Goal: Task Accomplishment & Management: Use online tool/utility

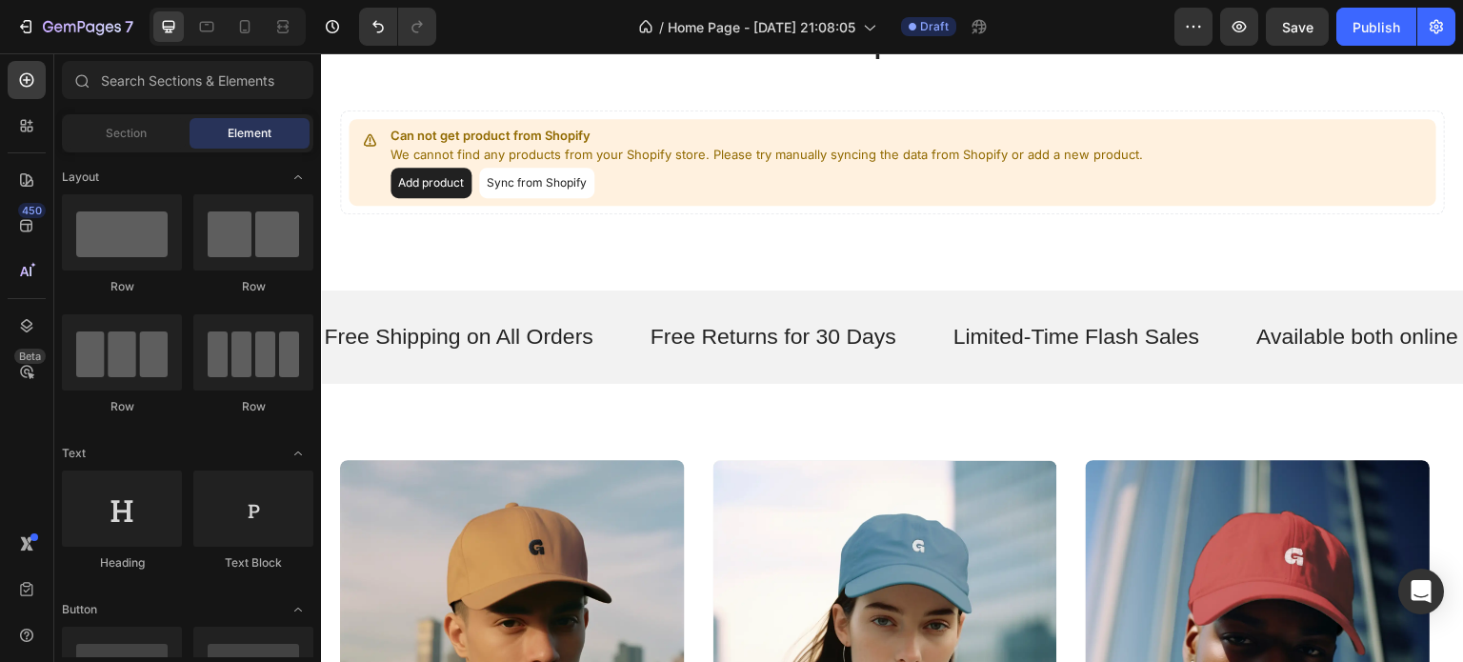
scroll to position [649, 0]
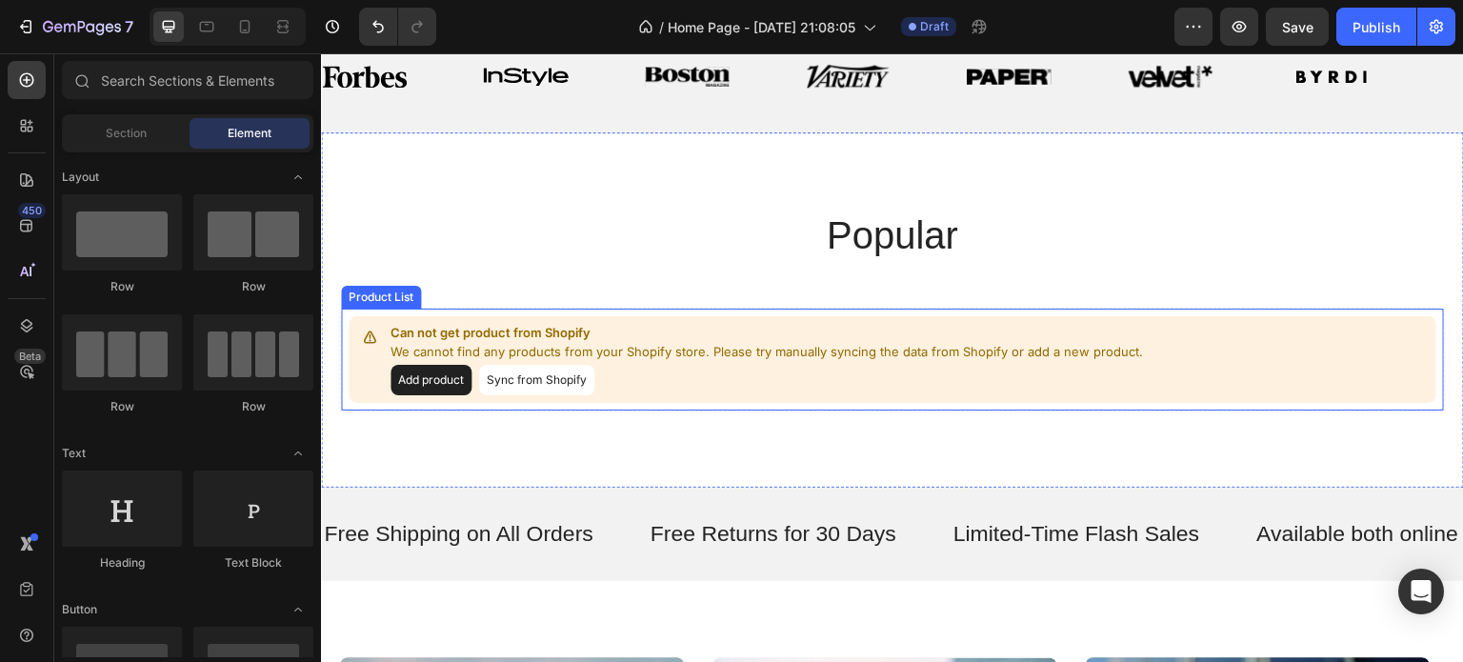
click at [405, 381] on button "Add product" at bounding box center [430, 380] width 81 height 30
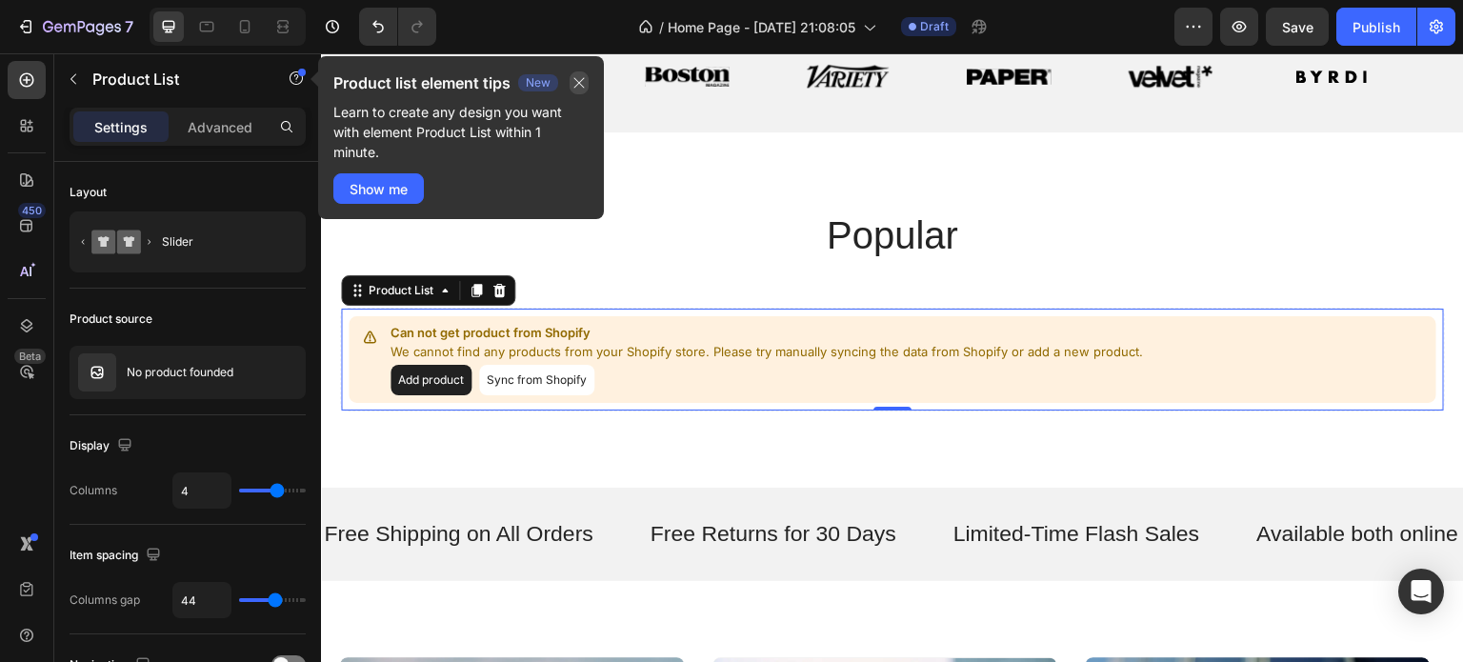
click at [577, 80] on icon "button" at bounding box center [579, 83] width 10 height 10
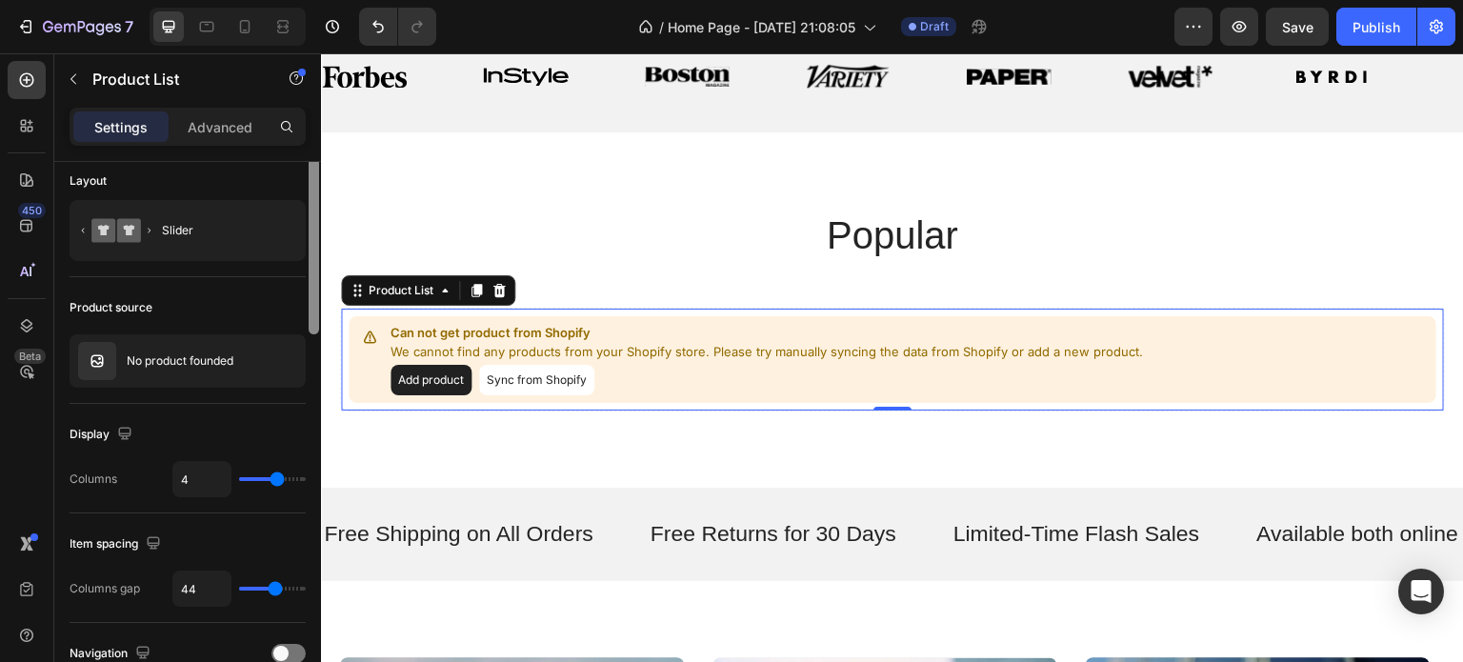
scroll to position [0, 0]
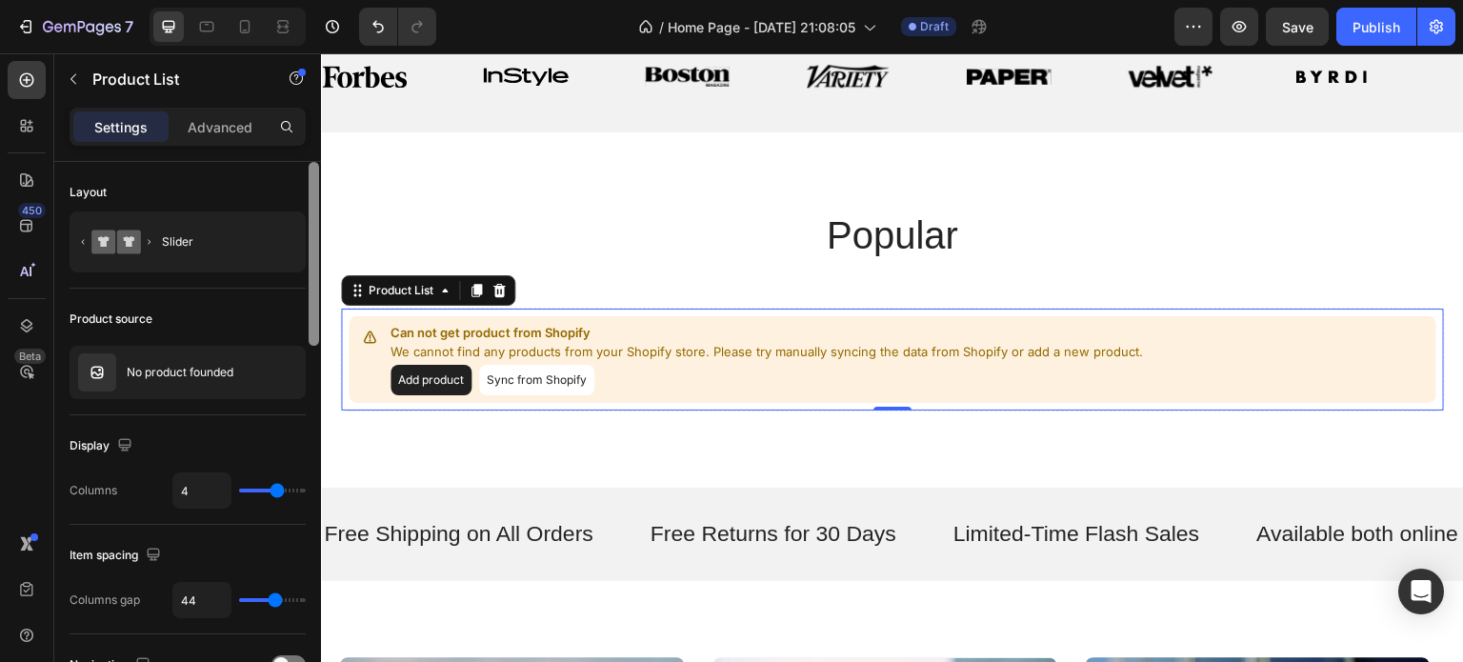
drag, startPoint x: 310, startPoint y: 247, endPoint x: 290, endPoint y: 156, distance: 92.5
click at [317, 153] on div "Settings Advanced Layout Slider Product source No product founded Display Colum…" at bounding box center [187, 412] width 267 height 609
click at [36, 129] on div at bounding box center [27, 126] width 38 height 38
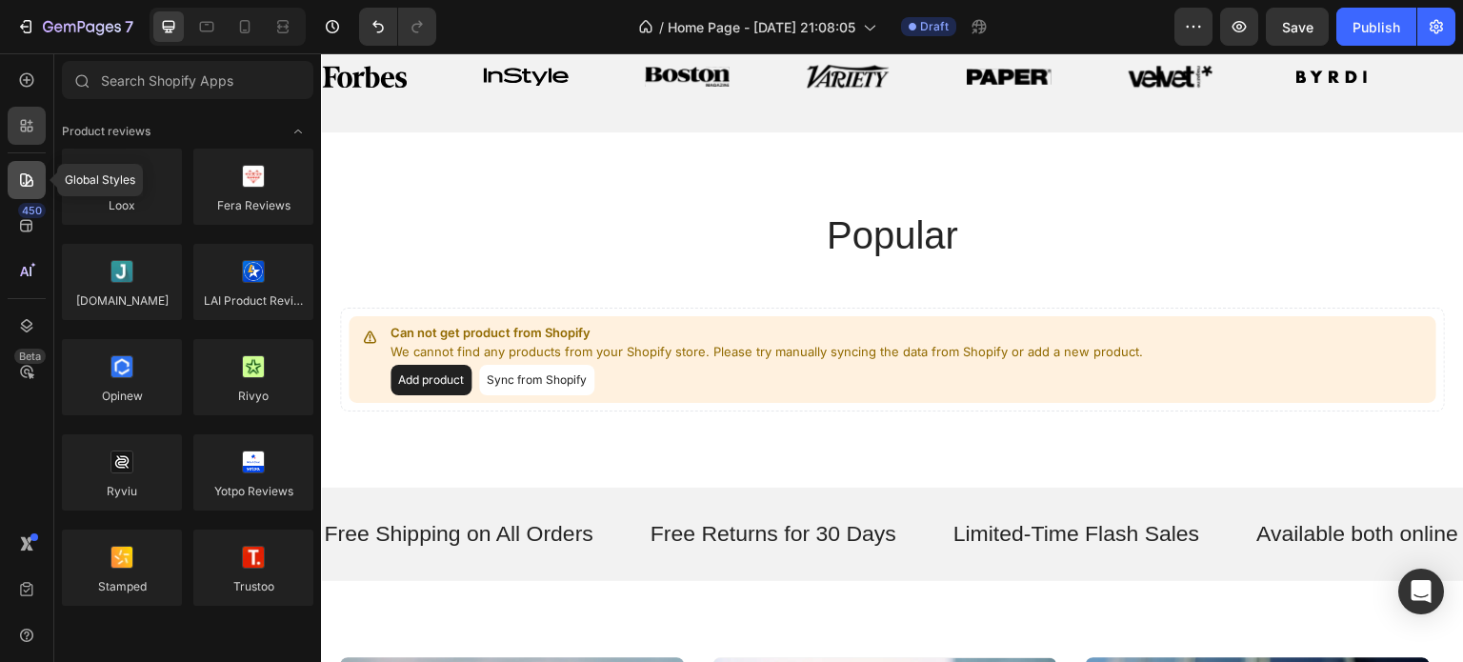
click at [22, 185] on icon at bounding box center [26, 179] width 13 height 13
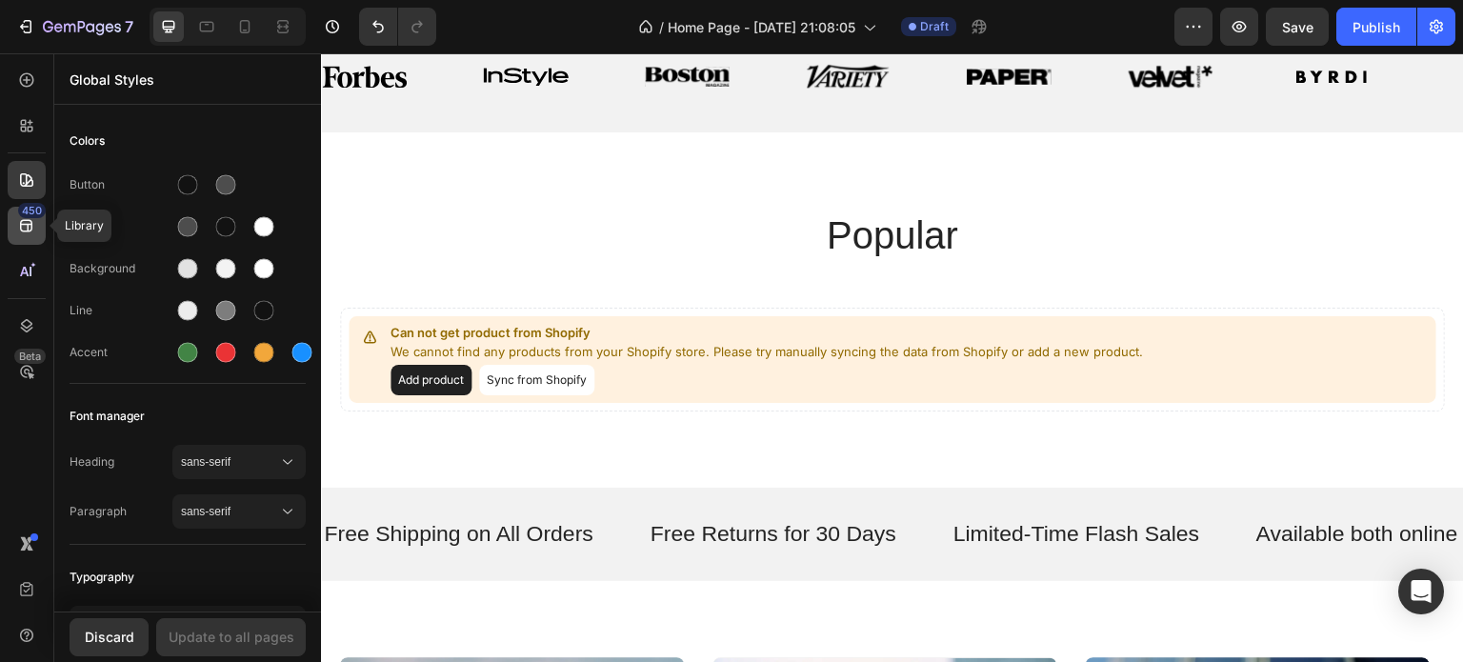
click at [23, 226] on icon at bounding box center [26, 225] width 19 height 19
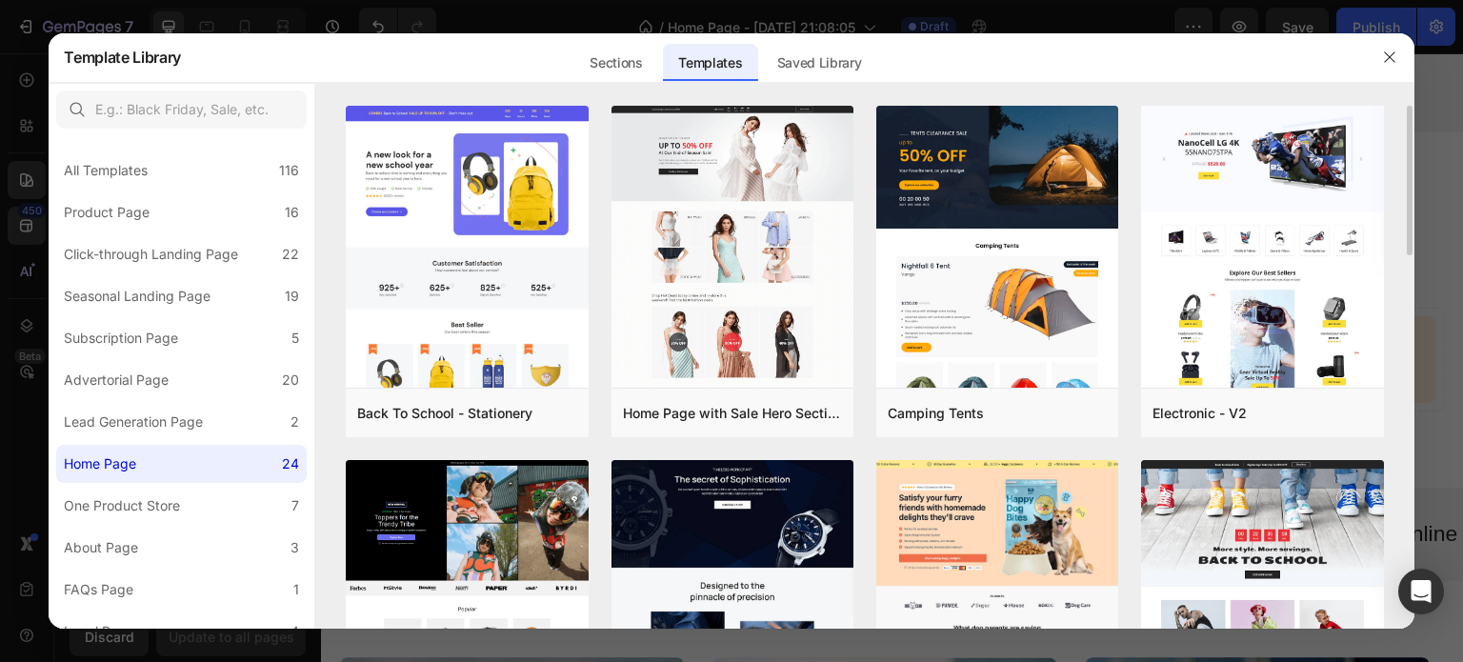
drag, startPoint x: 1407, startPoint y: 197, endPoint x: 1402, endPoint y: 243, distance: 46.0
click at [1402, 243] on div "Back To School - Stationery Add to page Preview Home Page with Sale Hero Sectio…" at bounding box center [864, 368] width 1099 height 524
click at [1389, 52] on icon "button" at bounding box center [1389, 57] width 15 height 15
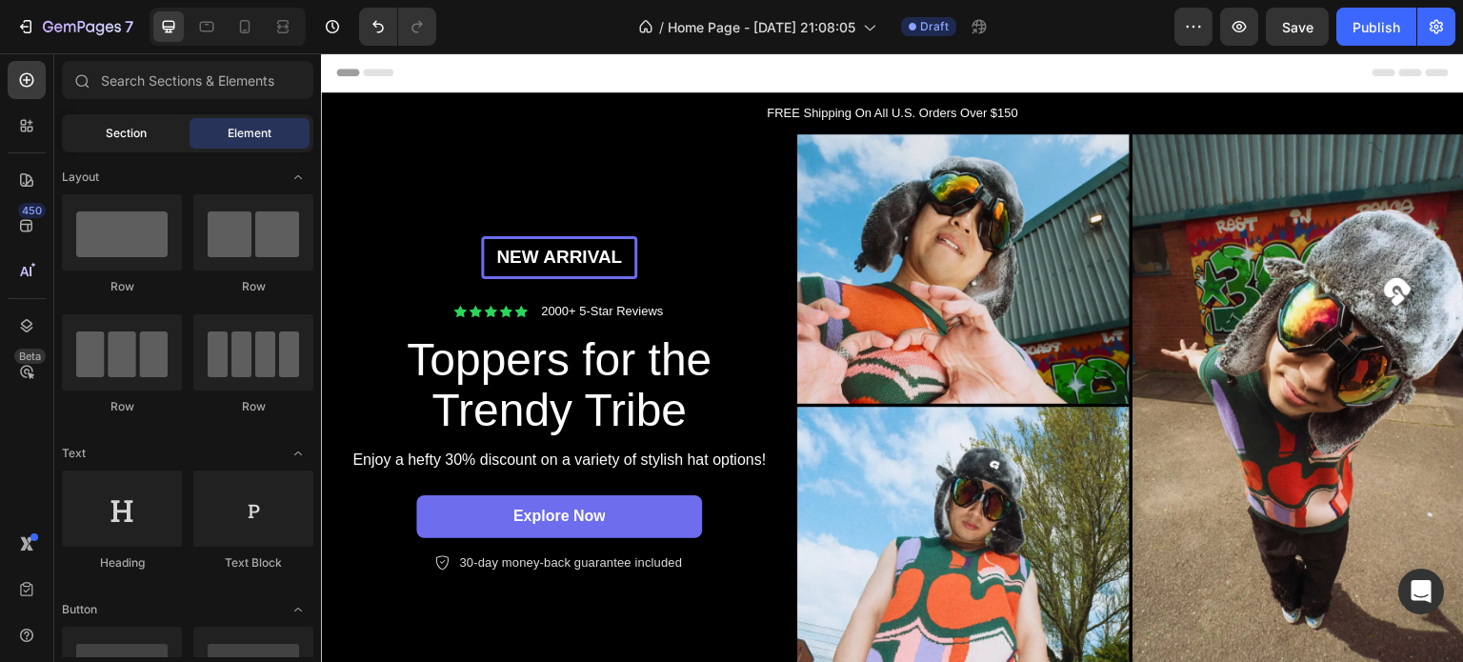
click at [97, 133] on div "Section" at bounding box center [126, 133] width 120 height 30
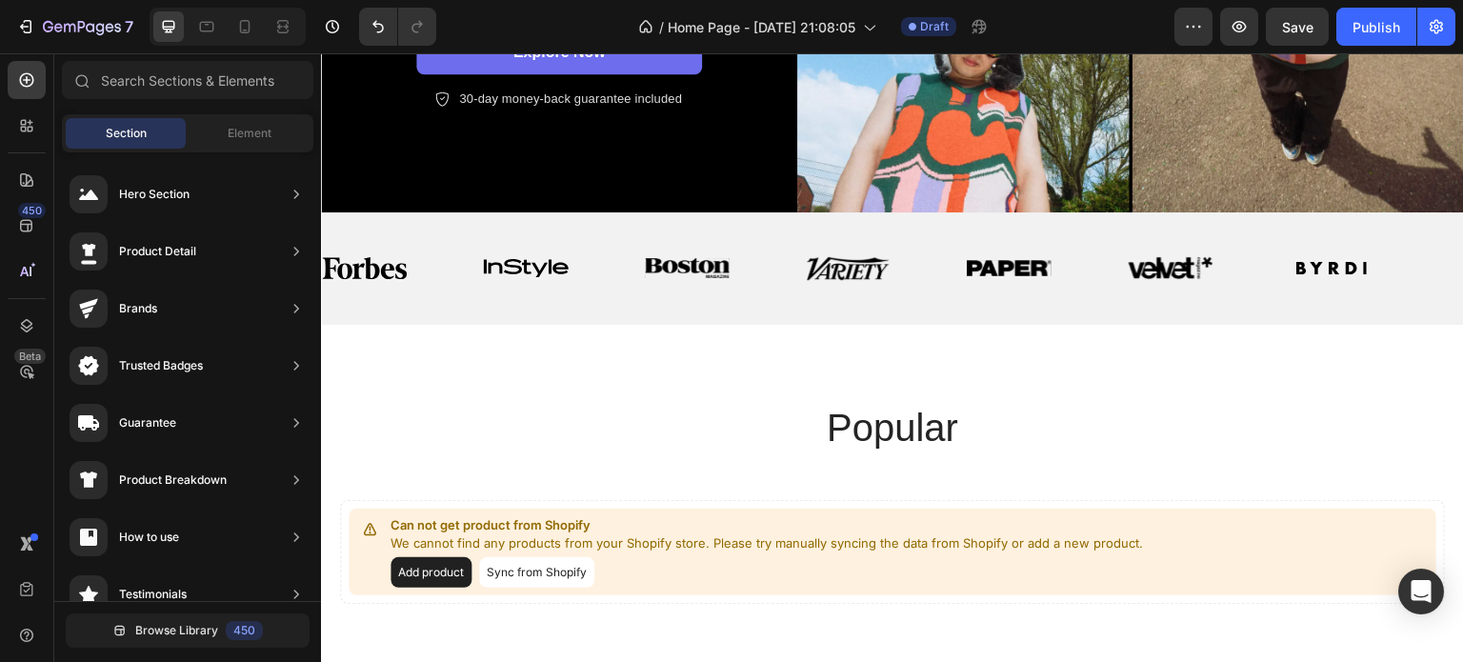
scroll to position [575, 0]
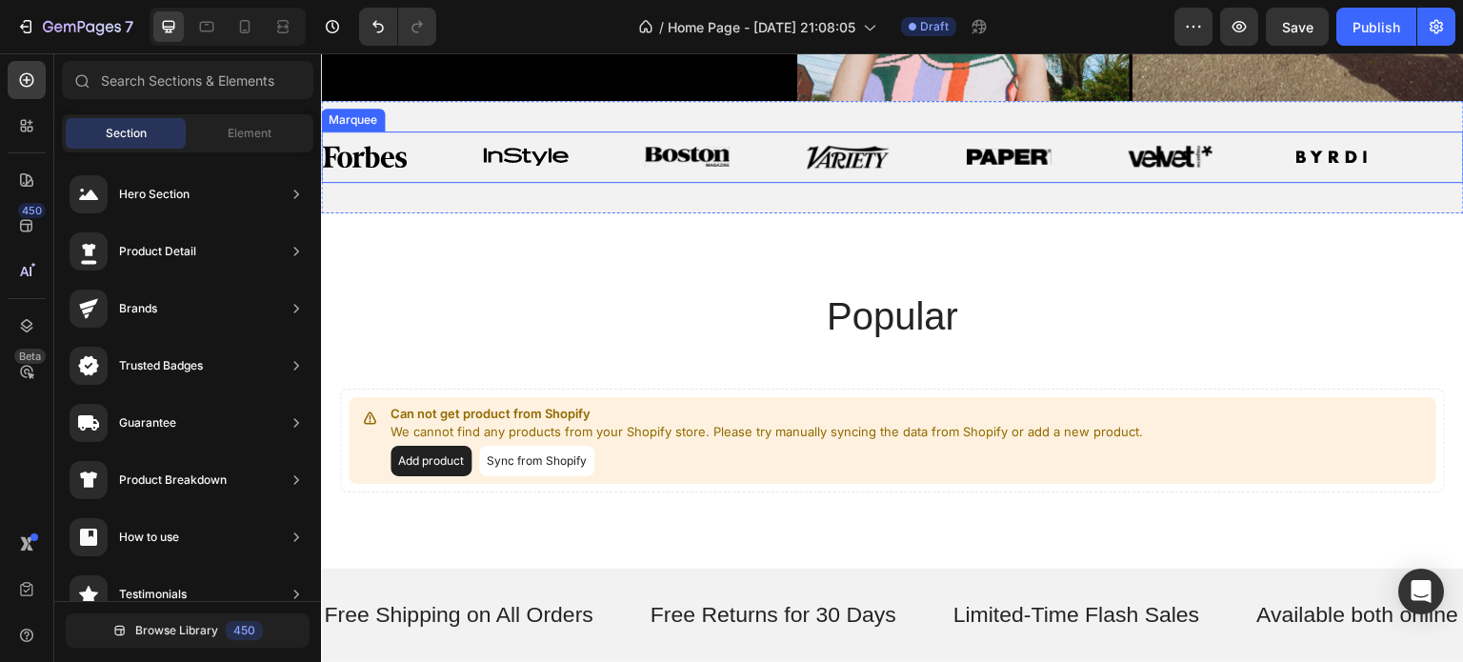
click at [1070, 163] on div "Image" at bounding box center [1047, 156] width 161 height 39
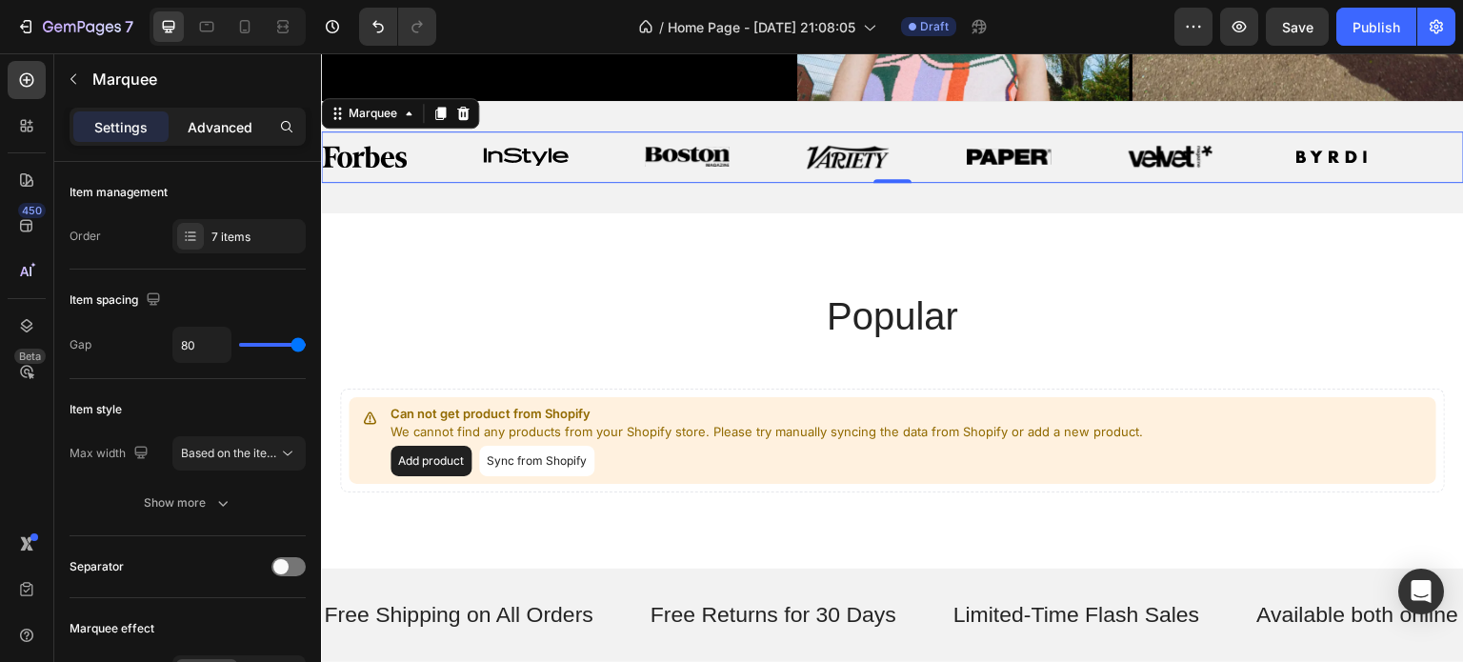
click at [230, 121] on p "Advanced" at bounding box center [220, 127] width 65 height 20
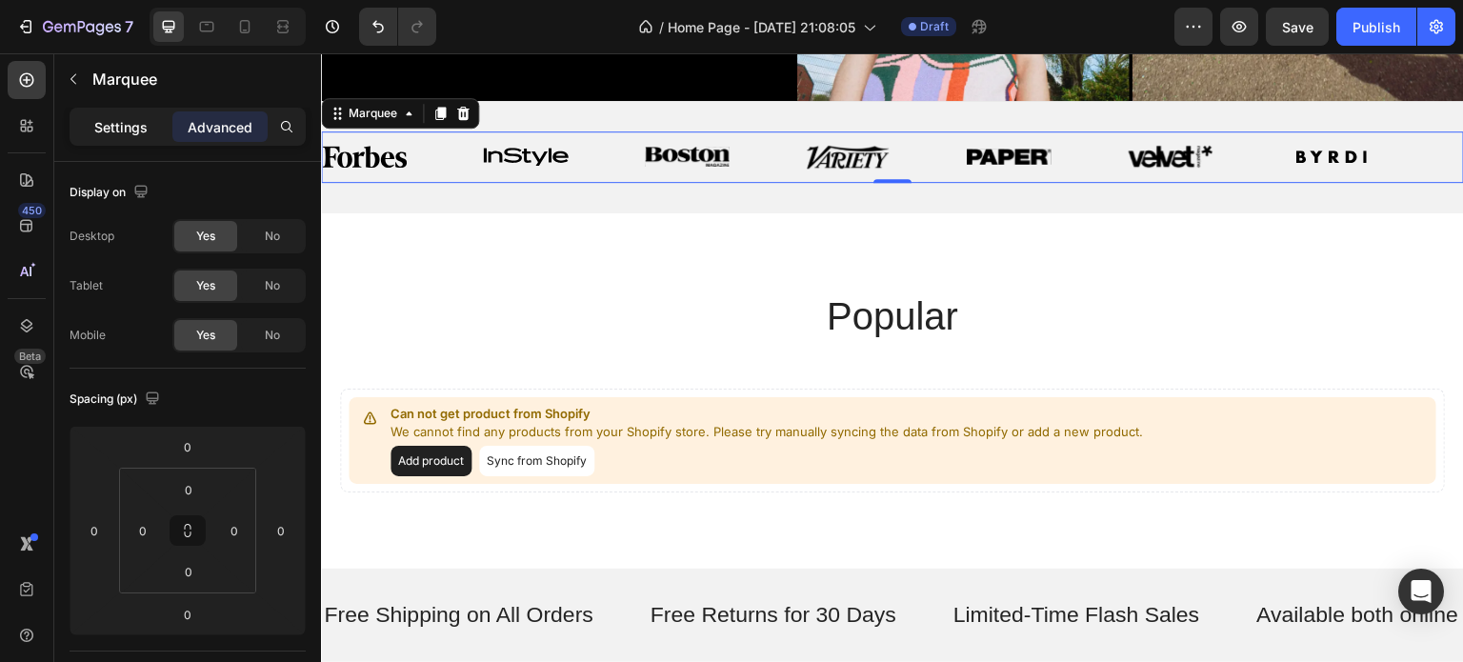
click at [119, 121] on p "Settings" at bounding box center [120, 127] width 53 height 20
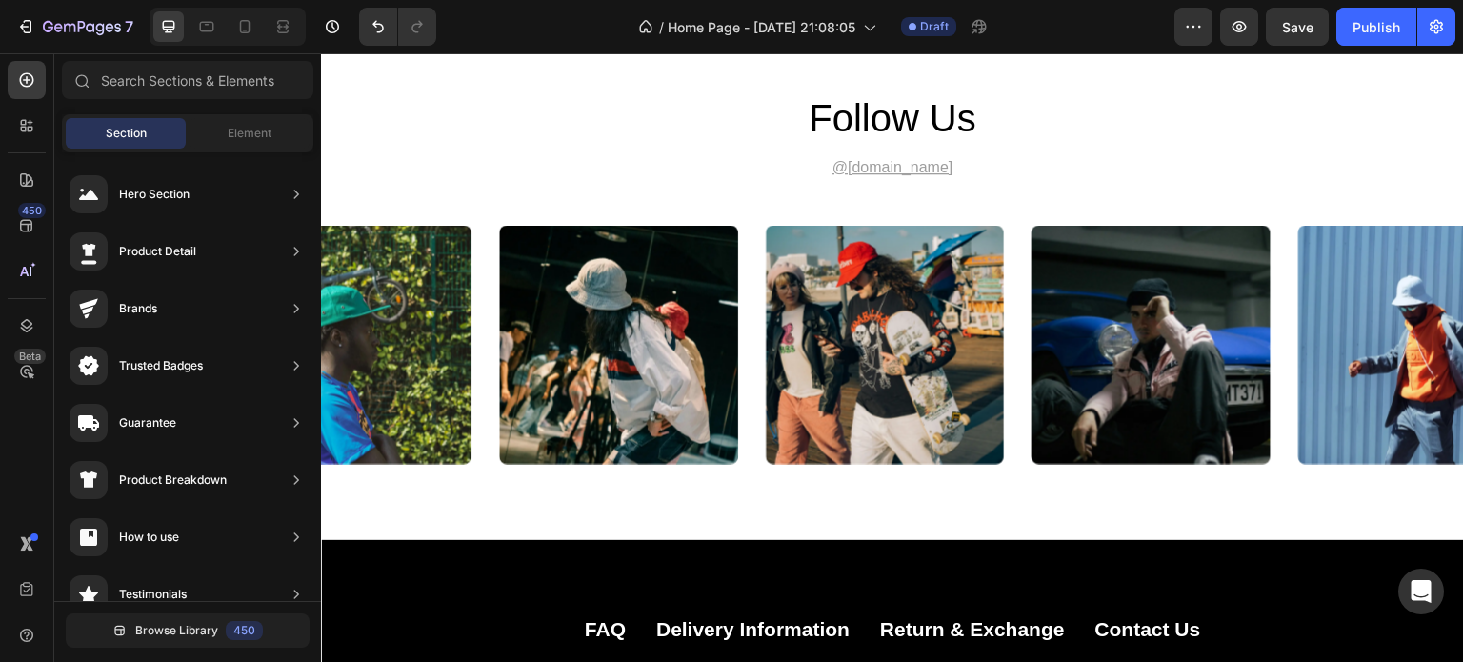
scroll to position [4938, 0]
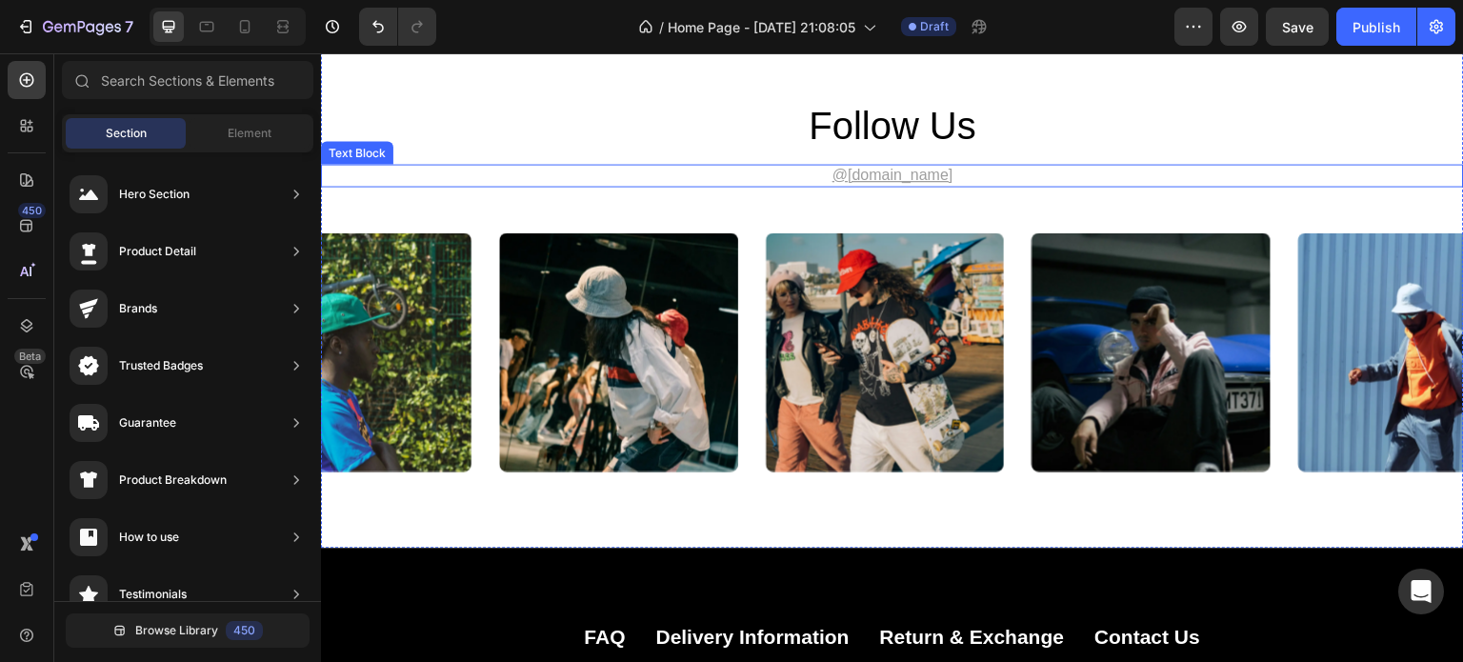
click at [903, 179] on u "@gemhat.design" at bounding box center [892, 175] width 121 height 16
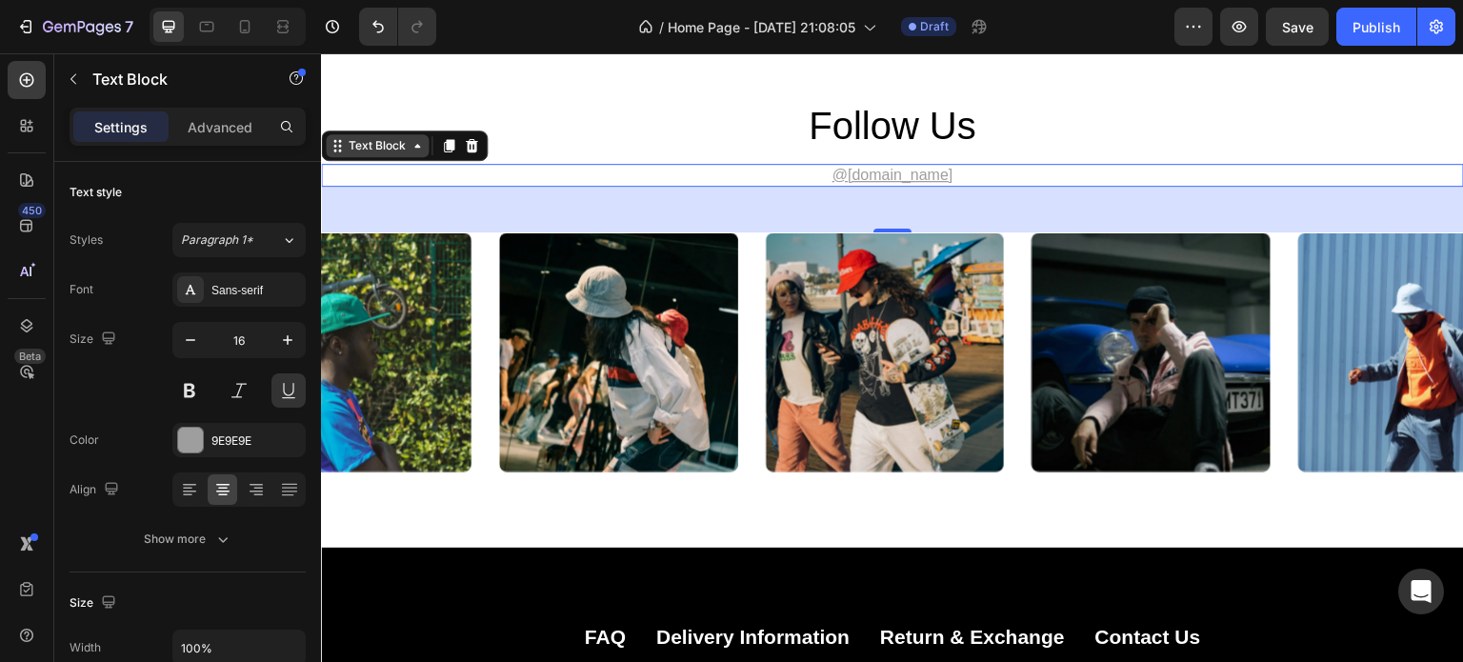
click at [369, 144] on div "Text Block" at bounding box center [377, 145] width 65 height 17
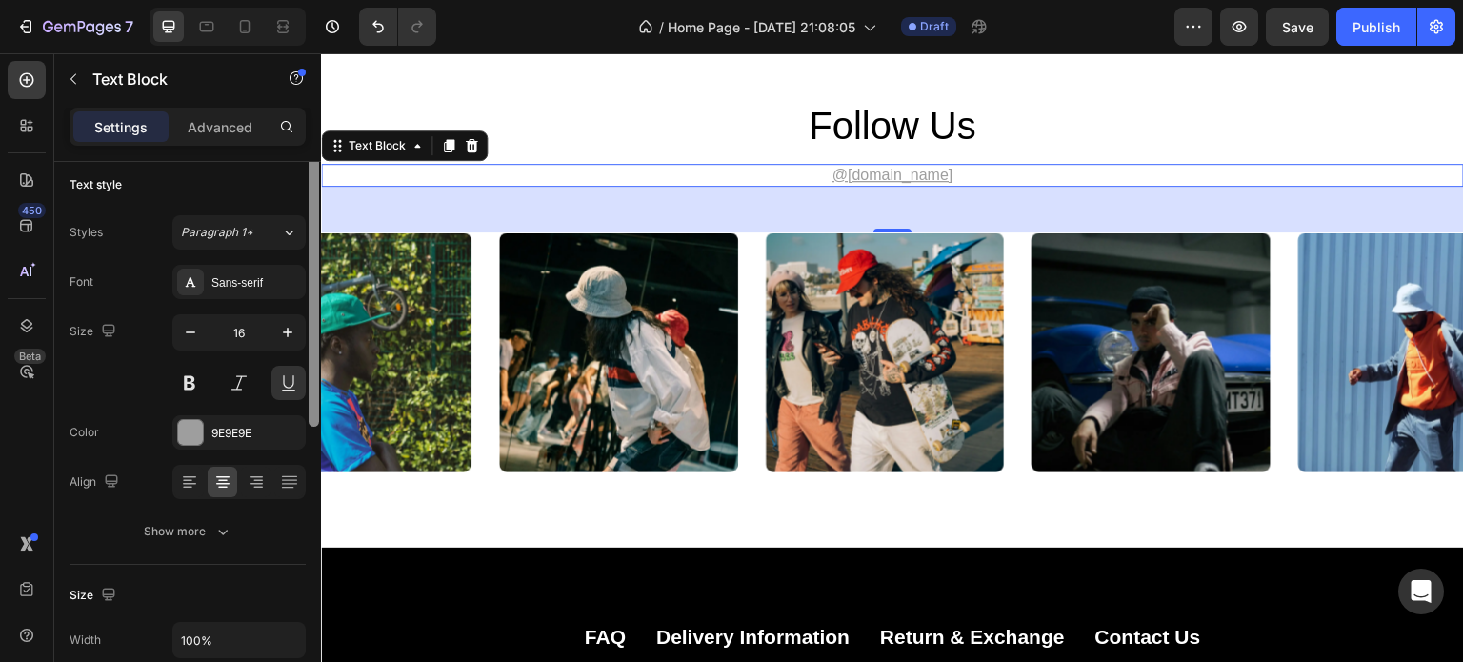
scroll to position [0, 0]
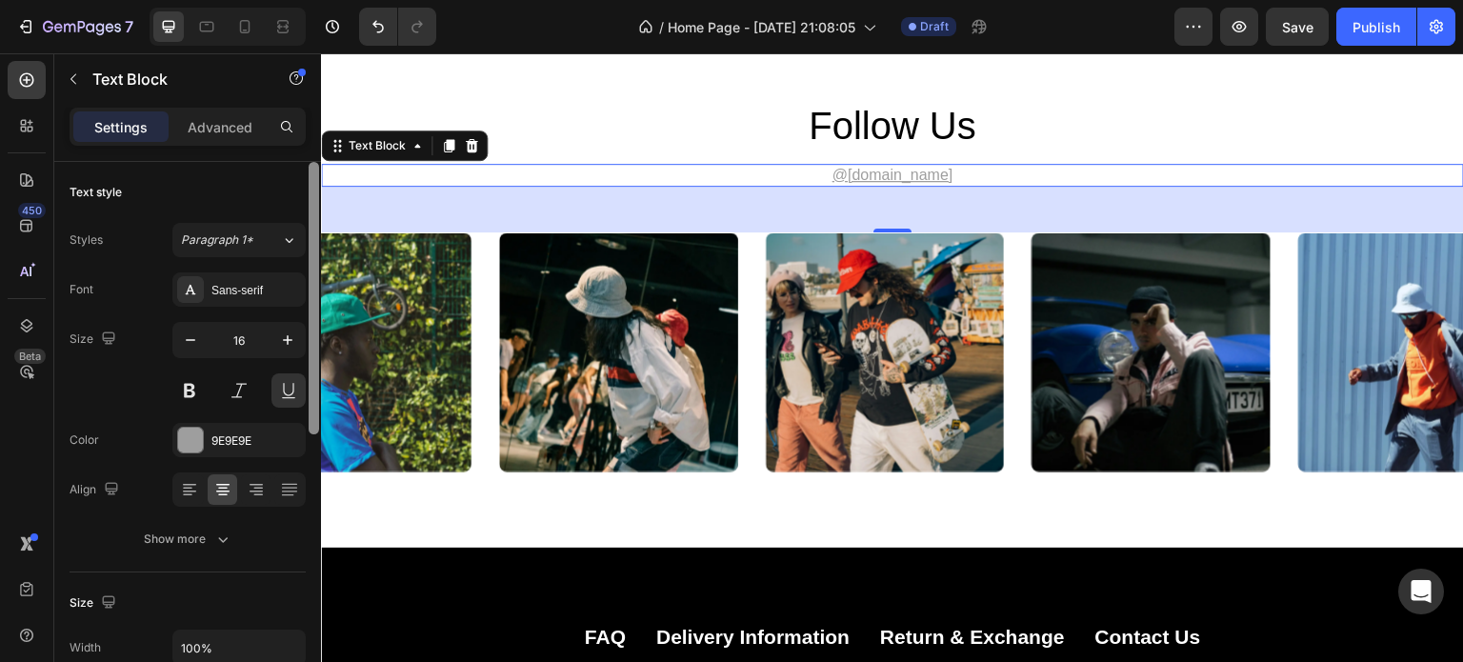
drag, startPoint x: 313, startPoint y: 182, endPoint x: 309, endPoint y: 151, distance: 30.8
click at [309, 151] on div "Settings Advanced Text style Styles Paragraph 1* Font Sans-serif Size 16 Color …" at bounding box center [187, 412] width 267 height 609
click at [257, 249] on button "Paragraph 1*" at bounding box center [238, 240] width 133 height 34
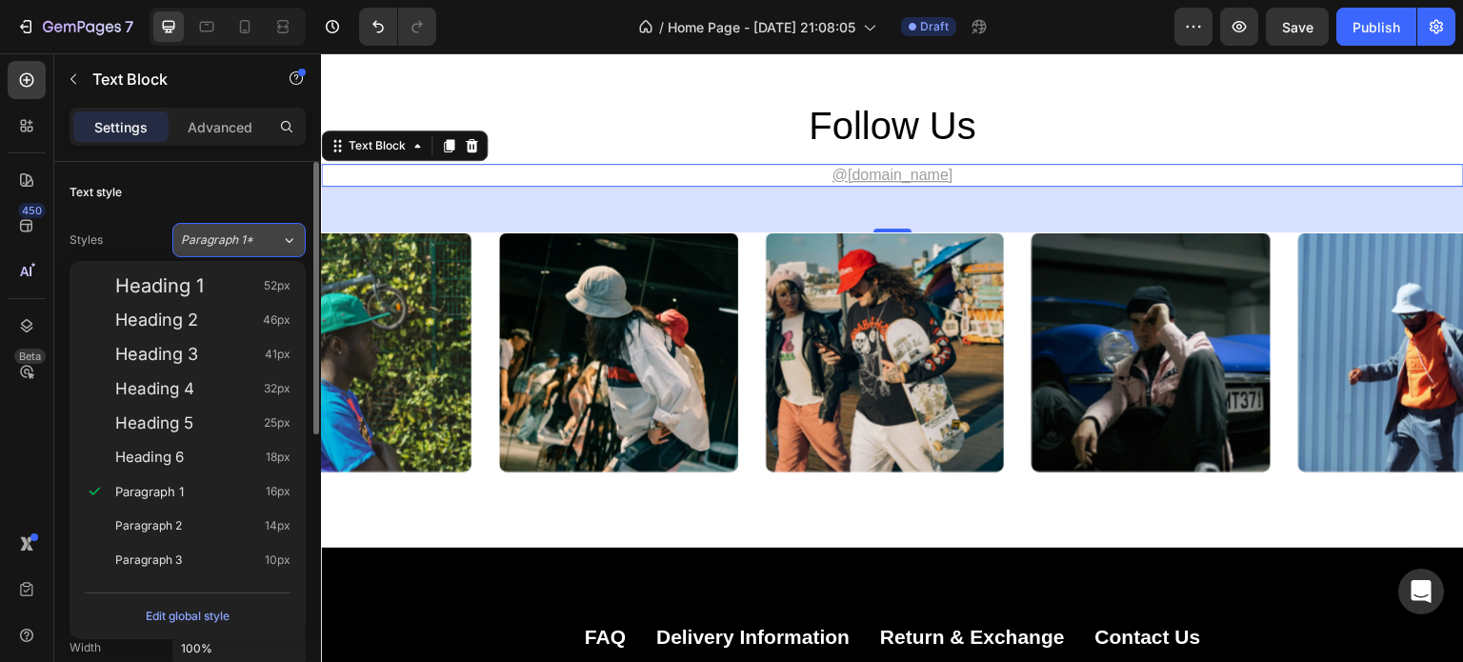
click at [257, 249] on button "Paragraph 1*" at bounding box center [238, 240] width 133 height 34
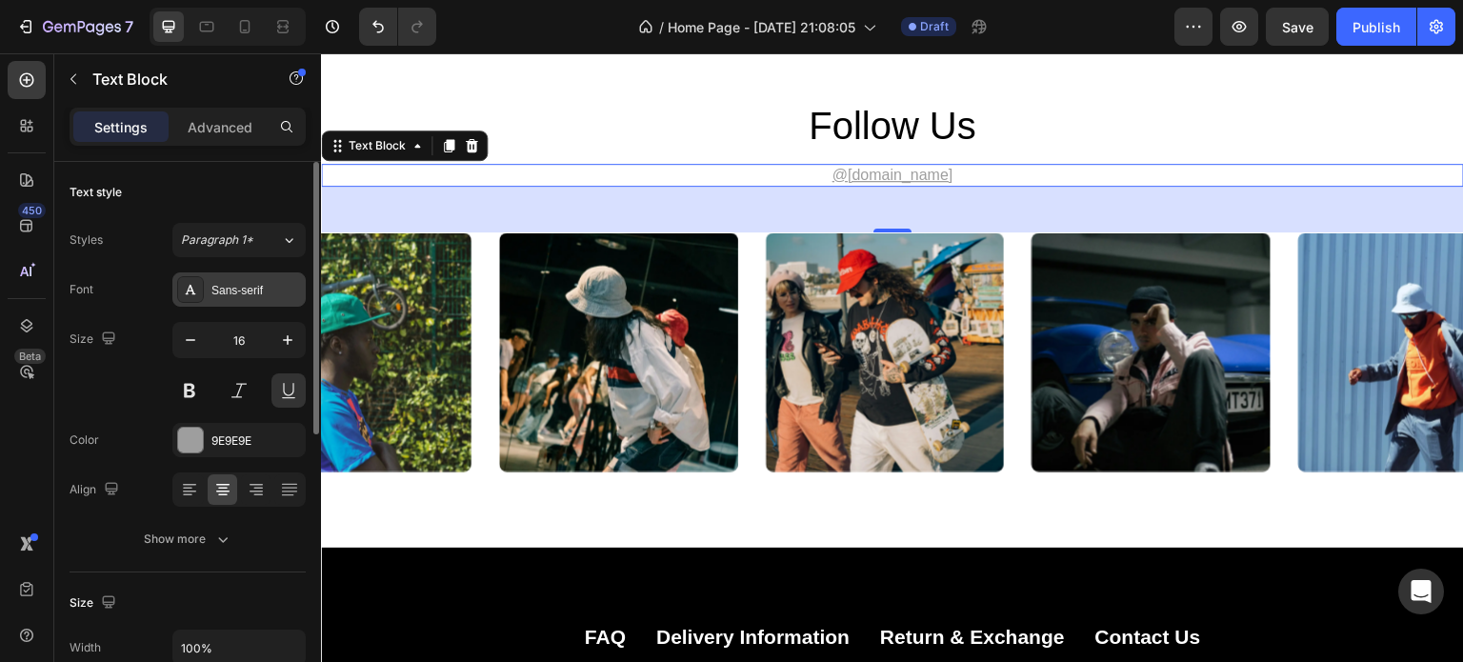
click at [254, 289] on div "Sans-serif" at bounding box center [256, 290] width 90 height 17
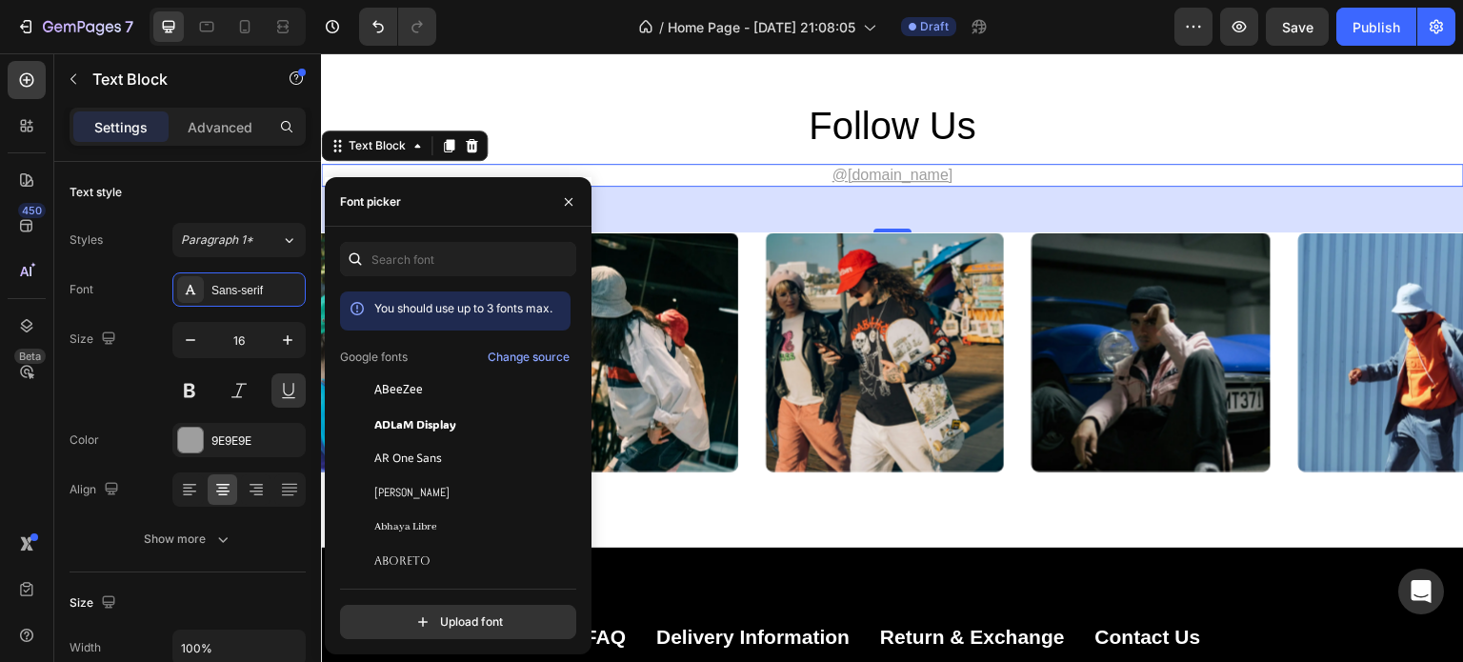
click at [918, 167] on u "@gemhat.design" at bounding box center [892, 175] width 121 height 16
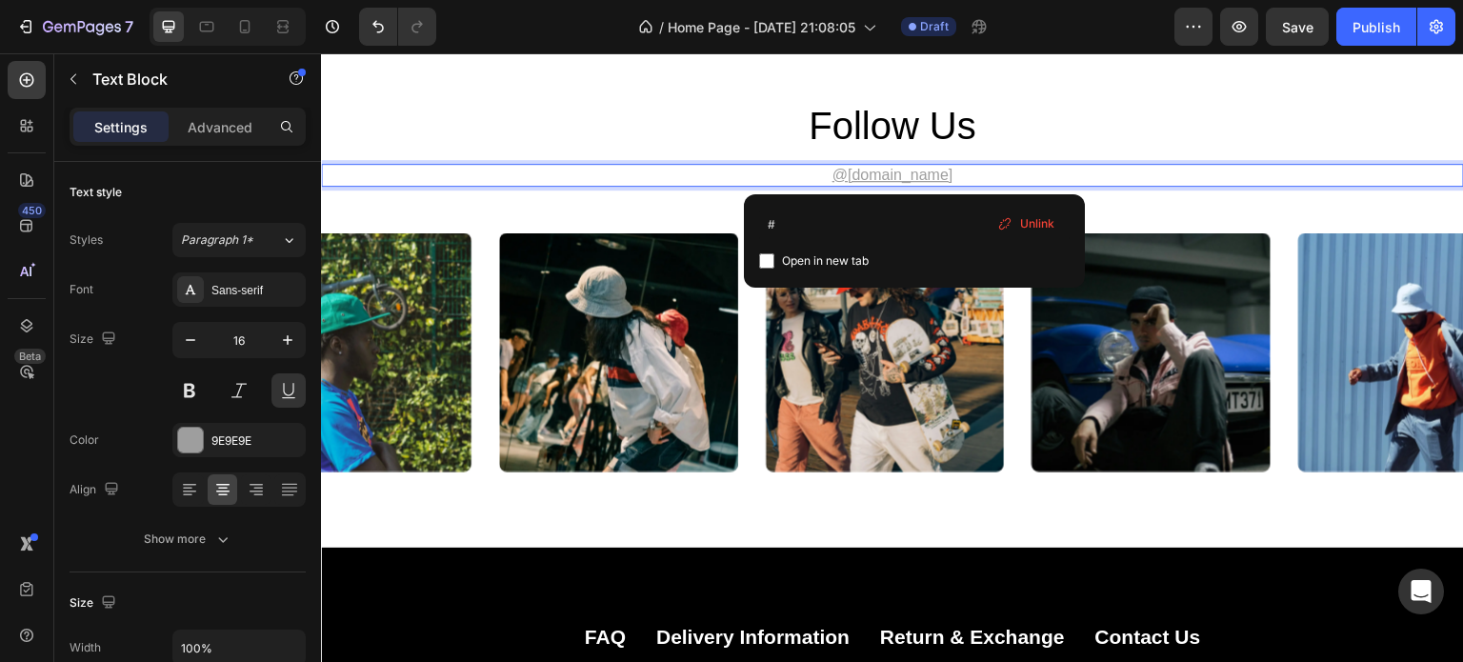
click at [918, 167] on u "@gemhat.design" at bounding box center [892, 175] width 121 height 16
click at [944, 177] on p "@gemhat.design ⁠⁠⁠⁠⁠⁠⁠" at bounding box center [892, 176] width 1139 height 20
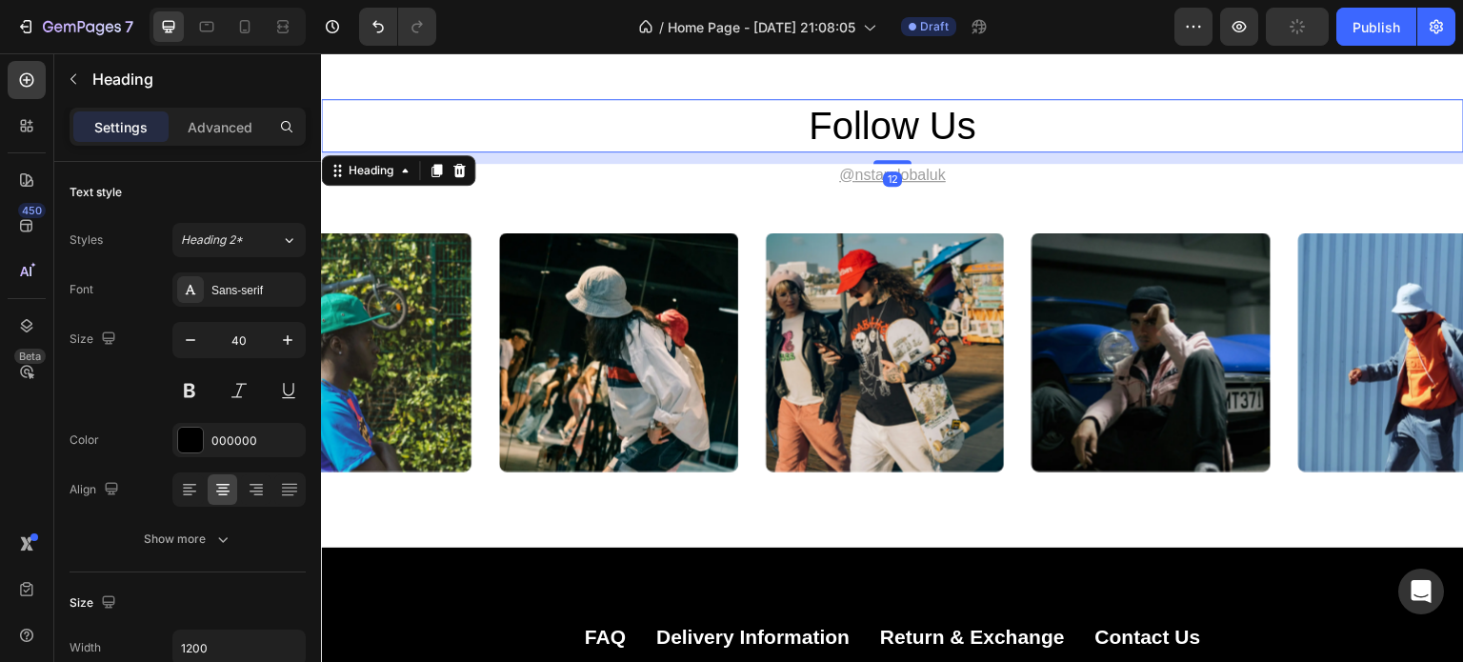
click at [1123, 108] on h2 "follow us" at bounding box center [892, 125] width 1143 height 53
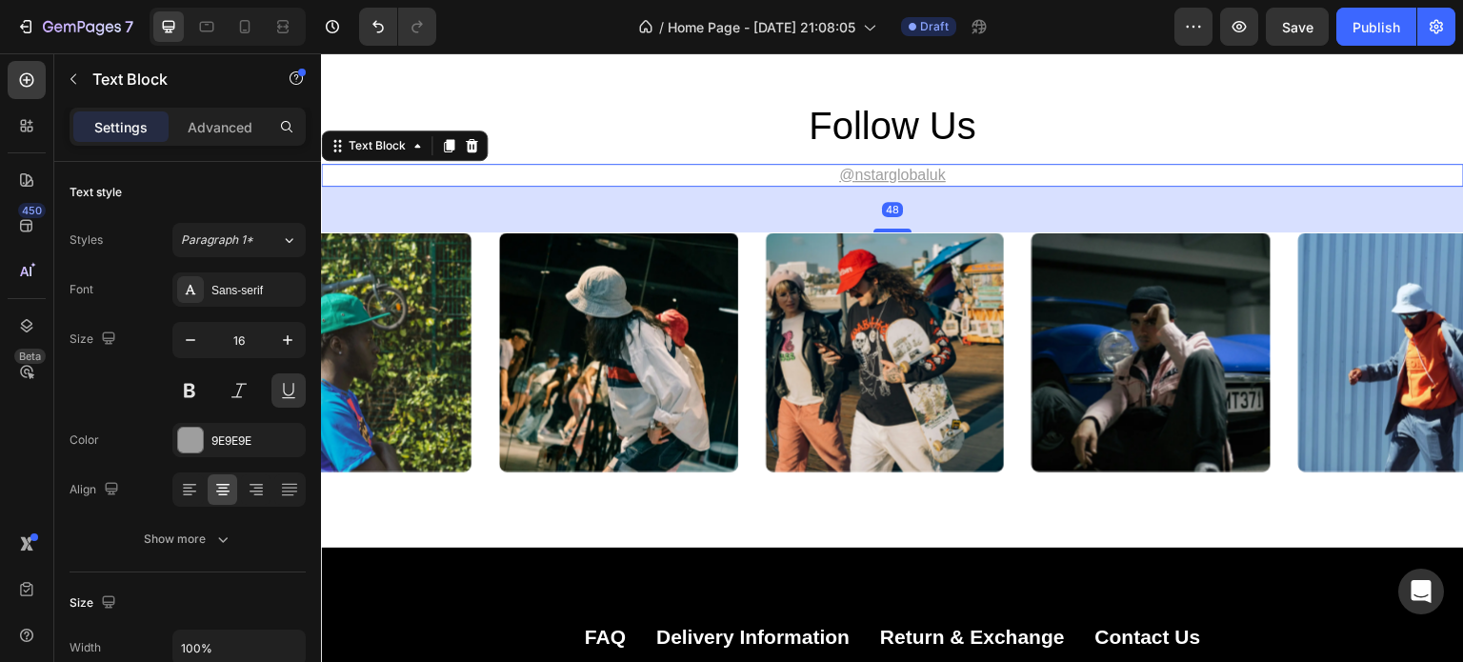
click at [904, 174] on u "nstarglobaluk" at bounding box center [900, 175] width 90 height 16
click at [1231, 35] on icon "button" at bounding box center [1239, 26] width 19 height 19
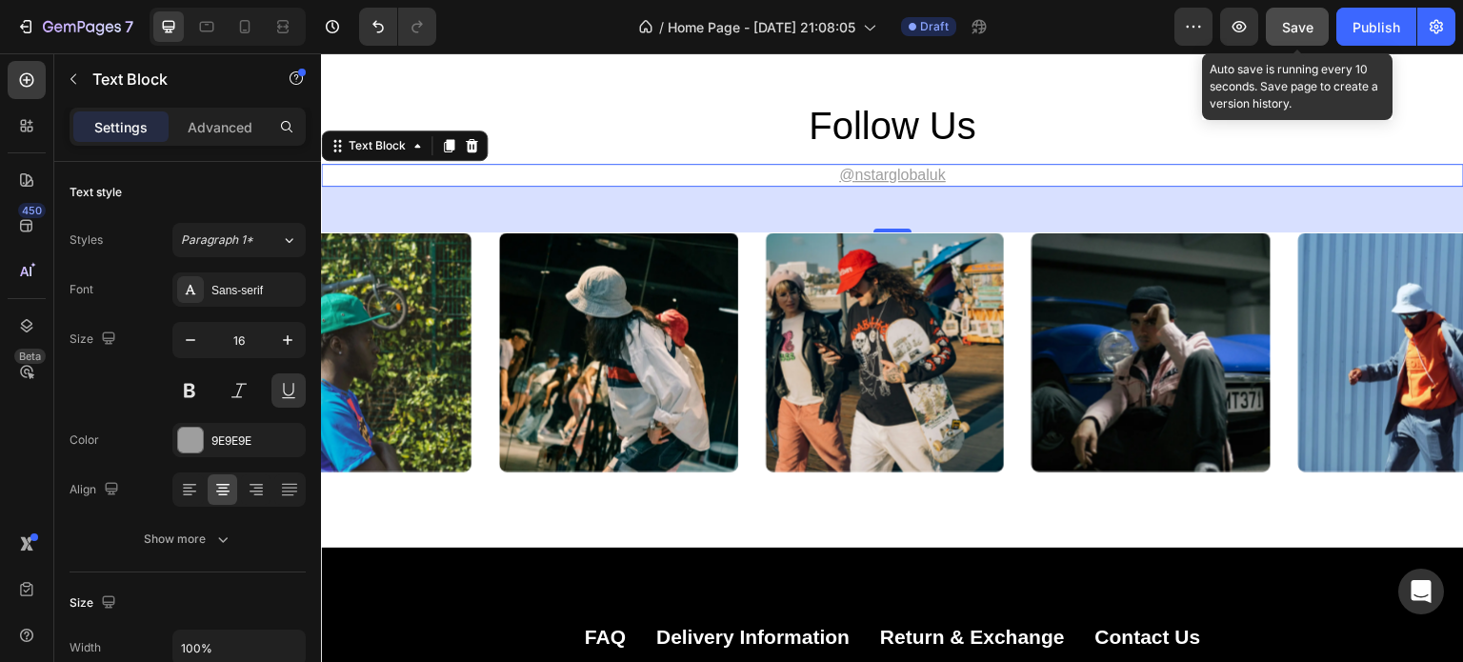
click at [1303, 34] on div "Save" at bounding box center [1297, 27] width 31 height 20
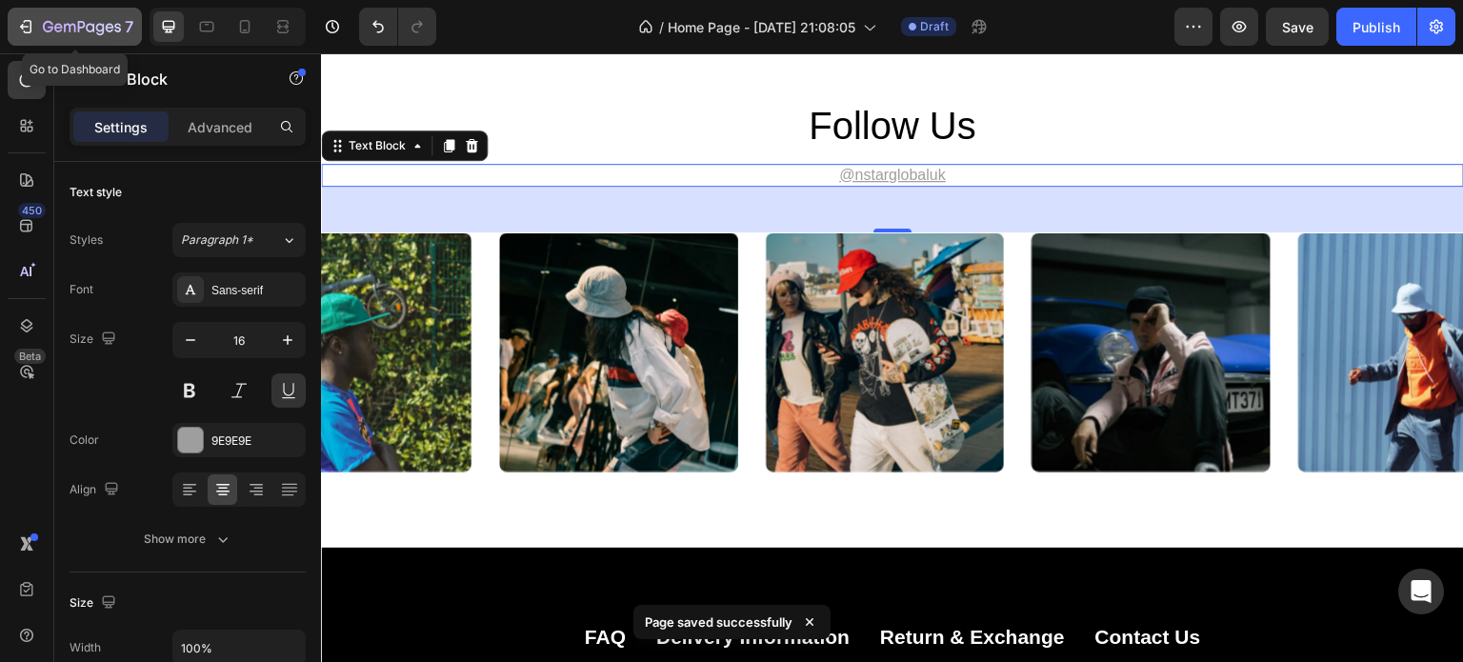
click at [64, 26] on icon "button" at bounding box center [69, 28] width 11 height 9
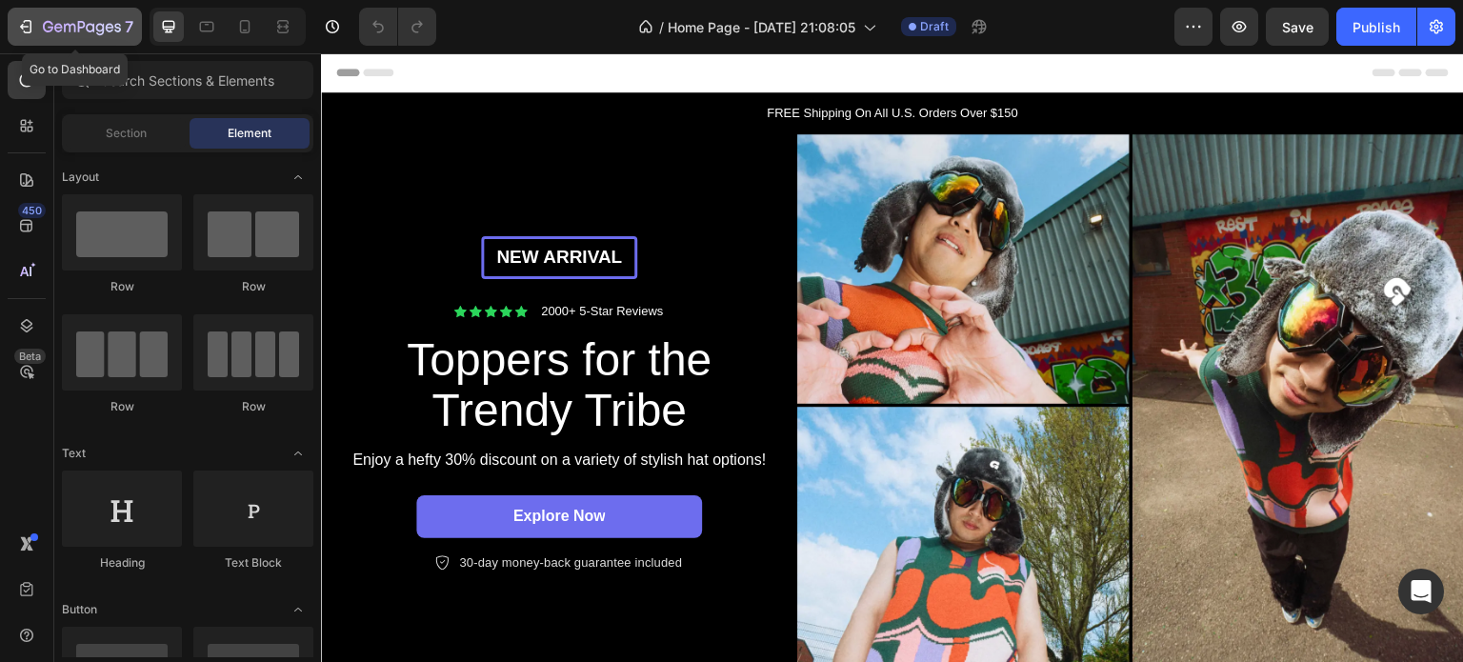
click at [19, 33] on icon "button" at bounding box center [25, 26] width 19 height 19
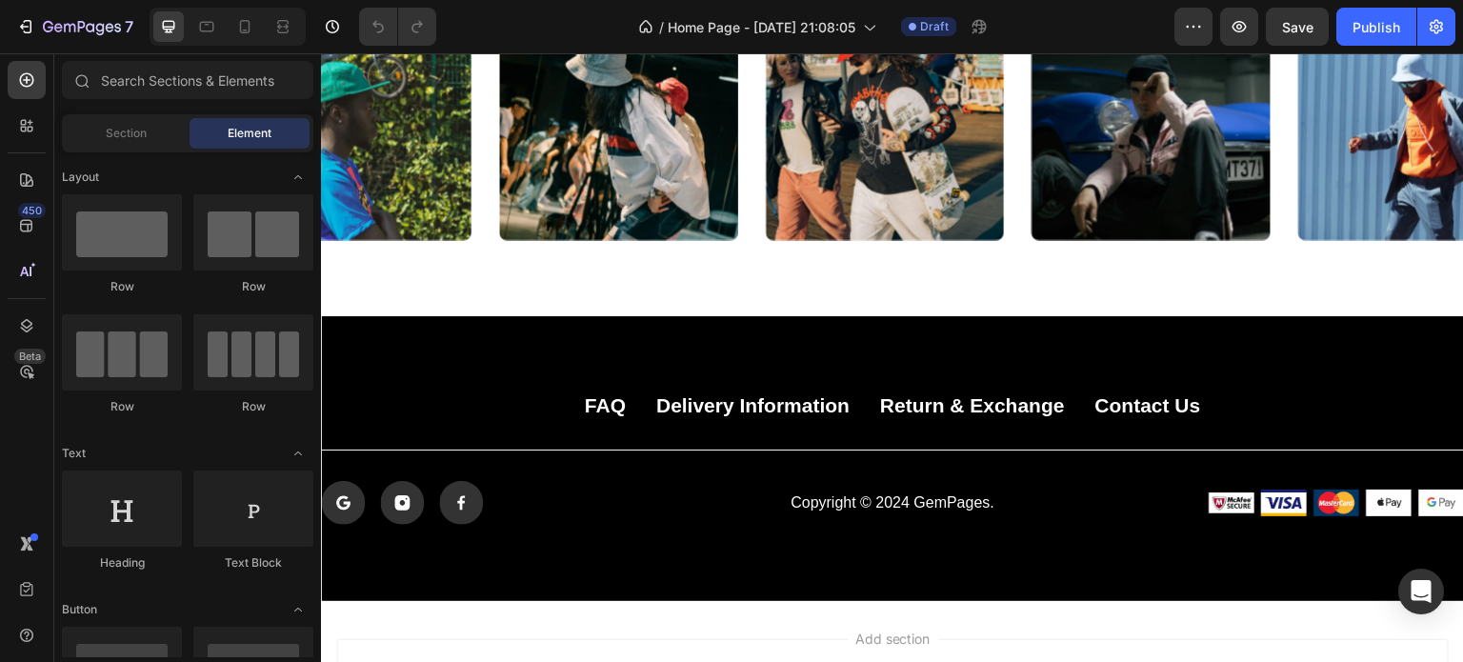
scroll to position [5381, 0]
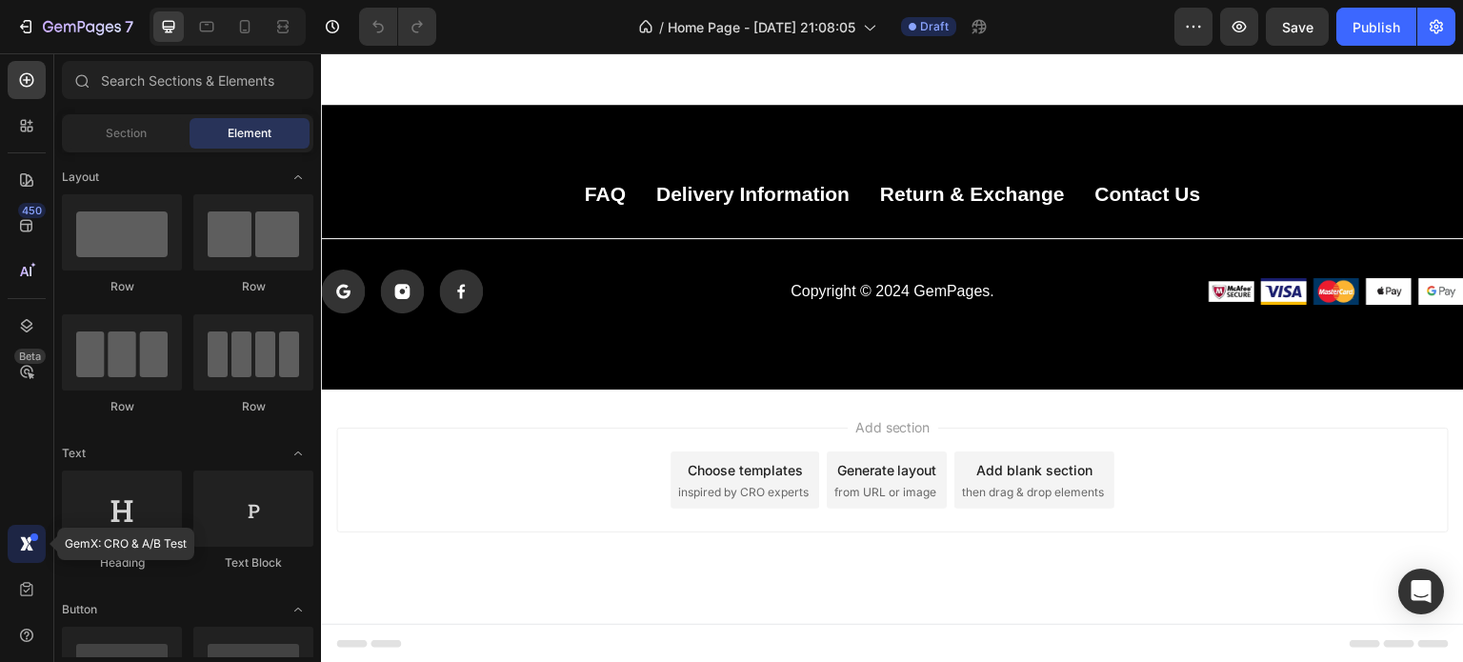
click at [27, 534] on icon at bounding box center [26, 543] width 19 height 19
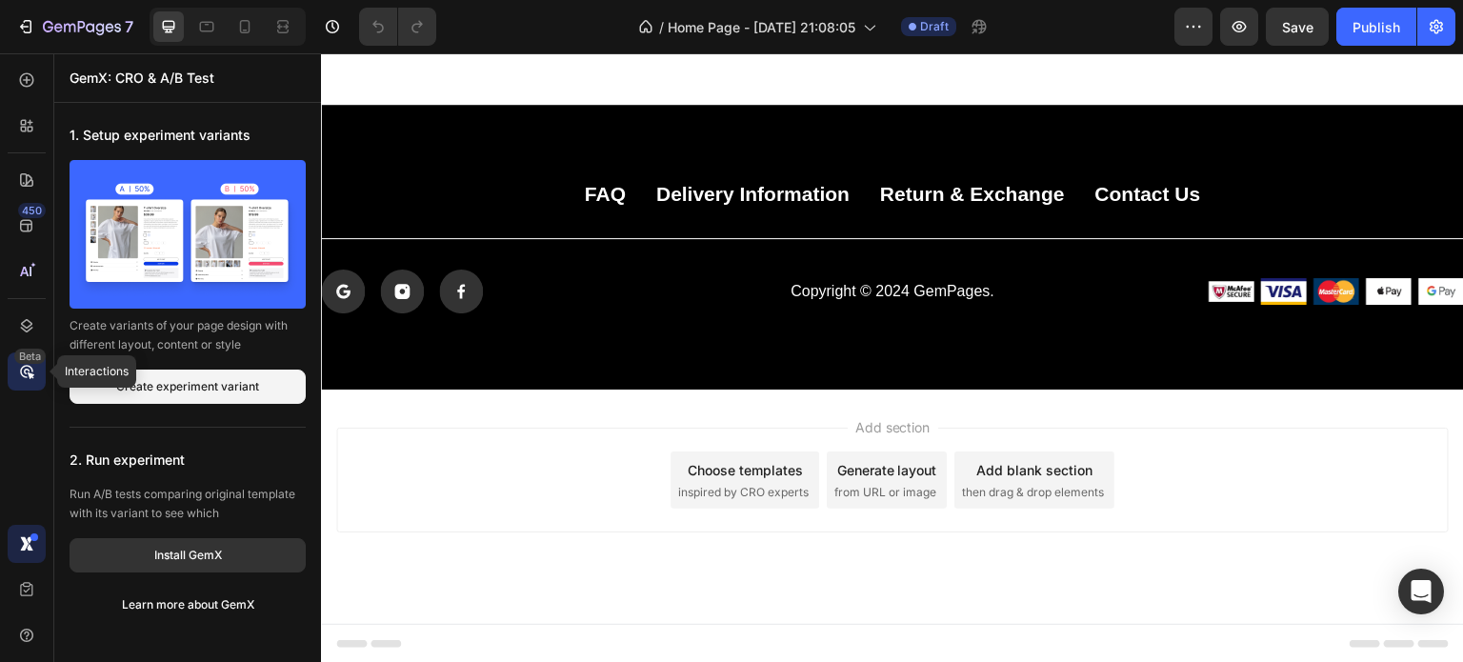
click at [19, 376] on icon at bounding box center [26, 371] width 19 height 19
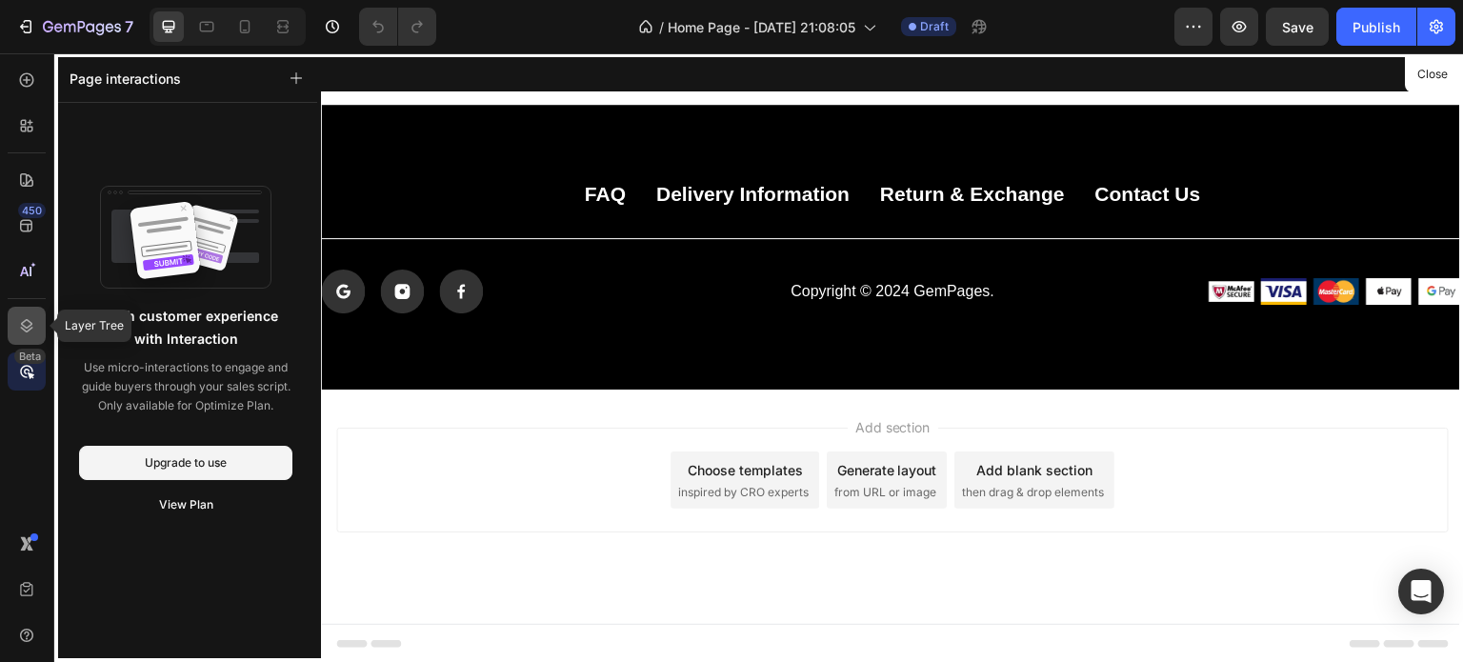
click at [21, 332] on icon at bounding box center [26, 325] width 19 height 19
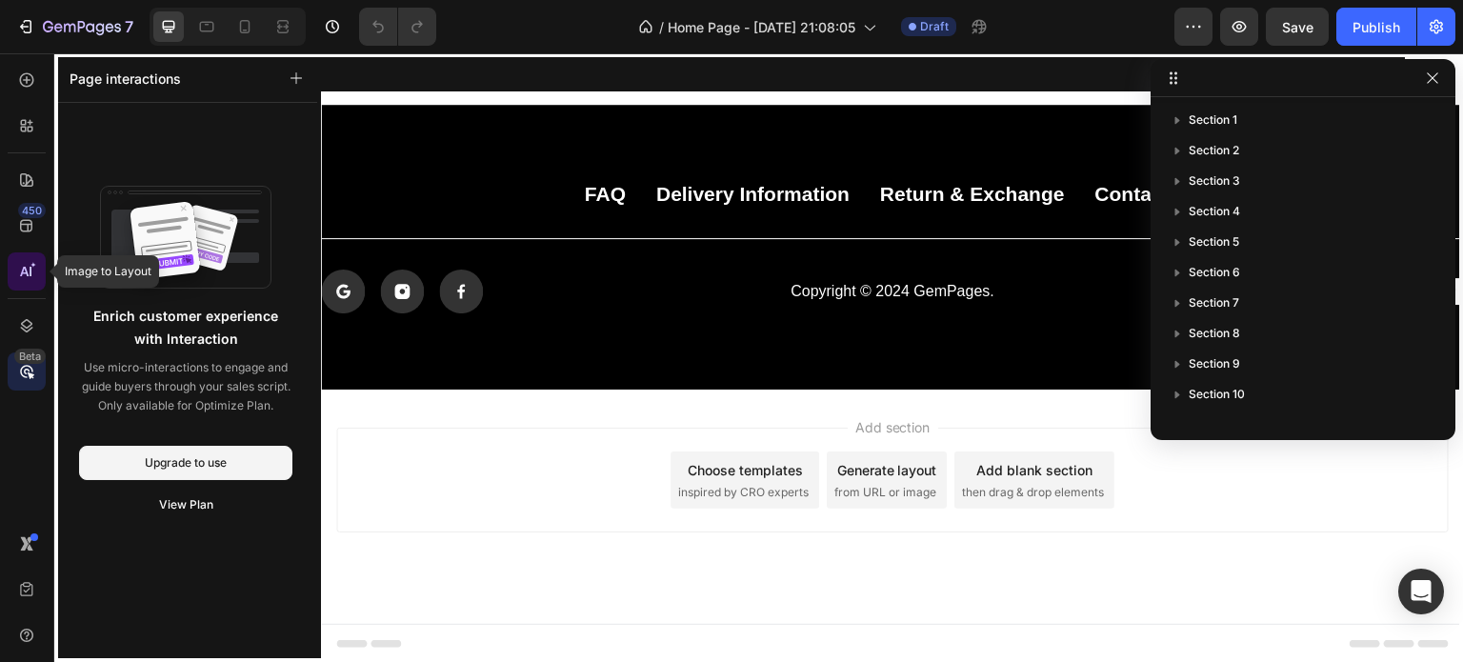
click at [20, 272] on icon at bounding box center [26, 271] width 19 height 19
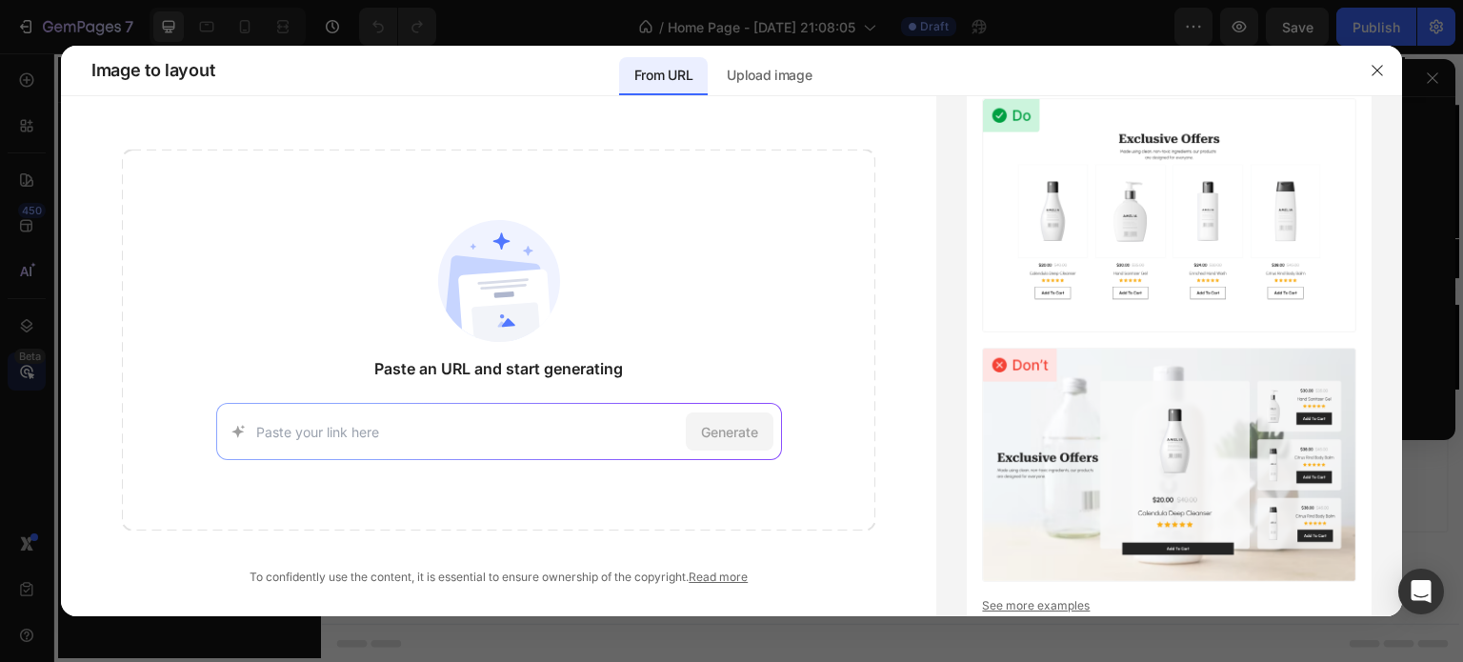
click at [1372, 69] on icon "button" at bounding box center [1377, 70] width 15 height 15
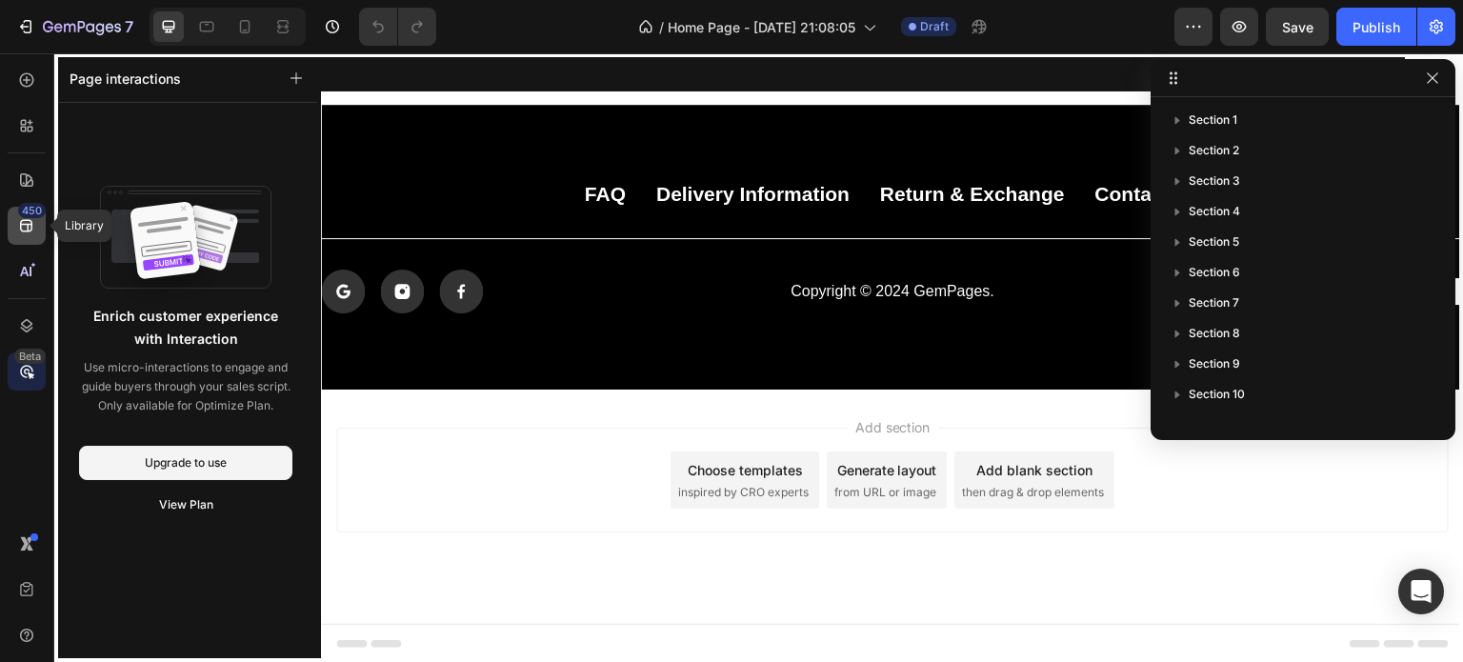
click at [29, 221] on icon at bounding box center [26, 225] width 19 height 19
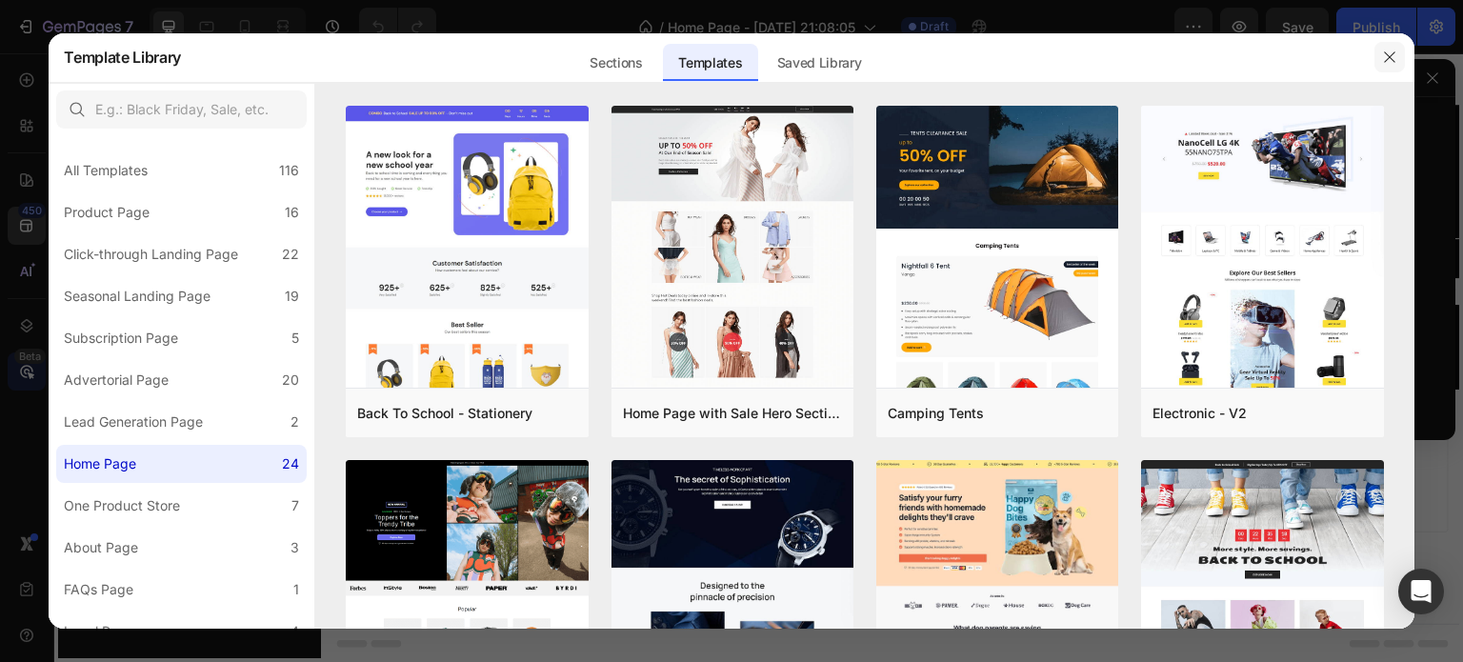
click at [1385, 62] on icon "button" at bounding box center [1389, 57] width 10 height 10
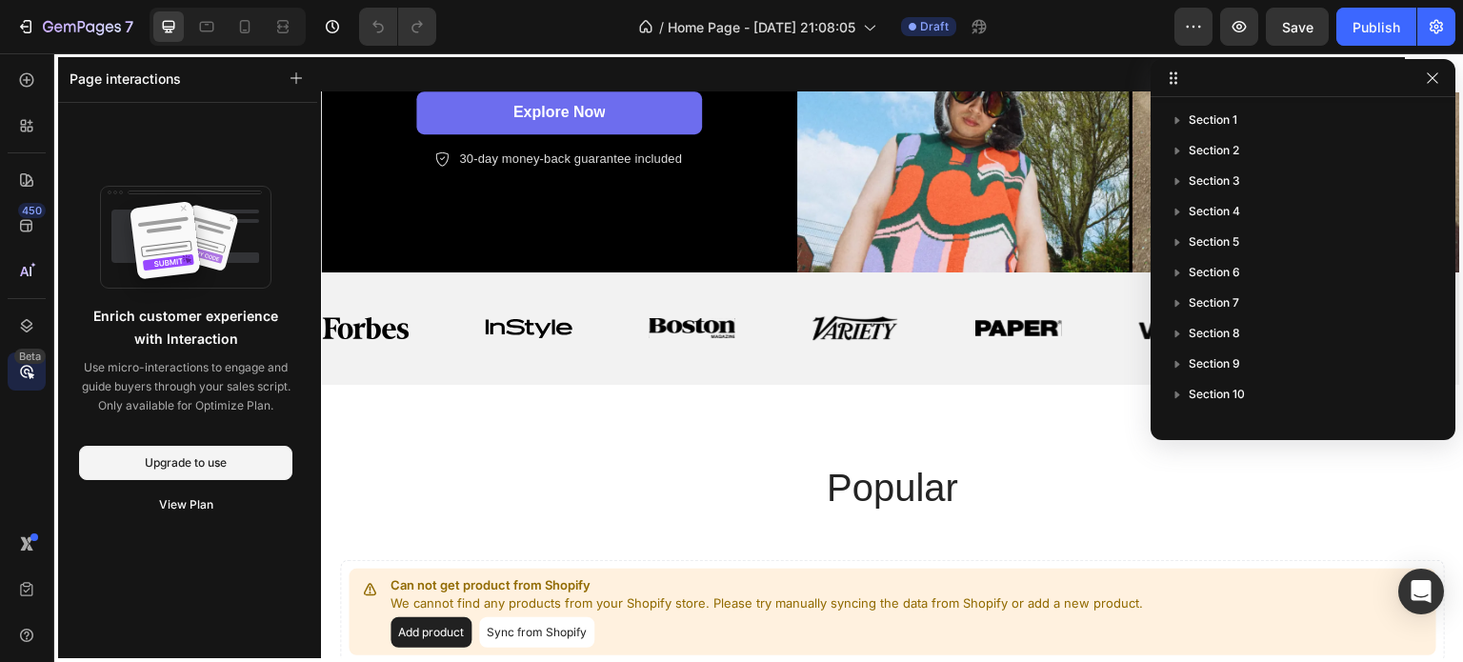
scroll to position [0, 0]
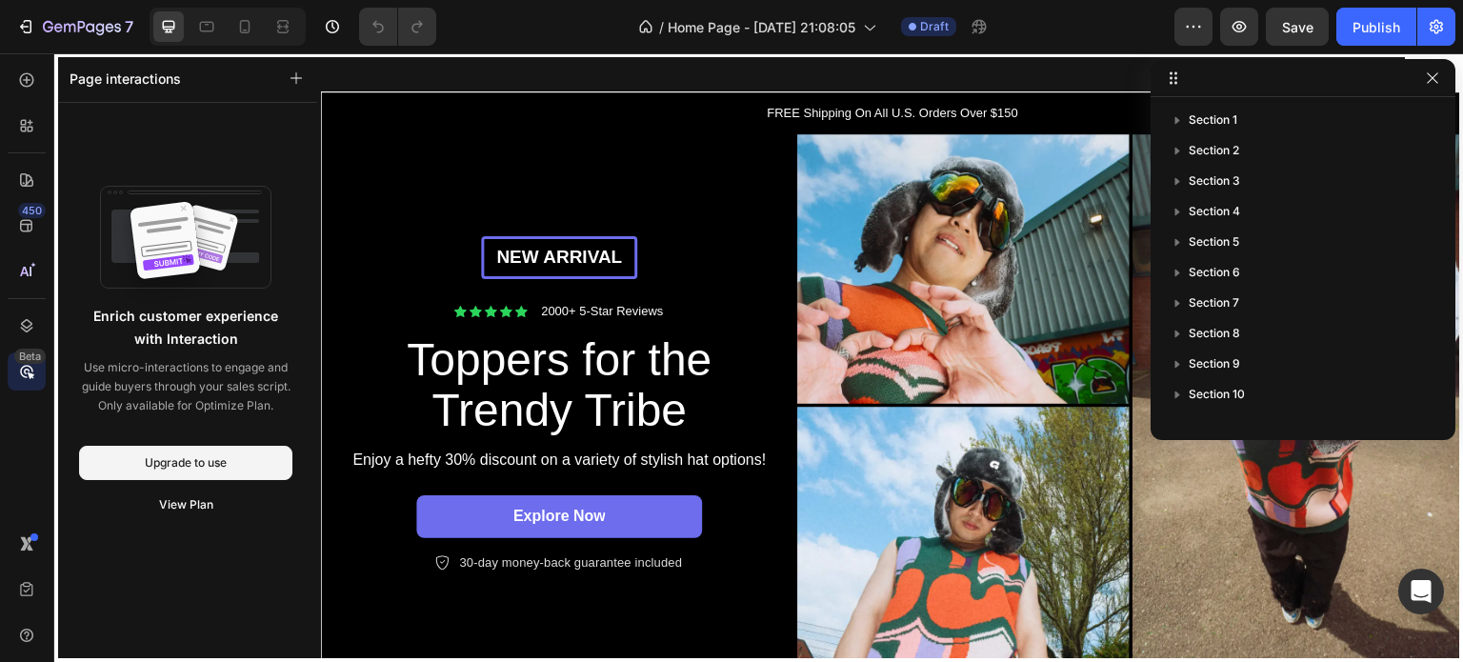
drag, startPoint x: 1461, startPoint y: 621, endPoint x: 1775, endPoint y: 94, distance: 613.3
click at [1436, 69] on button "button" at bounding box center [1432, 78] width 23 height 23
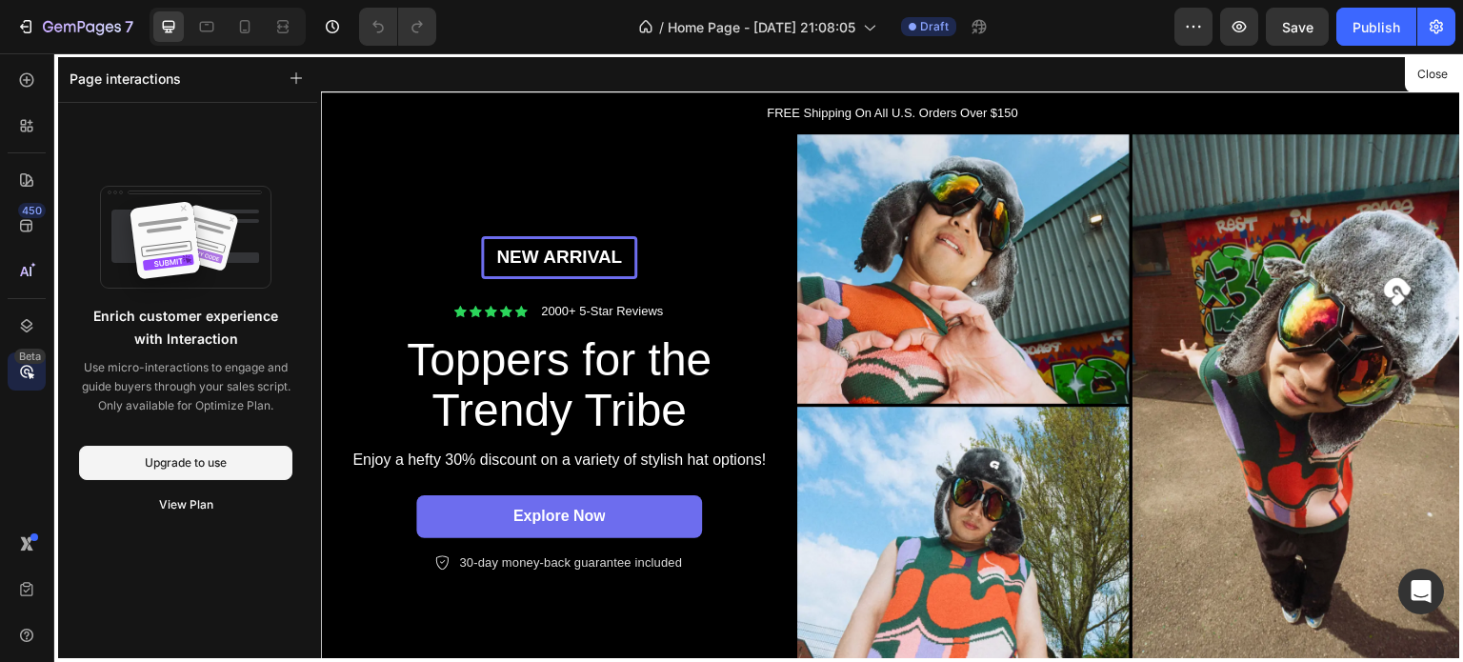
click at [991, 252] on div at bounding box center [892, 358] width 1143 height 610
click at [11, 79] on div at bounding box center [27, 80] width 38 height 38
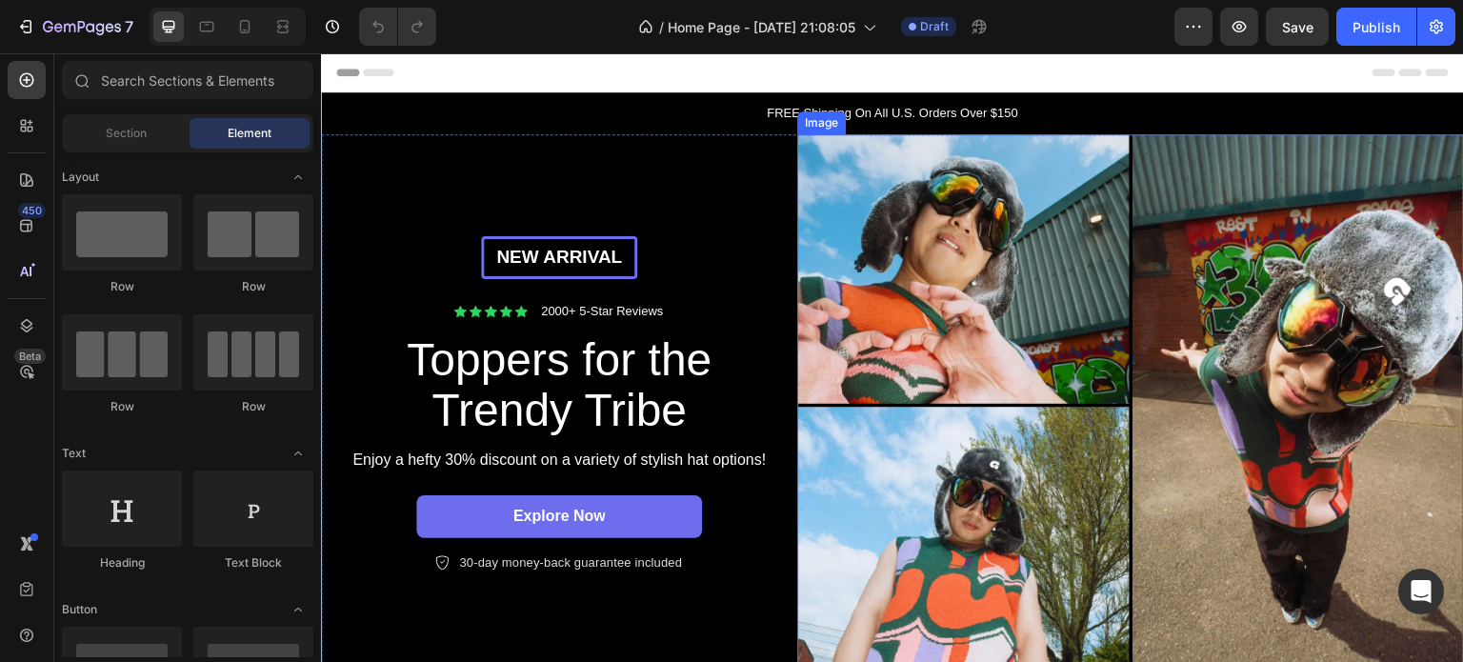
click at [1220, 407] on img at bounding box center [1130, 405] width 667 height 542
click at [1222, 333] on img at bounding box center [1130, 405] width 667 height 542
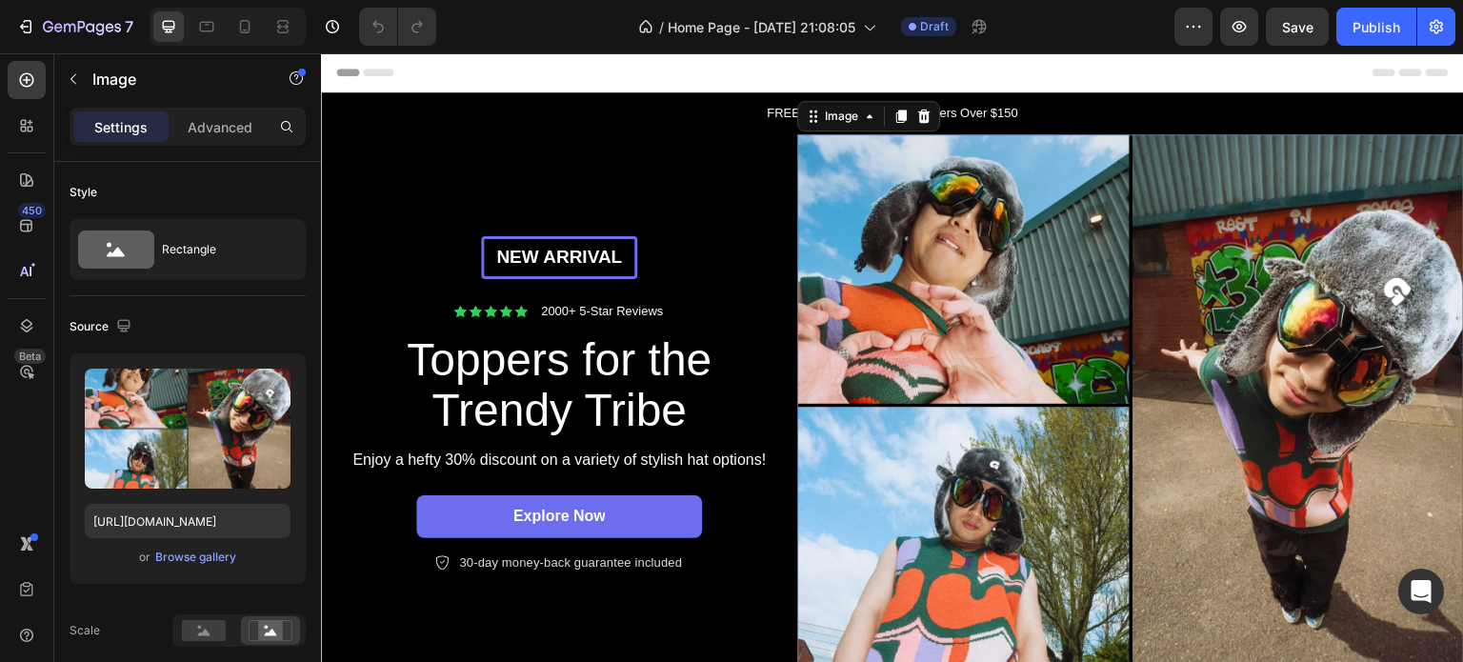
click at [1175, 317] on img at bounding box center [1130, 405] width 667 height 542
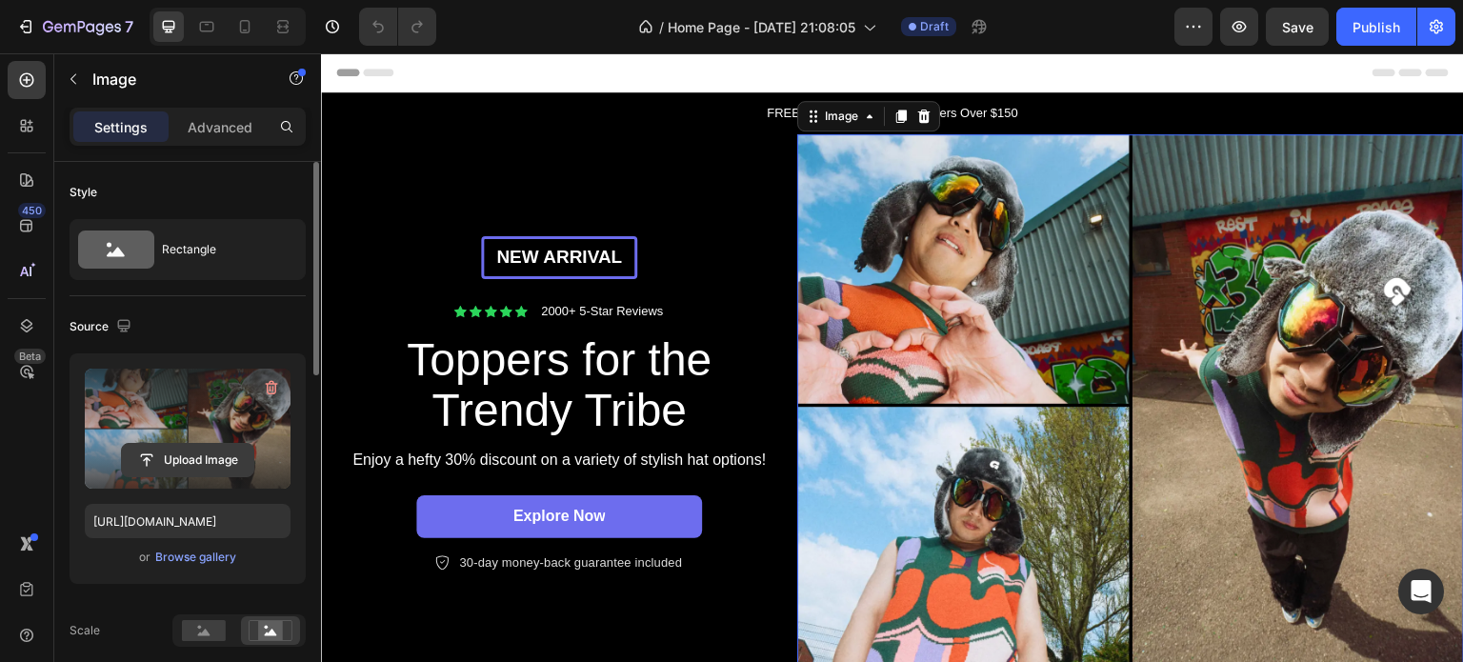
click at [169, 453] on input "file" at bounding box center [187, 460] width 131 height 32
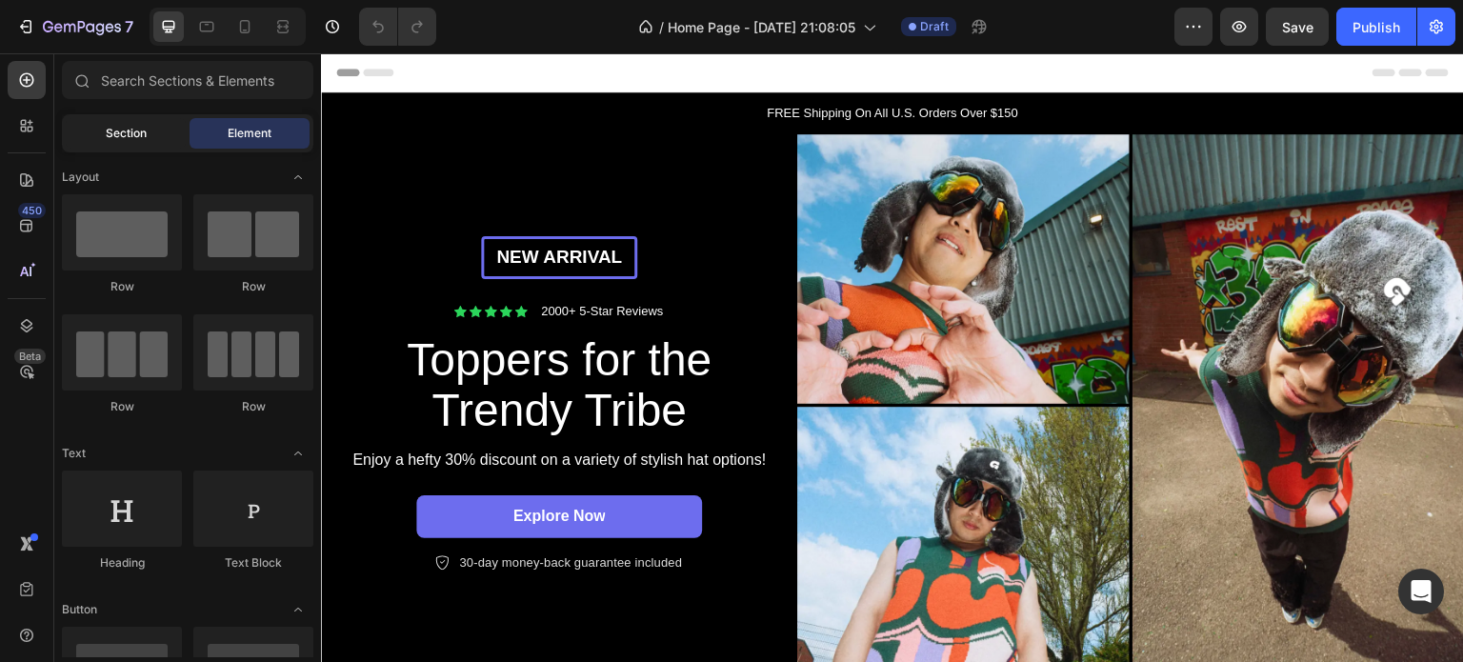
click at [141, 136] on span "Section" at bounding box center [126, 133] width 41 height 17
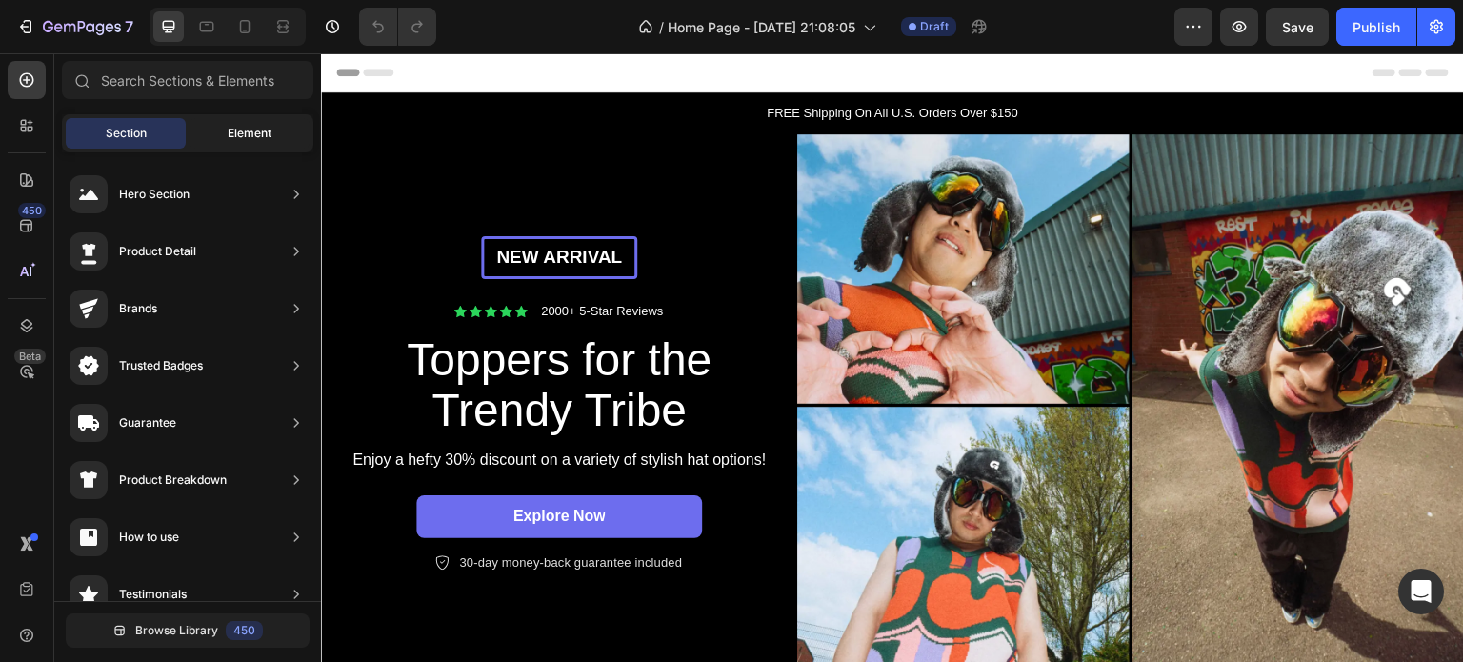
click at [236, 138] on span "Element" at bounding box center [250, 133] width 44 height 17
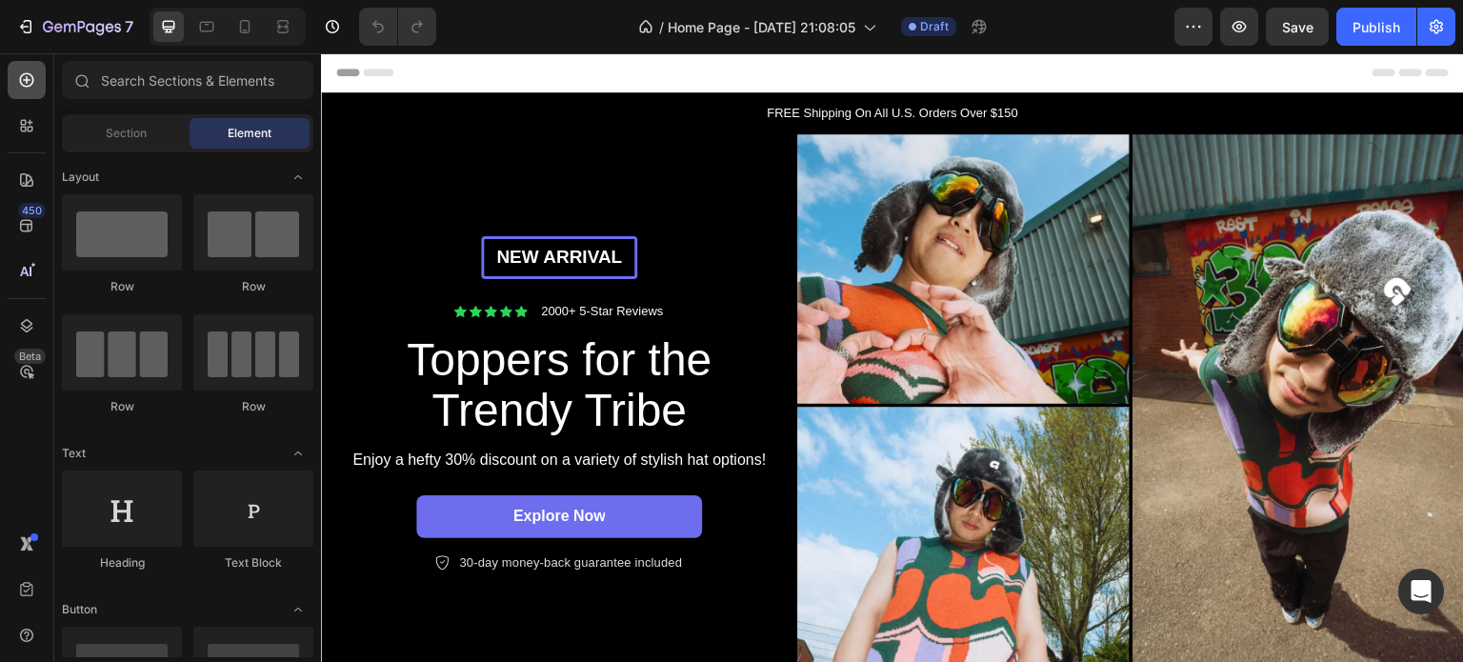
click at [31, 82] on icon at bounding box center [27, 80] width 14 height 14
click at [815, 209] on img at bounding box center [1130, 405] width 667 height 542
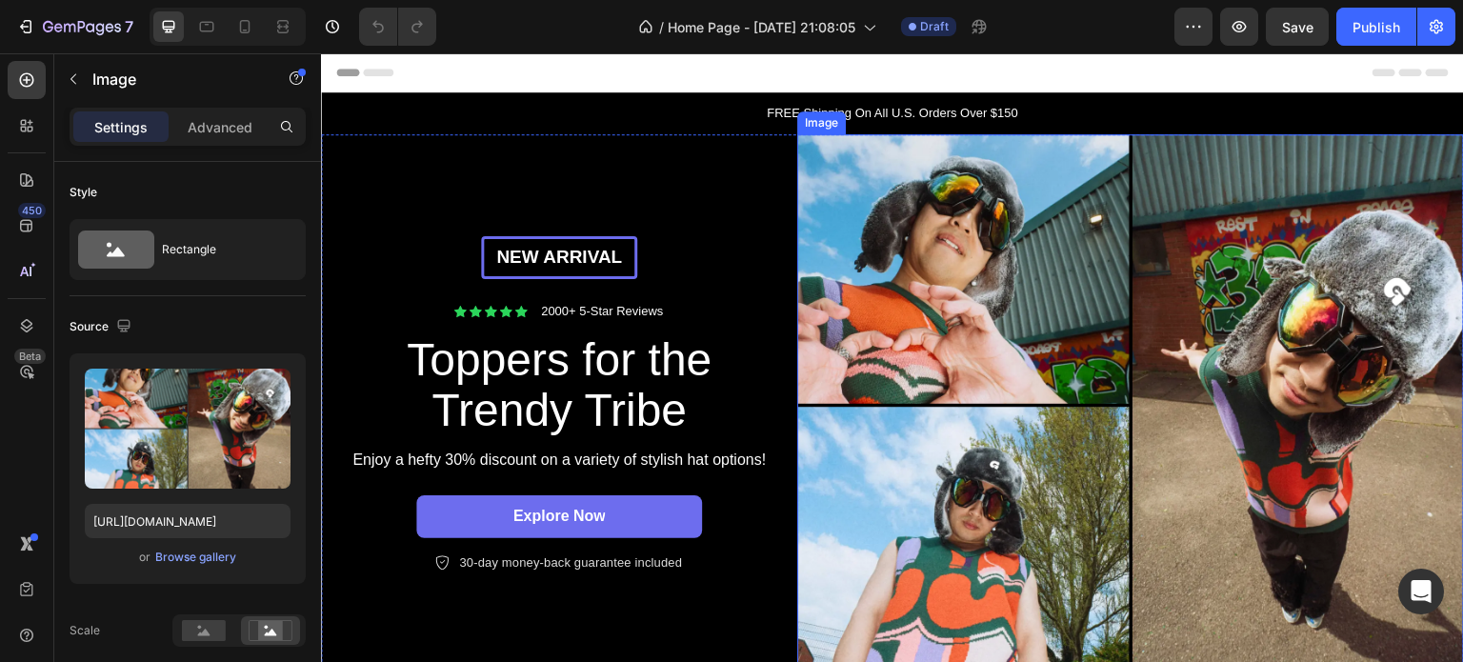
click at [817, 210] on img at bounding box center [1130, 405] width 667 height 542
click at [193, 557] on div "Browse gallery" at bounding box center [195, 557] width 81 height 17
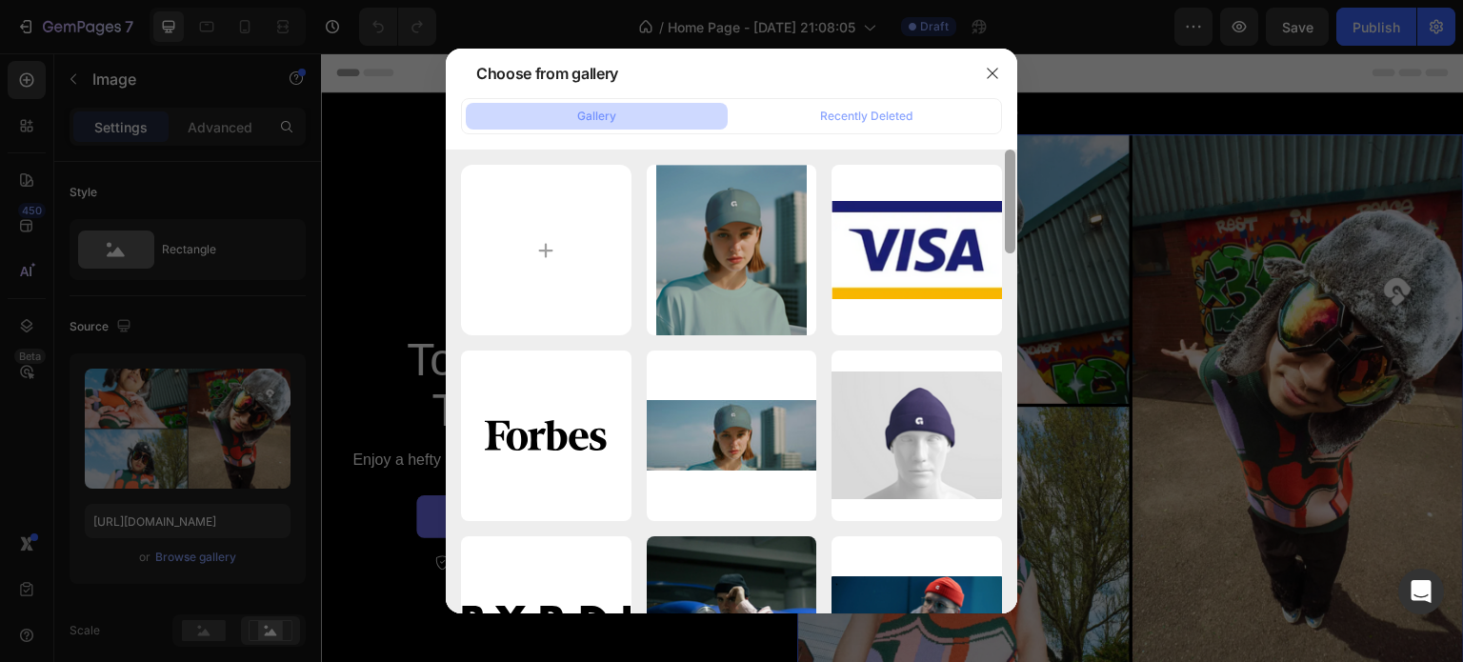
drag, startPoint x: 1013, startPoint y: 221, endPoint x: 1007, endPoint y: 160, distance: 61.3
click at [1007, 160] on div at bounding box center [1010, 202] width 10 height 104
click at [569, 269] on input "file" at bounding box center [546, 250] width 170 height 170
type input "C:\fakepath\ChatGPT Image Aug 27, 2025, 09_14_26 PM.png"
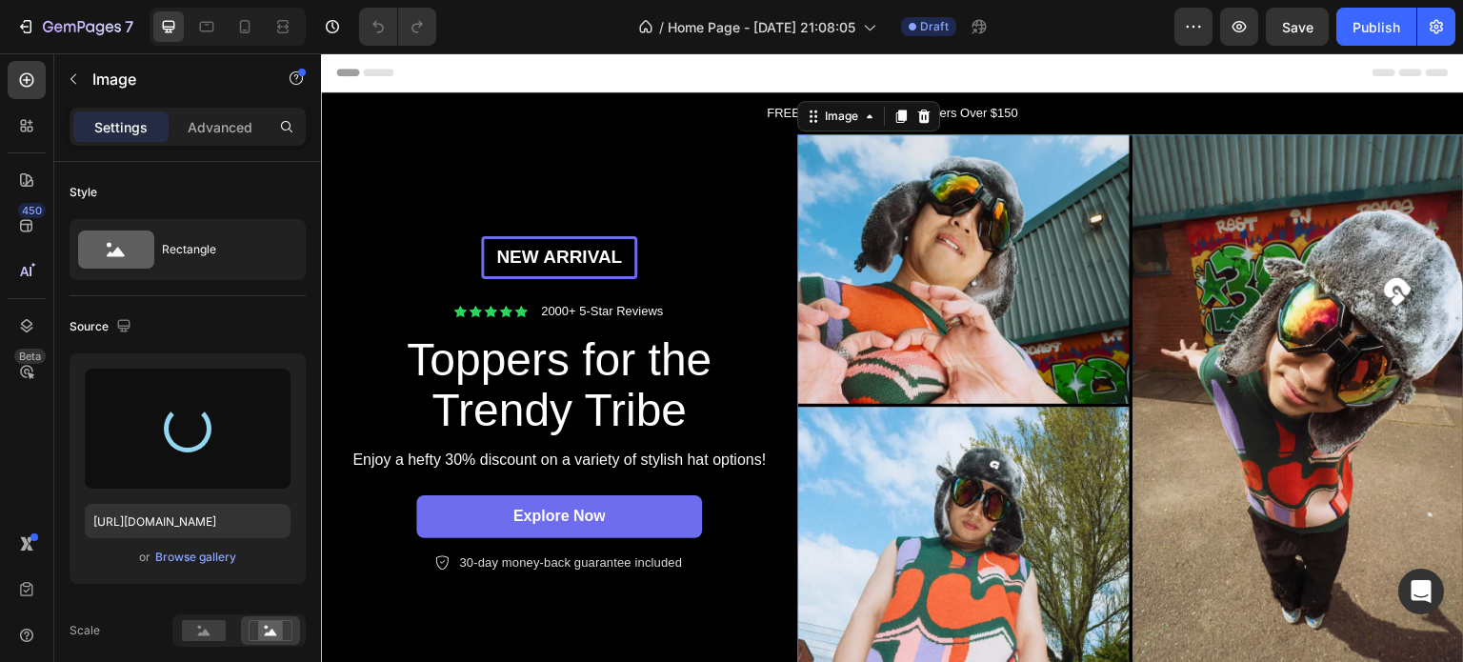
type input "https://cdn.shopify.com/s/files/1/0933/6478/1400/files/gempages_581916396963758…"
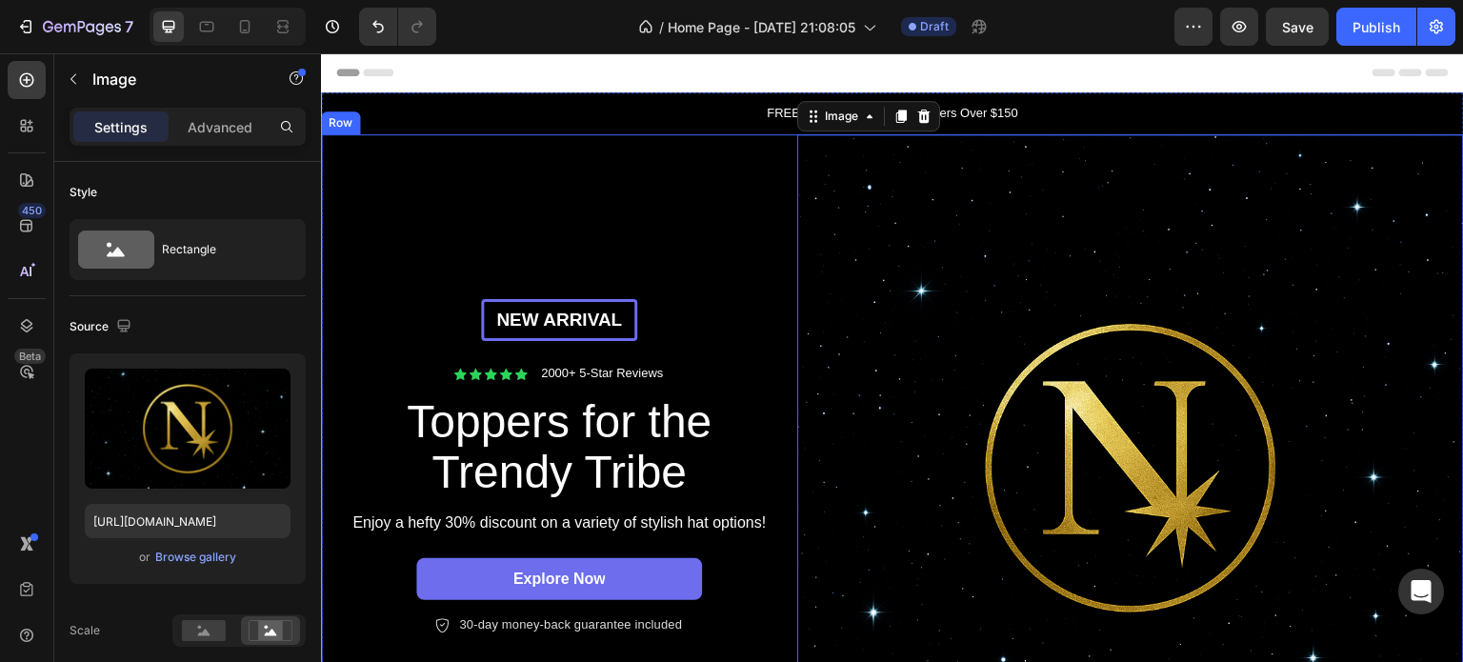
click at [706, 216] on div "New arrival Text Block Row Icon Icon Icon Icon Icon Icon List 2000+ 5-Star Revi…" at bounding box center [559, 467] width 476 height 667
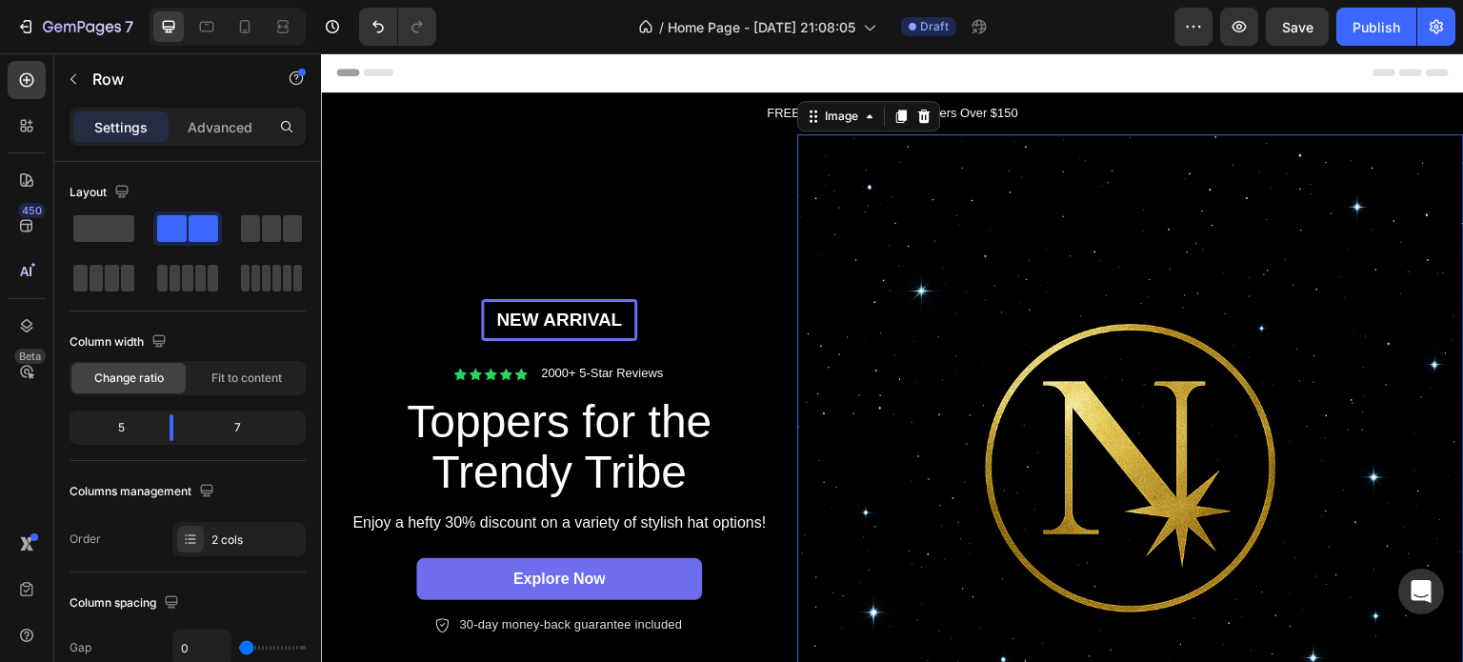
click at [1065, 298] on img at bounding box center [1130, 467] width 667 height 667
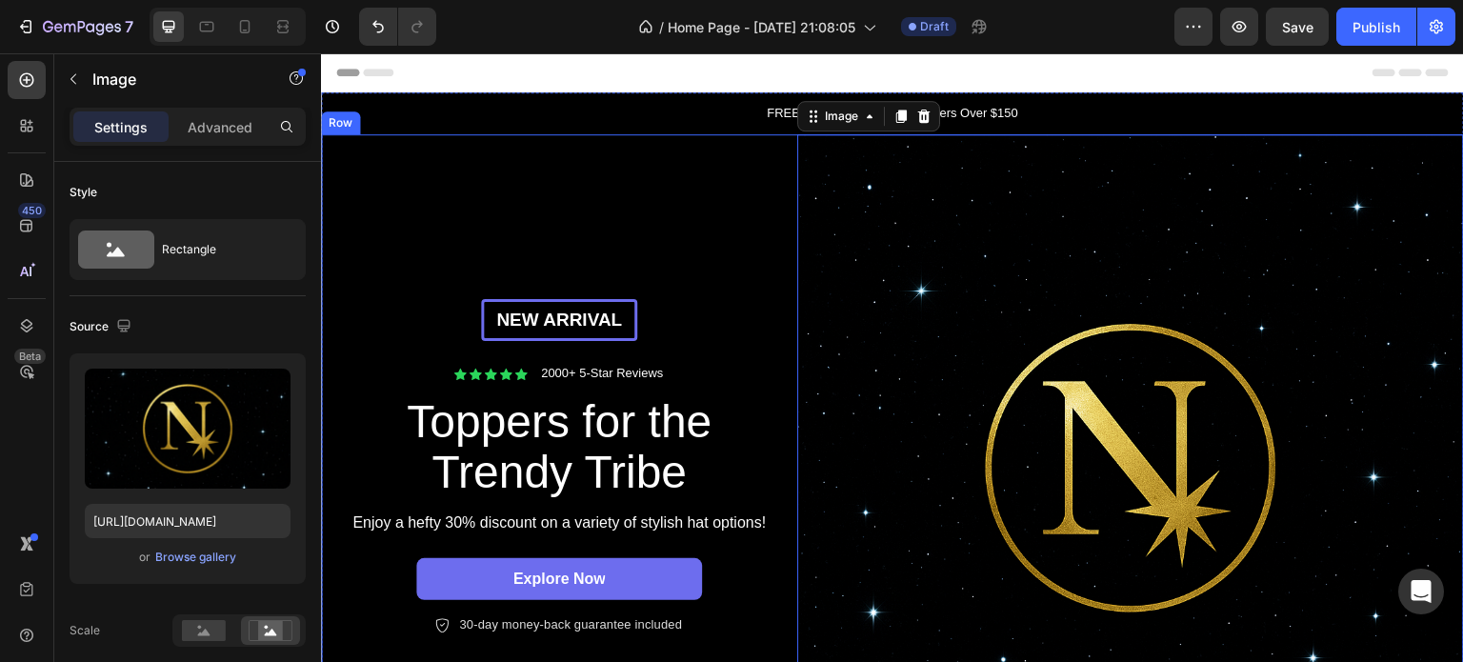
click at [722, 256] on div "New arrival Text Block Row Icon Icon Icon Icon Icon Icon List 2000+ 5-Star Revi…" at bounding box center [559, 467] width 476 height 667
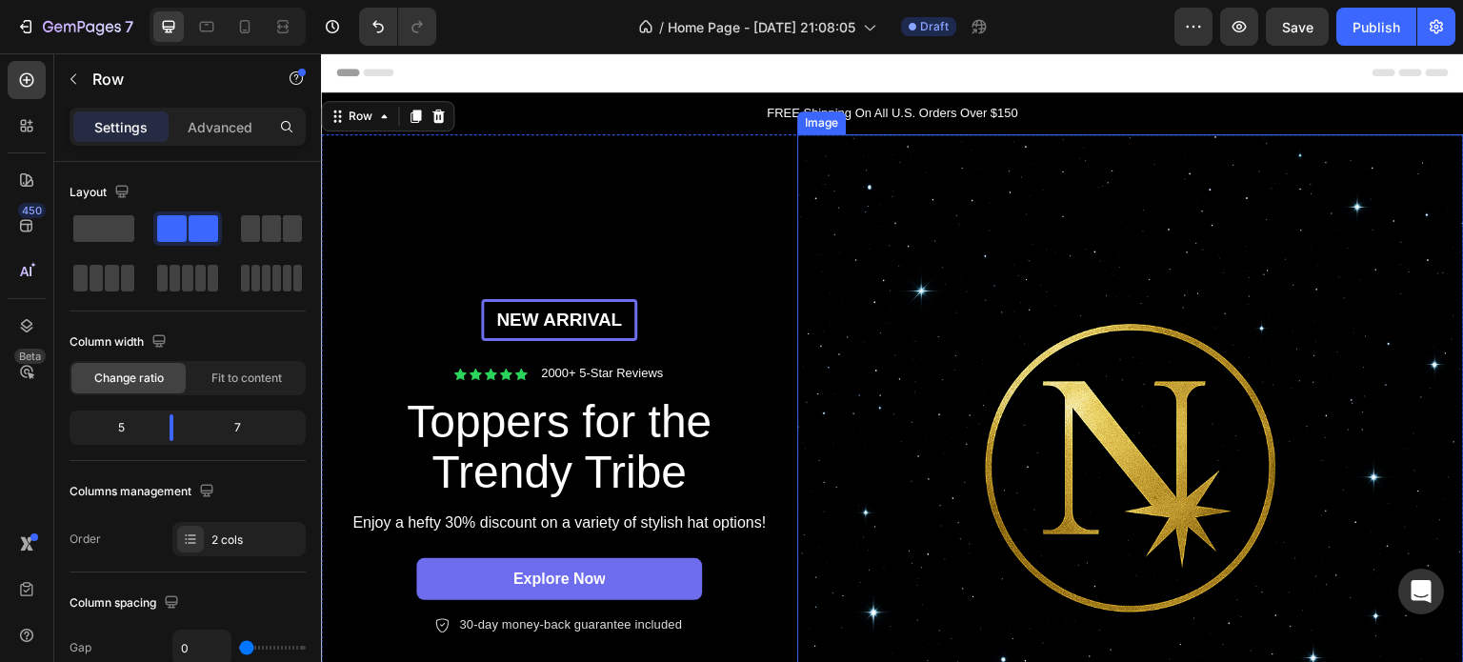
click at [985, 262] on img at bounding box center [1130, 467] width 667 height 667
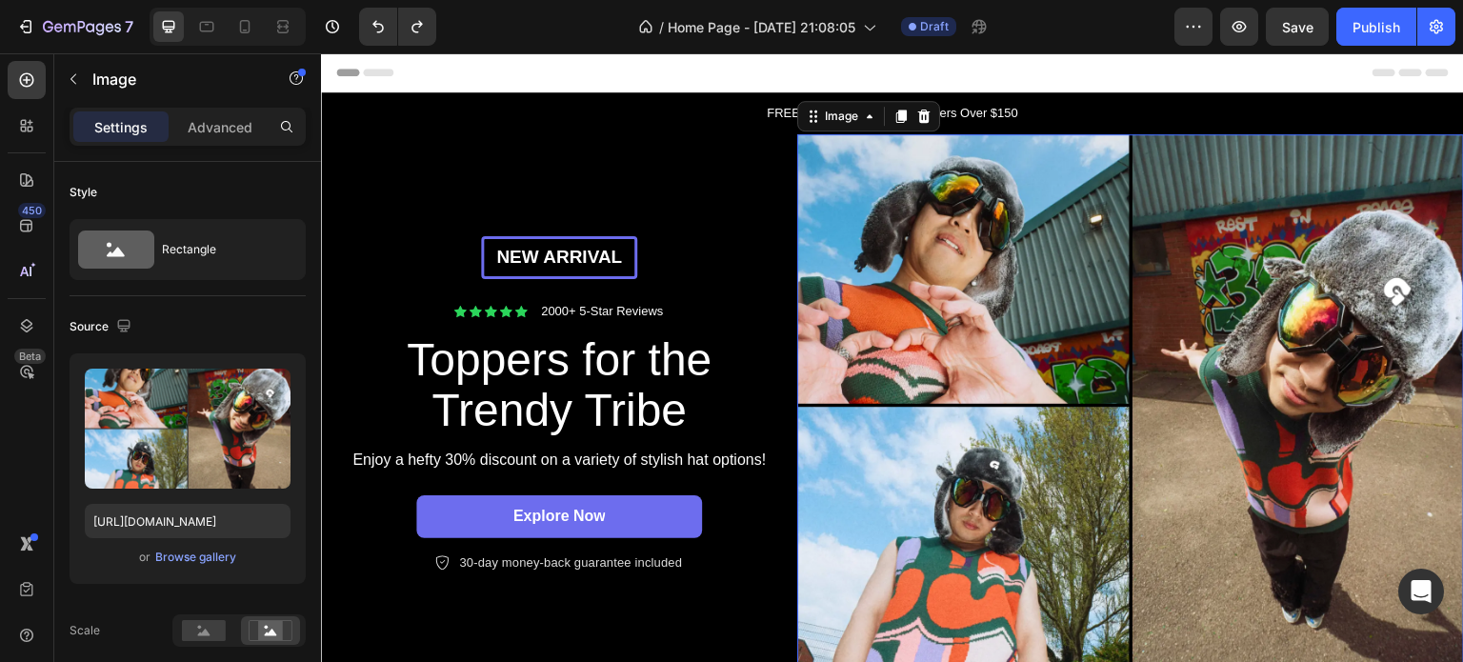
click at [970, 372] on img at bounding box center [1130, 405] width 667 height 542
click at [200, 553] on div "Browse gallery" at bounding box center [195, 557] width 81 height 17
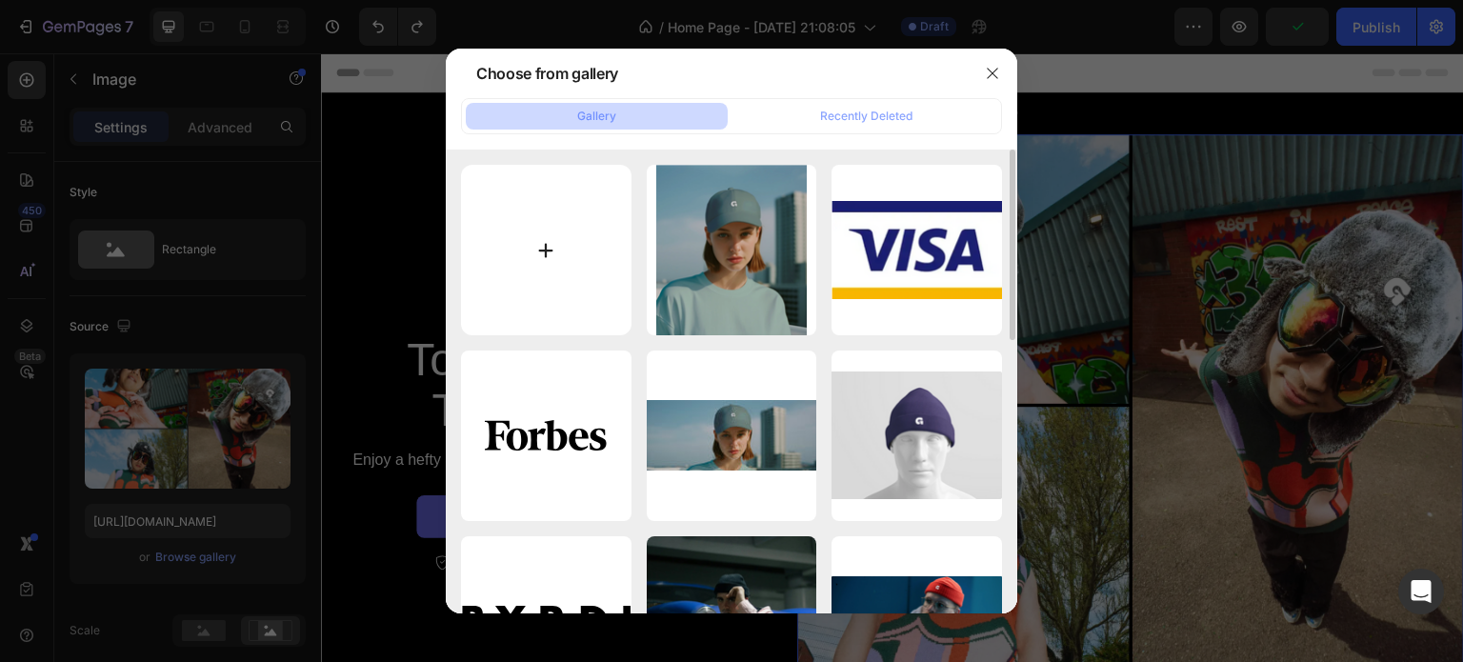
click at [532, 258] on input "file" at bounding box center [546, 250] width 170 height 170
click at [985, 67] on icon "button" at bounding box center [992, 73] width 15 height 15
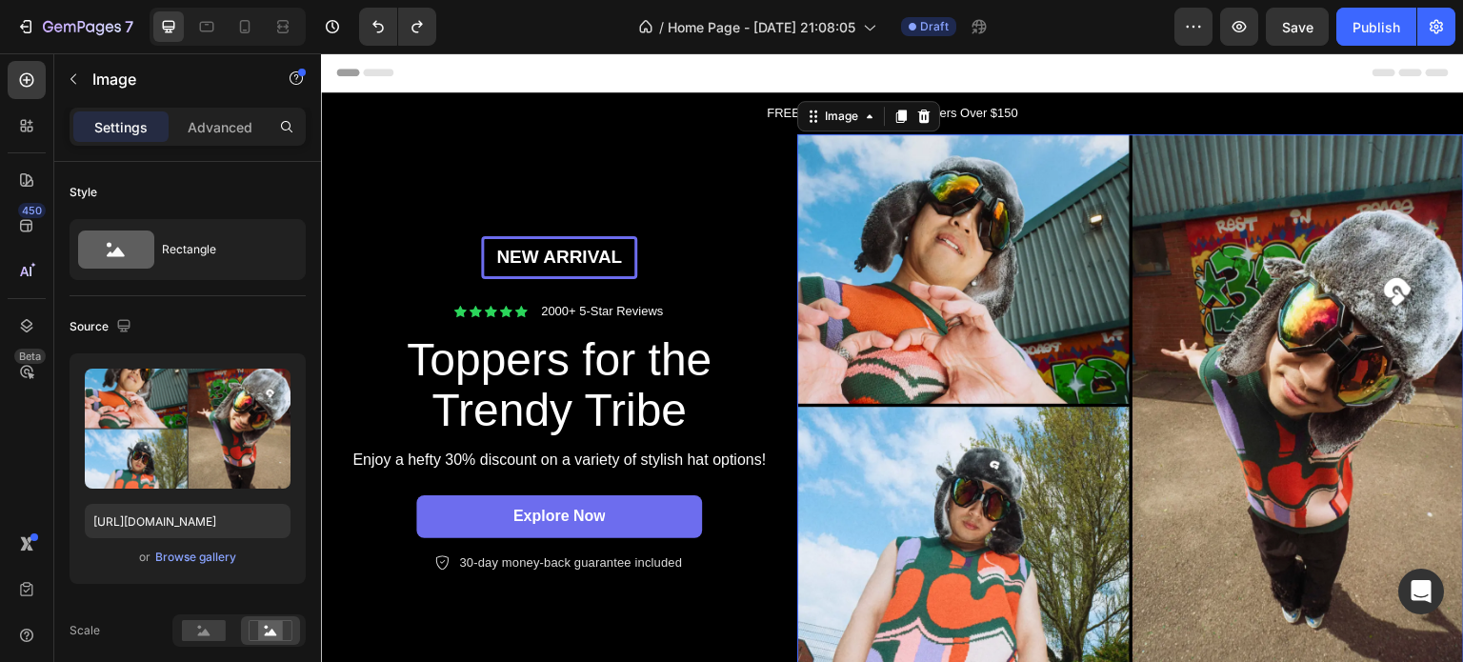
click at [1193, 230] on img at bounding box center [1130, 405] width 667 height 542
click at [185, 555] on div "Browse gallery" at bounding box center [195, 557] width 81 height 17
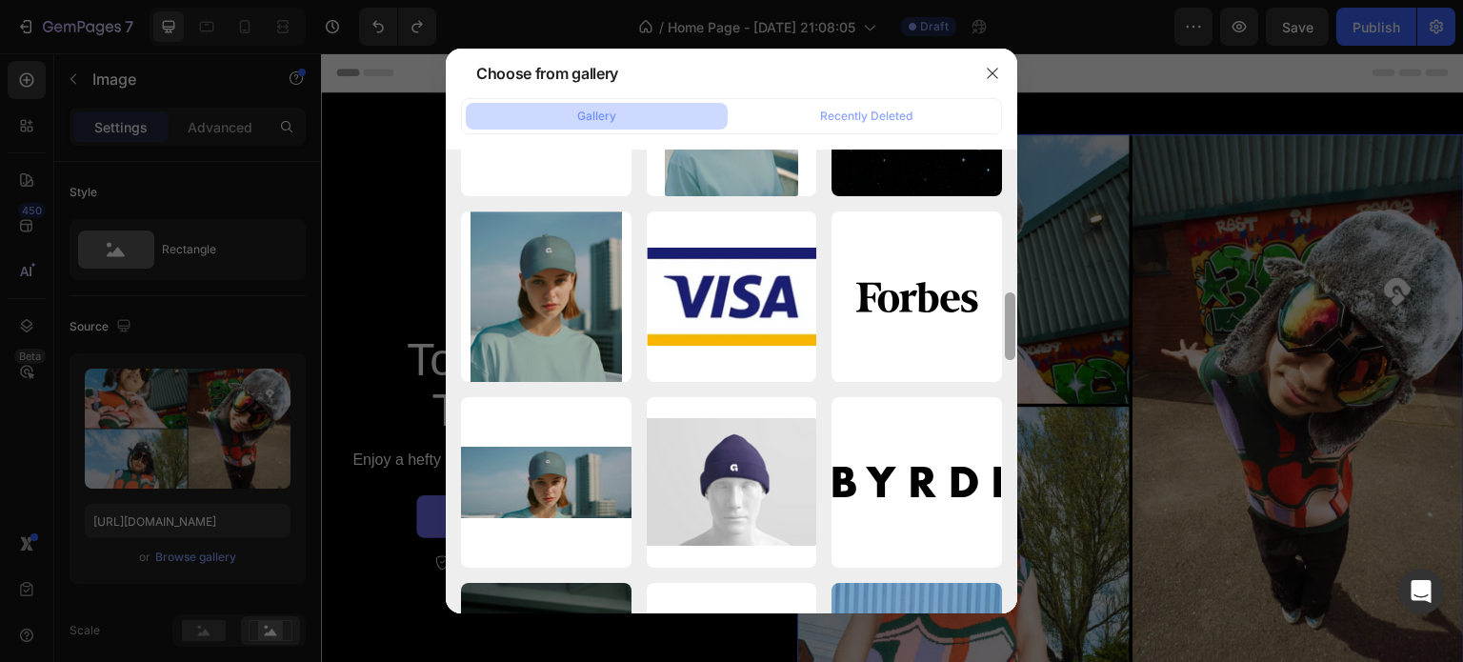
scroll to position [1082, 0]
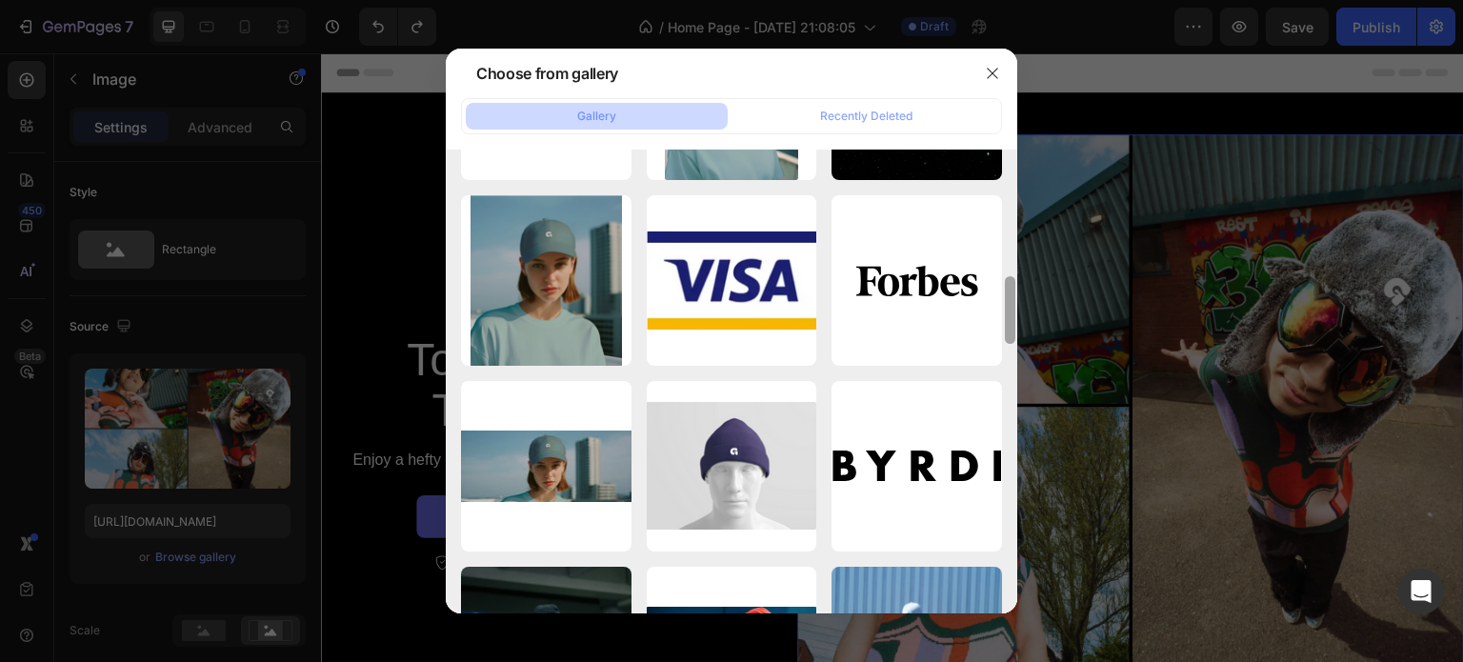
drag, startPoint x: 1010, startPoint y: 193, endPoint x: 1027, endPoint y: 632, distance: 439.4
click at [1027, 632] on div "Choose from gallery Gallery Recently Deleted TY2.webp 38.85 kb a2.webp 3.80 kb …" at bounding box center [731, 331] width 1463 height 662
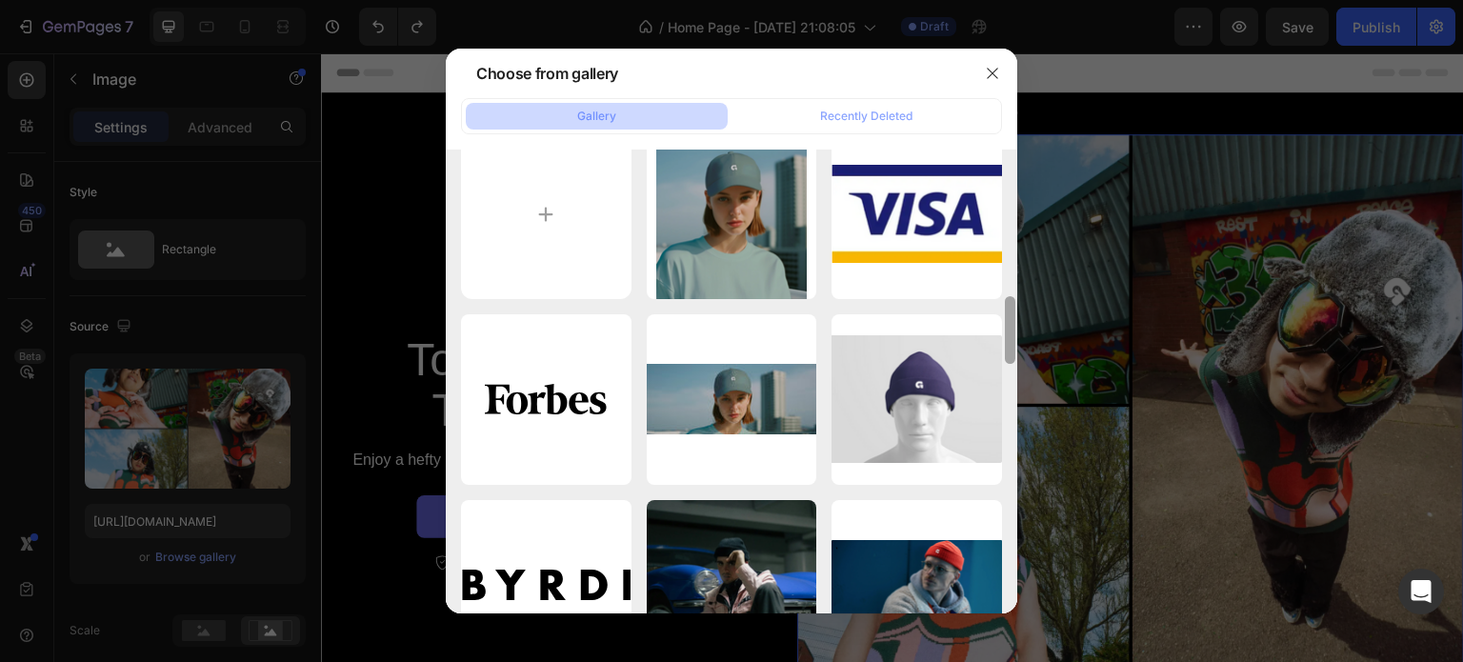
scroll to position [0, 0]
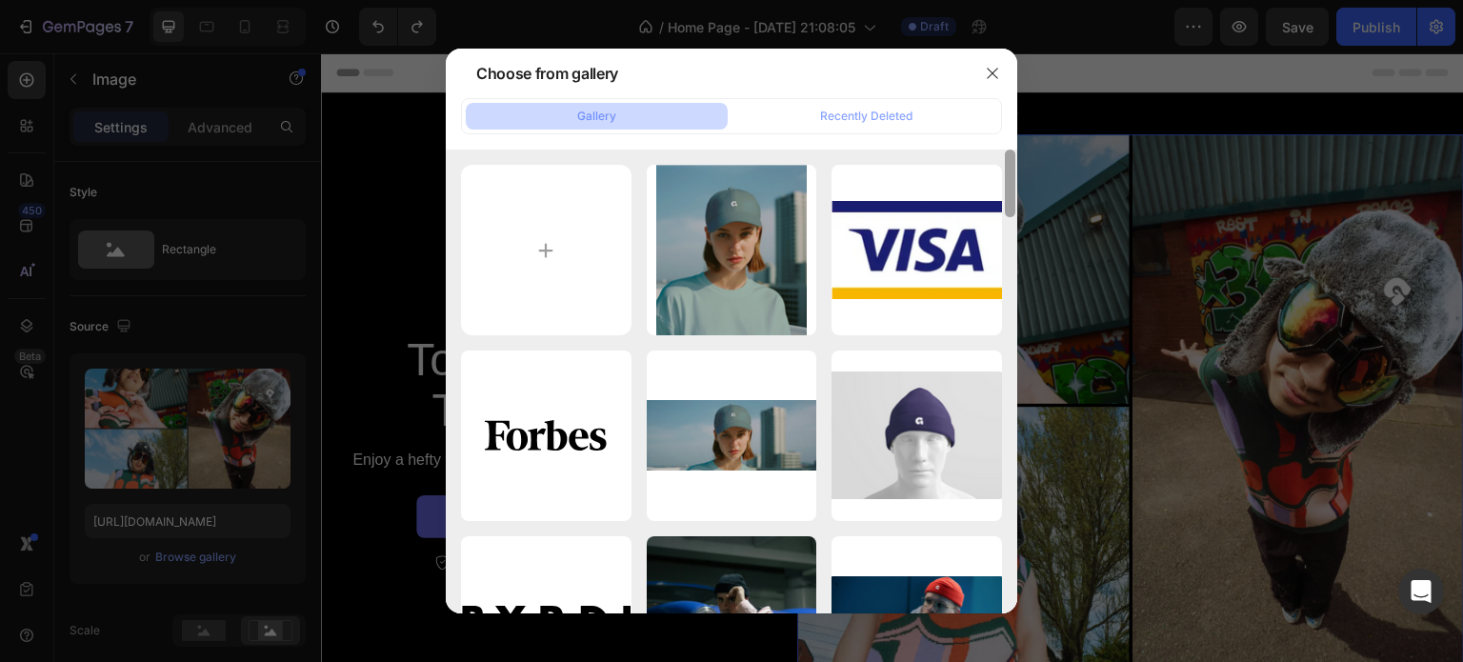
drag, startPoint x: 1013, startPoint y: 330, endPoint x: 1006, endPoint y: 148, distance: 183.0
click at [1006, 148] on div "Gallery Recently Deleted TY2.webp 38.85 kb a2.webp 3.80 kb sv1.svg 4.76 kb b6.w…" at bounding box center [731, 355] width 571 height 515
click at [529, 230] on input "file" at bounding box center [546, 250] width 170 height 170
type input "C:\fakepath\ChatGPT Image Aug 27, 2025, 05_43_23 PM.png"
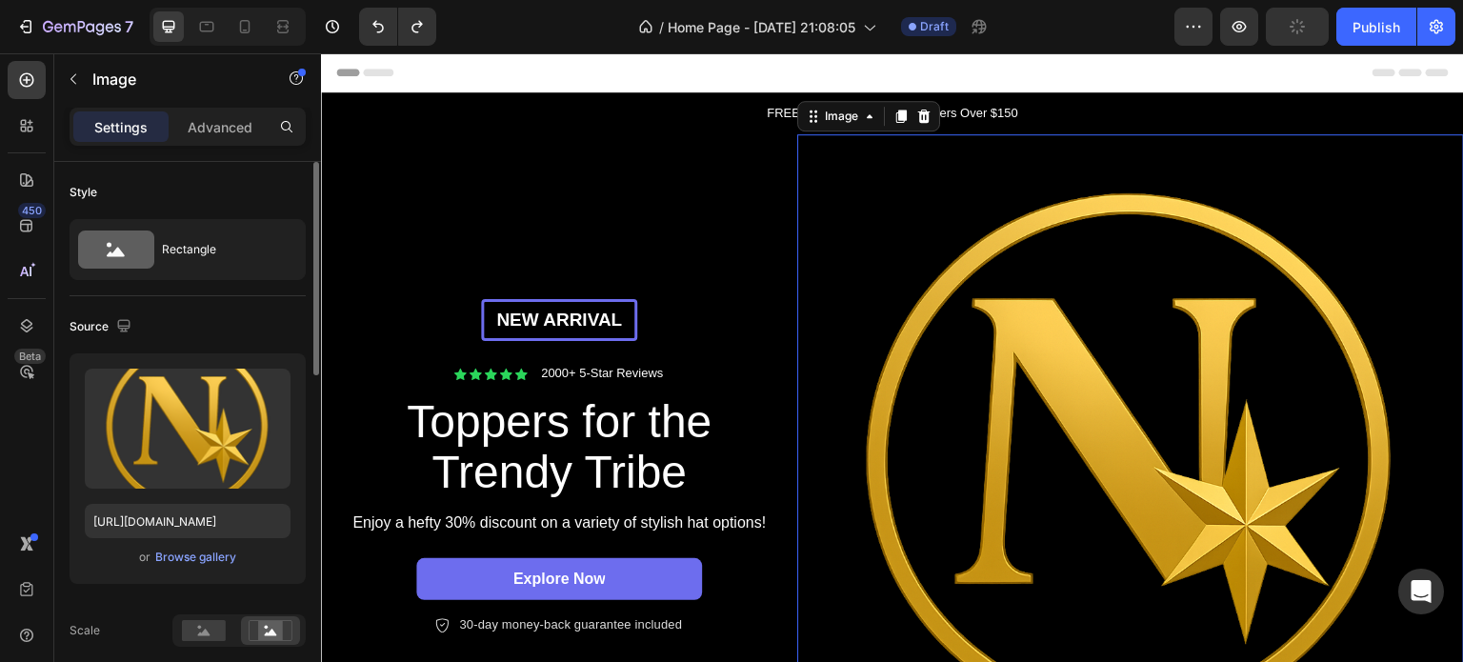
click at [233, 313] on div "Source" at bounding box center [188, 326] width 236 height 30
type input "https://cdn.shopify.com/s/files/1/0933/6478/1400/files/gempages_581916396963758…"
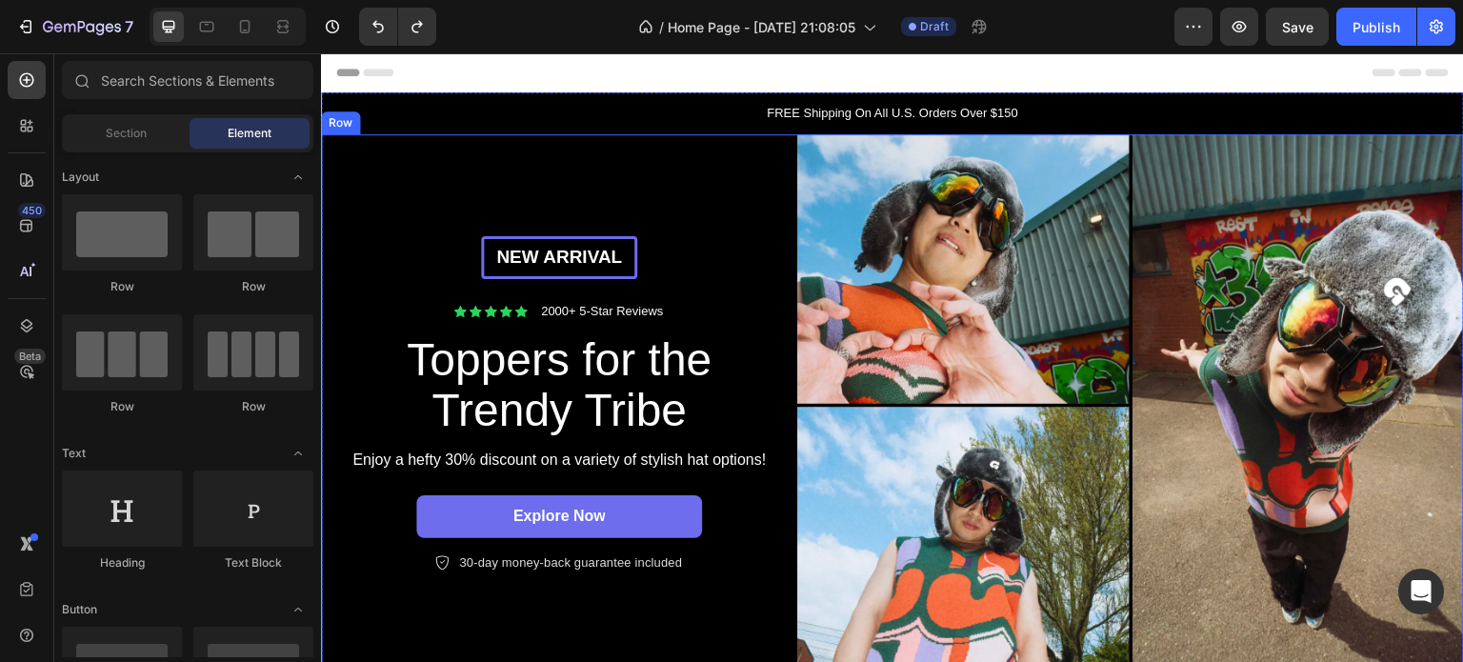
click at [614, 184] on div "New arrival Text Block Row Icon Icon Icon Icon Icon Icon List 2000+ 5-Star Revi…" at bounding box center [559, 405] width 476 height 542
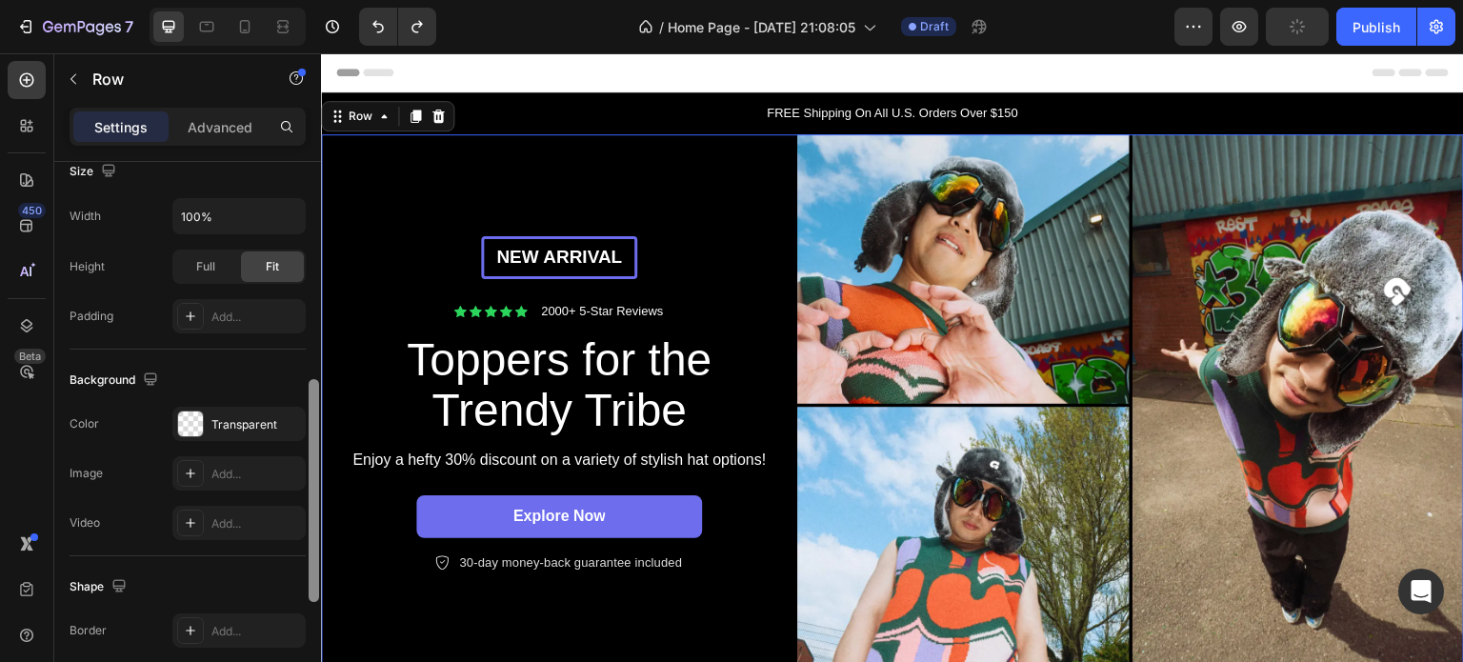
scroll to position [546, 0]
drag, startPoint x: 309, startPoint y: 190, endPoint x: 317, endPoint y: 409, distance: 218.3
click at [317, 409] on div at bounding box center [314, 485] width 10 height 223
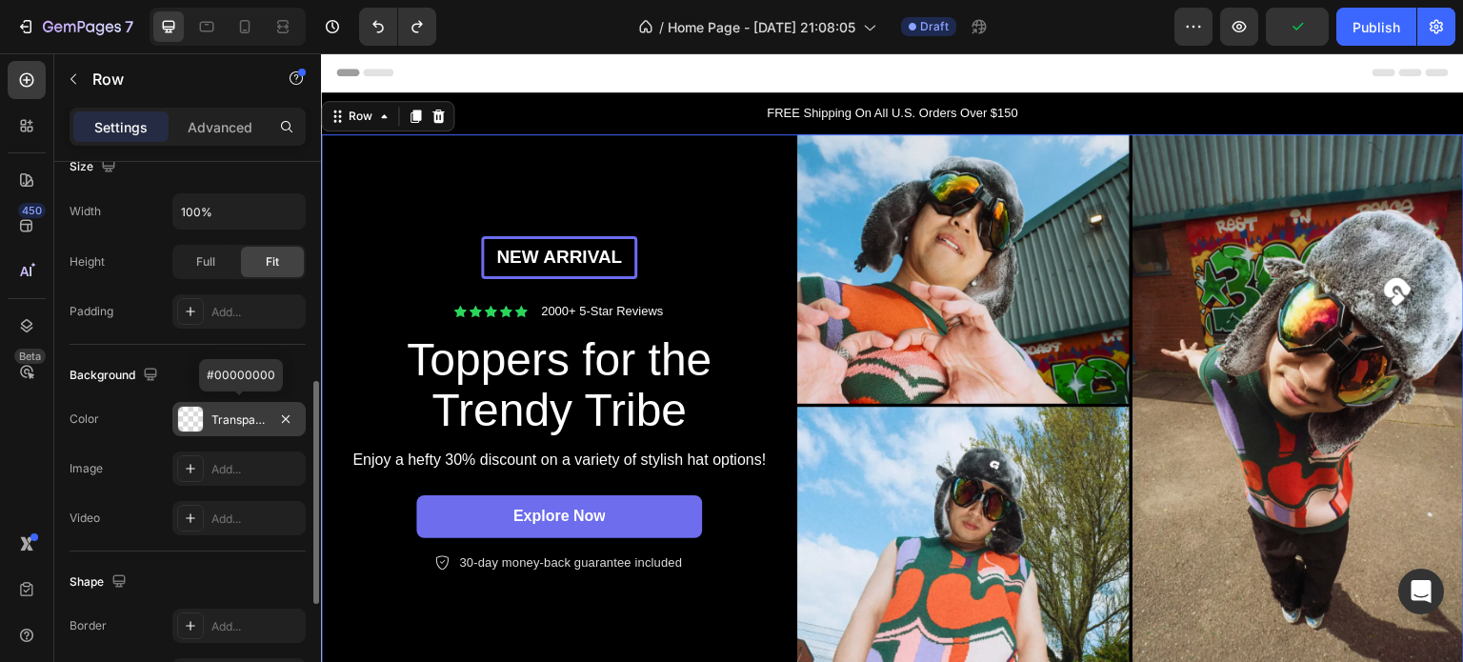
click at [262, 407] on div "Transparent" at bounding box center [238, 419] width 133 height 34
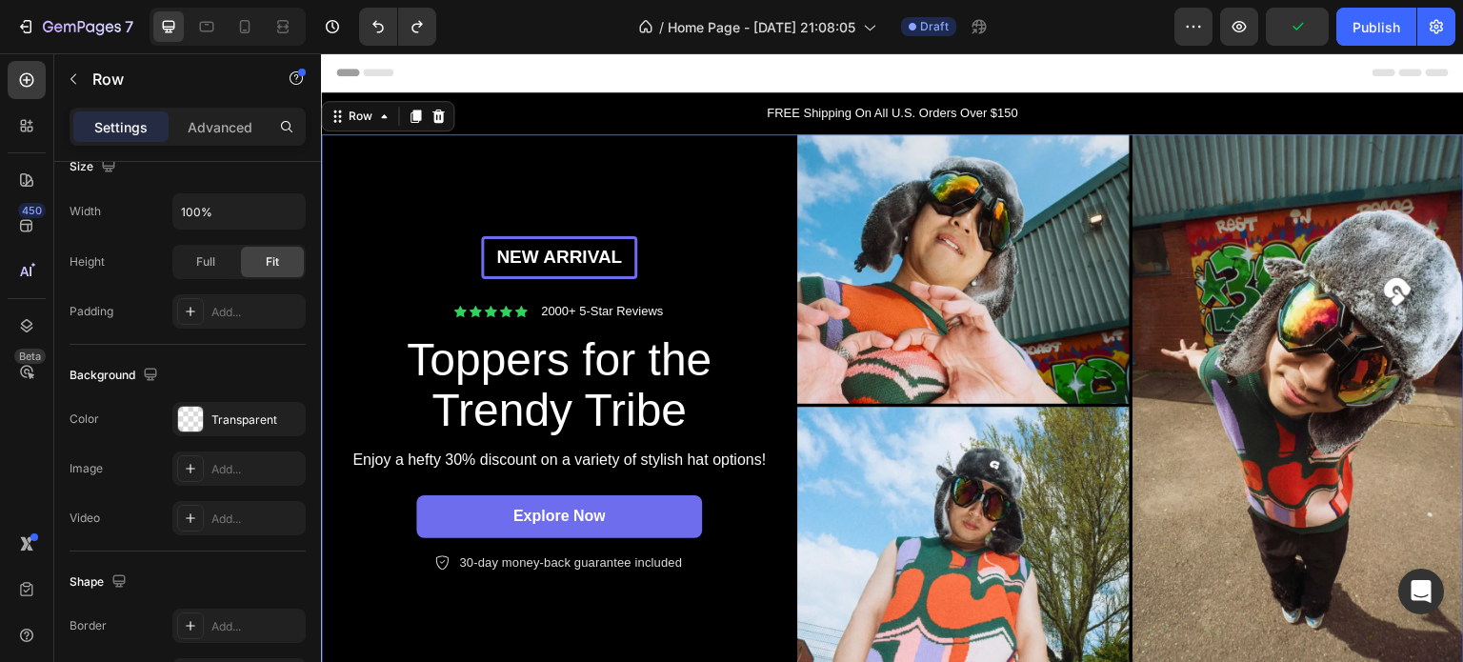
click at [392, 212] on div "New arrival Text Block Row Icon Icon Icon Icon Icon Icon List 2000+ 5-Star Revi…" at bounding box center [559, 405] width 476 height 542
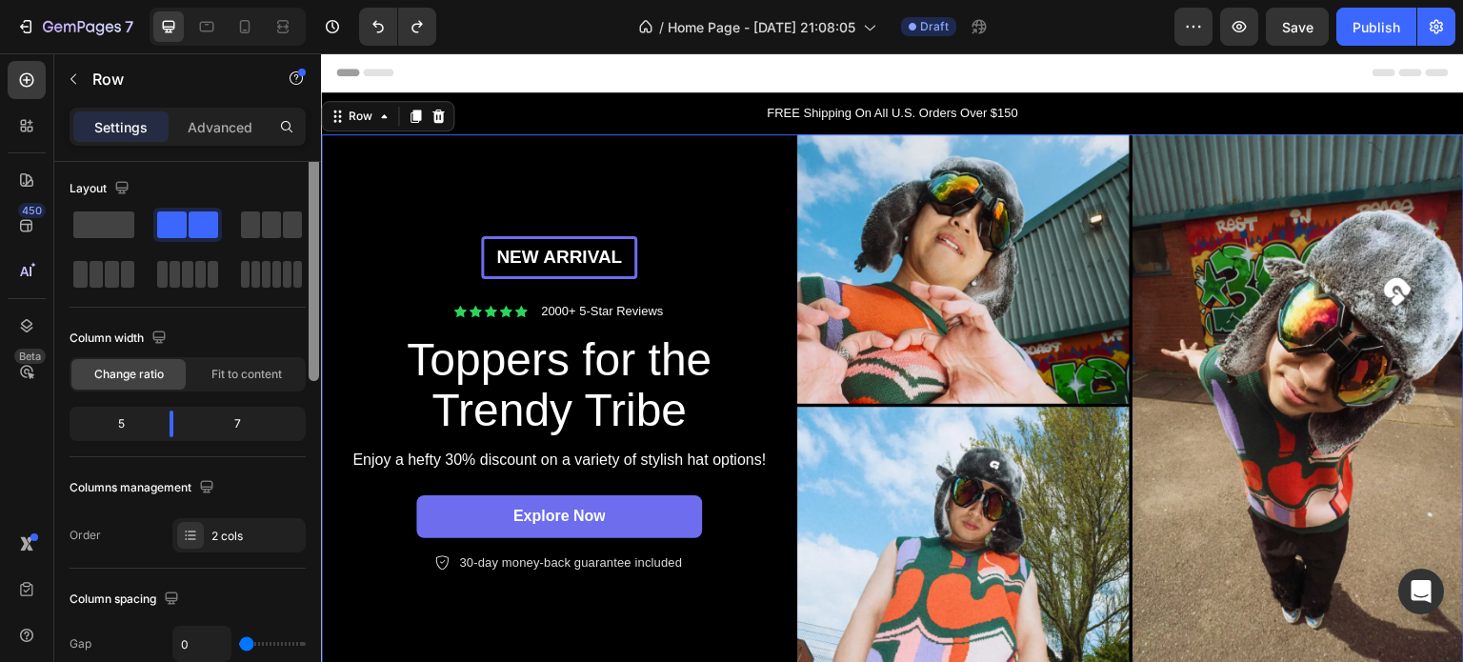
scroll to position [0, 0]
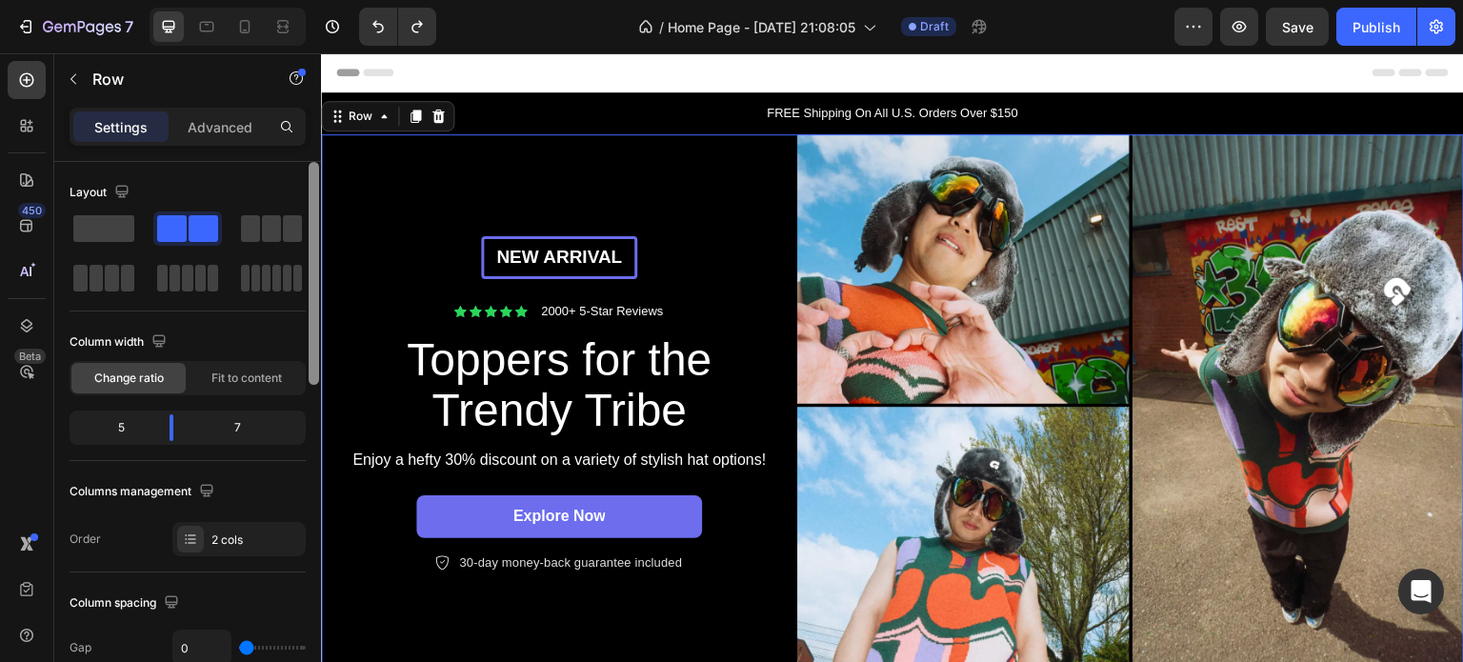
drag, startPoint x: 309, startPoint y: 415, endPoint x: 310, endPoint y: 179, distance: 236.2
click at [310, 179] on div at bounding box center [314, 273] width 10 height 223
click at [105, 229] on span at bounding box center [103, 228] width 61 height 27
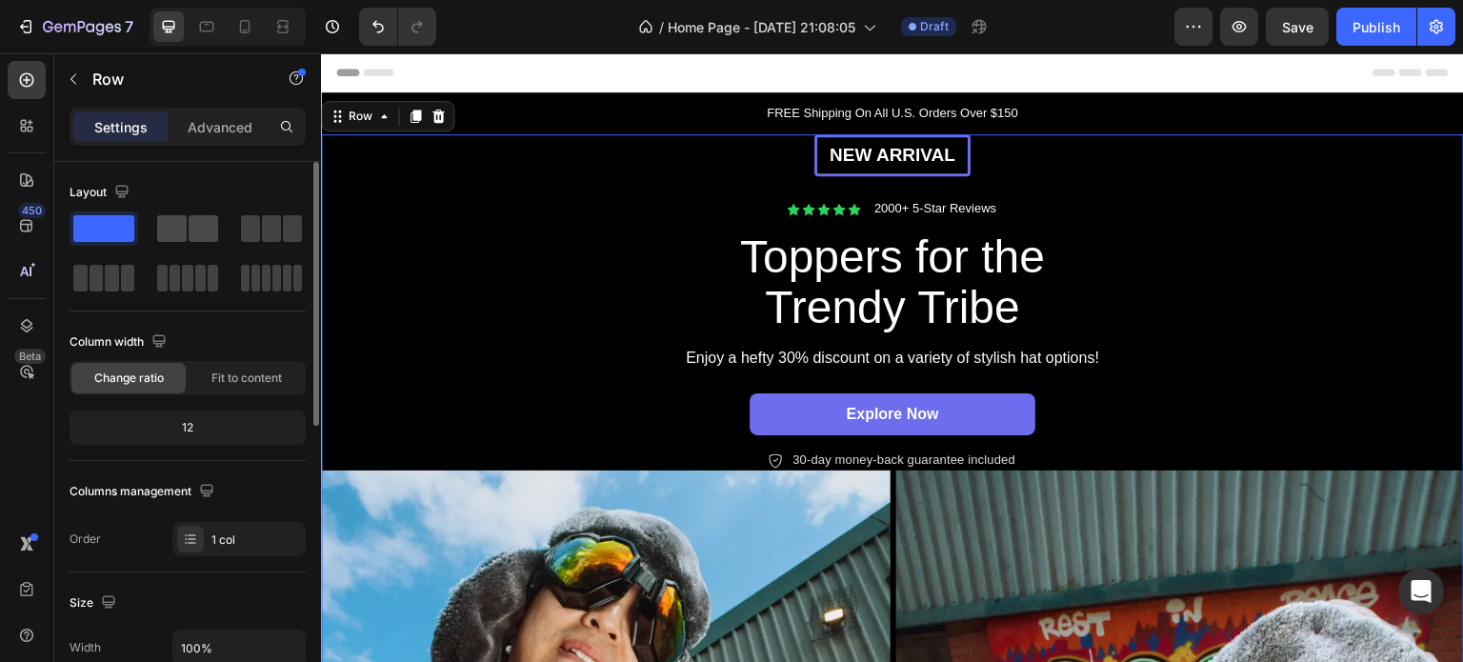
drag, startPoint x: 169, startPoint y: 225, endPoint x: 213, endPoint y: 226, distance: 44.8
click at [170, 225] on span at bounding box center [172, 228] width 30 height 27
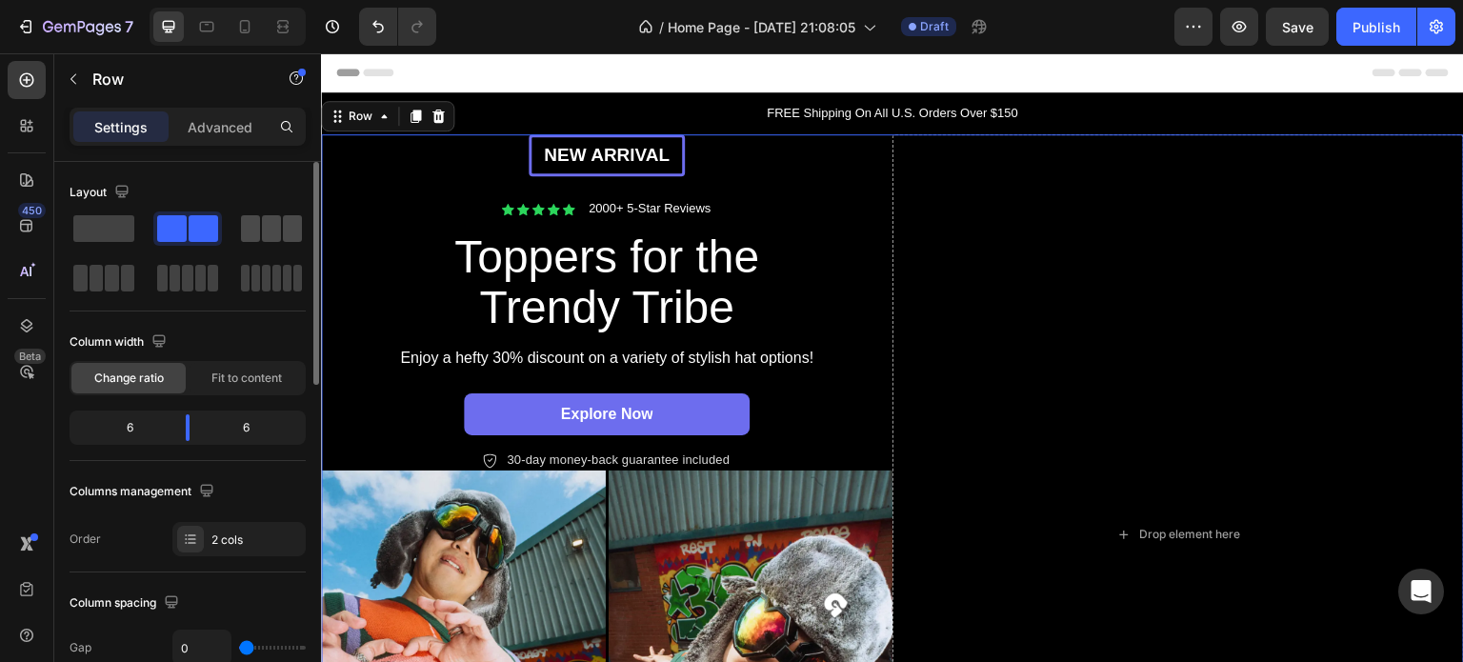
click at [258, 230] on span at bounding box center [250, 228] width 19 height 27
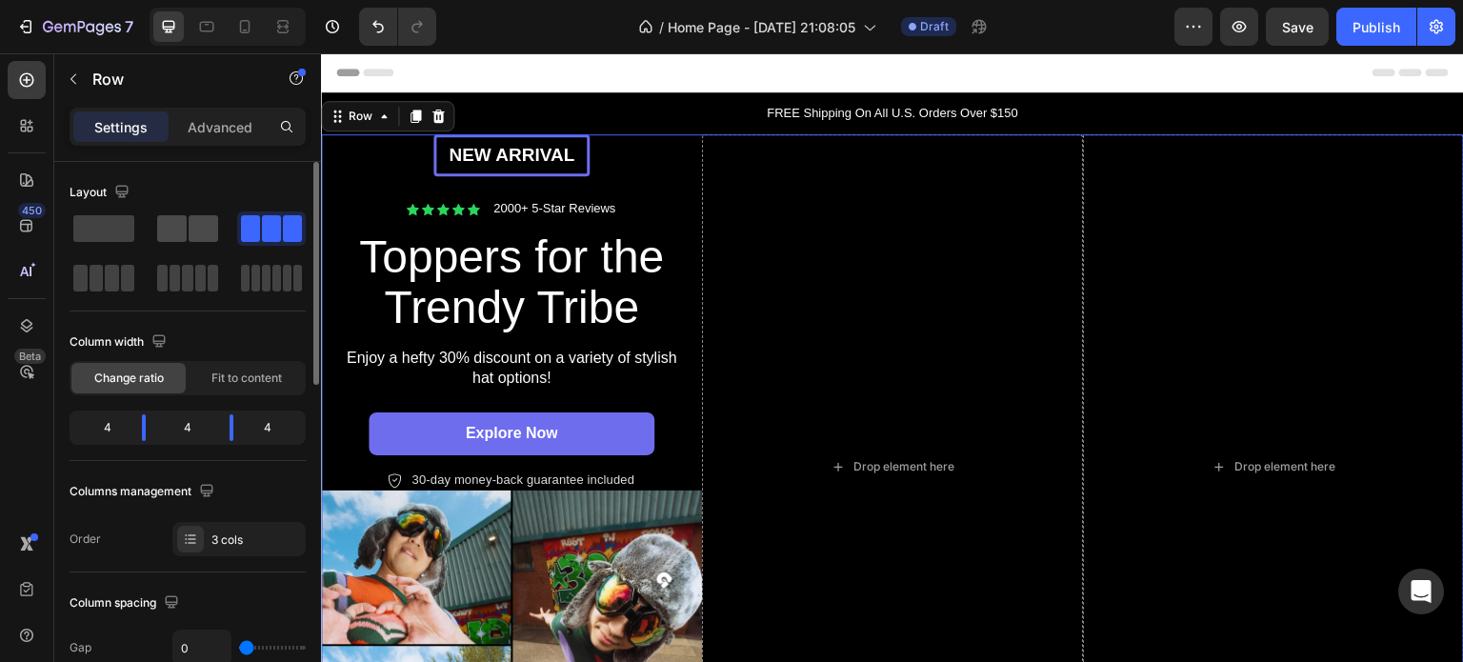
click at [189, 229] on span at bounding box center [204, 228] width 30 height 27
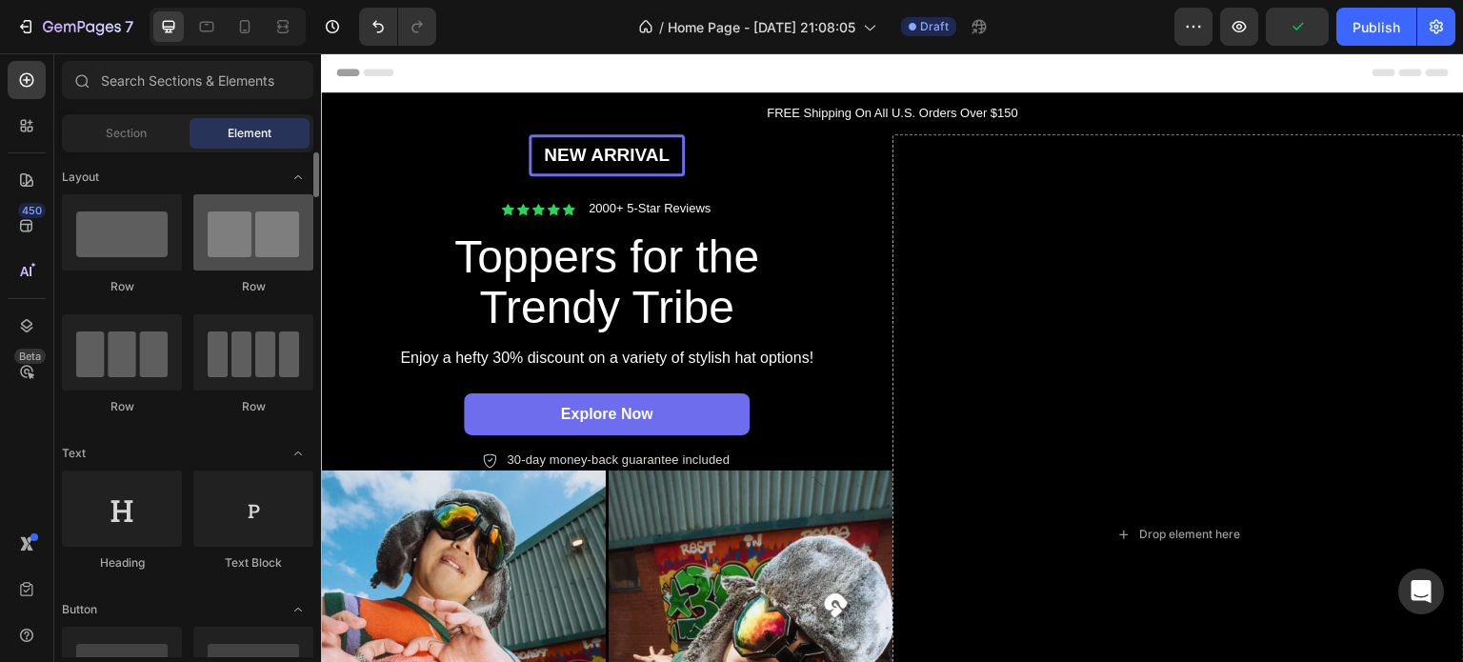
click at [235, 246] on div at bounding box center [253, 232] width 120 height 76
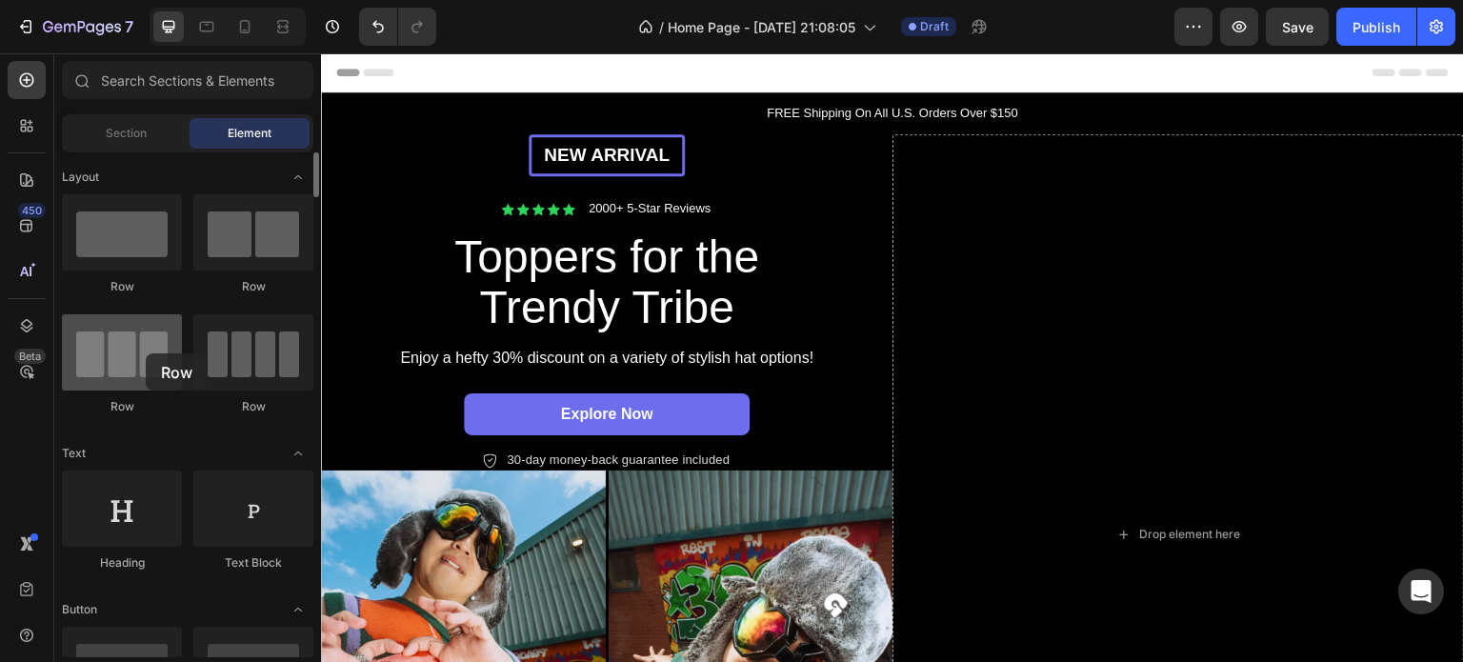
click at [145, 353] on div at bounding box center [122, 352] width 120 height 76
click at [143, 365] on div at bounding box center [122, 352] width 120 height 76
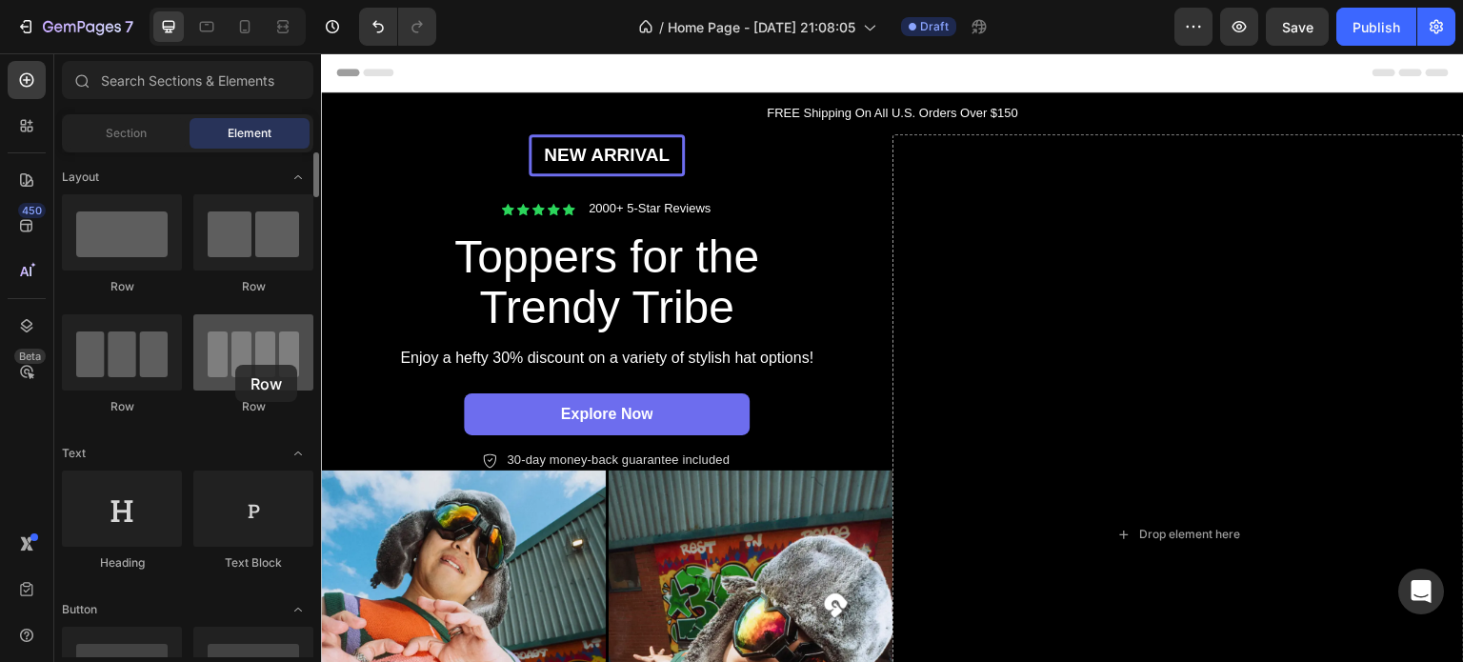
click at [234, 365] on div at bounding box center [253, 352] width 120 height 76
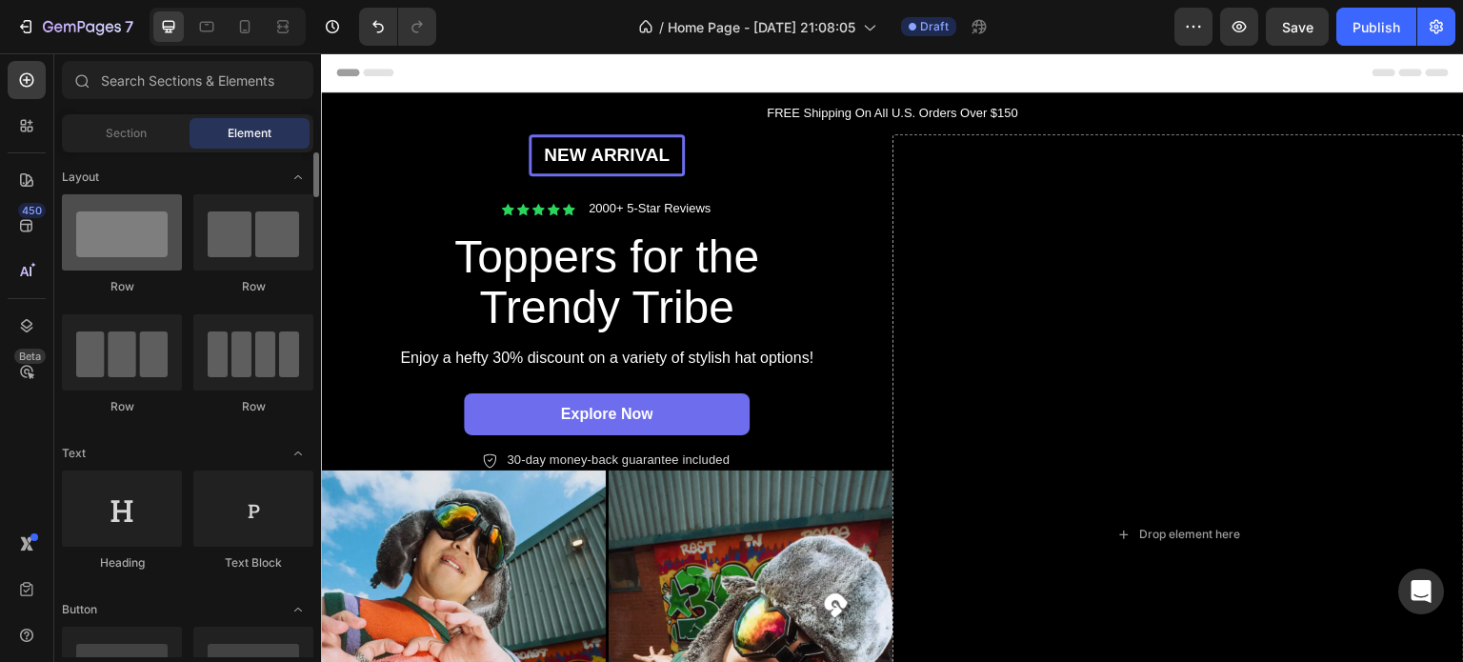
click at [122, 246] on div at bounding box center [122, 232] width 120 height 76
click at [289, 178] on span "Toggle open" at bounding box center [298, 177] width 30 height 30
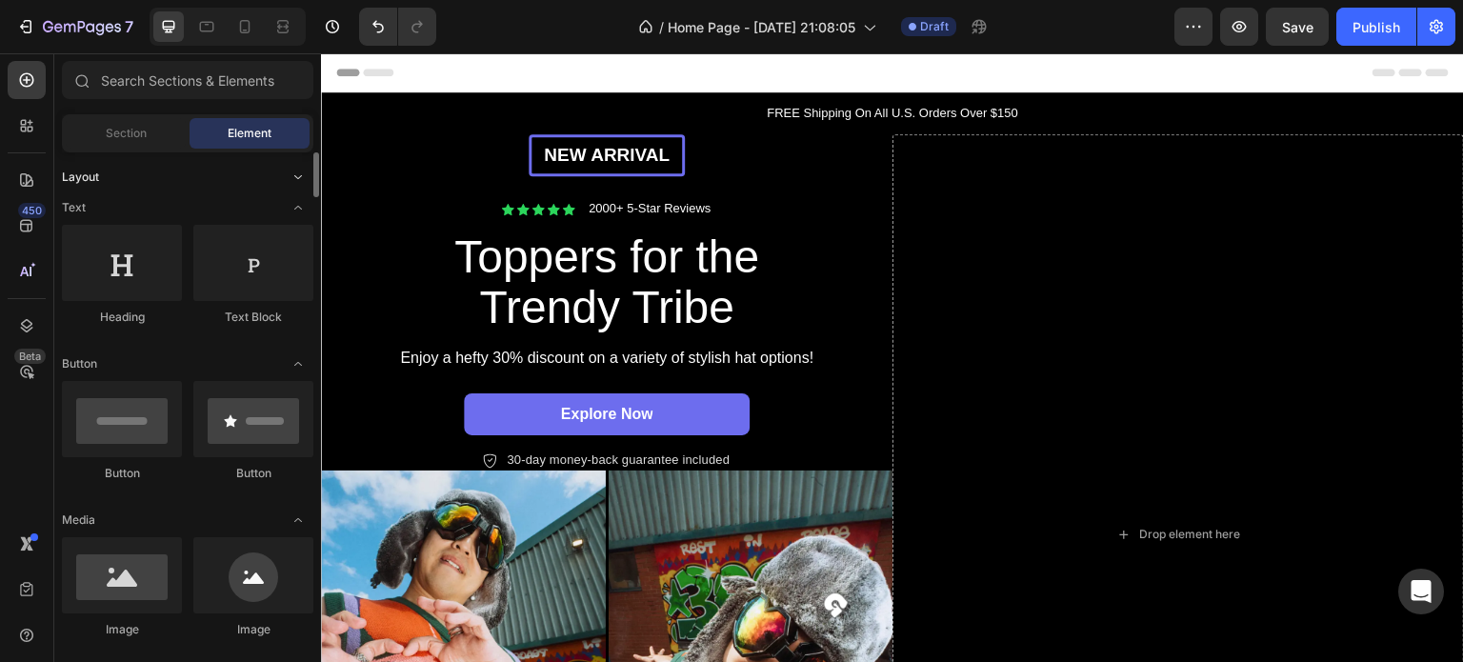
click at [289, 179] on span "Toggle open" at bounding box center [298, 177] width 30 height 30
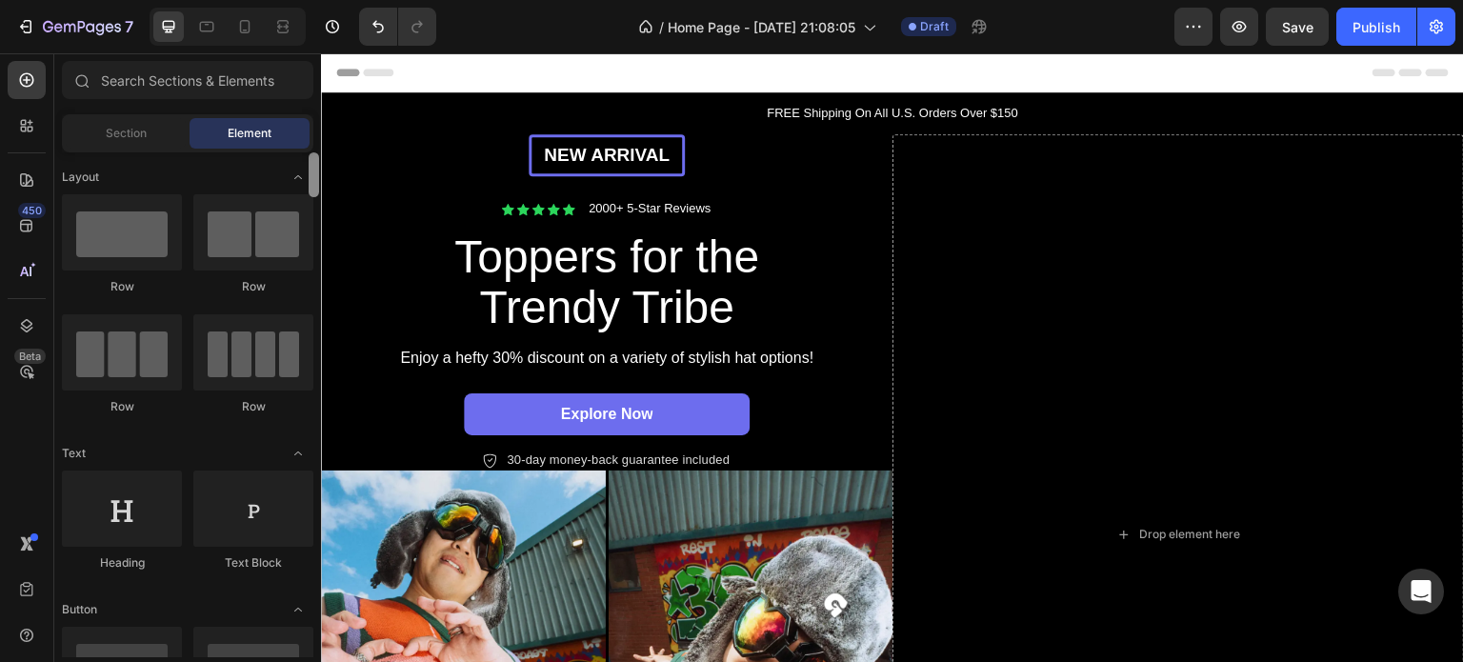
drag, startPoint x: 318, startPoint y: 182, endPoint x: 299, endPoint y: 110, distance: 73.9
click at [299, 110] on div "Sections(18) Elements(83) Section Element Hero Section Product Detail Brands Tr…" at bounding box center [187, 359] width 267 height 596
click at [111, 248] on div at bounding box center [122, 232] width 120 height 76
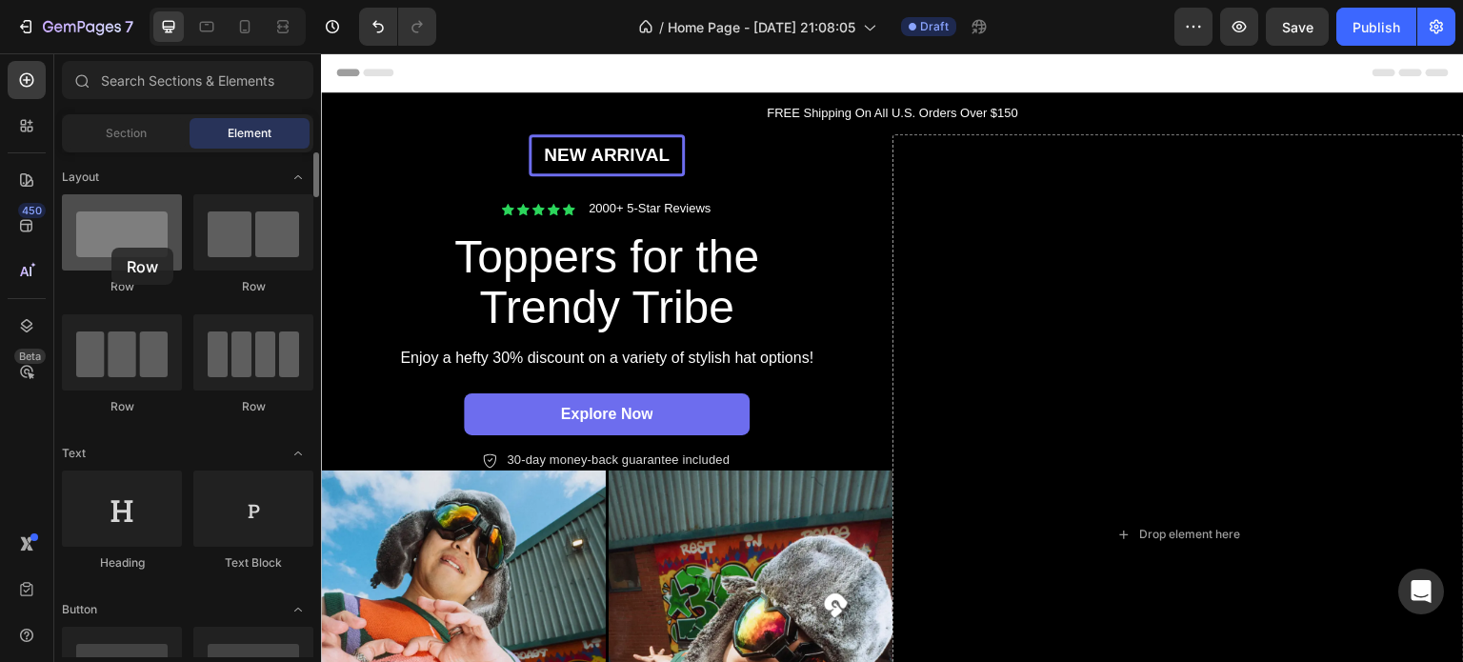
click at [111, 248] on div at bounding box center [122, 232] width 120 height 76
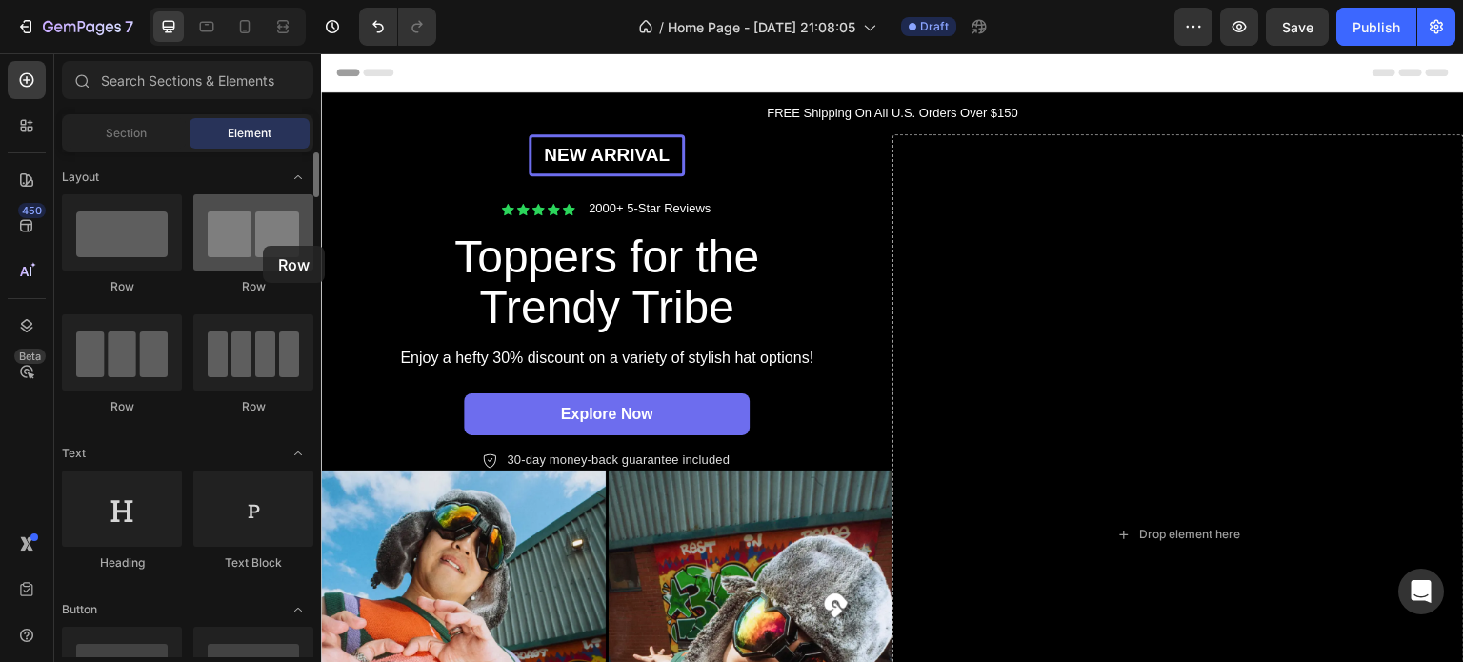
click at [263, 246] on div at bounding box center [253, 232] width 120 height 76
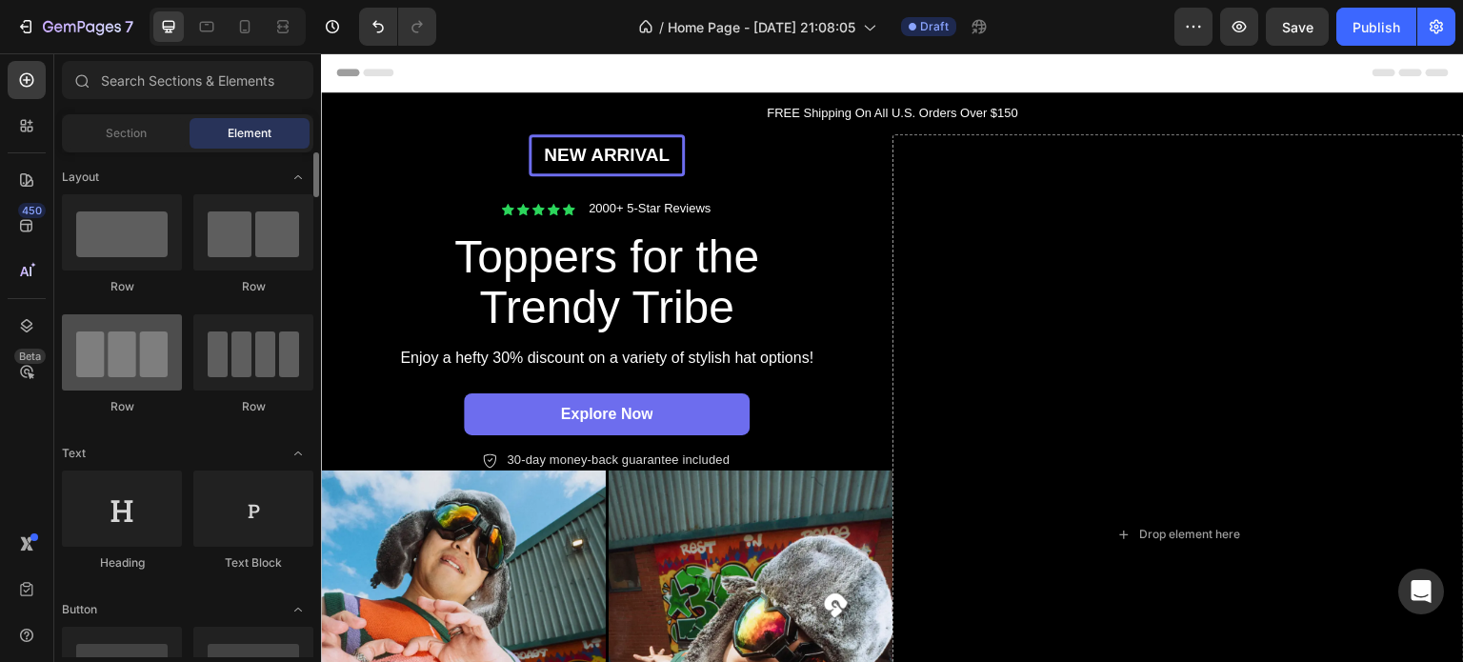
click at [141, 361] on div at bounding box center [122, 352] width 120 height 76
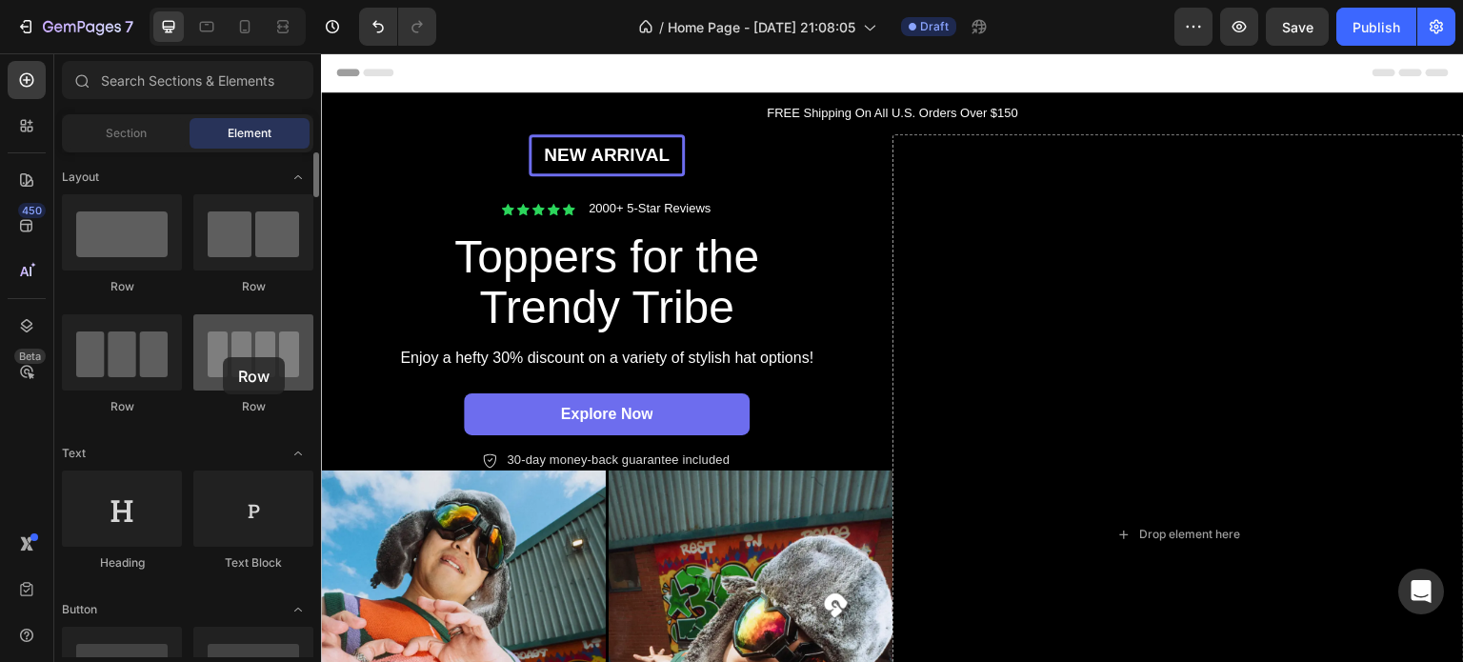
click at [223, 357] on div at bounding box center [253, 352] width 120 height 76
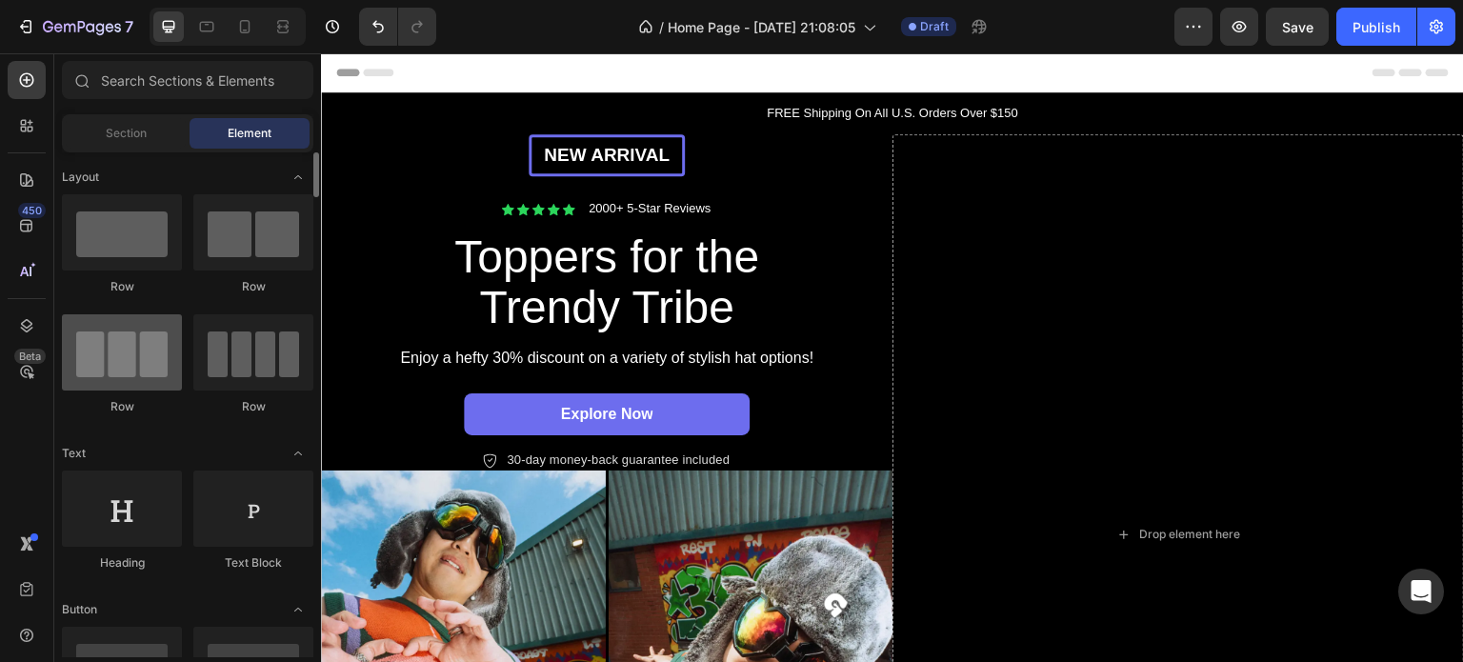
click at [145, 357] on div at bounding box center [122, 352] width 120 height 76
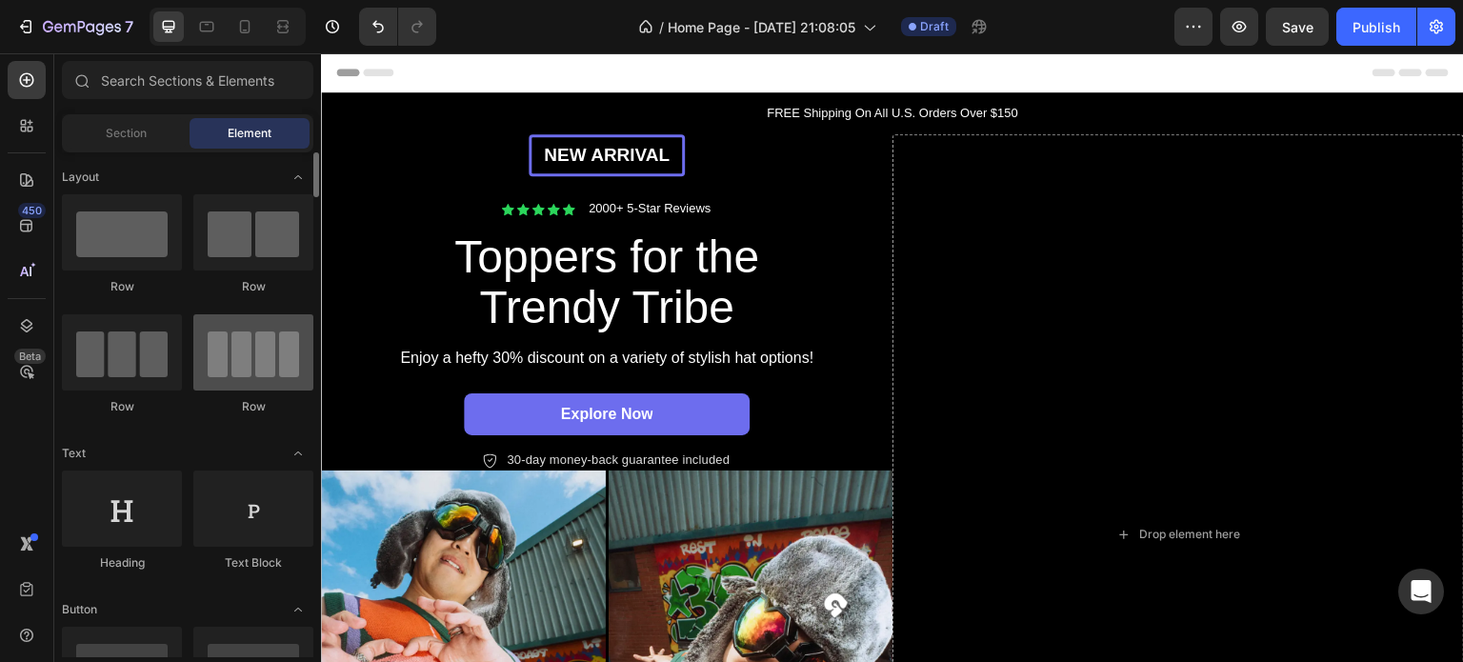
click at [238, 347] on div at bounding box center [253, 352] width 120 height 76
click at [130, 132] on span "Section" at bounding box center [126, 133] width 41 height 17
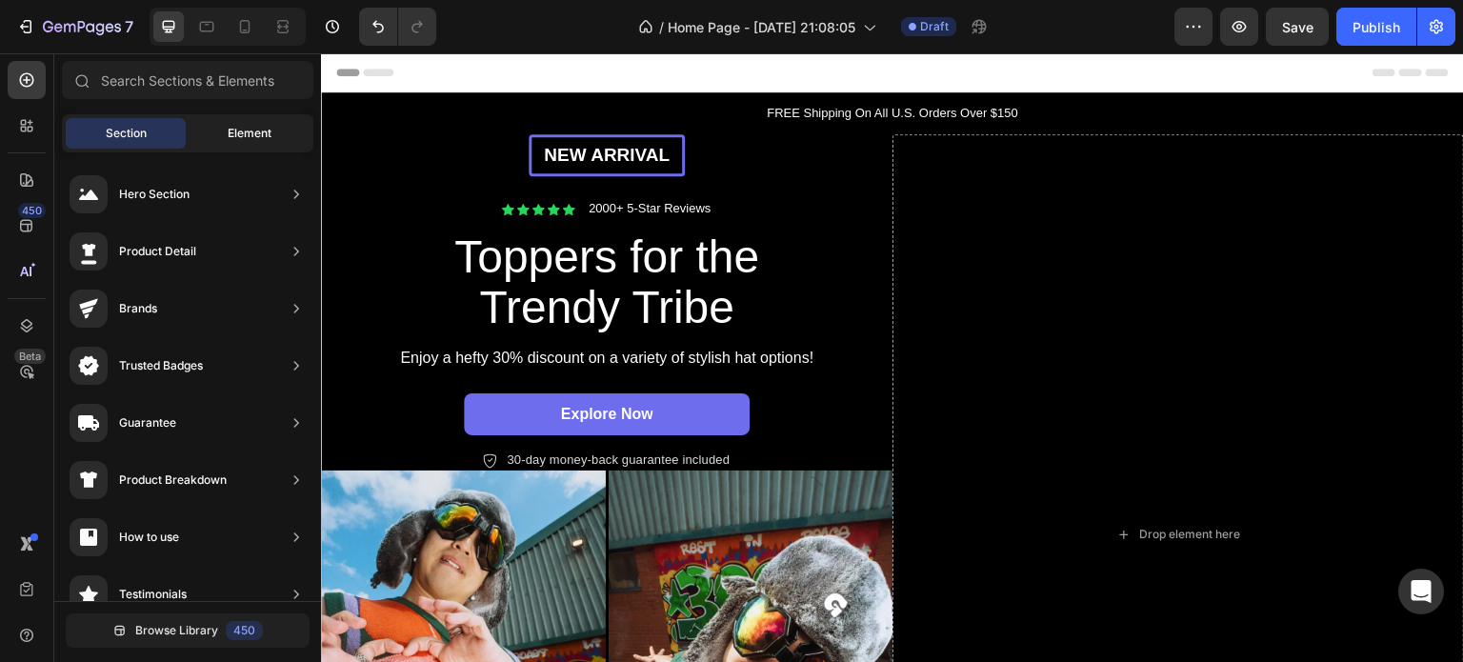
click at [305, 131] on div "Element" at bounding box center [250, 133] width 120 height 30
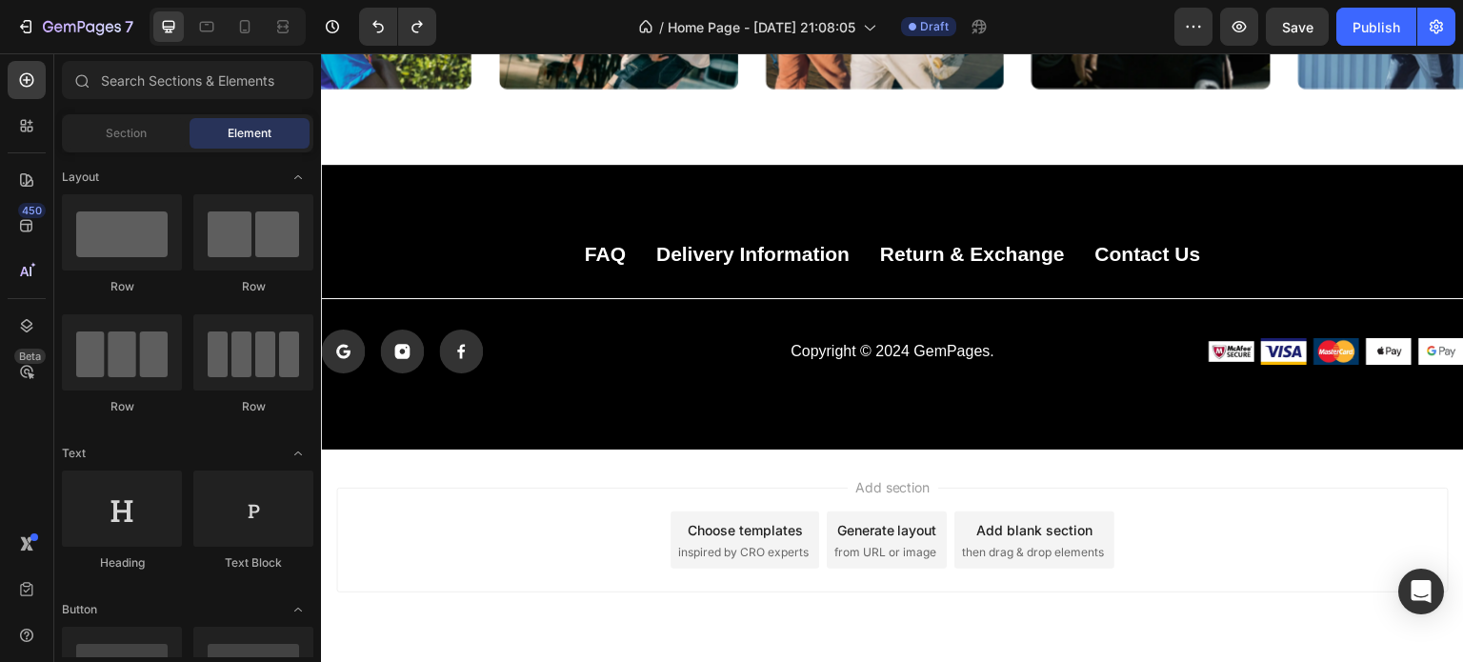
scroll to position [5345, 0]
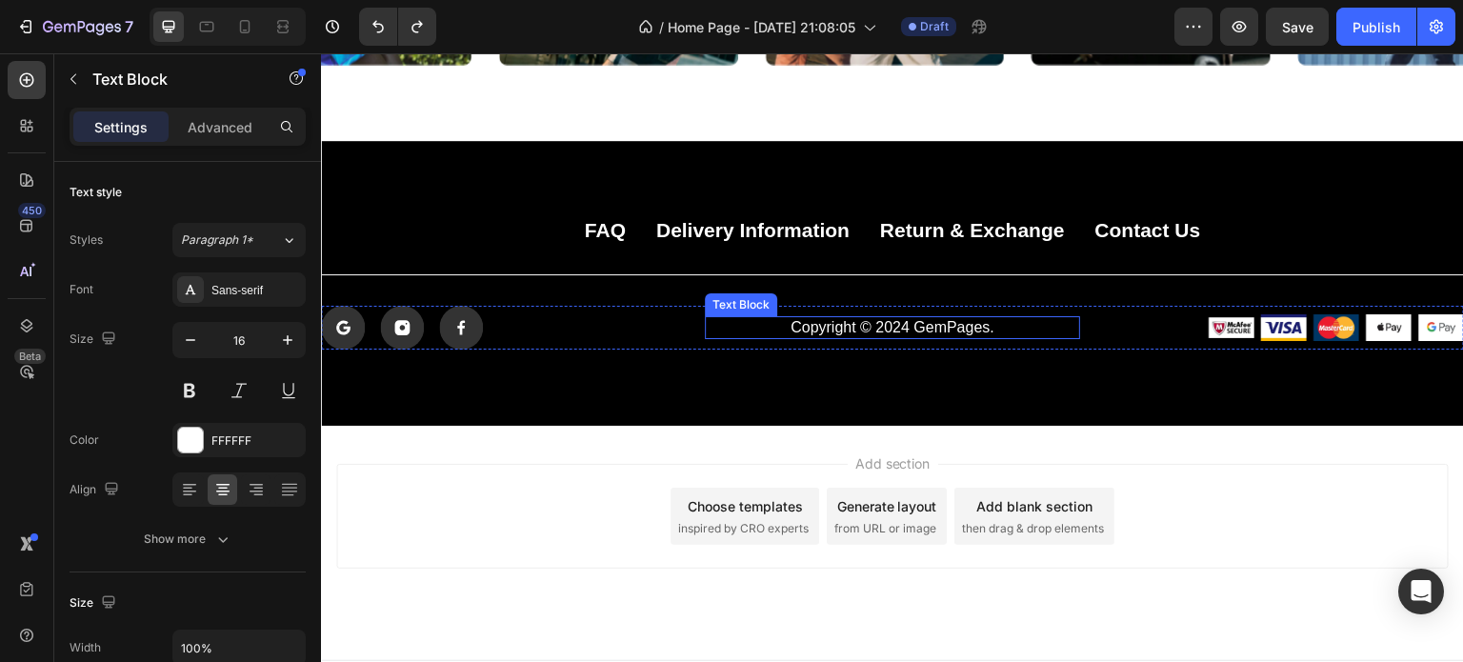
click at [941, 331] on p "Copyright © 2024 GemPages." at bounding box center [893, 328] width 372 height 20
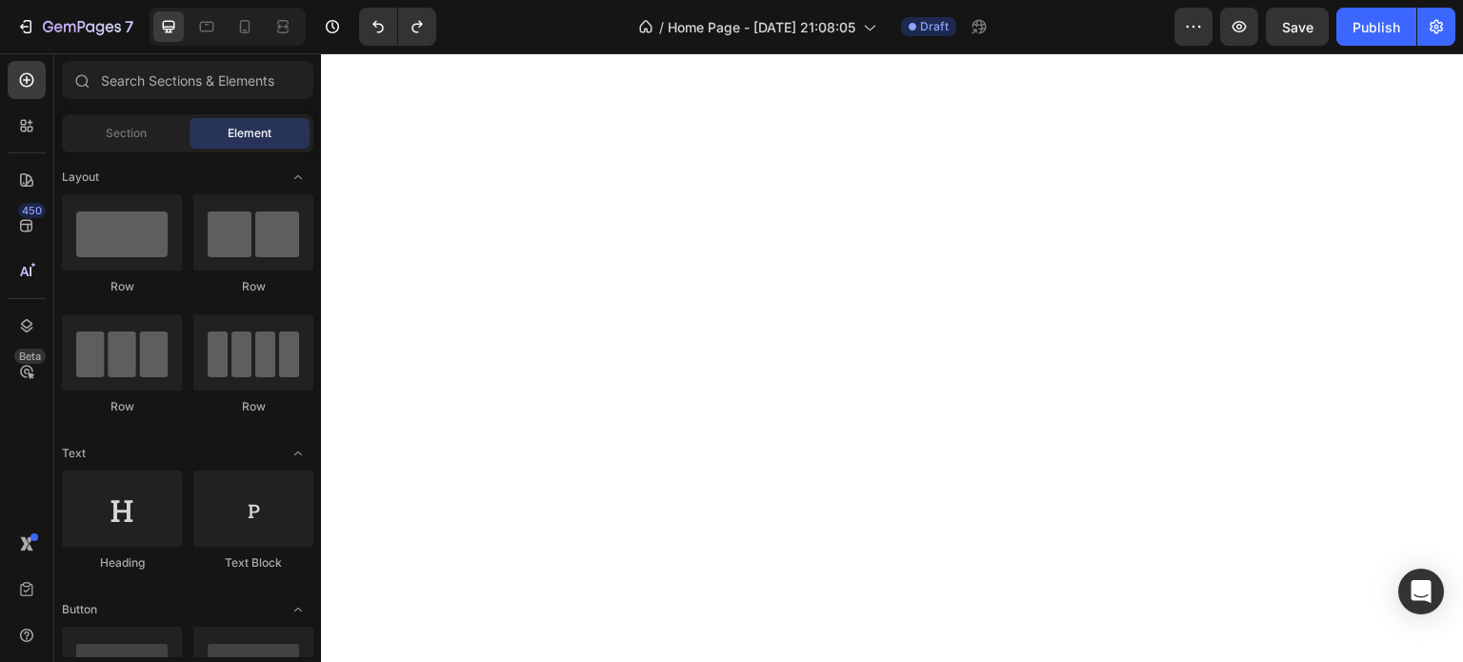
scroll to position [0, 0]
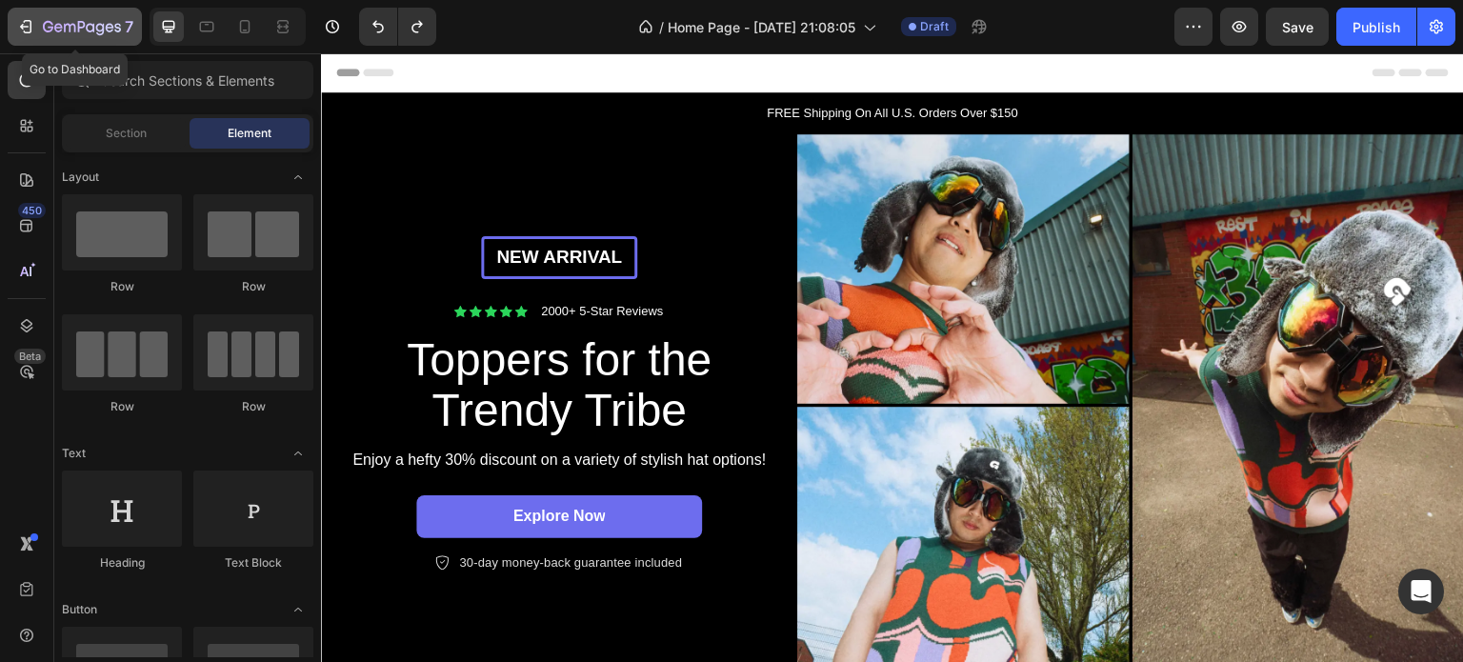
click at [16, 26] on icon "button" at bounding box center [25, 26] width 19 height 19
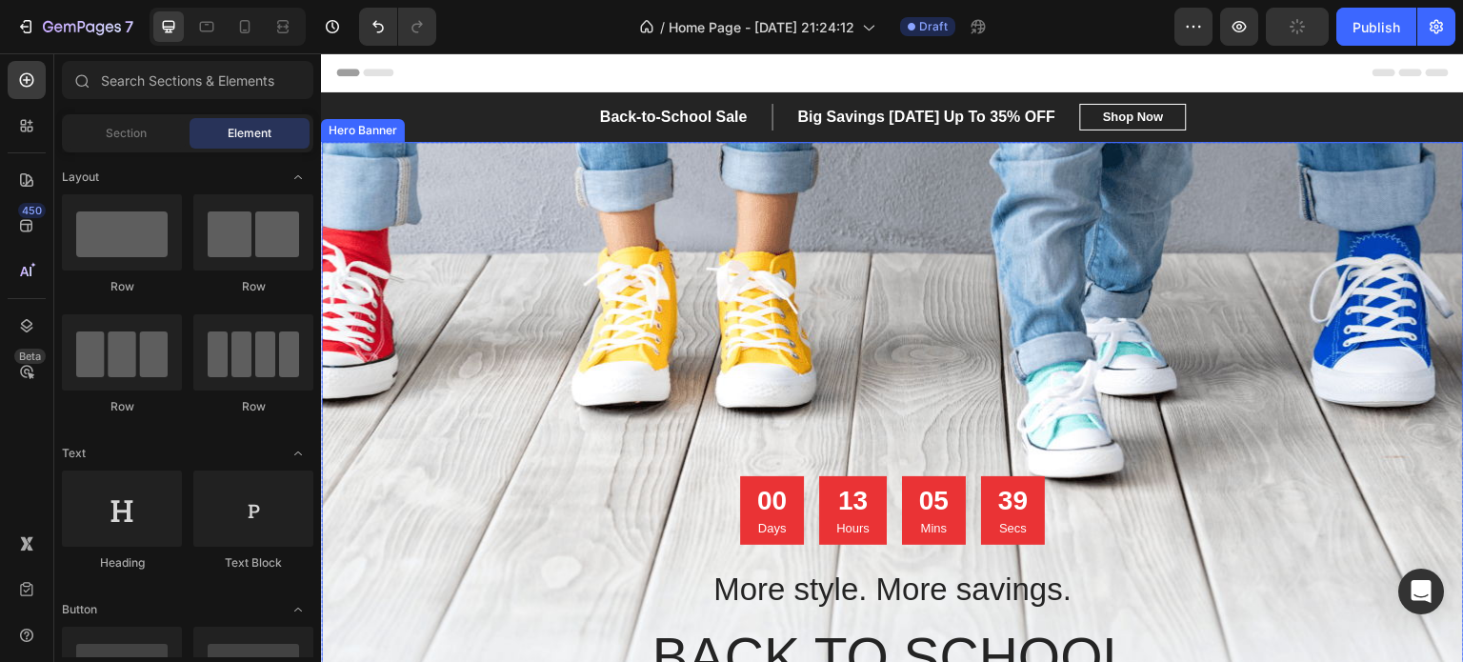
click at [827, 291] on div "Overlay" at bounding box center [892, 475] width 1143 height 667
click at [871, 343] on div "Overlay" at bounding box center [892, 475] width 1143 height 667
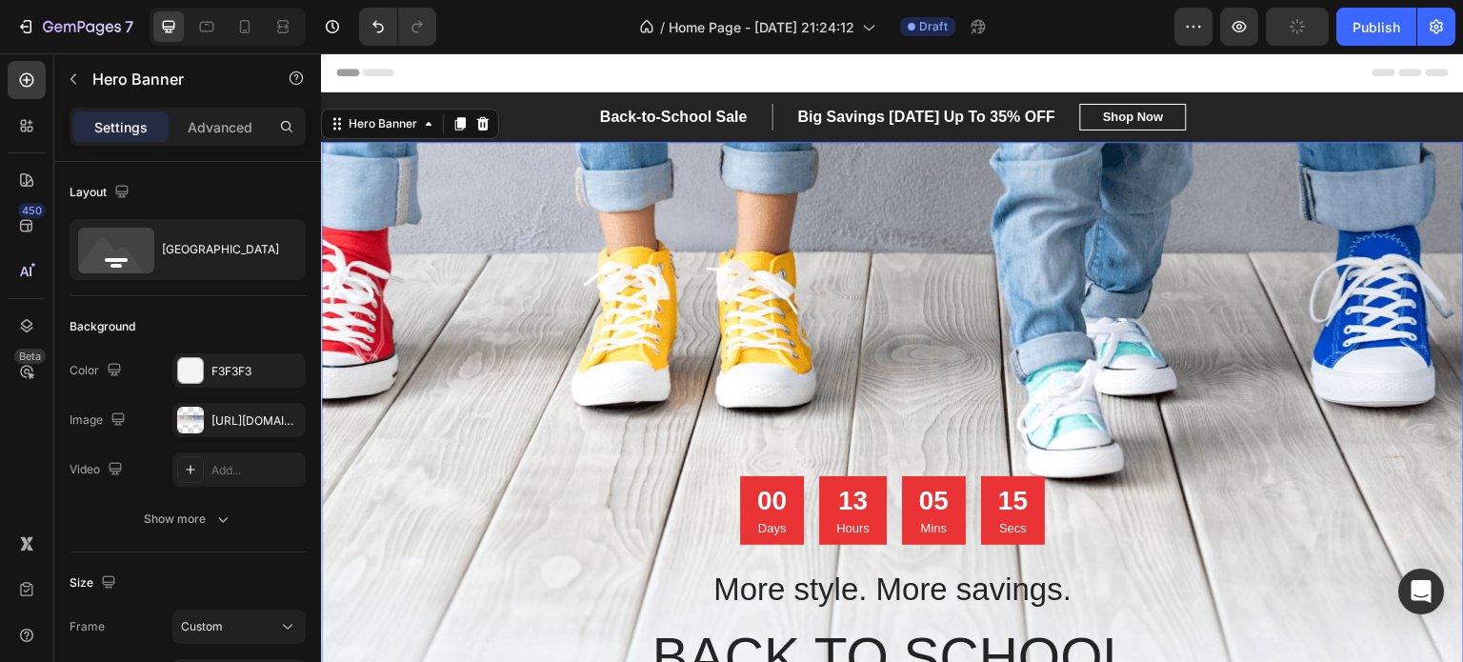
click at [807, 279] on div "Overlay" at bounding box center [892, 475] width 1143 height 667
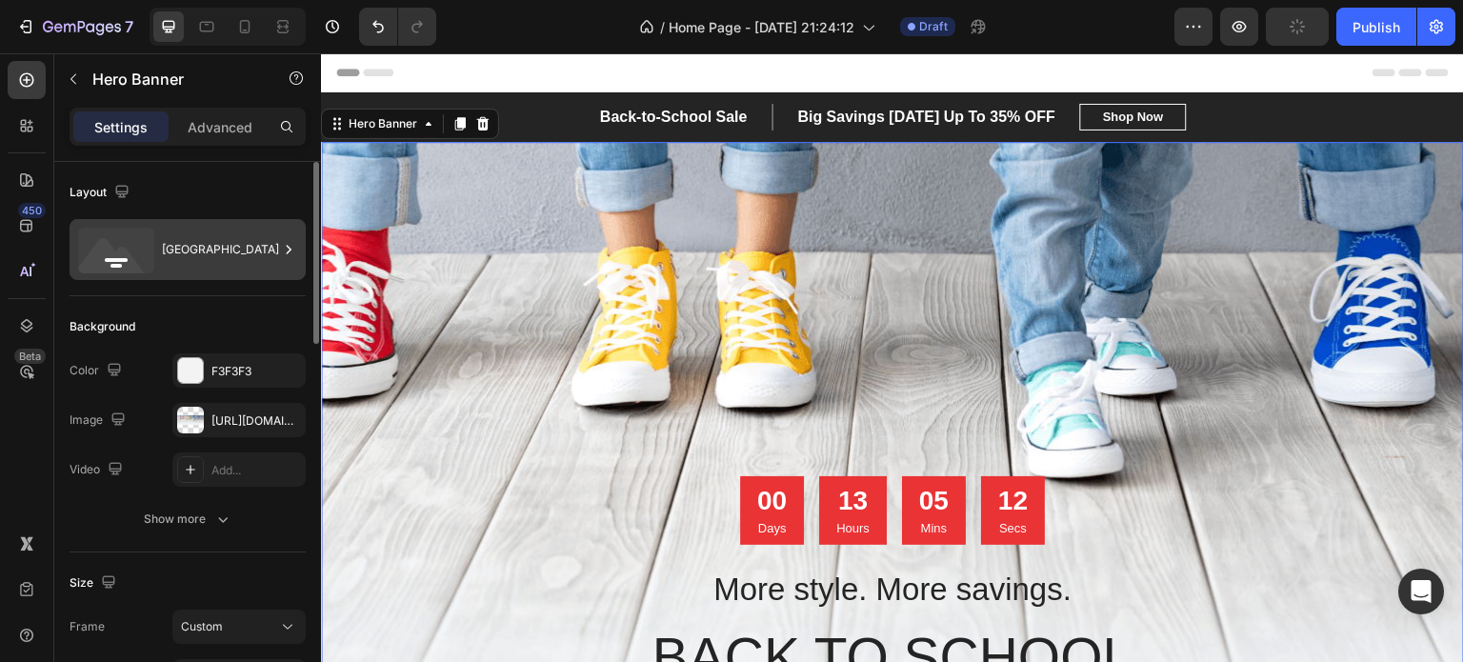
click at [160, 239] on div "[GEOGRAPHIC_DATA]" at bounding box center [188, 249] width 236 height 61
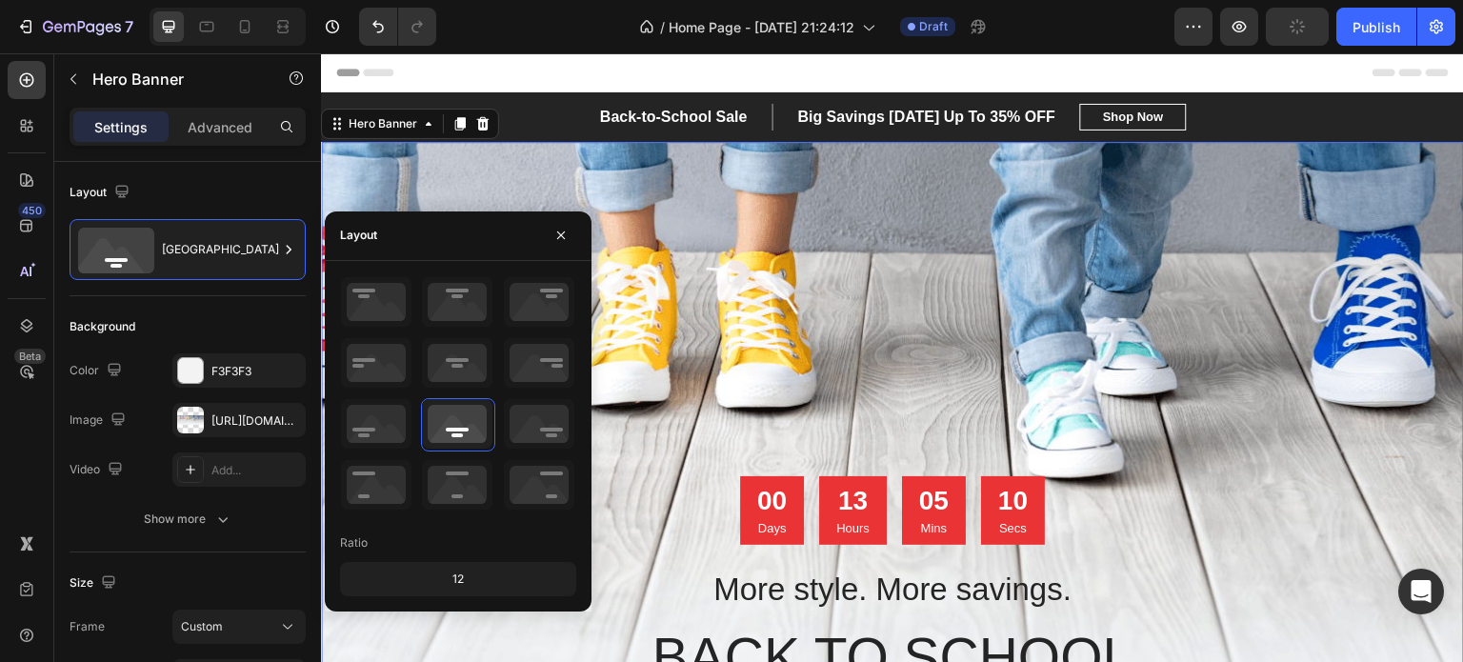
click at [719, 241] on div "Overlay" at bounding box center [892, 475] width 1143 height 667
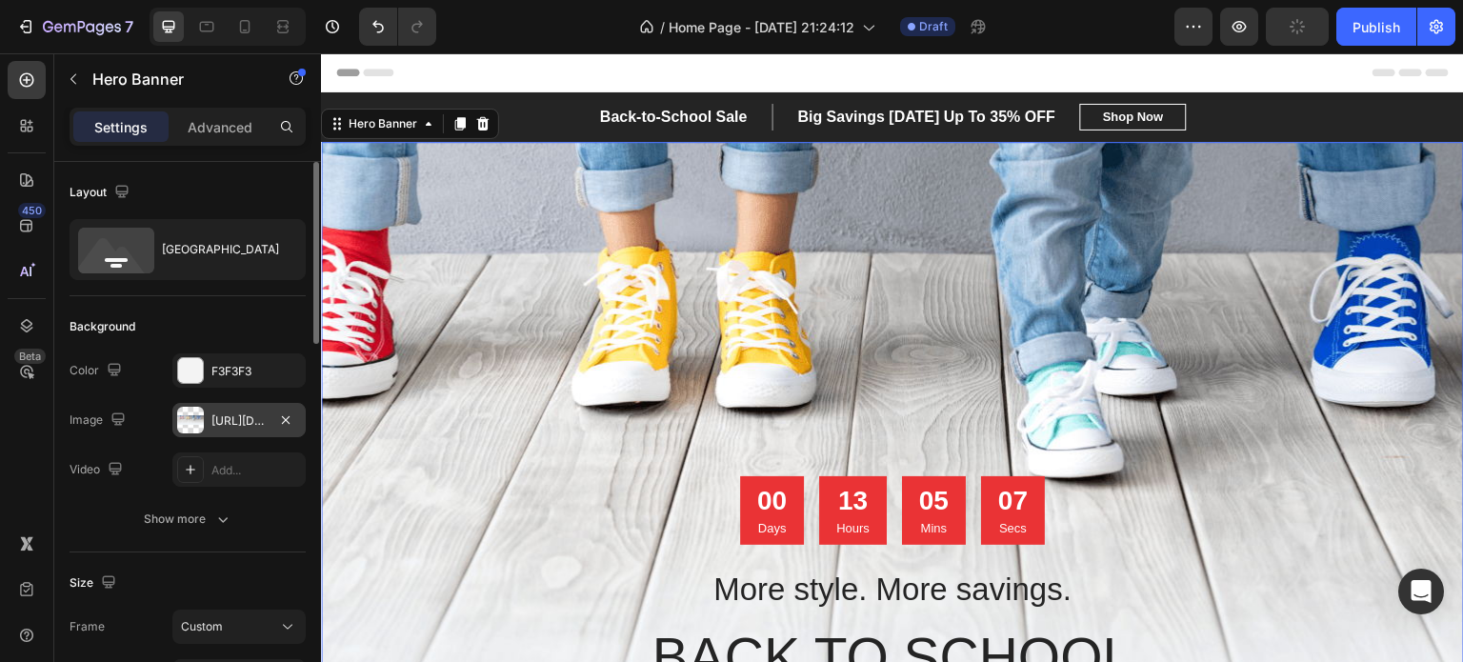
click at [229, 418] on div "[URL][DOMAIN_NAME]" at bounding box center [238, 420] width 55 height 17
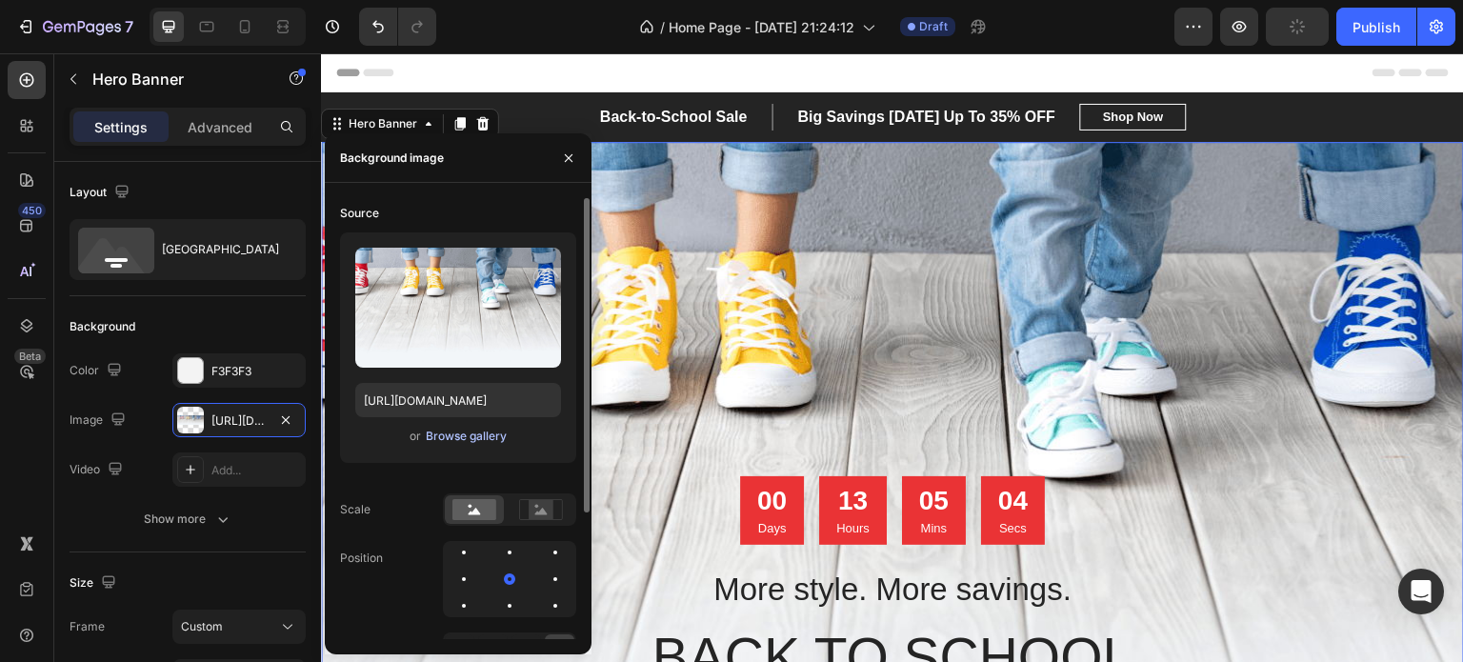
click at [460, 437] on div "Browse gallery" at bounding box center [466, 436] width 81 height 17
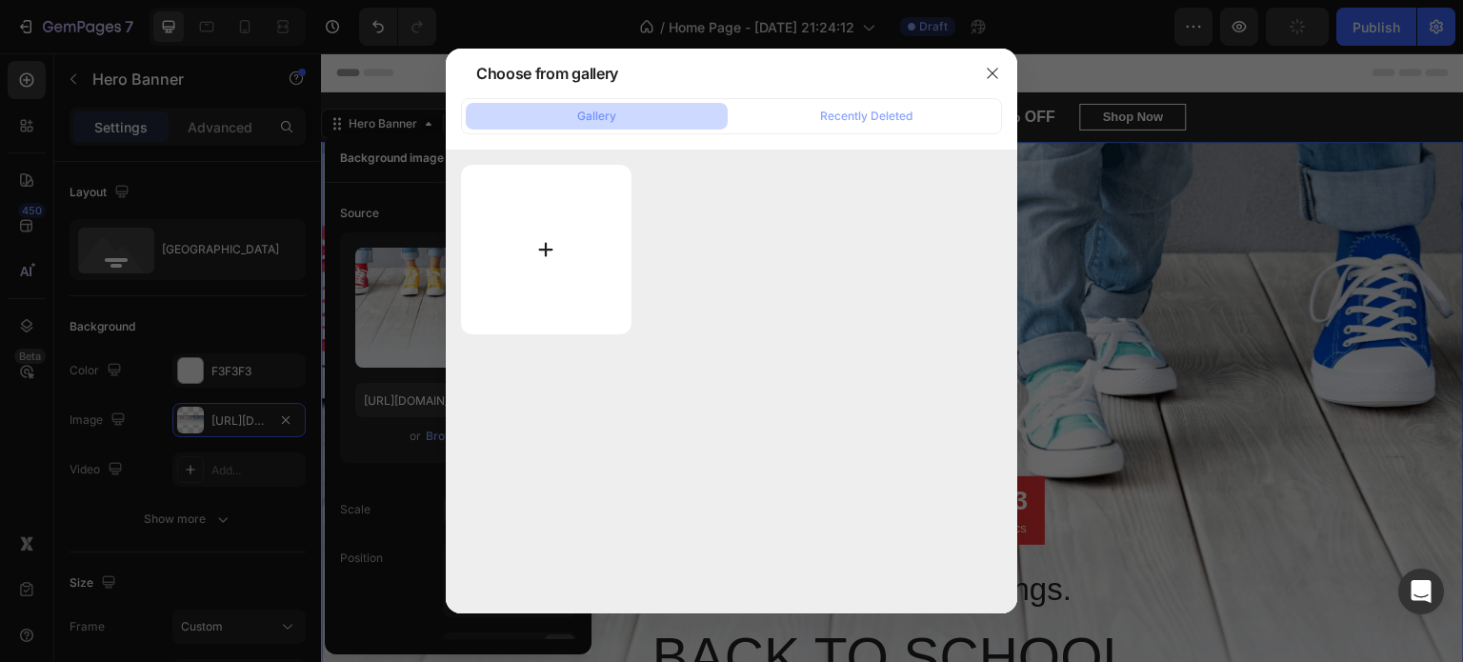
click at [545, 266] on input "file" at bounding box center [546, 250] width 170 height 170
type input "C:\fakepath\ChatGPT Image Aug 27, 2025, 09_29_02 PM.png"
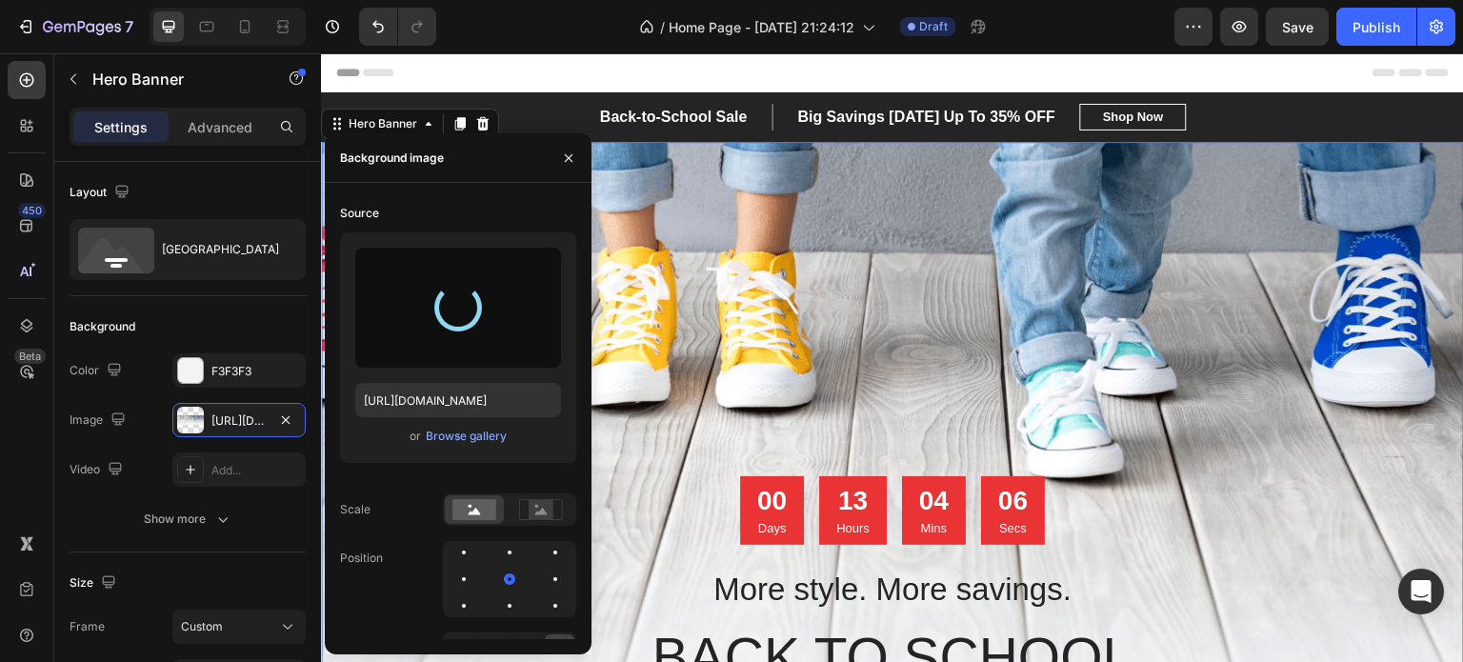
type input "https://cdn.shopify.com/s/files/1/0933/6478/1400/files/gempages_581916396963758…"
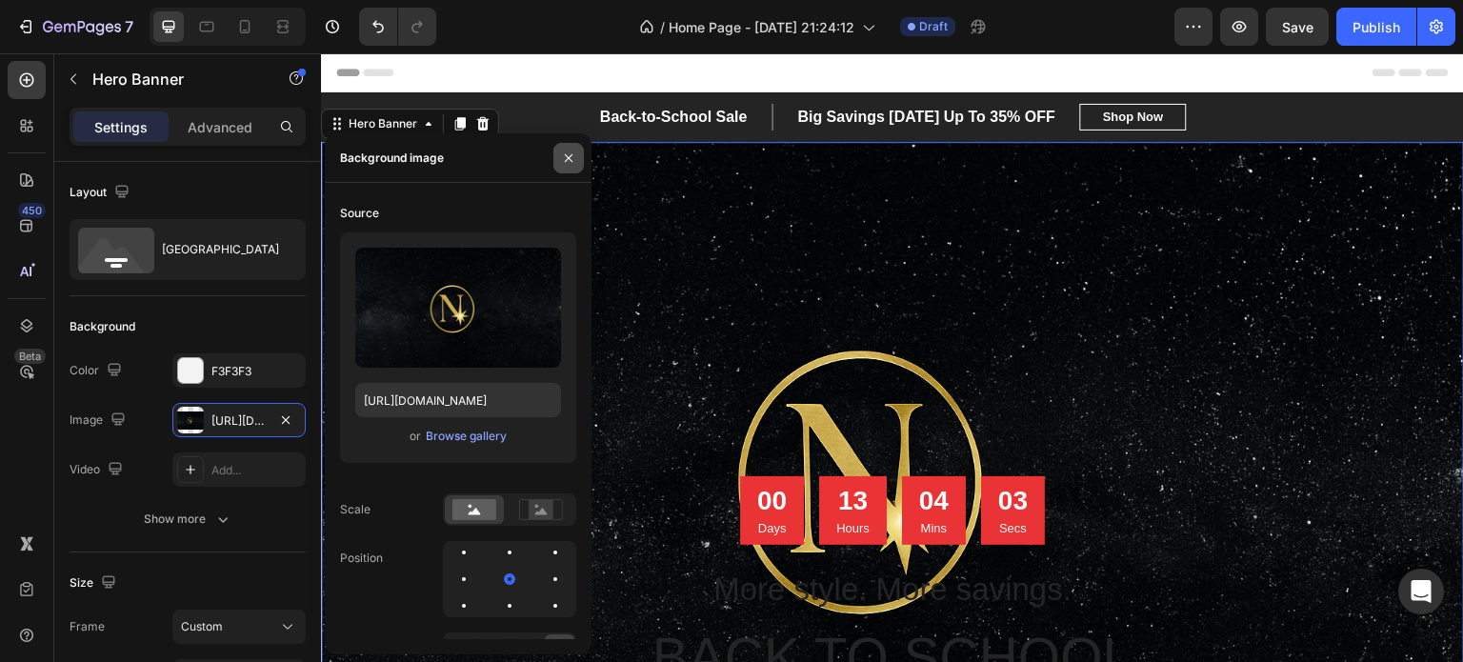
click at [574, 162] on button "button" at bounding box center [568, 158] width 30 height 30
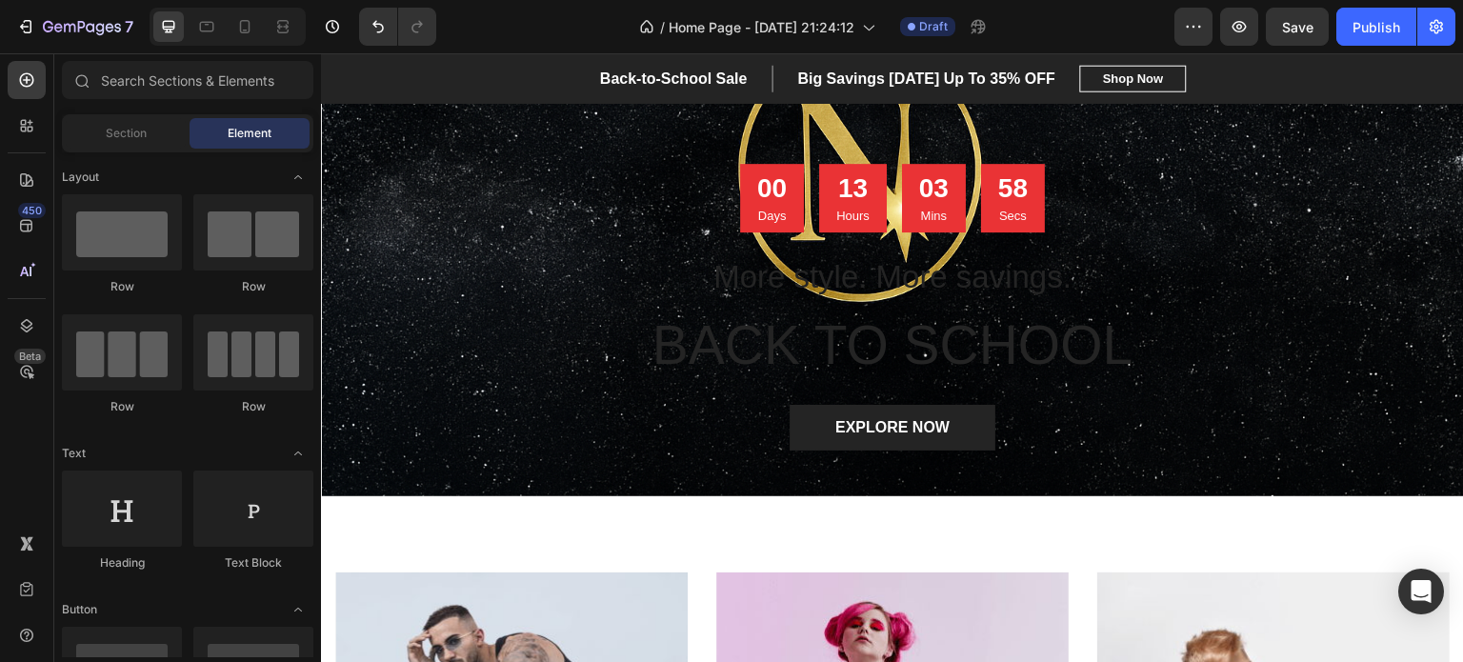
scroll to position [50, 0]
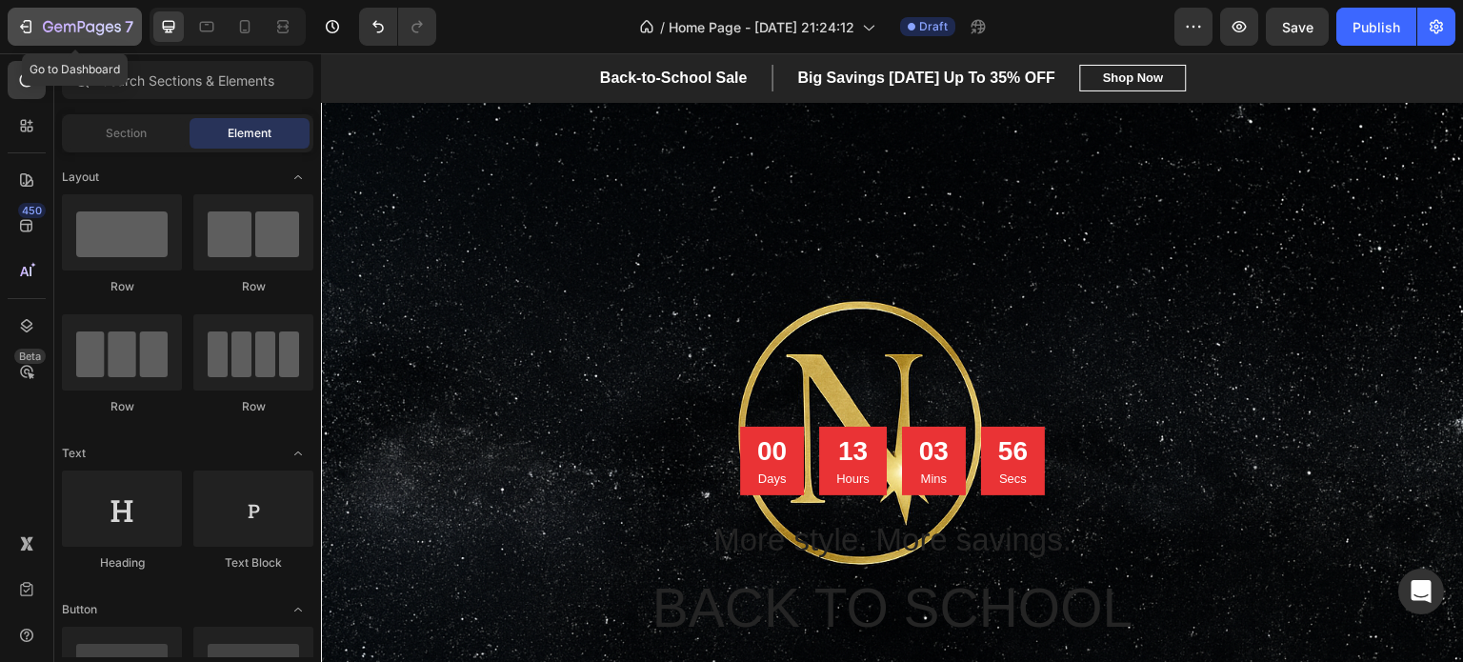
click at [19, 23] on icon "button" at bounding box center [25, 26] width 19 height 19
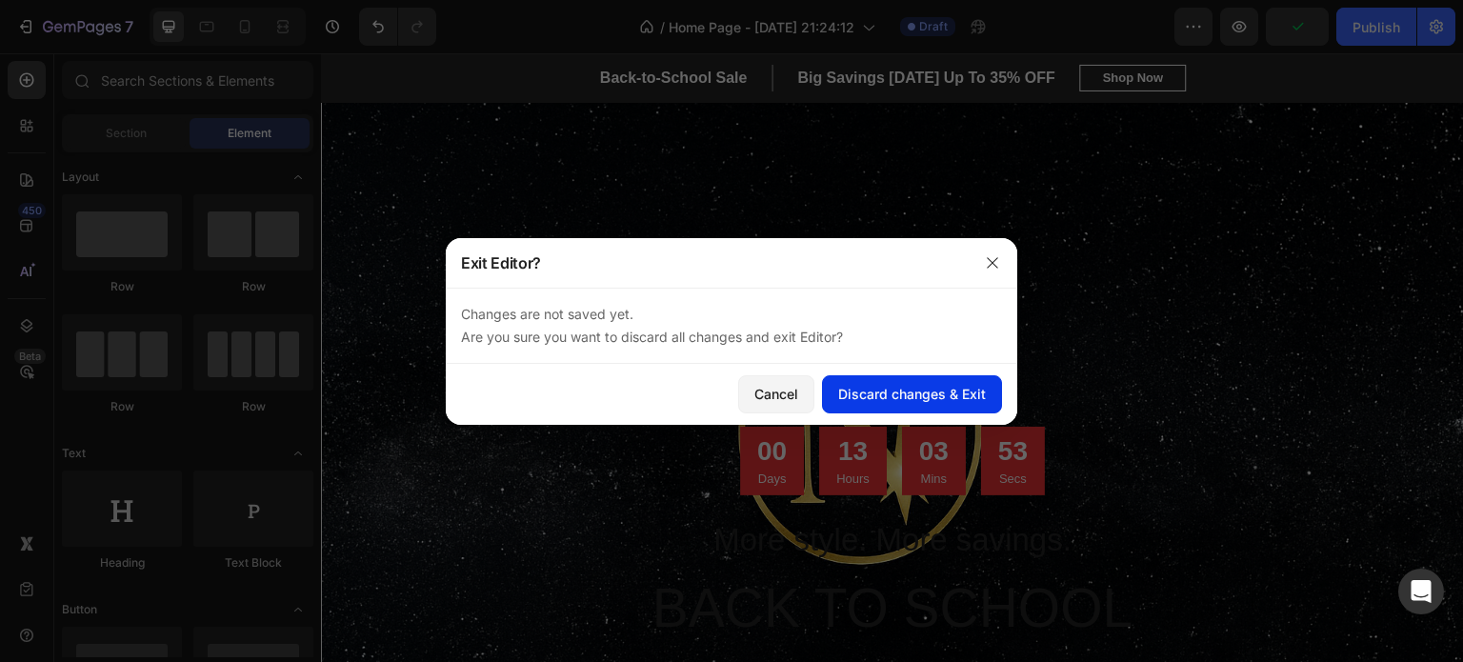
click at [937, 390] on div "Discard changes & Exit" at bounding box center [912, 394] width 148 height 20
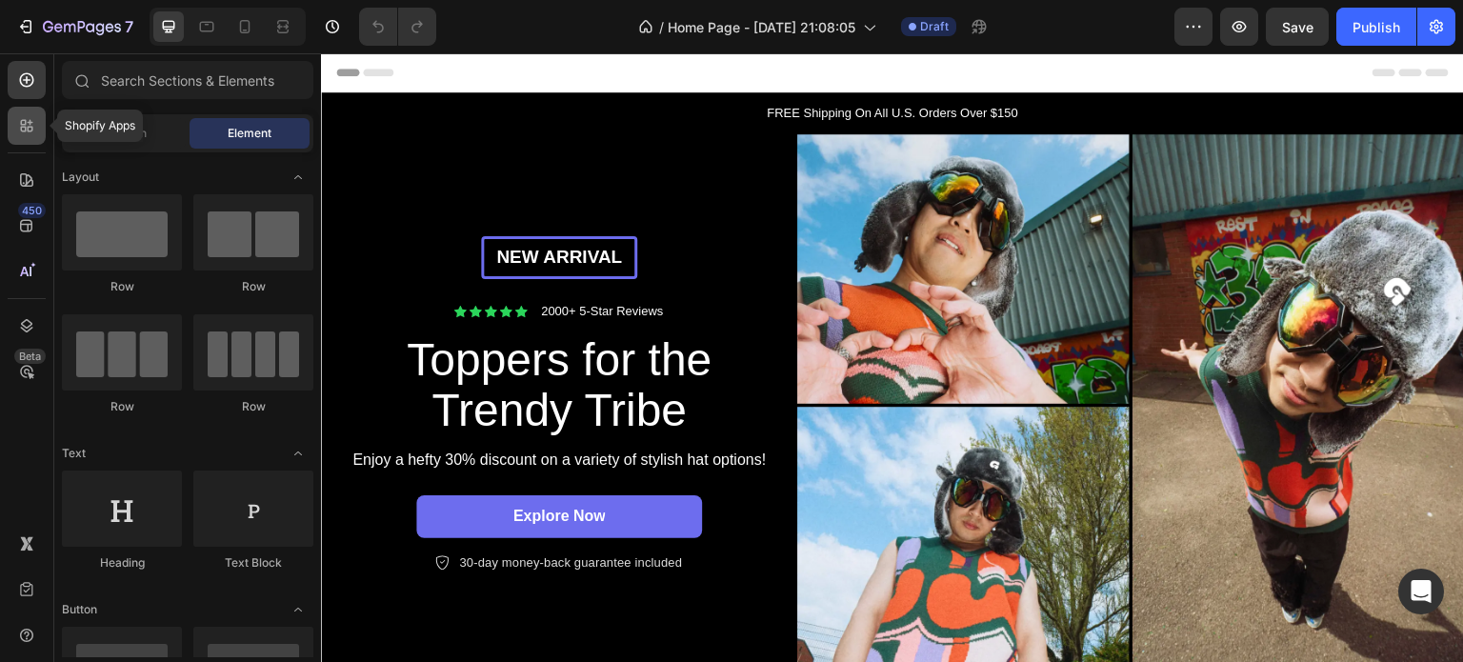
click at [33, 125] on icon at bounding box center [26, 125] width 19 height 19
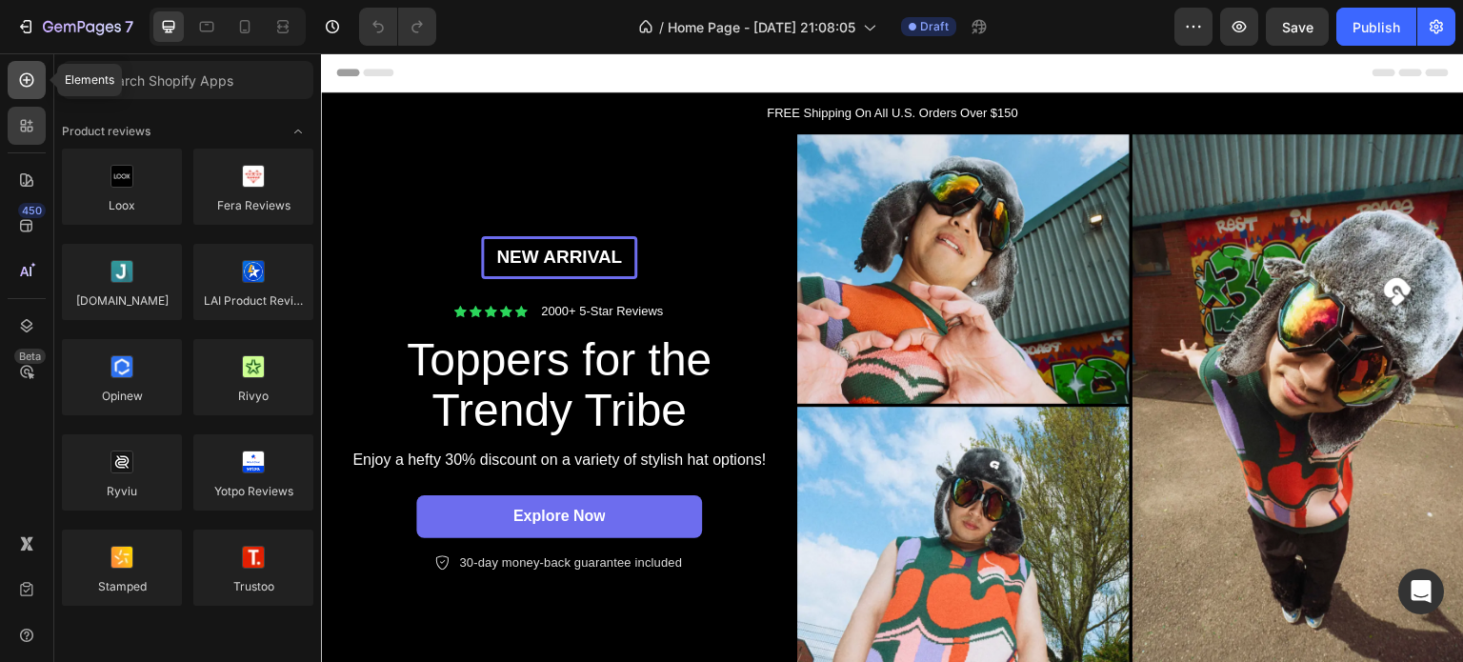
click at [27, 85] on icon at bounding box center [26, 79] width 19 height 19
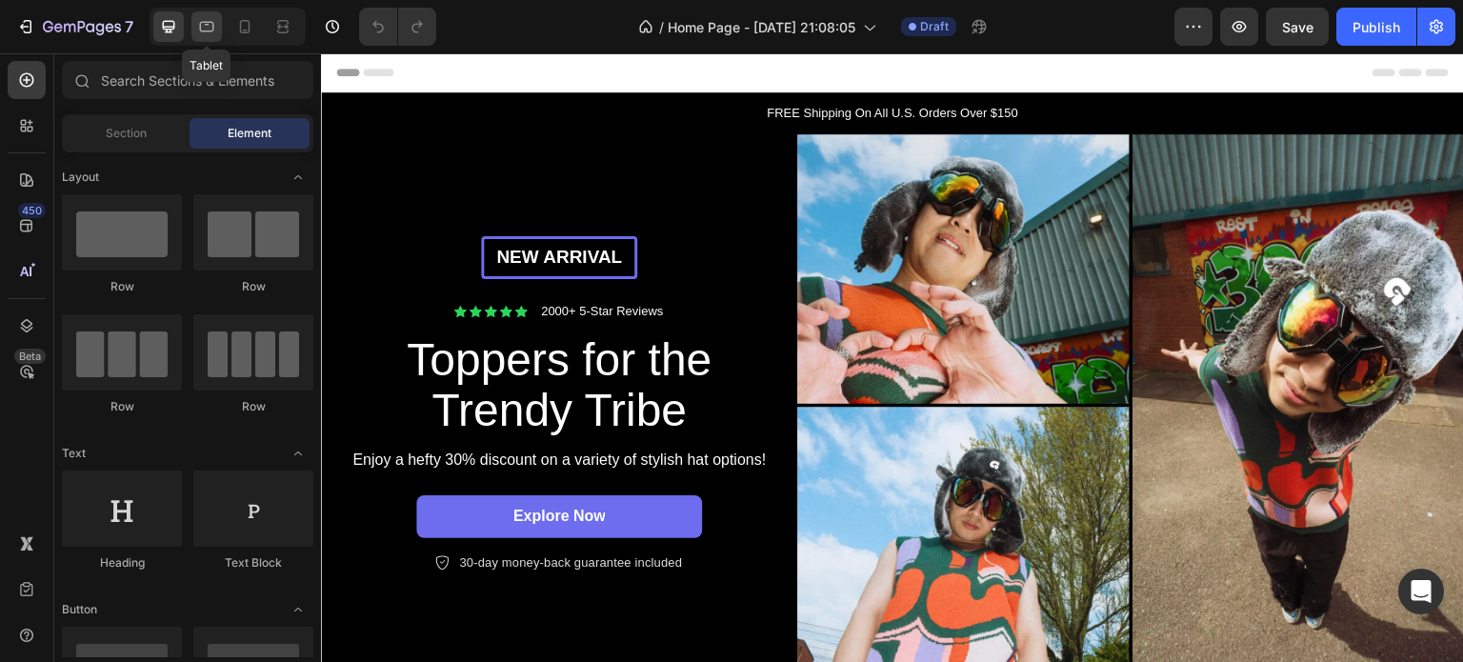
click at [202, 26] on icon at bounding box center [206, 26] width 19 height 19
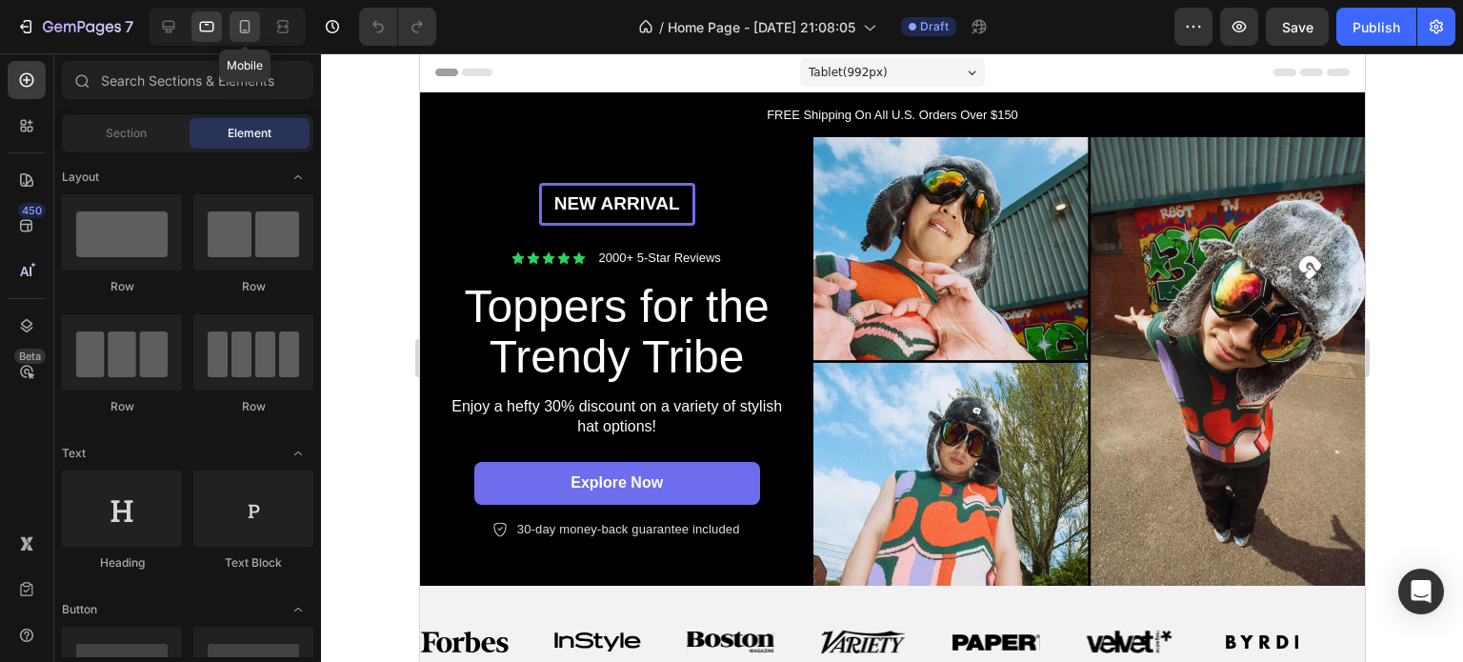
click at [233, 25] on div at bounding box center [245, 26] width 30 height 30
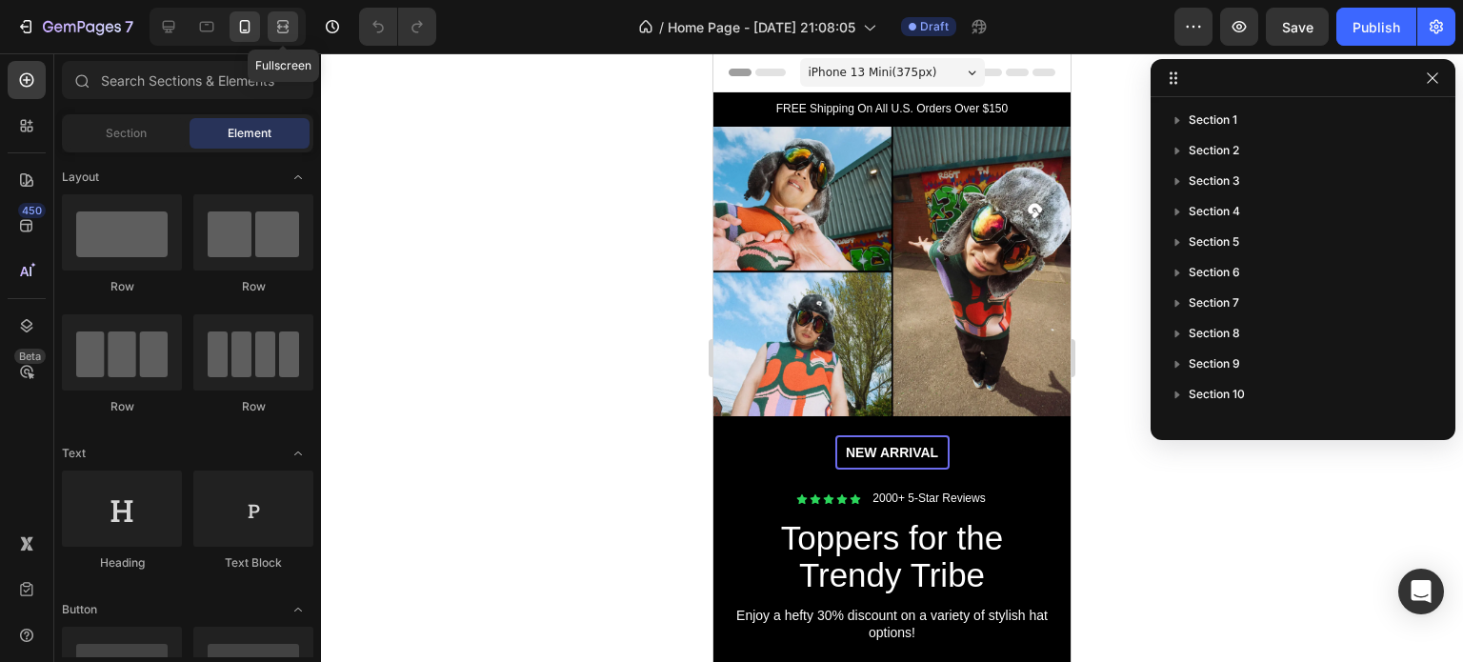
click at [273, 25] on icon at bounding box center [282, 26] width 19 height 19
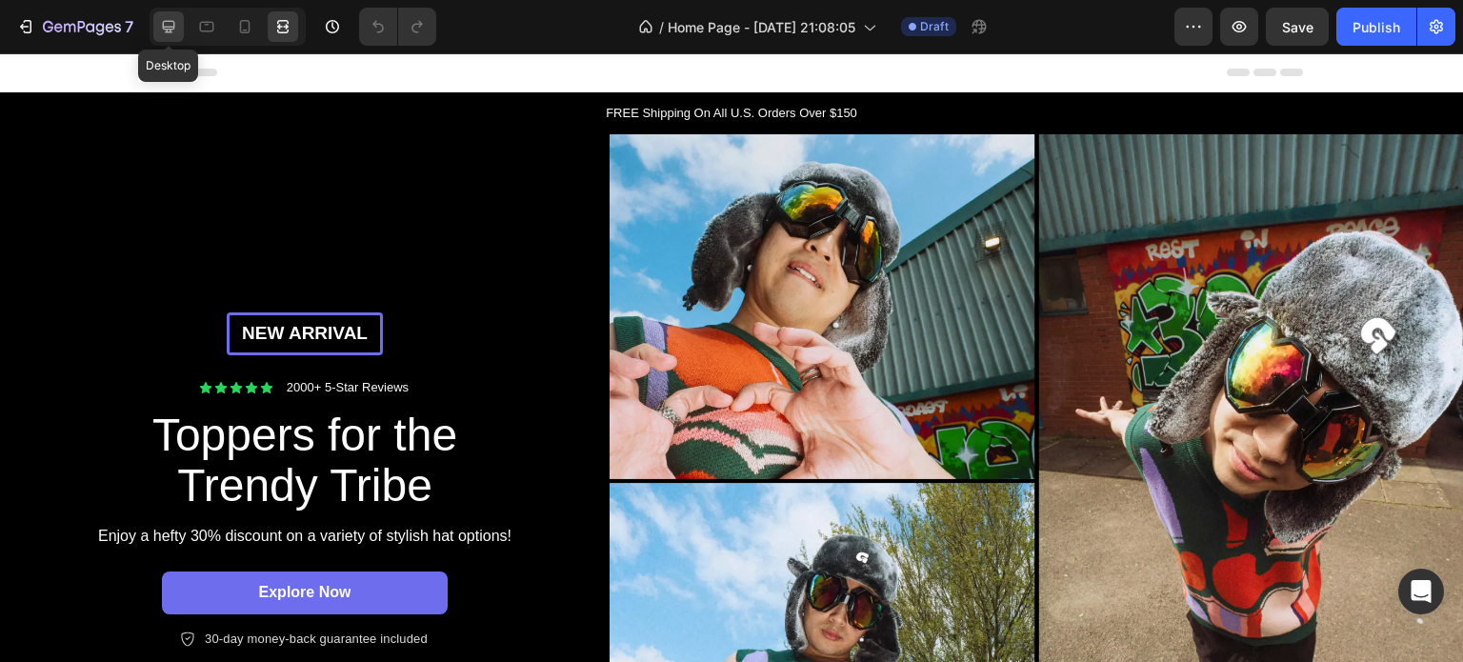
click at [173, 29] on icon at bounding box center [169, 27] width 12 height 12
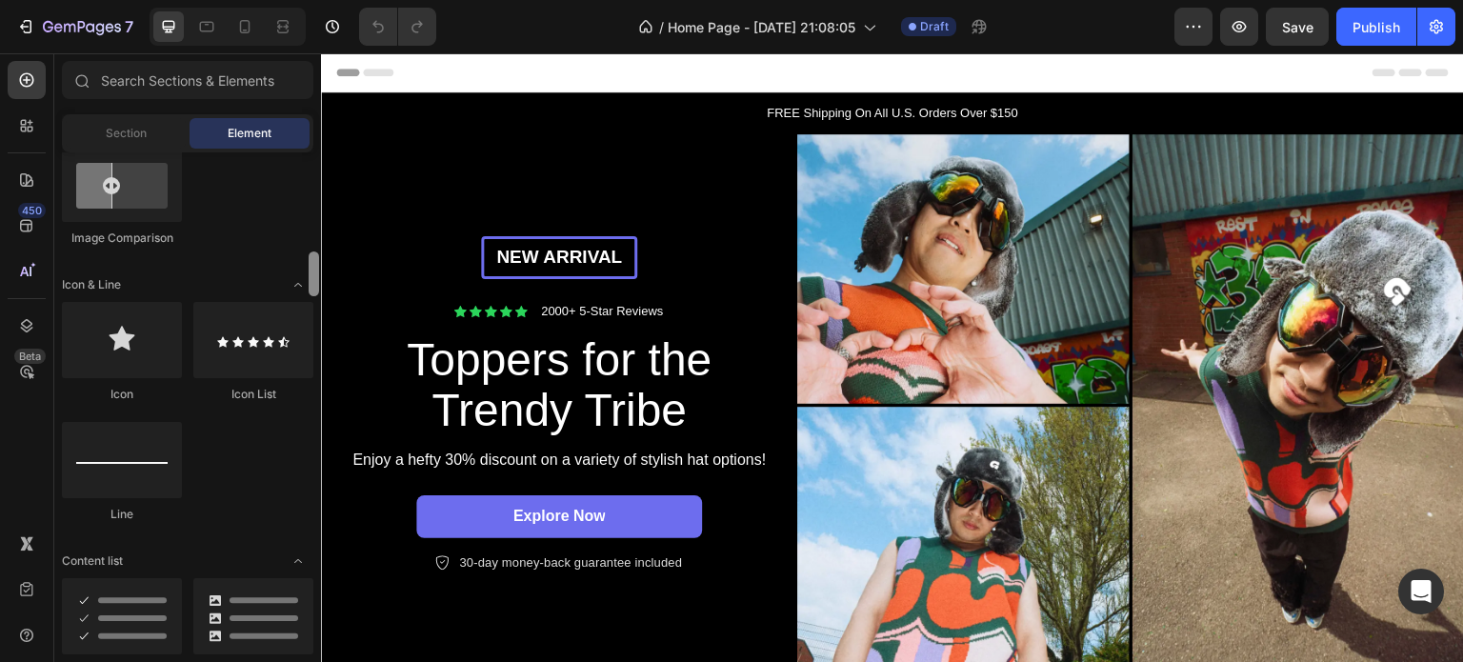
scroll to position [1128, 0]
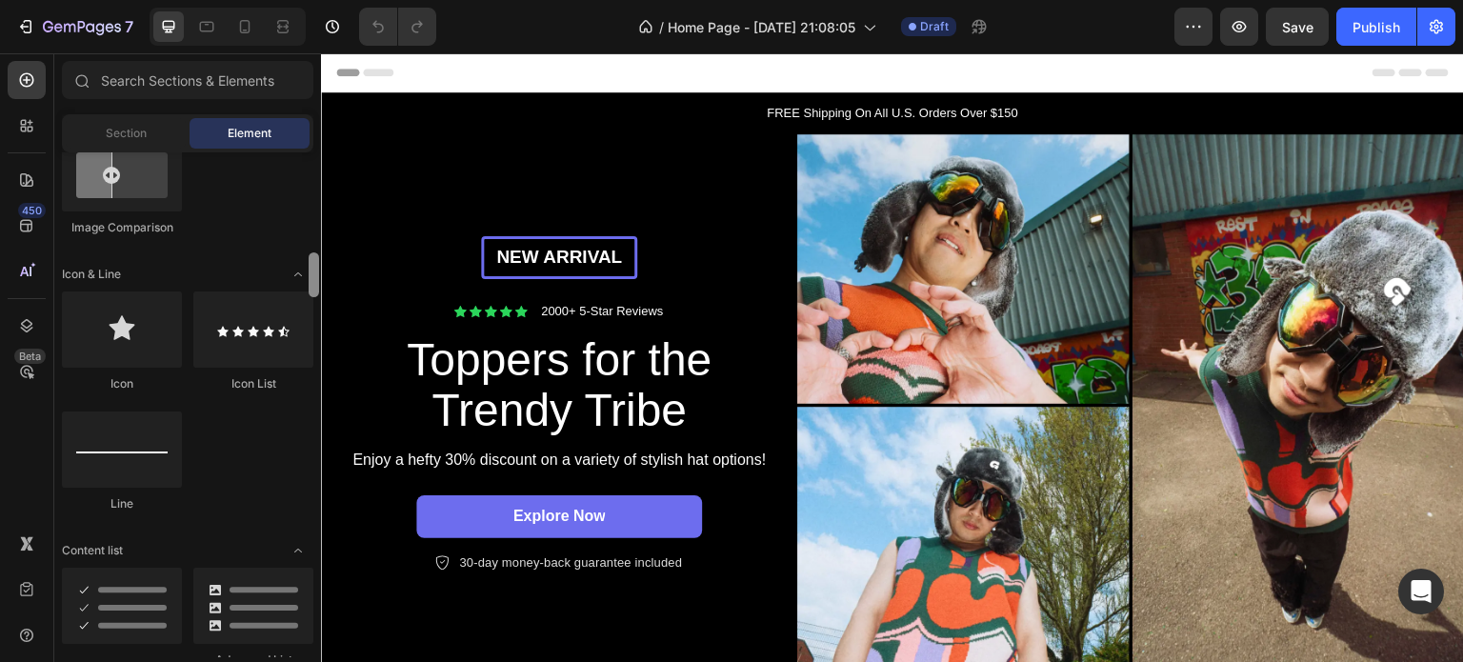
drag, startPoint x: 310, startPoint y: 180, endPoint x: 310, endPoint y: 281, distance: 101.0
click at [310, 281] on div at bounding box center [314, 274] width 10 height 45
click at [275, 330] on div at bounding box center [253, 329] width 120 height 76
click at [126, 352] on div at bounding box center [122, 329] width 120 height 76
click at [229, 353] on div at bounding box center [253, 329] width 120 height 76
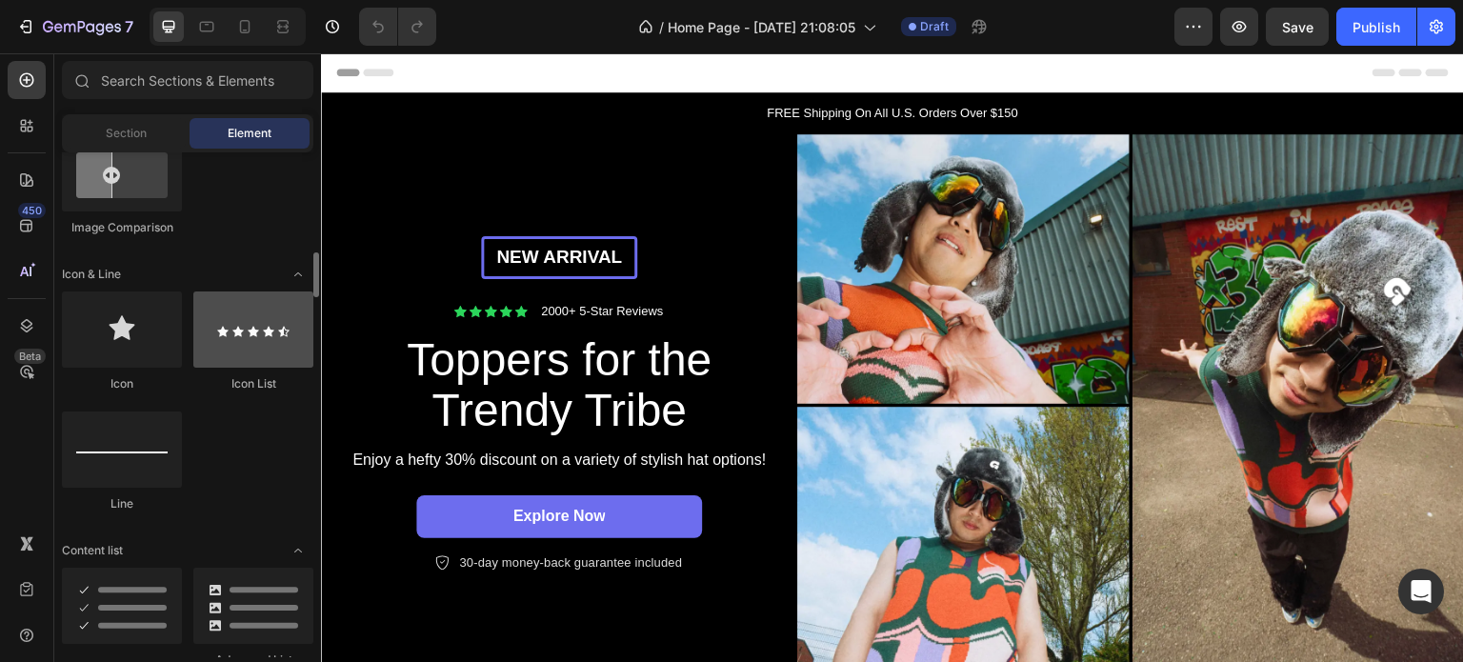
click at [265, 350] on div at bounding box center [253, 329] width 120 height 76
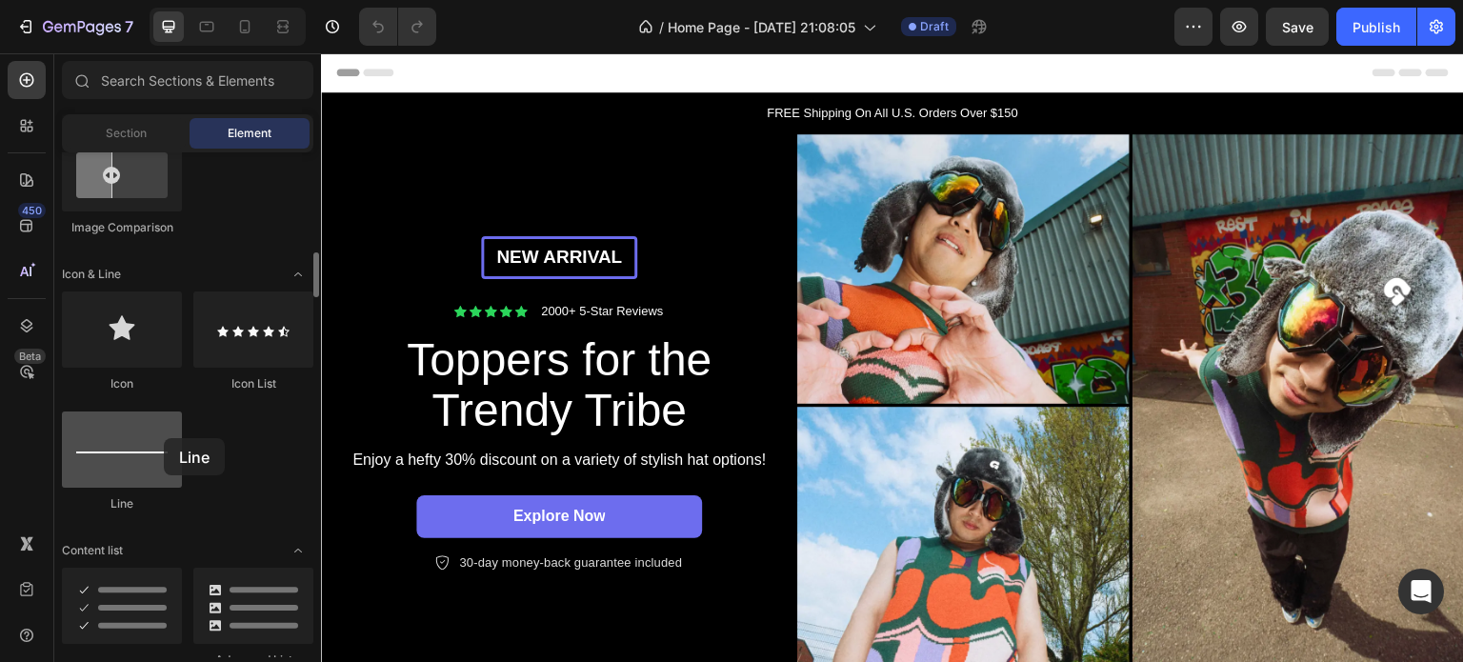
click at [164, 438] on div at bounding box center [122, 449] width 120 height 76
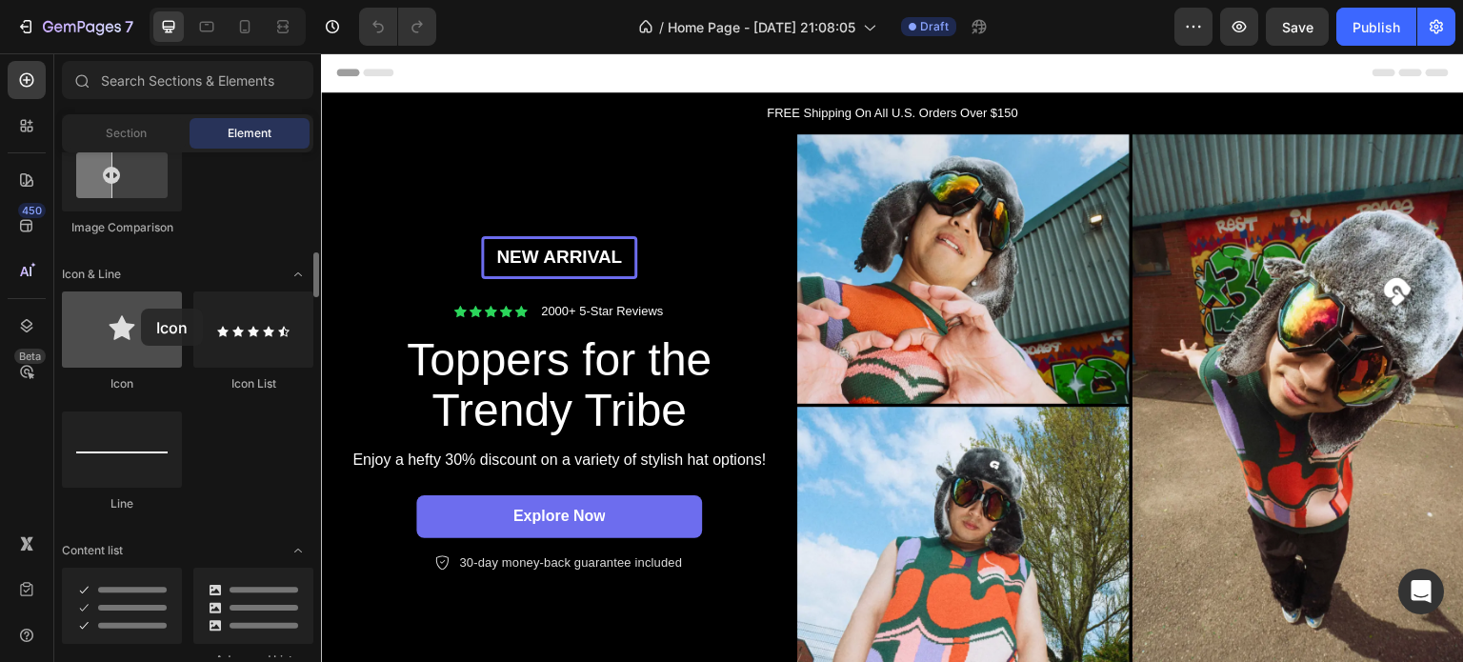
click at [141, 309] on div at bounding box center [122, 329] width 120 height 76
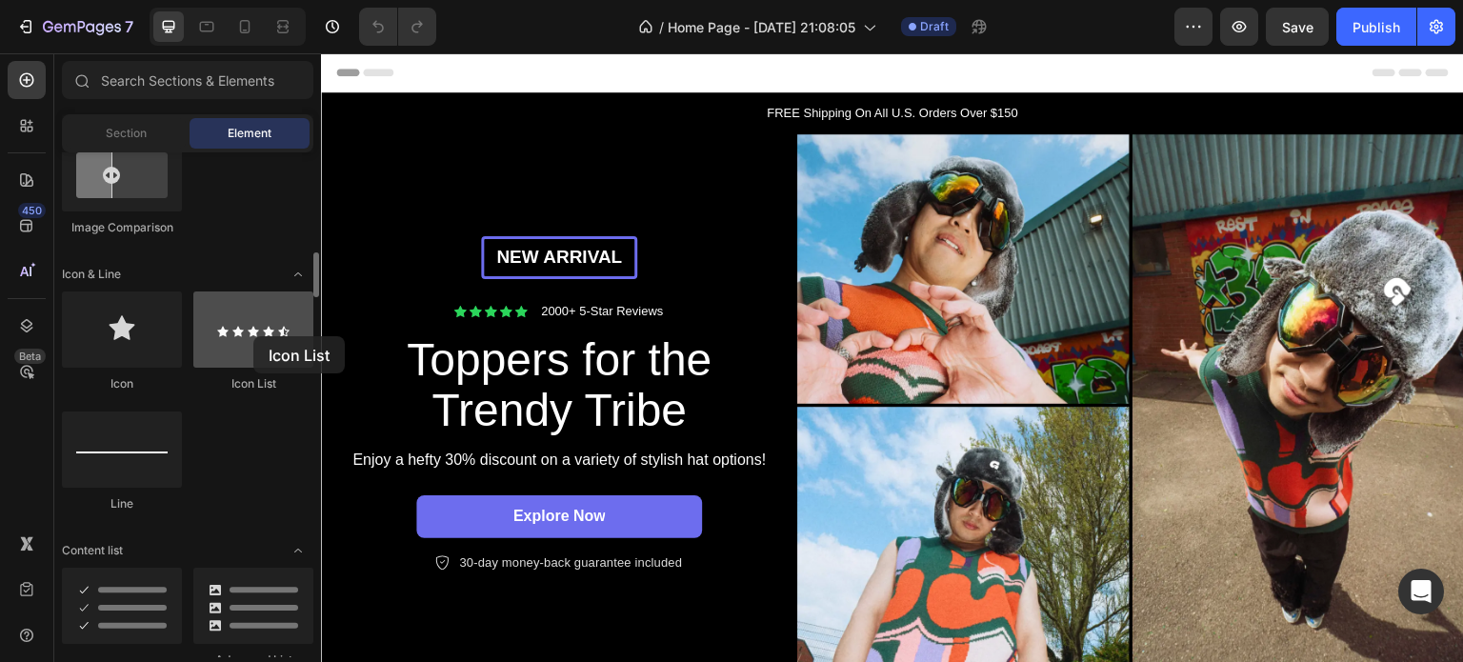
click at [253, 336] on div at bounding box center [253, 329] width 120 height 76
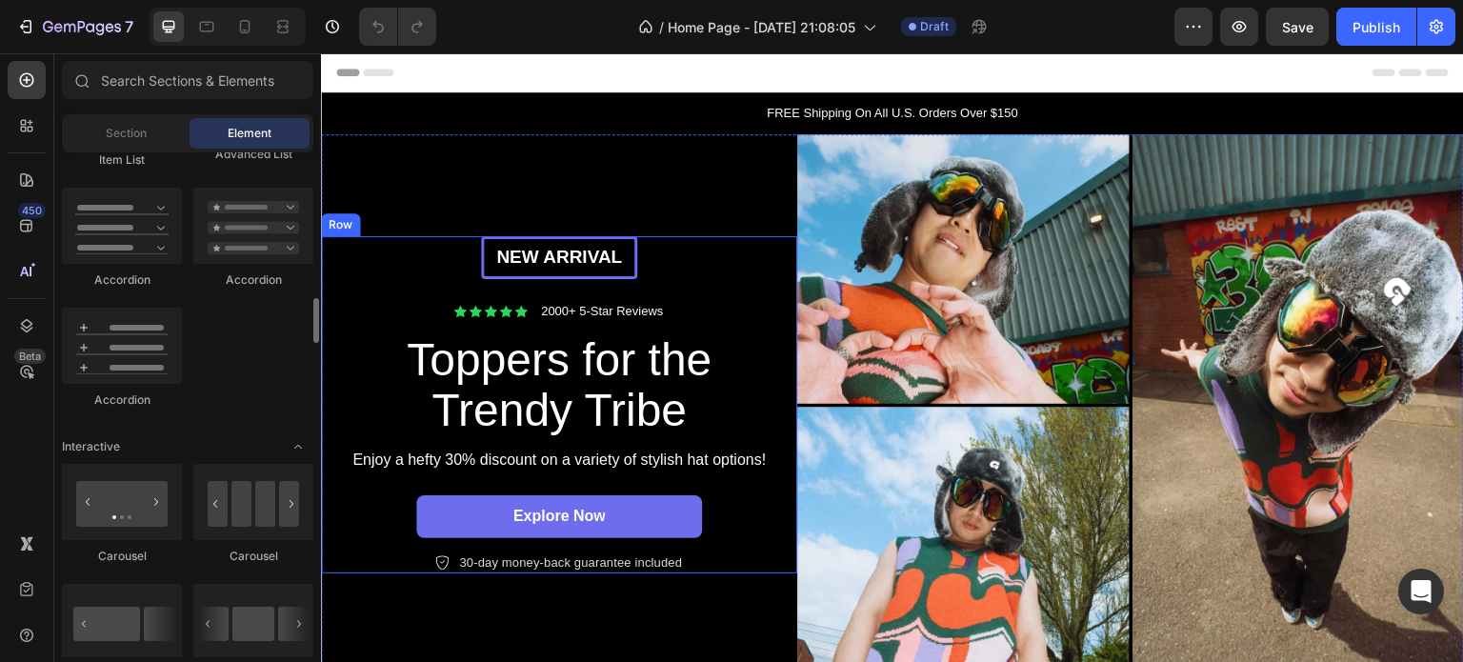
drag, startPoint x: 640, startPoint y: 329, endPoint x: 329, endPoint y: 217, distance: 330.8
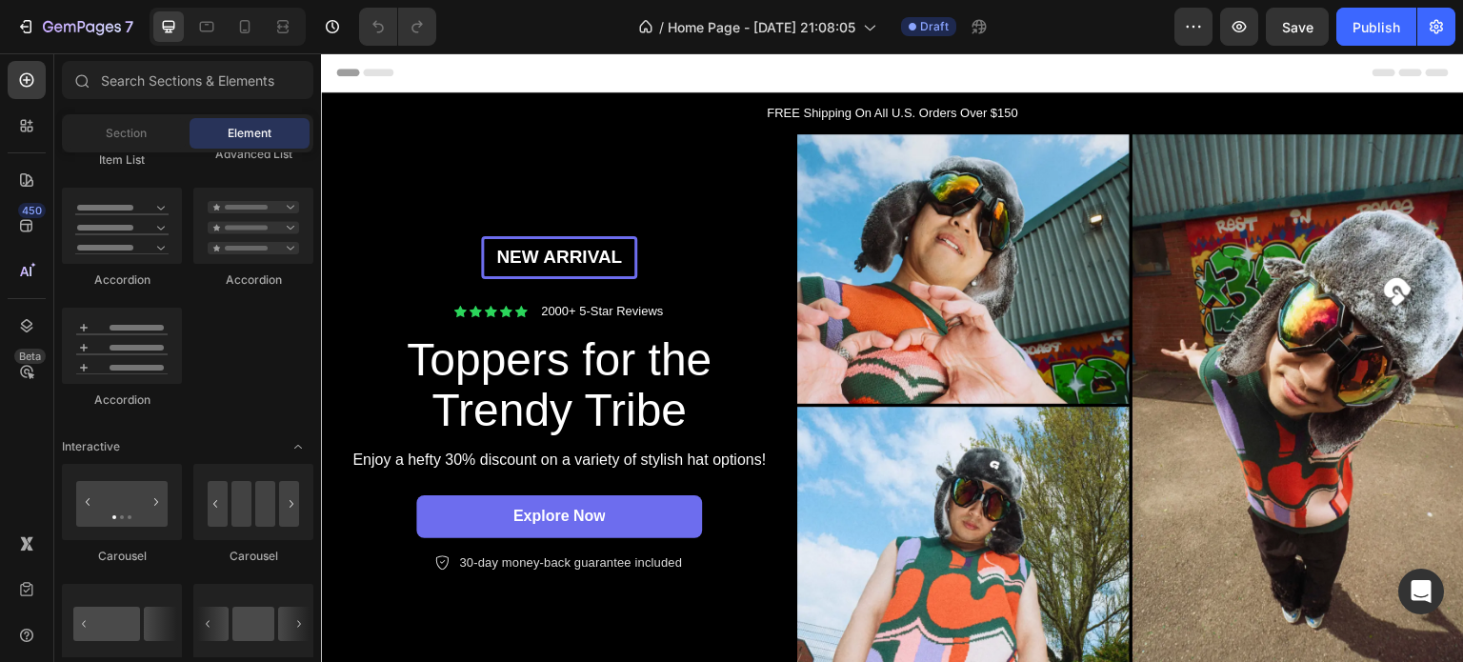
scroll to position [1133, 0]
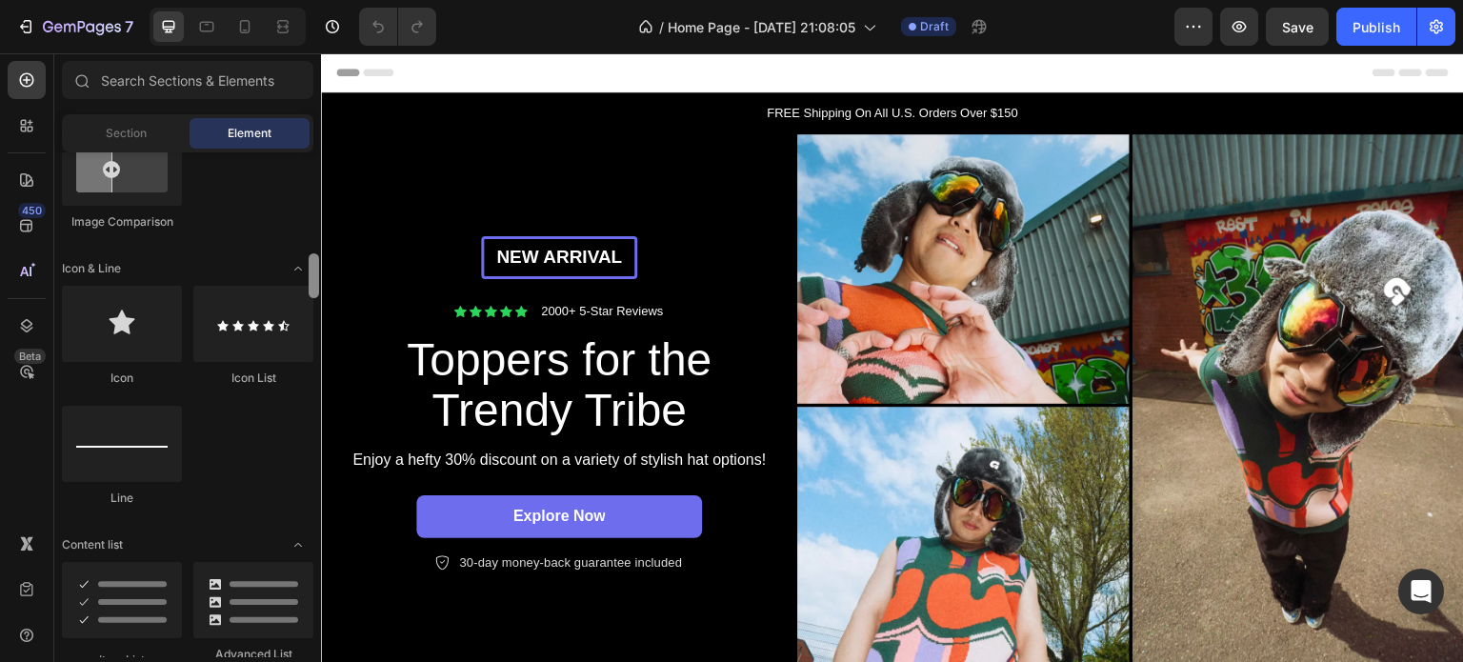
drag, startPoint x: 316, startPoint y: 319, endPoint x: 319, endPoint y: 274, distance: 44.9
click at [319, 274] on div at bounding box center [314, 404] width 14 height 505
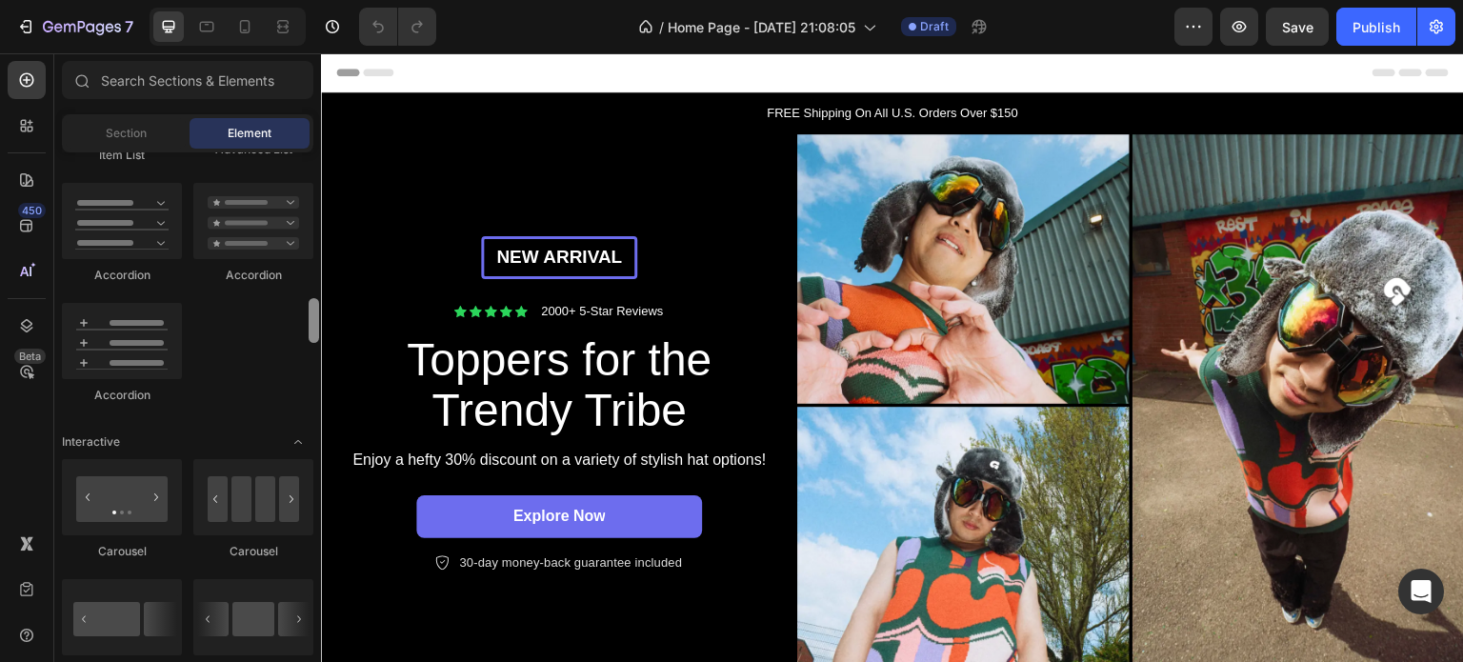
drag, startPoint x: 319, startPoint y: 274, endPoint x: 320, endPoint y: 156, distance: 118.1
click at [320, 156] on div at bounding box center [314, 404] width 14 height 505
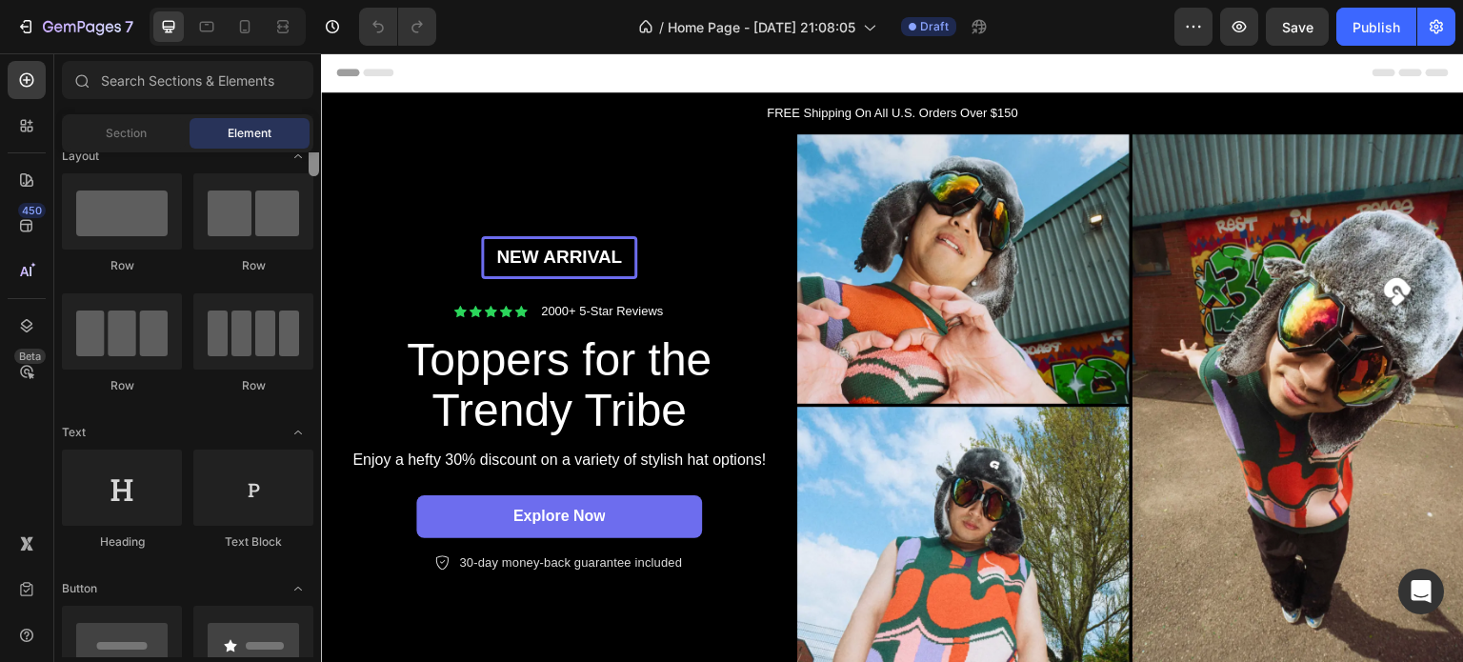
scroll to position [0, 0]
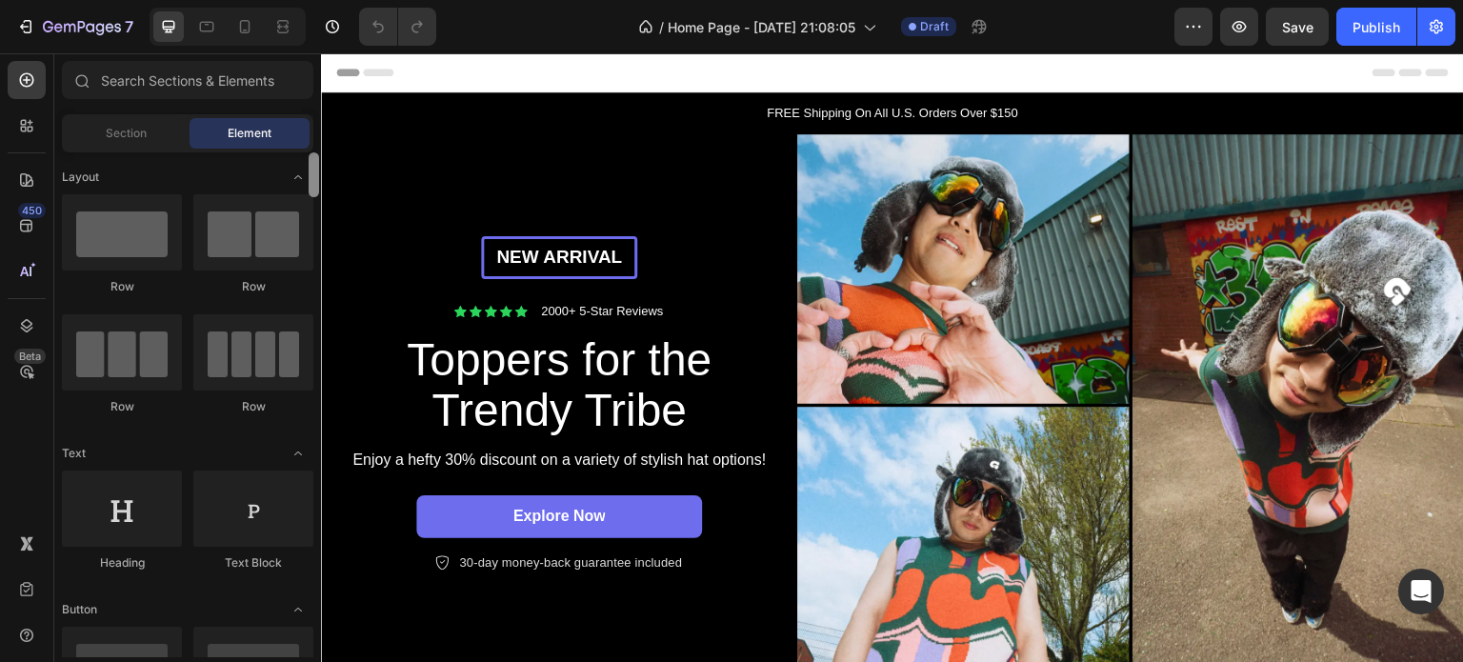
drag, startPoint x: 312, startPoint y: 314, endPoint x: 316, endPoint y: 129, distance: 185.8
click at [316, 129] on div "Sections(18) Elements(83) Section Element Hero Section Product Detail Brands Tr…" at bounding box center [187, 359] width 267 height 596
click at [22, 282] on div at bounding box center [27, 271] width 38 height 38
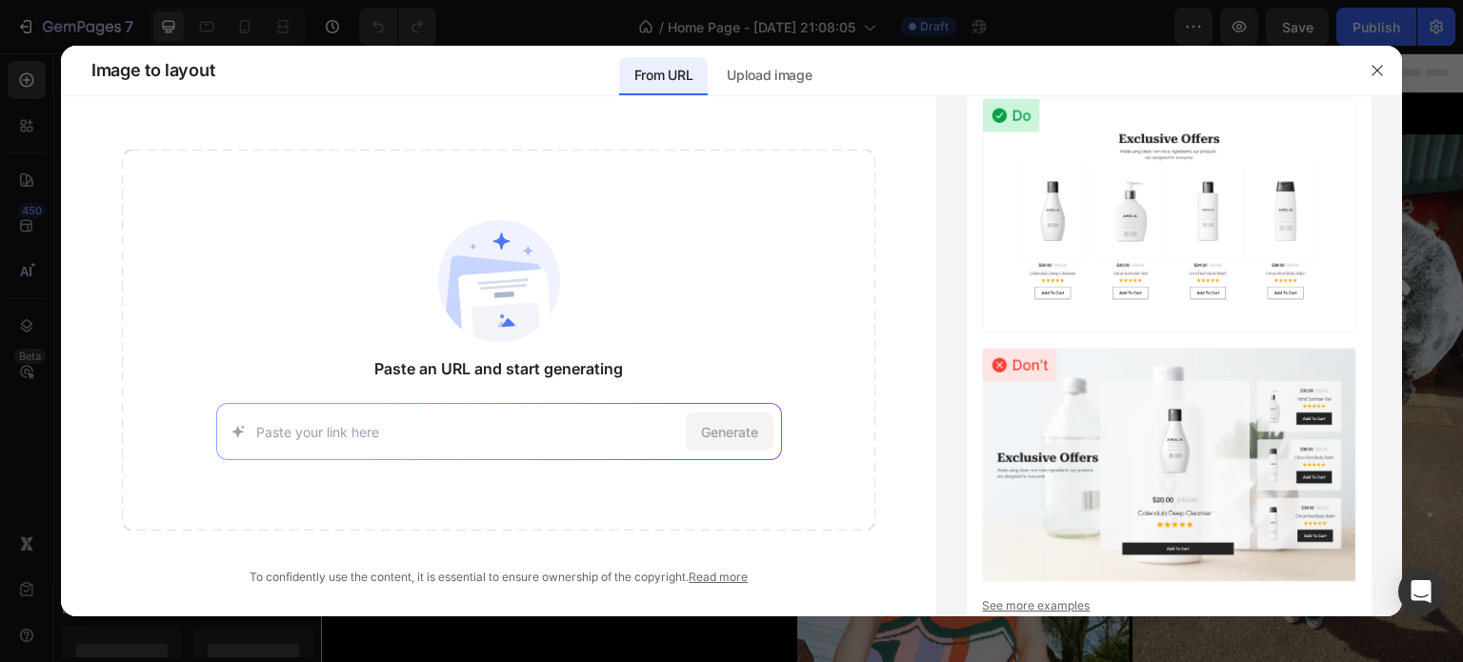
click at [501, 424] on input at bounding box center [467, 432] width 422 height 20
type input "LUXURY LANDING PAGE"
click at [738, 422] on span "Generate" at bounding box center [729, 432] width 57 height 20
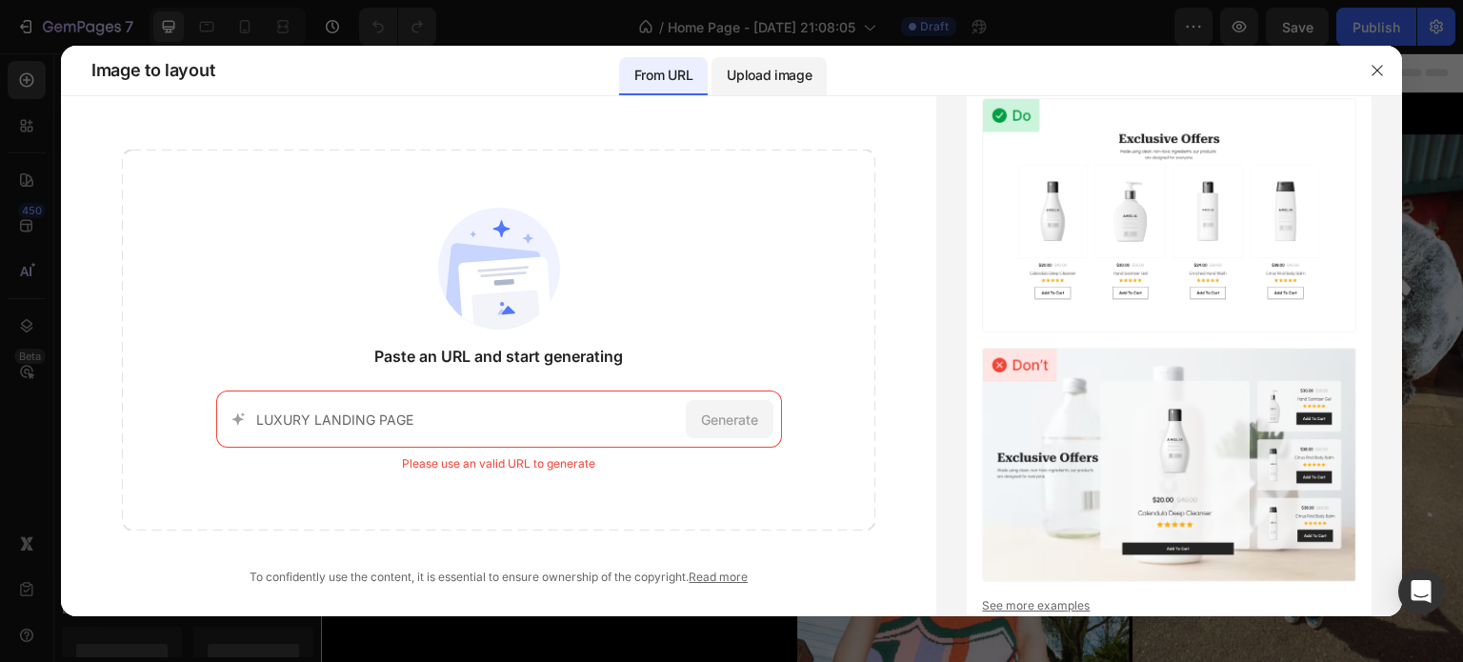
click at [762, 57] on div "Upload image" at bounding box center [768, 76] width 115 height 38
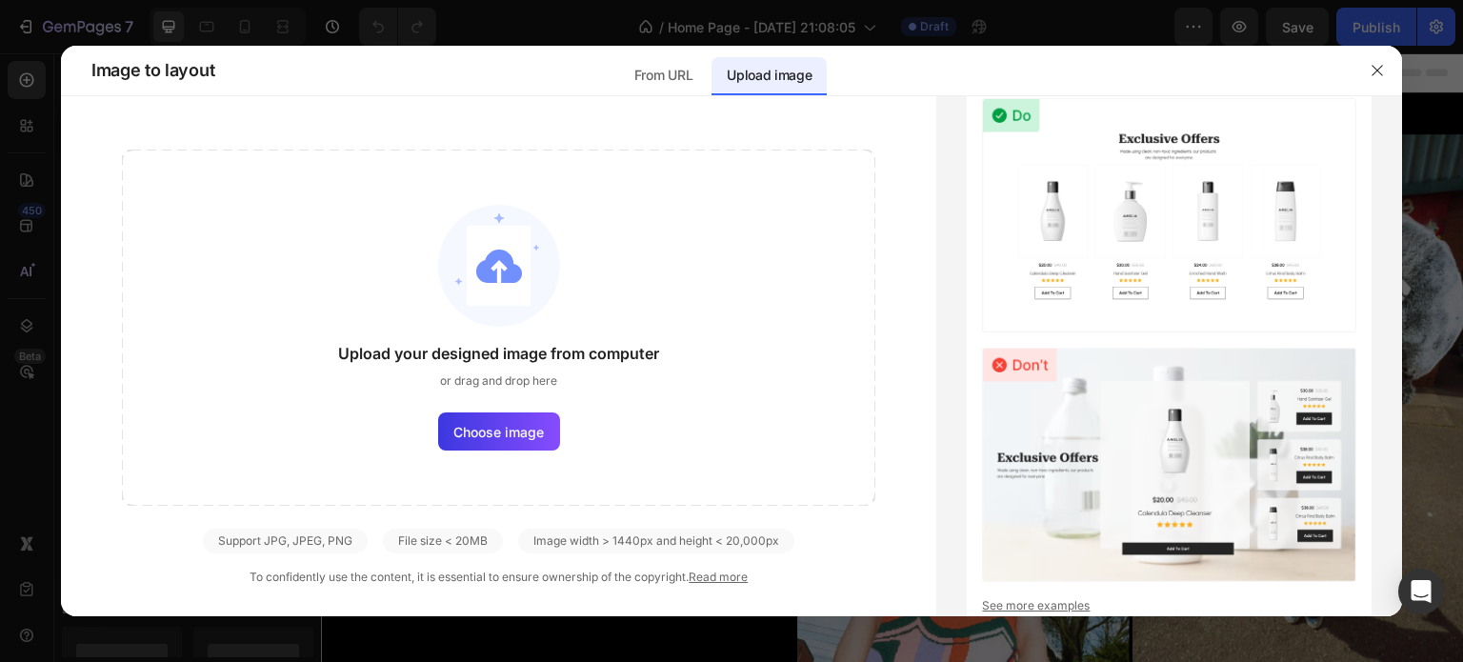
click at [713, 61] on div "Upload image" at bounding box center [768, 76] width 115 height 38
click at [1382, 70] on icon "button" at bounding box center [1377, 70] width 15 height 15
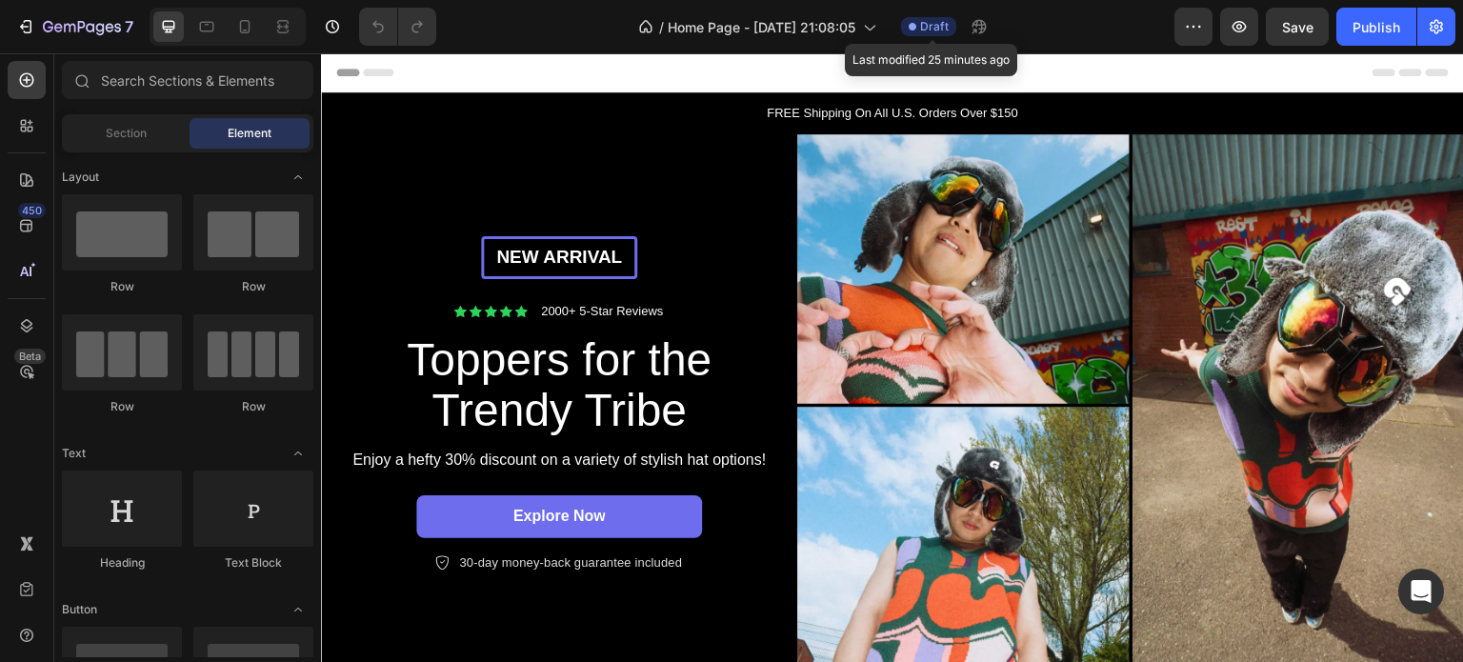
click at [926, 26] on span "Draft" at bounding box center [934, 26] width 29 height 17
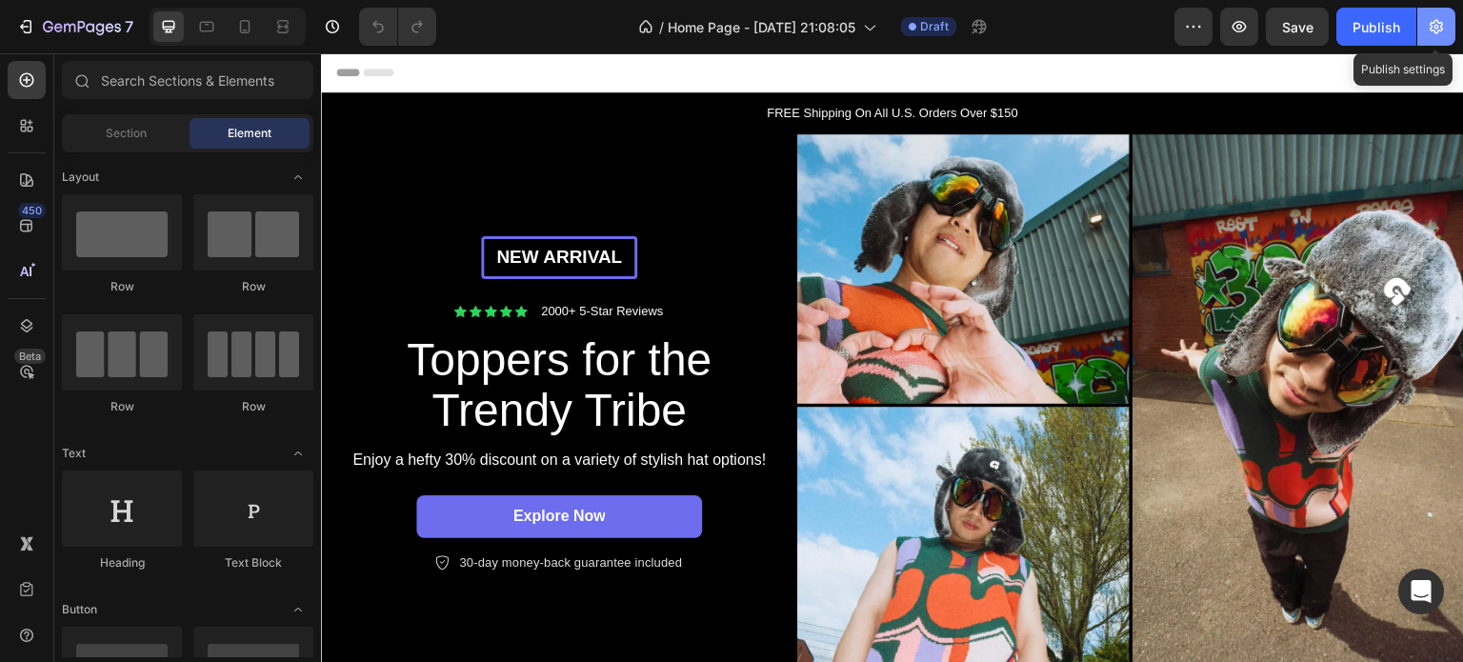
click at [1429, 21] on icon "button" at bounding box center [1436, 26] width 19 height 19
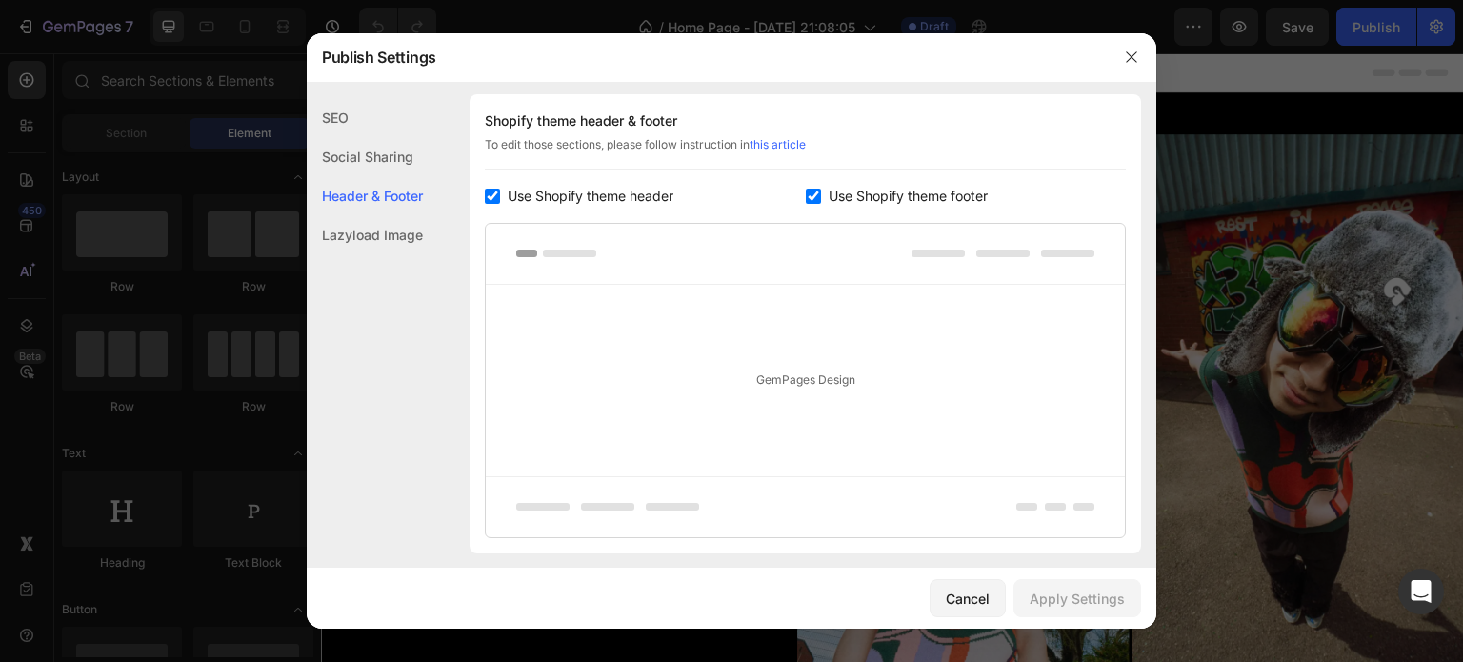
scroll to position [235, 0]
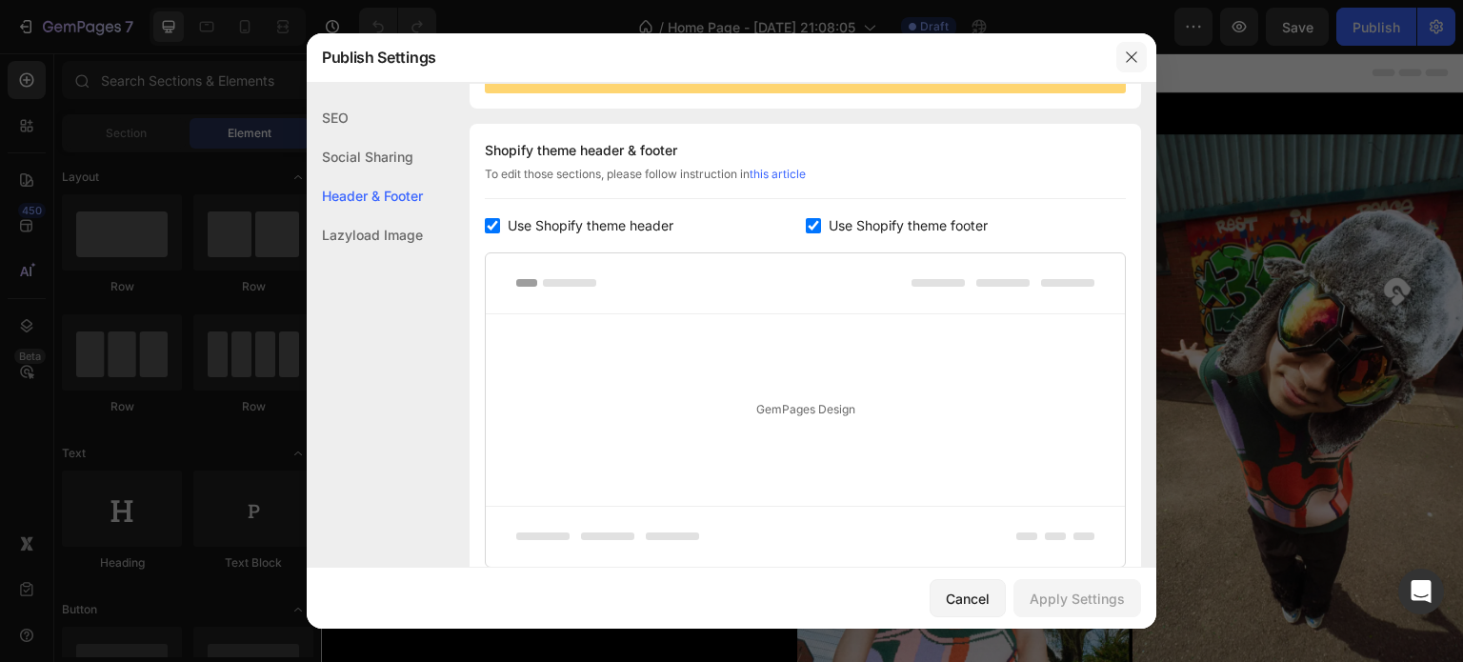
click at [1135, 50] on icon "button" at bounding box center [1131, 57] width 15 height 15
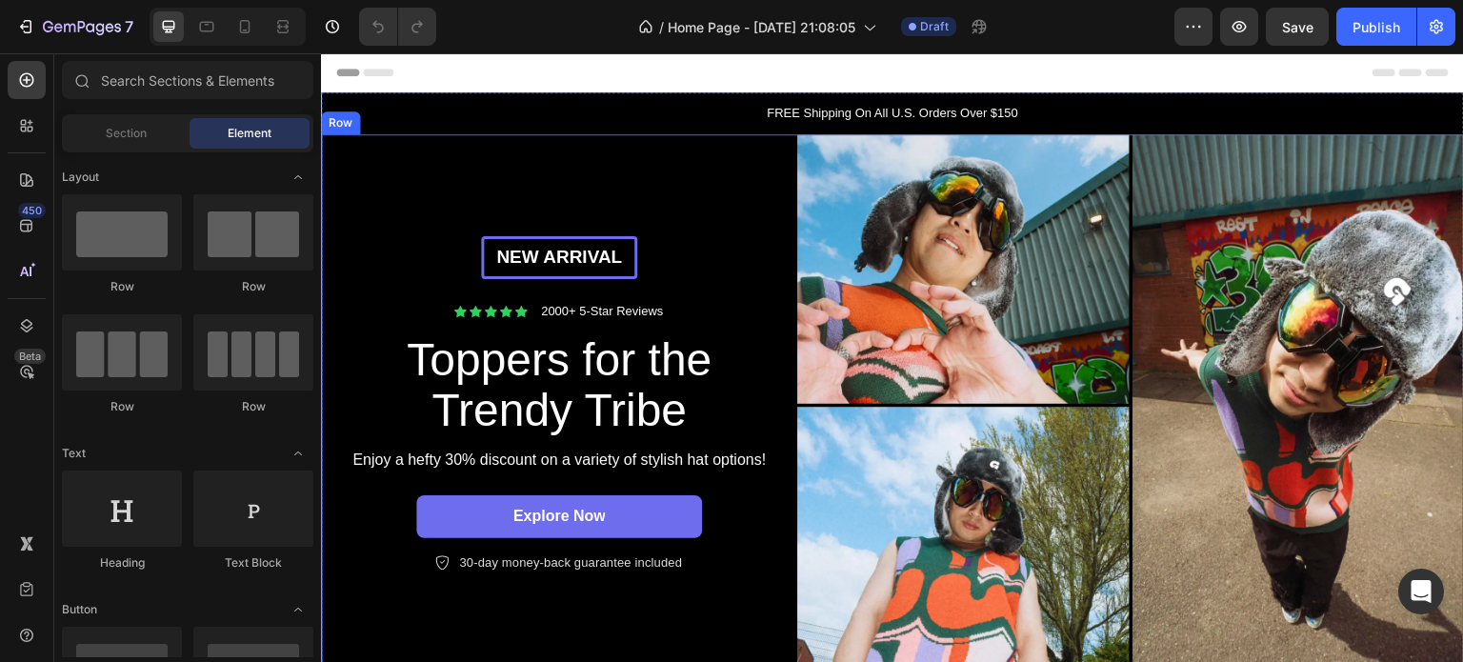
drag, startPoint x: 528, startPoint y: 183, endPoint x: 364, endPoint y: 137, distance: 170.1
drag, startPoint x: 572, startPoint y: 190, endPoint x: 537, endPoint y: 106, distance: 90.9
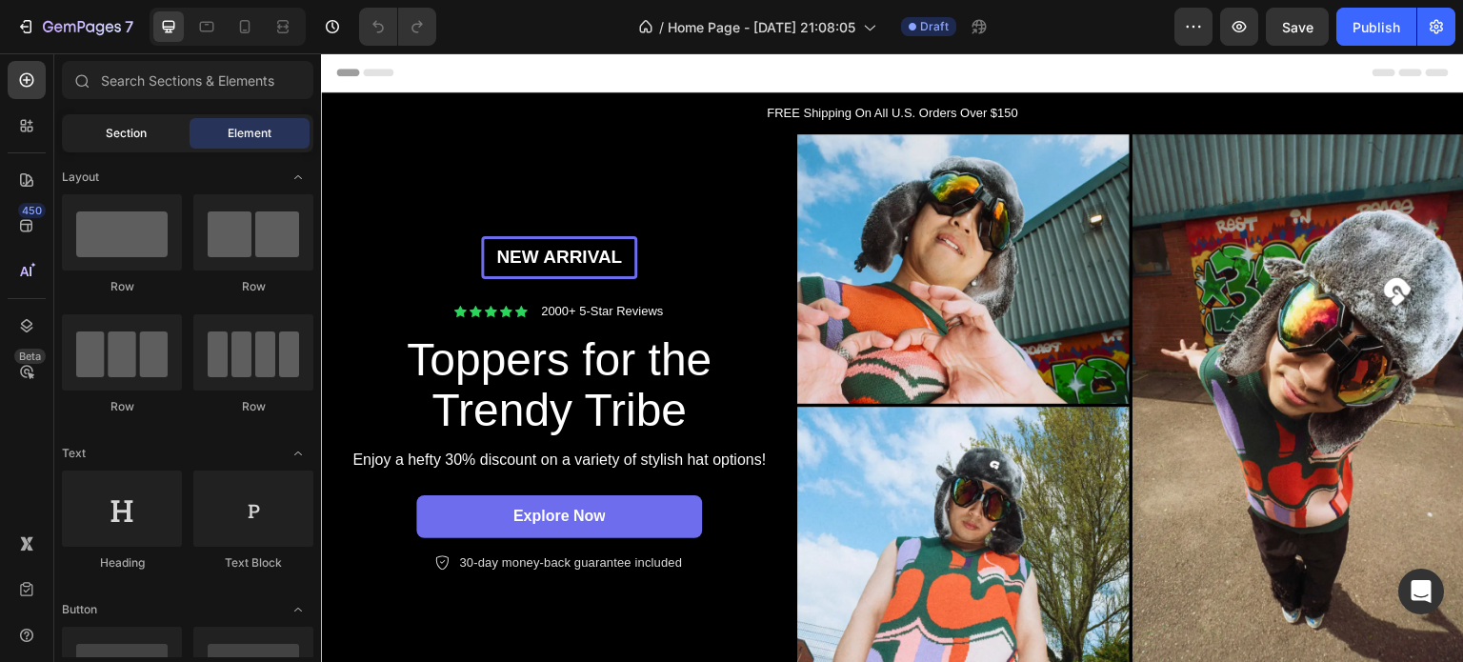
click at [153, 136] on div "Section" at bounding box center [126, 133] width 120 height 30
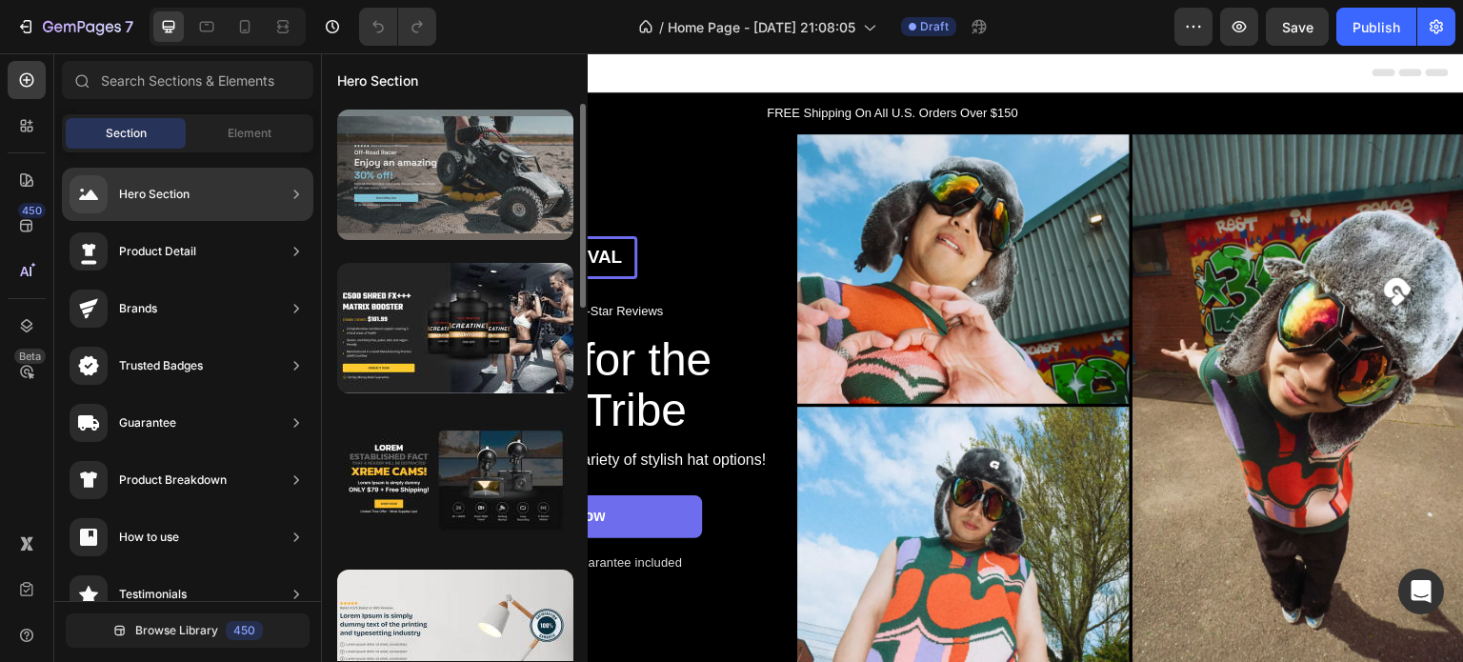
click at [479, 198] on div at bounding box center [455, 175] width 236 height 130
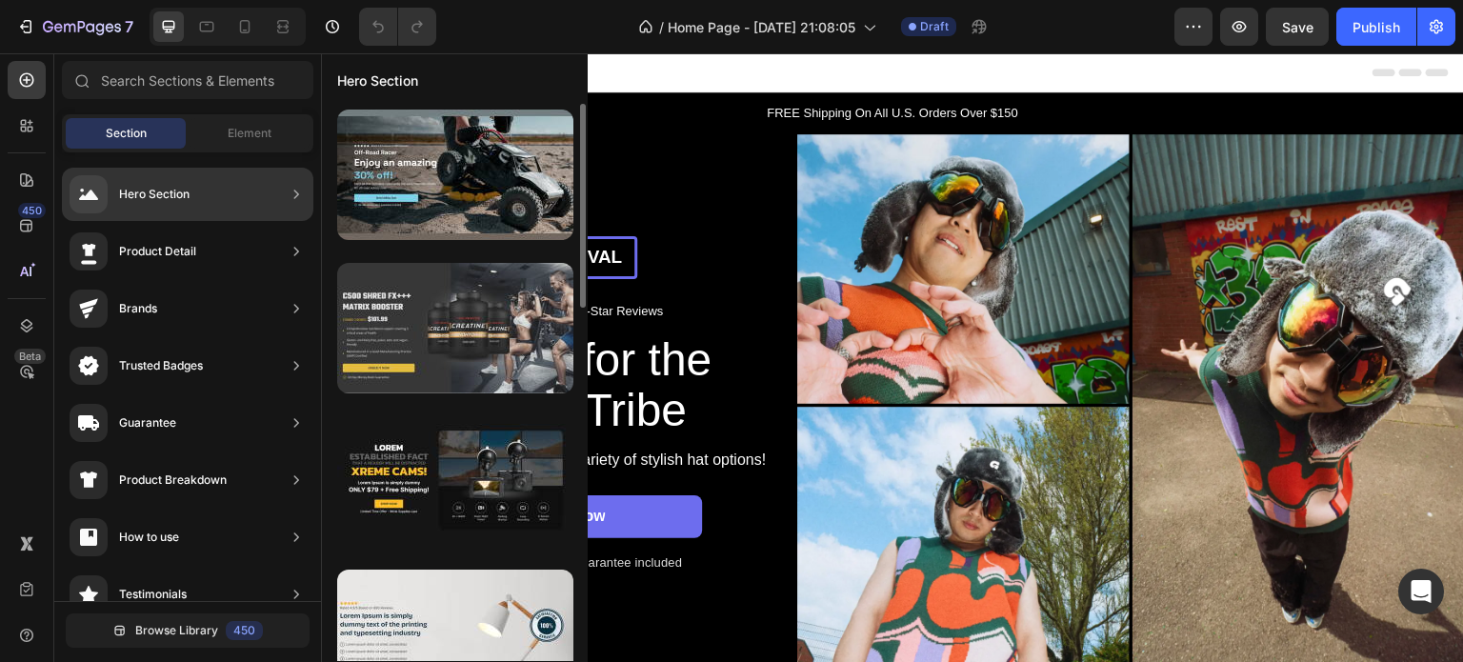
click at [472, 320] on div at bounding box center [455, 328] width 236 height 130
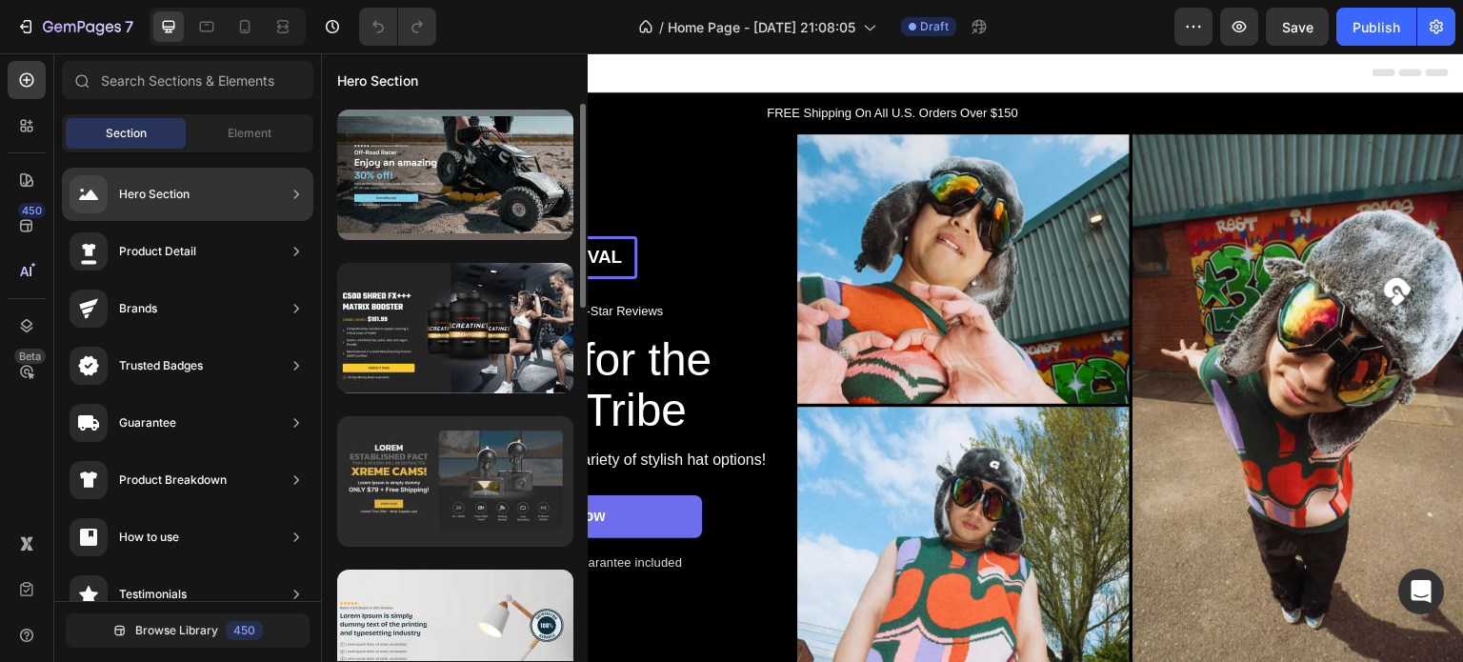
click at [472, 449] on div at bounding box center [455, 481] width 236 height 130
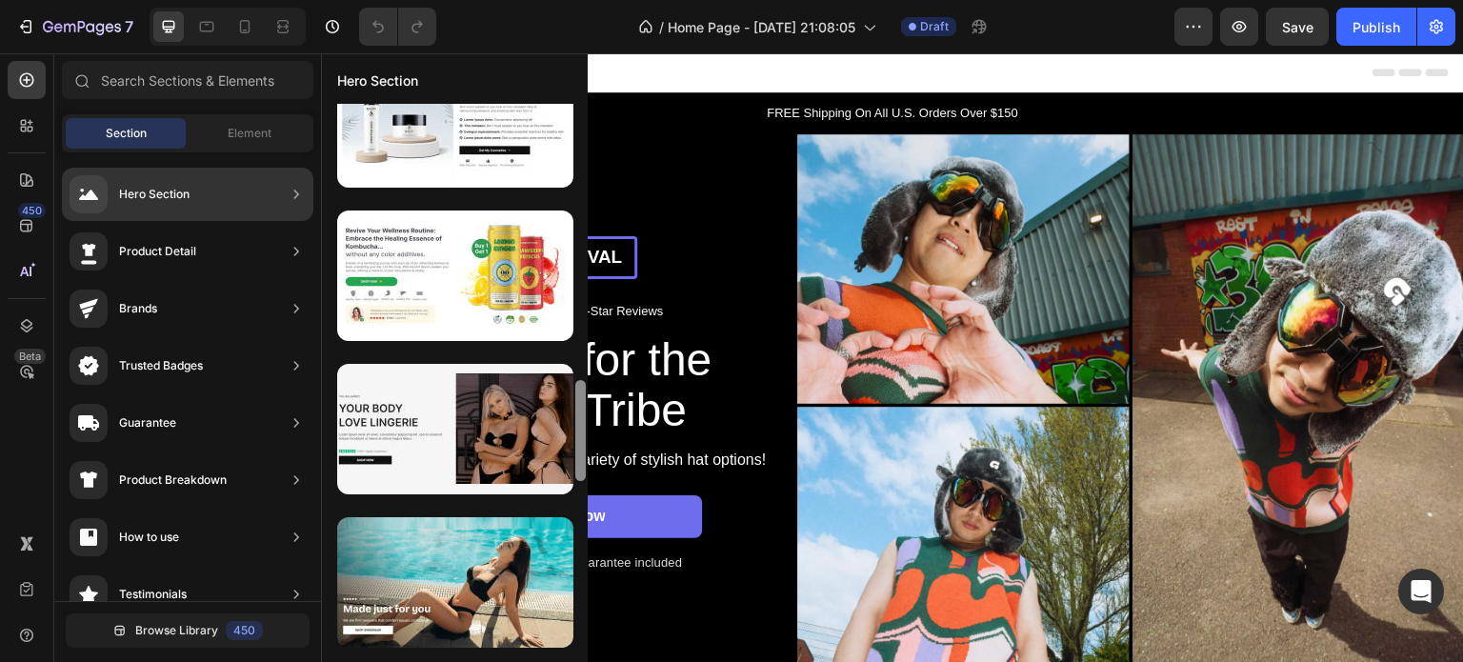
scroll to position [0, 0]
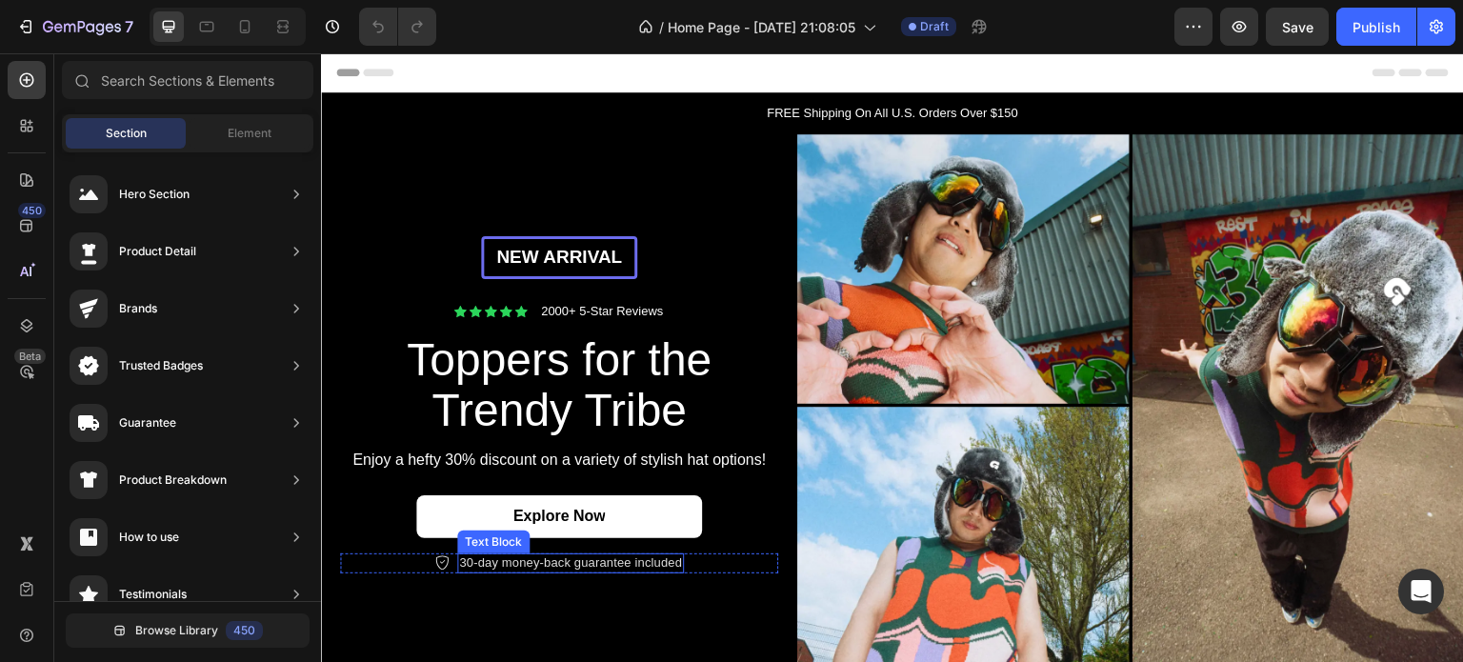
drag, startPoint x: 901, startPoint y: 231, endPoint x: 524, endPoint y: 490, distance: 457.6
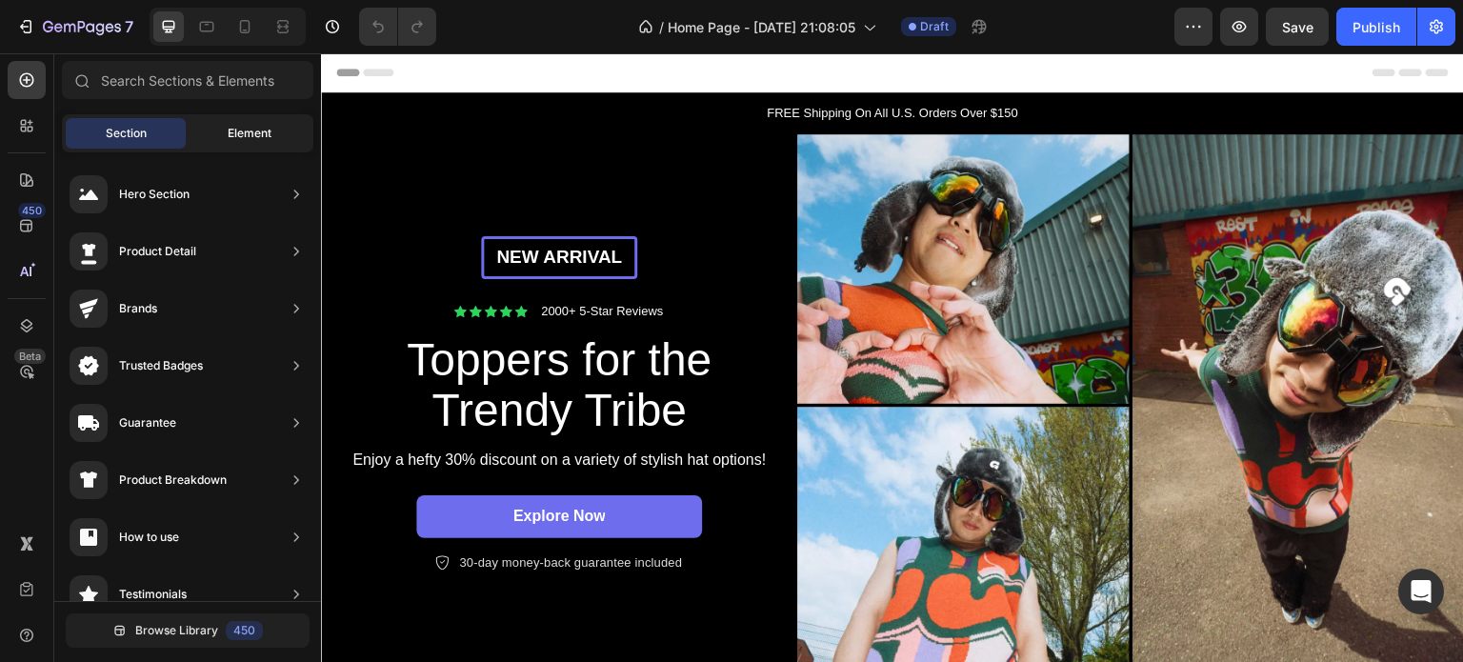
click at [248, 140] on span "Element" at bounding box center [250, 133] width 44 height 17
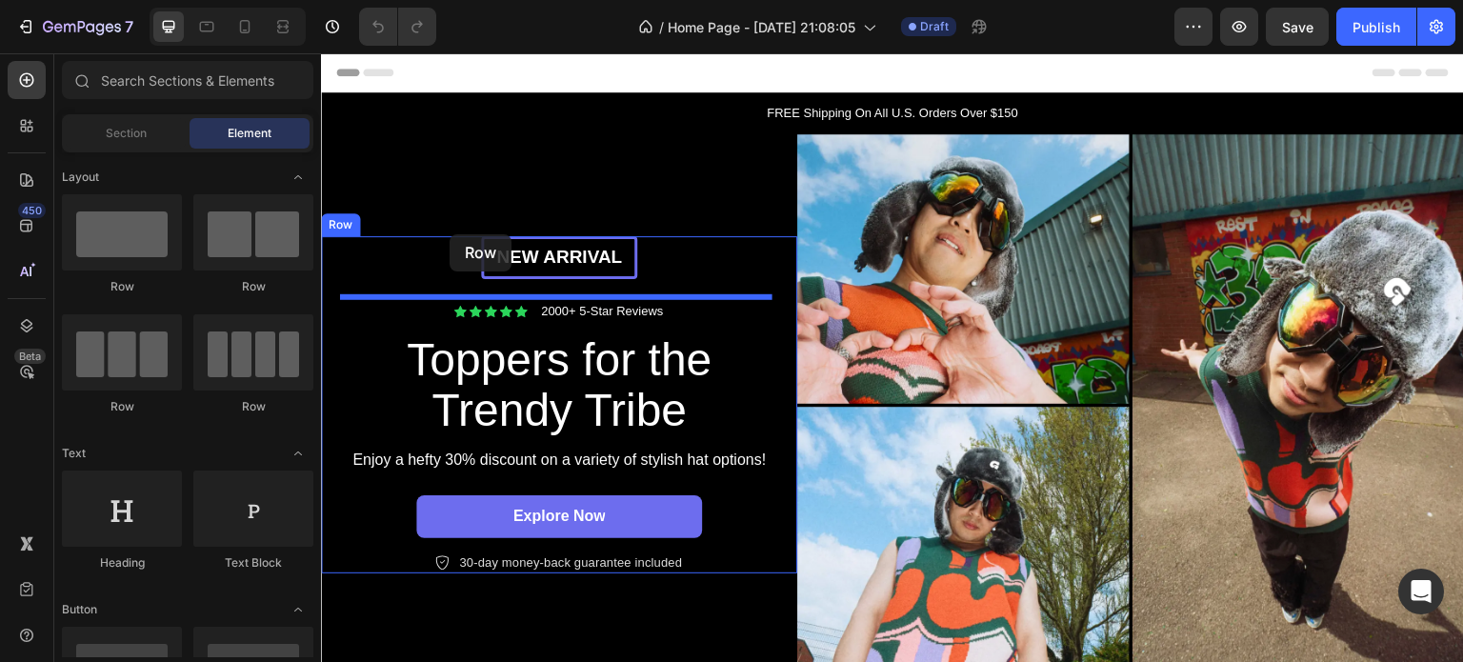
drag, startPoint x: 572, startPoint y: 289, endPoint x: 450, endPoint y: 234, distance: 134.3
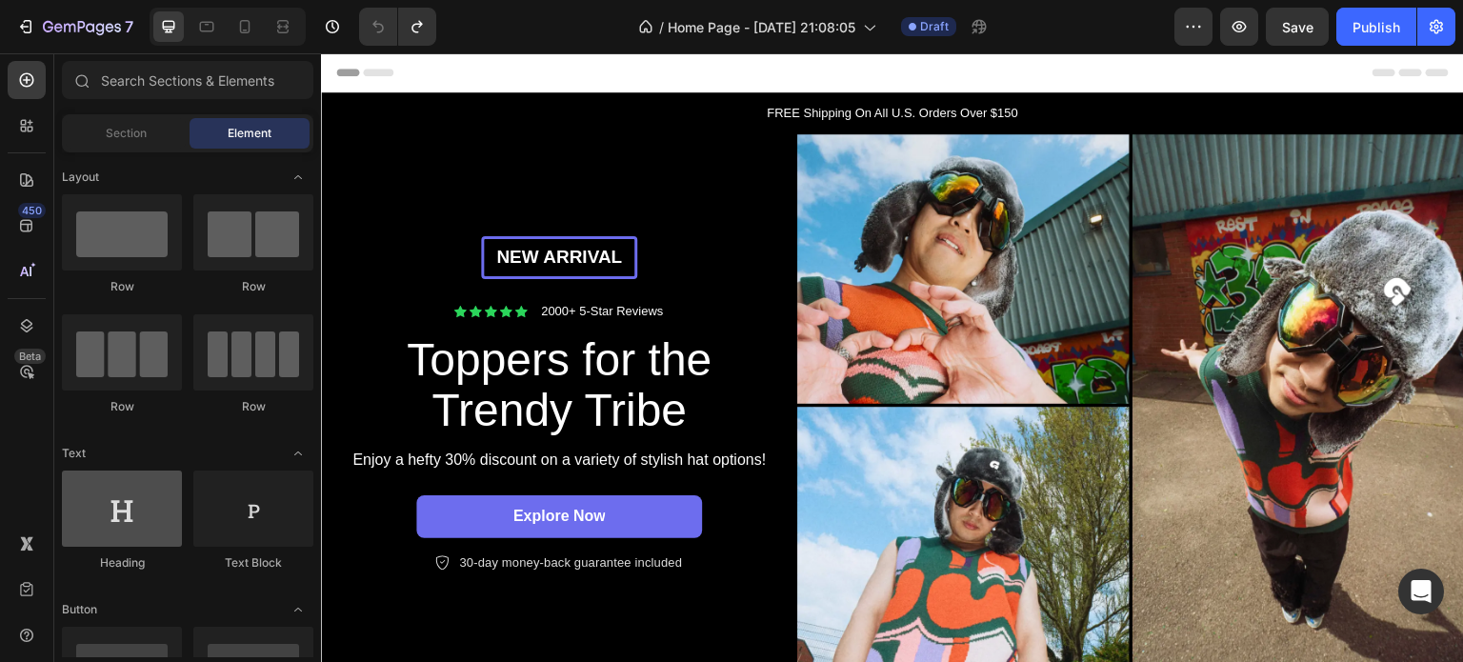
click at [152, 506] on div at bounding box center [122, 508] width 120 height 76
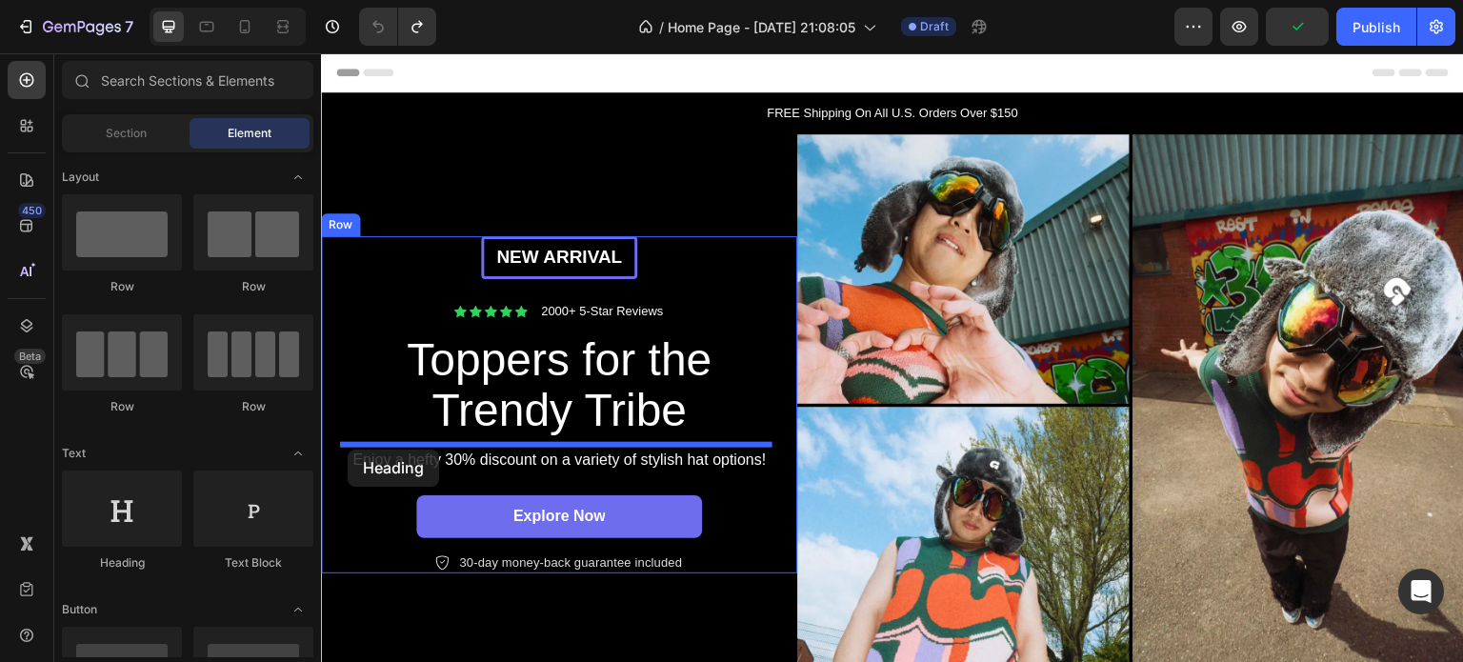
drag, startPoint x: 454, startPoint y: 570, endPoint x: 480, endPoint y: 409, distance: 163.9
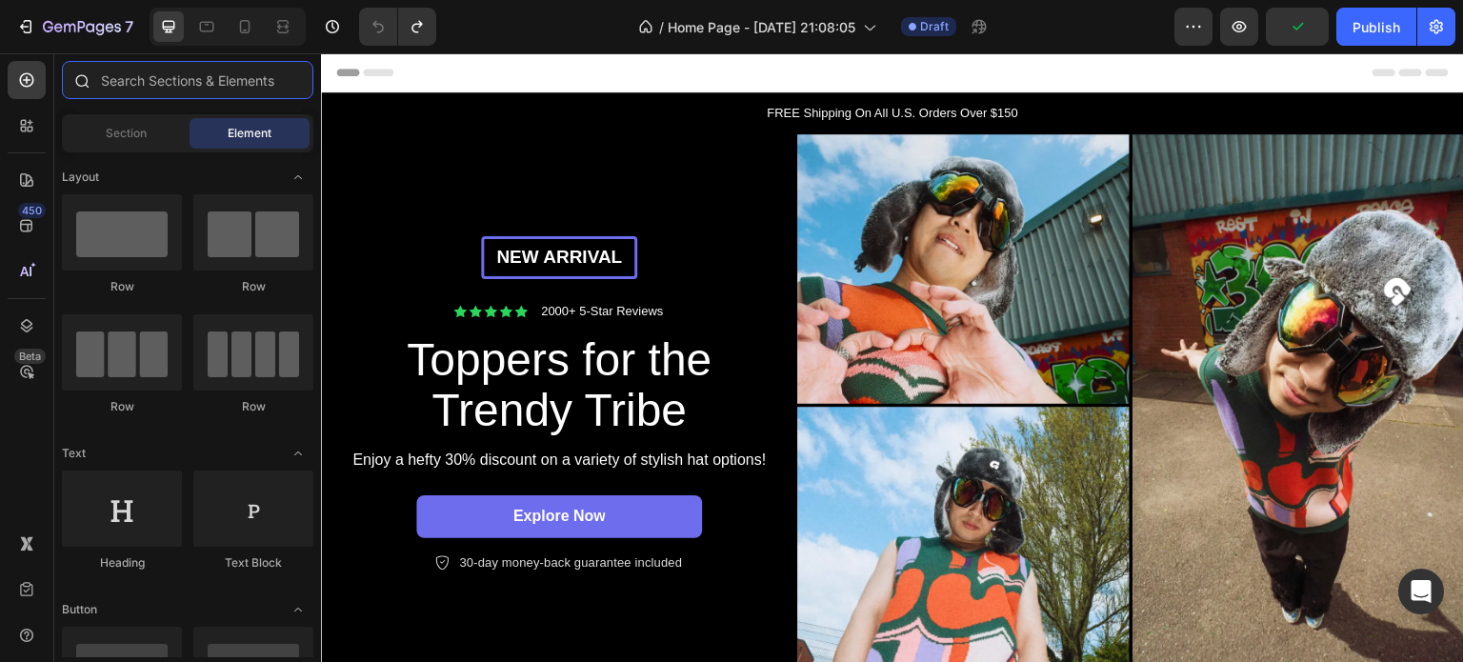
click at [175, 75] on input "text" at bounding box center [187, 80] width 251 height 38
click at [175, 74] on input "text" at bounding box center [187, 80] width 251 height 38
click at [150, 132] on div "Section" at bounding box center [126, 133] width 120 height 30
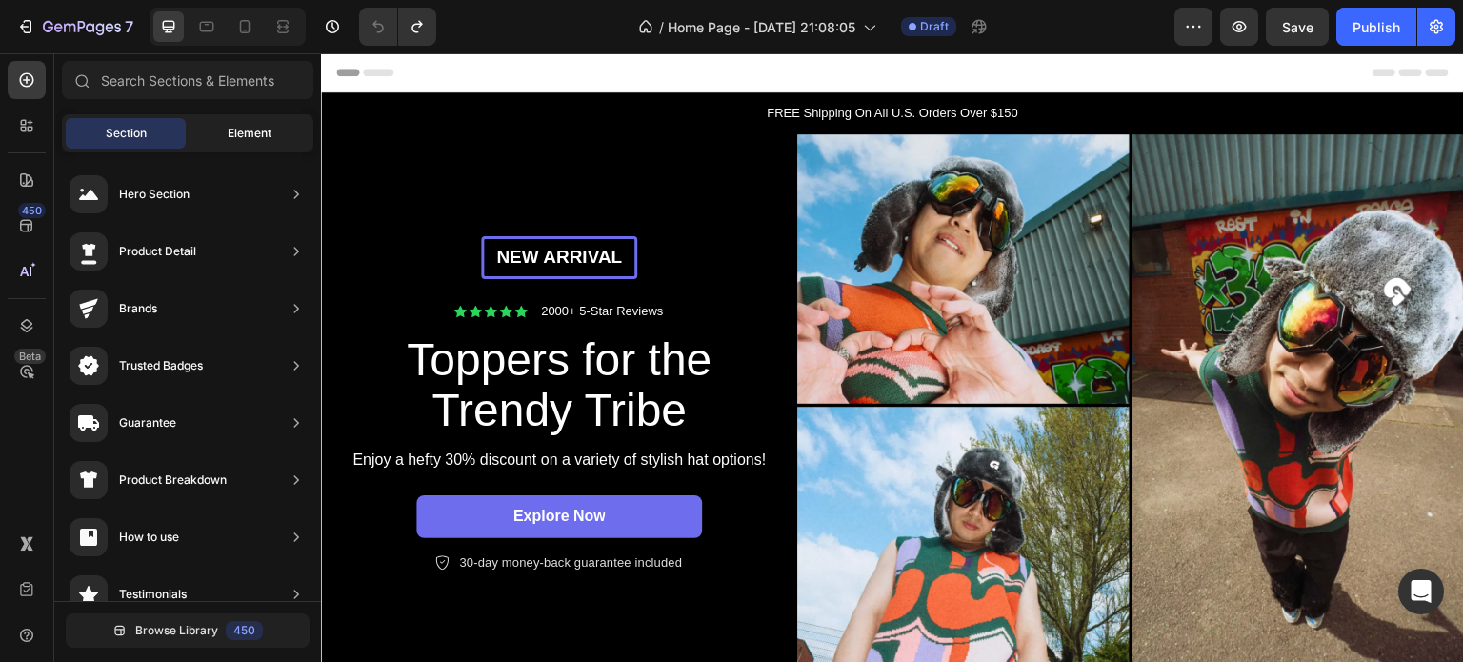
click at [230, 133] on span "Element" at bounding box center [250, 133] width 44 height 17
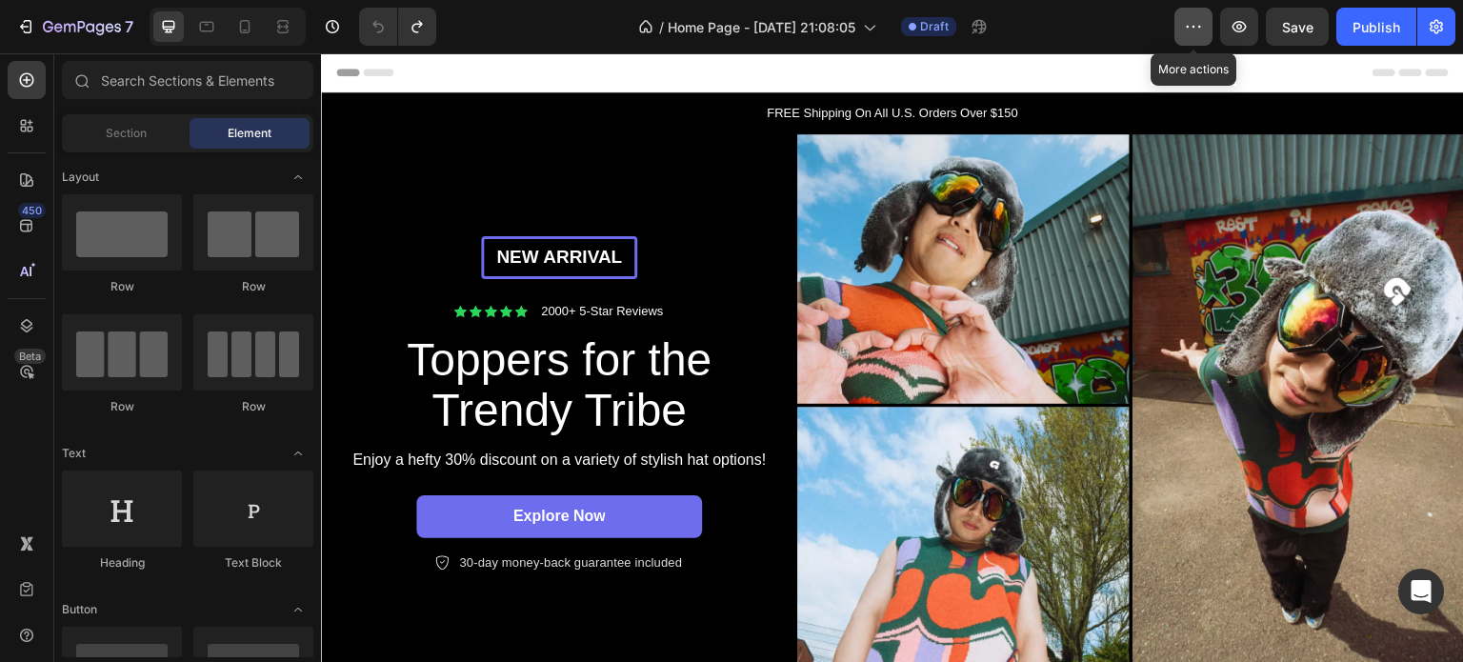
click at [1203, 20] on icon "button" at bounding box center [1193, 26] width 19 height 19
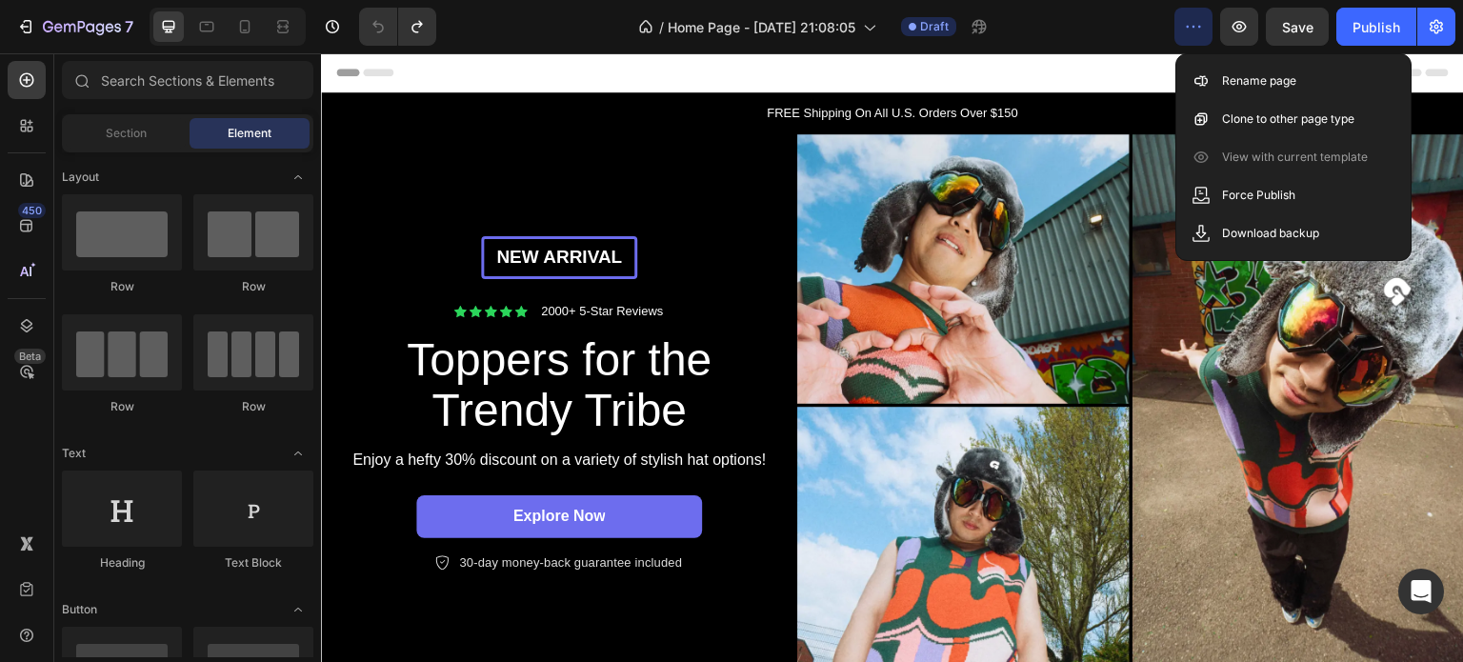
click at [1203, 20] on icon "button" at bounding box center [1193, 26] width 19 height 19
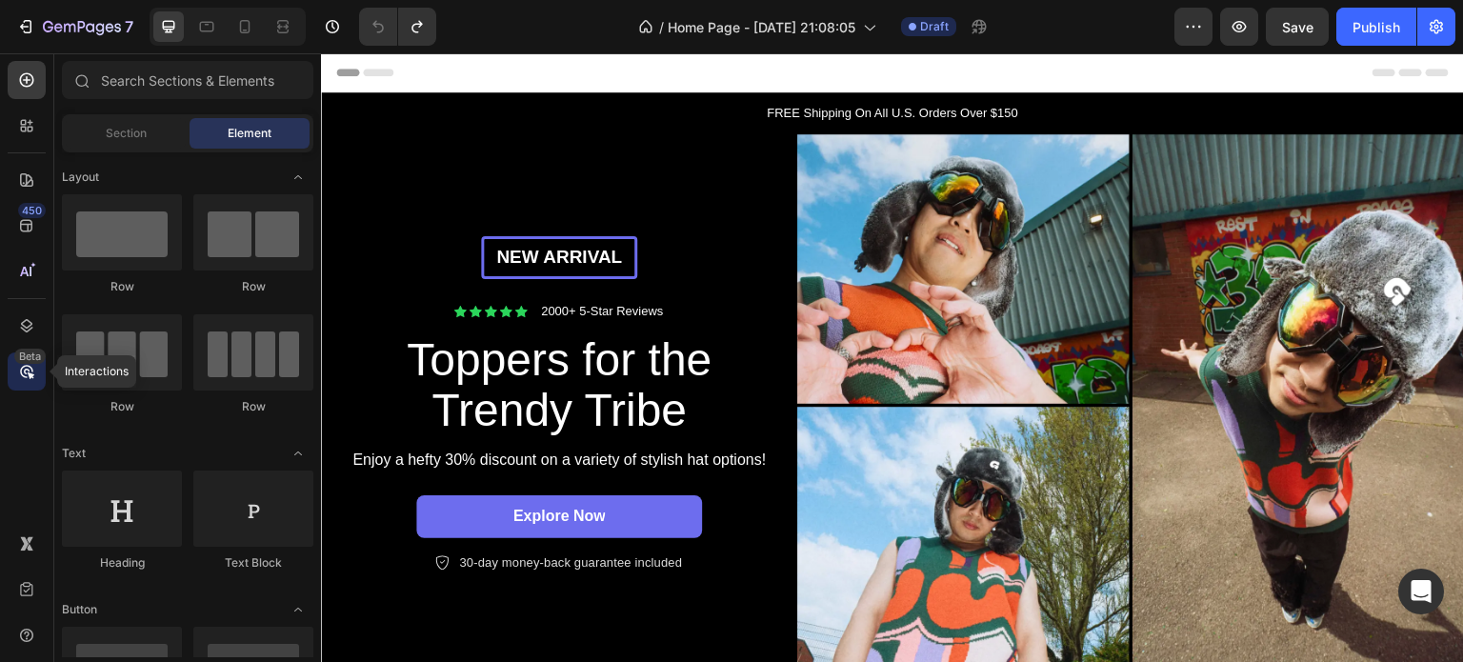
click at [13, 370] on div "Beta" at bounding box center [27, 371] width 38 height 38
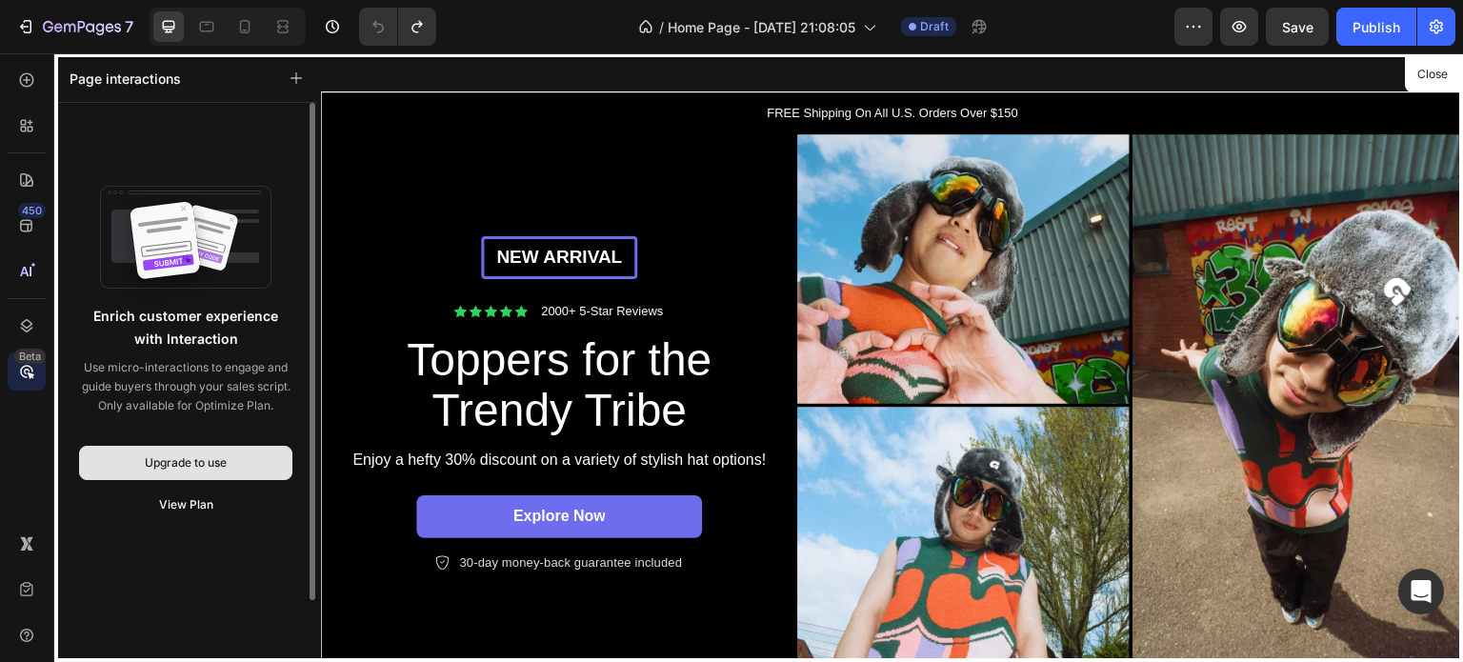
click at [190, 471] on button "Upgrade to use" at bounding box center [185, 463] width 213 height 34
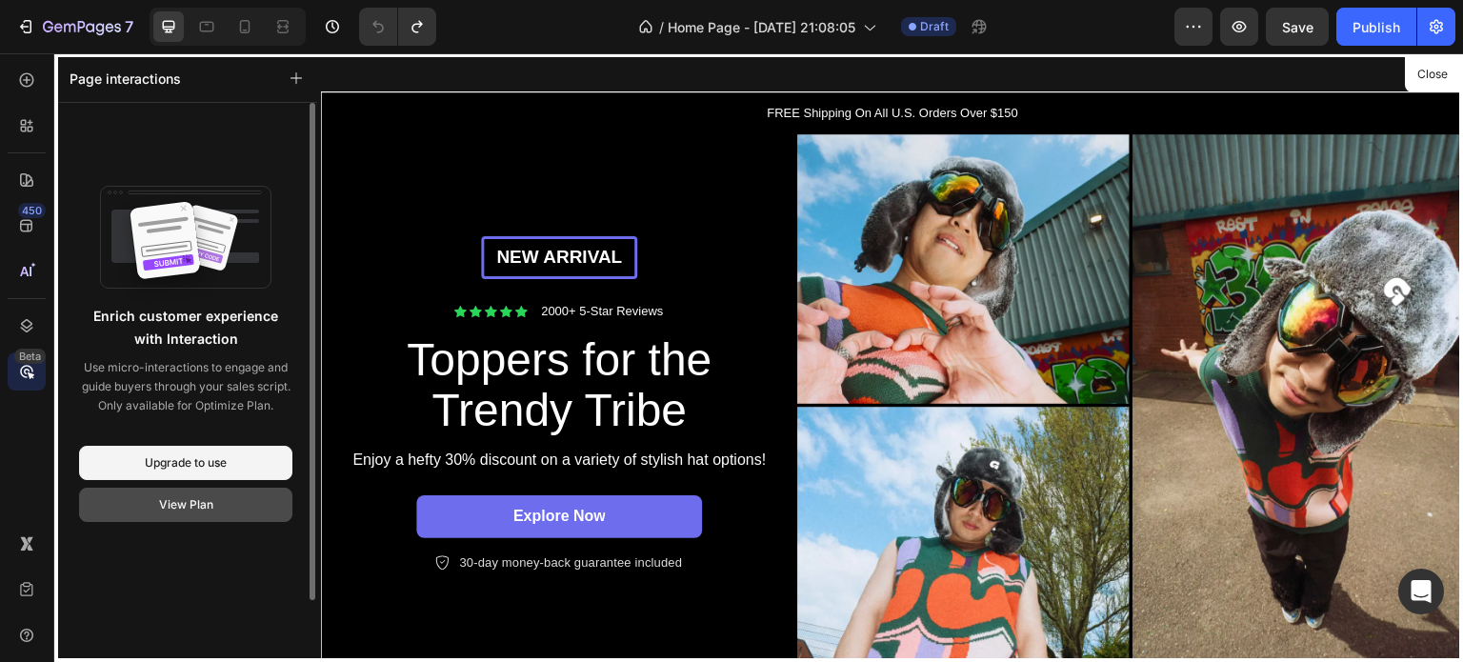
click at [186, 509] on div "View Plan" at bounding box center [186, 504] width 54 height 17
click at [191, 504] on div "View Plan" at bounding box center [186, 504] width 54 height 17
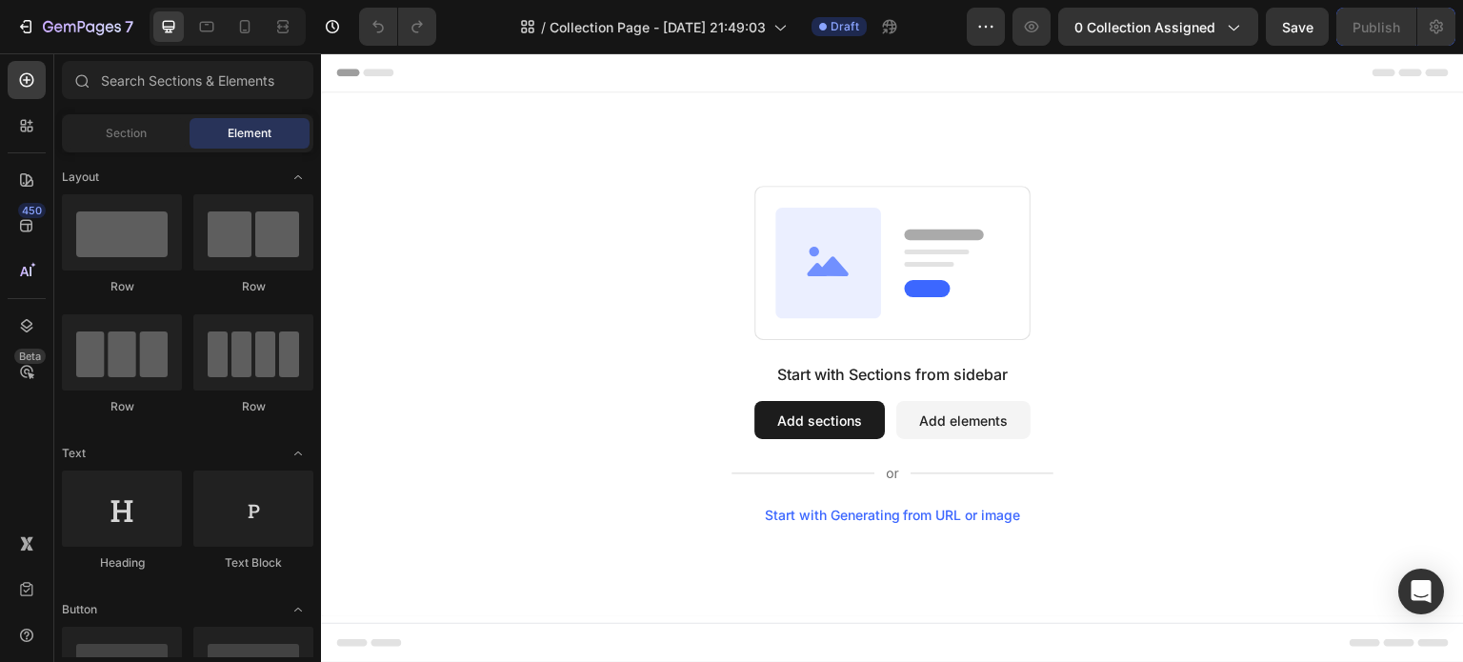
click at [813, 427] on button "Add sections" at bounding box center [819, 420] width 130 height 38
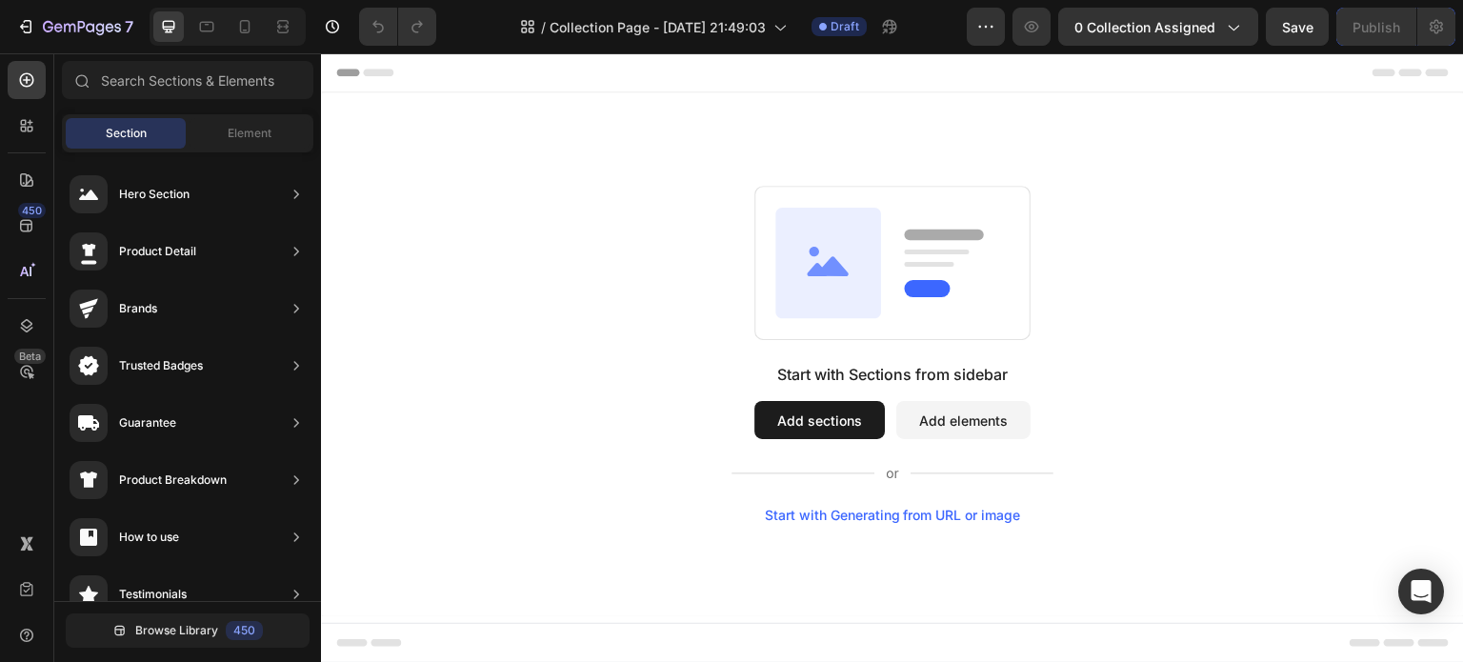
click at [820, 421] on button "Add sections" at bounding box center [819, 420] width 130 height 38
click at [819, 421] on button "Add sections" at bounding box center [819, 420] width 130 height 38
click at [957, 424] on button "Add elements" at bounding box center [963, 420] width 134 height 38
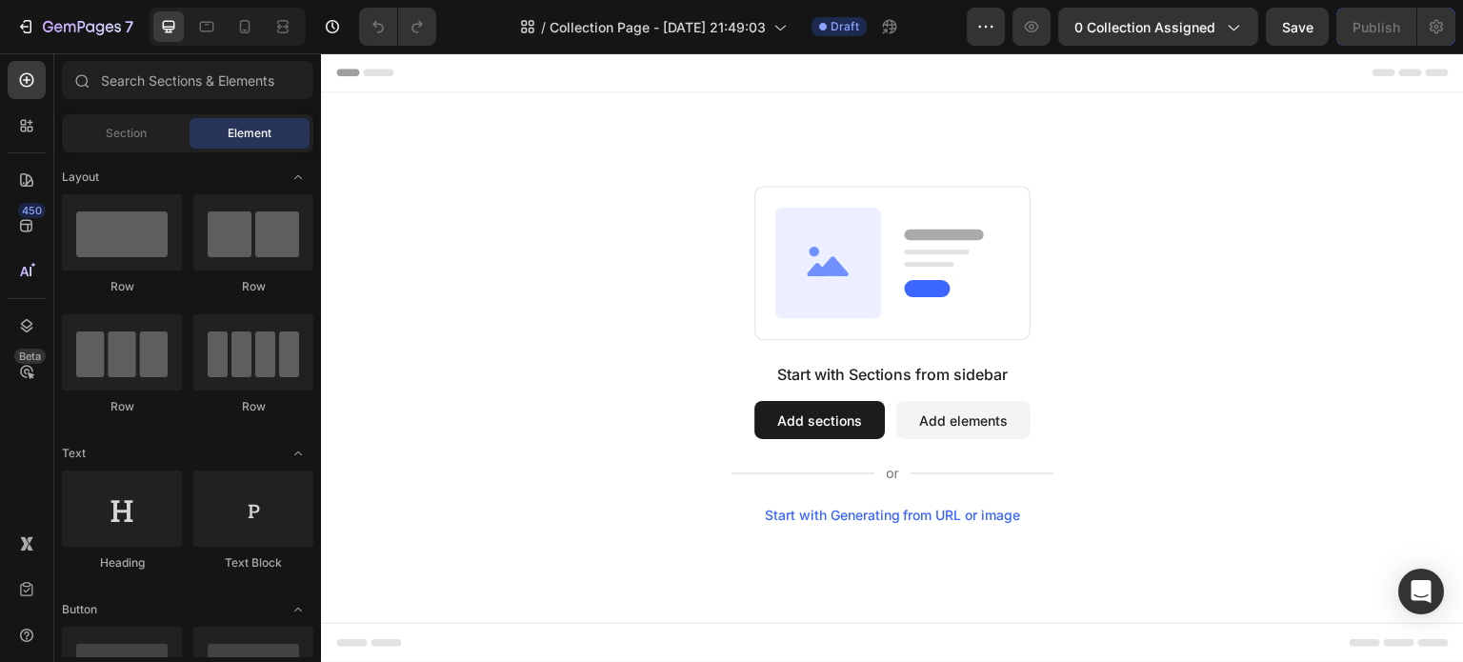
click at [817, 423] on button "Add sections" at bounding box center [819, 420] width 130 height 38
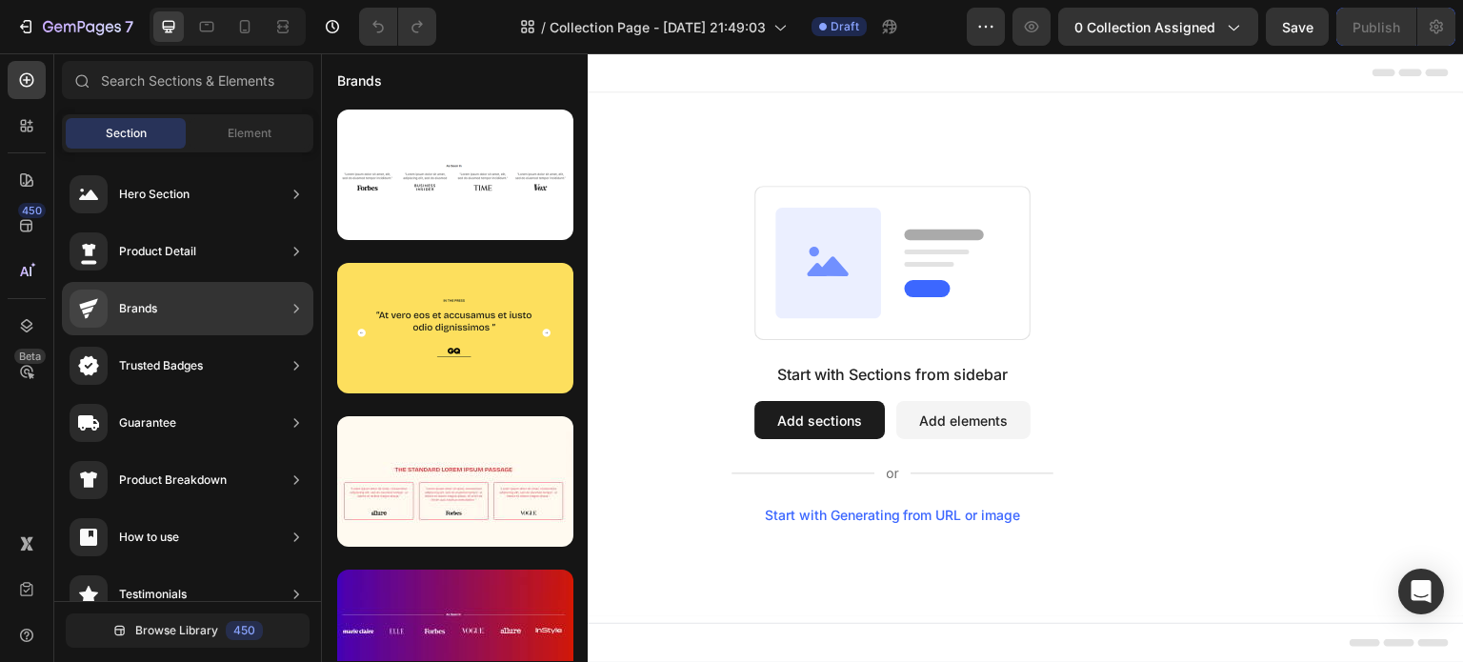
click at [142, 315] on div "Brands" at bounding box center [138, 308] width 38 height 19
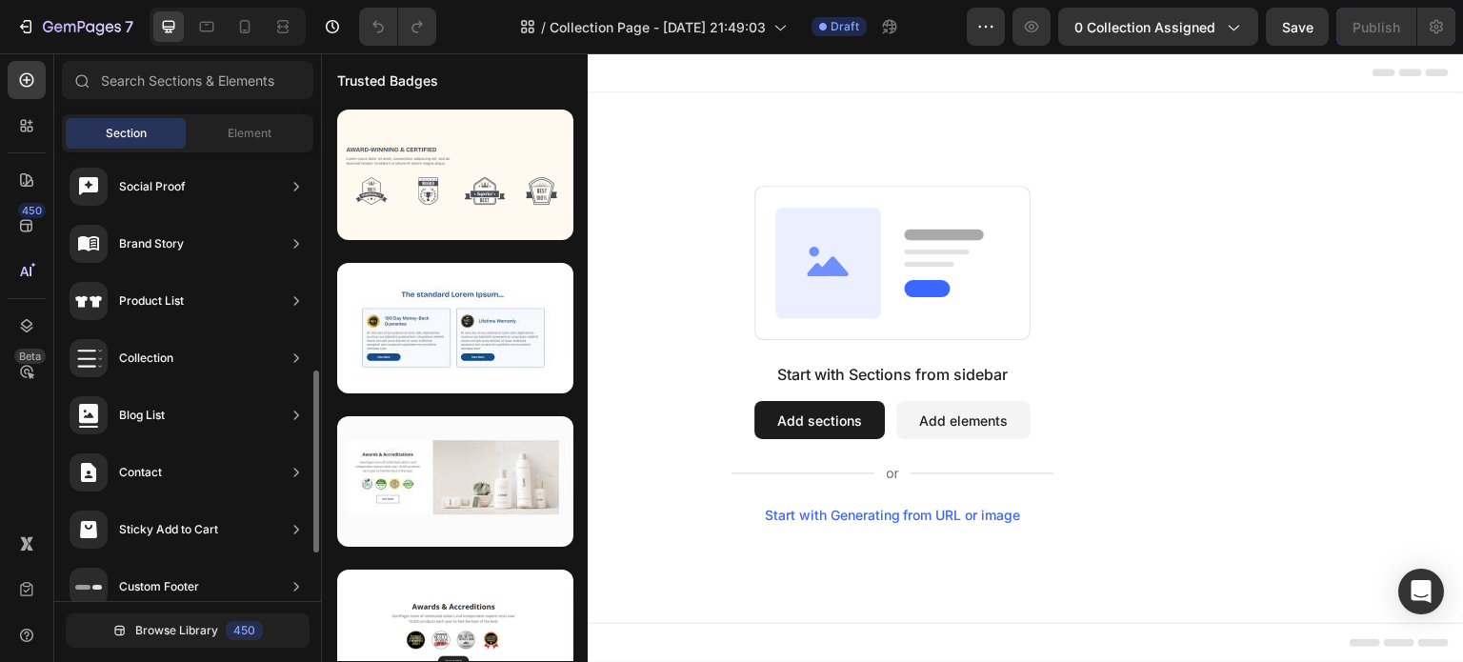
scroll to position [655, 0]
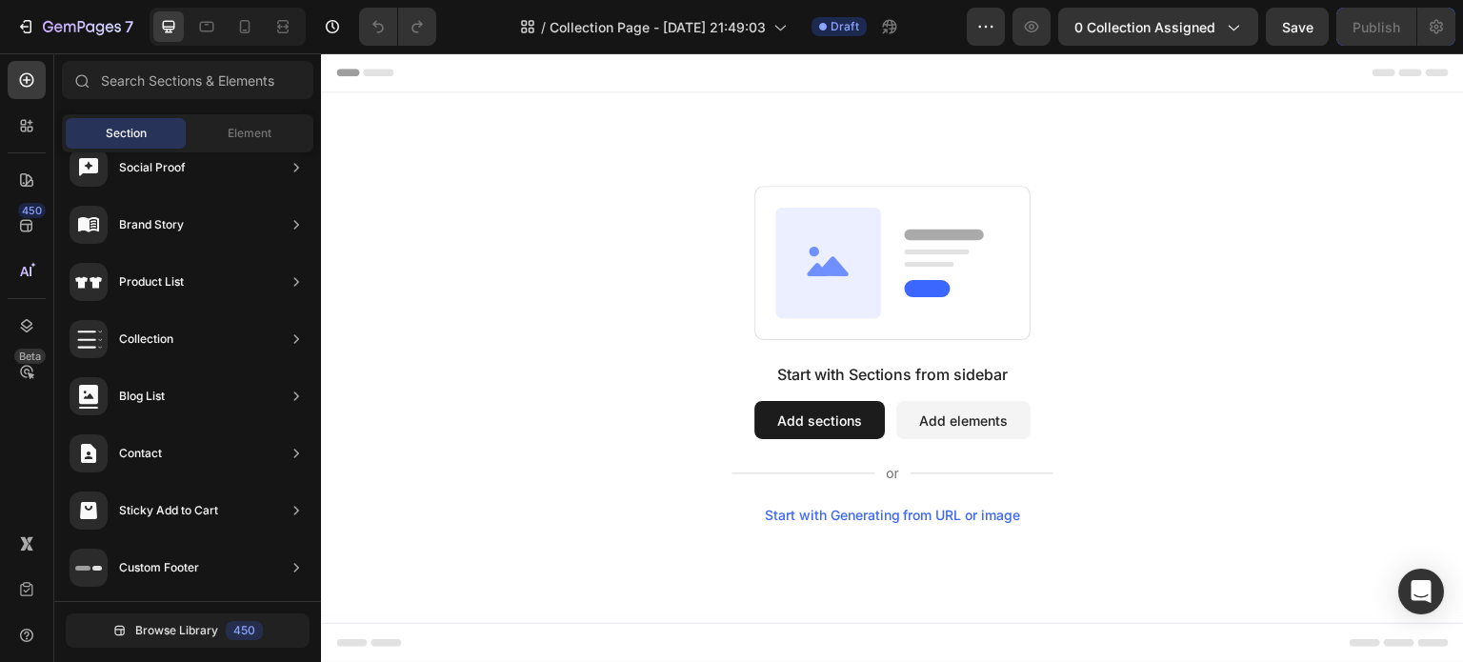
drag, startPoint x: 660, startPoint y: 249, endPoint x: 626, endPoint y: 272, distance: 41.7
click at [626, 272] on div "Start with Sections from sidebar Add sections Add elements Start with Generatin…" at bounding box center [893, 354] width 1006 height 337
click at [813, 288] on icon at bounding box center [828, 263] width 106 height 110
click at [931, 409] on button "Add elements" at bounding box center [963, 420] width 134 height 38
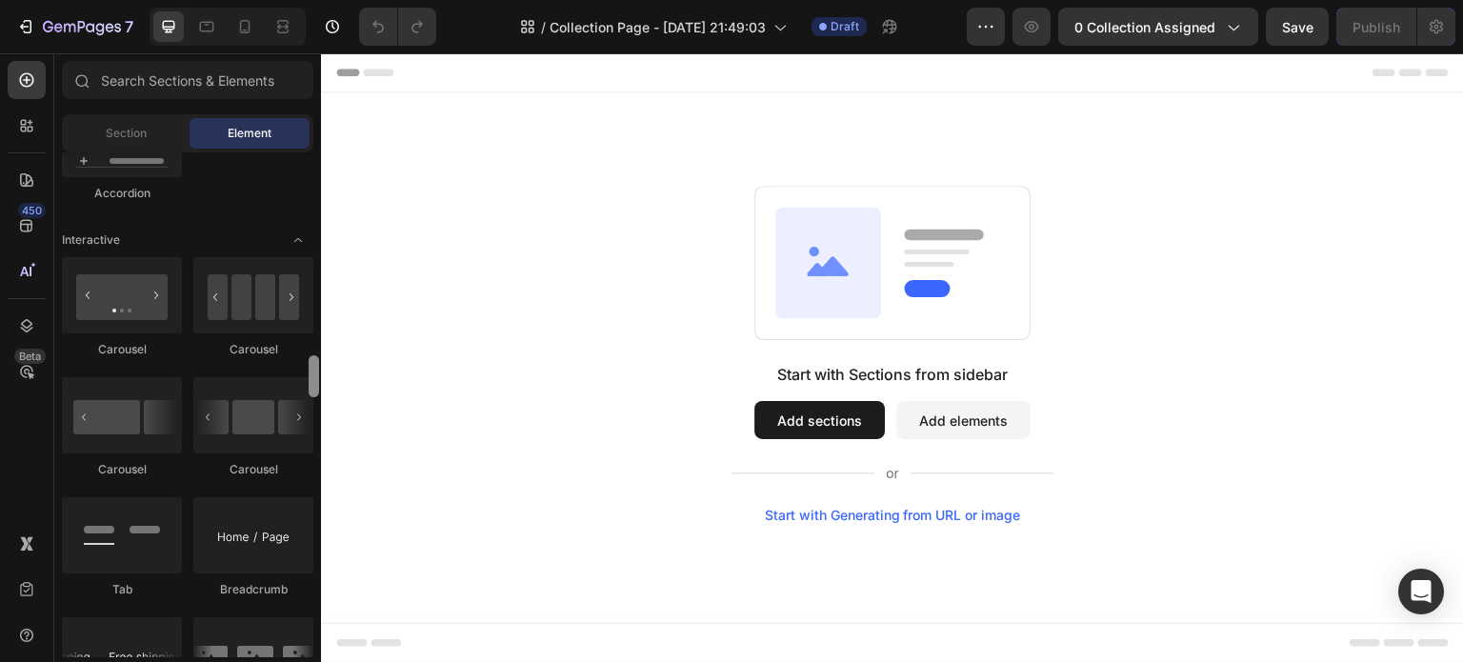
scroll to position [3519, 0]
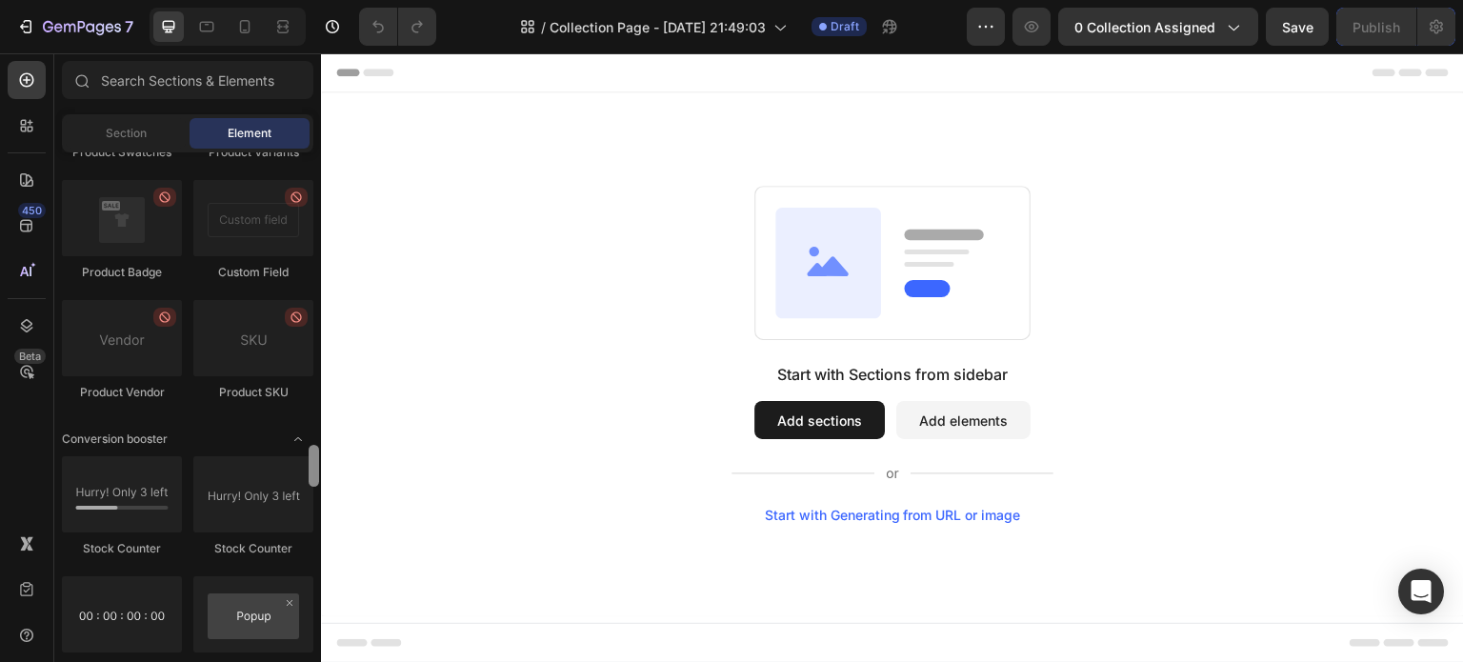
drag, startPoint x: 636, startPoint y: 231, endPoint x: 324, endPoint y: 515, distance: 422.1
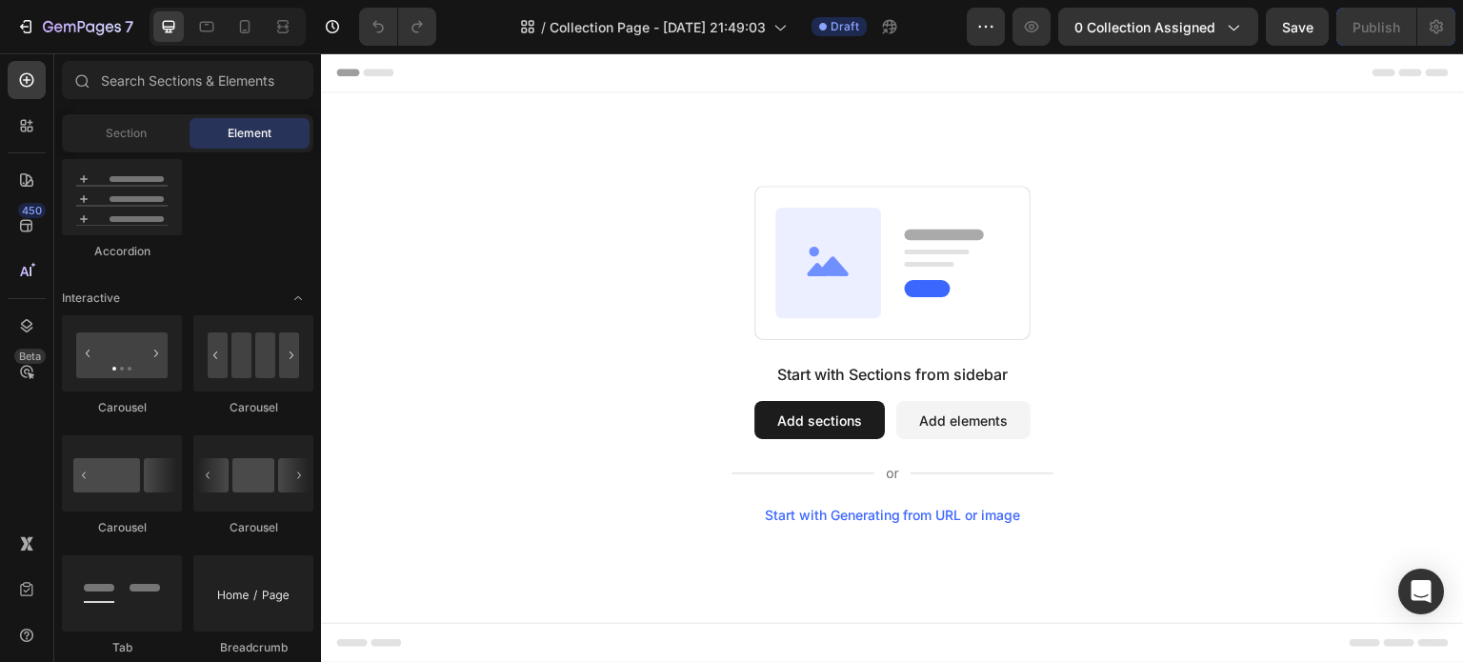
scroll to position [960, 0]
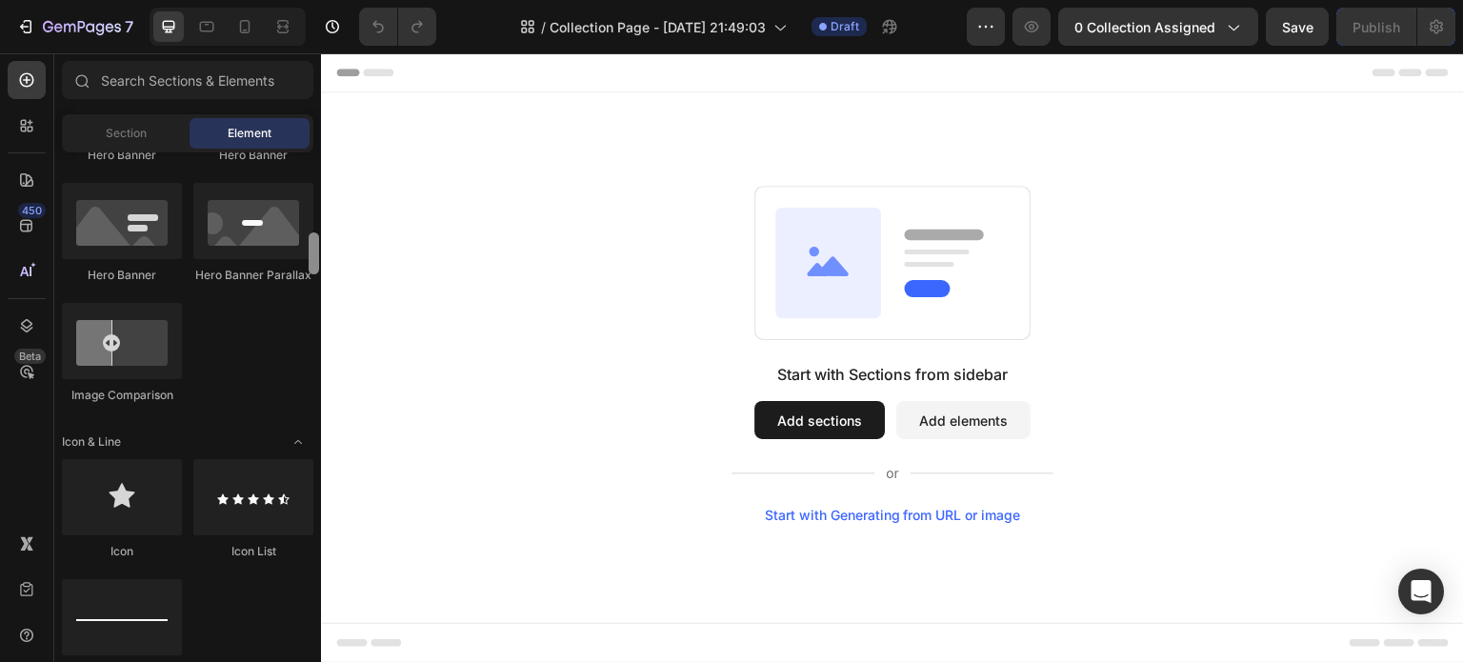
drag, startPoint x: 631, startPoint y: 528, endPoint x: 326, endPoint y: 117, distance: 511.8
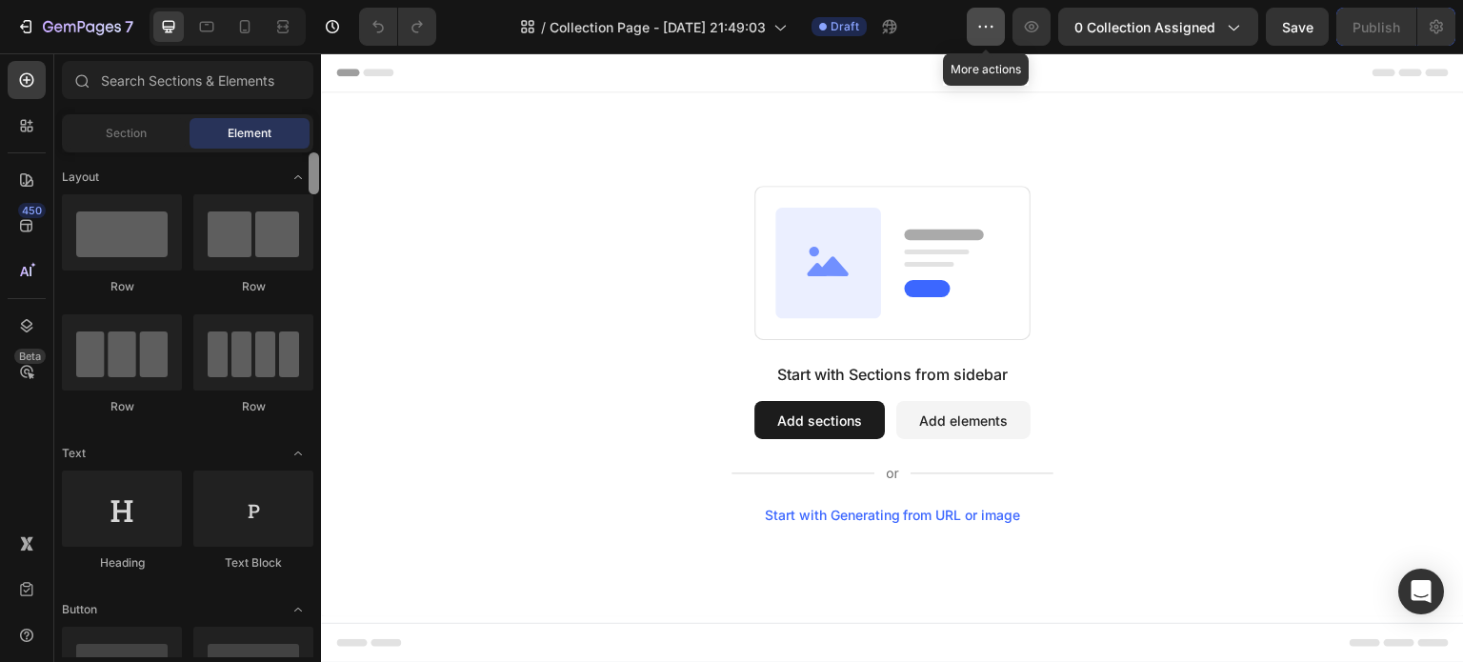
click at [1001, 26] on button "button" at bounding box center [986, 27] width 38 height 38
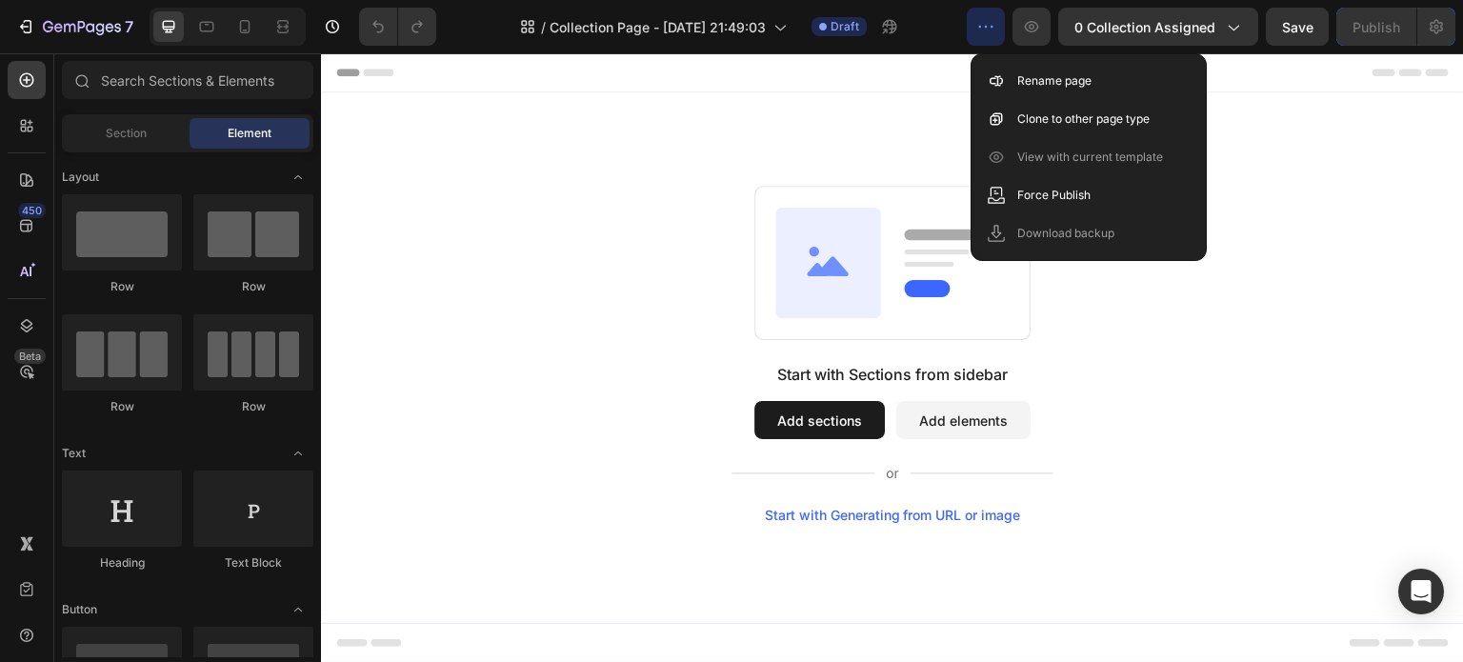
click at [779, 425] on button "Add sections" at bounding box center [819, 420] width 130 height 38
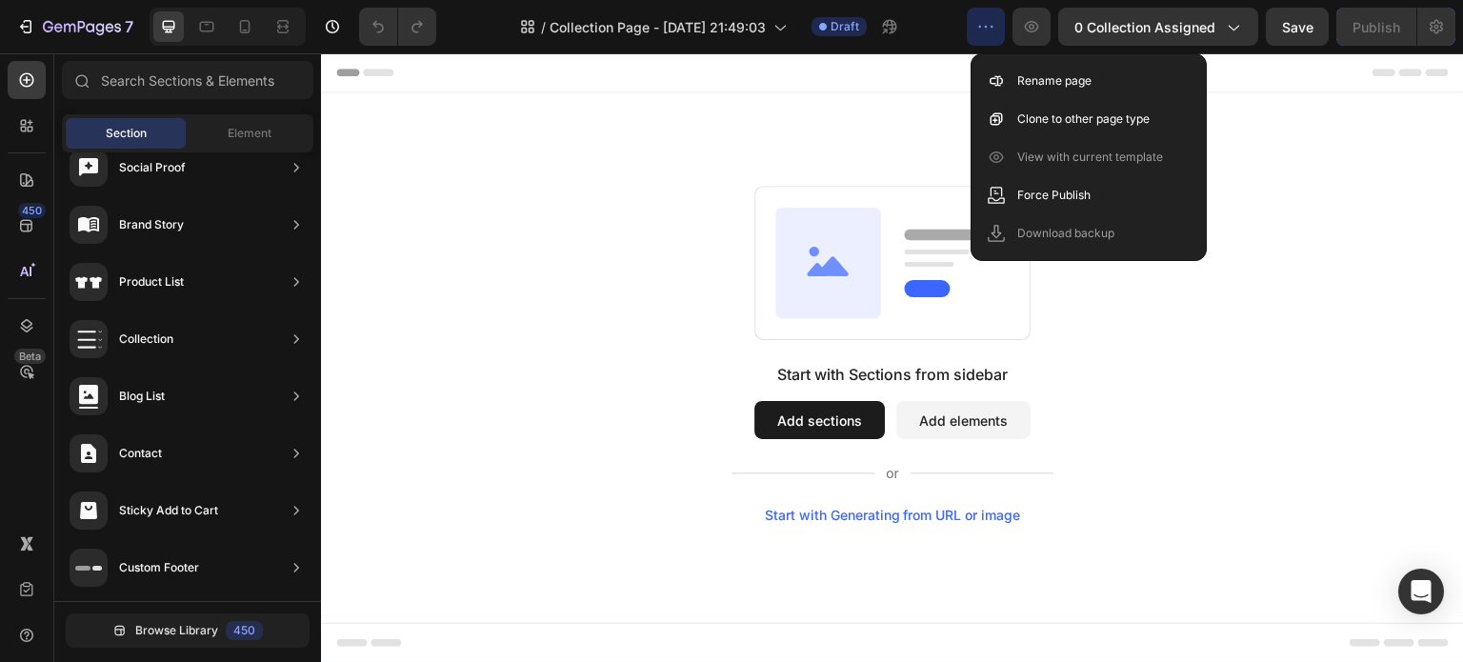
drag, startPoint x: 512, startPoint y: 246, endPoint x: 471, endPoint y: 246, distance: 41.0
click at [471, 246] on div "Start with Sections from sidebar Add sections Add elements Start with Generatin…" at bounding box center [893, 354] width 1006 height 337
click at [852, 290] on icon at bounding box center [828, 263] width 106 height 110
click at [649, 210] on div "Start with Sections from sidebar Add sections Add elements Start with Generatin…" at bounding box center [893, 354] width 1006 height 337
click at [806, 261] on icon at bounding box center [828, 263] width 106 height 110
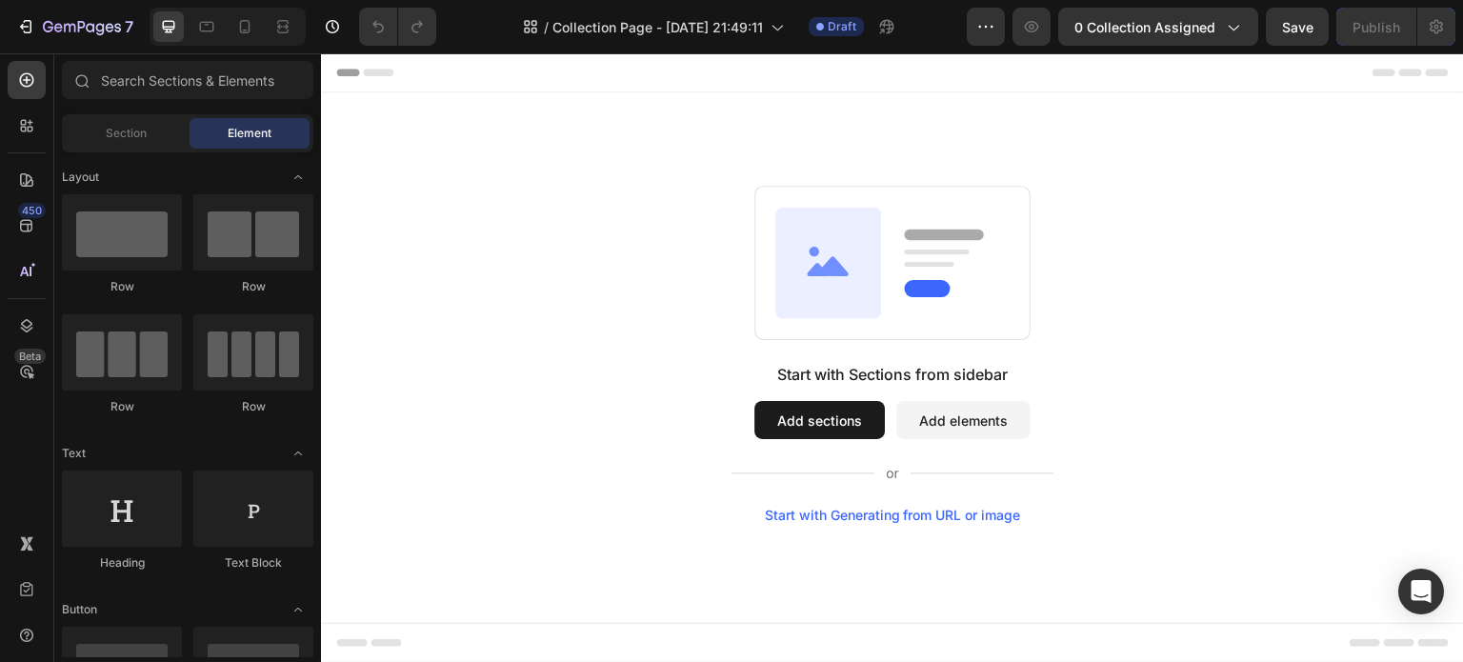
click at [840, 417] on button "Add sections" at bounding box center [819, 420] width 130 height 38
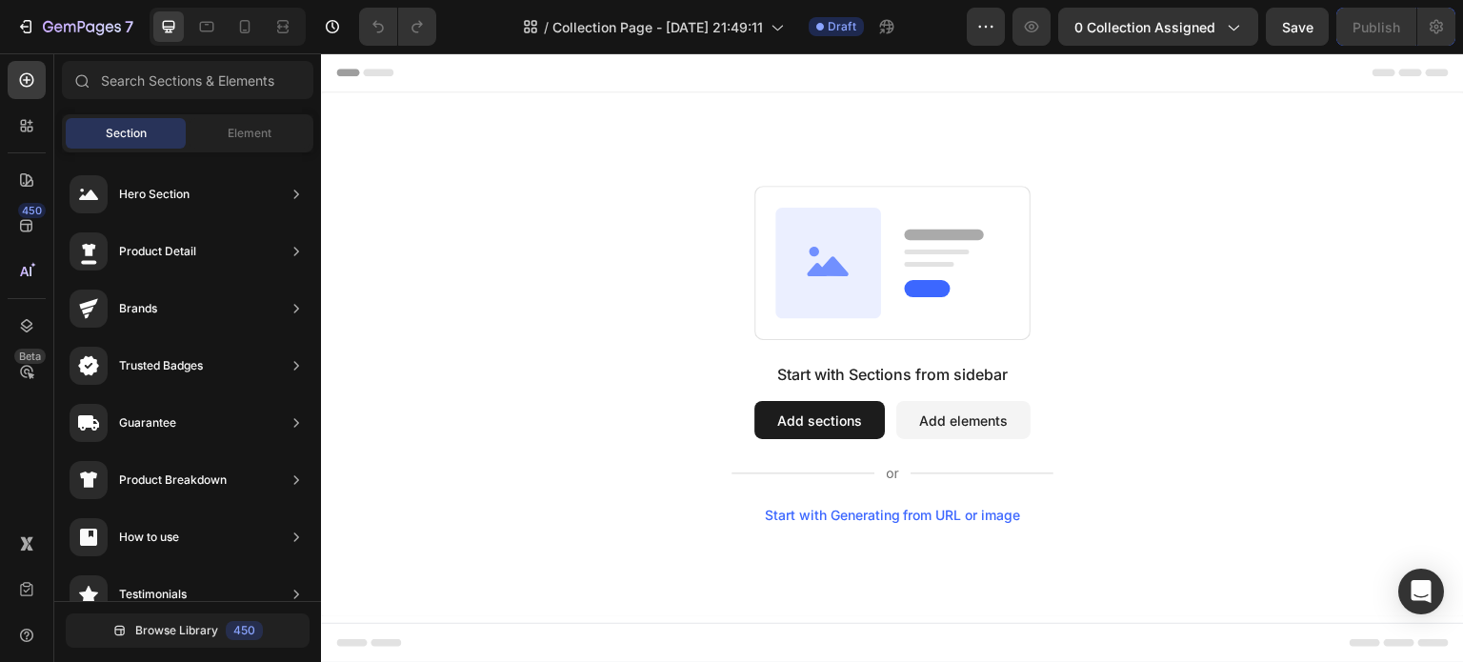
click at [840, 417] on button "Add sections" at bounding box center [819, 420] width 130 height 38
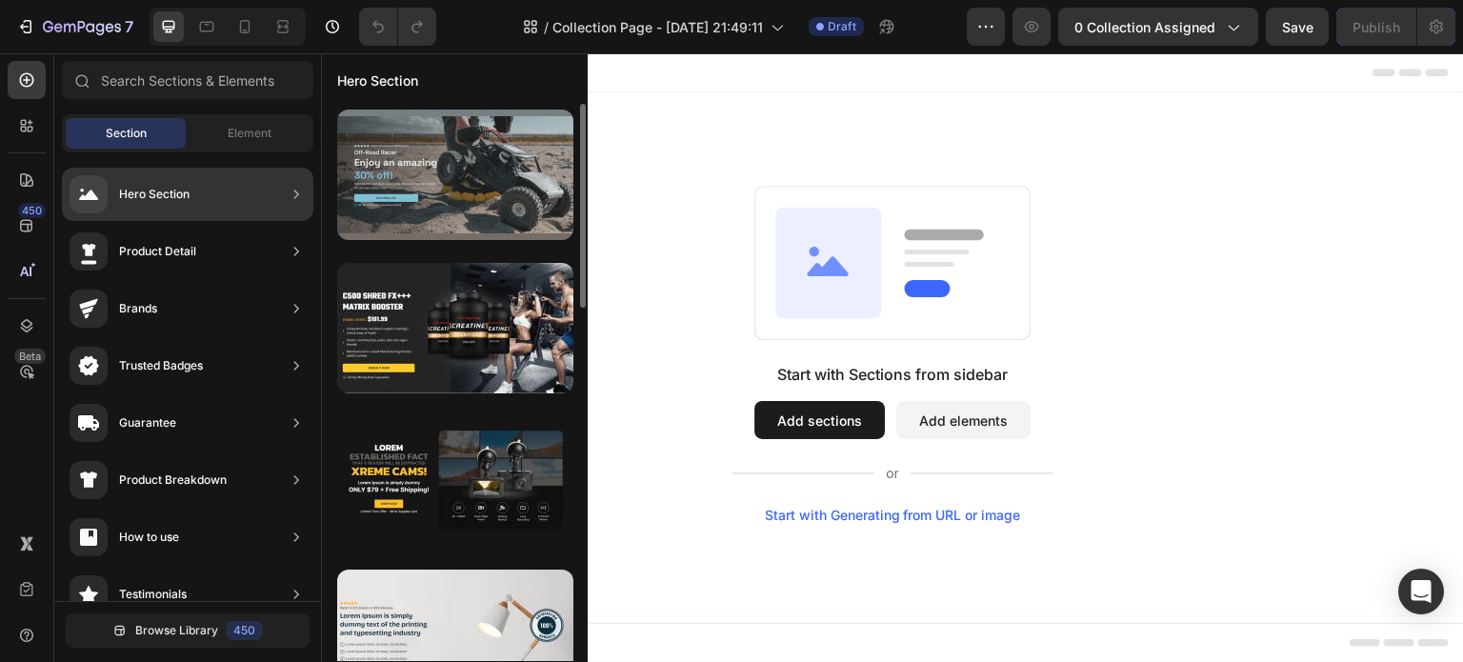
click at [500, 186] on div at bounding box center [455, 175] width 236 height 130
click at [501, 186] on div at bounding box center [455, 175] width 236 height 130
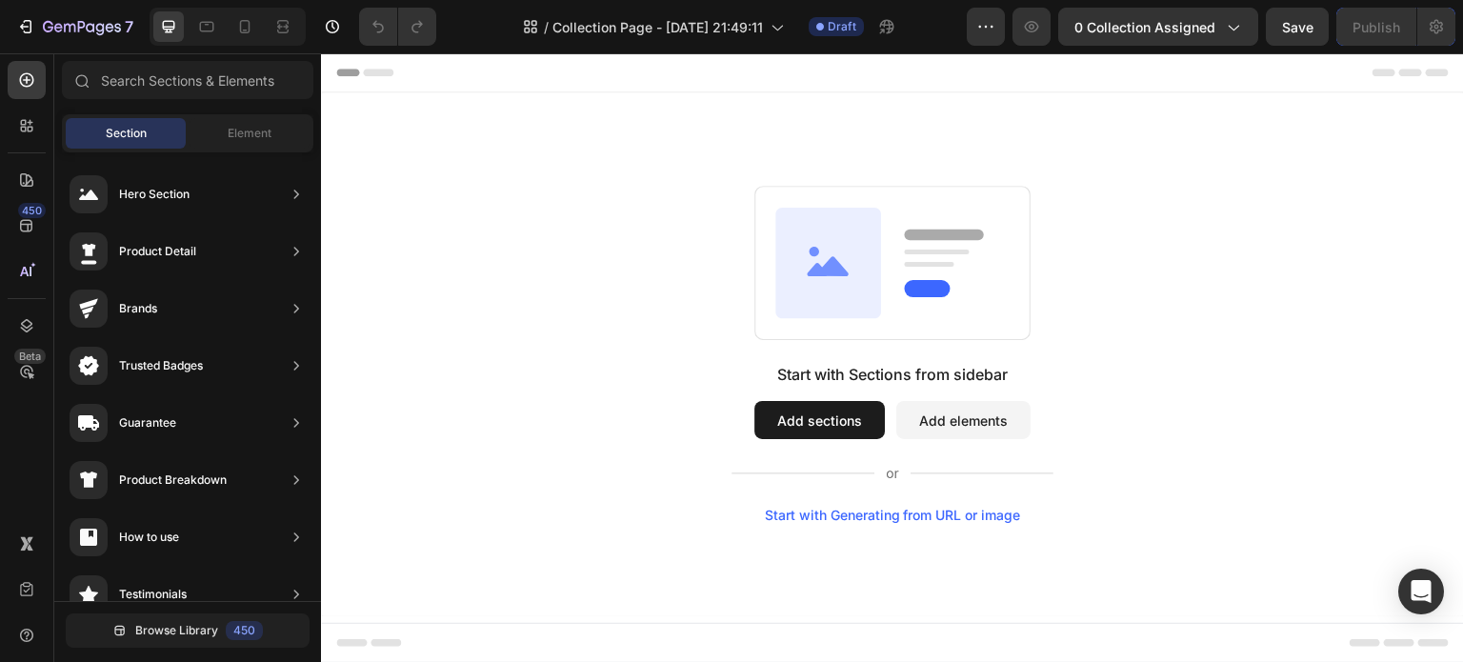
click at [145, 135] on span "Section" at bounding box center [126, 133] width 41 height 17
click at [144, 134] on span "Section" at bounding box center [126, 133] width 41 height 17
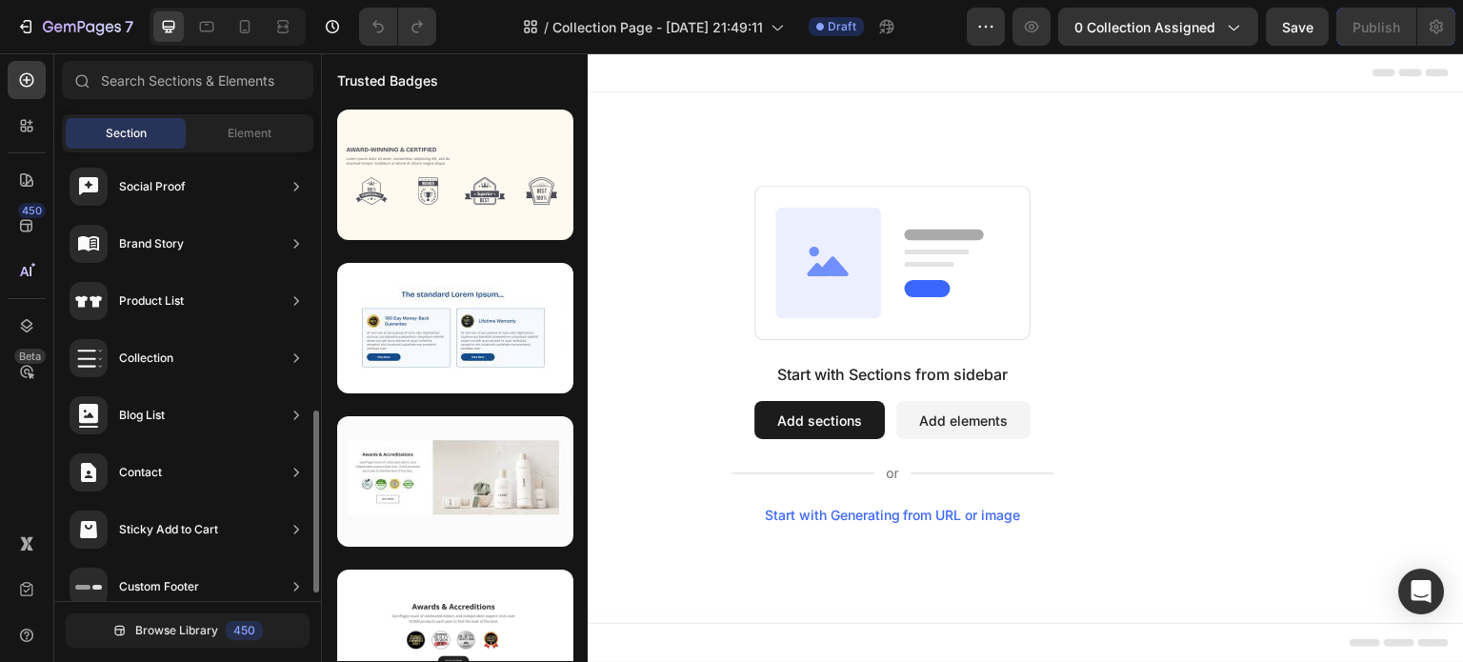
scroll to position [655, 0]
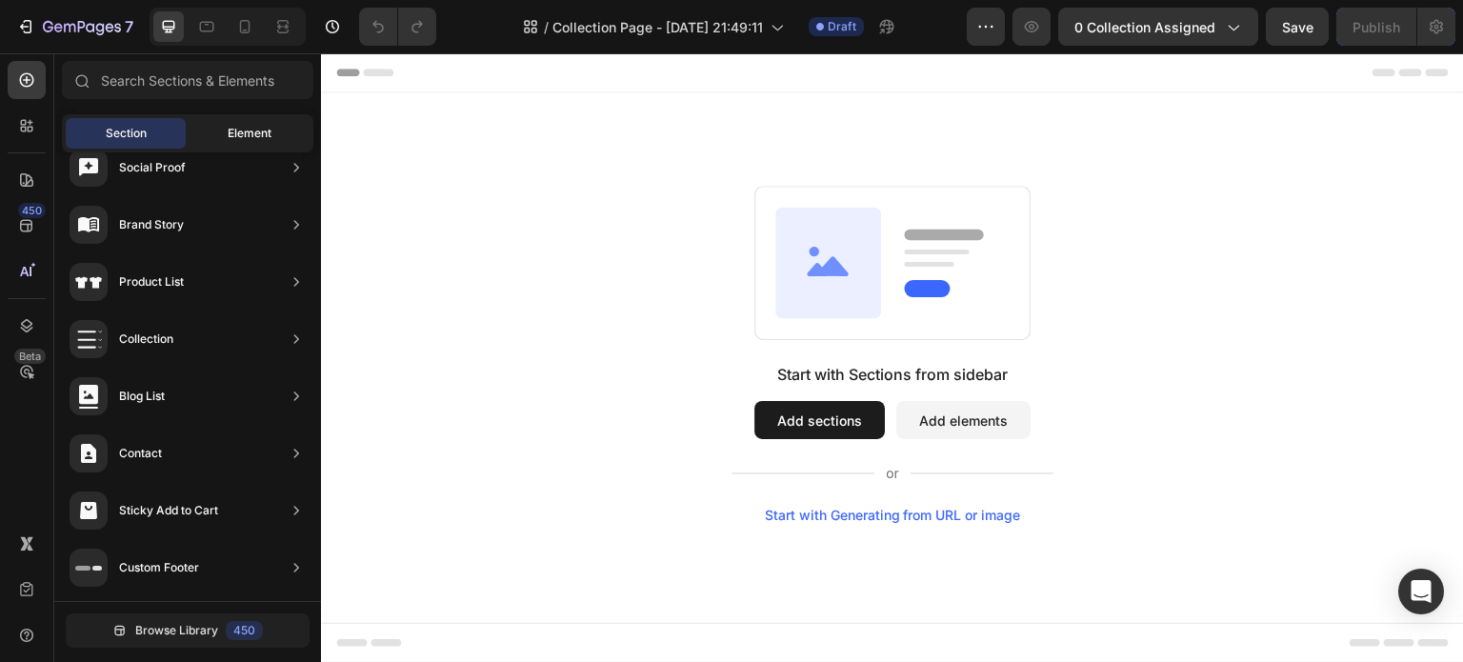
click at [250, 134] on span "Element" at bounding box center [250, 133] width 44 height 17
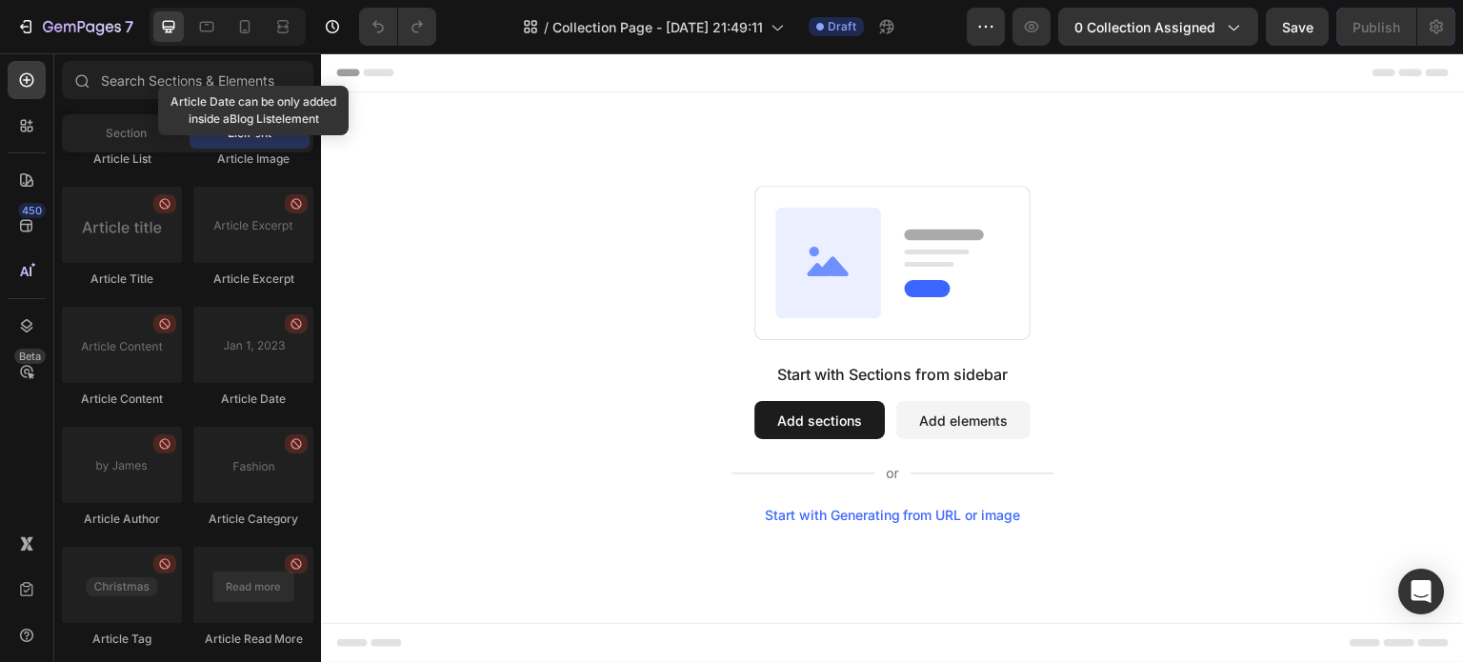
scroll to position [5553, 0]
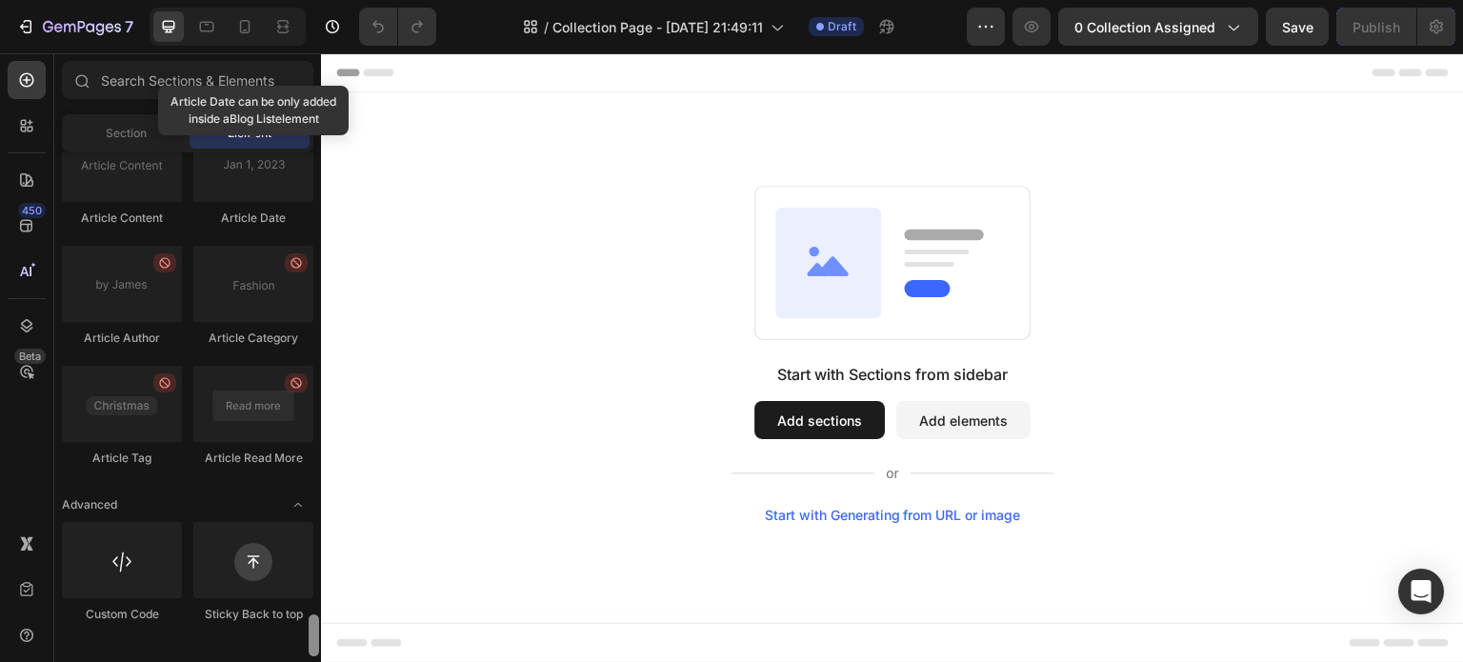
drag, startPoint x: 313, startPoint y: 181, endPoint x: 278, endPoint y: 658, distance: 478.5
click at [278, 658] on div "Sections(18) Elements(88) Section Element Hero Section Product Detail Brands Tr…" at bounding box center [187, 357] width 267 height 609
click at [91, 573] on div at bounding box center [122, 560] width 120 height 76
click at [118, 586] on div at bounding box center [122, 560] width 120 height 76
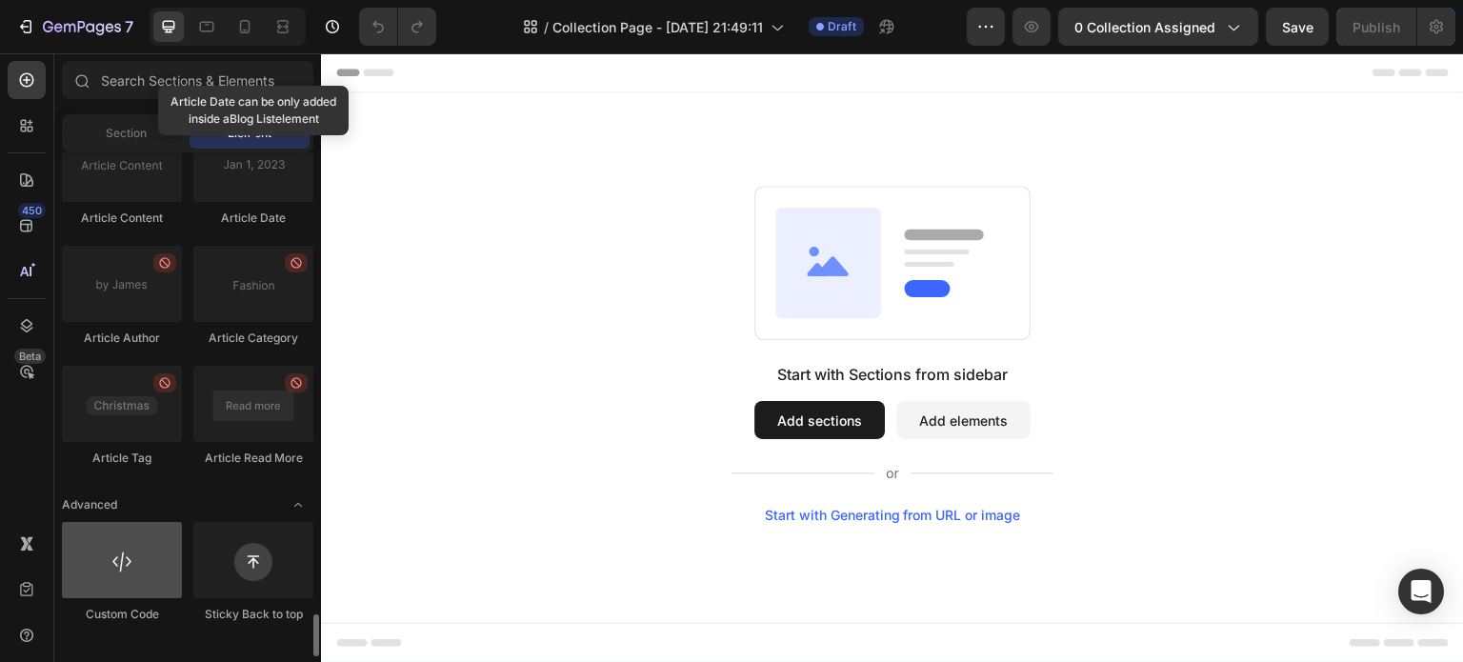
click at [118, 586] on div at bounding box center [122, 560] width 120 height 76
click at [117, 586] on div at bounding box center [122, 560] width 120 height 76
drag, startPoint x: 112, startPoint y: 586, endPoint x: 85, endPoint y: 576, distance: 29.2
click at [85, 576] on div at bounding box center [122, 560] width 120 height 76
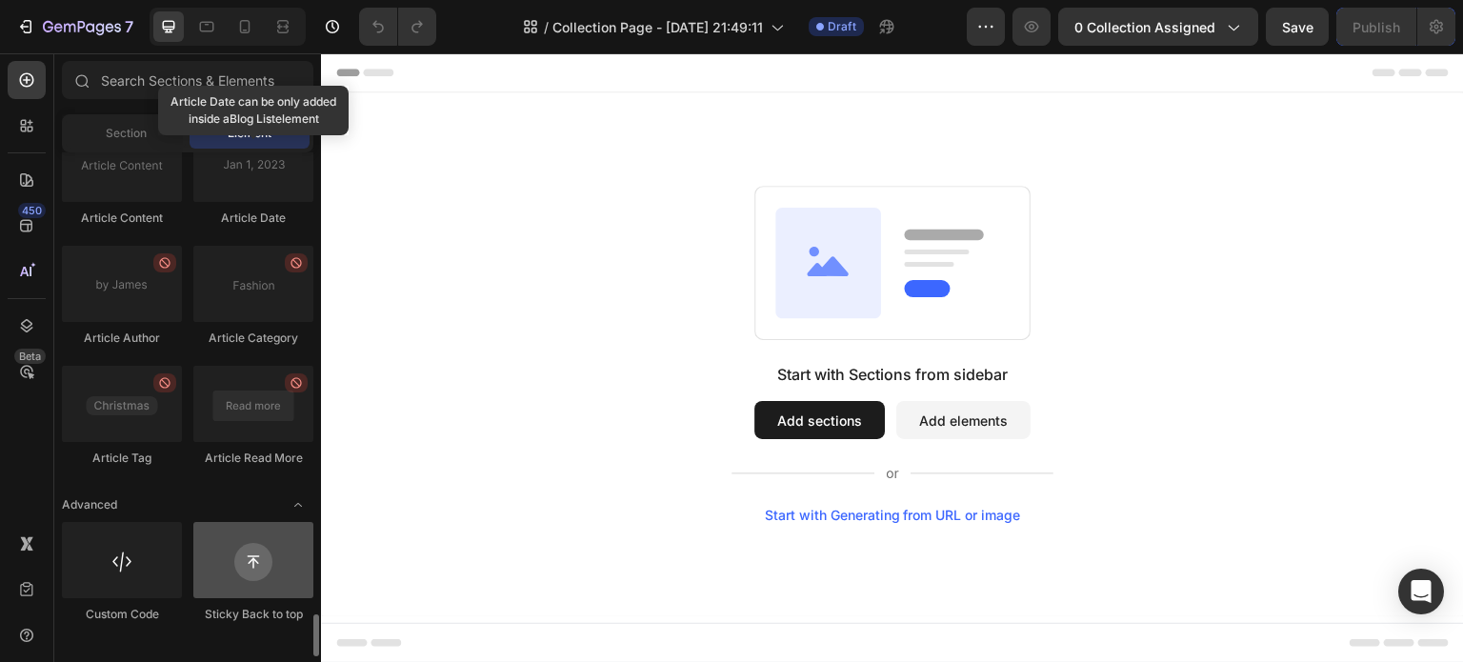
click at [210, 576] on div at bounding box center [253, 560] width 120 height 76
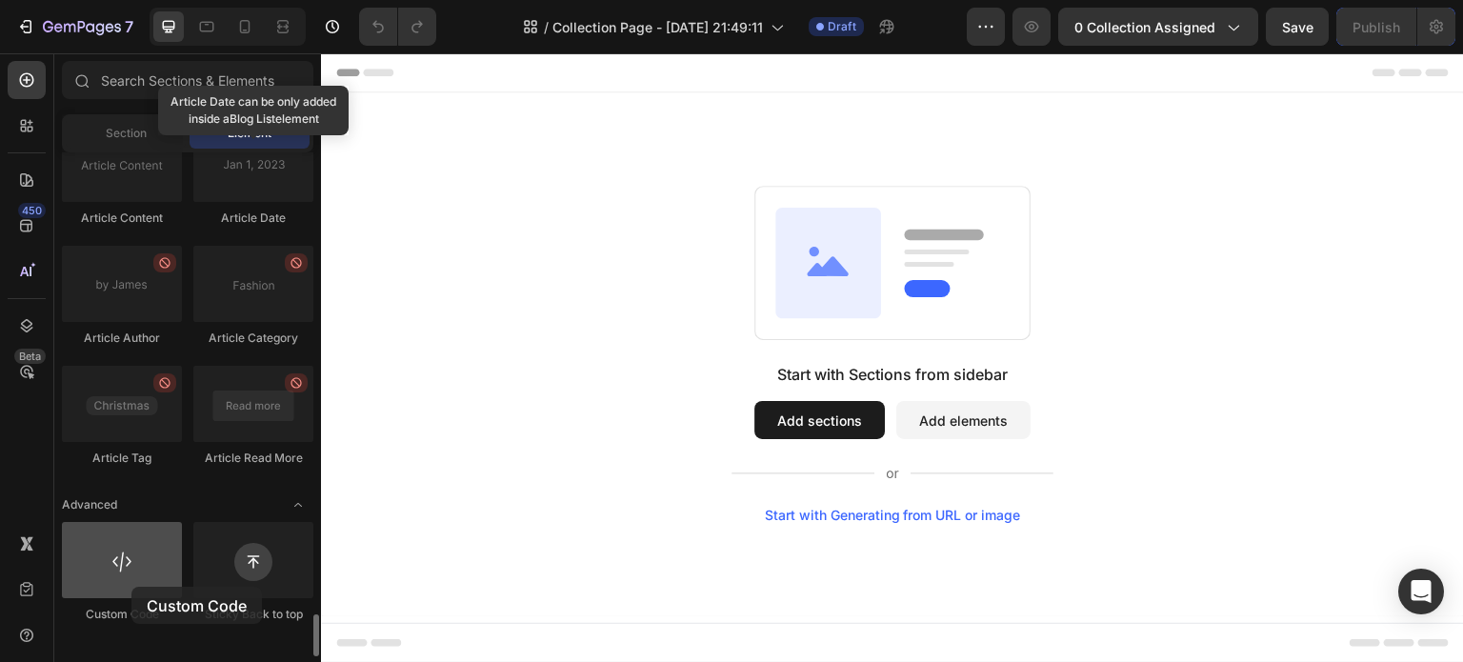
click at [131, 587] on div at bounding box center [122, 560] width 120 height 76
click at [131, 588] on div at bounding box center [122, 560] width 120 height 76
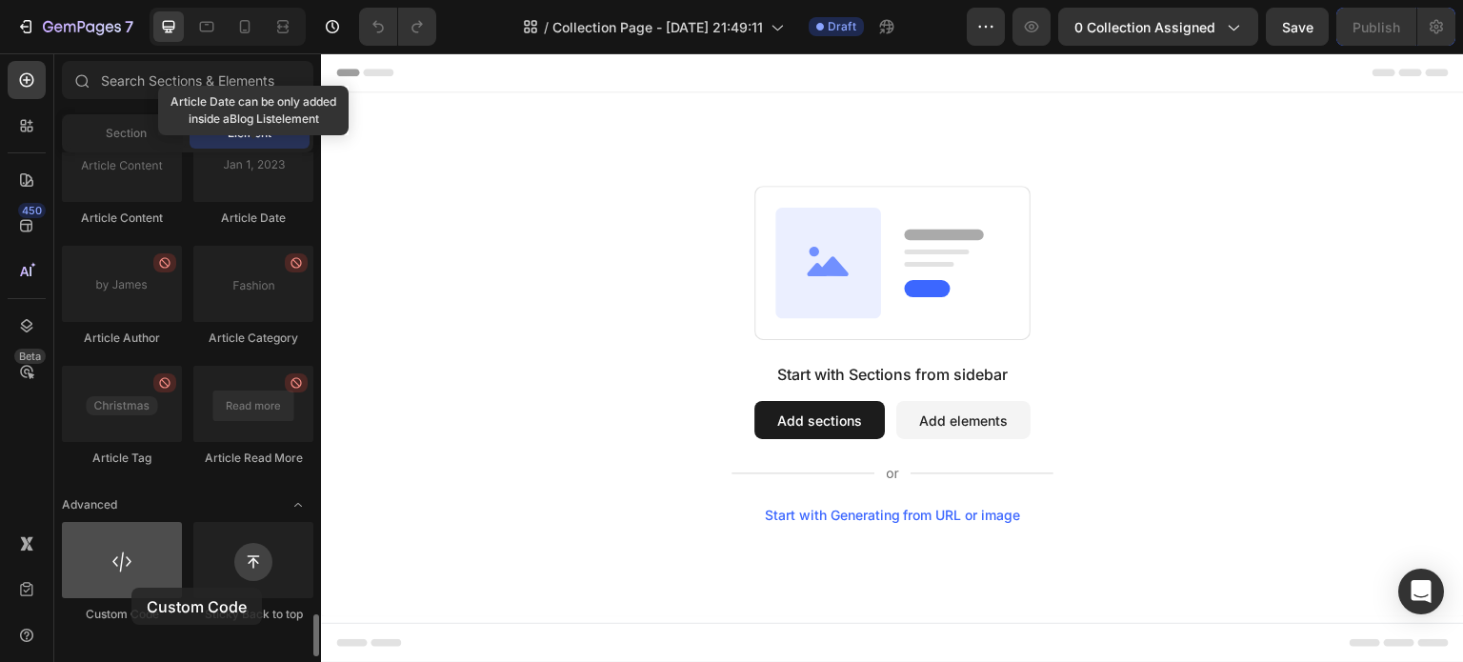
click at [131, 588] on div at bounding box center [122, 560] width 120 height 76
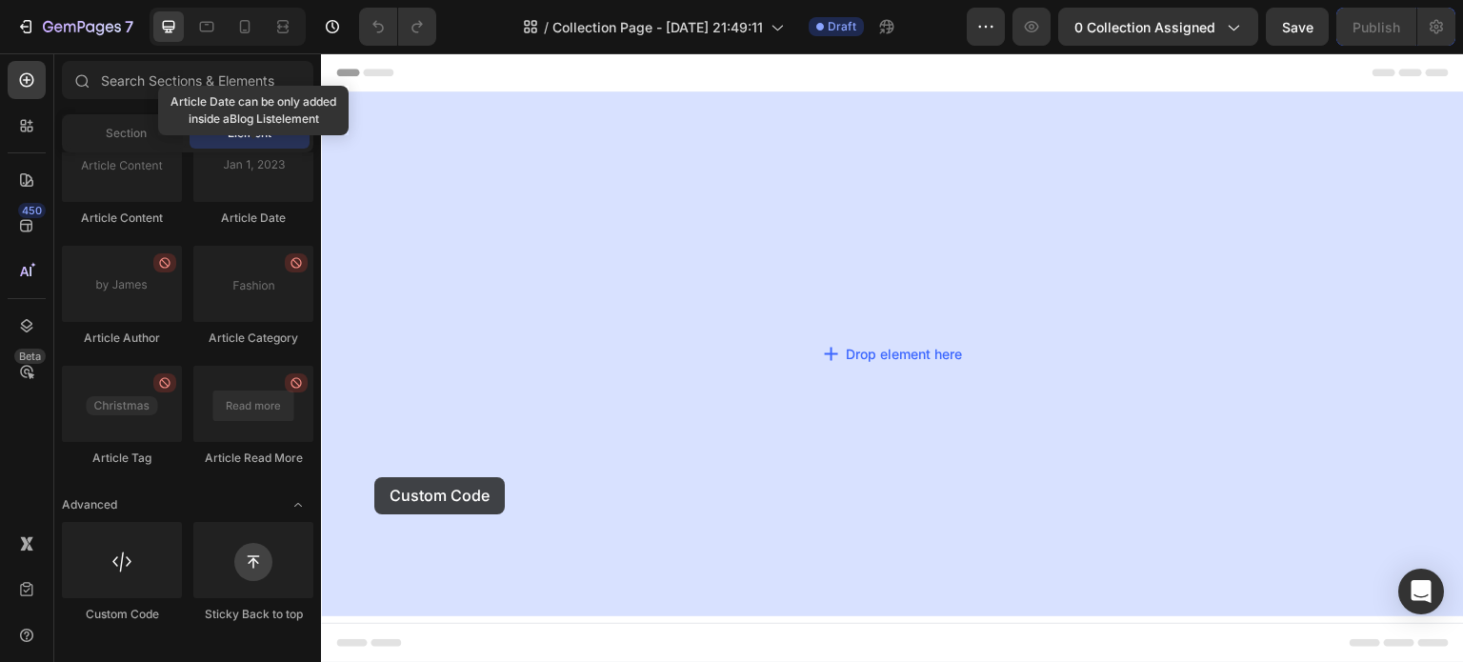
drag, startPoint x: 449, startPoint y: 648, endPoint x: 347, endPoint y: 490, distance: 188.1
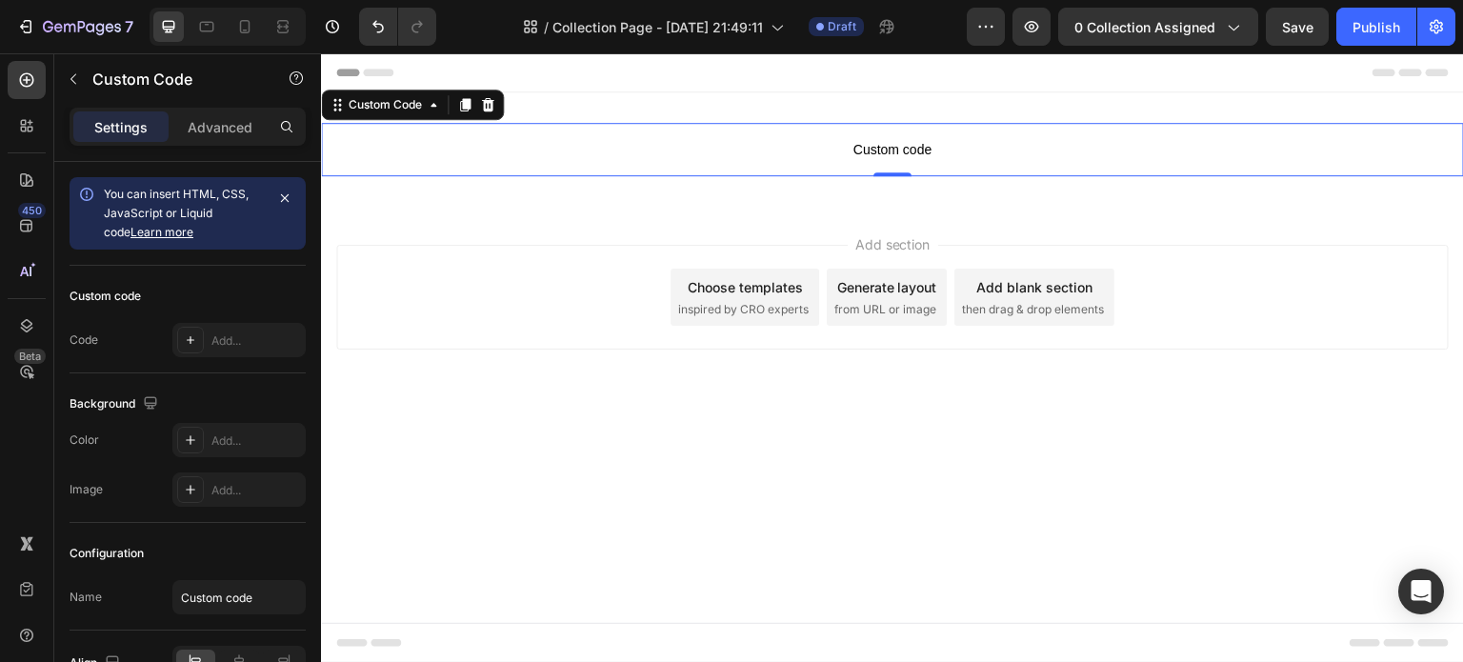
click at [868, 158] on span "Custom code" at bounding box center [892, 149] width 1143 height 23
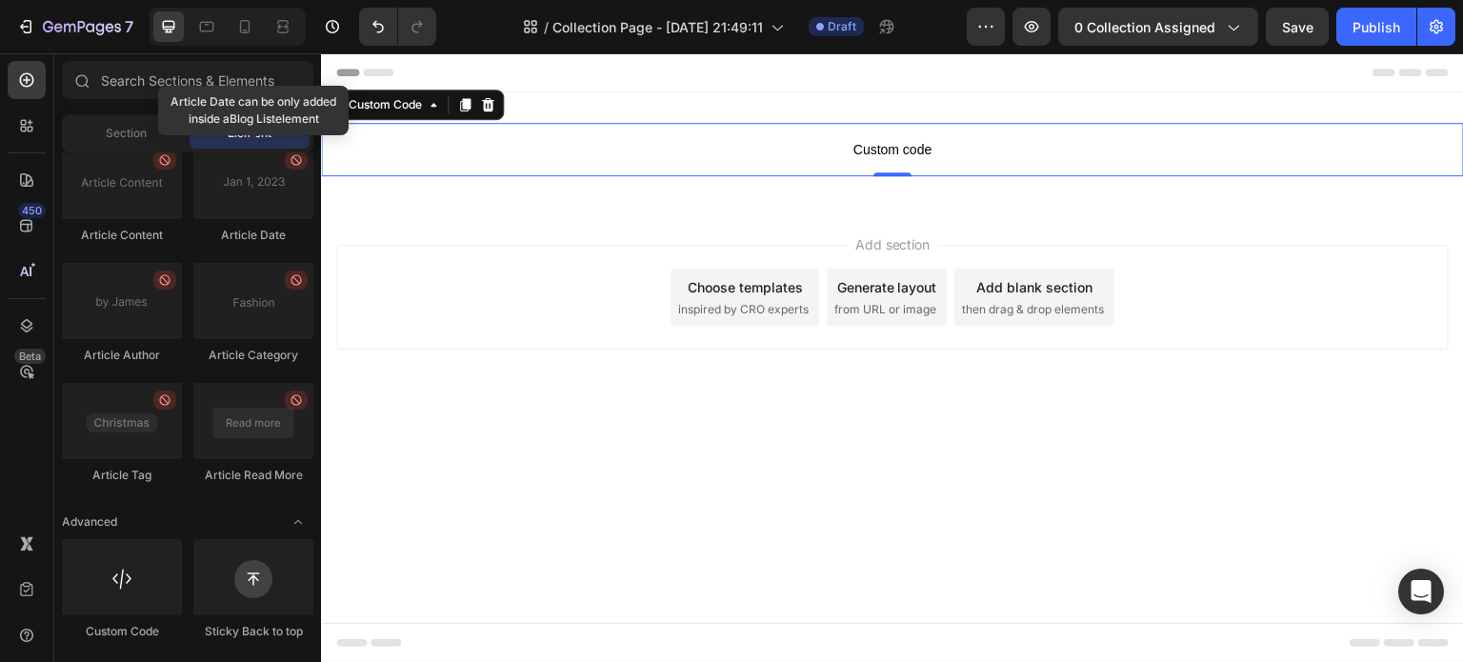
click at [868, 231] on div "Add section Choose templates inspired by CRO experts Generate layout from URL o…" at bounding box center [892, 324] width 1143 height 234
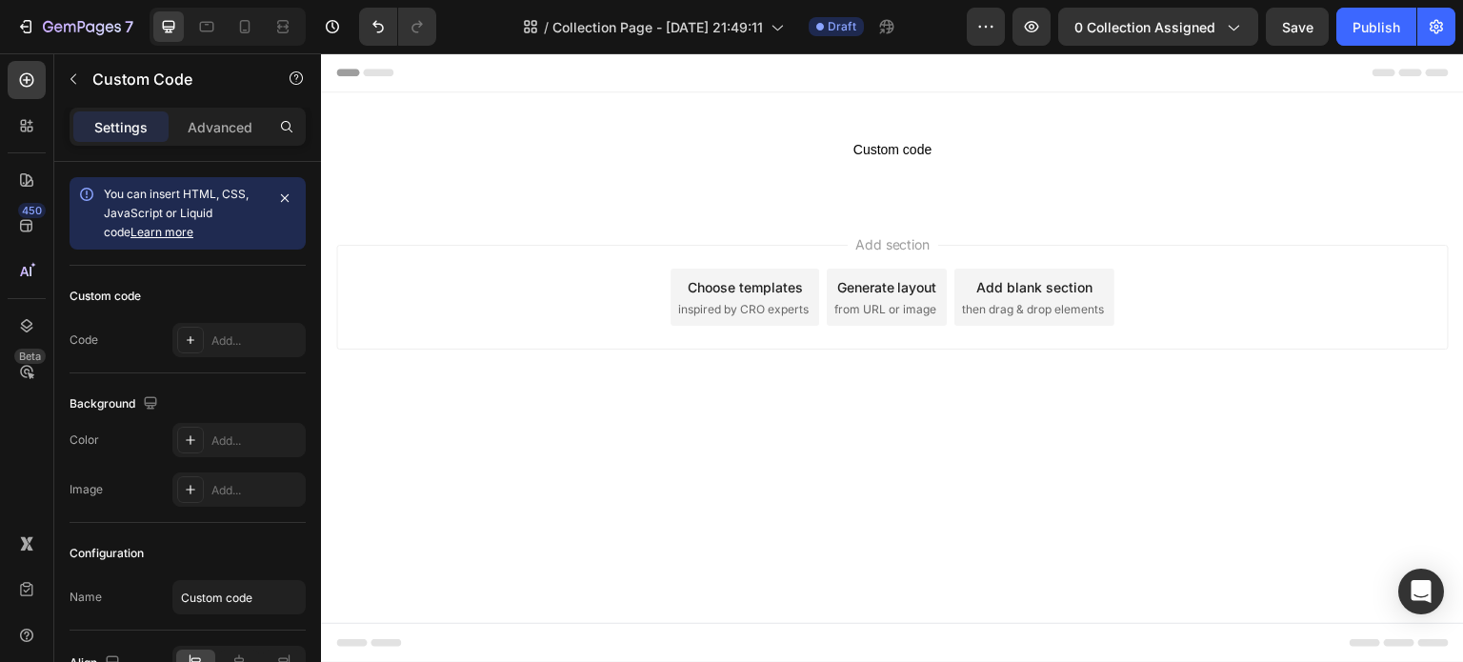
drag, startPoint x: 859, startPoint y: 225, endPoint x: 696, endPoint y: 148, distance: 180.2
click at [696, 148] on span "Custom code" at bounding box center [892, 149] width 1143 height 23
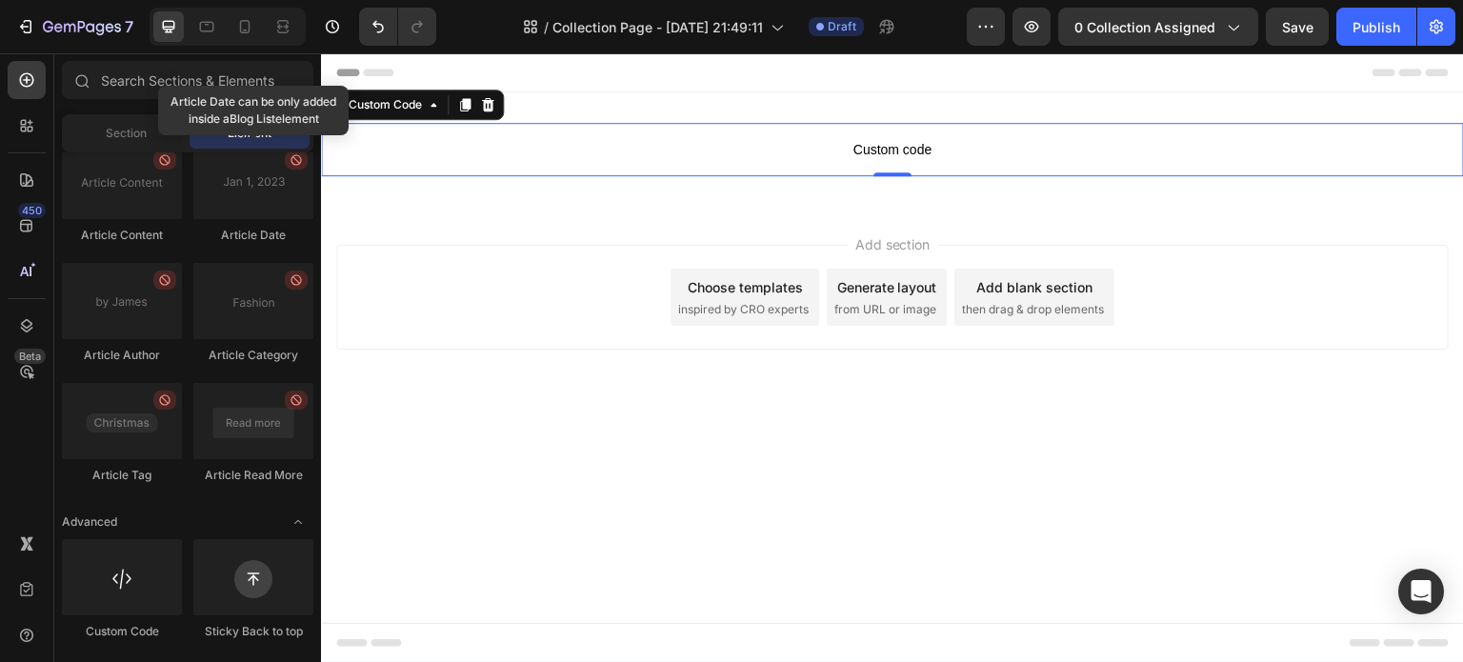
click at [738, 314] on span "inspired by CRO experts" at bounding box center [743, 309] width 130 height 17
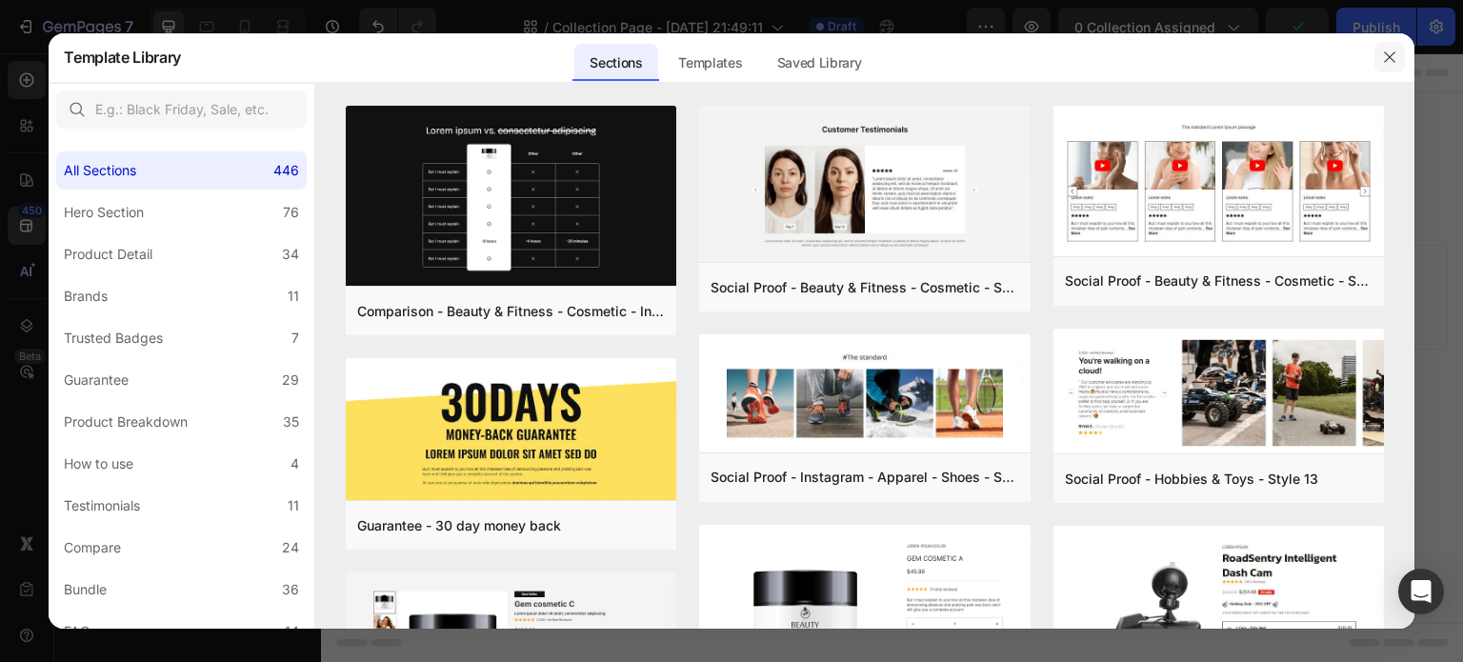
click at [1391, 63] on icon "button" at bounding box center [1389, 57] width 15 height 15
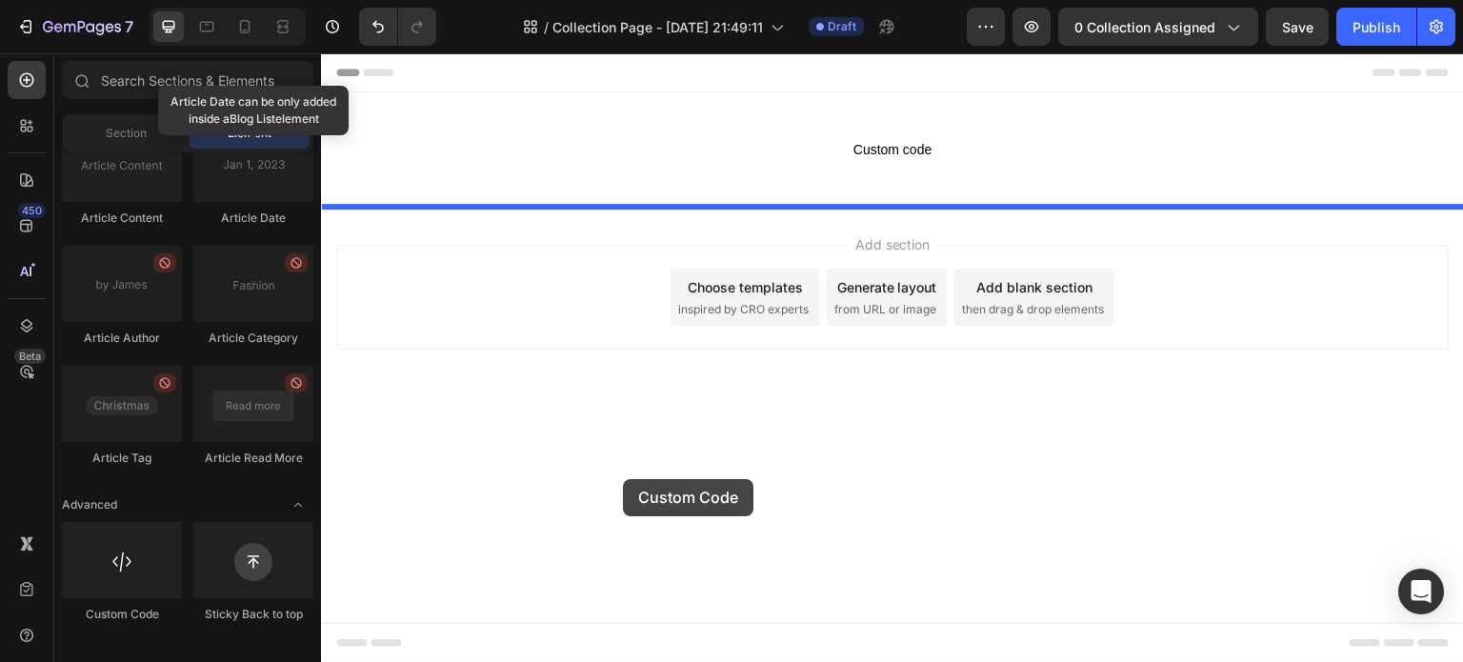
drag, startPoint x: 427, startPoint y: 661, endPoint x: 623, endPoint y: 479, distance: 267.6
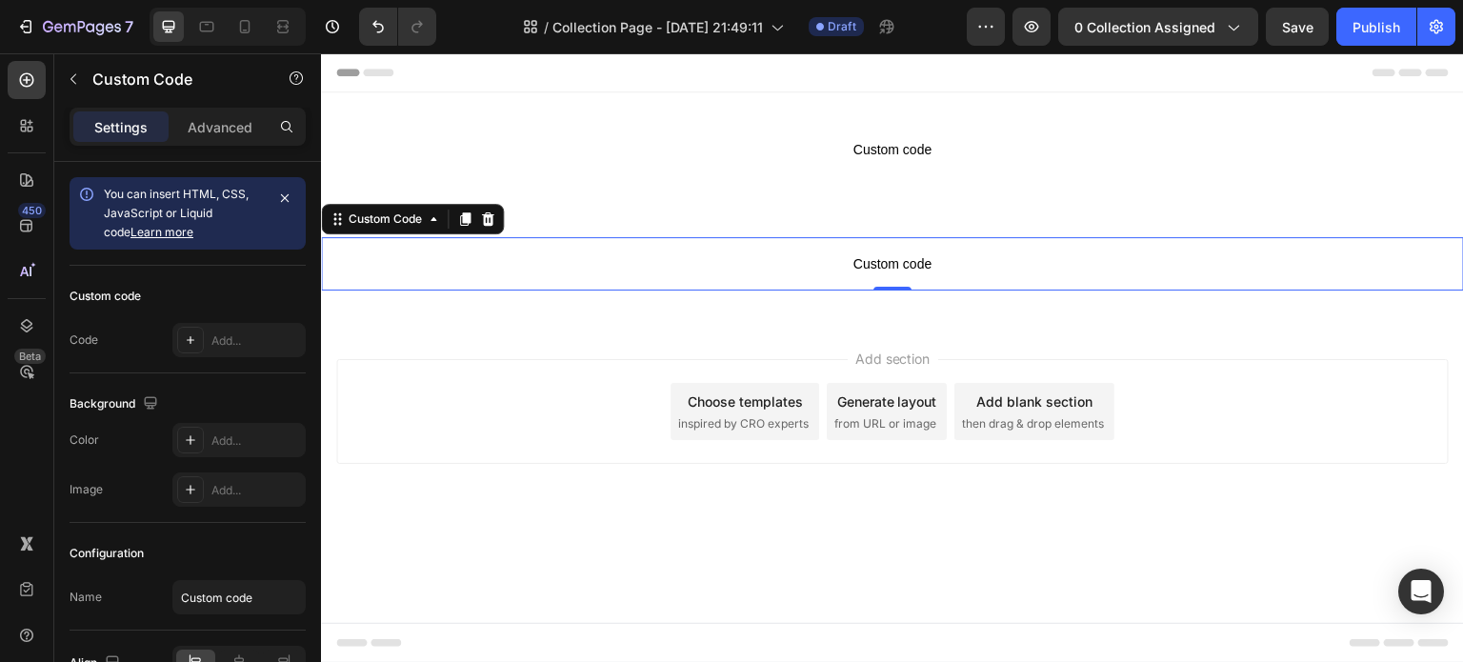
click at [856, 281] on p "Custom code" at bounding box center [892, 263] width 1143 height 53
click at [866, 271] on span "Custom code" at bounding box center [892, 263] width 1143 height 23
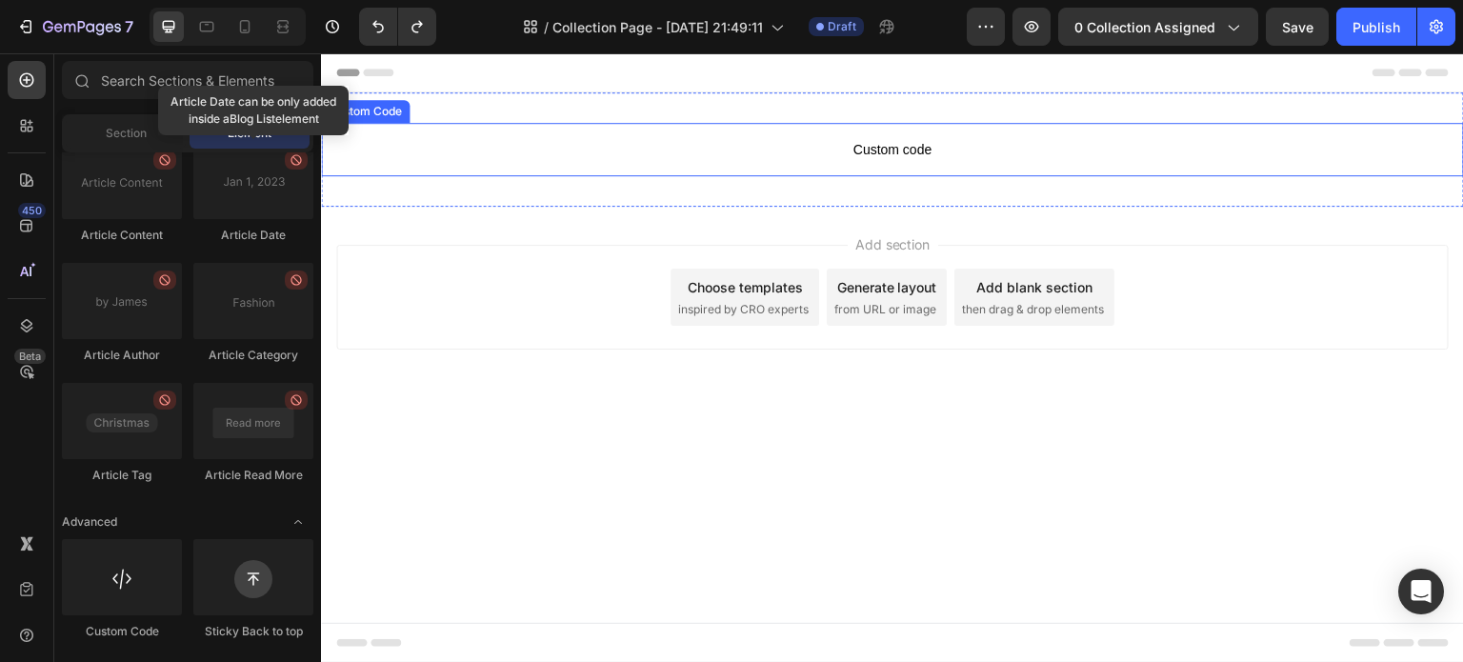
click at [907, 164] on p "Custom code" at bounding box center [892, 149] width 1143 height 53
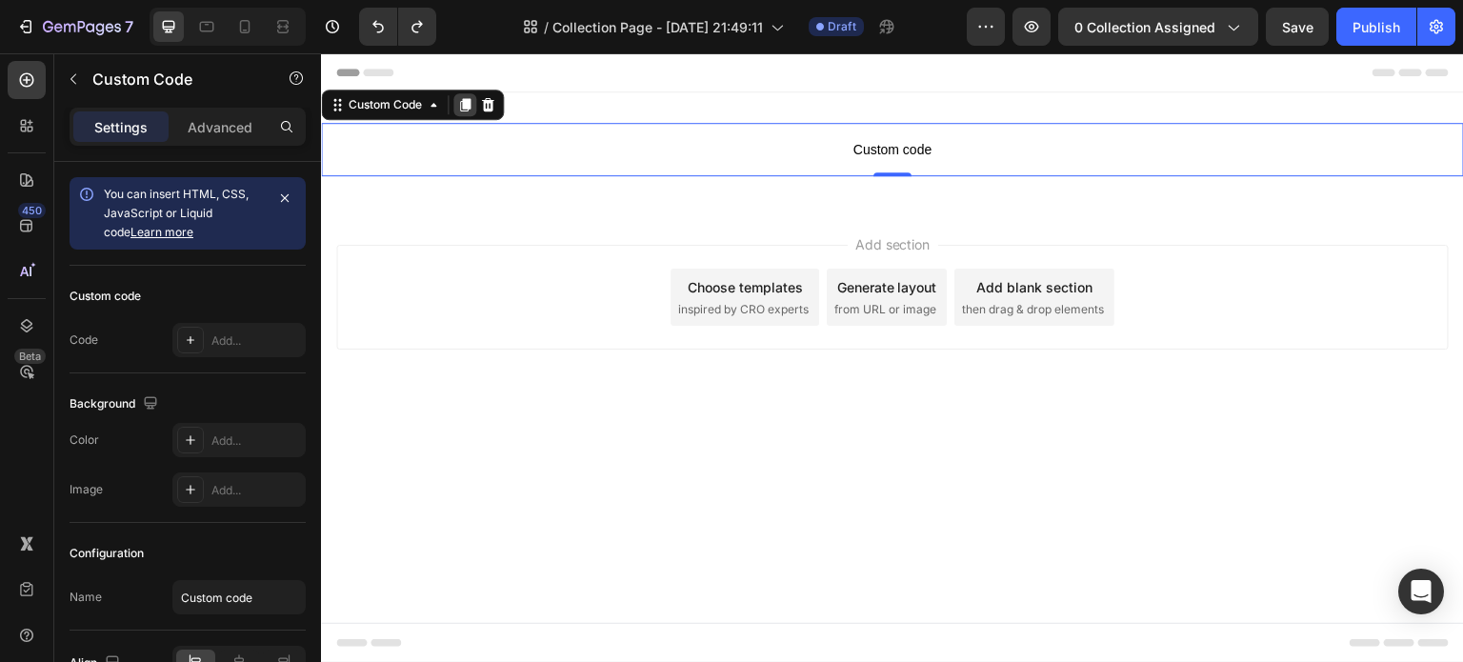
click at [463, 108] on icon at bounding box center [465, 104] width 10 height 13
click at [817, 150] on span "Custom code" at bounding box center [892, 149] width 1143 height 23
click at [350, 109] on div "Custom Code" at bounding box center [385, 104] width 81 height 17
click at [350, 110] on div "Custom Code" at bounding box center [385, 104] width 81 height 17
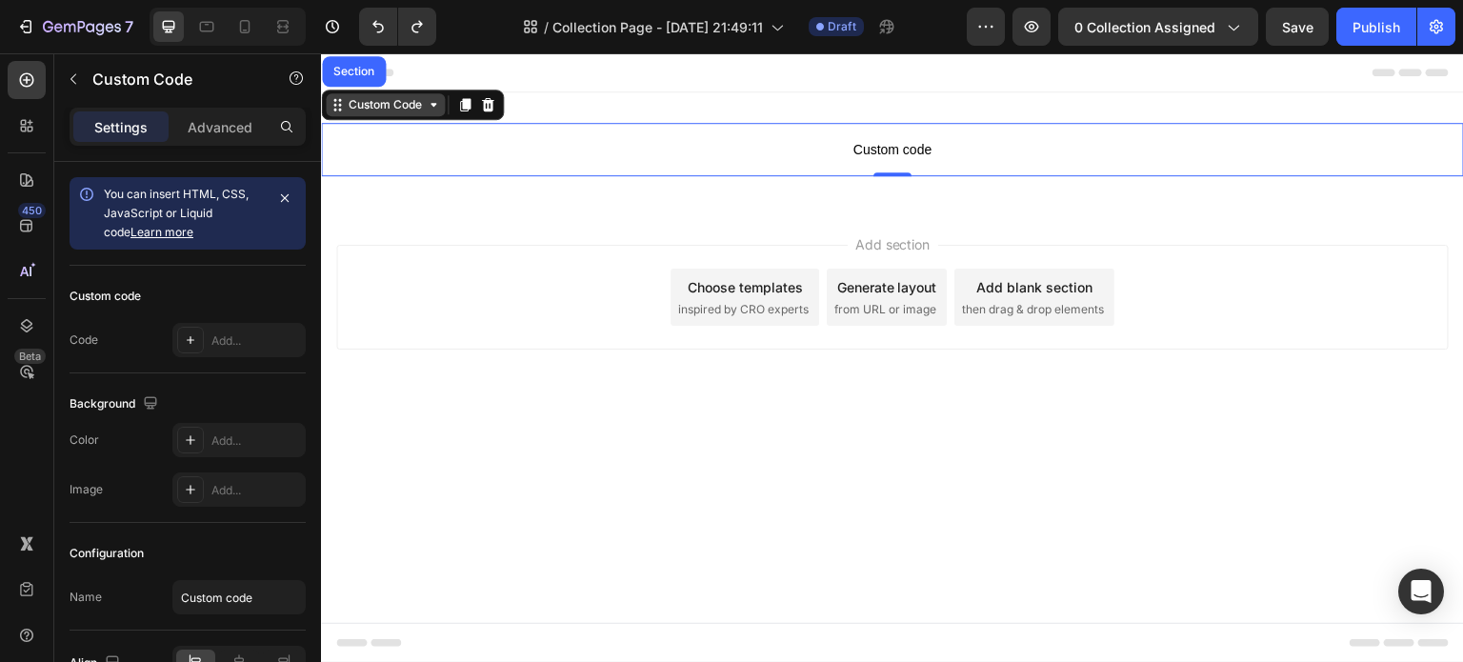
click at [350, 110] on div "Custom Code" at bounding box center [385, 104] width 81 height 17
click at [884, 148] on span "Custom code" at bounding box center [892, 149] width 1143 height 23
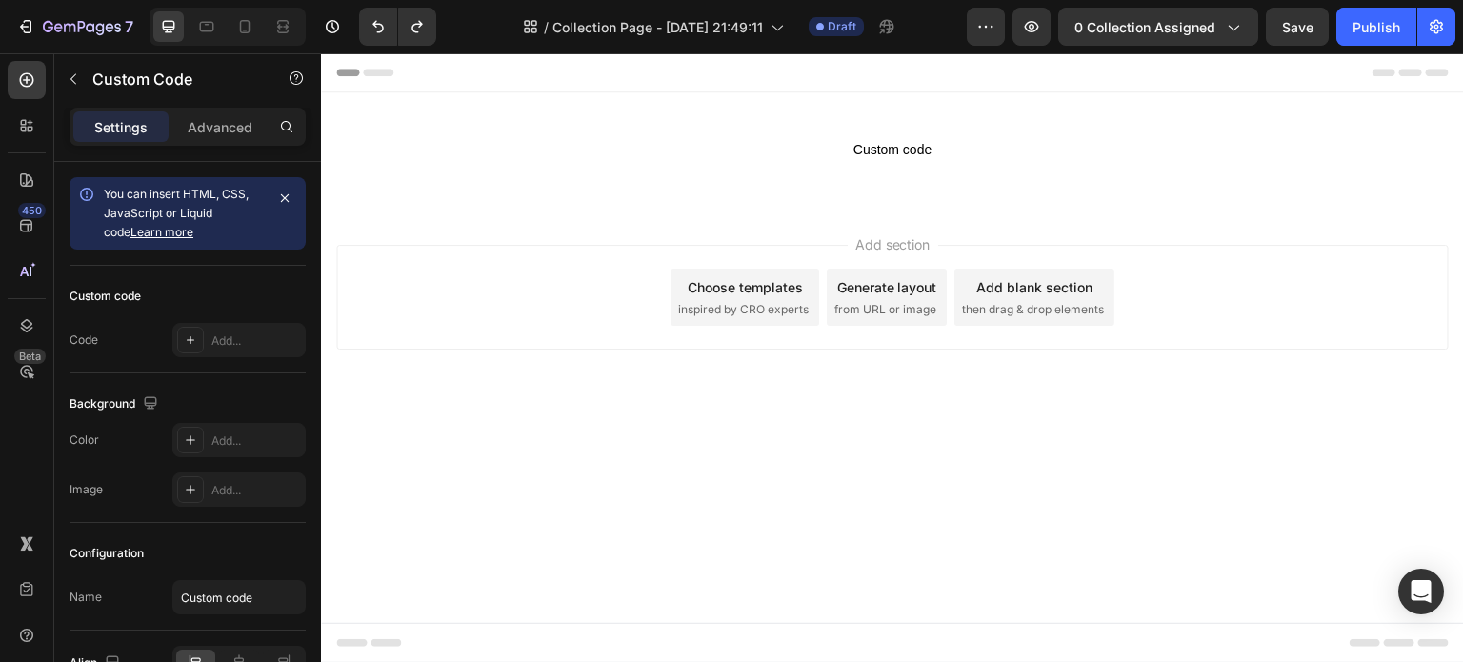
click at [1040, 305] on span "then drag & drop elements" at bounding box center [1033, 309] width 142 height 17
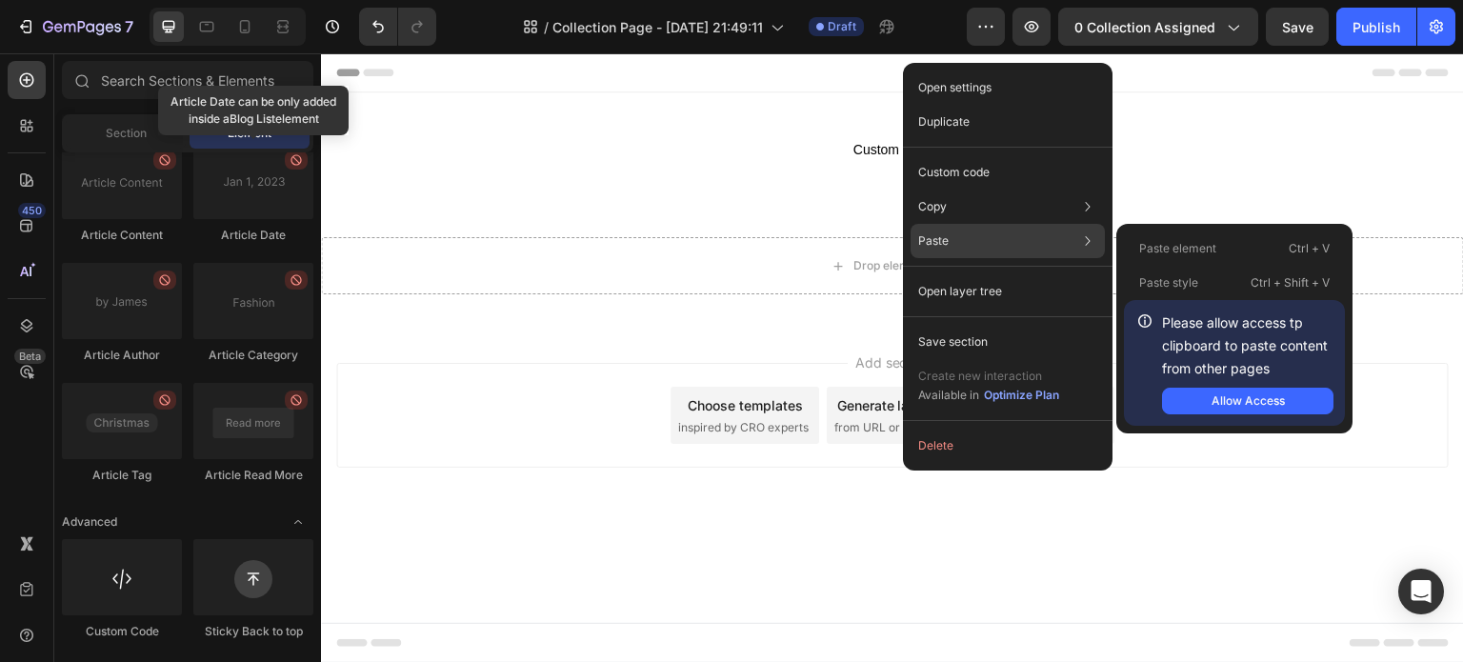
click at [936, 238] on p "Paste" at bounding box center [933, 240] width 30 height 17
click at [1220, 392] on div "Allow Access" at bounding box center [1247, 400] width 73 height 17
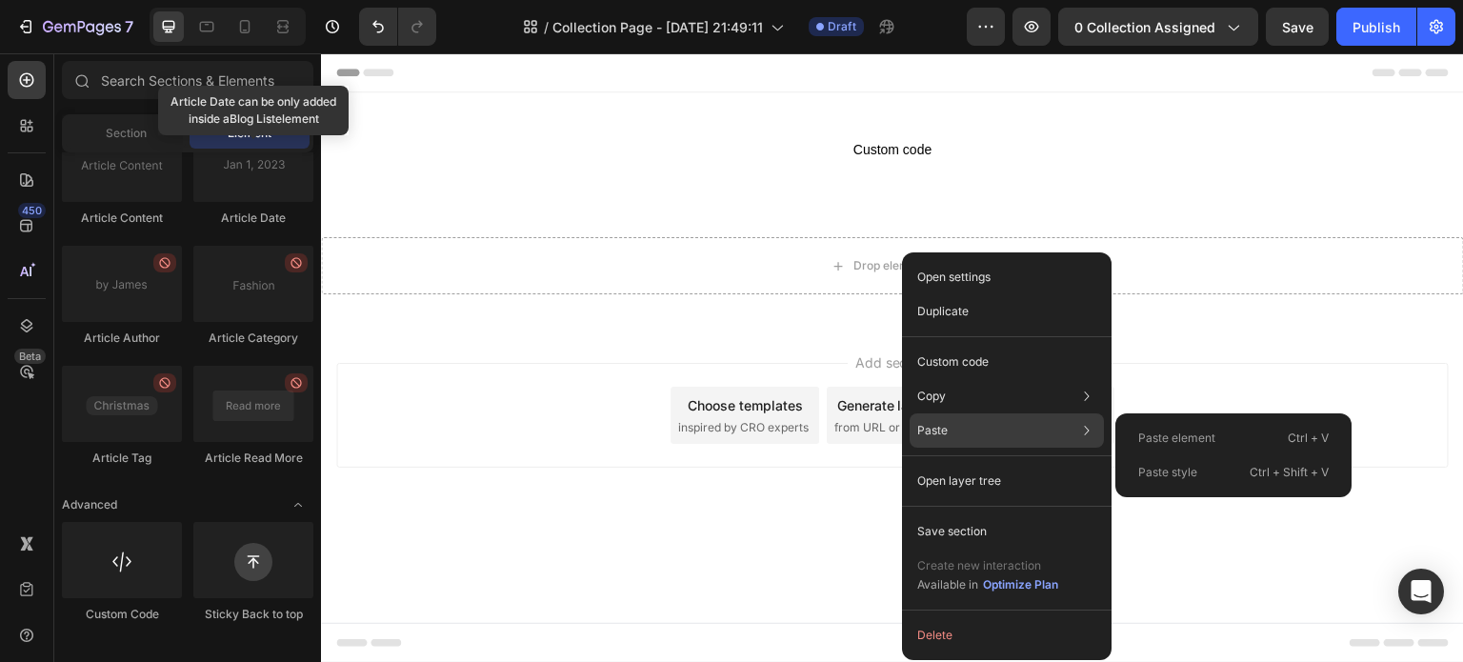
click at [968, 464] on div "Paste Paste element Ctrl + V Paste style Ctrl + Shift + V" at bounding box center [1007, 481] width 194 height 34
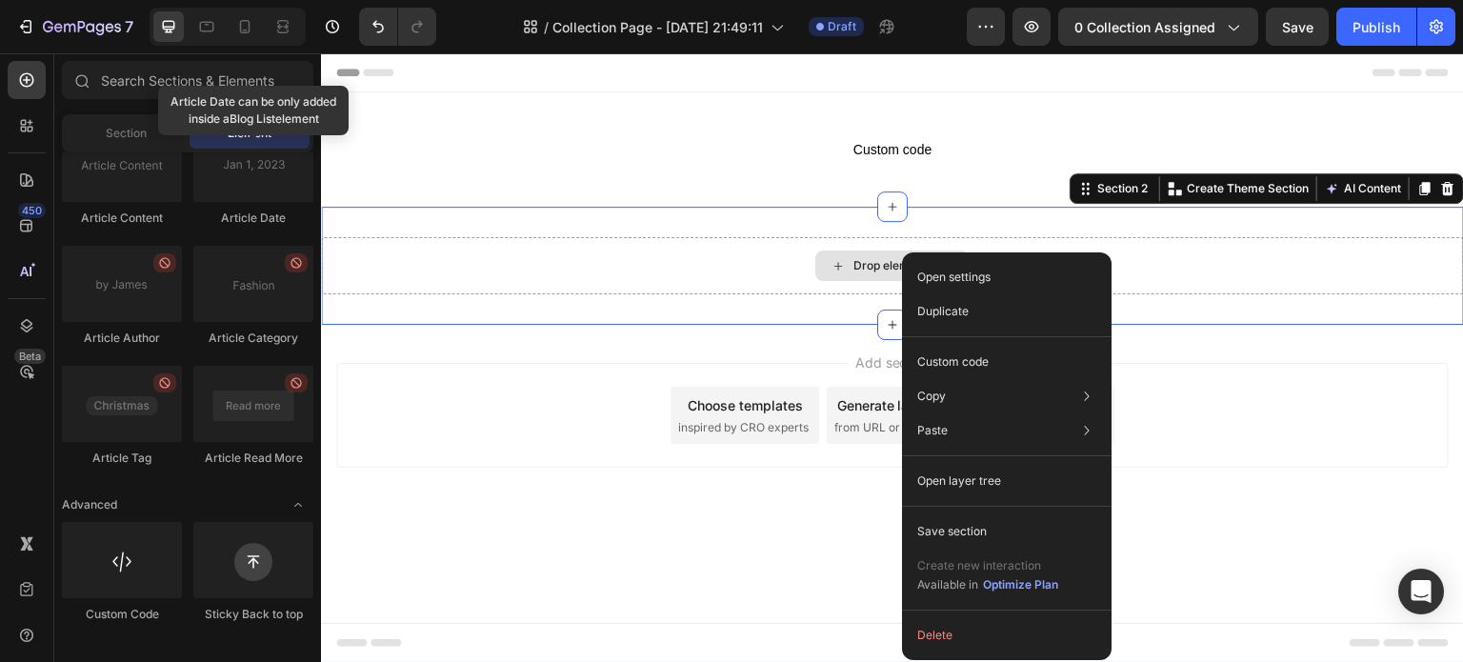
click at [722, 261] on div "Drop element here" at bounding box center [892, 265] width 1143 height 57
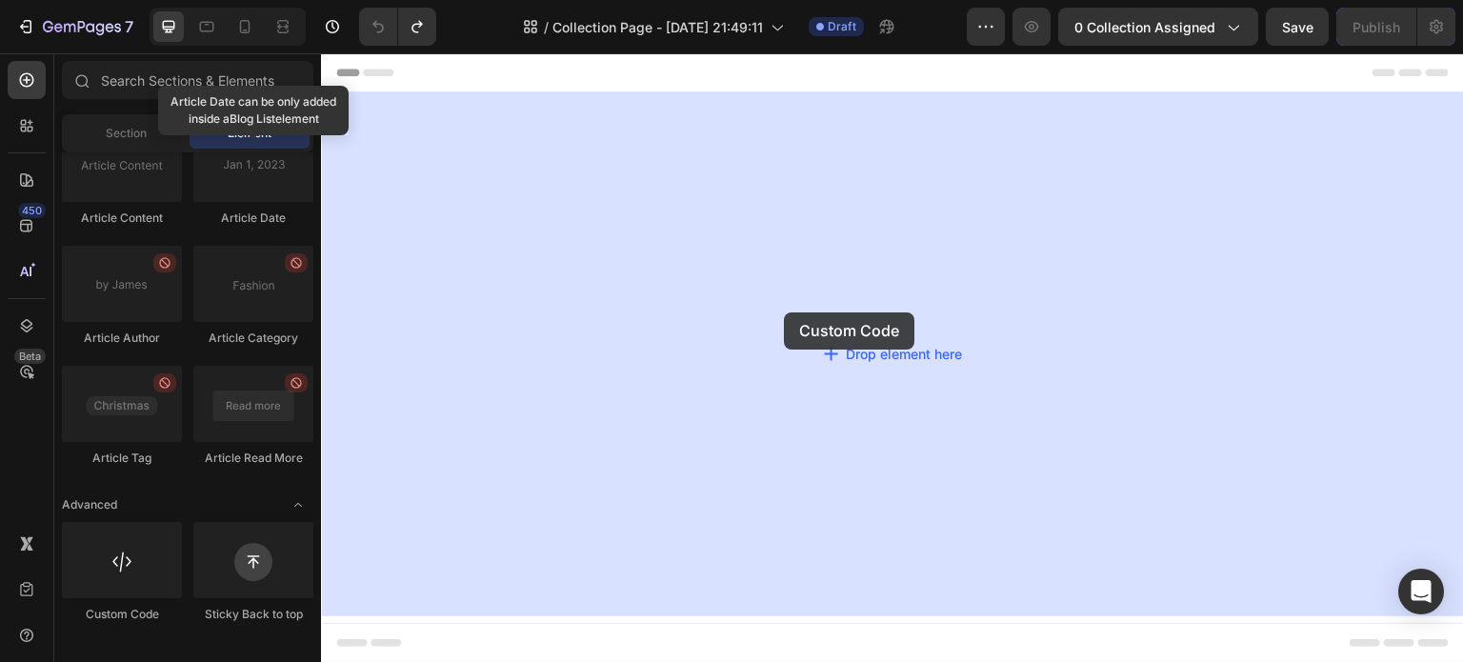
drag, startPoint x: 449, startPoint y: 655, endPoint x: 784, endPoint y: 312, distance: 479.5
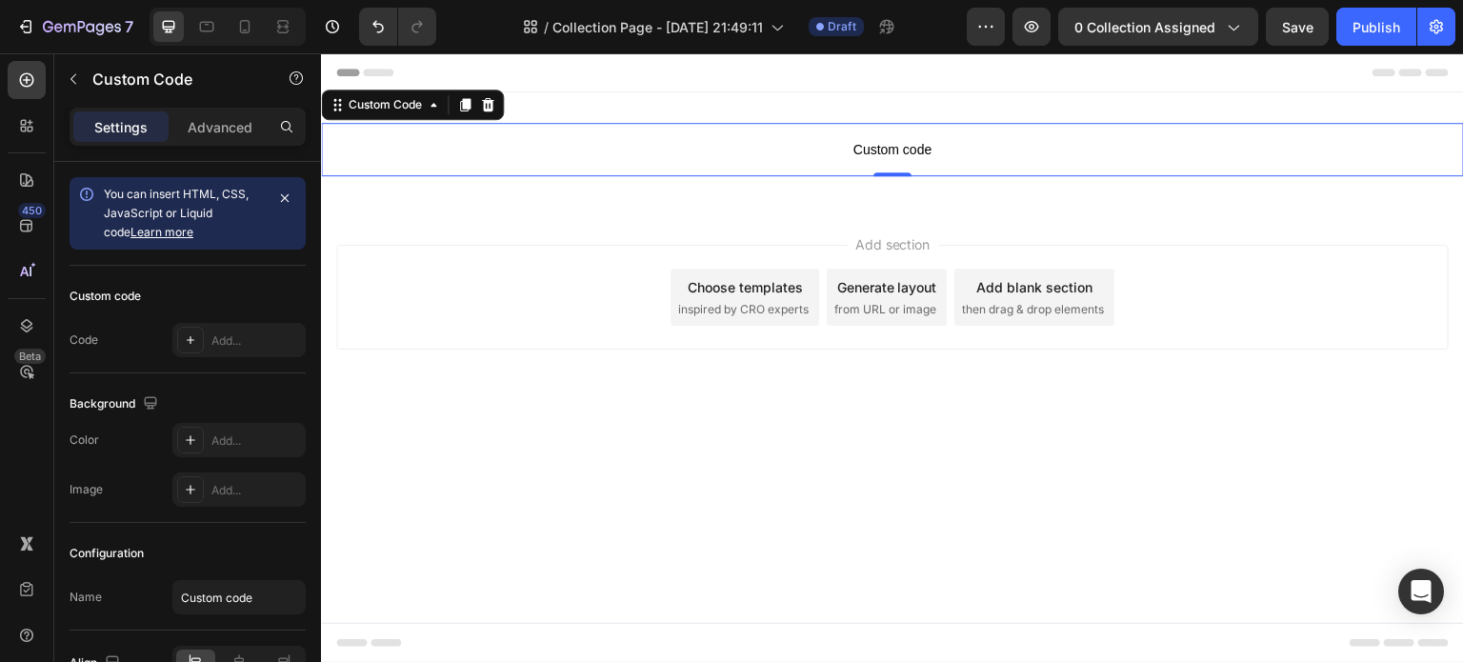
click at [1093, 150] on span "Custom code" at bounding box center [892, 149] width 1143 height 23
click at [878, 153] on span "Custom code" at bounding box center [892, 149] width 1143 height 23
click at [879, 153] on span "Custom code" at bounding box center [892, 149] width 1143 height 23
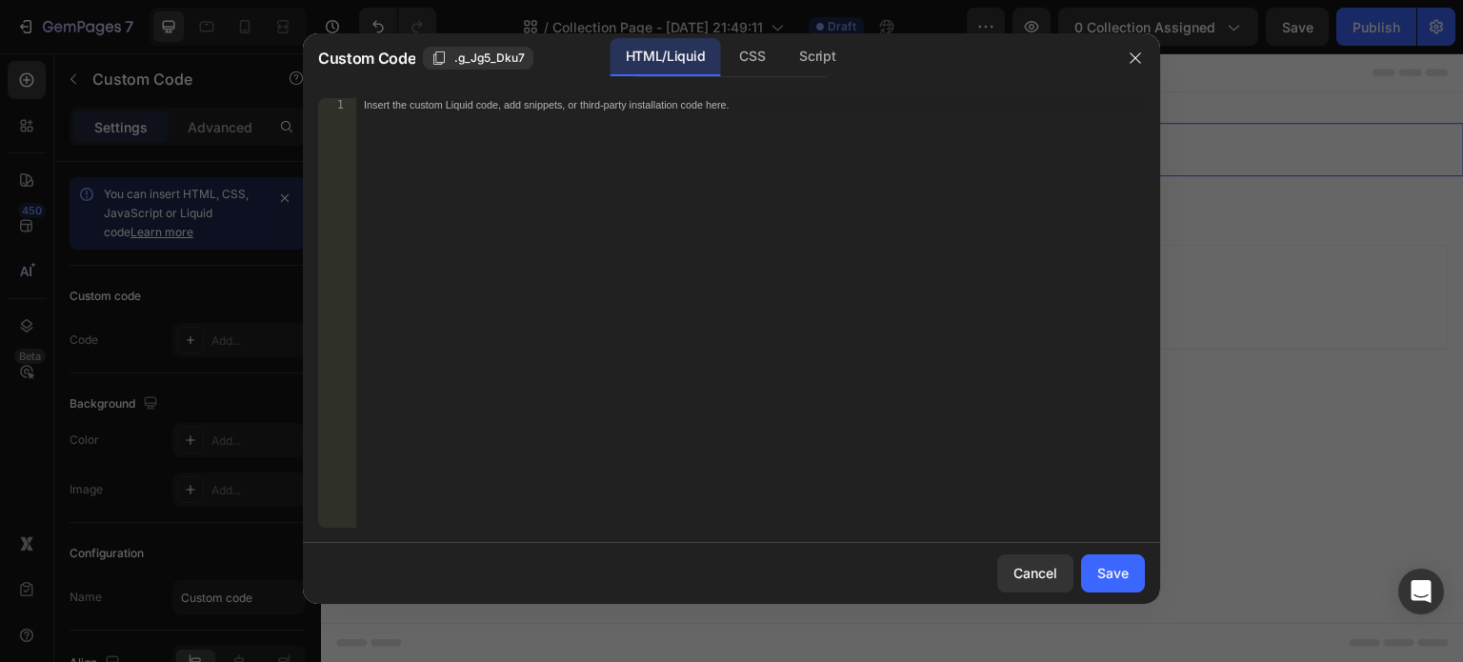
click at [669, 196] on div "Insert the custom Liquid code, add snippets, or third-party installation code h…" at bounding box center [750, 326] width 789 height 456
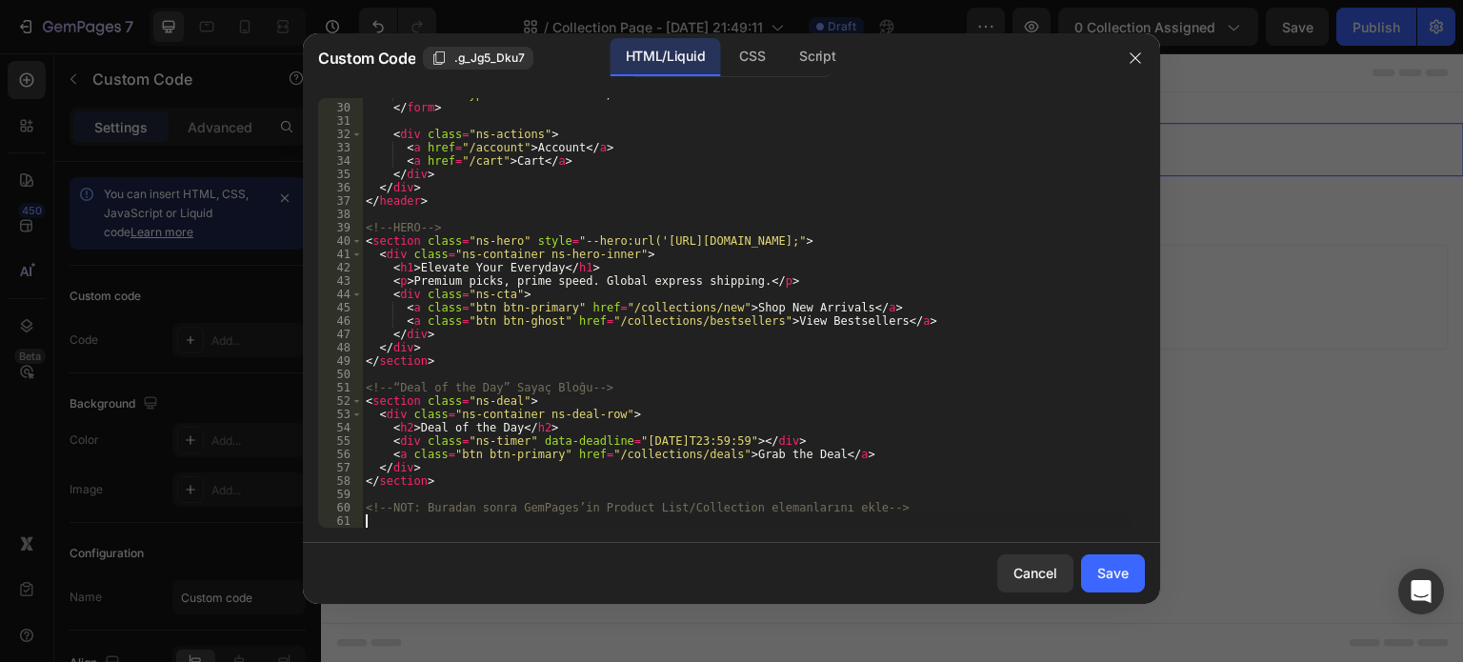
scroll to position [384, 0]
click at [1130, 563] on button "Save" at bounding box center [1113, 573] width 64 height 38
type textarea "<!-- NOT: Buradan sonra GemPages’in Product List/Collection elemanlarını ekle -…"
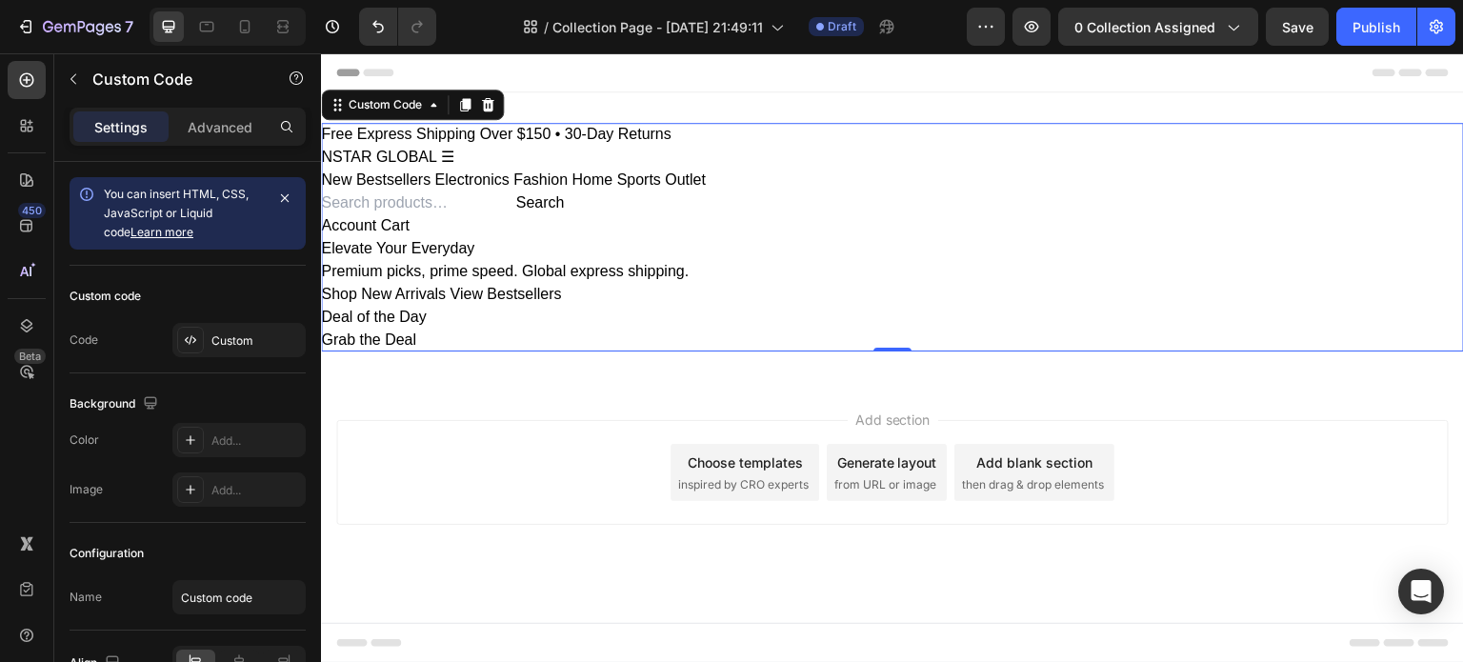
click at [510, 140] on span "Free Express Shipping Over $150 • 30-Day Returns" at bounding box center [496, 134] width 350 height 16
click at [424, 274] on p "Premium picks, prime speed. Global express shipping." at bounding box center [892, 271] width 1143 height 23
click at [381, 339] on link "Grab the Deal" at bounding box center [368, 339] width 95 height 16
click at [409, 290] on link "Shop New Arrivals" at bounding box center [383, 294] width 125 height 16
click at [28, 30] on icon "button" at bounding box center [25, 26] width 19 height 19
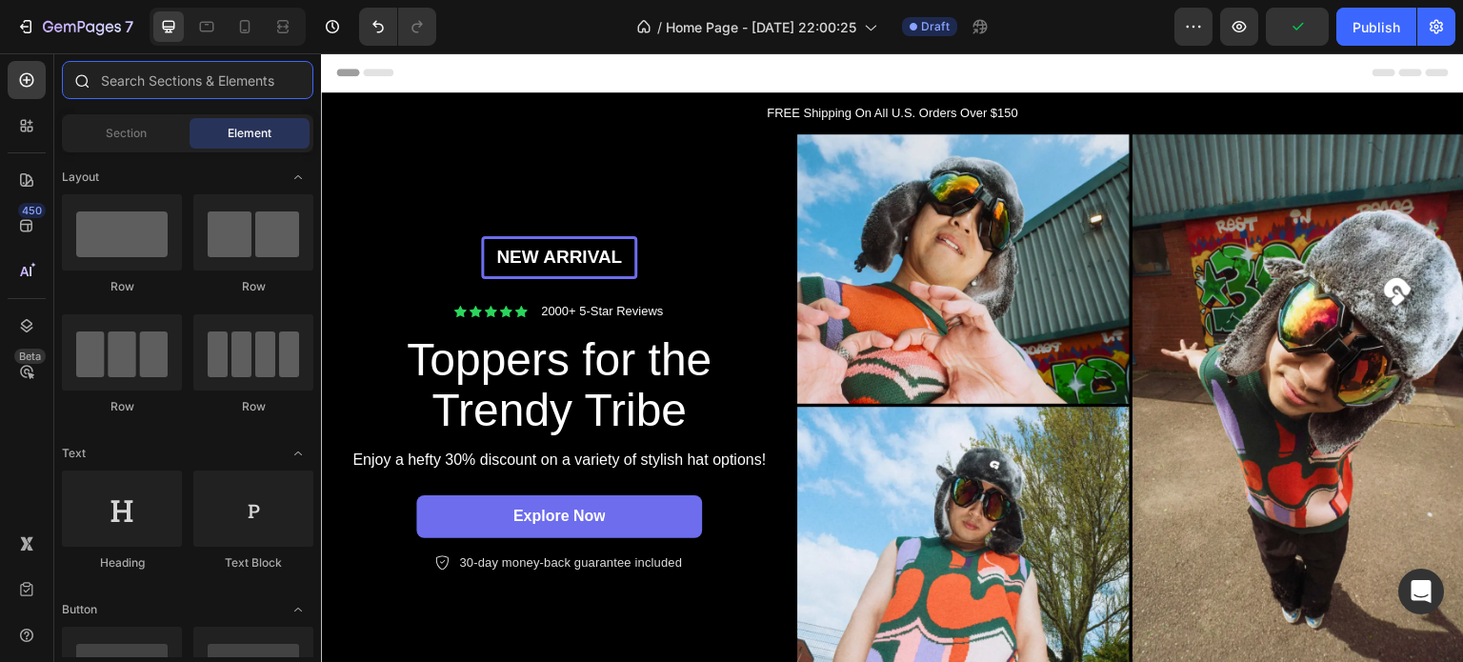
click at [141, 83] on input "text" at bounding box center [187, 80] width 251 height 38
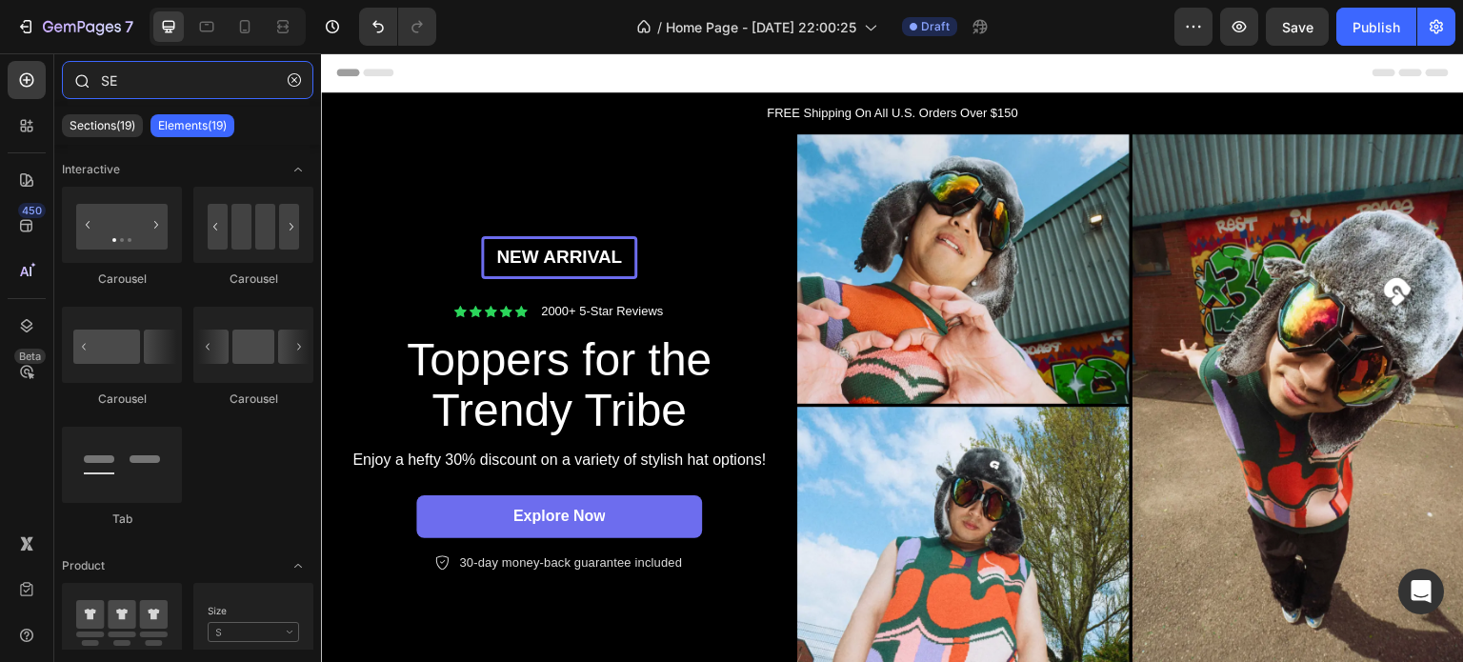
type input "S"
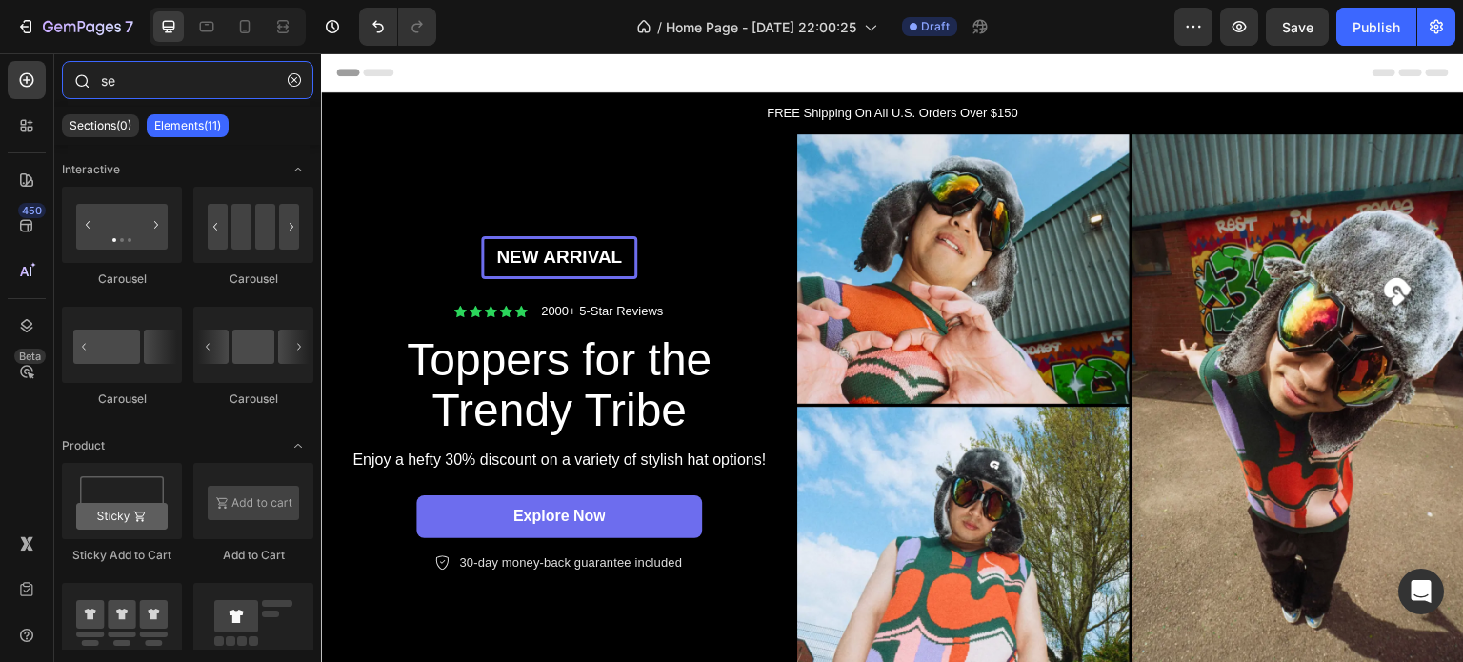
type input "s"
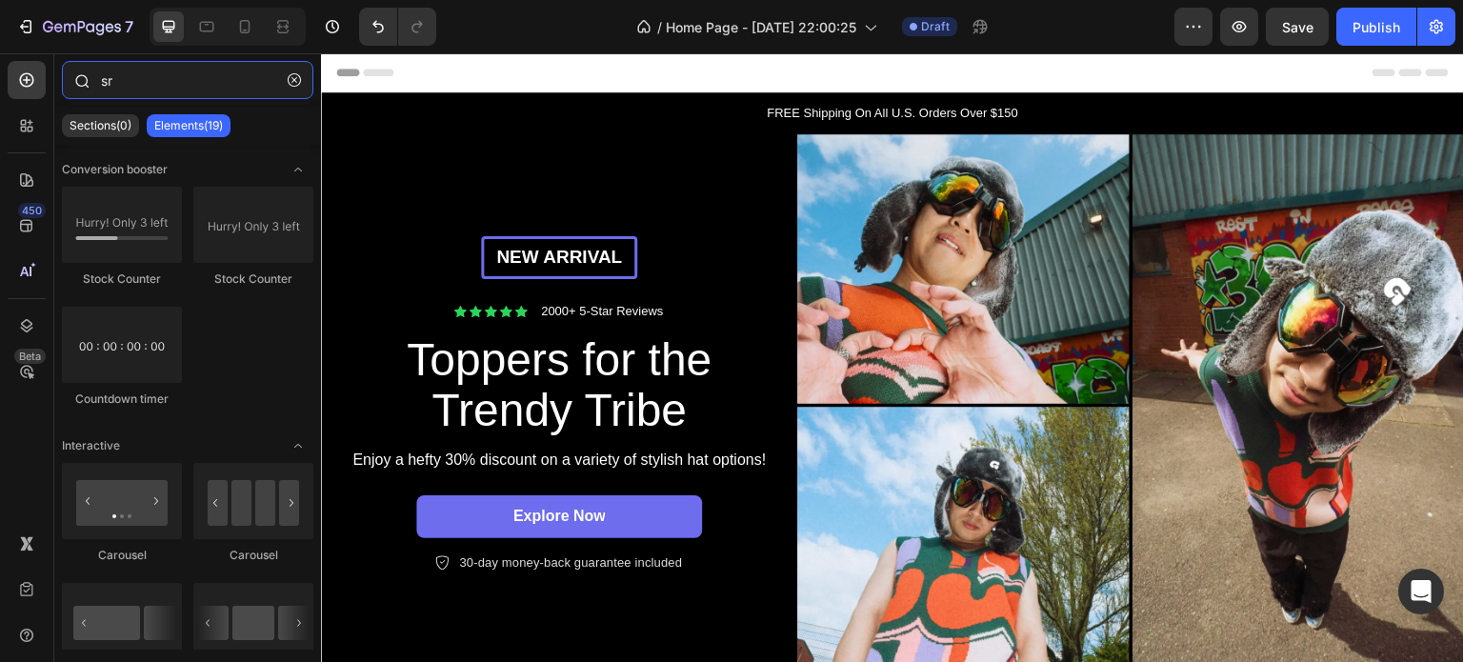
type input "s"
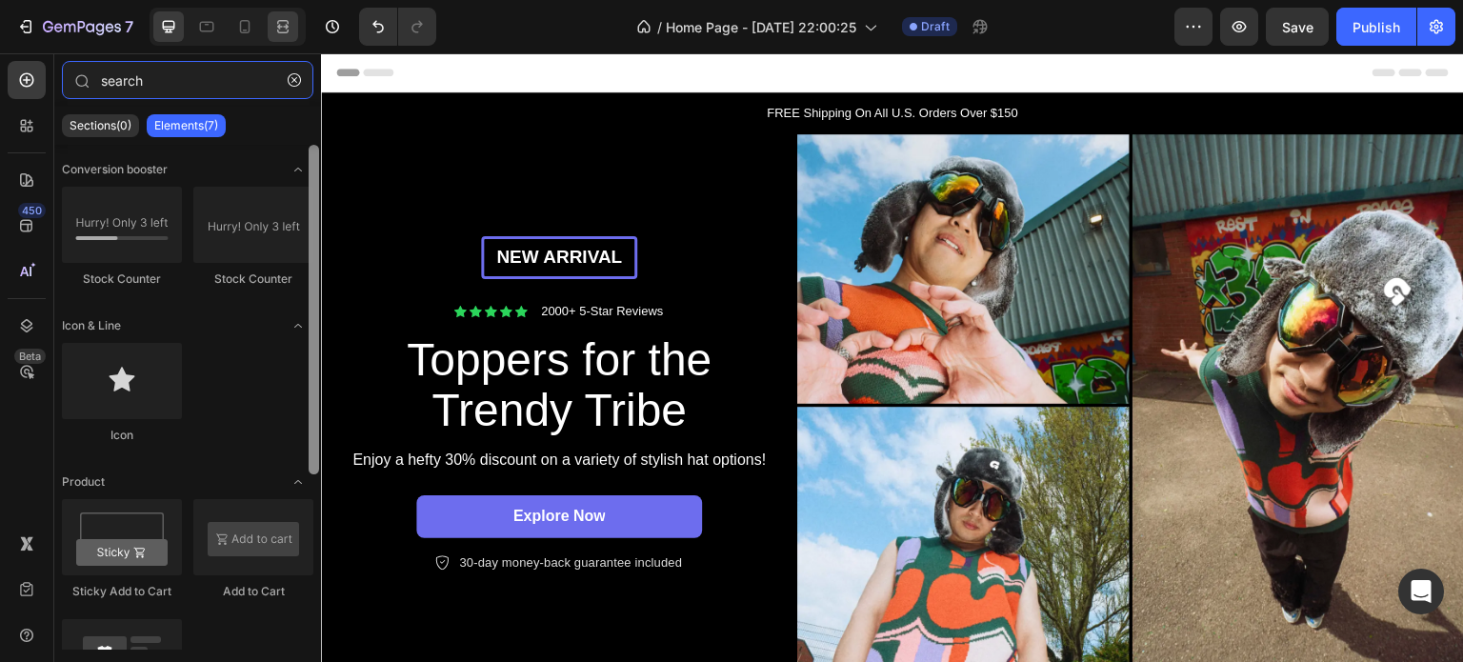
drag, startPoint x: 317, startPoint y: 272, endPoint x: 273, endPoint y: 20, distance: 256.2
click at [306, 83] on div "search Sections(0) Elements(7) We couldn’t find any matches for “search” Sugges…" at bounding box center [187, 355] width 267 height 589
drag, startPoint x: 310, startPoint y: 245, endPoint x: 268, endPoint y: 73, distance: 176.7
click at [295, 114] on div "search Sections(0) Elements(7) We couldn’t find any matches for “search” Sugges…" at bounding box center [187, 355] width 267 height 589
type input "search"
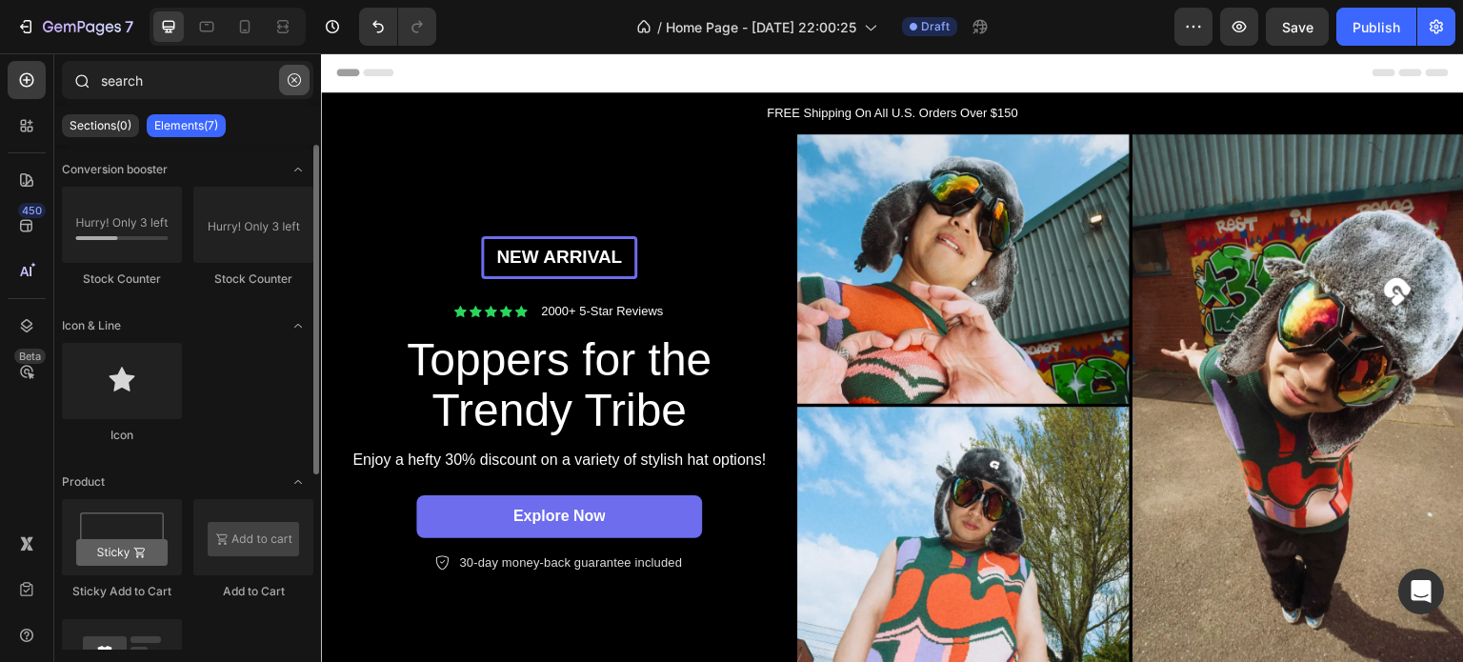
click at [288, 79] on icon "button" at bounding box center [294, 79] width 13 height 13
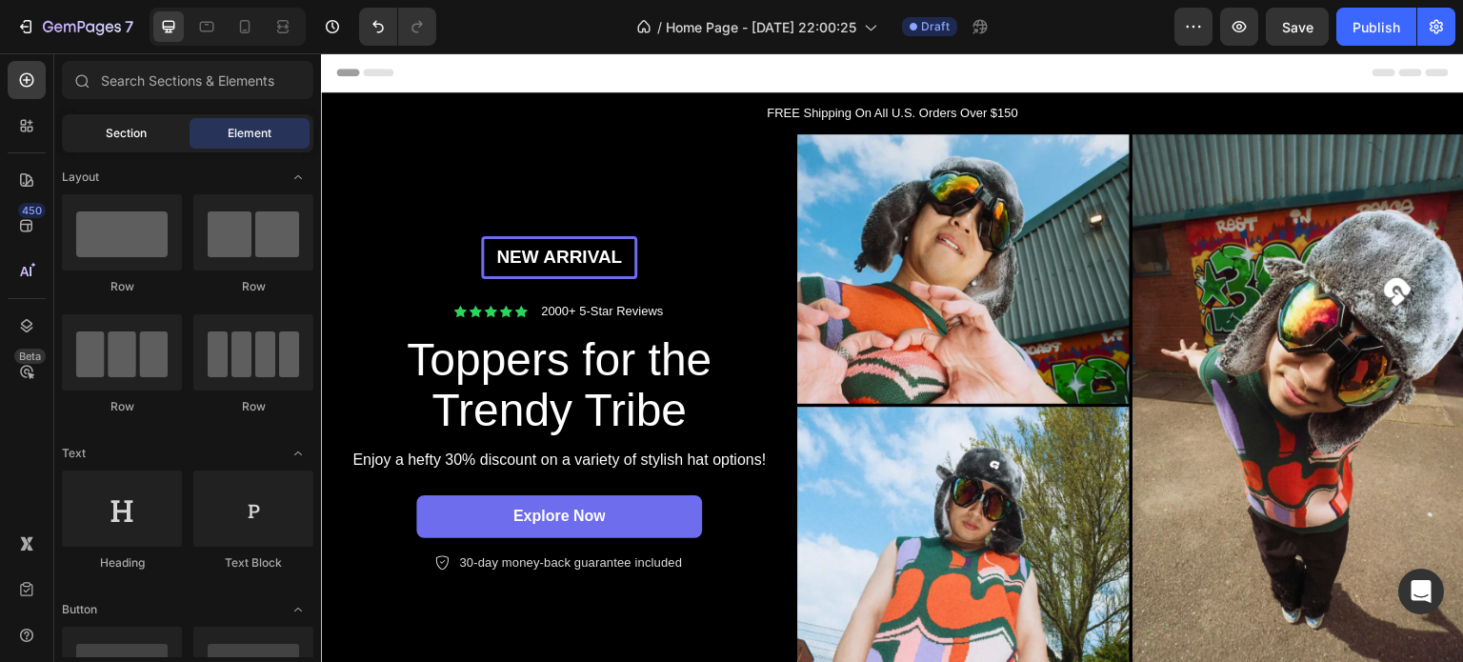
click at [136, 130] on span "Section" at bounding box center [126, 133] width 41 height 17
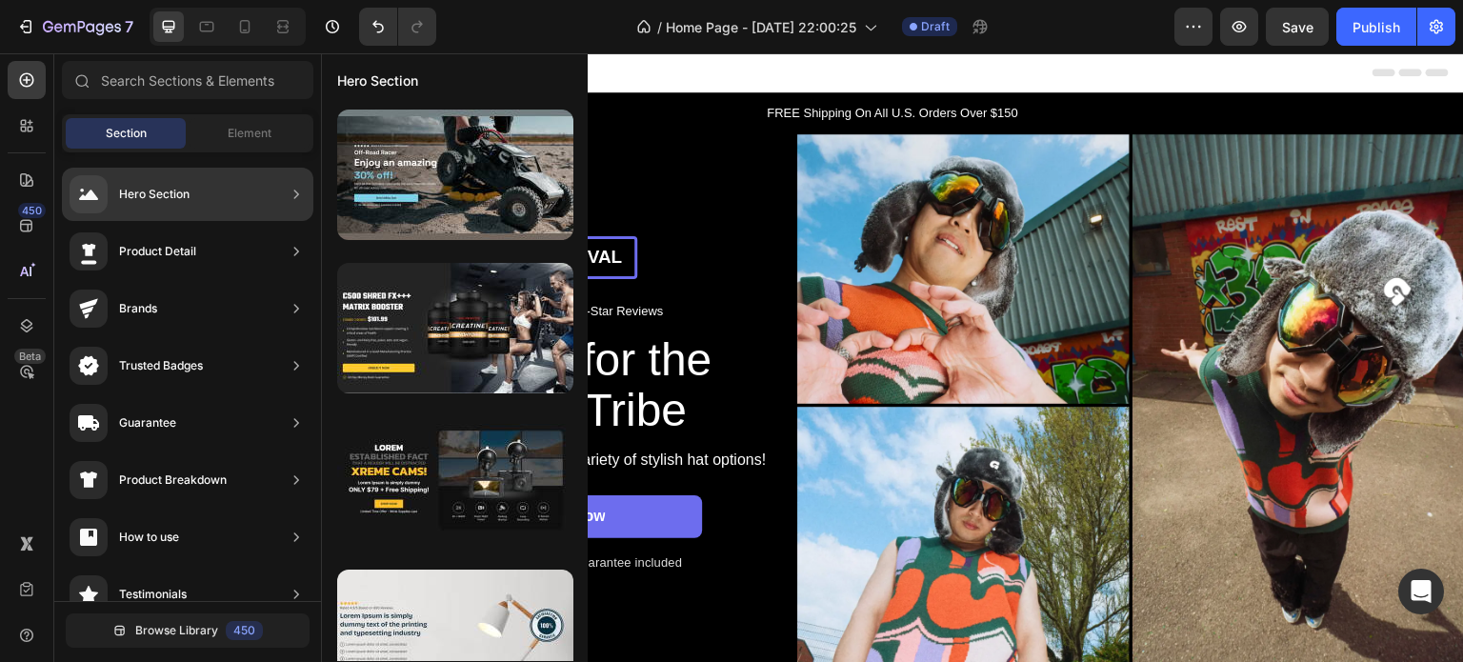
click at [190, 202] on div "Hero Section" at bounding box center [187, 194] width 251 height 53
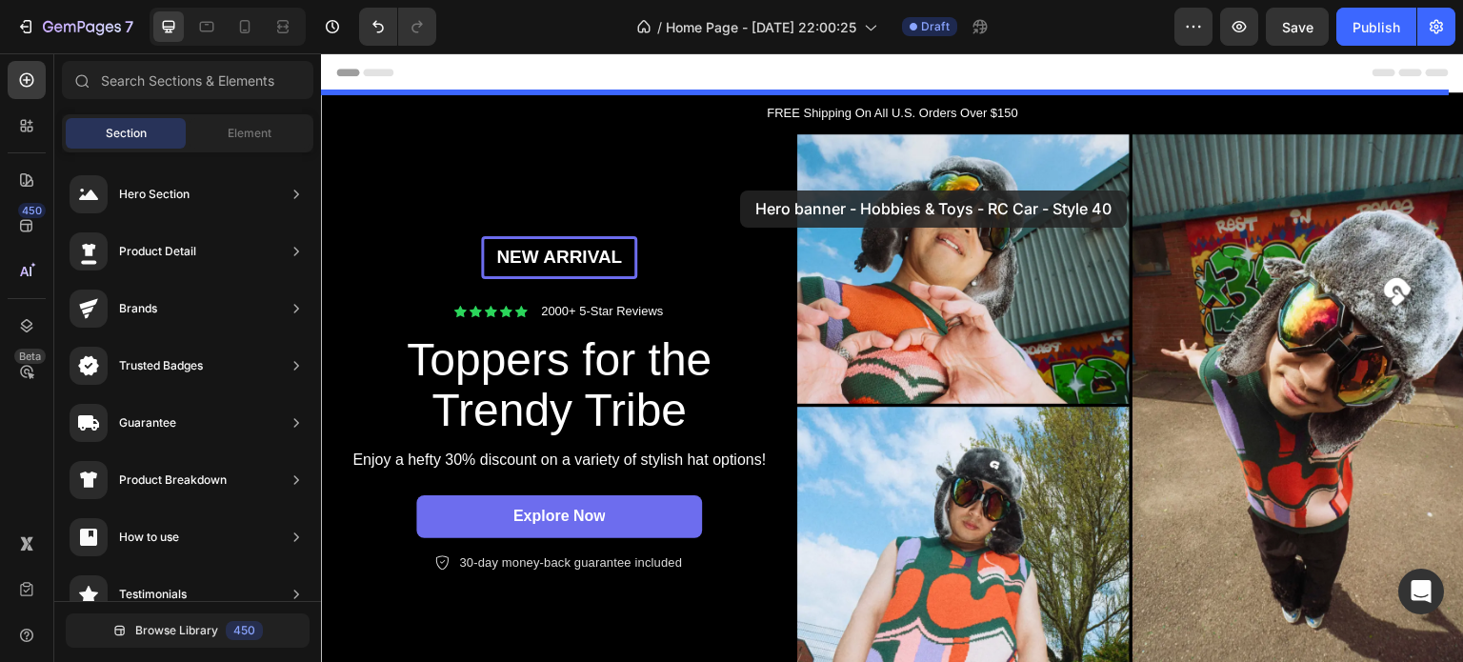
drag, startPoint x: 695, startPoint y: 237, endPoint x: 740, endPoint y: 190, distance: 64.7
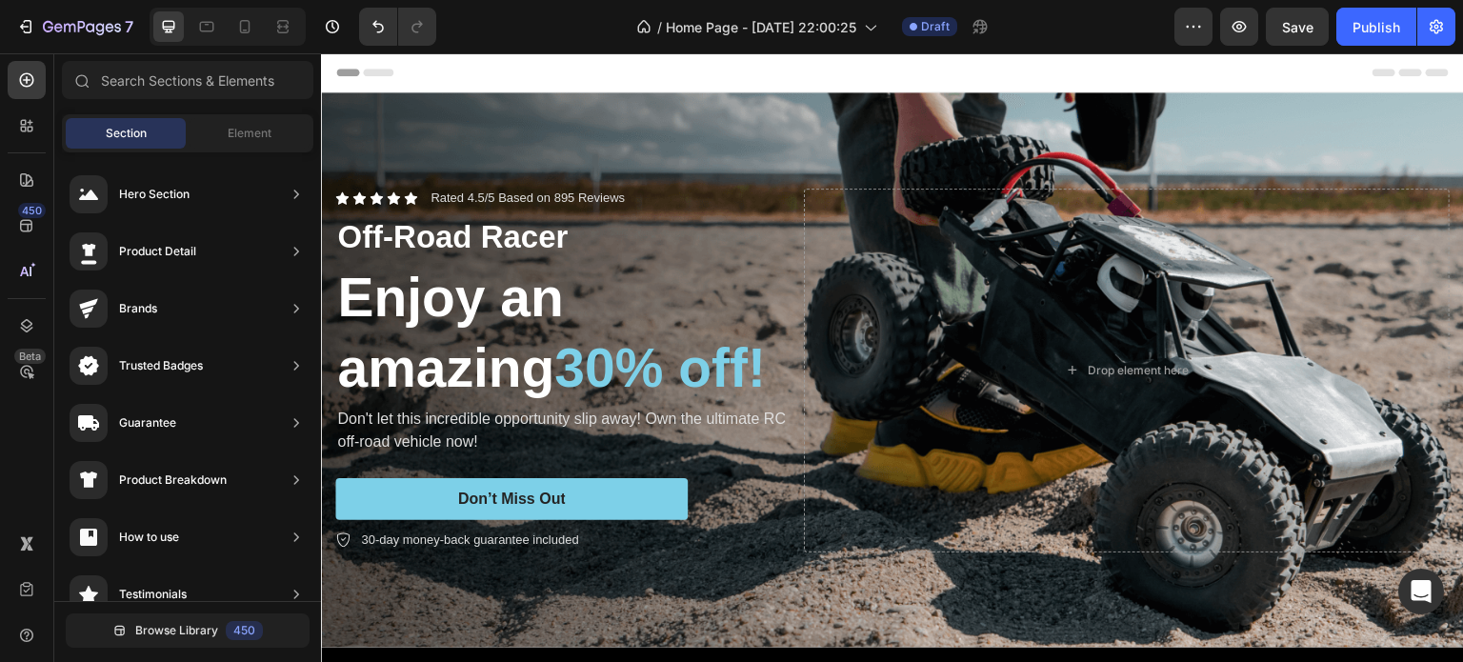
drag, startPoint x: 1459, startPoint y: 98, endPoint x: 1780, endPoint y: 106, distance: 321.1
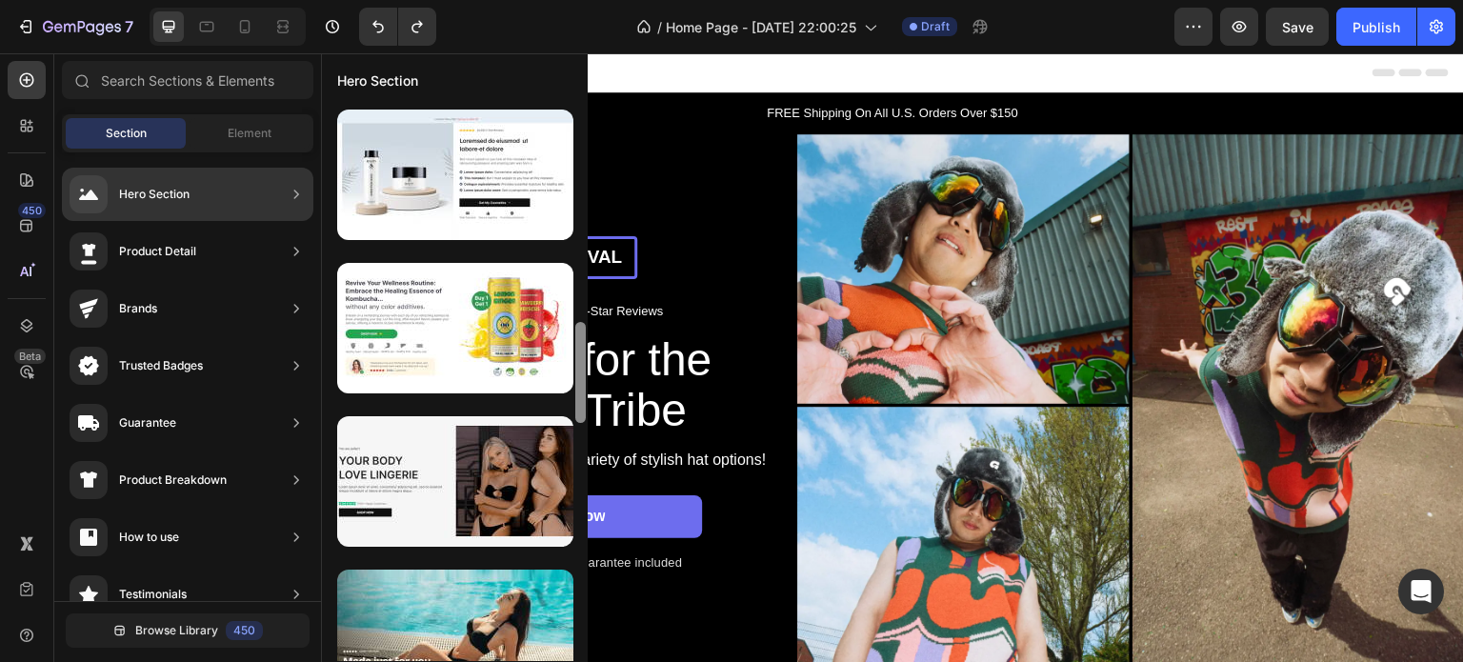
scroll to position [1258, 0]
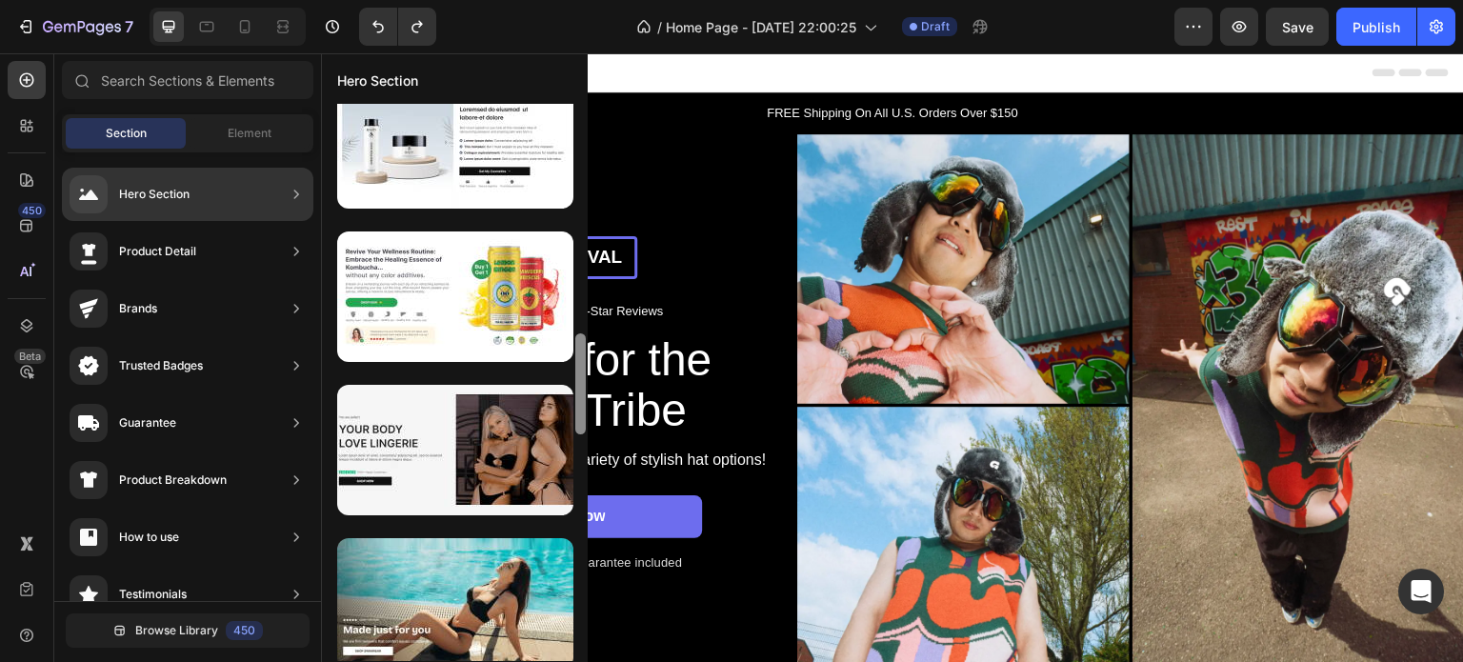
drag, startPoint x: 580, startPoint y: 173, endPoint x: 575, endPoint y: 631, distance: 458.1
click at [575, 631] on div at bounding box center [580, 382] width 14 height 557
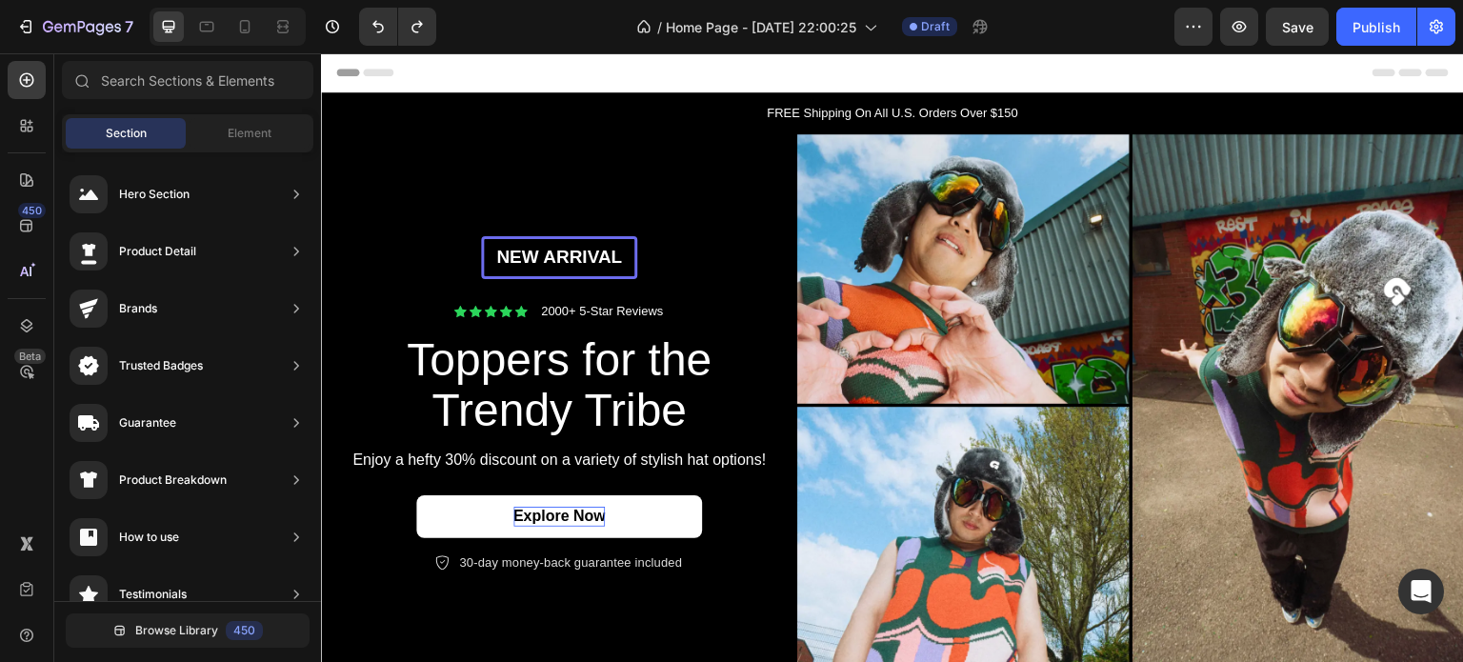
scroll to position [0, 0]
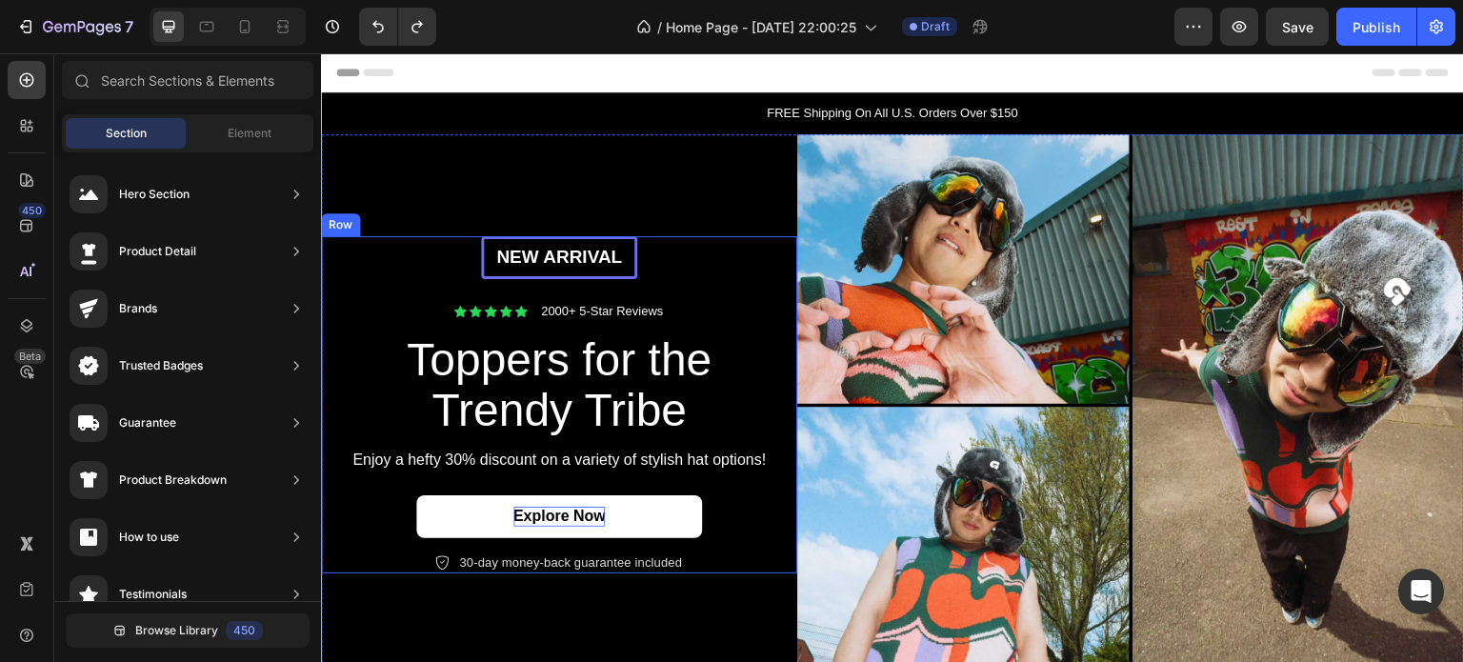
drag, startPoint x: 901, startPoint y: 460, endPoint x: 577, endPoint y: 508, distance: 327.3
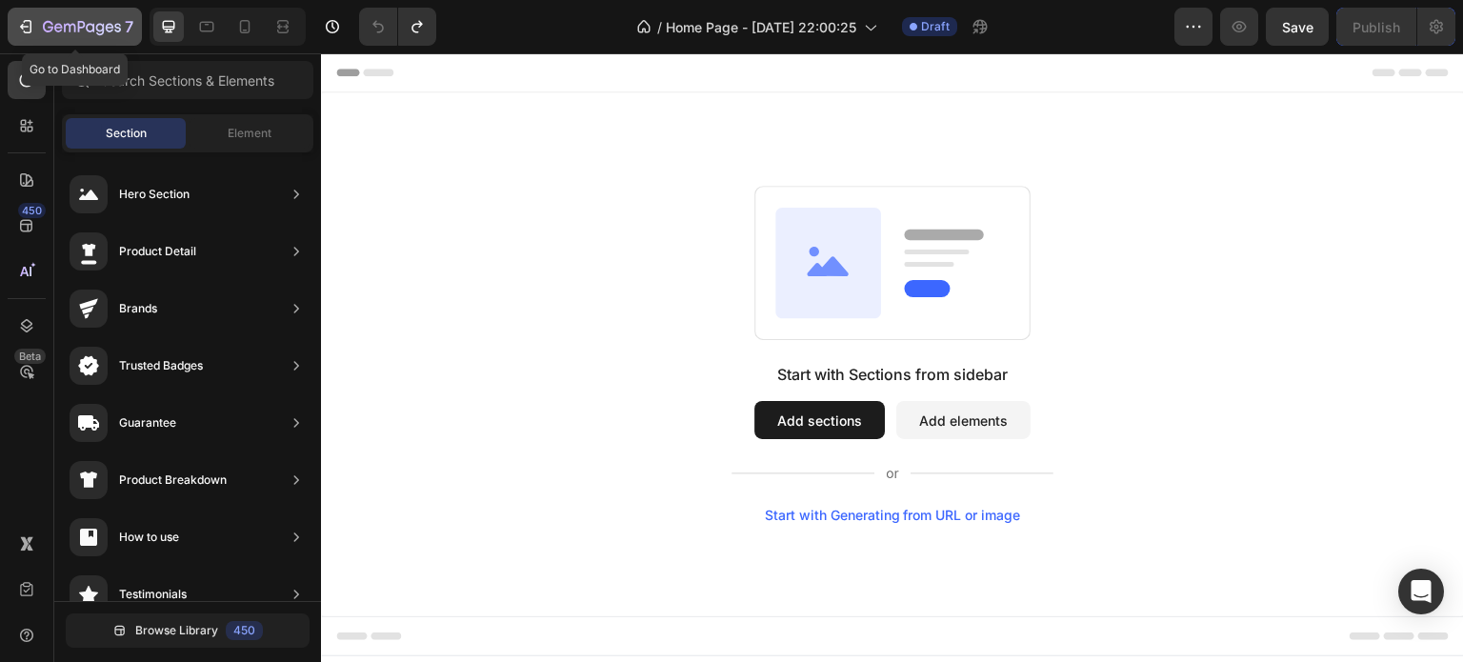
click at [34, 28] on div "7" at bounding box center [74, 26] width 117 height 23
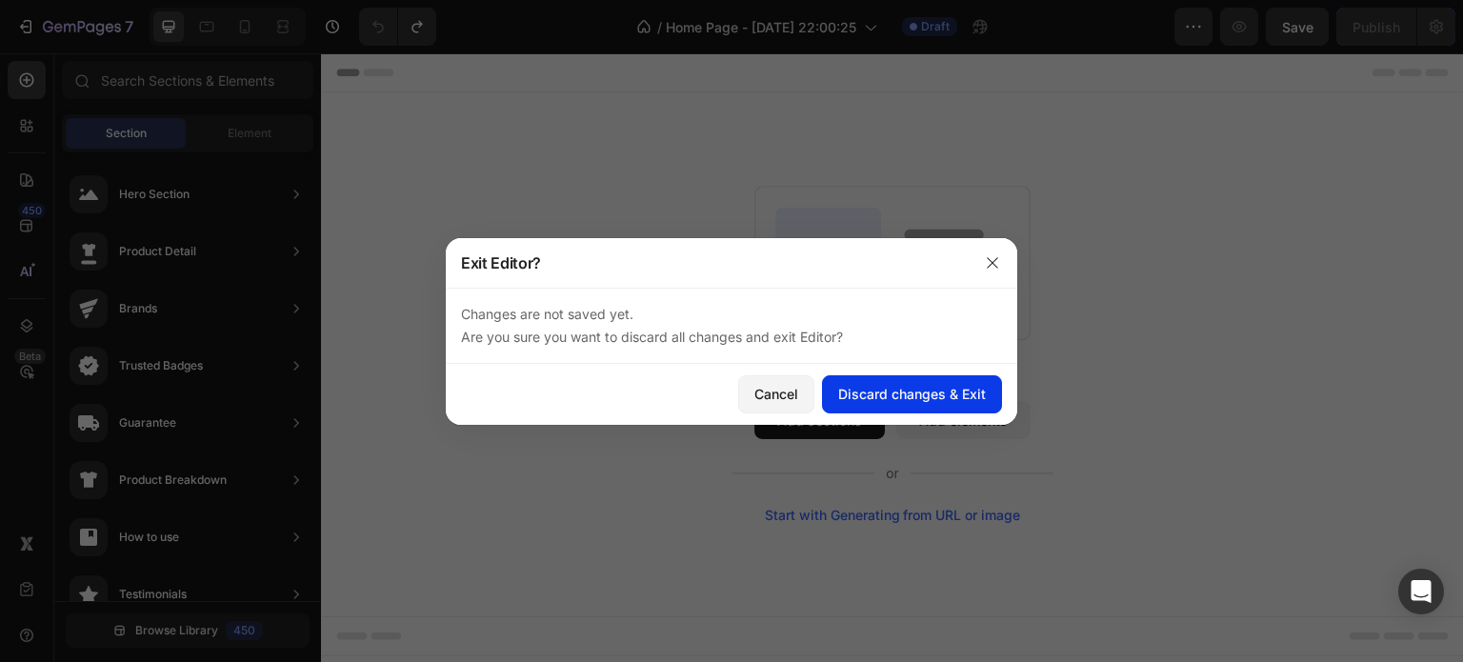
click at [888, 404] on button "Discard changes & Exit" at bounding box center [912, 394] width 180 height 38
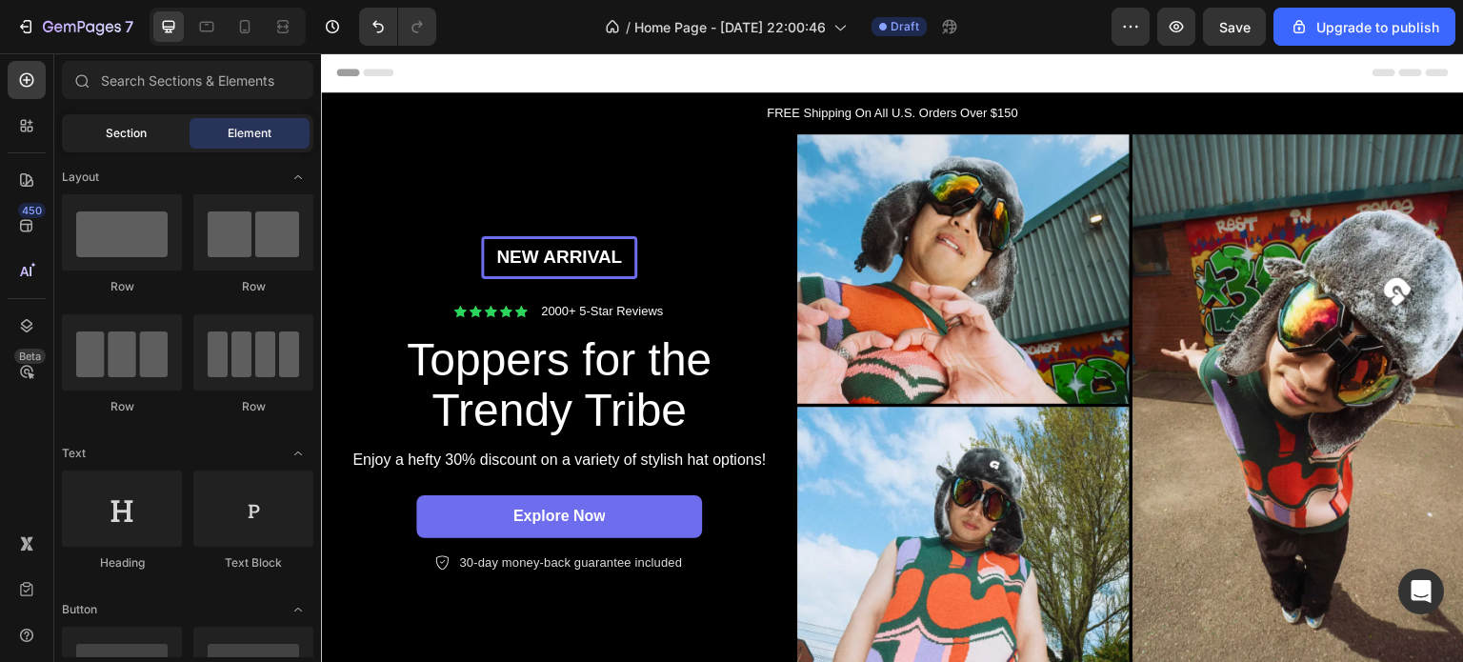
click at [101, 136] on div "Section" at bounding box center [126, 133] width 120 height 30
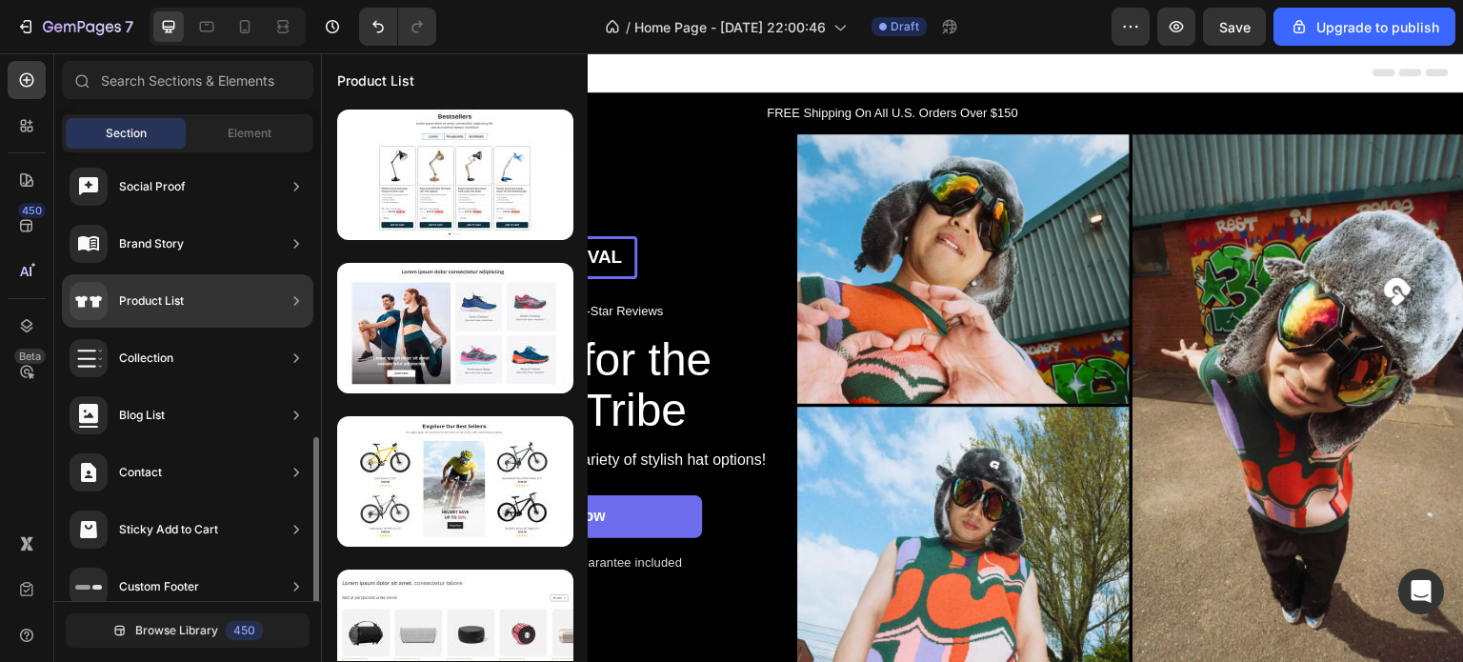
scroll to position [655, 0]
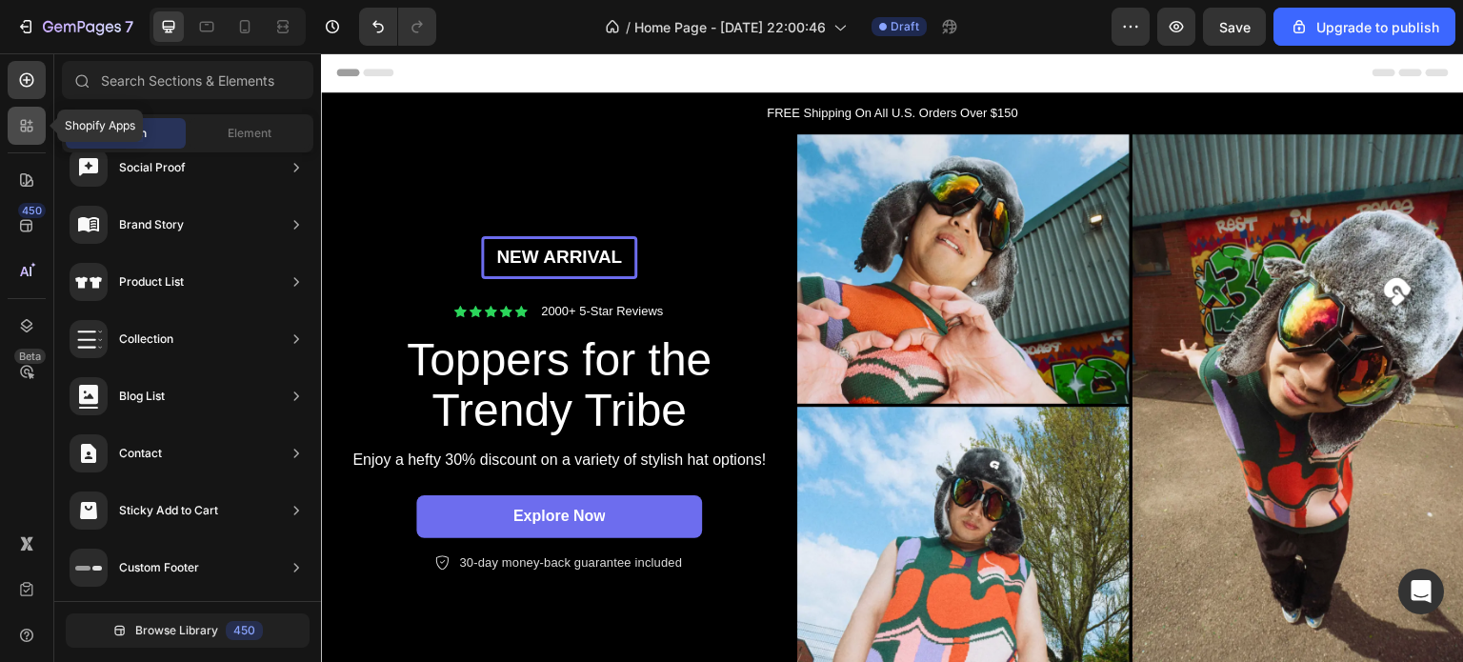
click at [44, 129] on div at bounding box center [27, 126] width 38 height 38
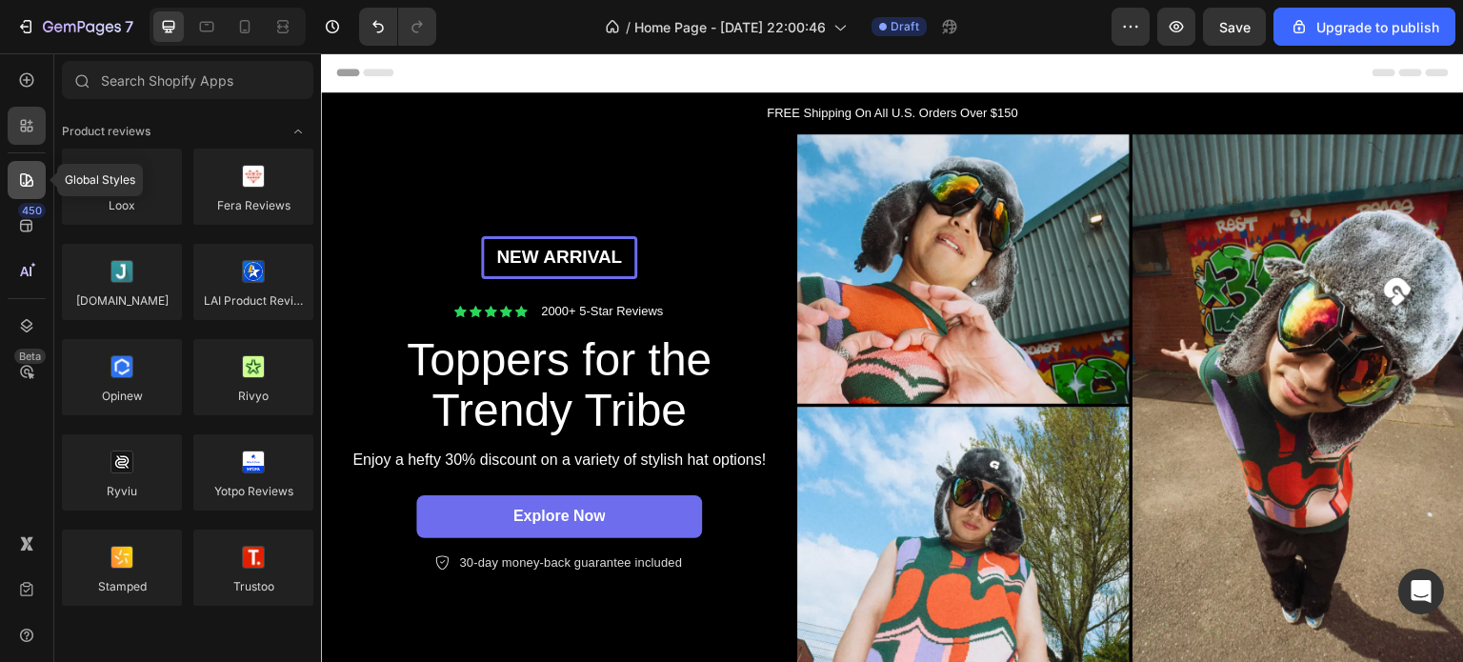
click at [34, 174] on icon at bounding box center [26, 179] width 19 height 19
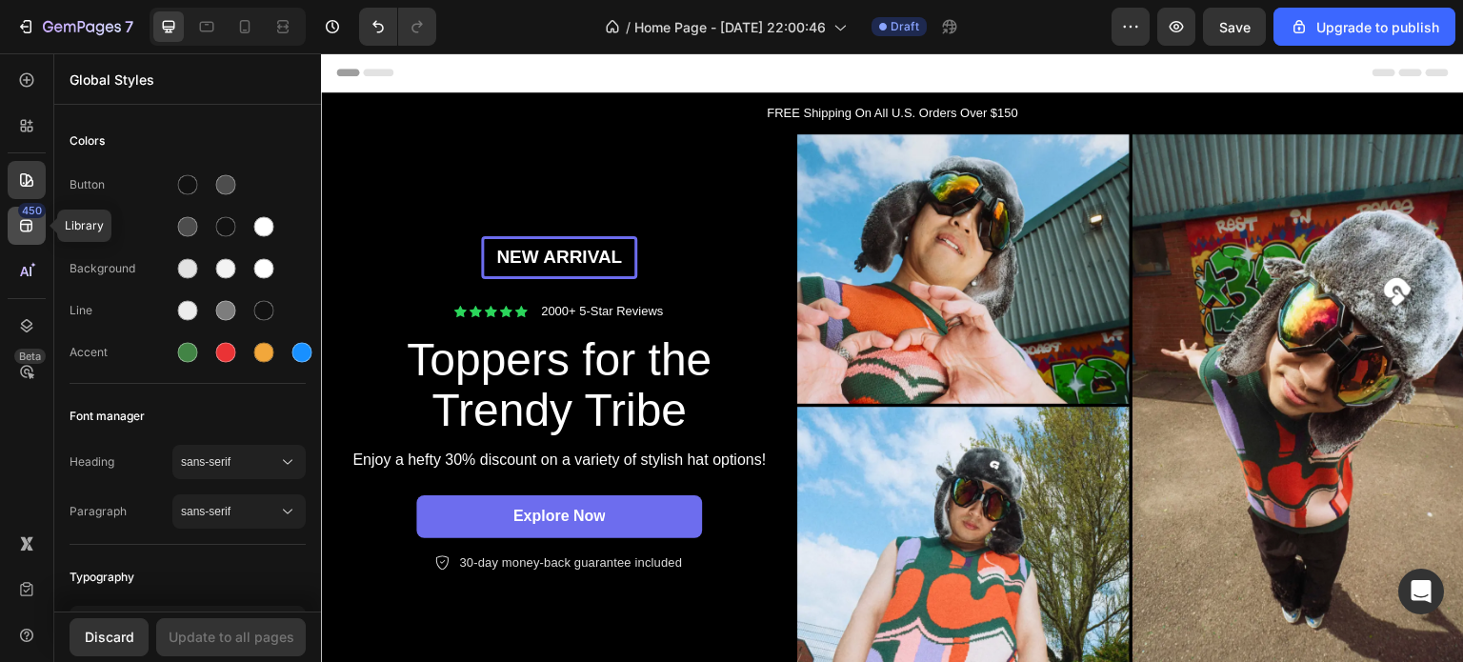
click at [38, 230] on div "450" at bounding box center [27, 226] width 38 height 38
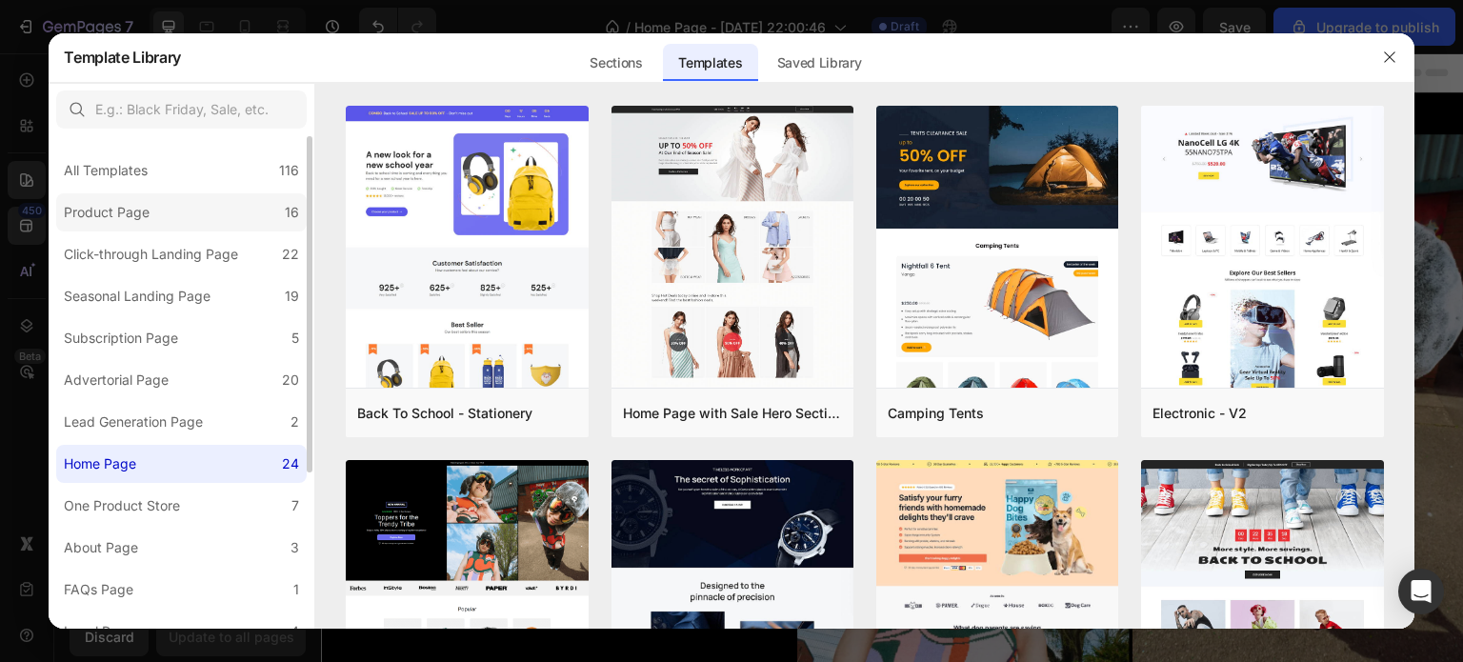
click at [190, 223] on label "Product Page 16" at bounding box center [181, 212] width 250 height 38
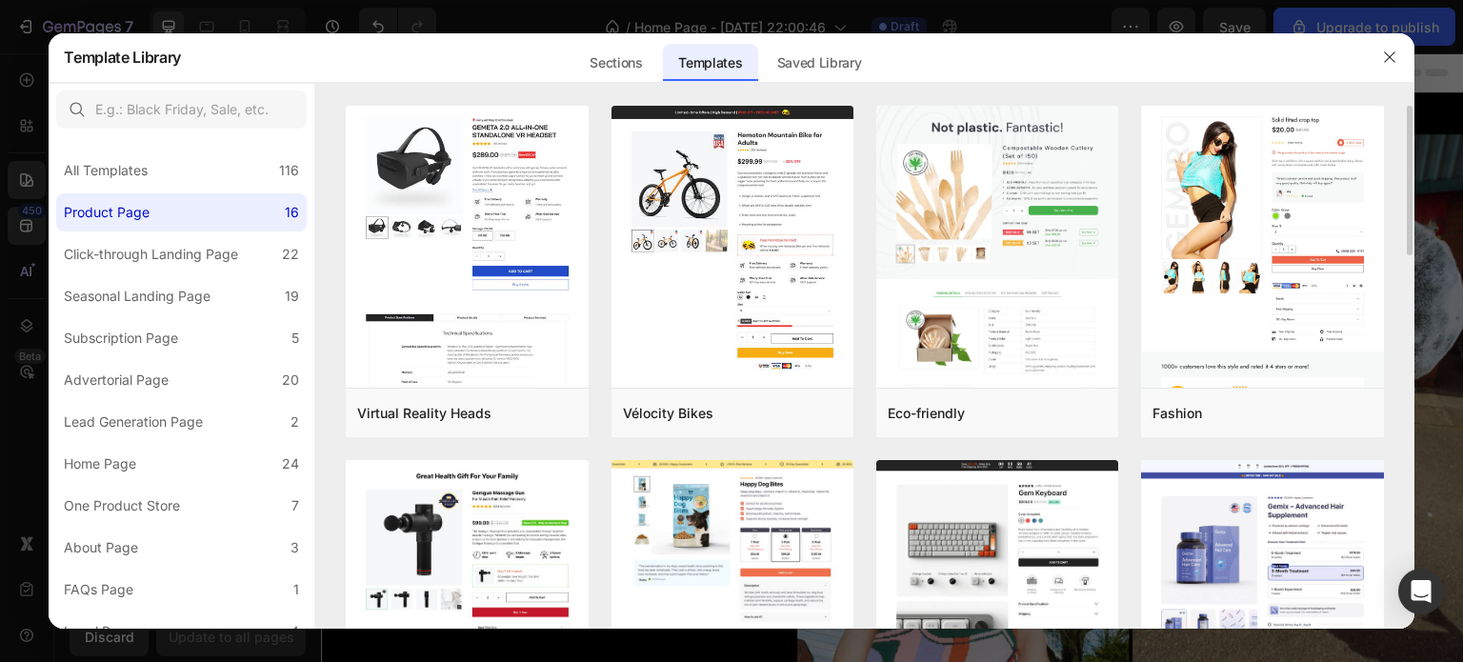
drag, startPoint x: 1408, startPoint y: 166, endPoint x: 1408, endPoint y: 213, distance: 47.6
click at [1408, 213] on div "Virtual Reality Heads Add to page Preview Vélocity Bikes Add to page Preview Ec…" at bounding box center [864, 368] width 1099 height 524
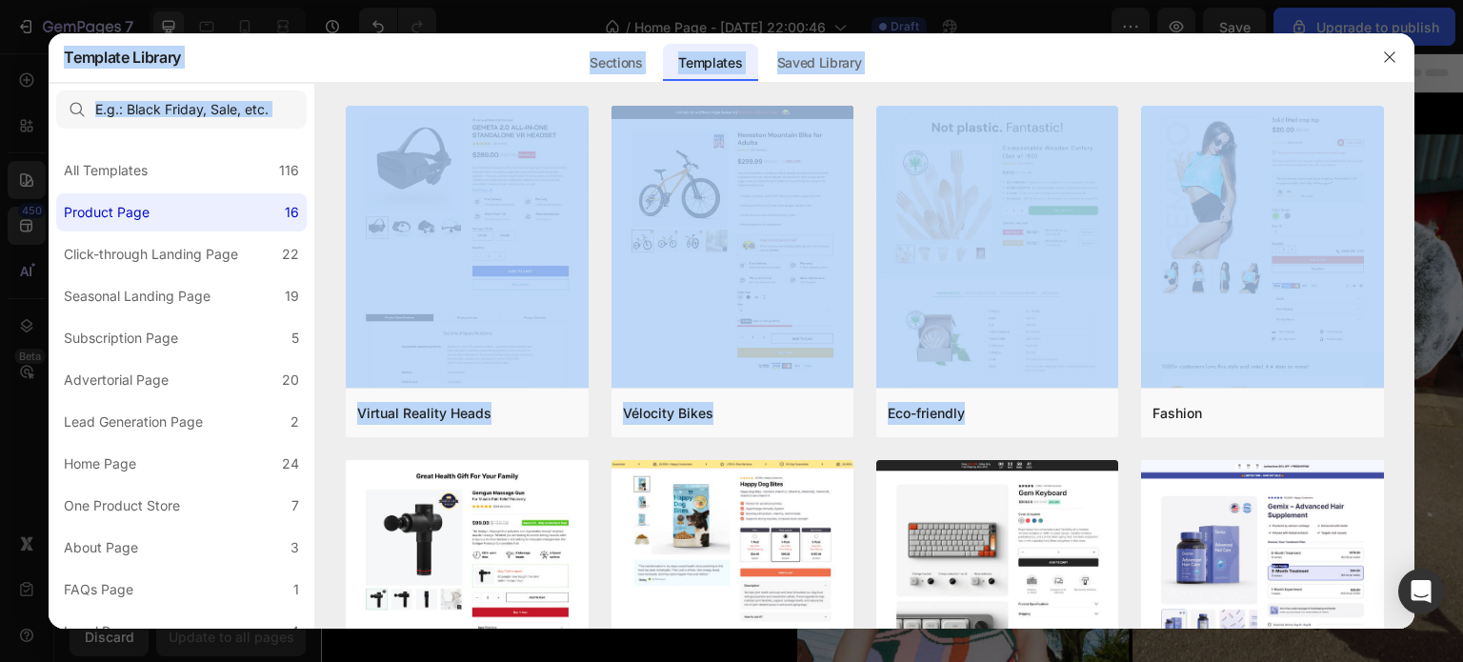
drag, startPoint x: 1411, startPoint y: 201, endPoint x: 1416, endPoint y: 285, distance: 84.0
click at [1416, 285] on div "Template Library Sections Templates Existing pages Saved Library Templates Save…" at bounding box center [731, 331] width 1463 height 662
click at [1279, 60] on div "Template Library Sections Templates Existing pages Saved Library Templates Save…" at bounding box center [714, 57] width 1301 height 50
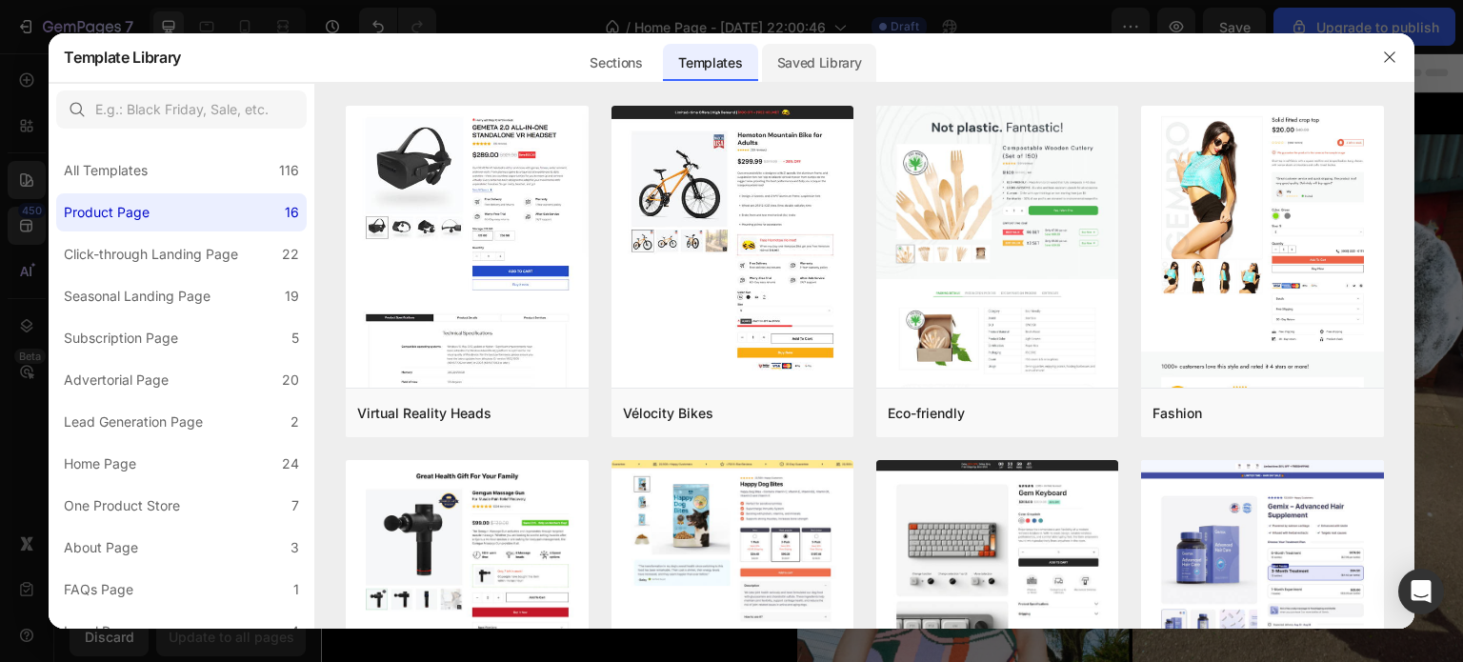
click at [799, 56] on div "Saved Library" at bounding box center [819, 63] width 115 height 38
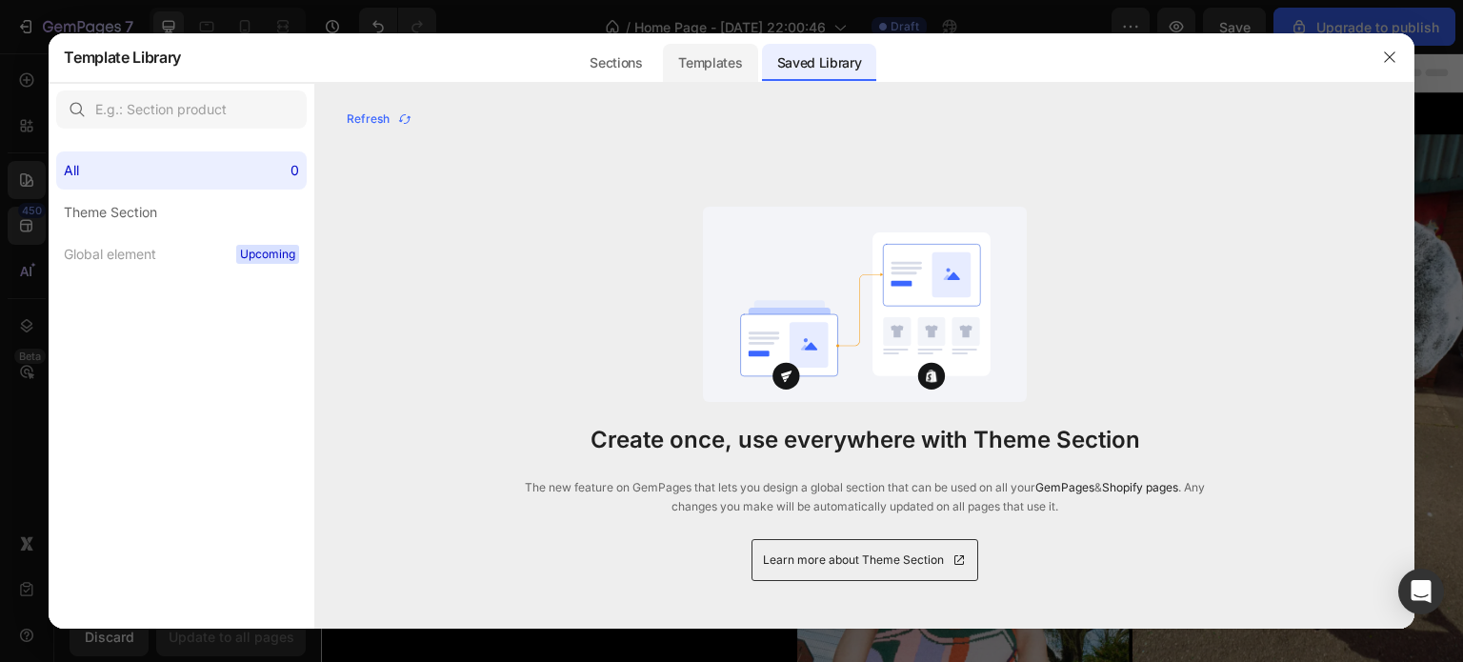
click at [719, 59] on div "Templates" at bounding box center [710, 63] width 94 height 38
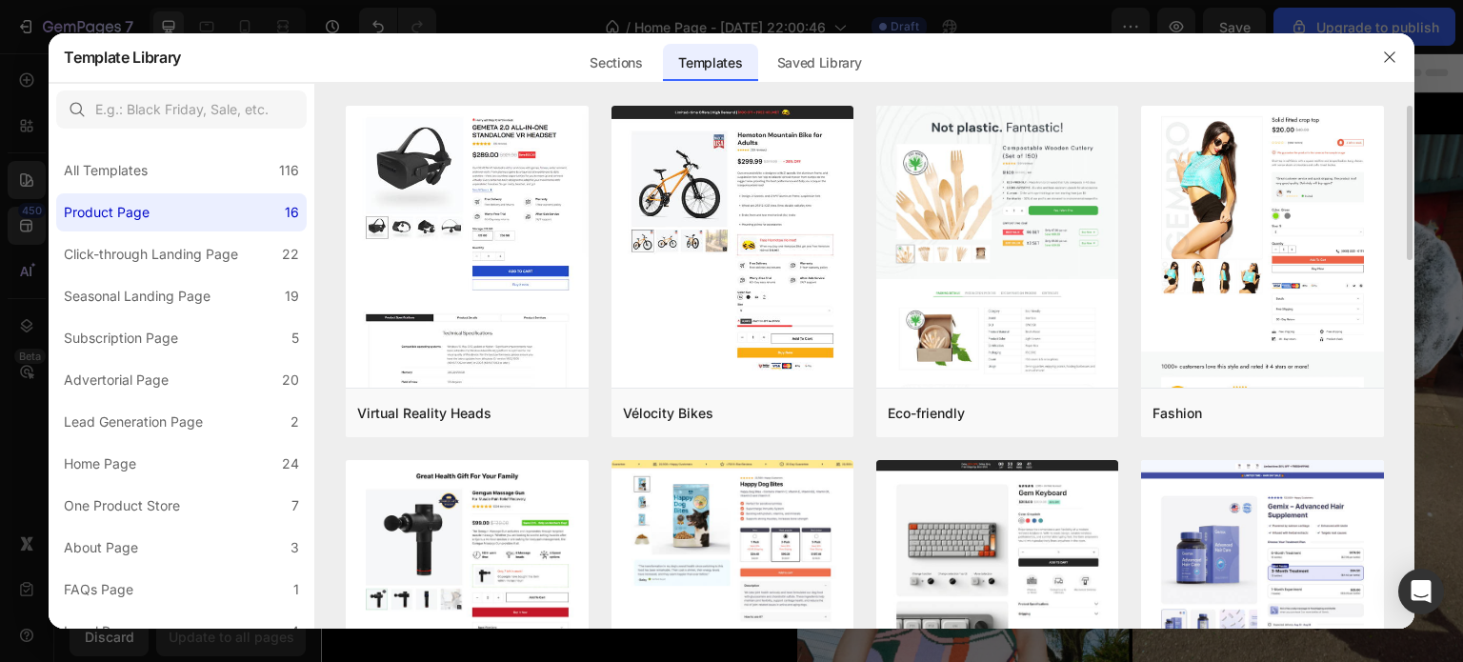
drag, startPoint x: 1410, startPoint y: 247, endPoint x: 1411, endPoint y: 294, distance: 47.6
click at [1411, 294] on div "Virtual Reality Heads Add to page Preview Vélocity Bikes Add to page Preview Ec…" at bounding box center [864, 368] width 1099 height 524
click at [133, 315] on div "All Templates 116 Product Page 16 Click-through Landing Page 22 Seasonal Landin…" at bounding box center [182, 498] width 266 height 724
click at [145, 299] on div "Seasonal Landing Page" at bounding box center [137, 296] width 147 height 23
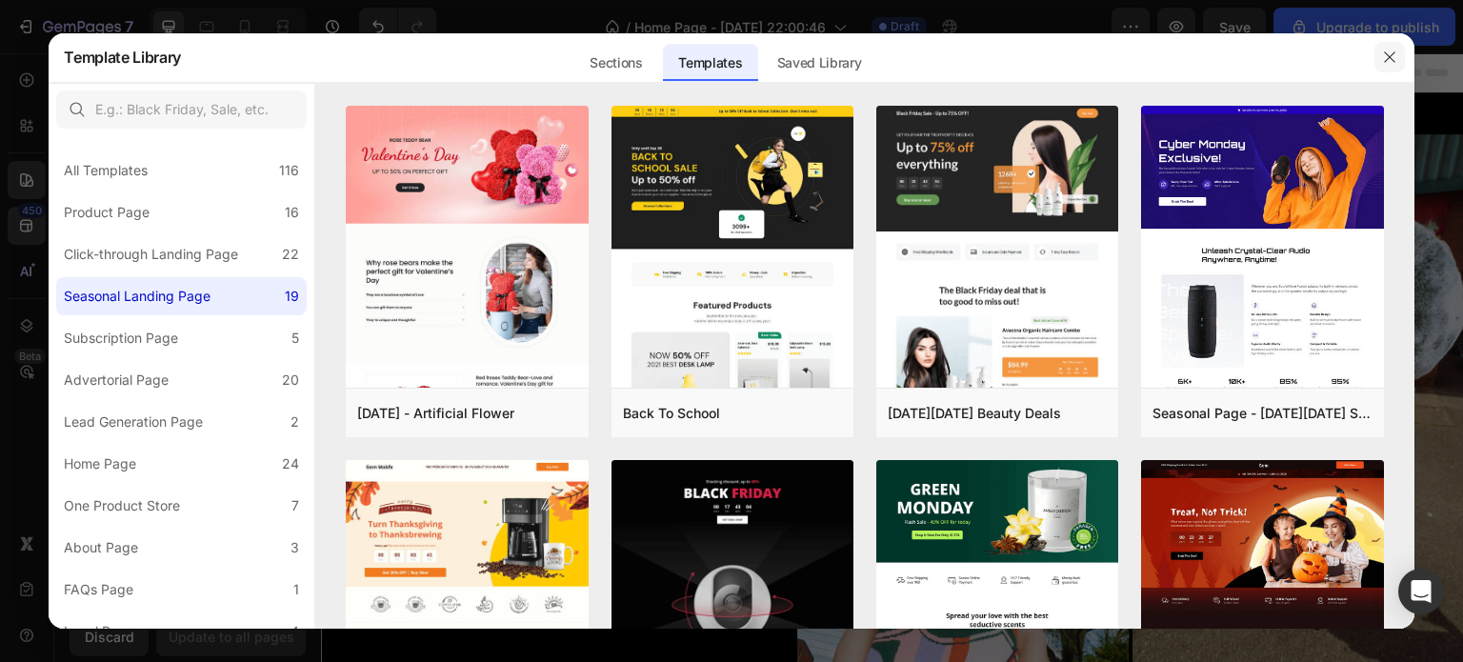
click at [1392, 61] on icon "button" at bounding box center [1389, 57] width 10 height 10
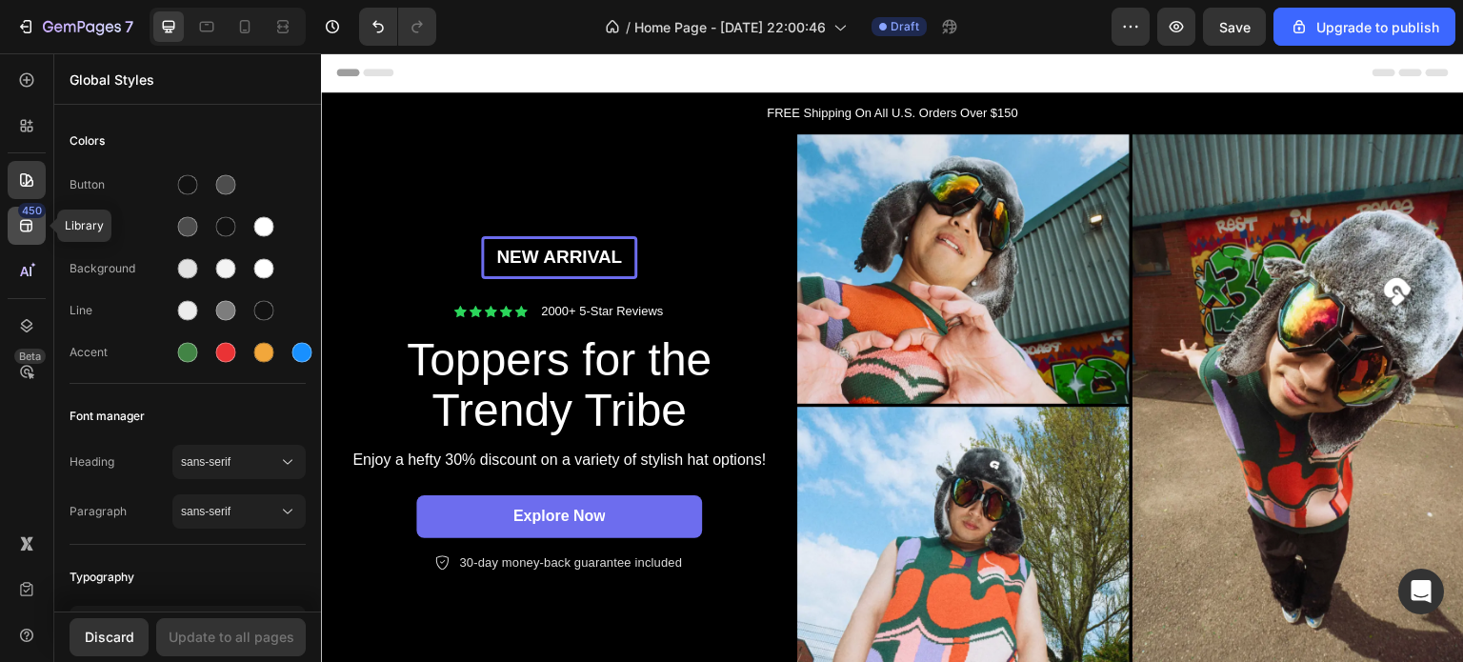
click at [24, 228] on icon at bounding box center [26, 225] width 19 height 19
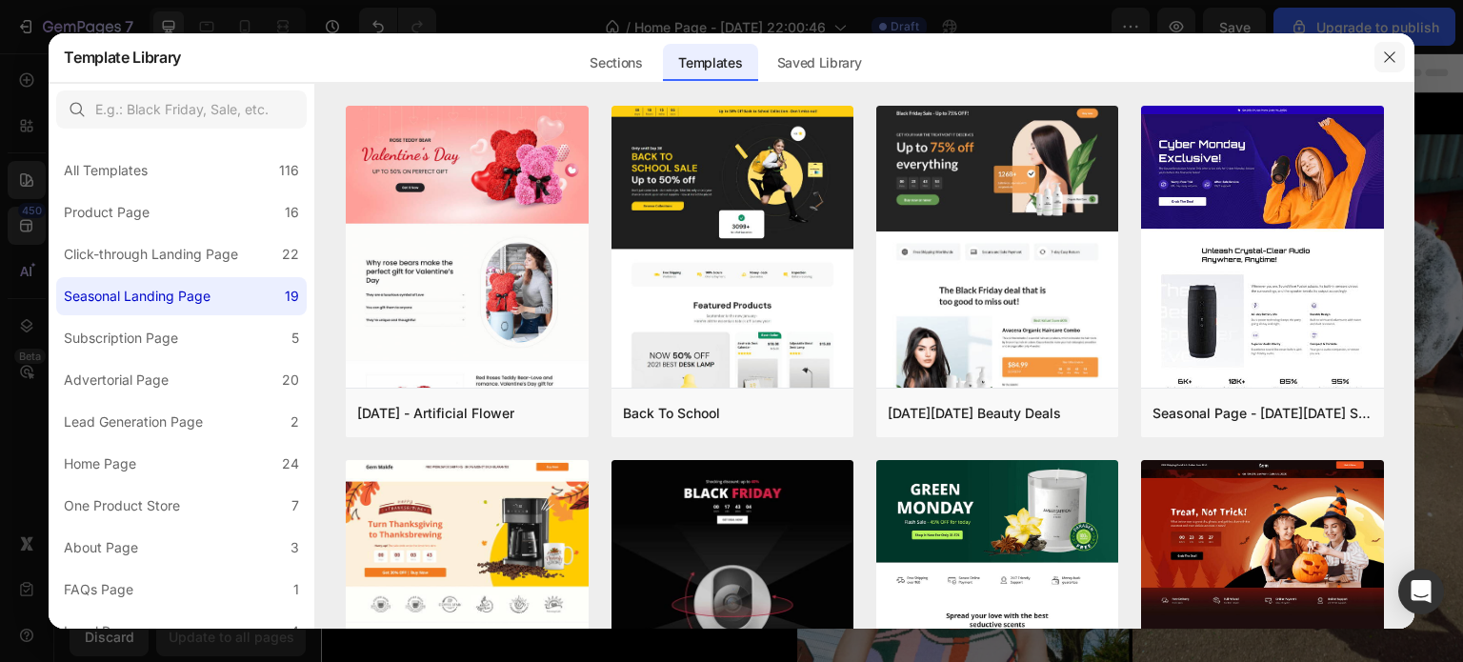
click at [1396, 62] on icon "button" at bounding box center [1389, 57] width 15 height 15
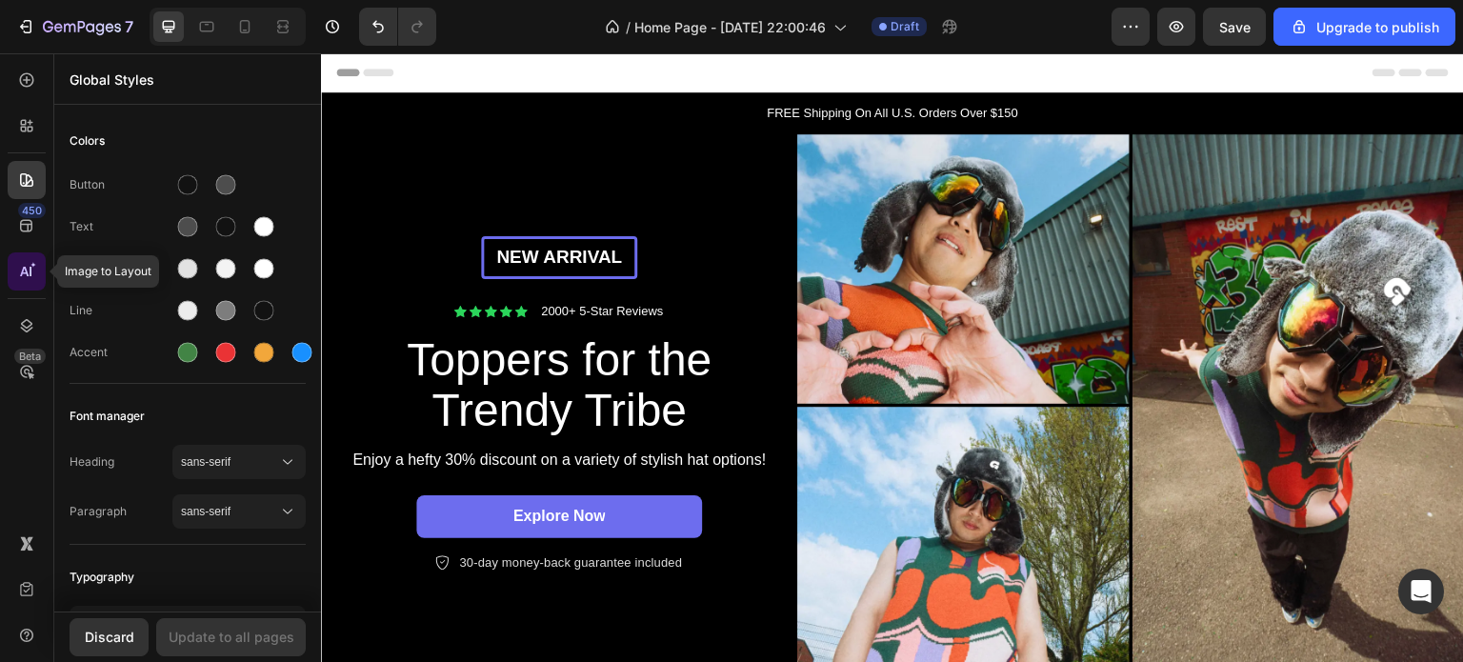
click at [22, 275] on icon at bounding box center [26, 271] width 19 height 19
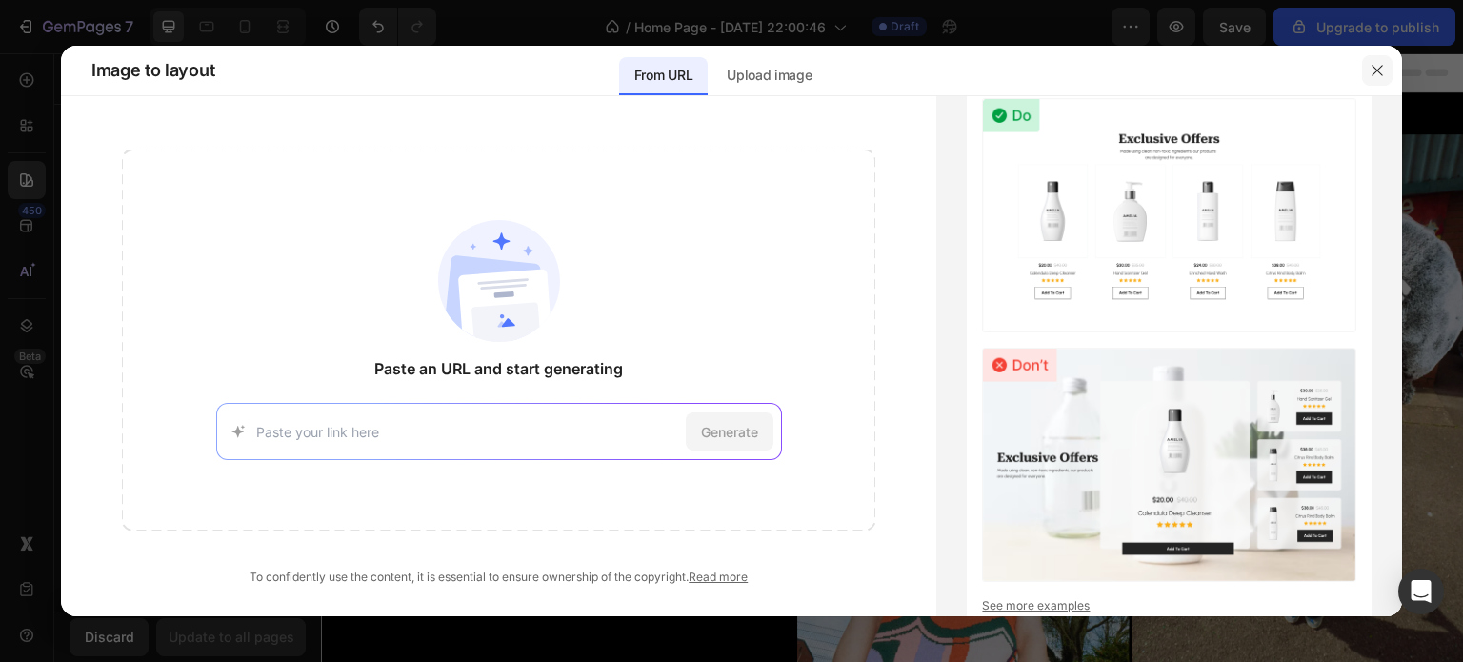
click at [1379, 66] on icon "button" at bounding box center [1377, 70] width 15 height 15
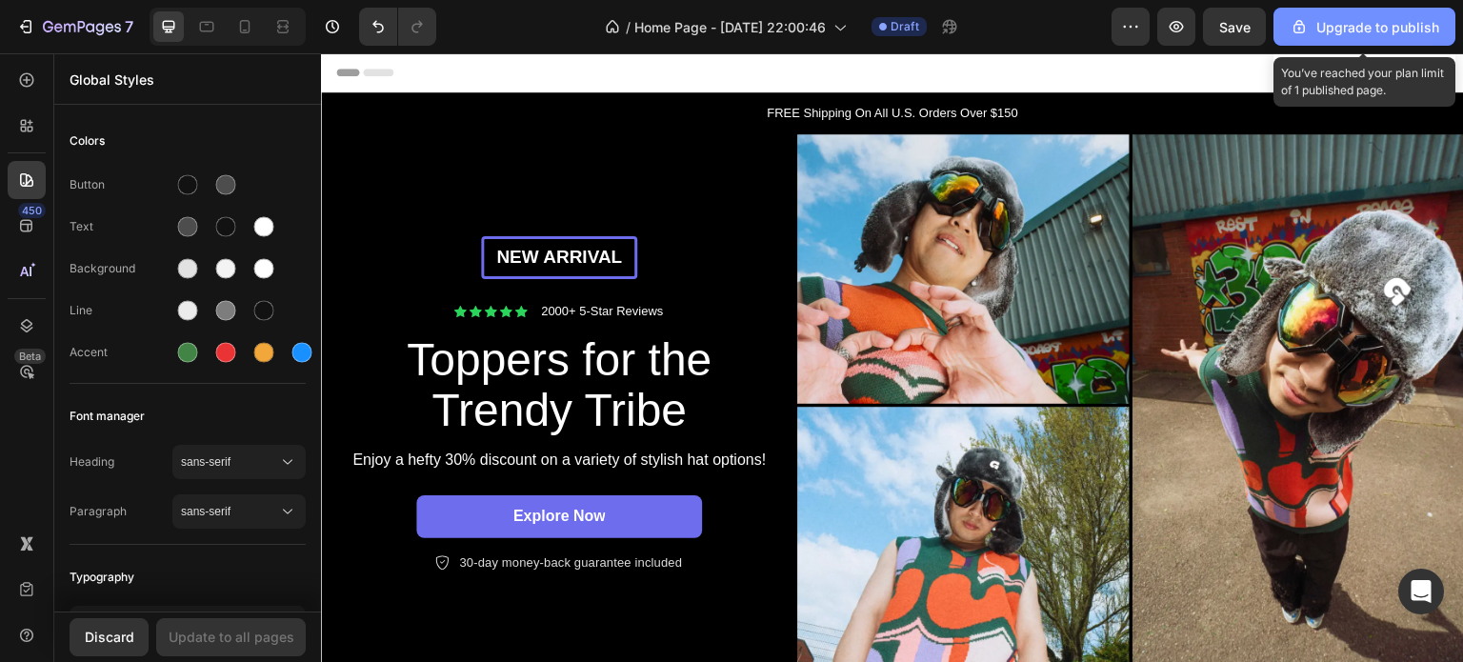
click at [1378, 30] on div "Upgrade to publish" at bounding box center [1365, 27] width 150 height 20
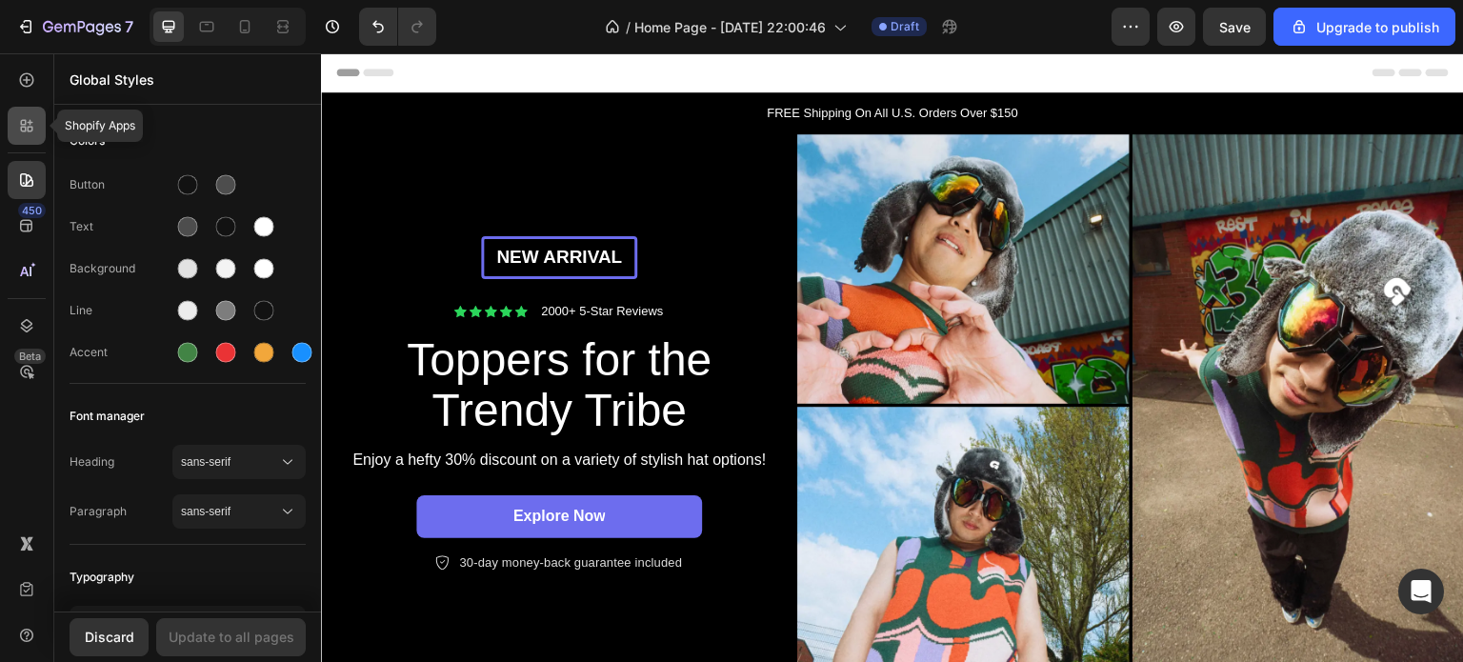
click at [40, 129] on div at bounding box center [27, 126] width 38 height 38
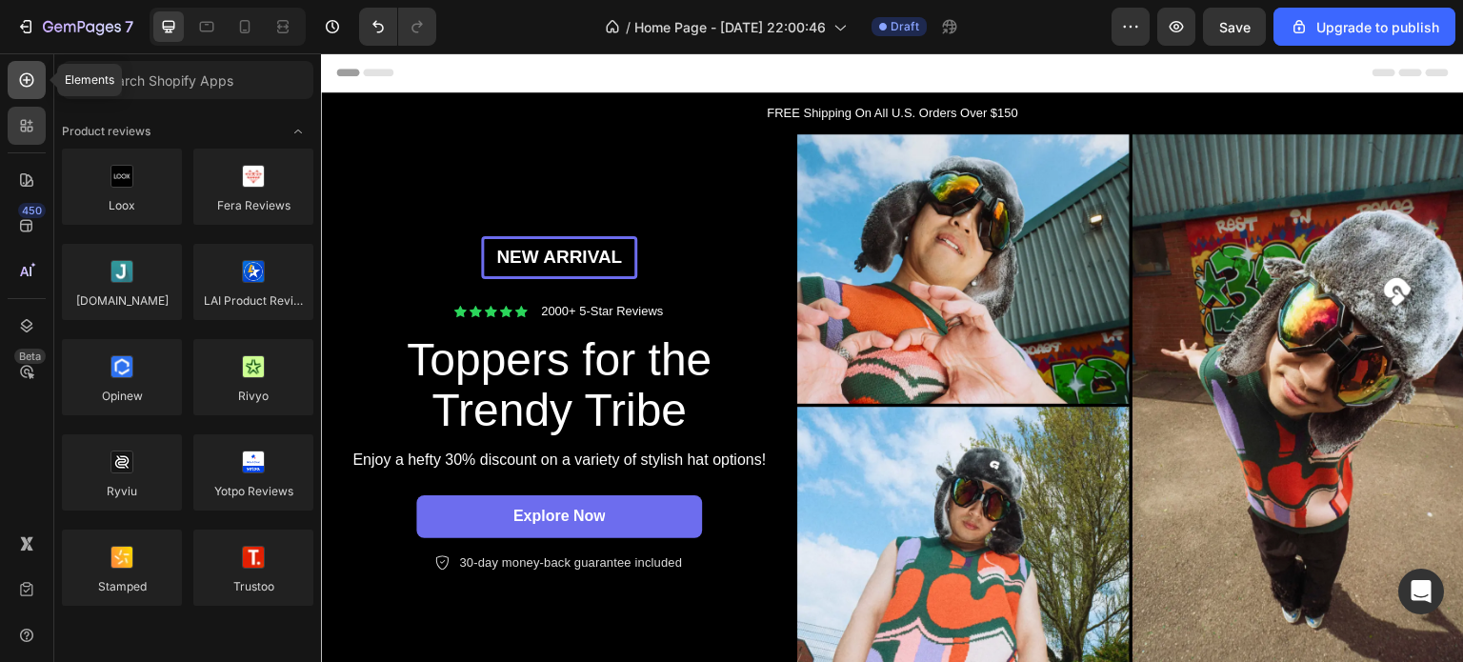
click at [35, 90] on div at bounding box center [27, 80] width 38 height 38
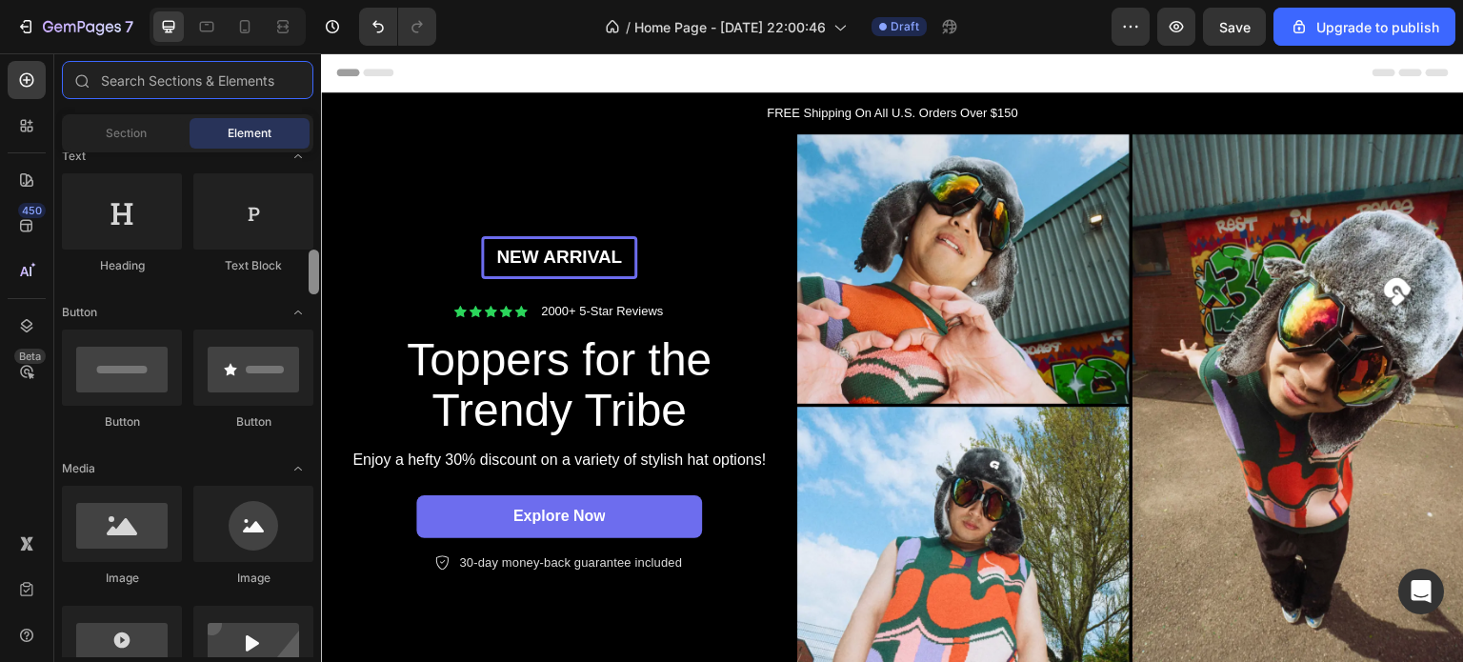
scroll to position [362, 0]
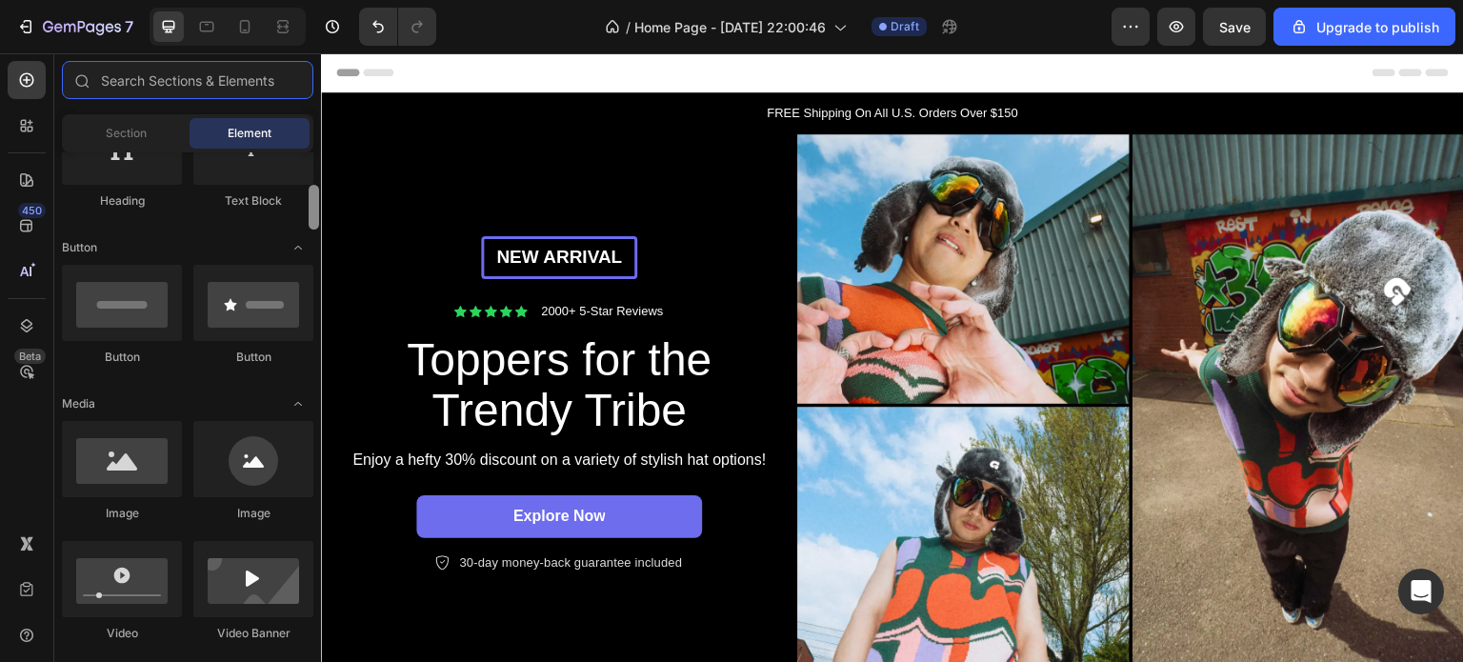
drag, startPoint x: 311, startPoint y: 170, endPoint x: 309, endPoint y: 203, distance: 32.5
click at [309, 203] on div at bounding box center [314, 207] width 10 height 45
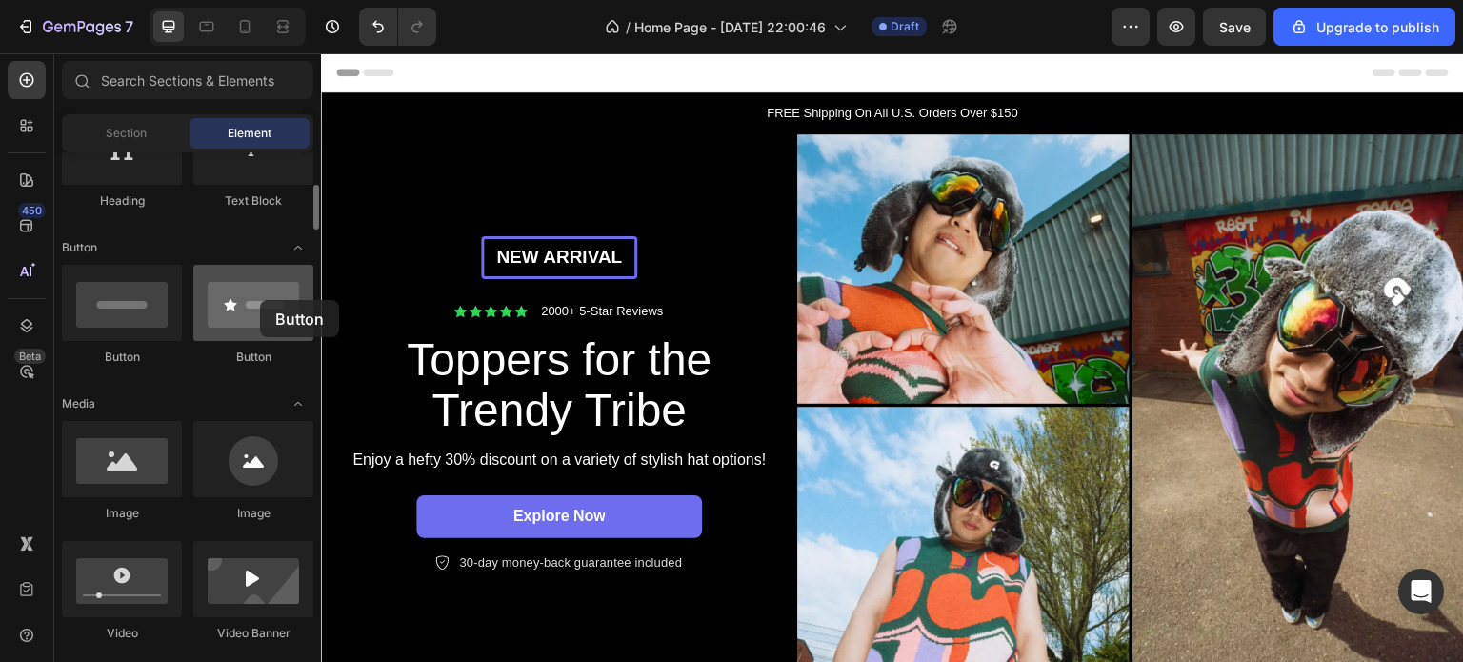
click at [260, 300] on div at bounding box center [253, 303] width 120 height 76
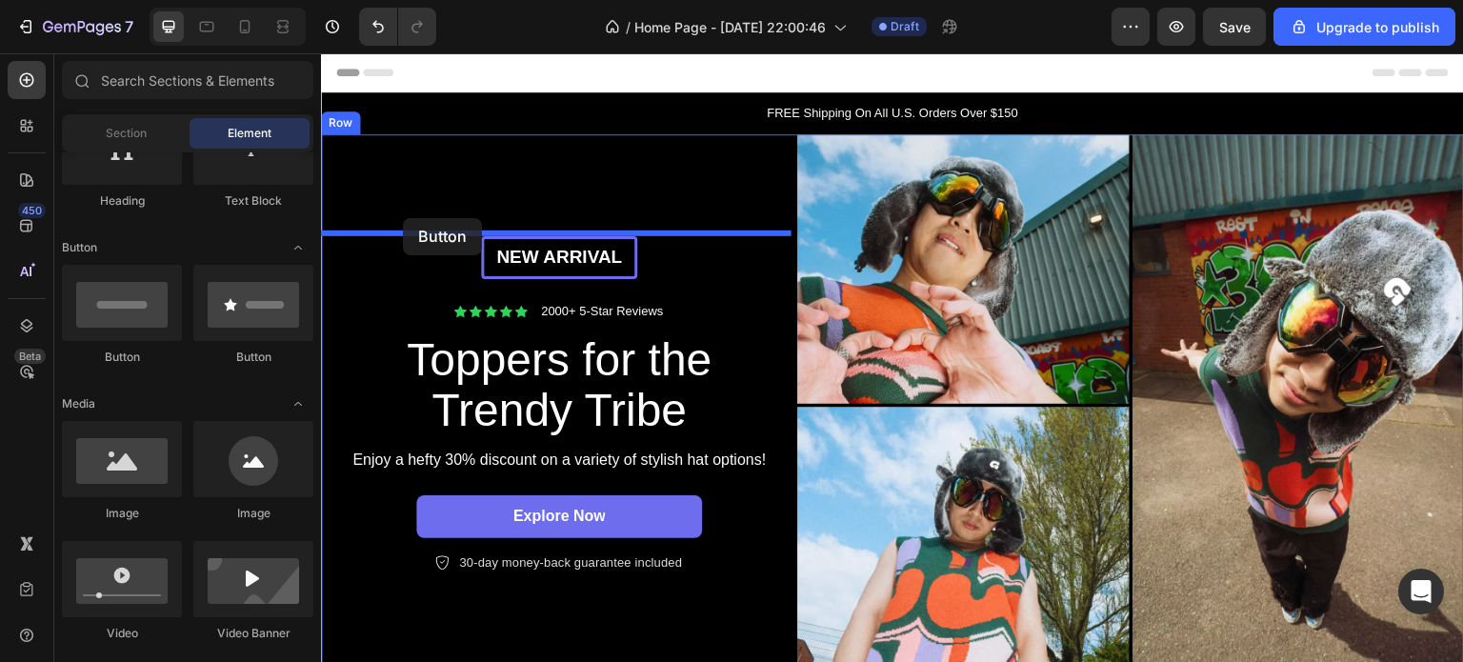
drag, startPoint x: 581, startPoint y: 353, endPoint x: 403, endPoint y: 218, distance: 223.6
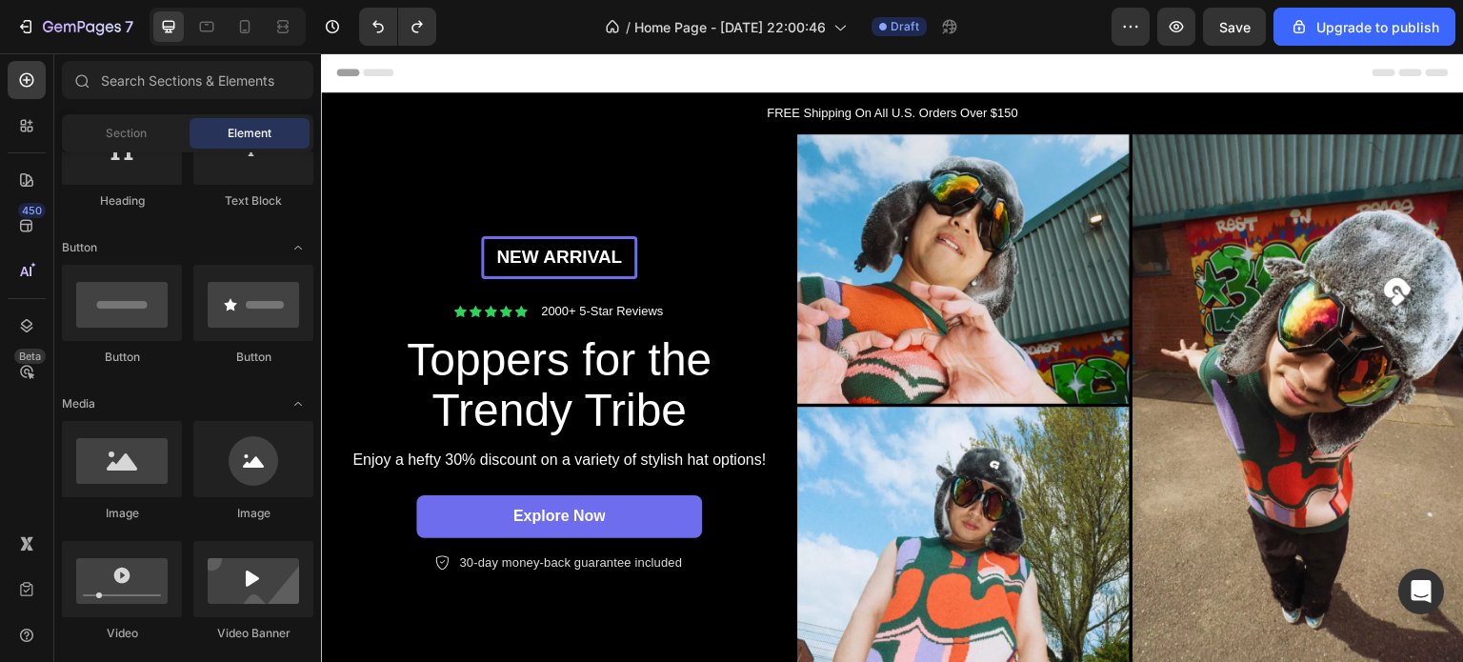
drag, startPoint x: 192, startPoint y: 235, endPoint x: 202, endPoint y: 410, distance: 174.6
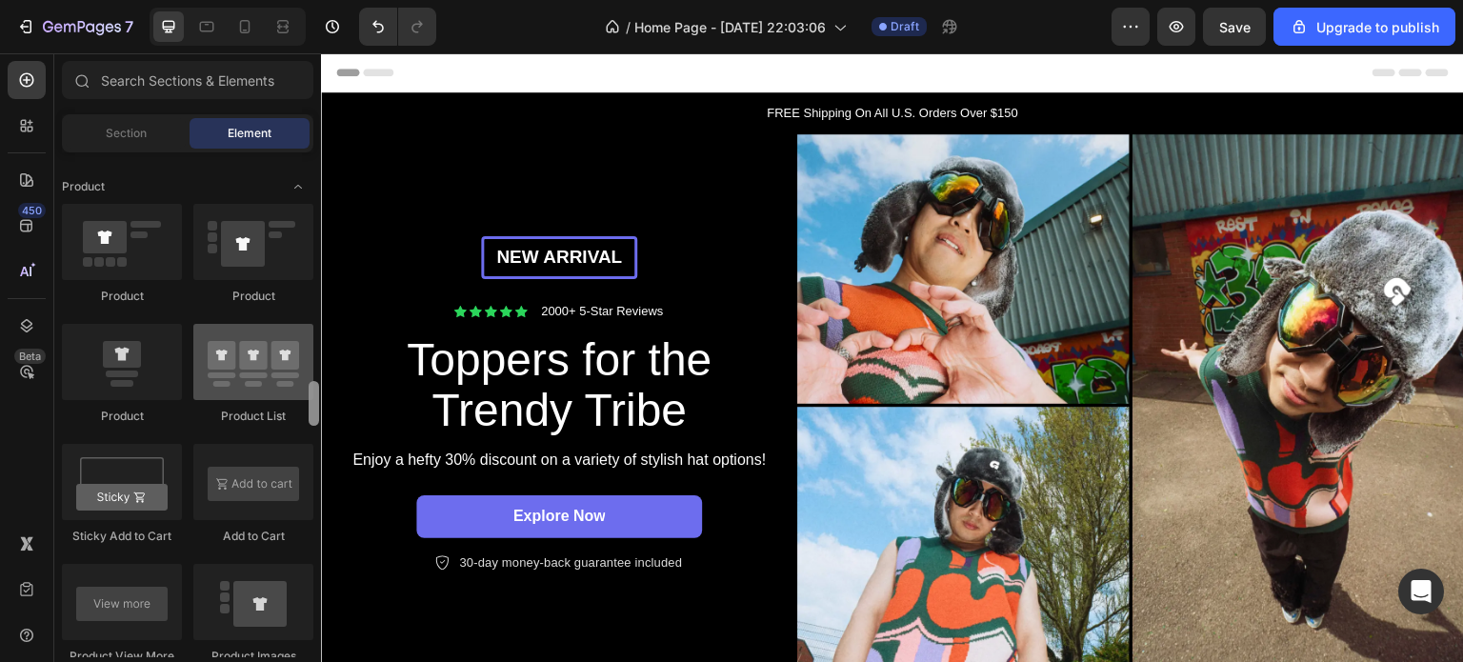
scroll to position [2427, 0]
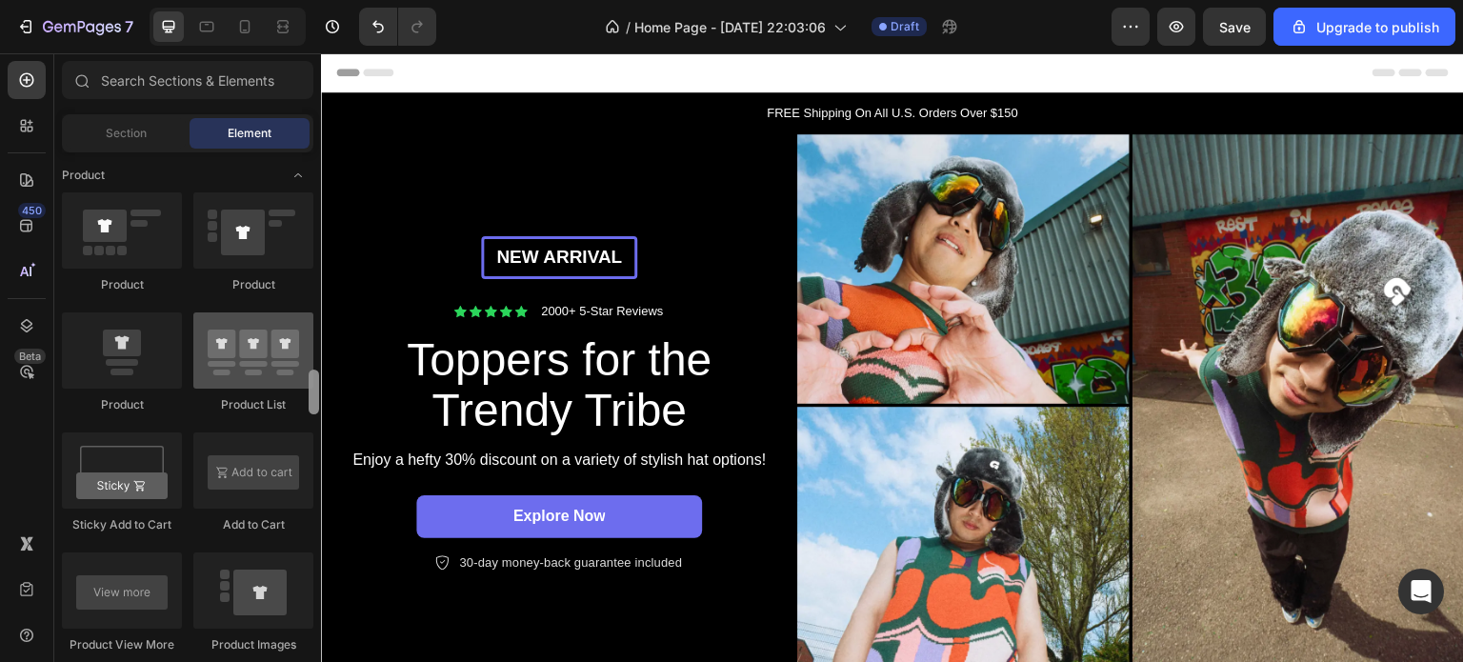
drag, startPoint x: 317, startPoint y: 179, endPoint x: 298, endPoint y: 396, distance: 218.0
click at [298, 396] on div "Layout Row Row Row Row Text Heading Text Block Button Button Button Media Image…" at bounding box center [187, 404] width 267 height 505
click at [272, 370] on div at bounding box center [253, 350] width 120 height 76
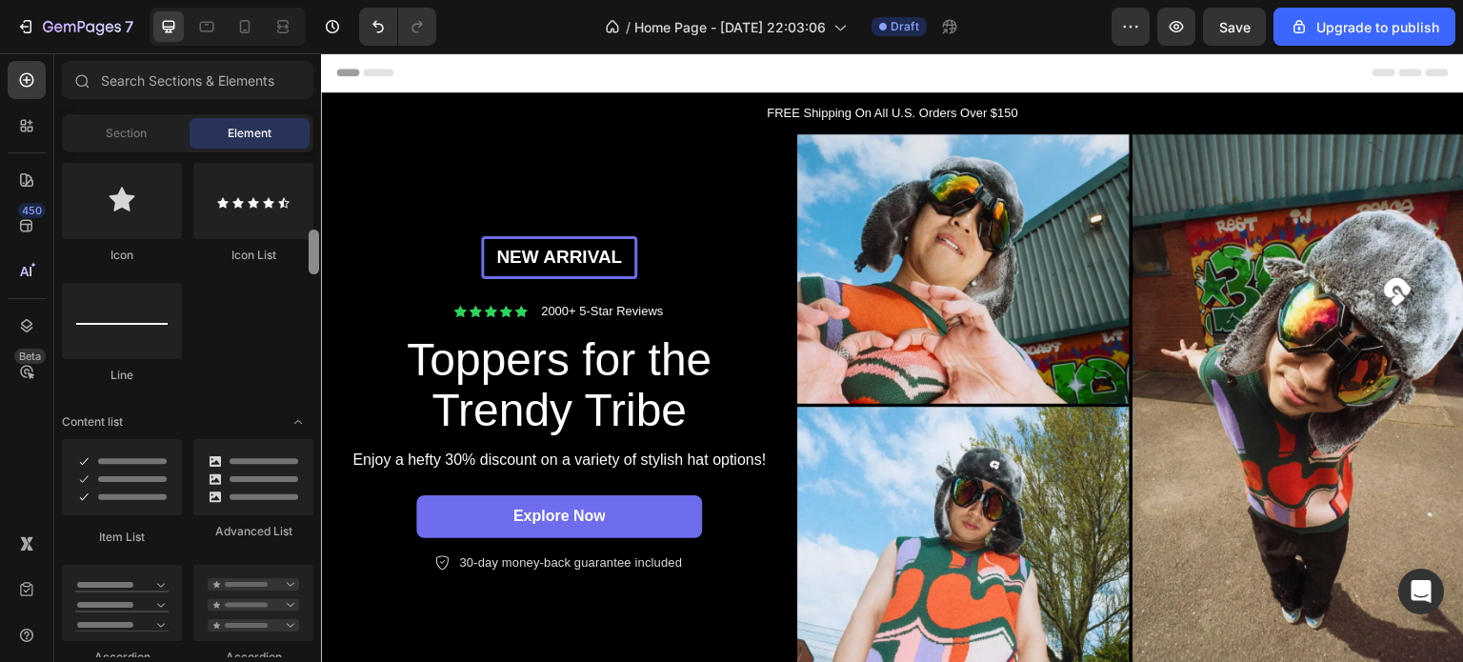
scroll to position [1224, 0]
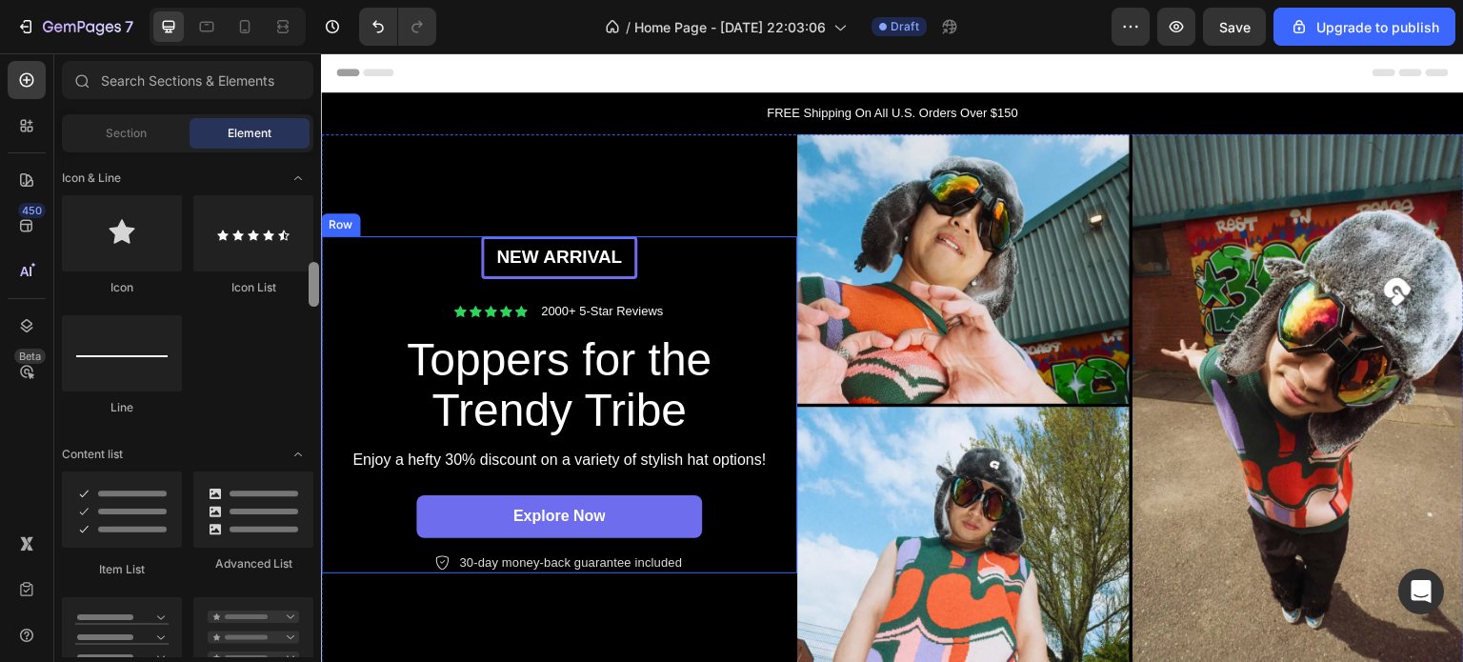
drag, startPoint x: 636, startPoint y: 446, endPoint x: 321, endPoint y: 248, distance: 372.3
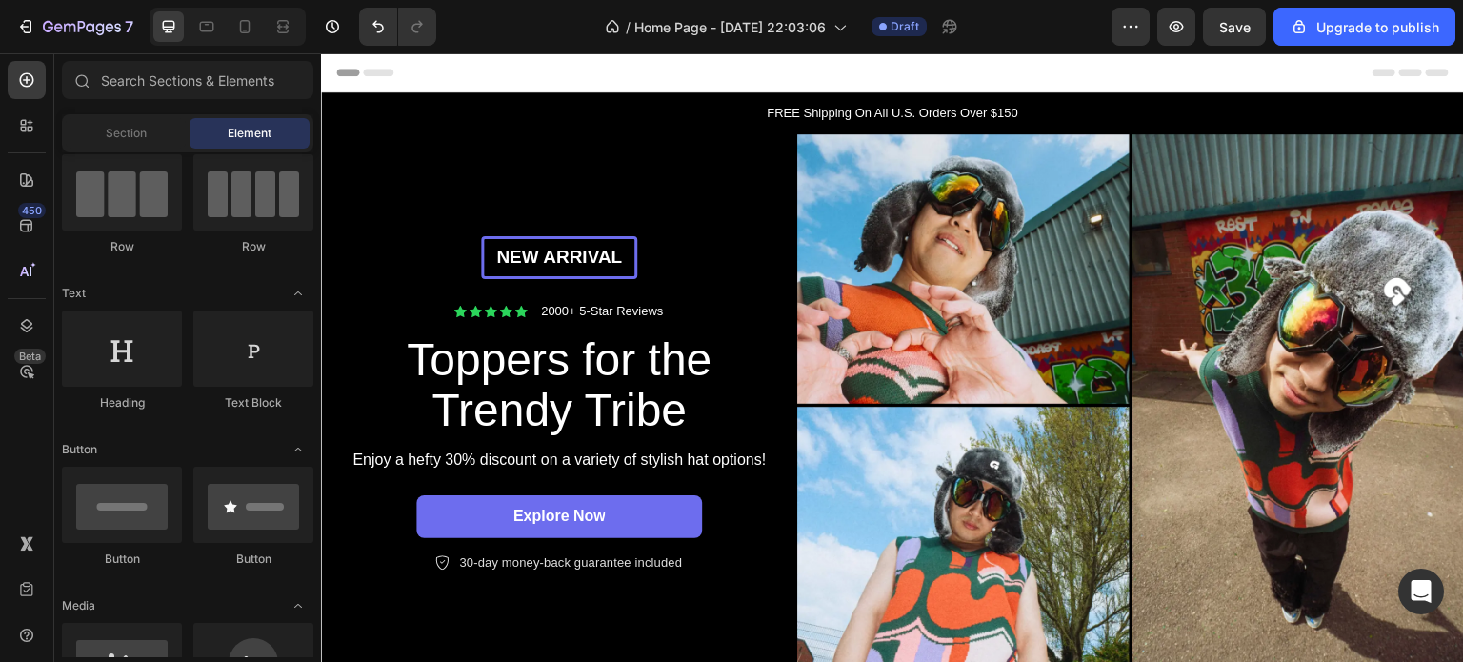
scroll to position [0, 0]
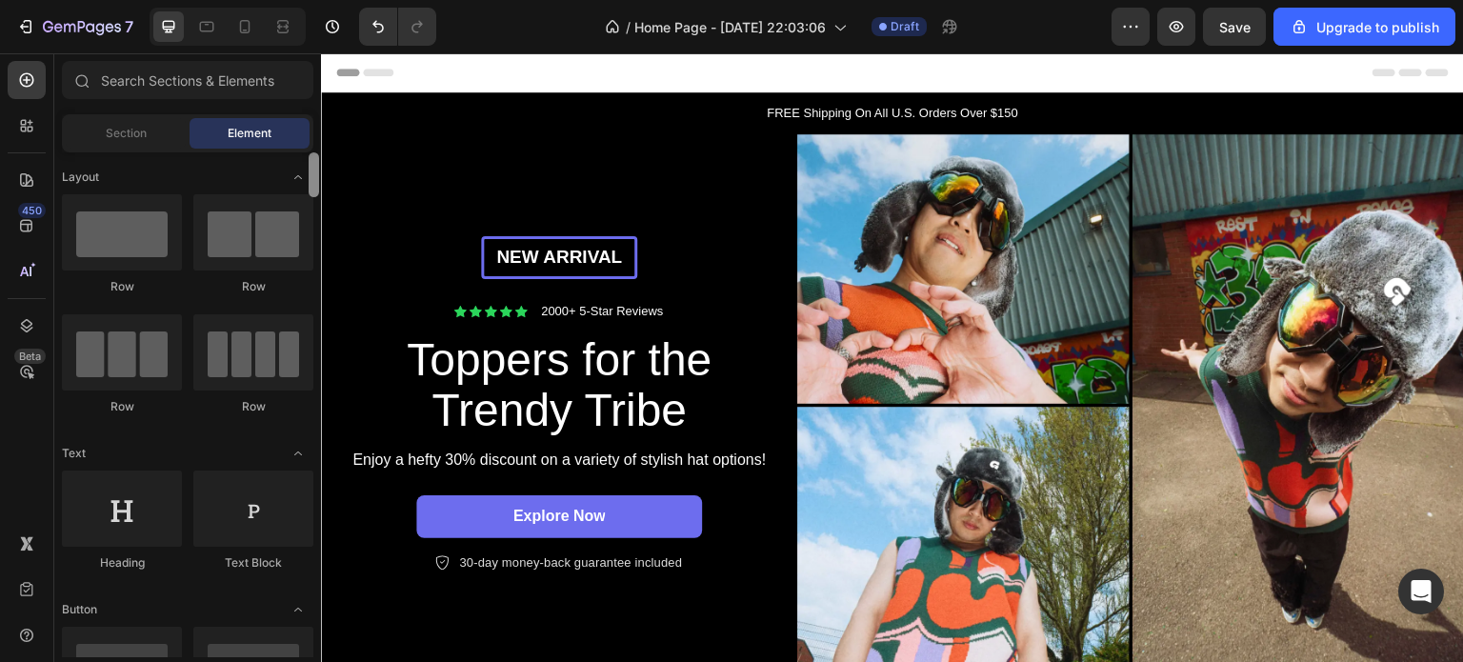
drag, startPoint x: 310, startPoint y: 268, endPoint x: 308, endPoint y: 148, distance: 120.0
click at [308, 148] on div "Sections(18) Elements(83) Section Element Hero Section Product Detail Brands Tr…" at bounding box center [187, 359] width 267 height 596
click at [138, 135] on span "Section" at bounding box center [126, 133] width 41 height 17
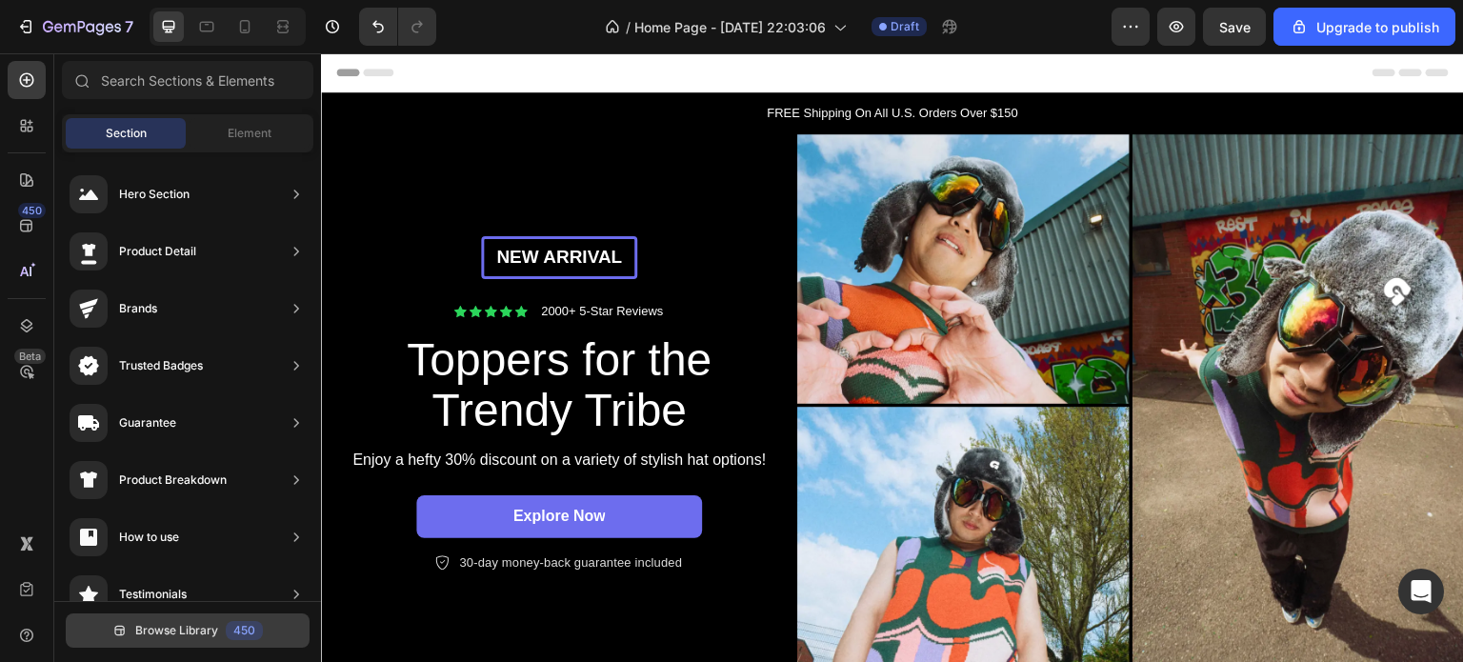
click at [196, 626] on span "Browse Library" at bounding box center [176, 630] width 83 height 17
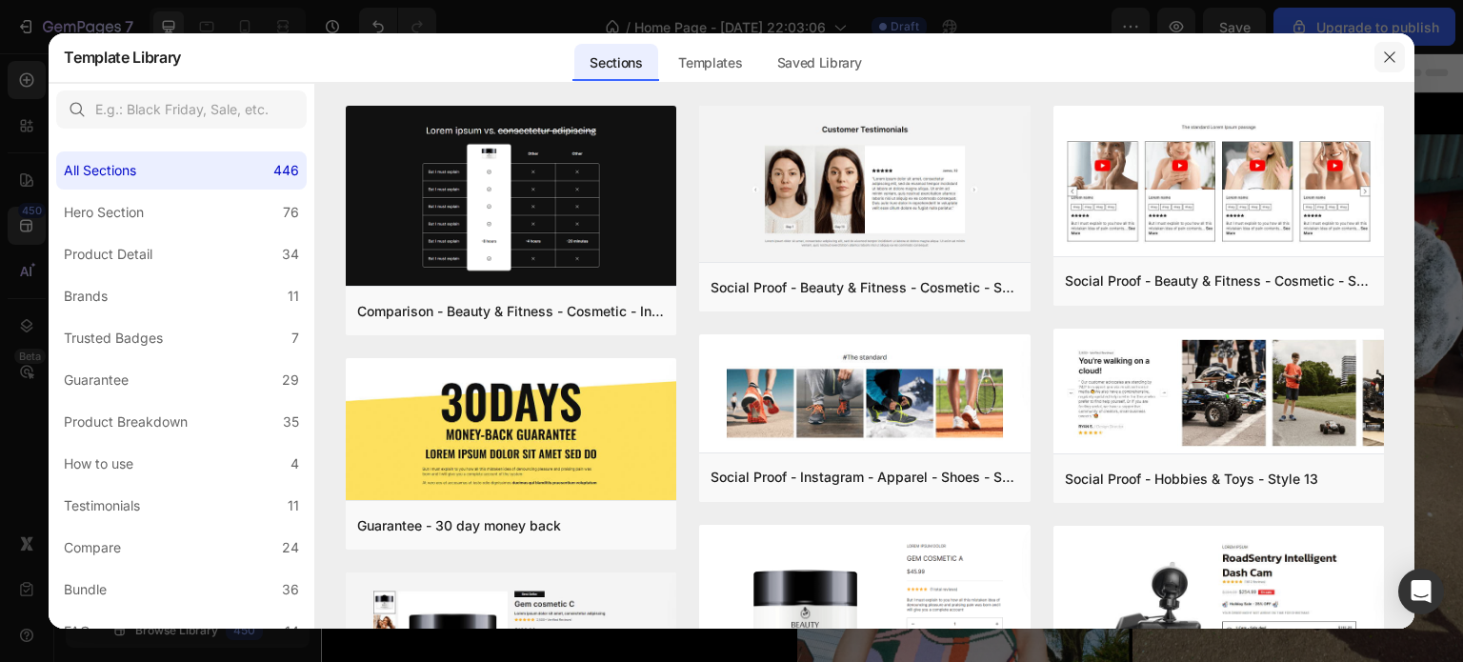
click at [1388, 51] on icon "button" at bounding box center [1389, 57] width 15 height 15
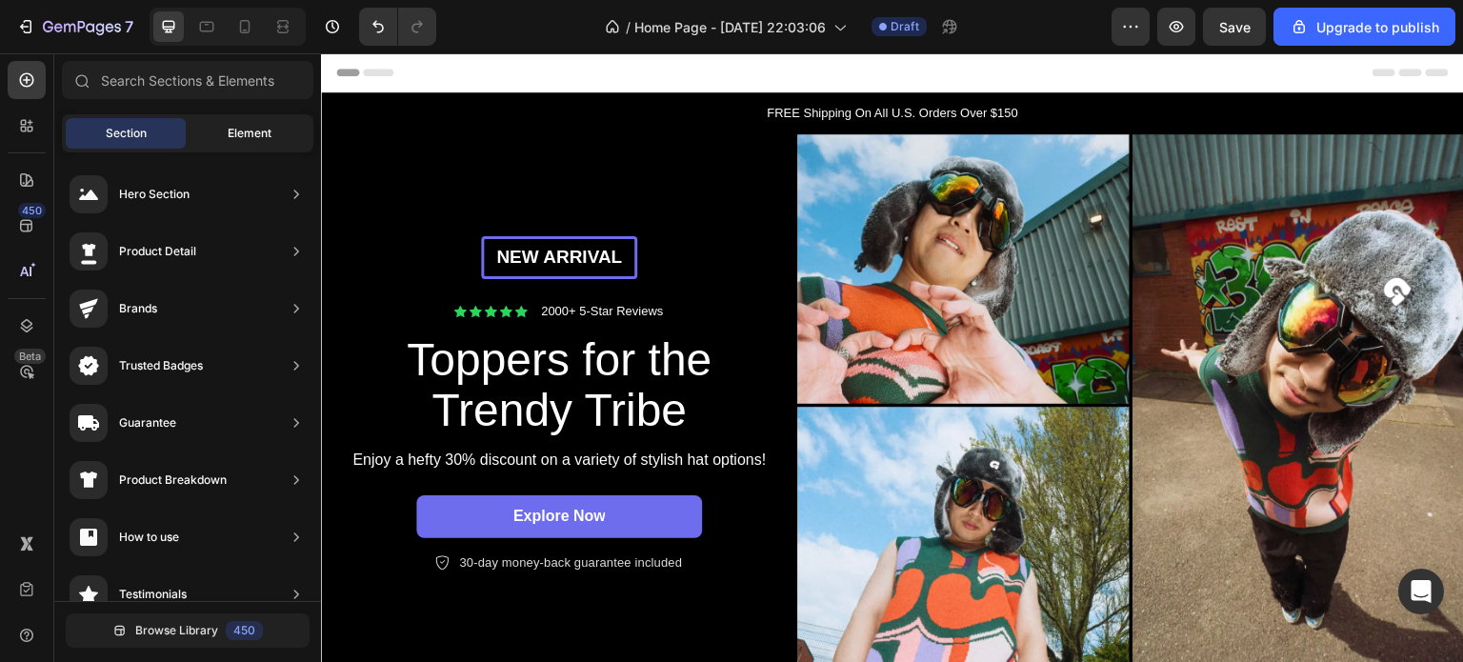
click at [228, 134] on span "Element" at bounding box center [250, 133] width 44 height 17
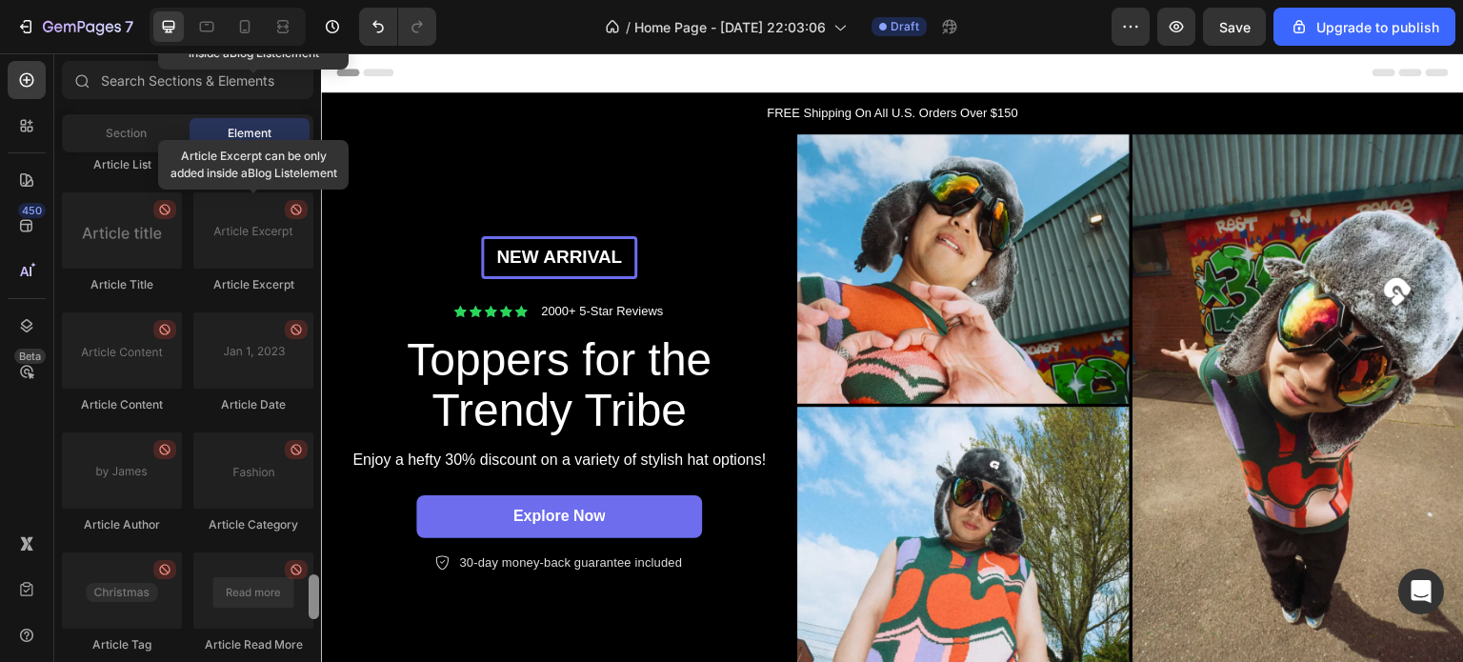
scroll to position [5139, 0]
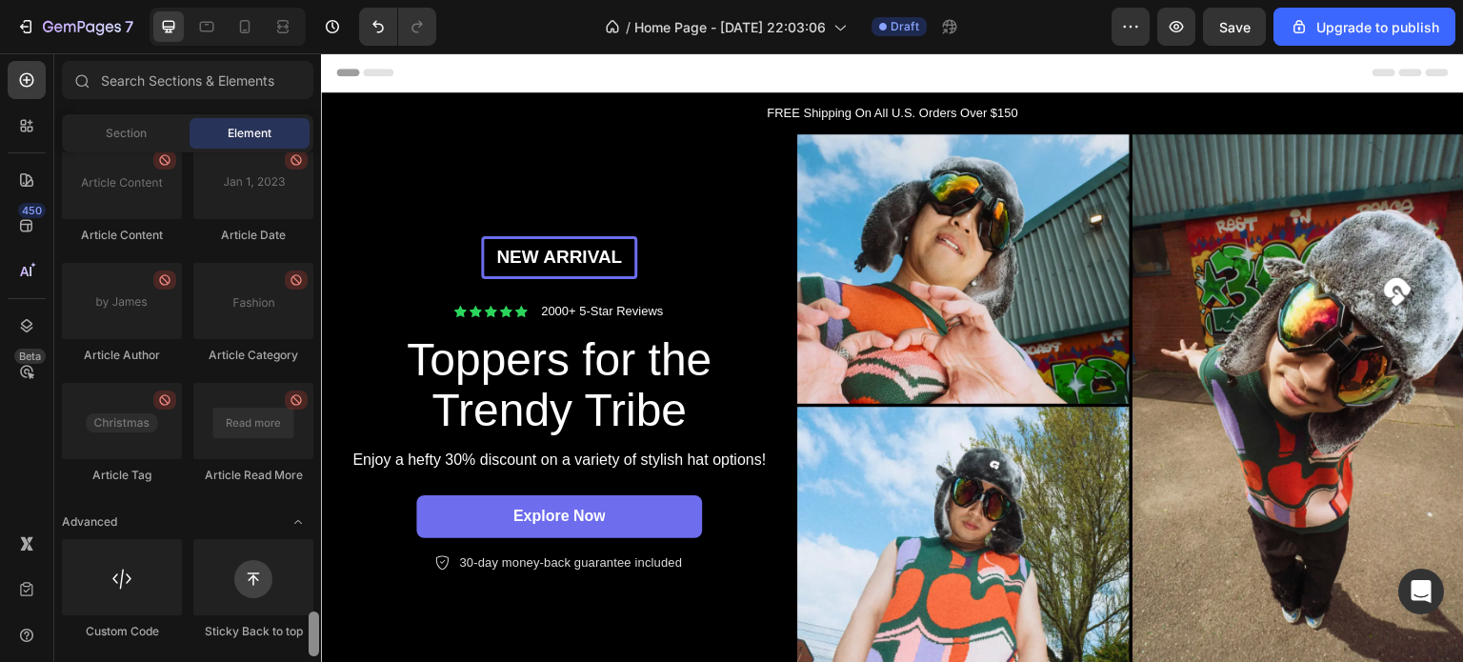
drag, startPoint x: 312, startPoint y: 178, endPoint x: 302, endPoint y: 674, distance: 496.3
click at [302, 0] on html "7 / Home Page - Aug 28, 22:03:06 Draft Preview Save Upgrade to publish 450 Beta…" at bounding box center [731, 0] width 1463 height 0
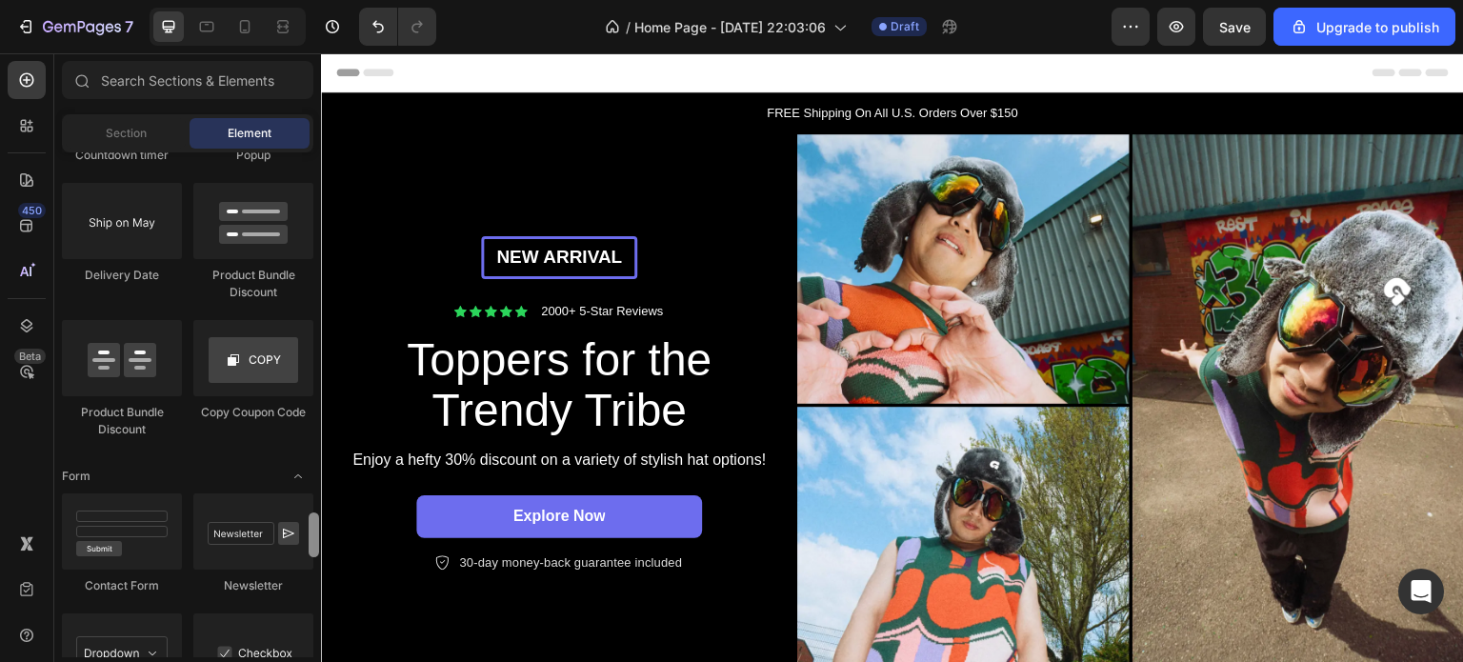
scroll to position [3991, 0]
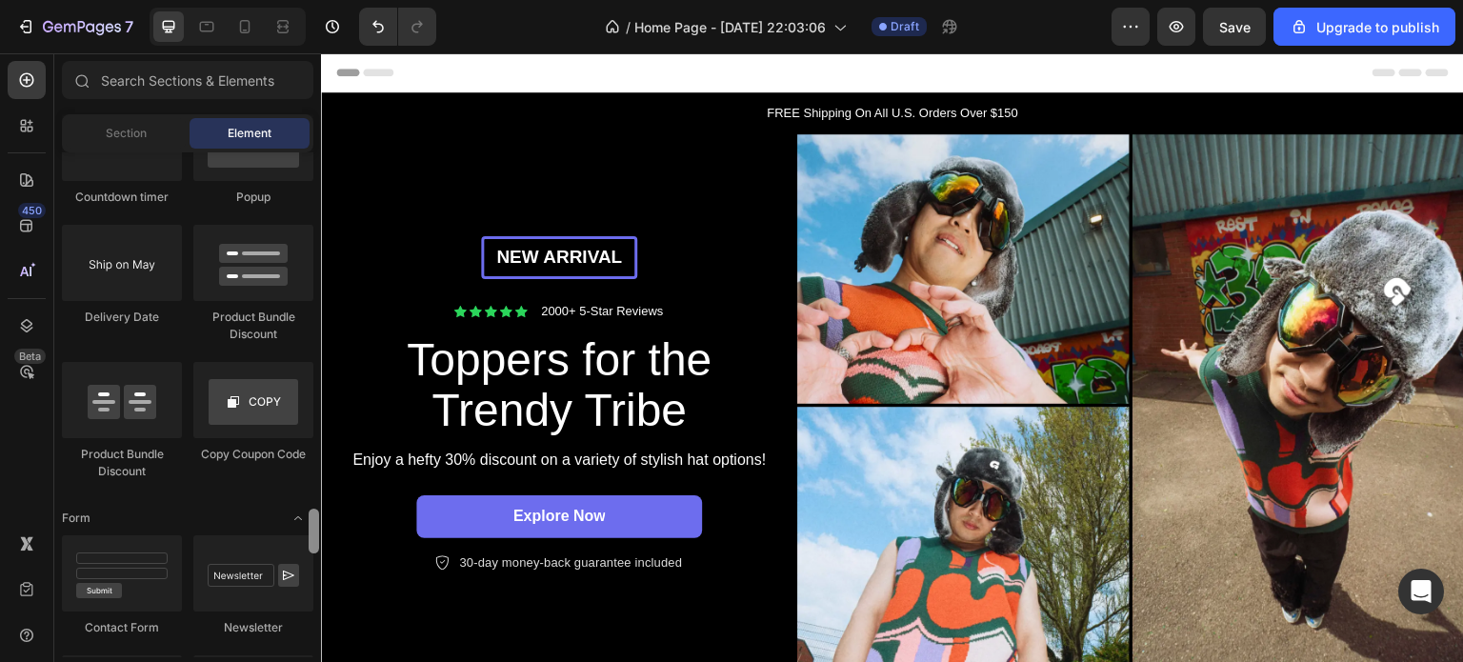
drag, startPoint x: 310, startPoint y: 628, endPoint x: 309, endPoint y: 525, distance: 102.9
click at [309, 525] on div at bounding box center [314, 531] width 10 height 45
drag, startPoint x: 1015, startPoint y: 0, endPoint x: 1012, endPoint y: 18, distance: 18.3
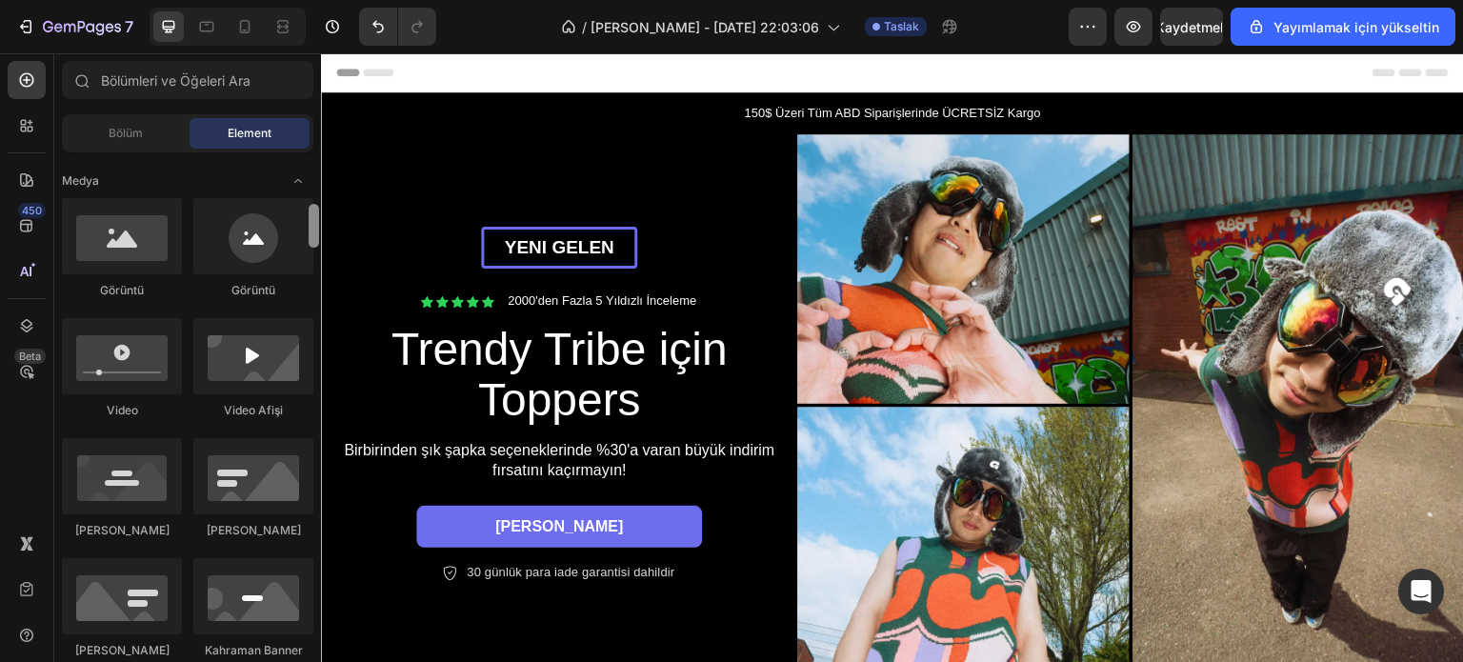
scroll to position [543, 0]
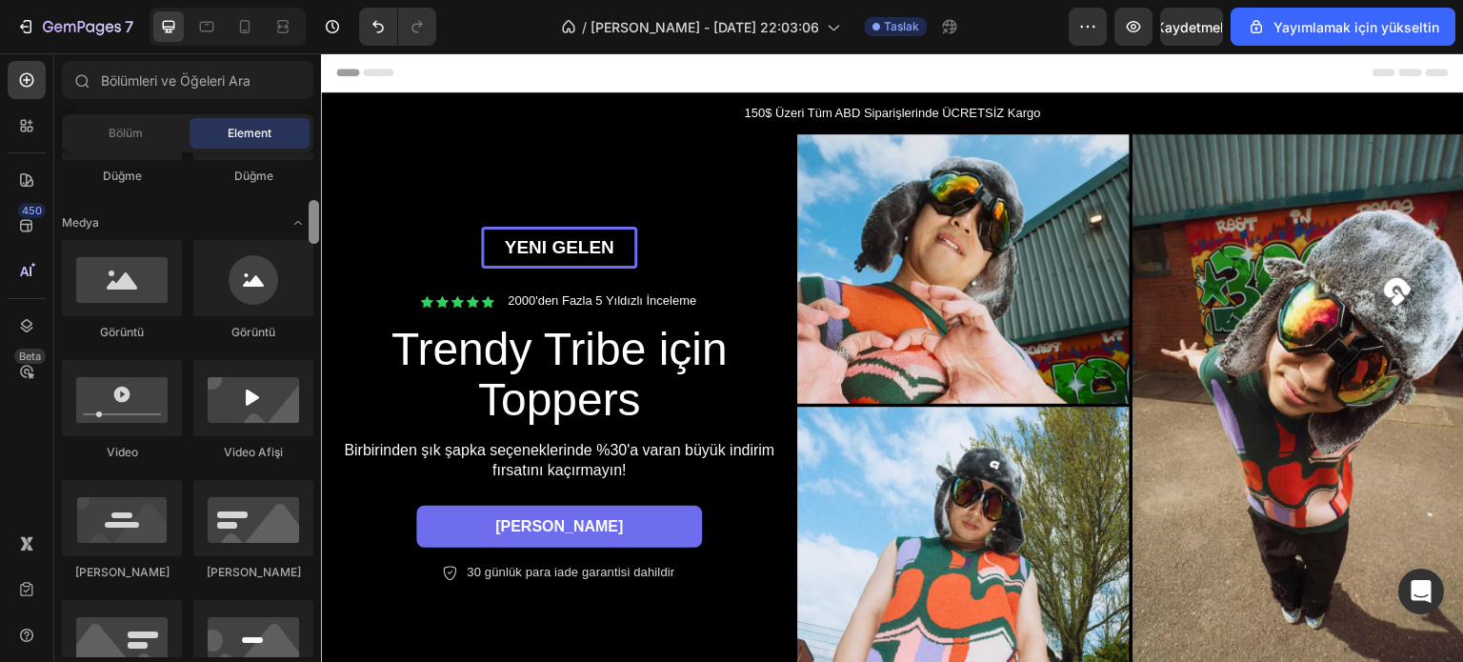
drag, startPoint x: 315, startPoint y: 517, endPoint x: 313, endPoint y: 209, distance: 308.6
click at [313, 209] on div at bounding box center [314, 222] width 10 height 44
click at [259, 289] on div at bounding box center [253, 278] width 120 height 76
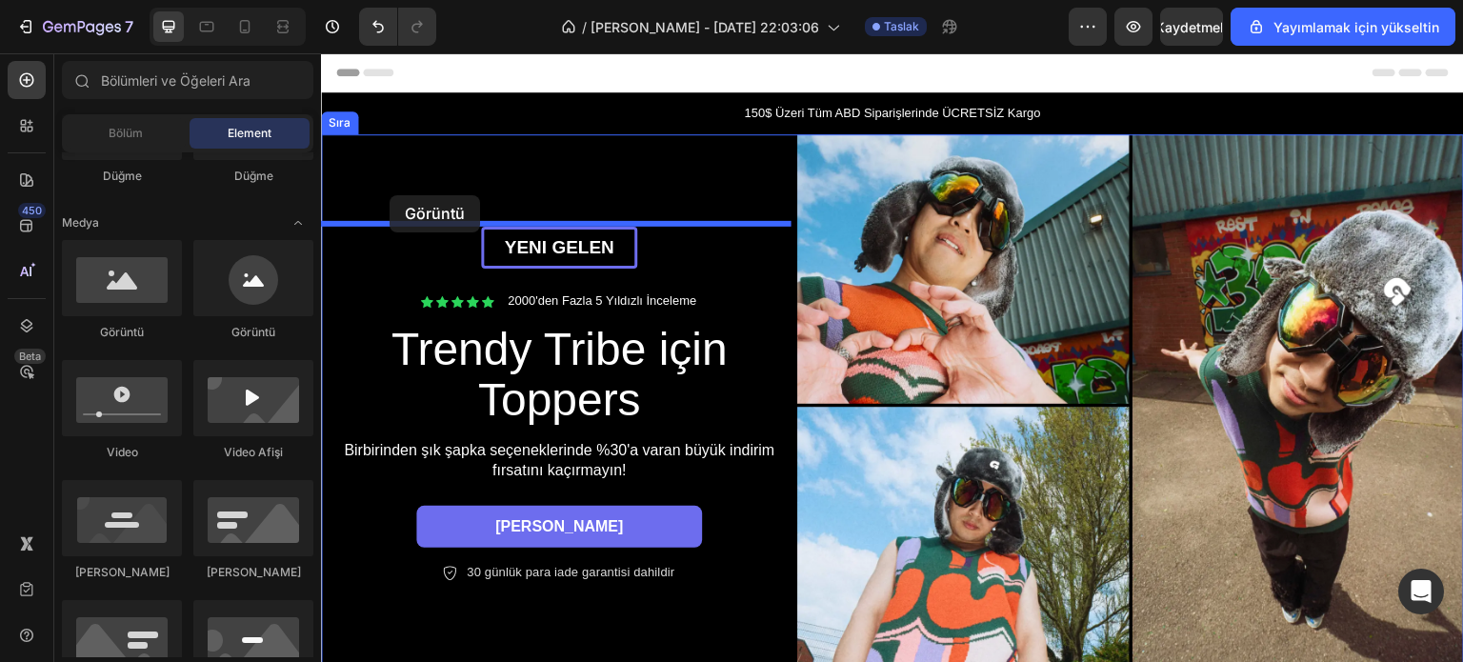
drag, startPoint x: 580, startPoint y: 343, endPoint x: 395, endPoint y: 186, distance: 242.6
drag, startPoint x: 514, startPoint y: 338, endPoint x: 573, endPoint y: 165, distance: 183.1
drag, startPoint x: 452, startPoint y: 471, endPoint x: 559, endPoint y: 158, distance: 331.0
drag, startPoint x: 590, startPoint y: 583, endPoint x: 597, endPoint y: 163, distance: 420.1
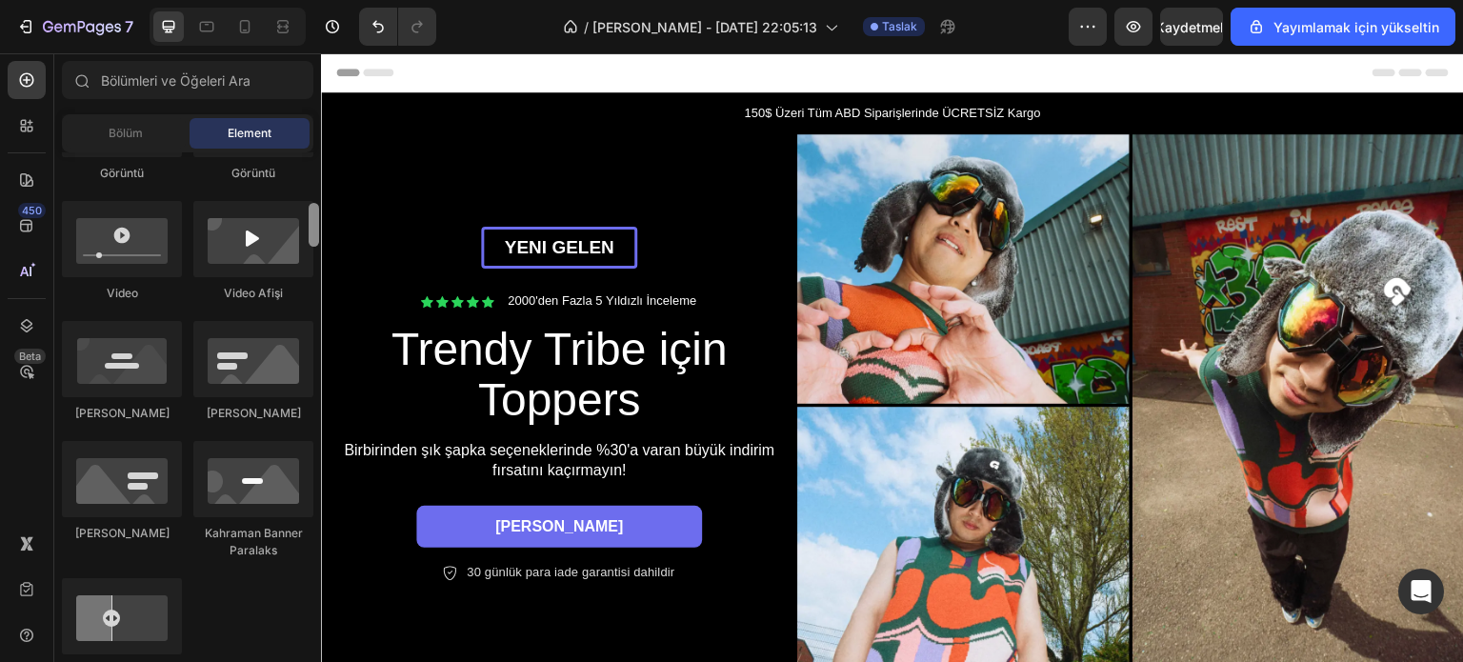
scroll to position [755, 0]
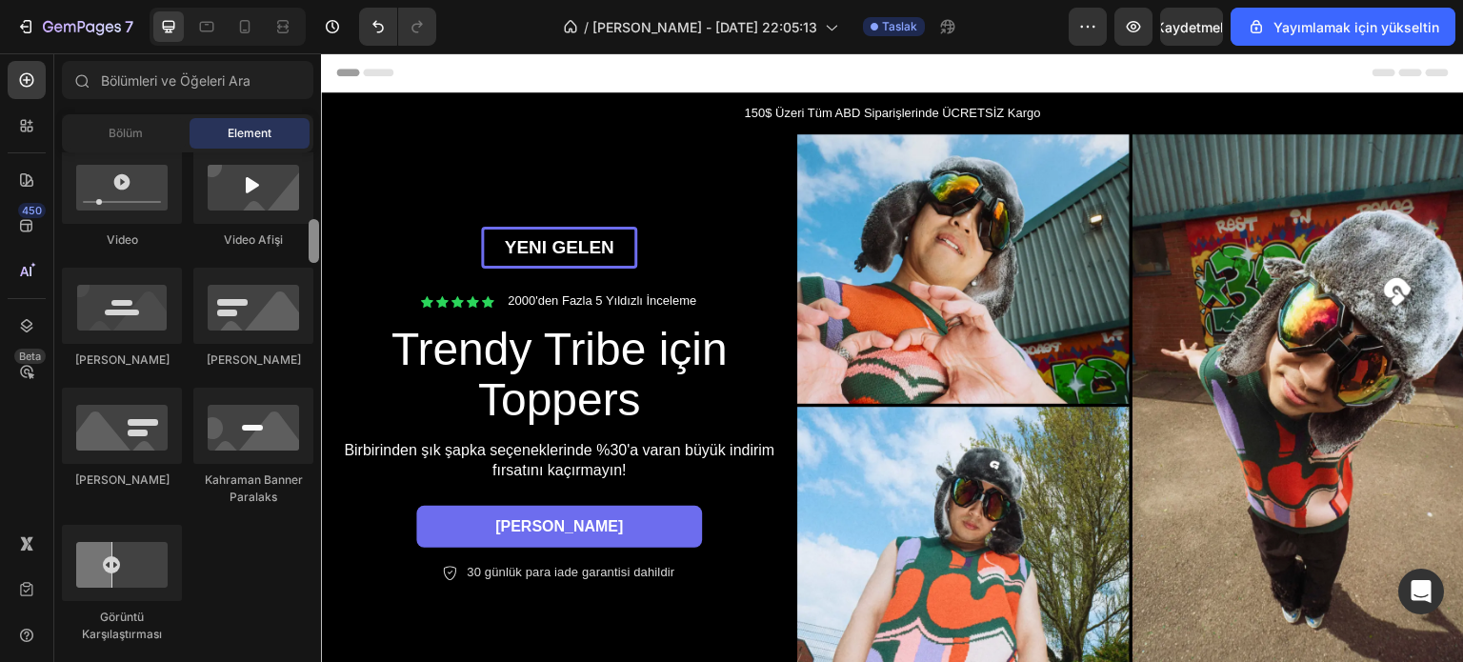
drag, startPoint x: 315, startPoint y: 176, endPoint x: 315, endPoint y: 243, distance: 66.7
click at [315, 243] on div at bounding box center [314, 241] width 10 height 44
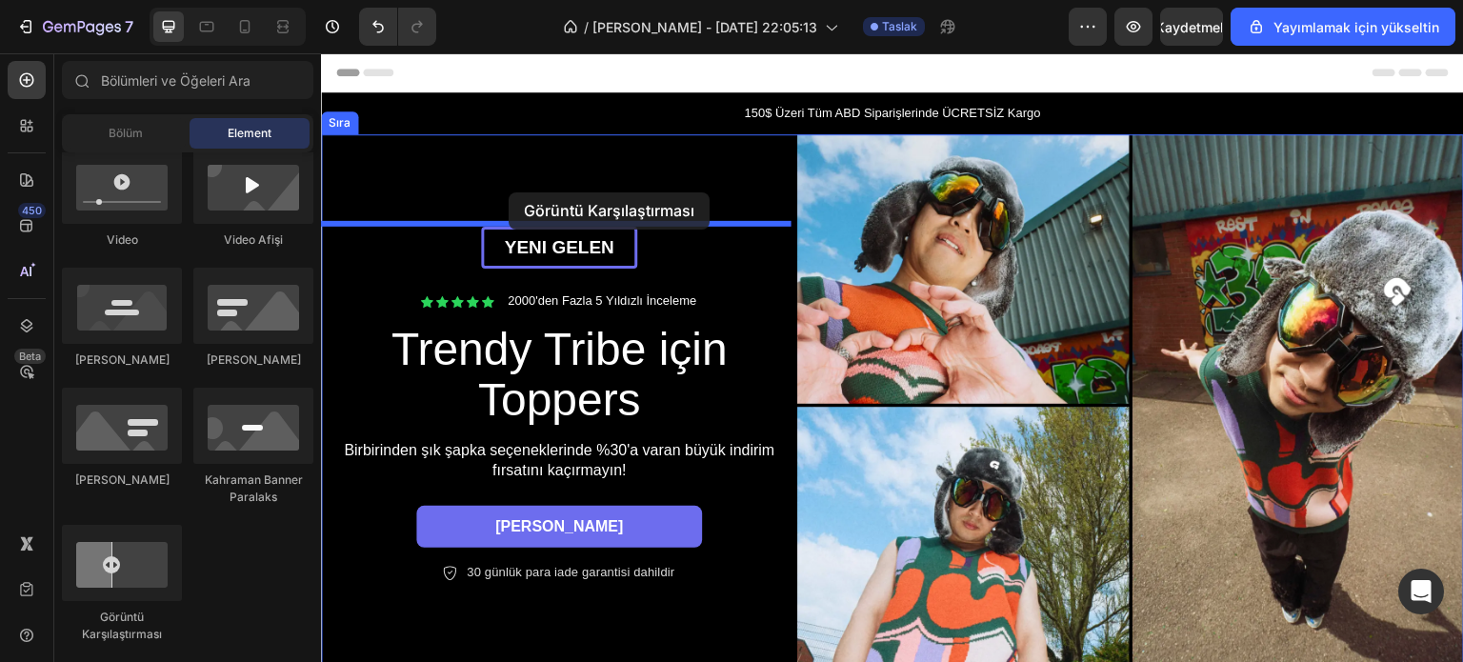
drag, startPoint x: 450, startPoint y: 642, endPoint x: 509, endPoint y: 192, distance: 453.3
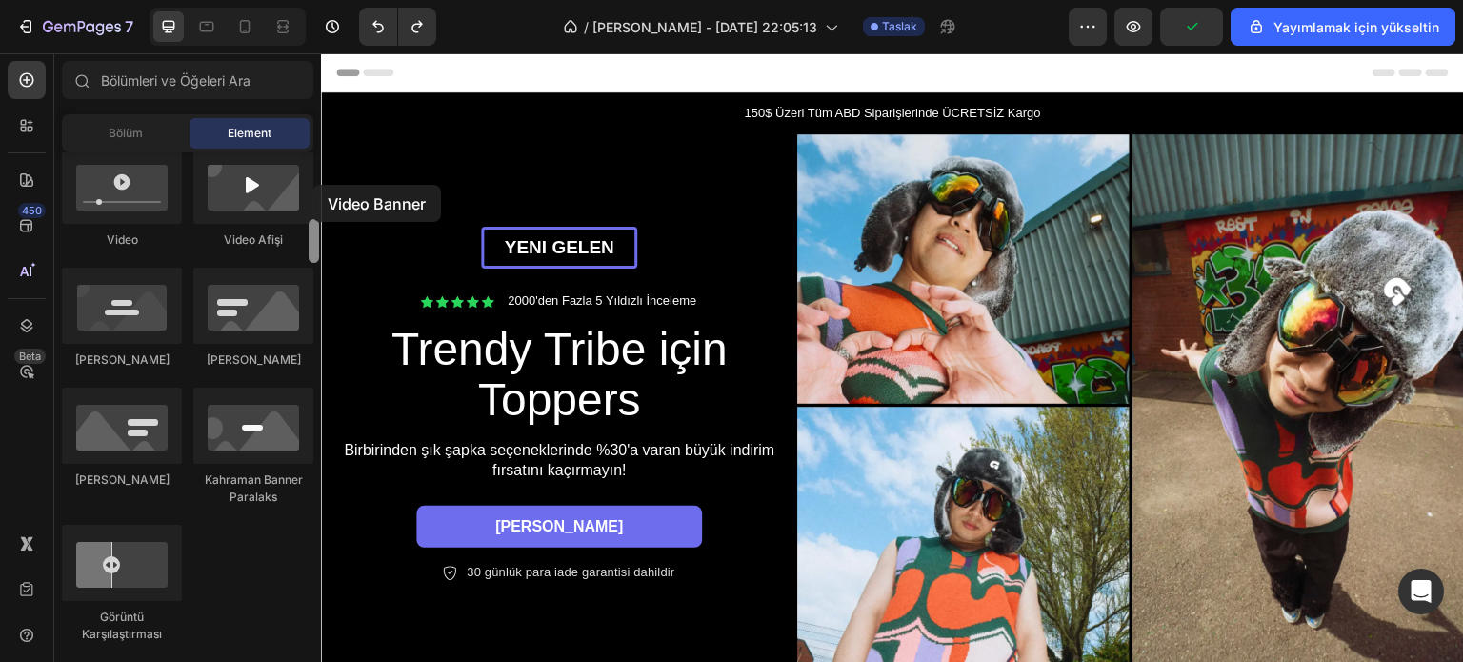
click at [312, 185] on div "Düzen Sıra Sıra Sıra Sıra Metin Başlık Metin Bloğu Düğme Düğme Düğme Medya Görü…" at bounding box center [187, 404] width 267 height 505
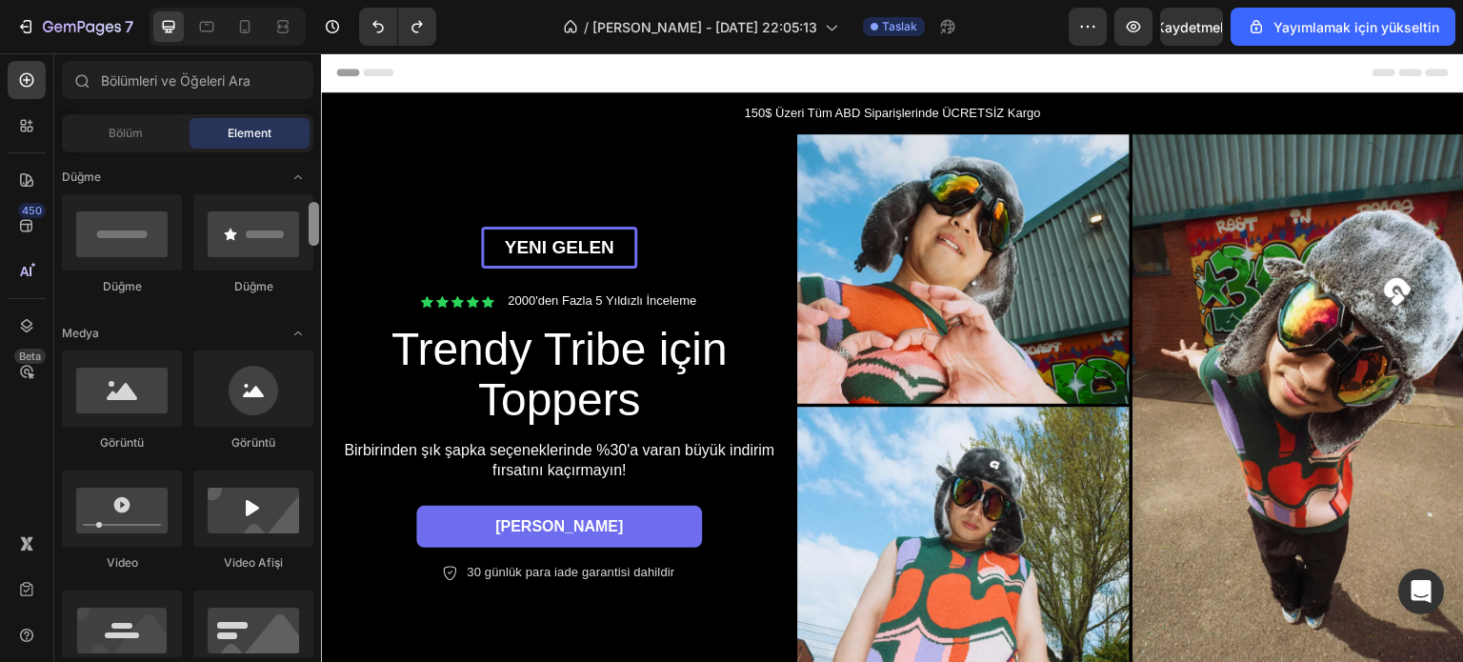
scroll to position [454, 0]
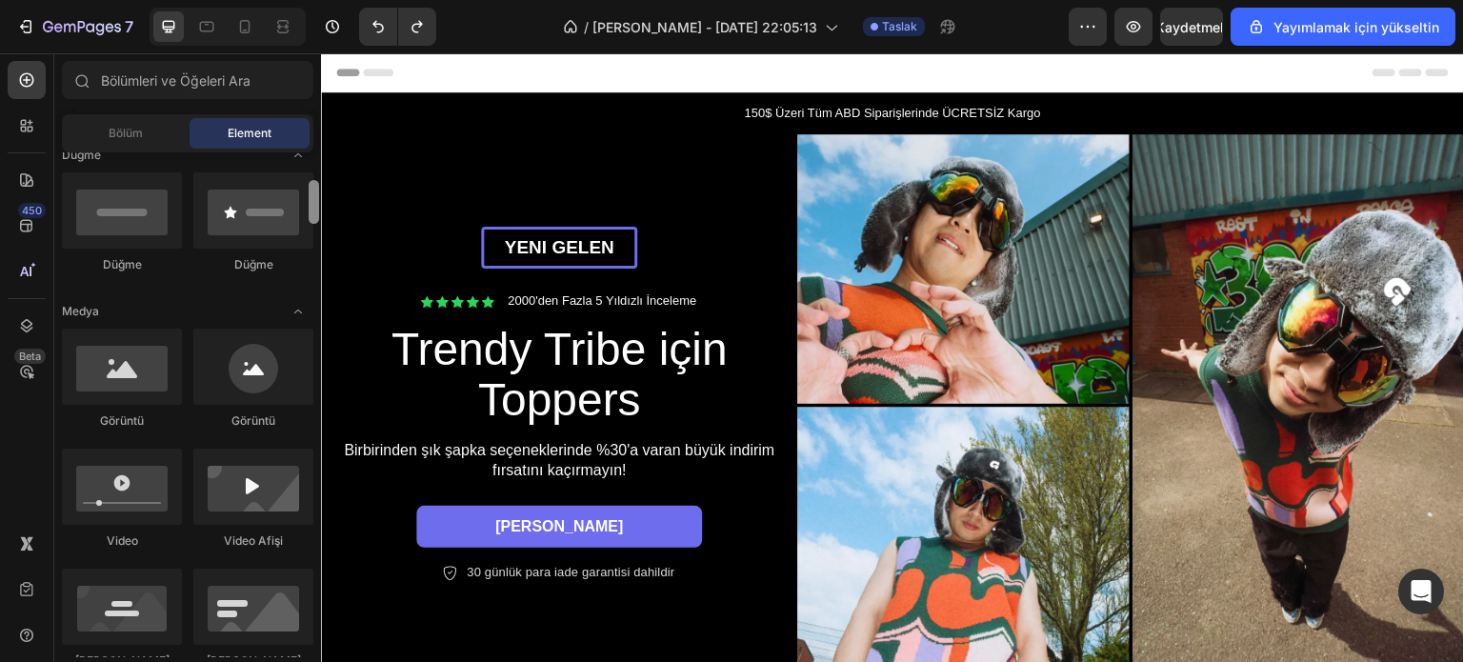
drag, startPoint x: 310, startPoint y: 244, endPoint x: 316, endPoint y: 217, distance: 27.3
click at [316, 217] on div at bounding box center [314, 202] width 10 height 44
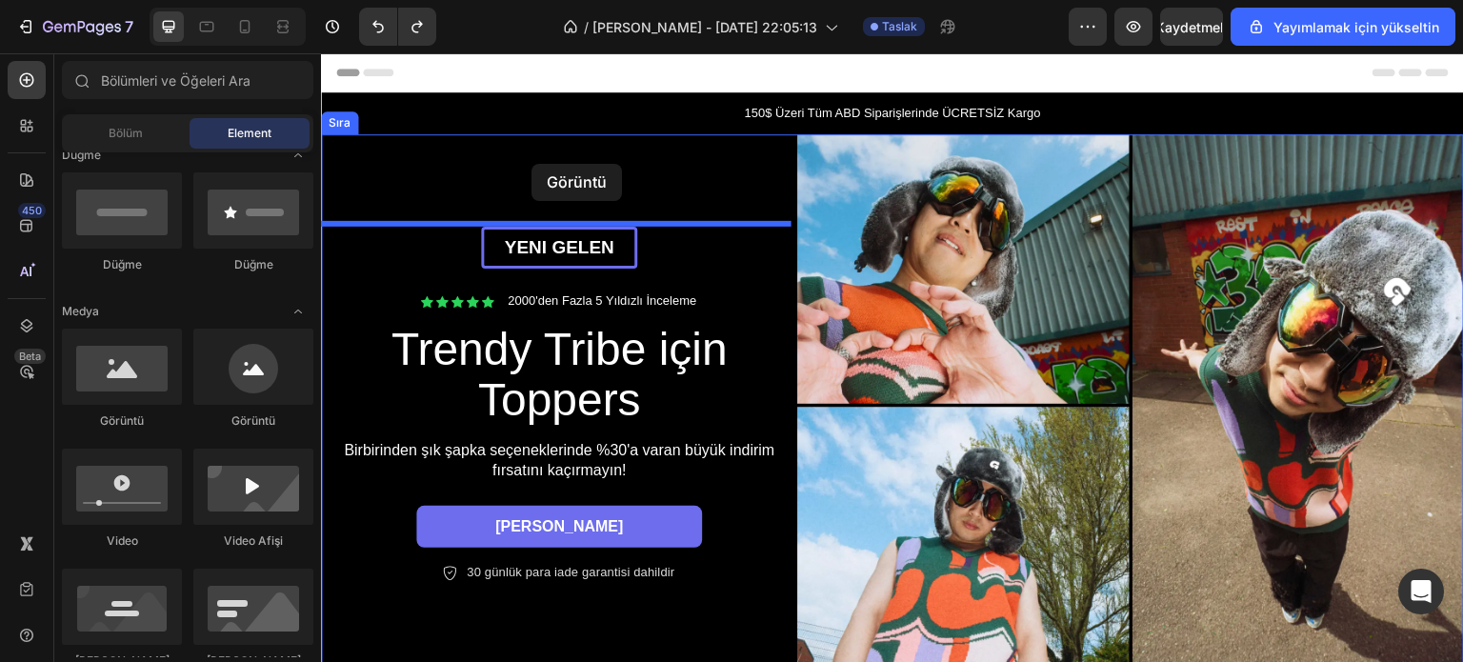
drag, startPoint x: 577, startPoint y: 417, endPoint x: 531, endPoint y: 164, distance: 257.4
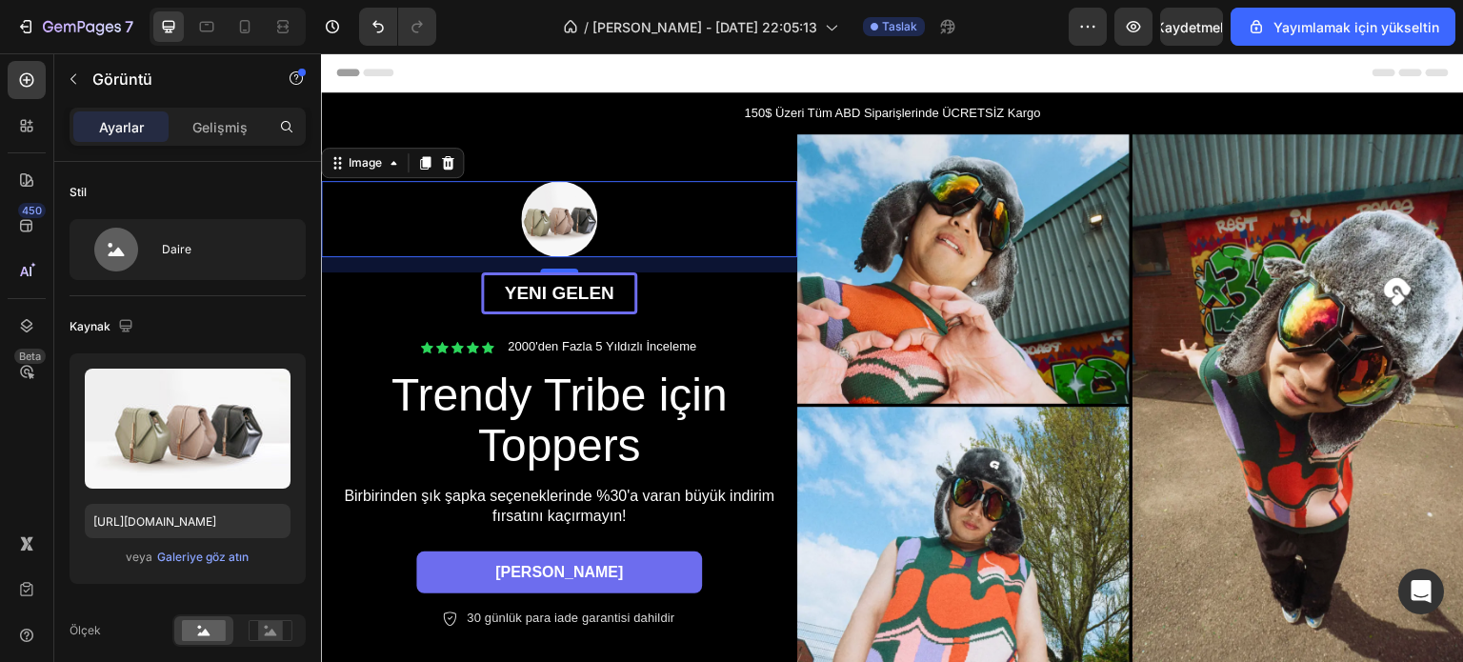
click at [550, 220] on img at bounding box center [559, 219] width 76 height 76
click at [362, 159] on div "Image" at bounding box center [365, 162] width 41 height 17
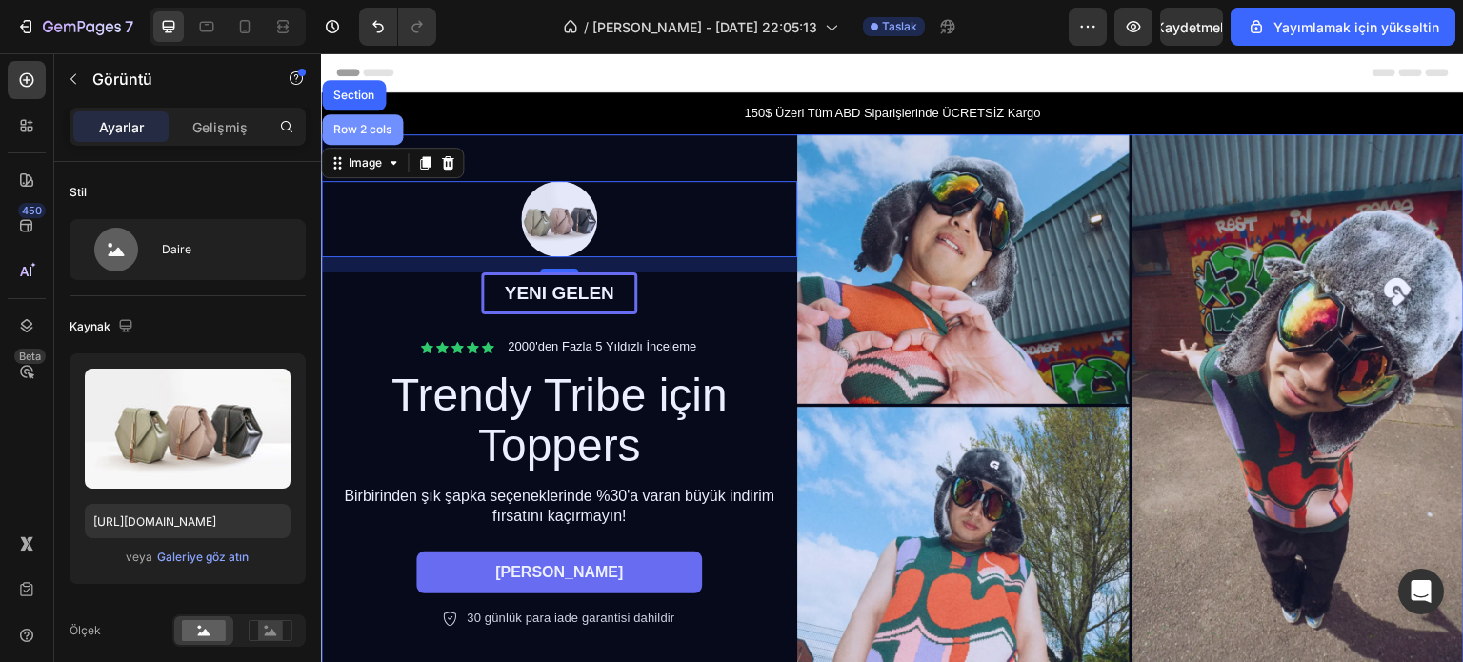
click at [376, 124] on div "Row 2 cols" at bounding box center [363, 129] width 66 height 11
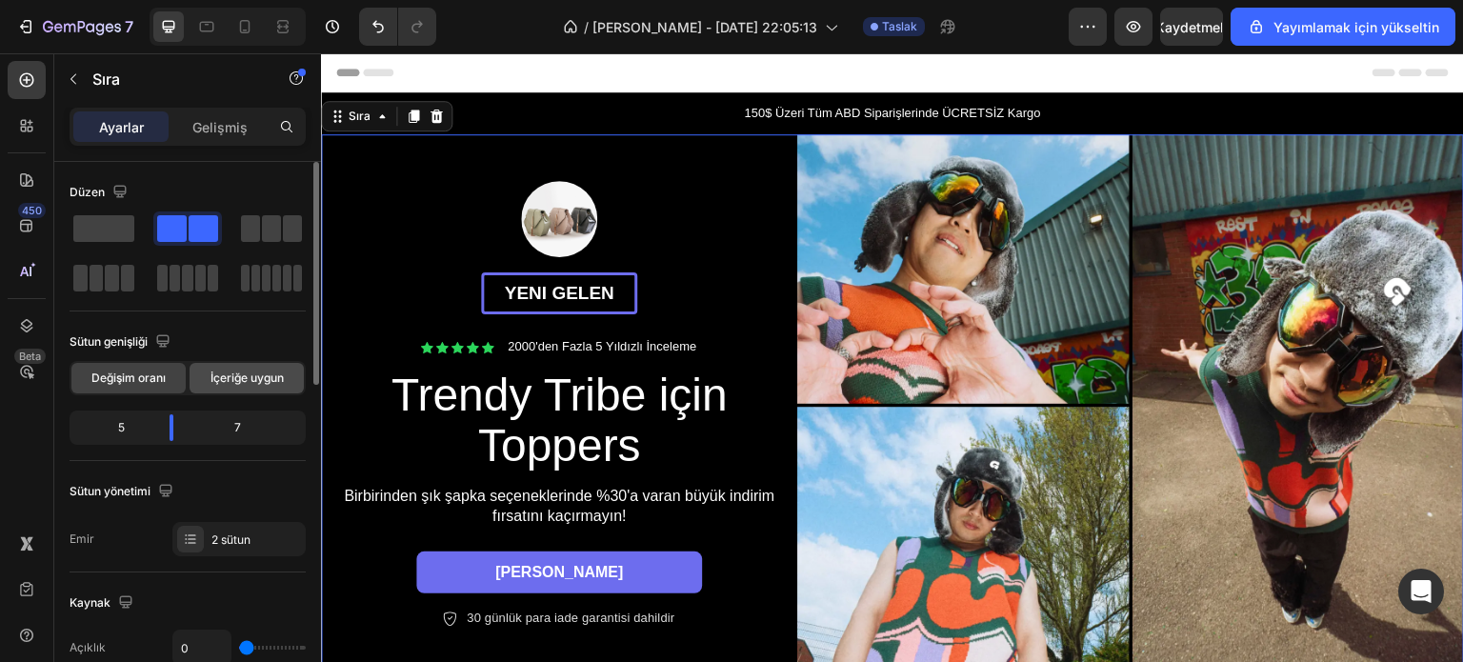
click at [267, 374] on font "İçeriğe uygun" at bounding box center [246, 377] width 73 height 14
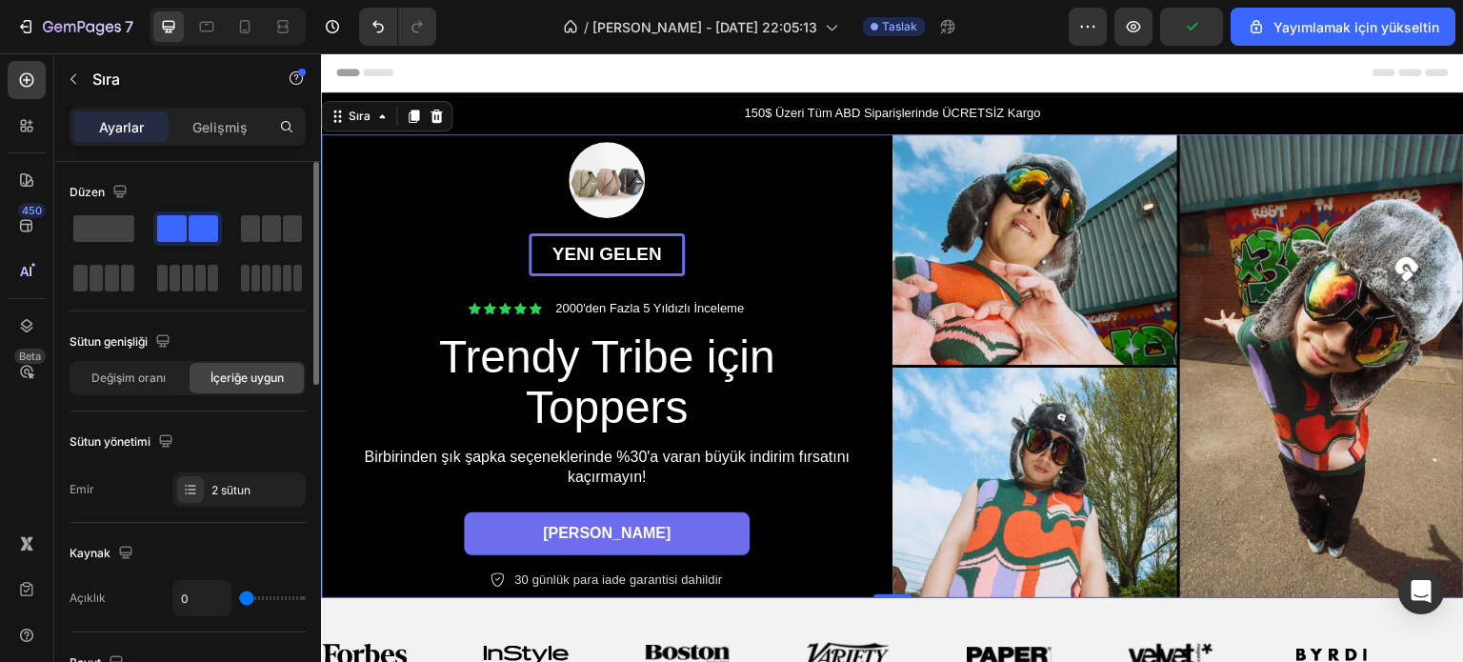
click at [265, 374] on font "İçeriğe uygun" at bounding box center [246, 377] width 73 height 14
click at [148, 380] on font "Değişim oranı" at bounding box center [128, 377] width 74 height 14
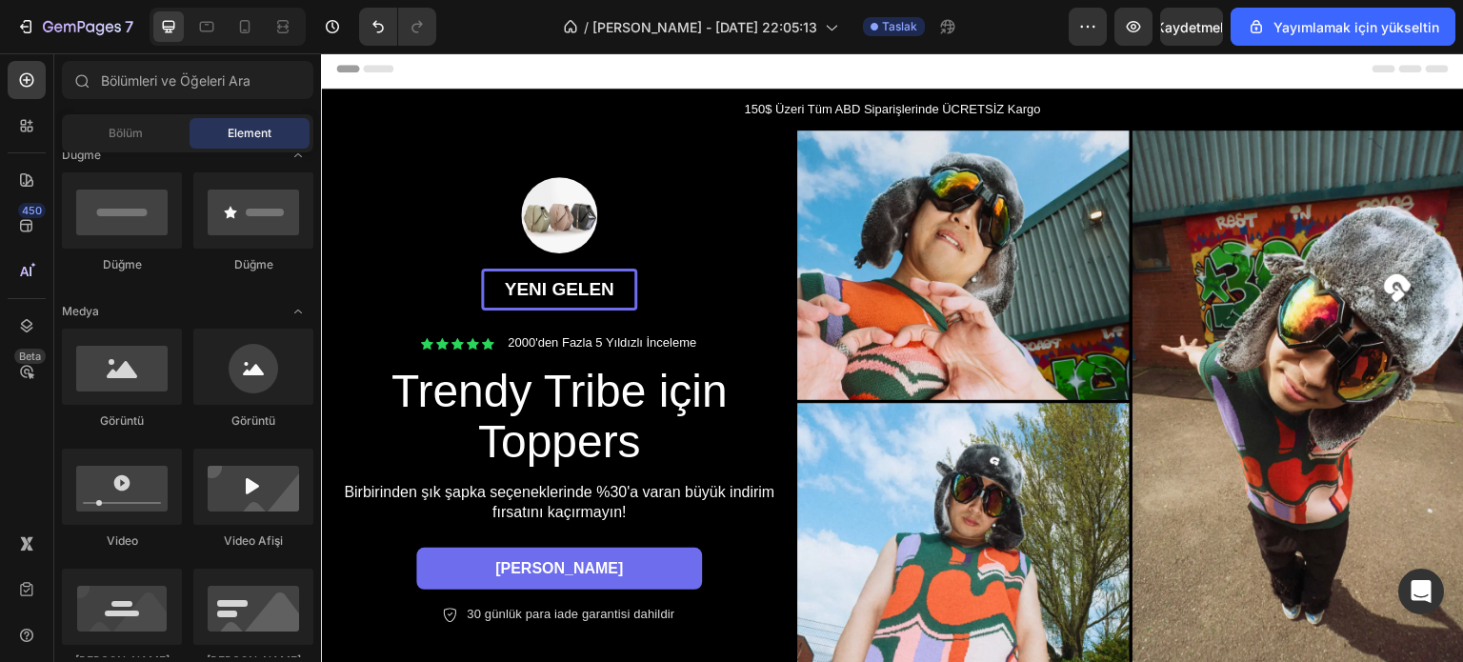
scroll to position [0, 0]
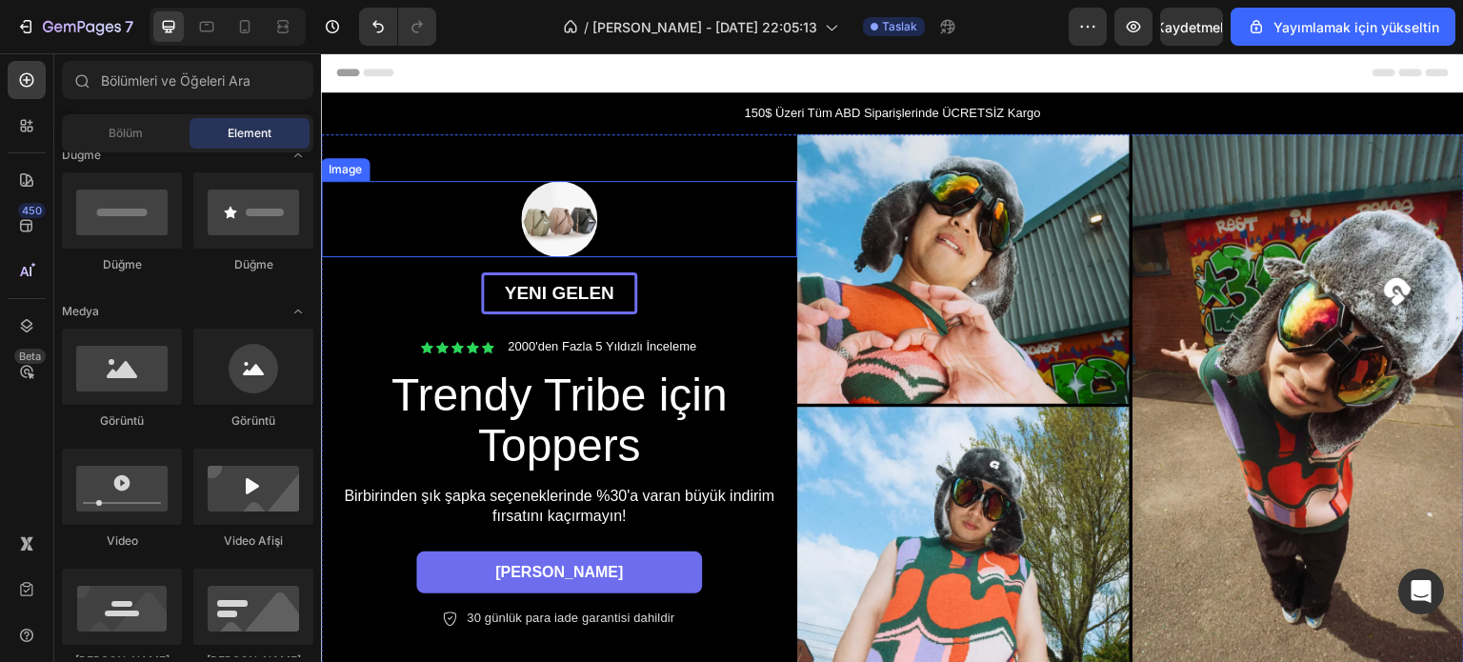
click at [635, 211] on div at bounding box center [559, 219] width 476 height 76
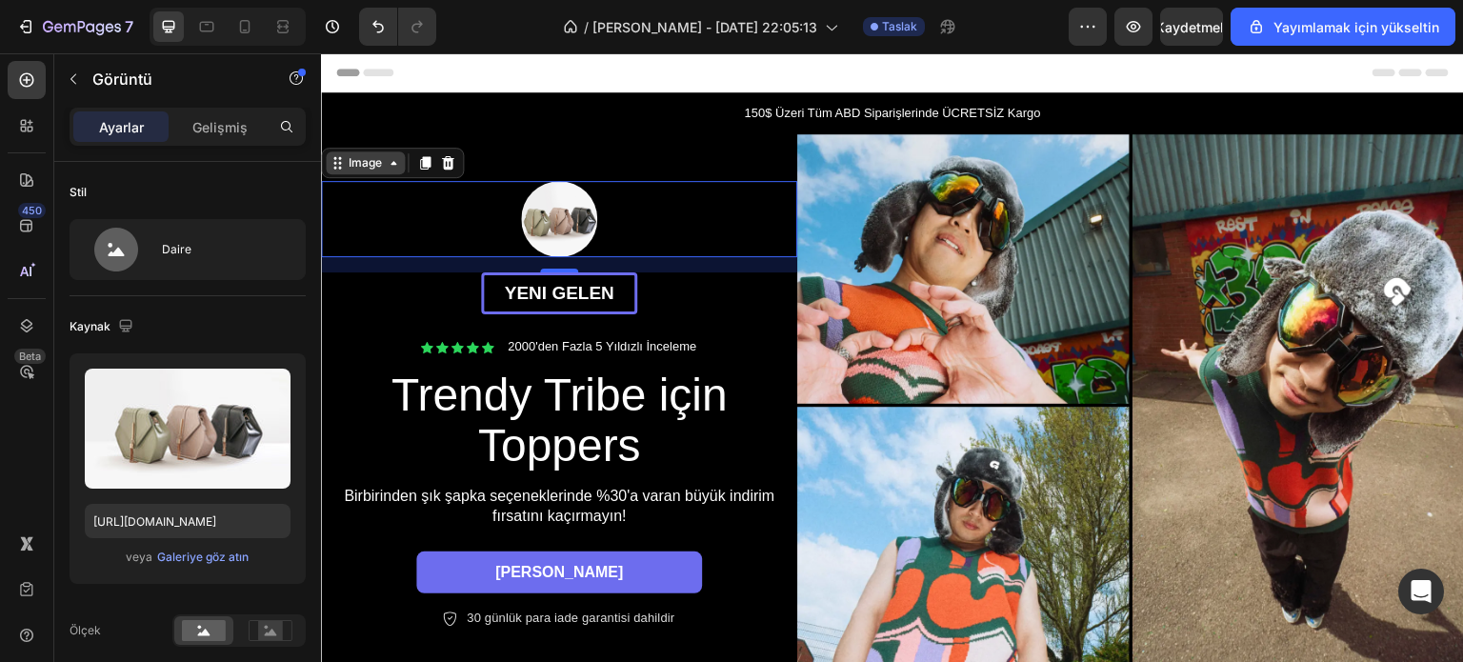
click at [376, 164] on div "Image" at bounding box center [365, 162] width 41 height 17
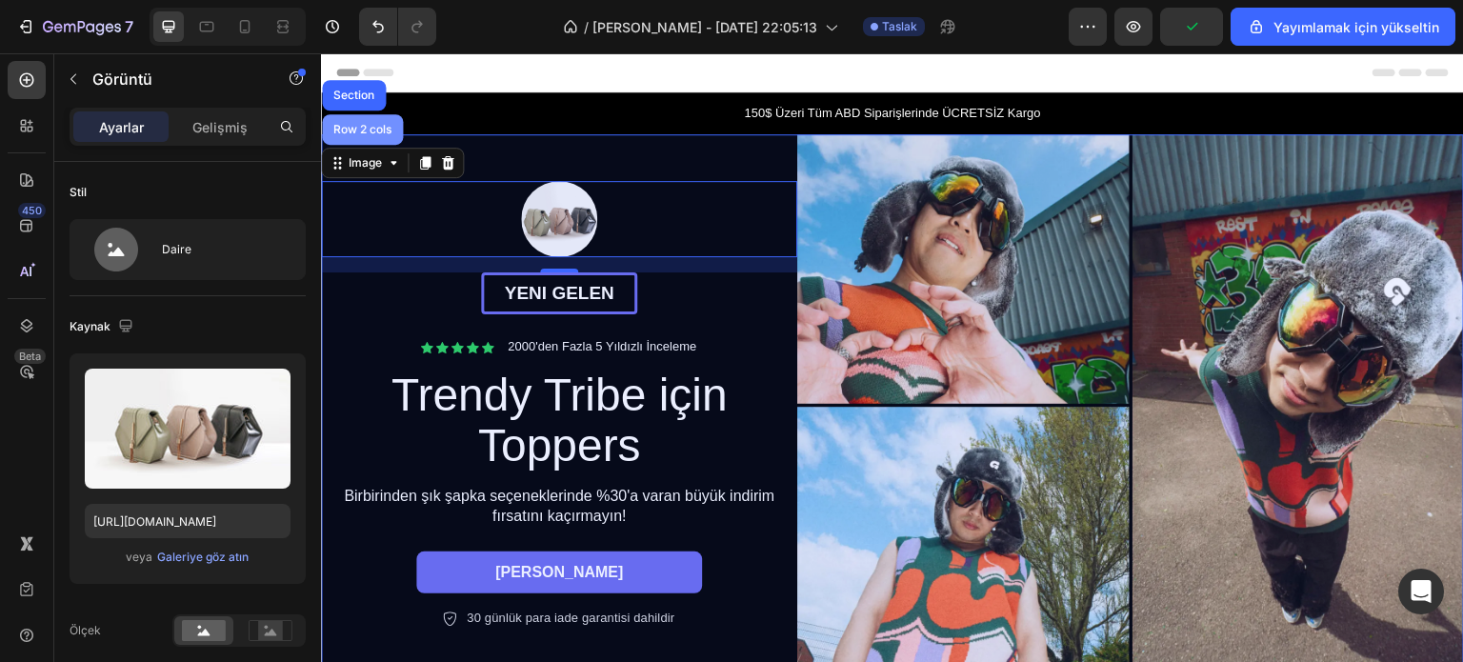
click at [354, 130] on div "Row 2 cols" at bounding box center [363, 129] width 66 height 11
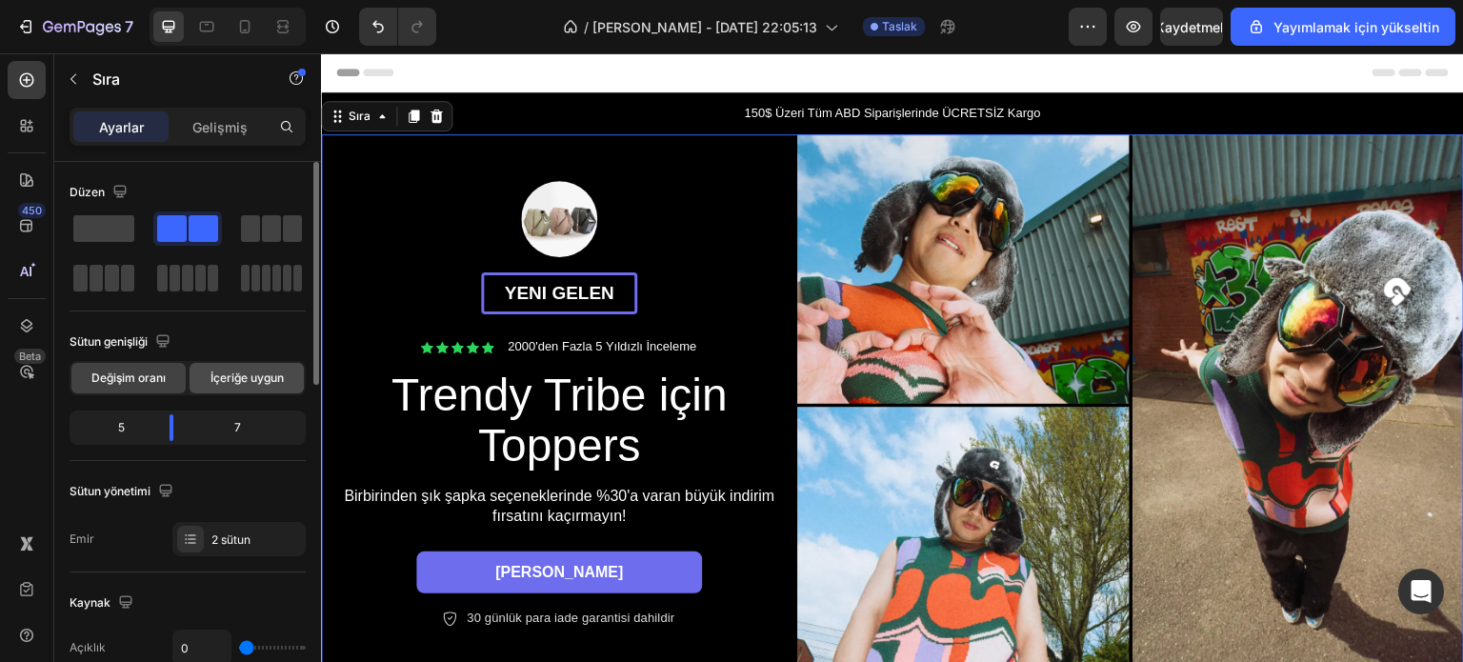
click at [242, 382] on font "İçeriğe uygun" at bounding box center [246, 377] width 73 height 14
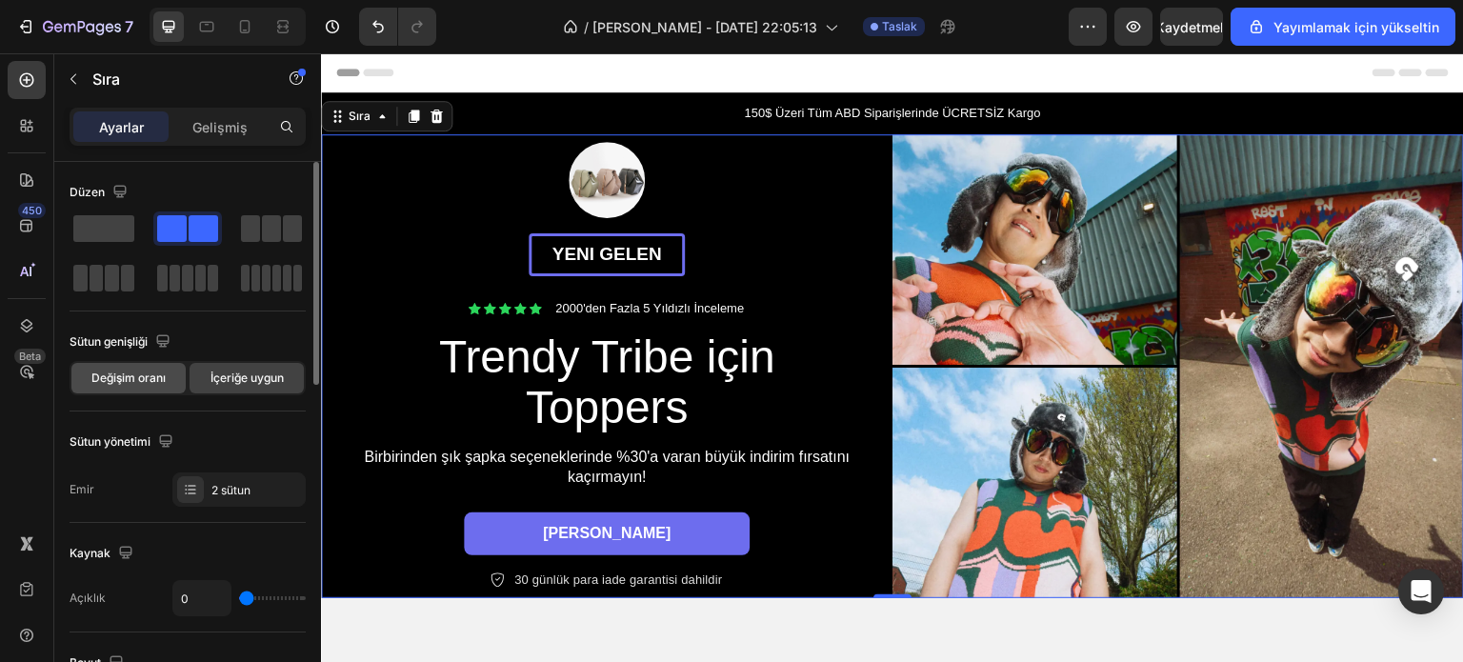
click at [118, 382] on font "Değişim oranı" at bounding box center [128, 377] width 74 height 14
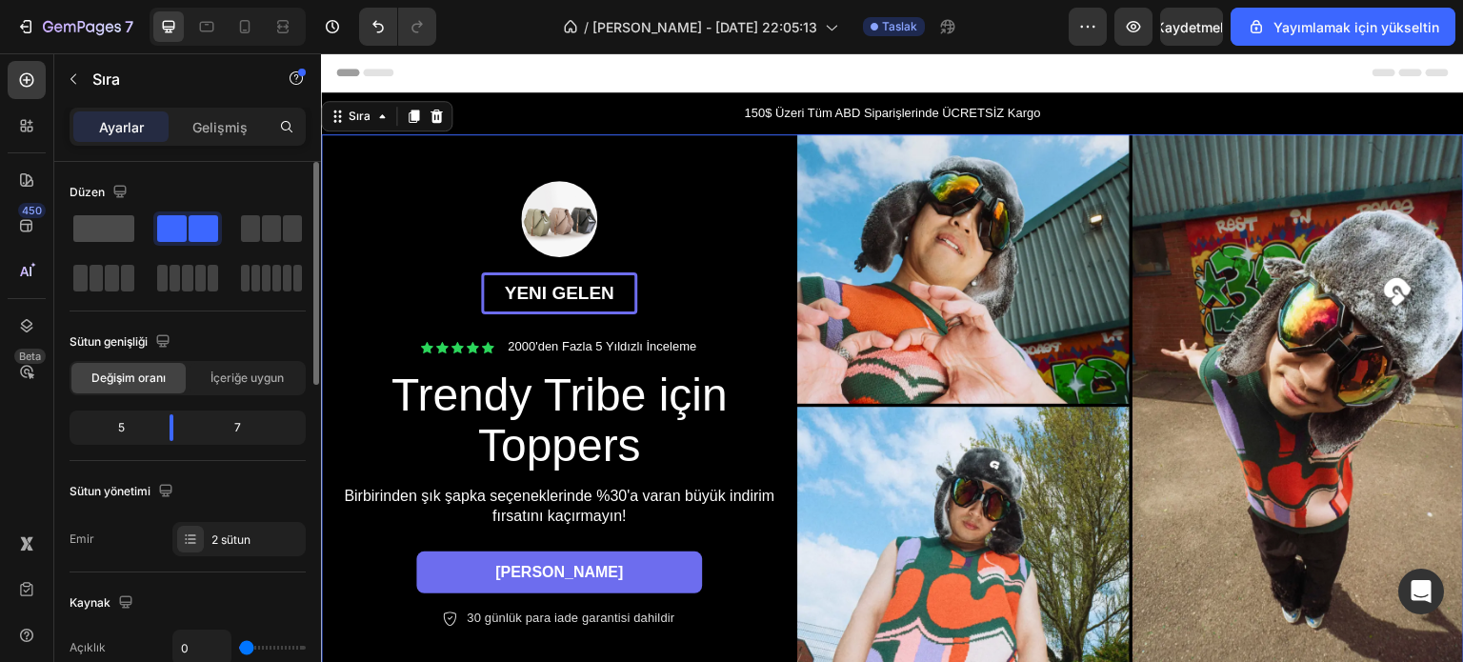
click at [114, 225] on span at bounding box center [103, 228] width 61 height 27
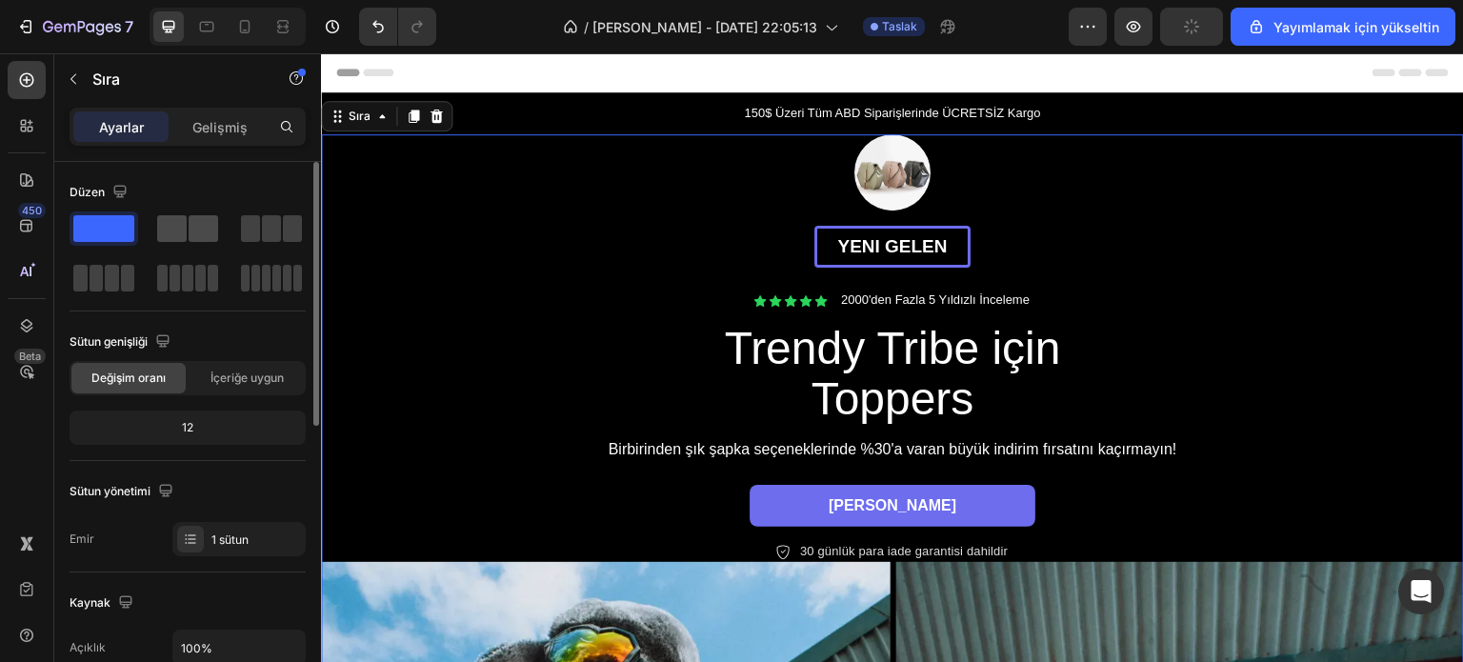
click at [182, 229] on span at bounding box center [172, 228] width 30 height 27
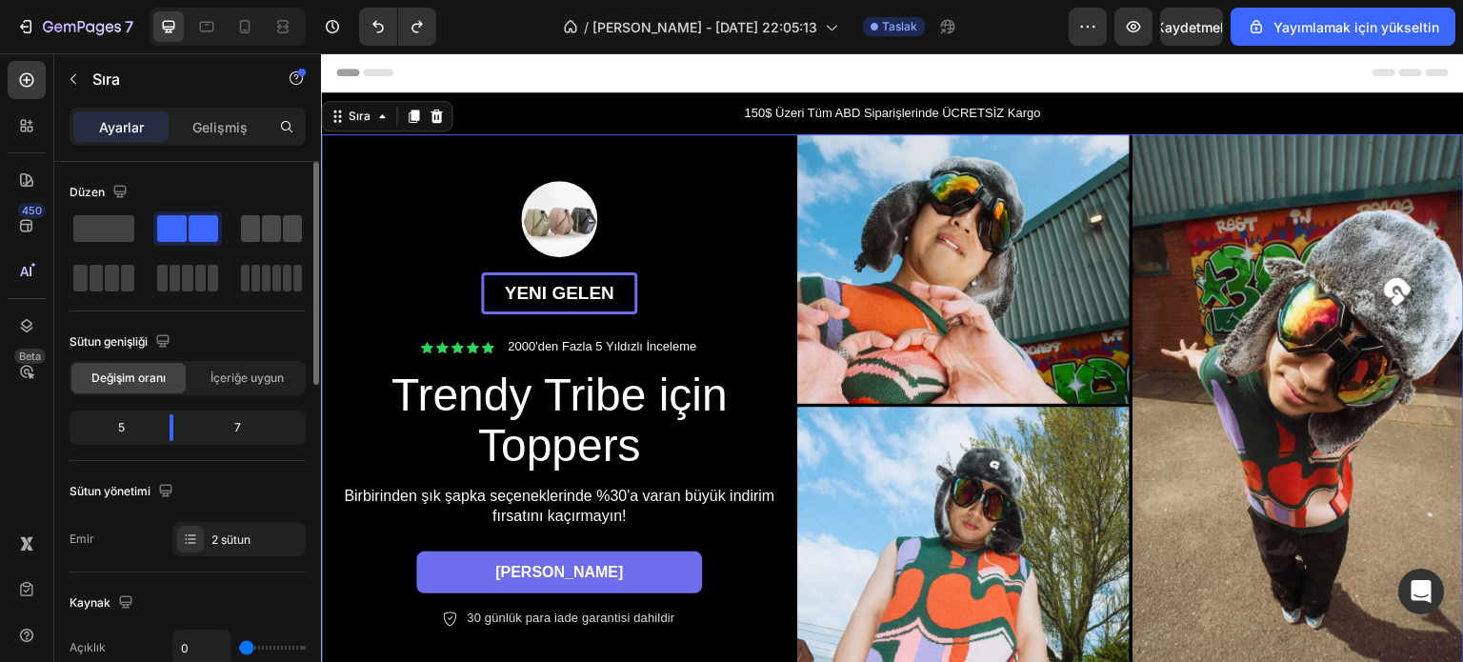
click at [254, 228] on span at bounding box center [250, 228] width 19 height 27
click at [153, 292] on div at bounding box center [187, 278] width 69 height 34
click at [195, 276] on span at bounding box center [200, 278] width 10 height 27
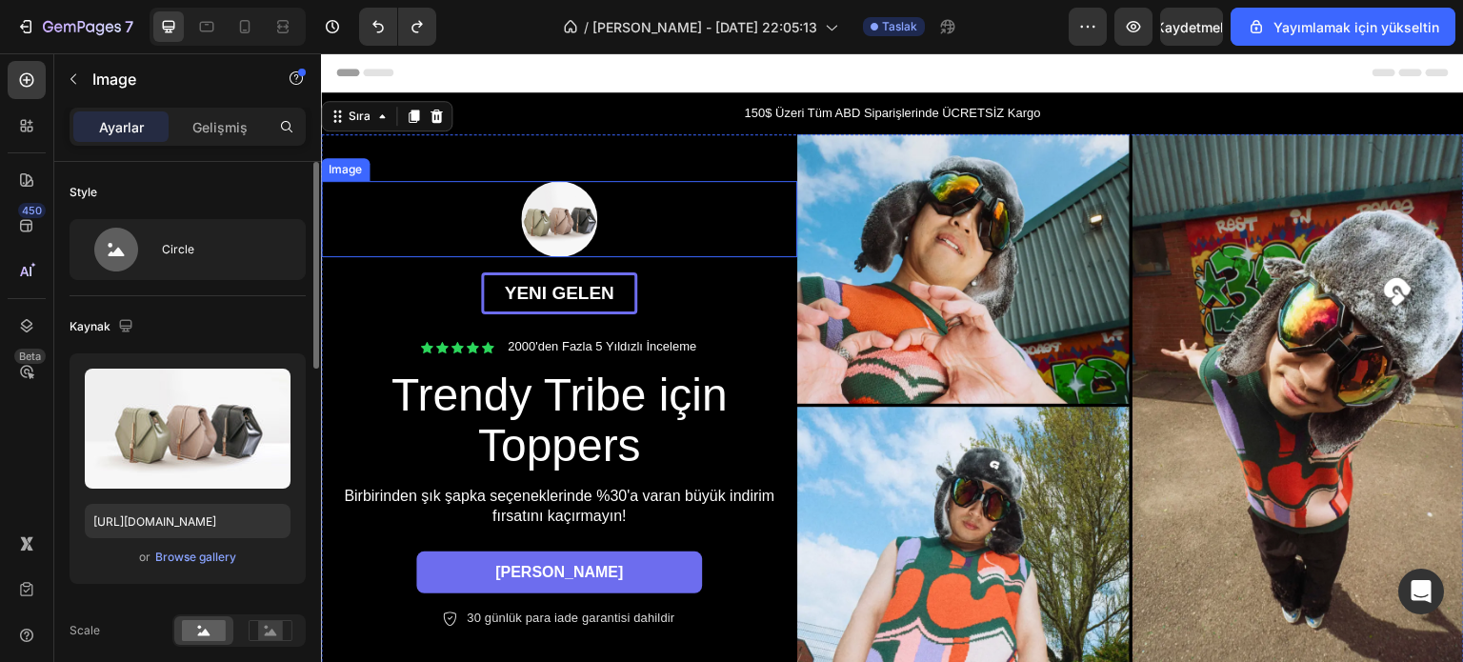
click at [533, 212] on img at bounding box center [559, 219] width 76 height 76
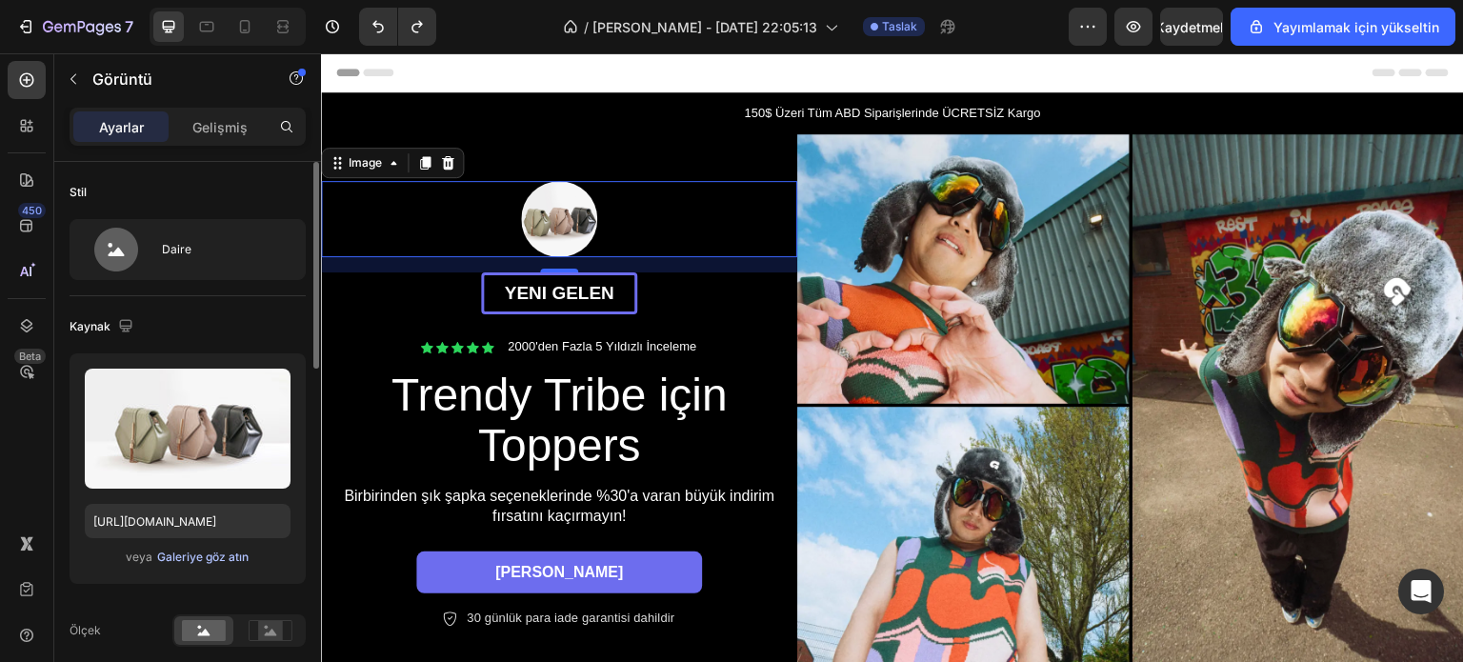
click at [204, 559] on font "Galeriye göz atın" at bounding box center [202, 557] width 91 height 14
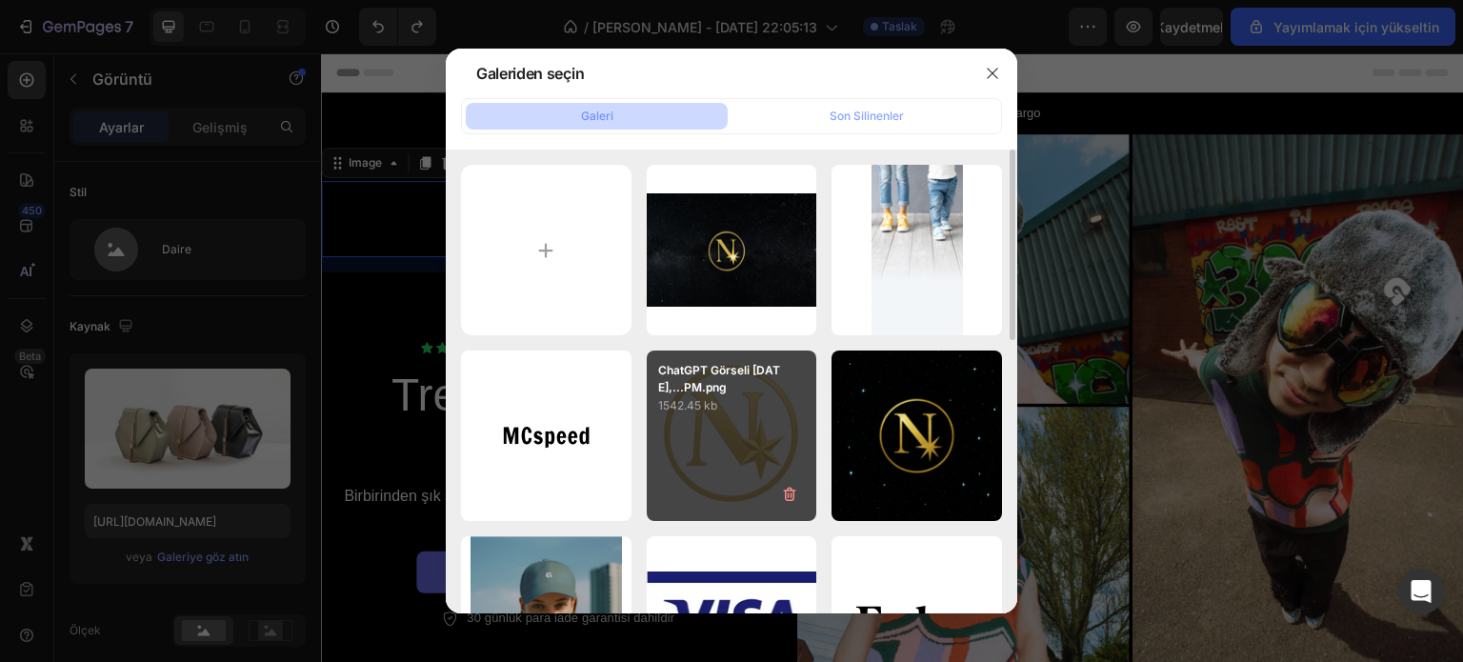
click at [703, 400] on font "1542.45 kb" at bounding box center [687, 405] width 59 height 14
type input "https://cdn.shopify.com/s/files/1/0933/6478/1400/files/gempages_581916396963758…"
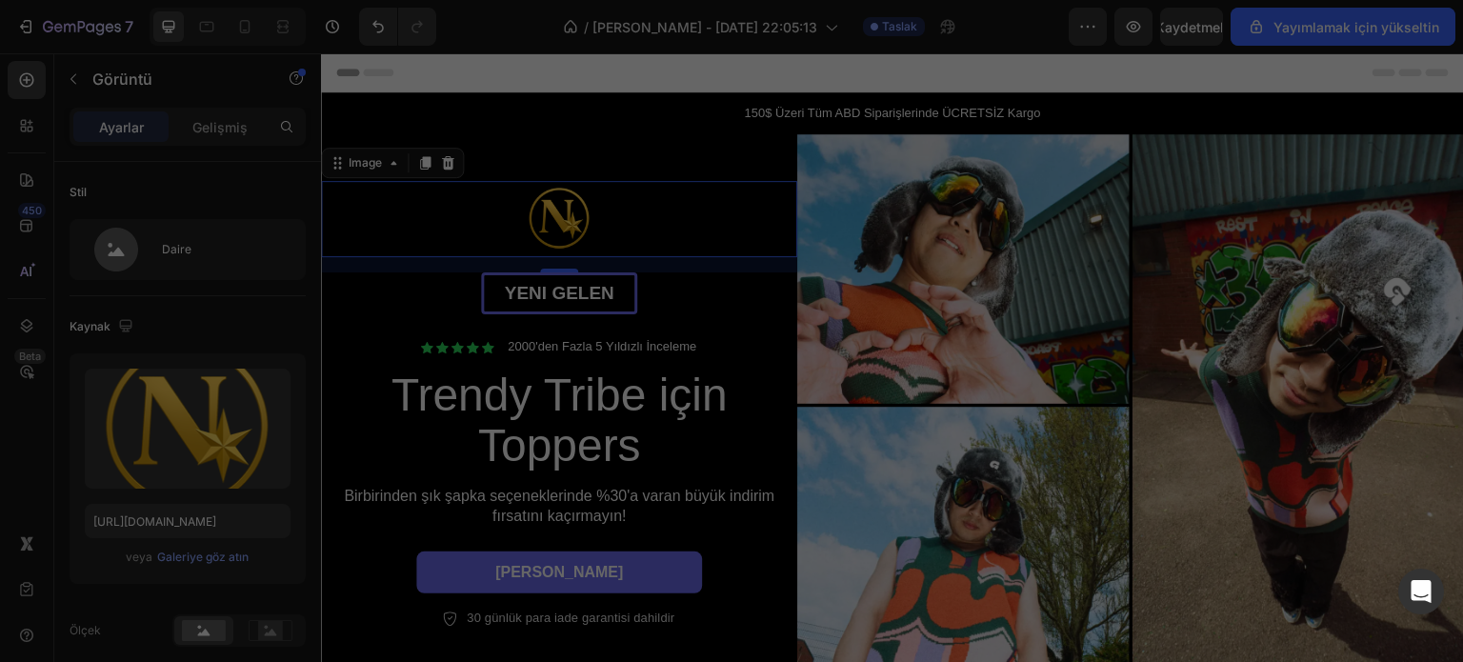
click at [703, 400] on font "1542.45 kb" at bounding box center [687, 405] width 59 height 14
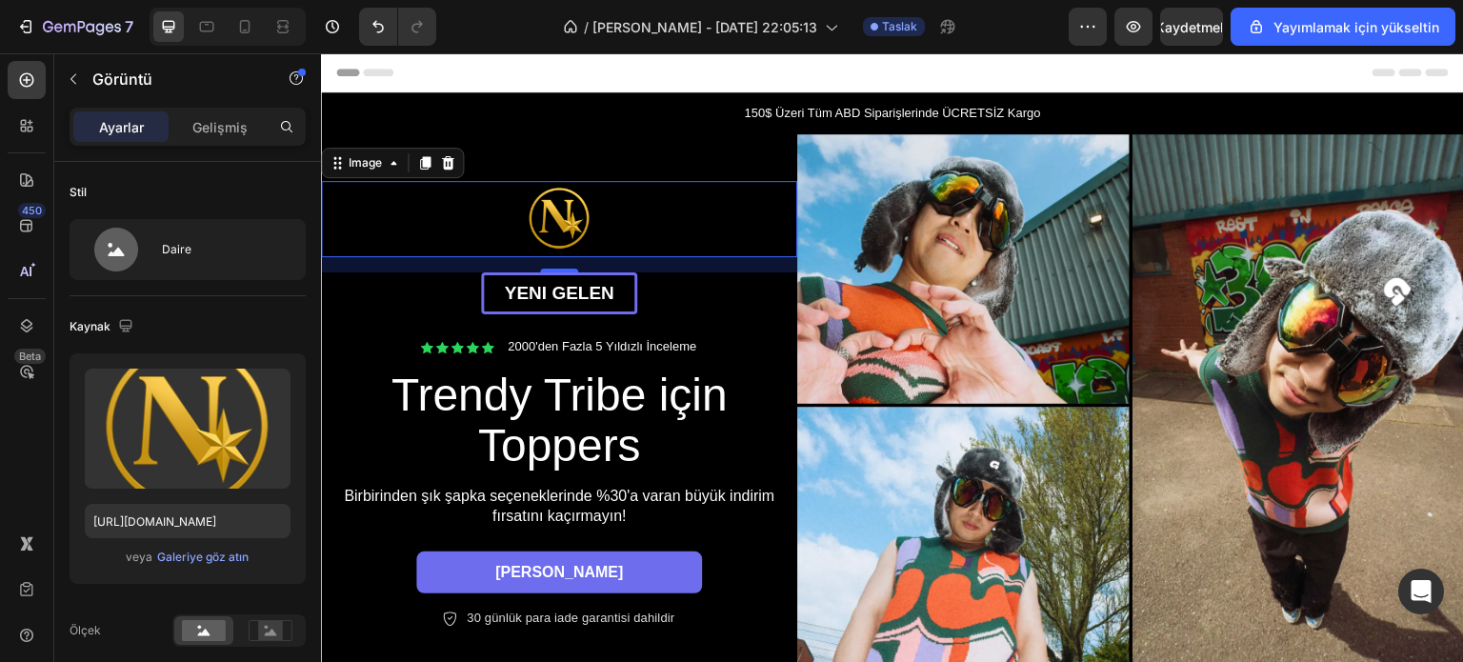
click at [442, 209] on div at bounding box center [559, 219] width 476 height 76
click at [216, 135] on p "Gelişmiş" at bounding box center [219, 127] width 55 height 20
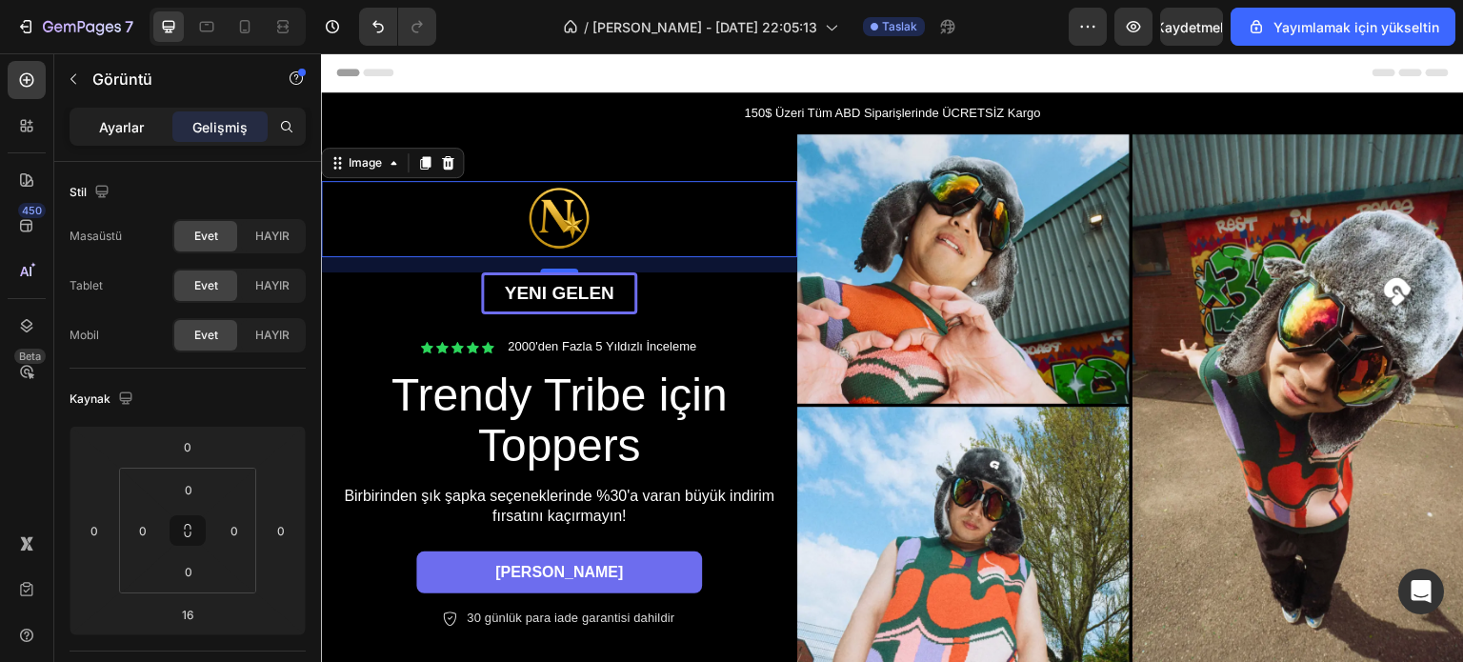
click at [133, 135] on p "Ayarlar" at bounding box center [121, 127] width 45 height 20
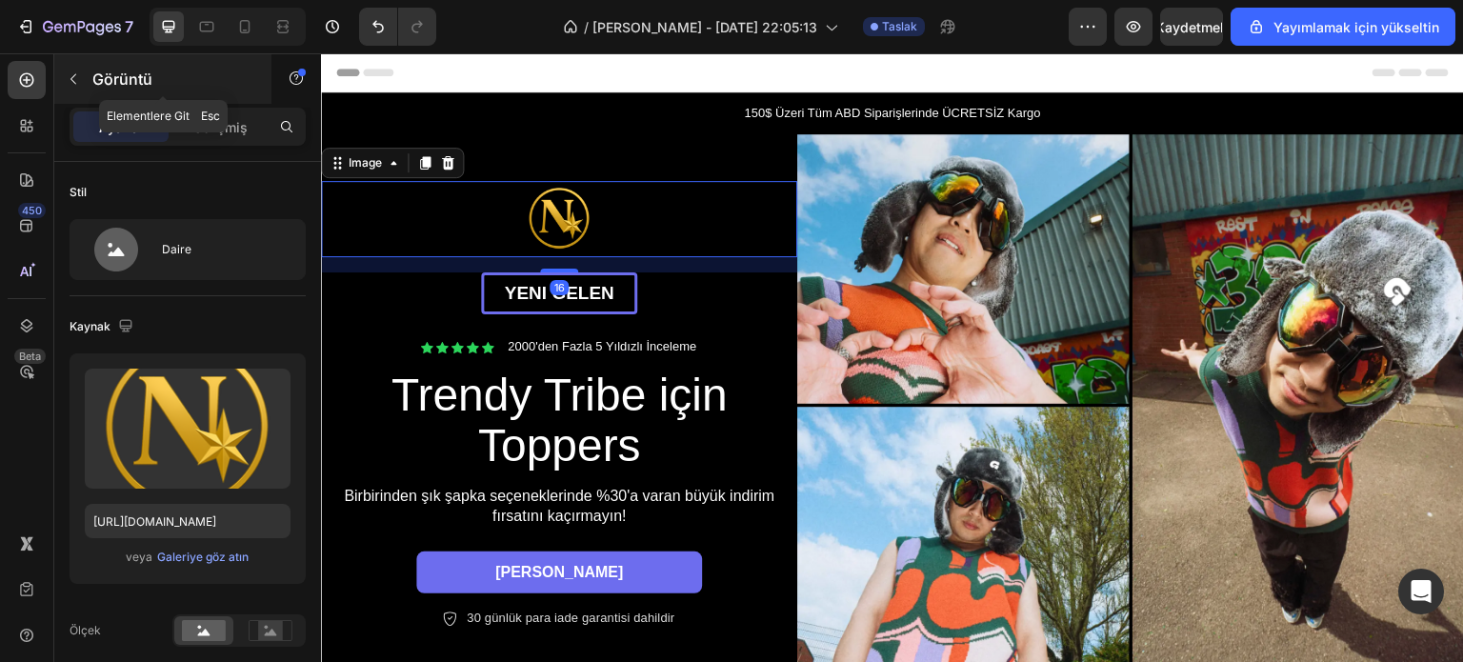
click at [77, 74] on icon "button" at bounding box center [73, 78] width 15 height 15
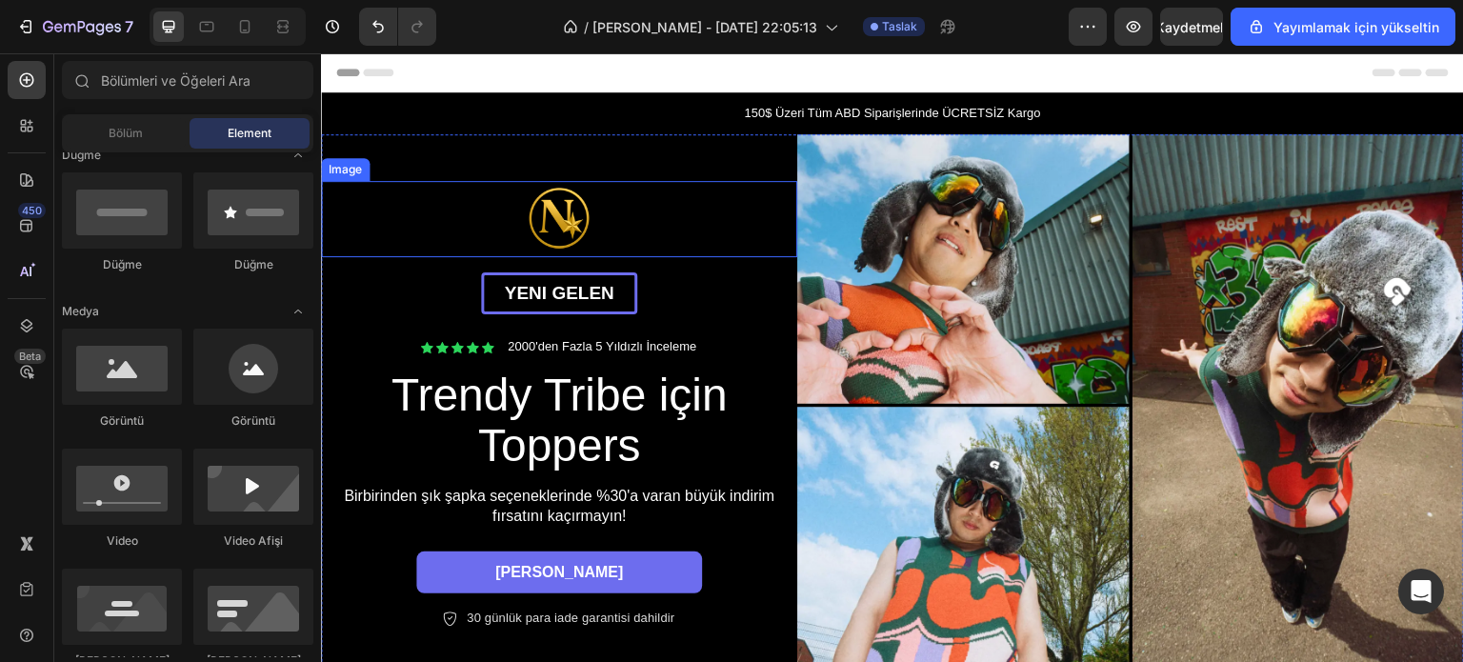
click at [569, 228] on img at bounding box center [559, 219] width 76 height 76
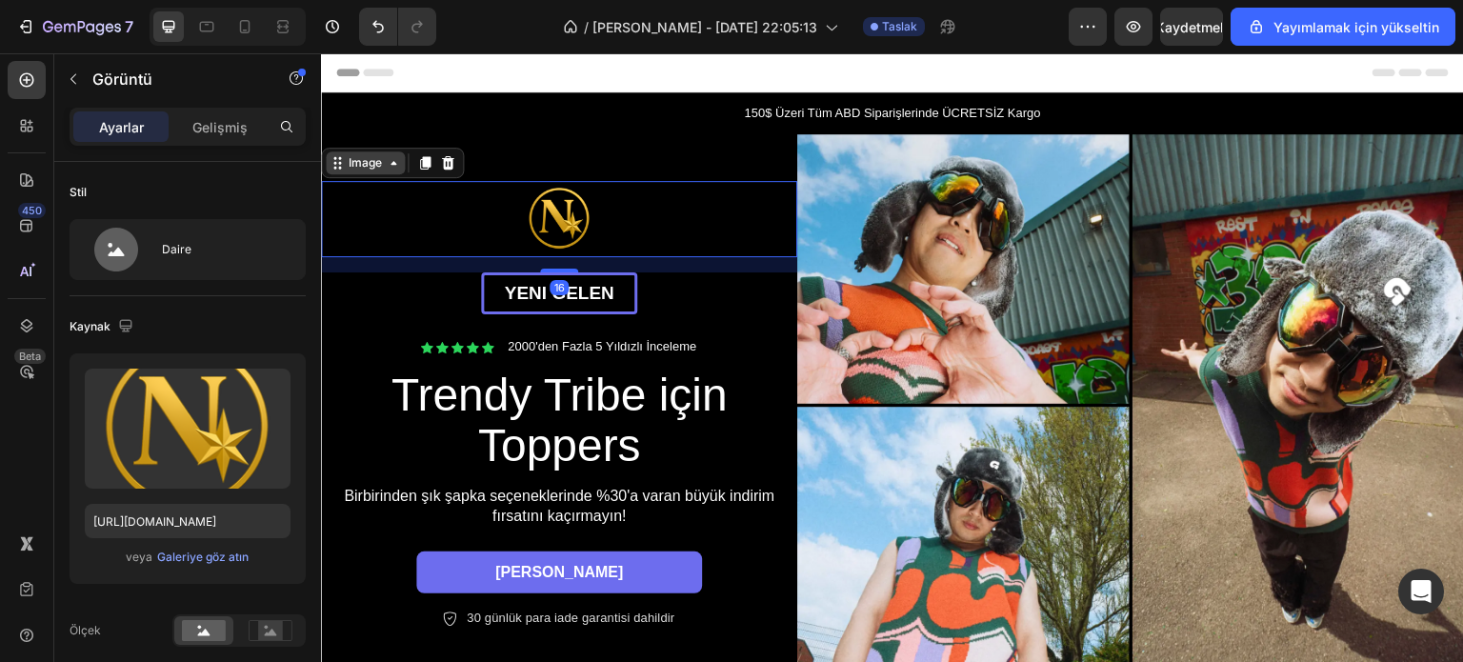
click at [374, 166] on div "Image" at bounding box center [365, 162] width 41 height 17
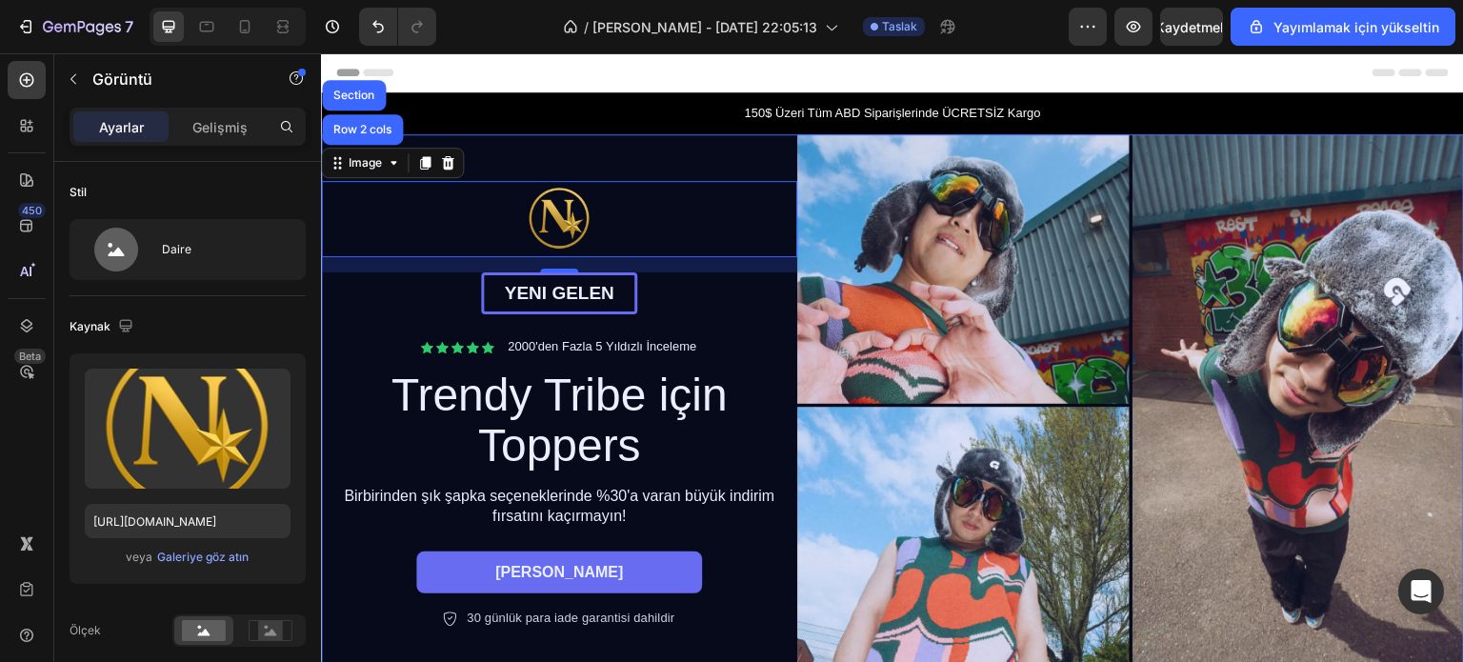
click at [376, 130] on div "Row 2 cols" at bounding box center [363, 129] width 66 height 11
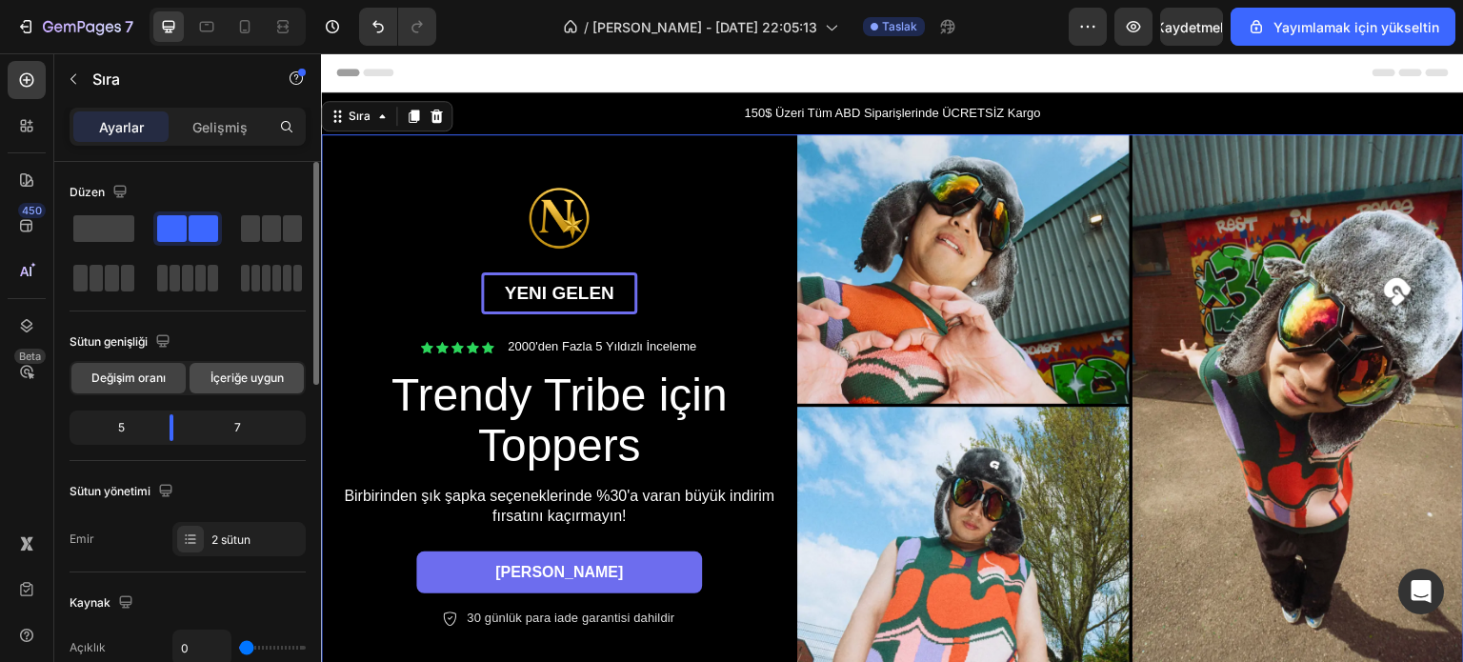
click at [235, 386] on div "İçeriğe uygun" at bounding box center [247, 378] width 114 height 30
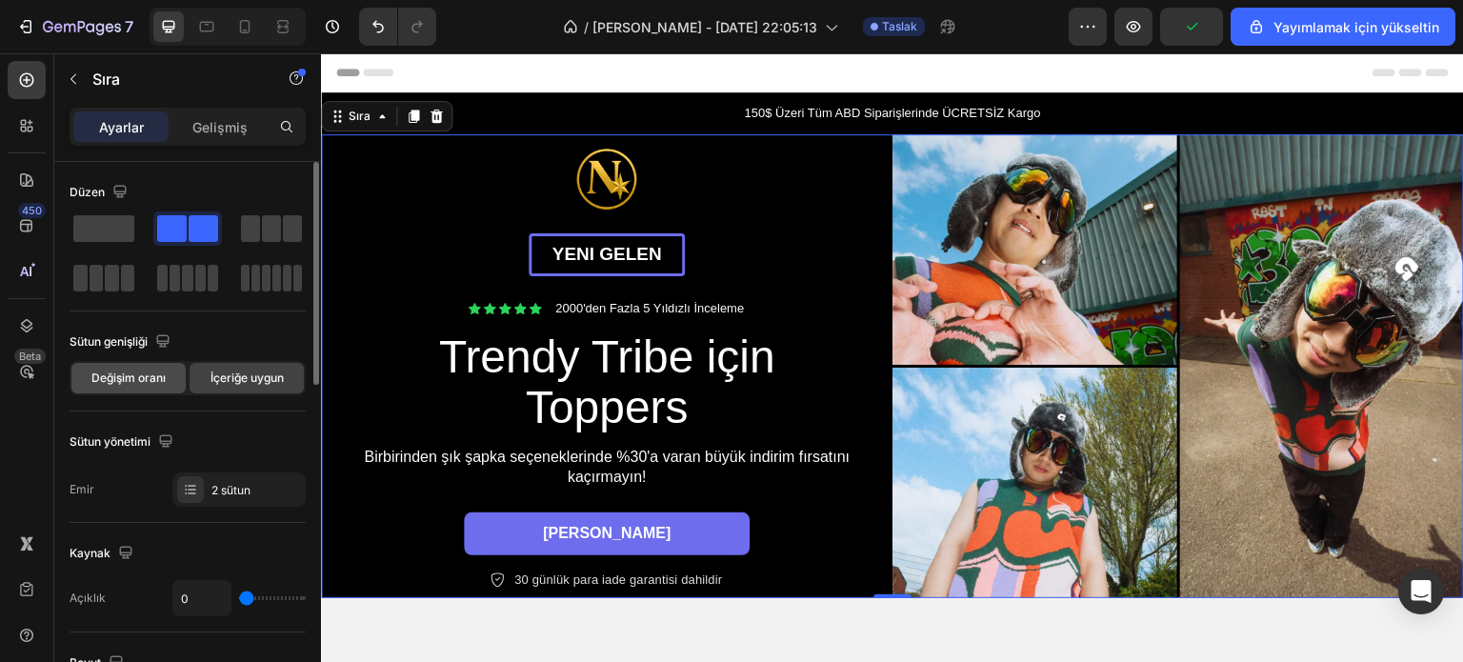
click at [148, 384] on font "Değişim oranı" at bounding box center [128, 377] width 74 height 14
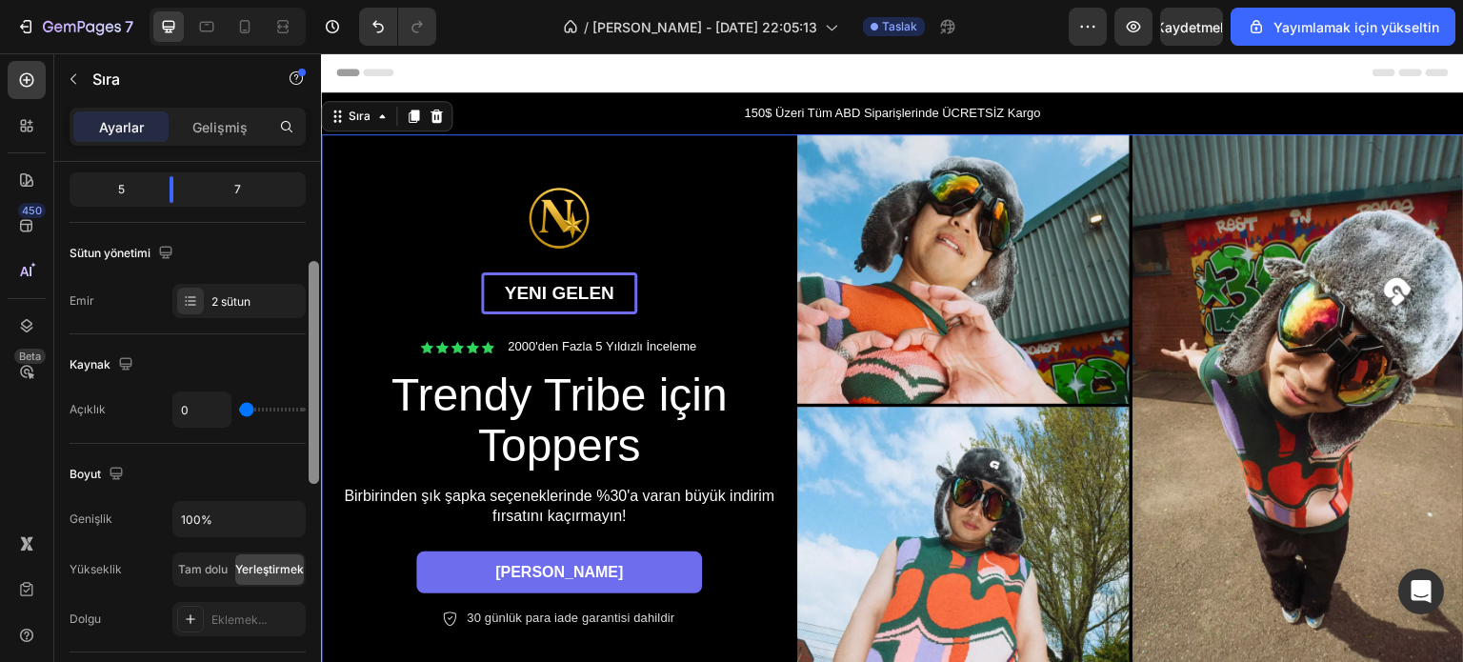
scroll to position [241, 0]
drag, startPoint x: 314, startPoint y: 308, endPoint x: 310, endPoint y: 395, distance: 87.7
click at [310, 395] on div at bounding box center [314, 369] width 10 height 223
type input "4"
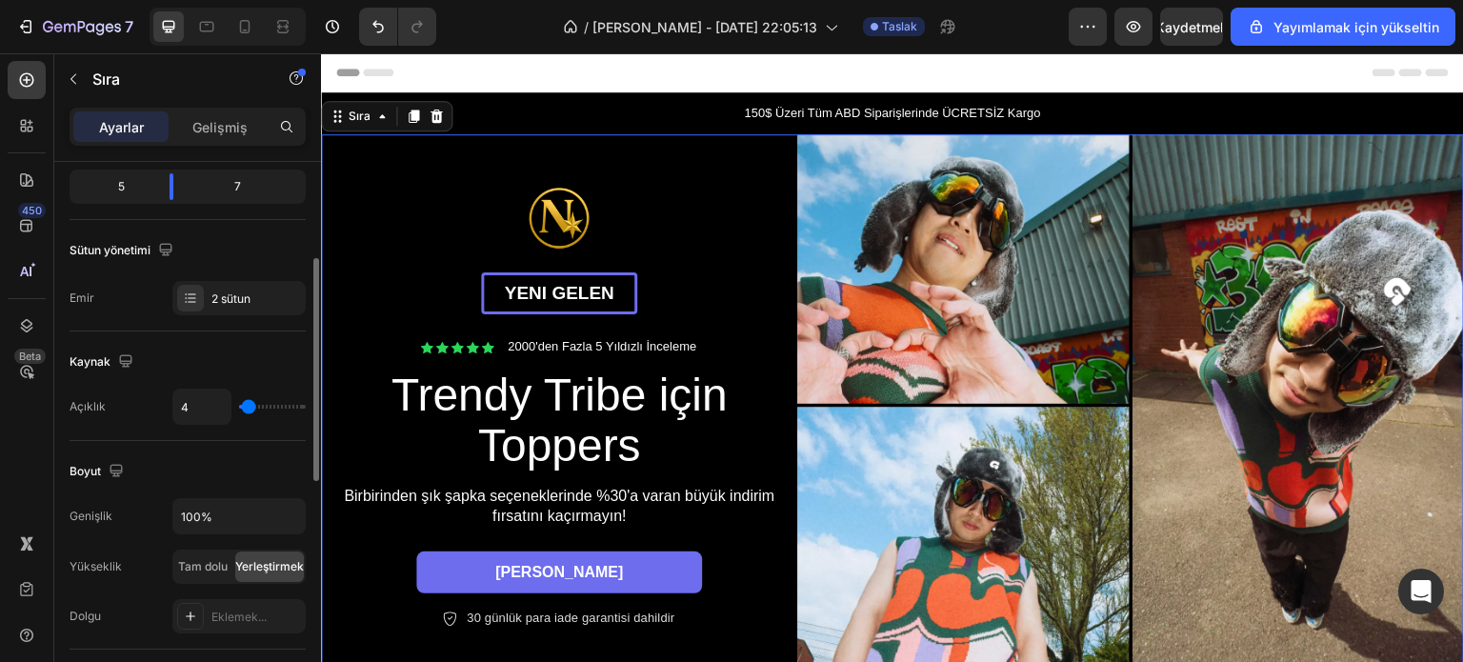
type input "8"
type input "13"
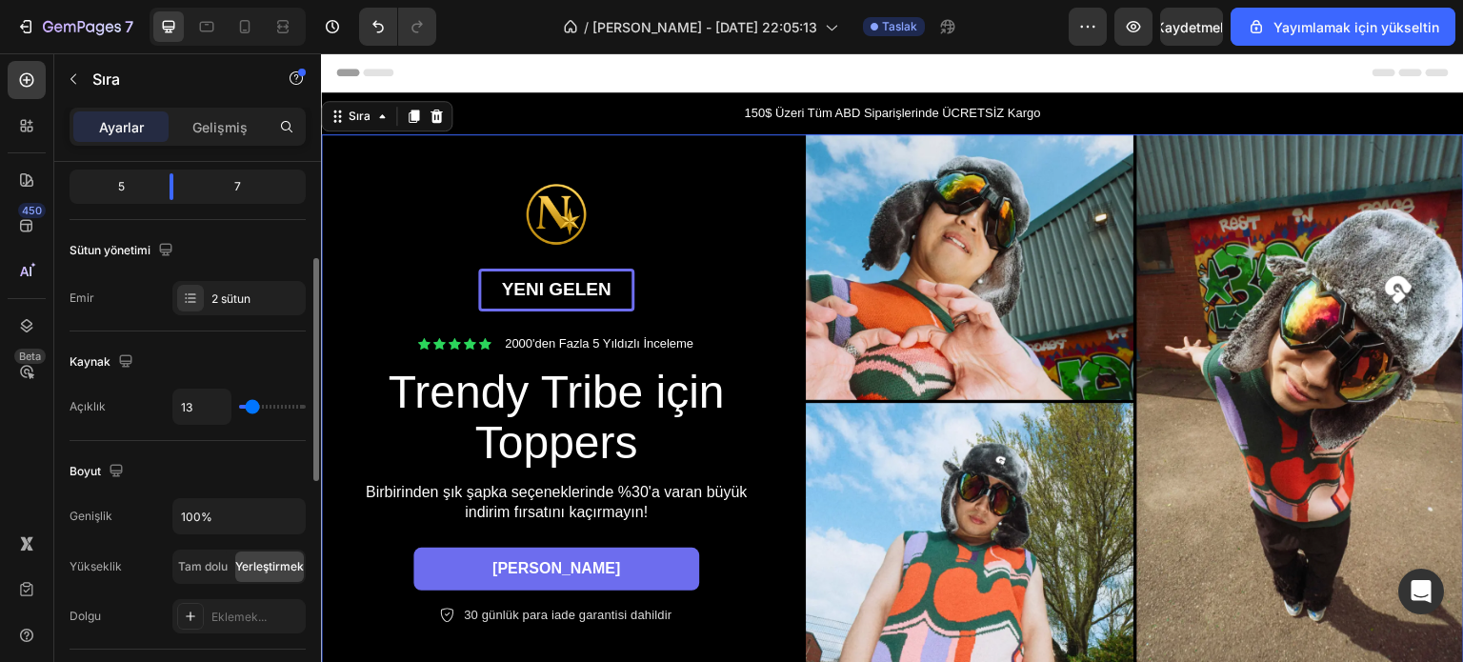
type input "22"
type input "24"
type input "25"
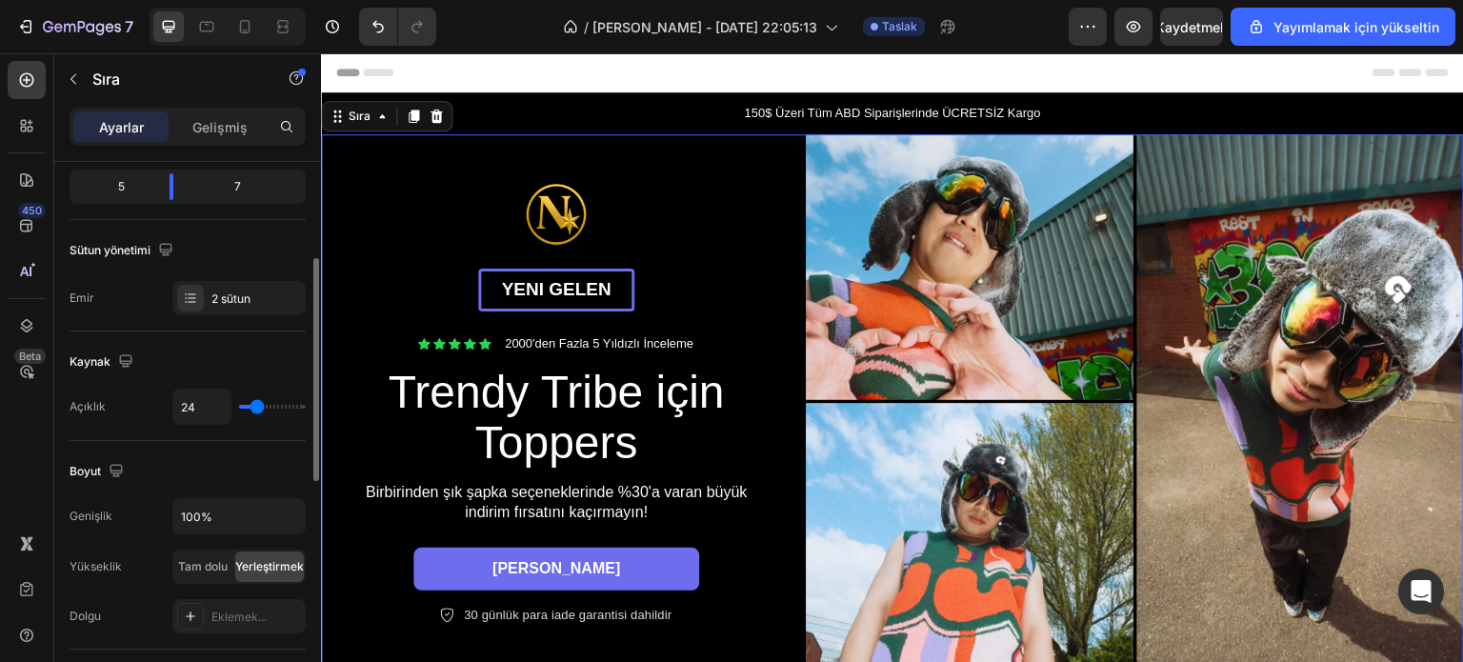
type input "25"
type input "32"
type input "48"
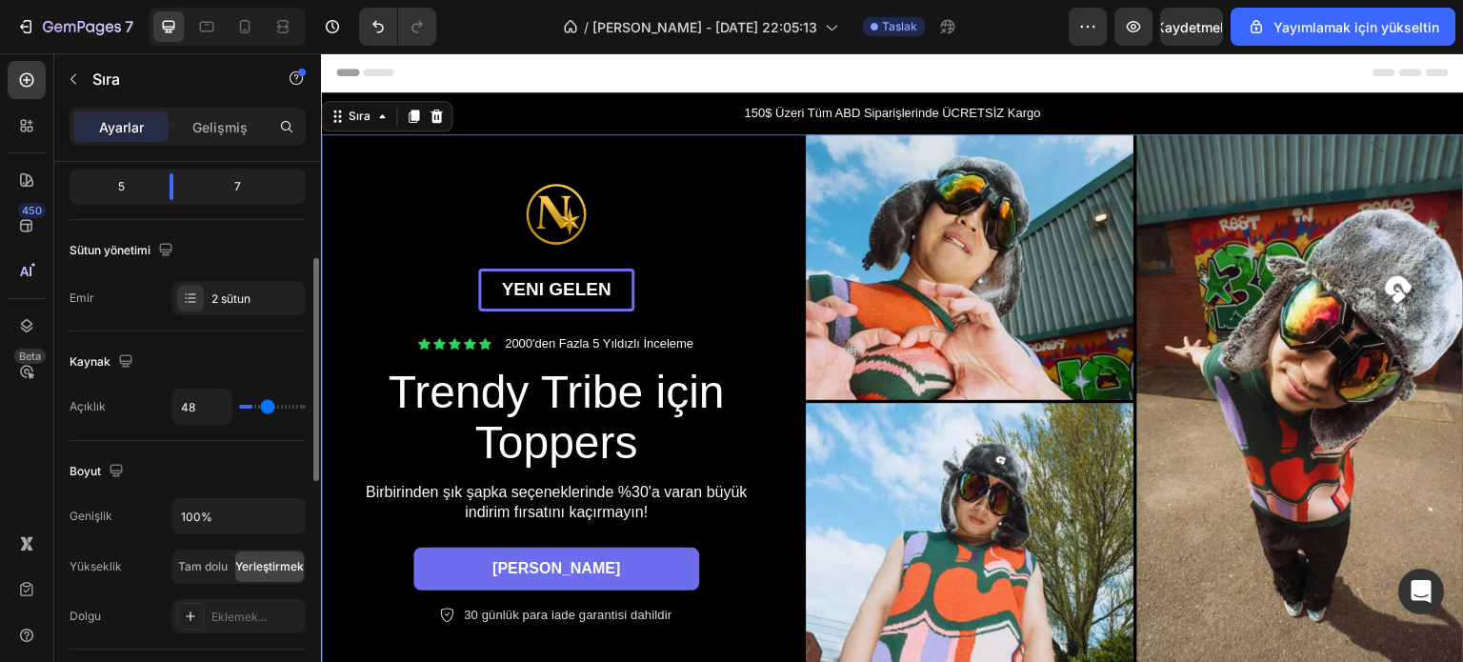
type input "56"
type input "57"
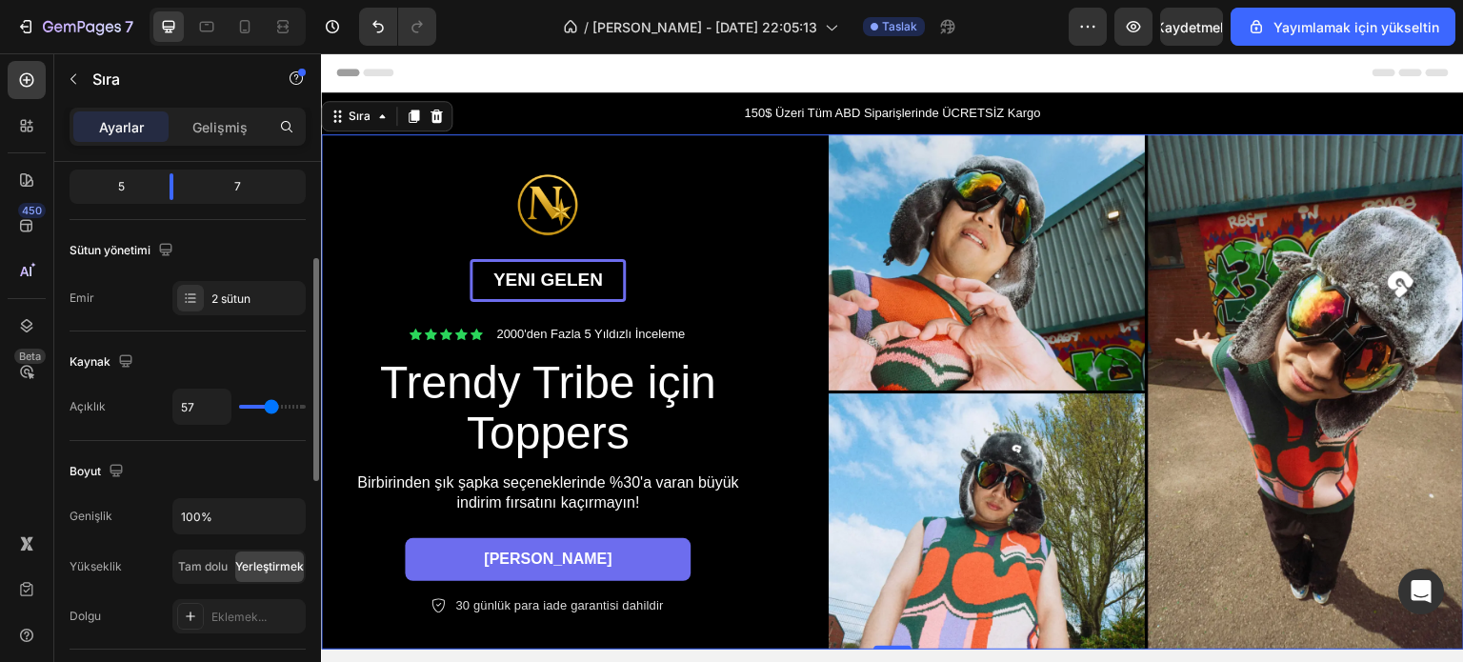
type input "68"
type input "98"
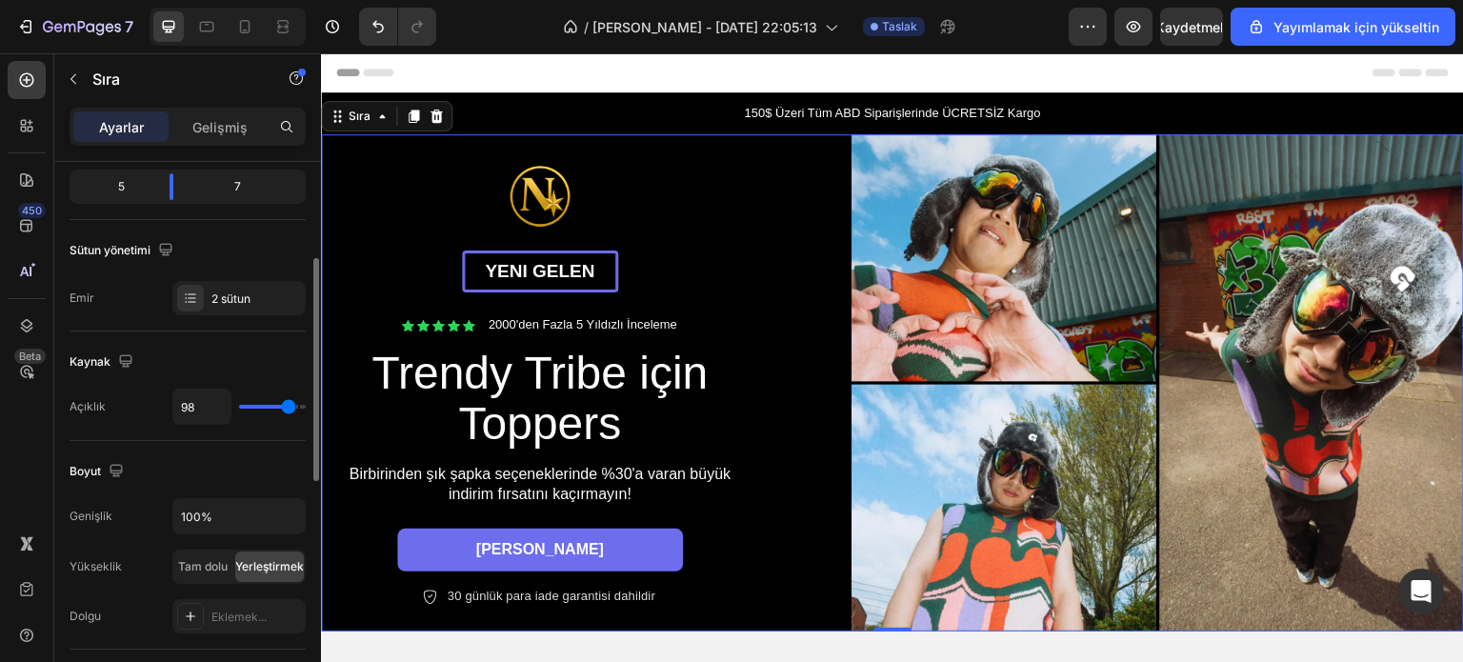
type input "102"
type input "104"
type input "107"
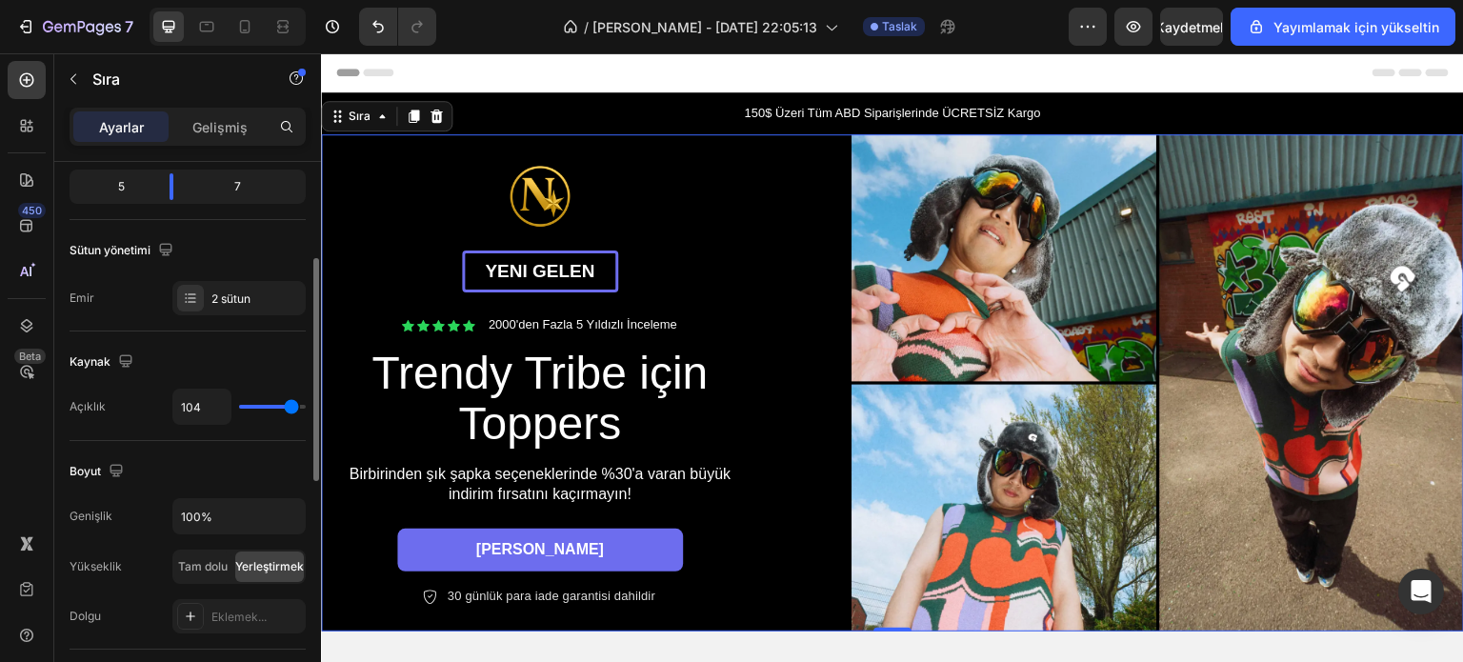
type input "107"
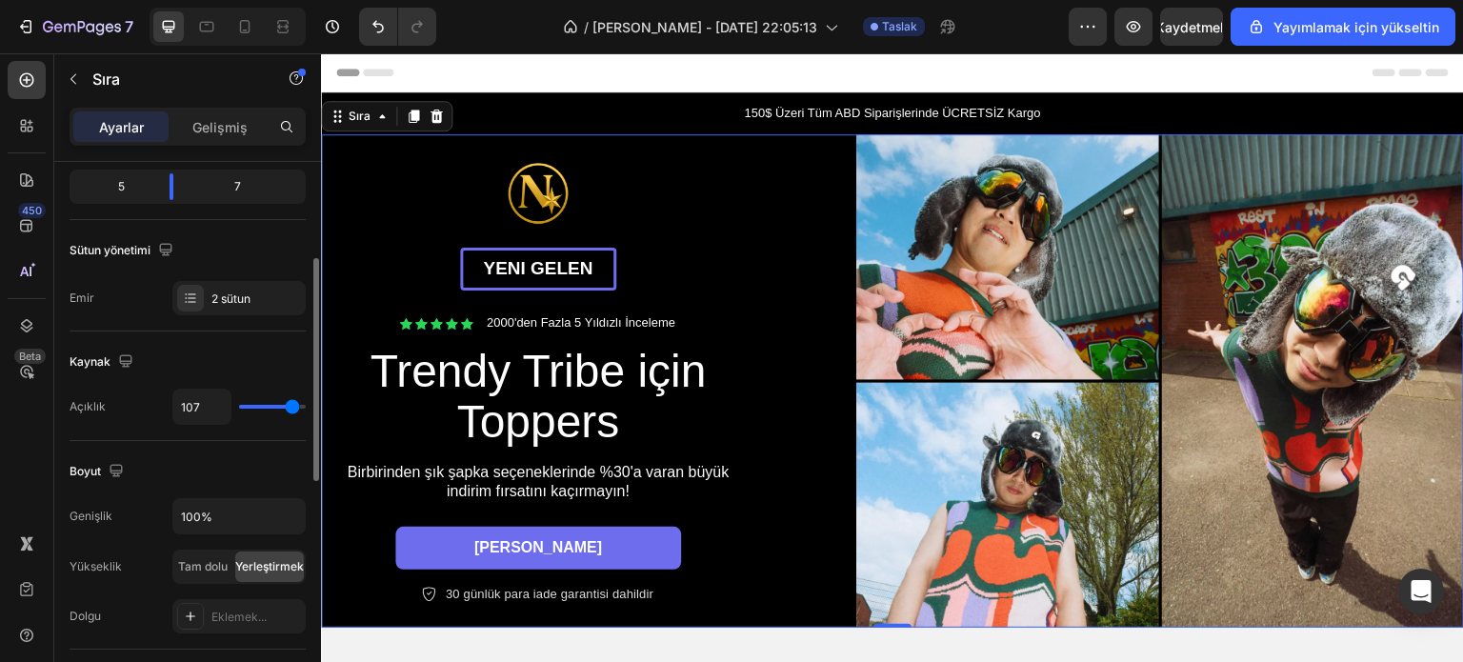
type input "109"
type input "111"
type input "112"
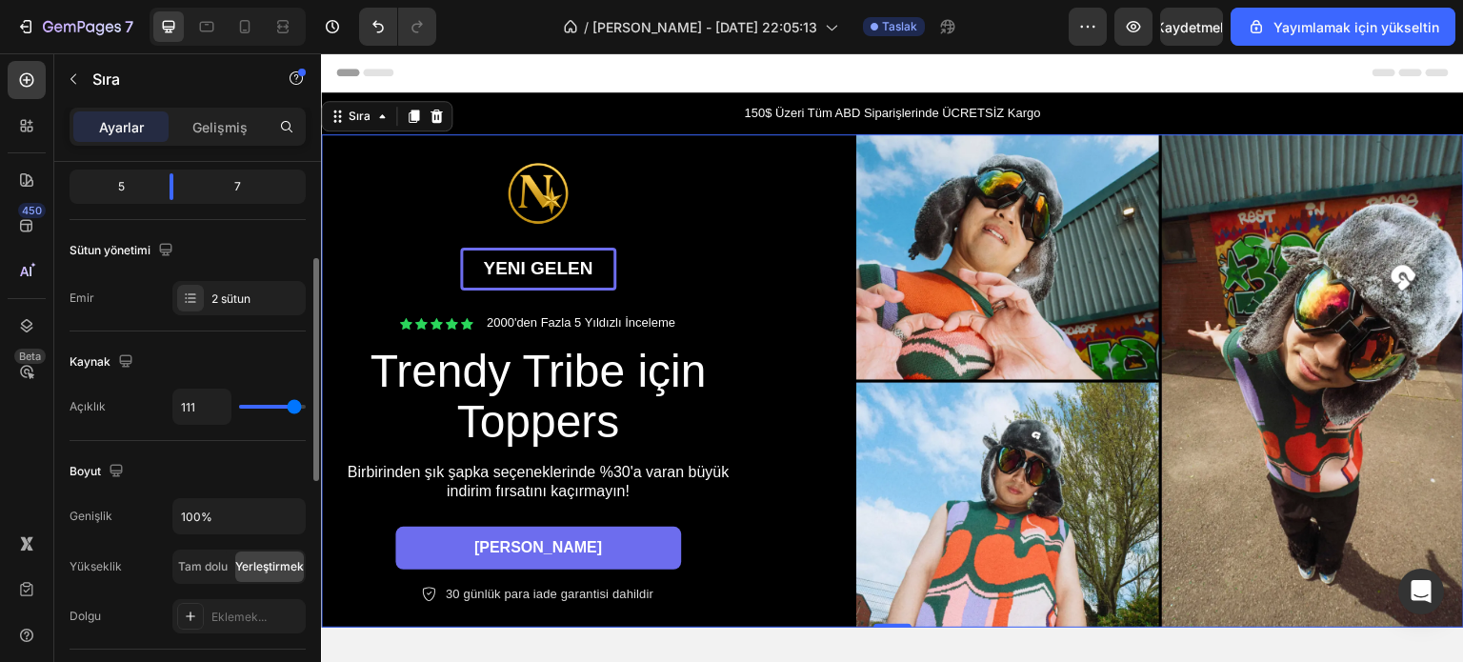
type input "112"
type input "114"
type input "120"
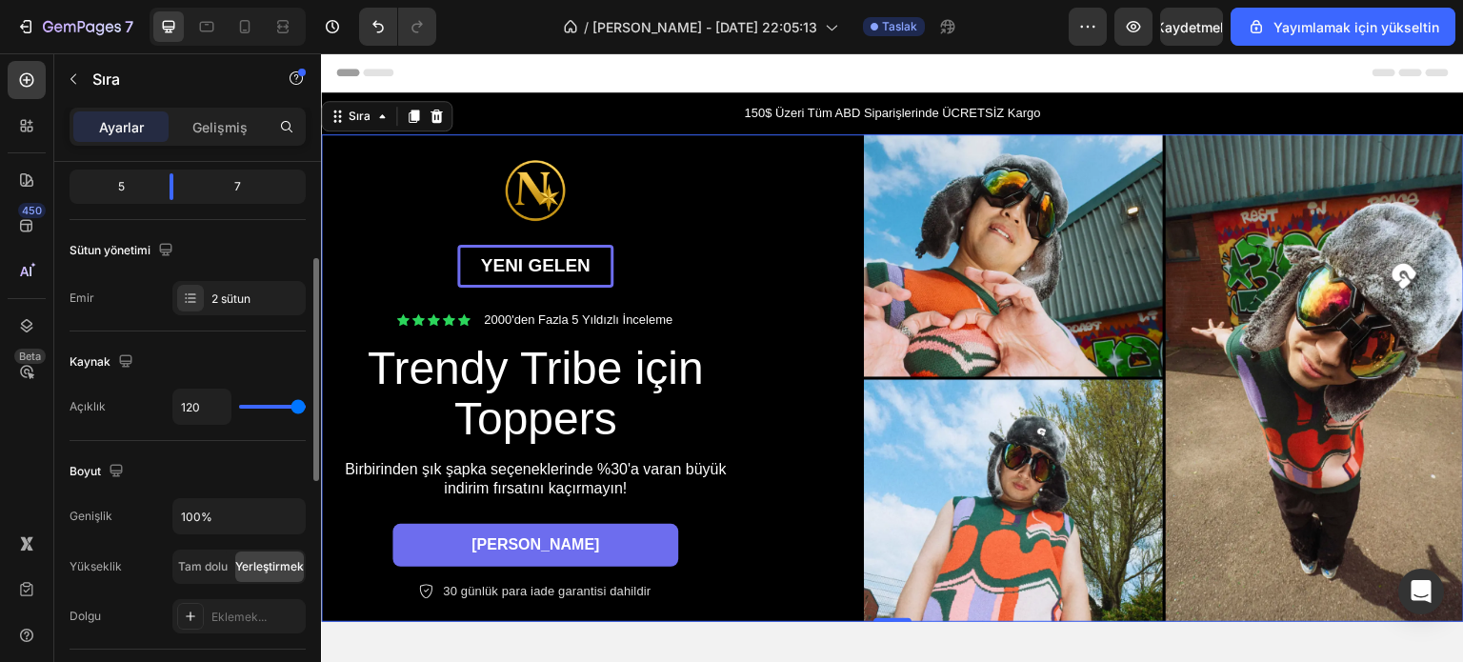
type input "84"
type input "63"
type input "6"
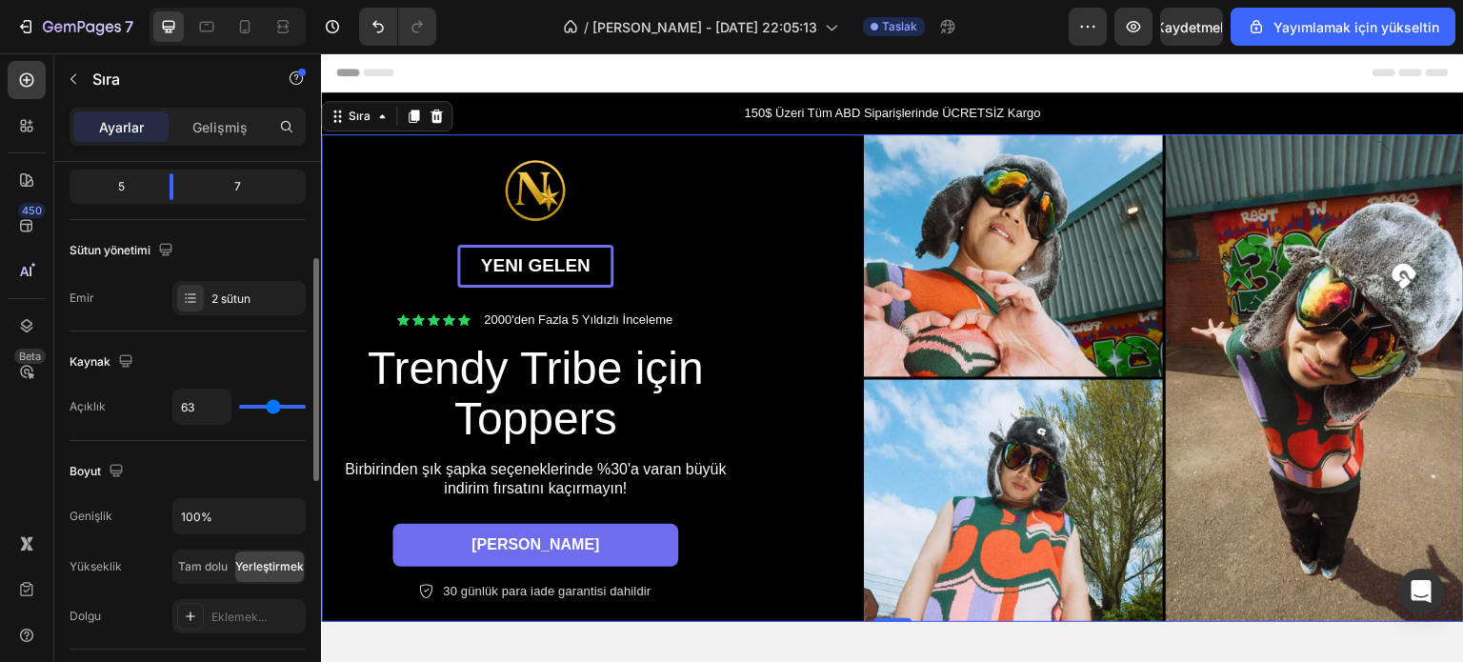
type input "6"
type input "4"
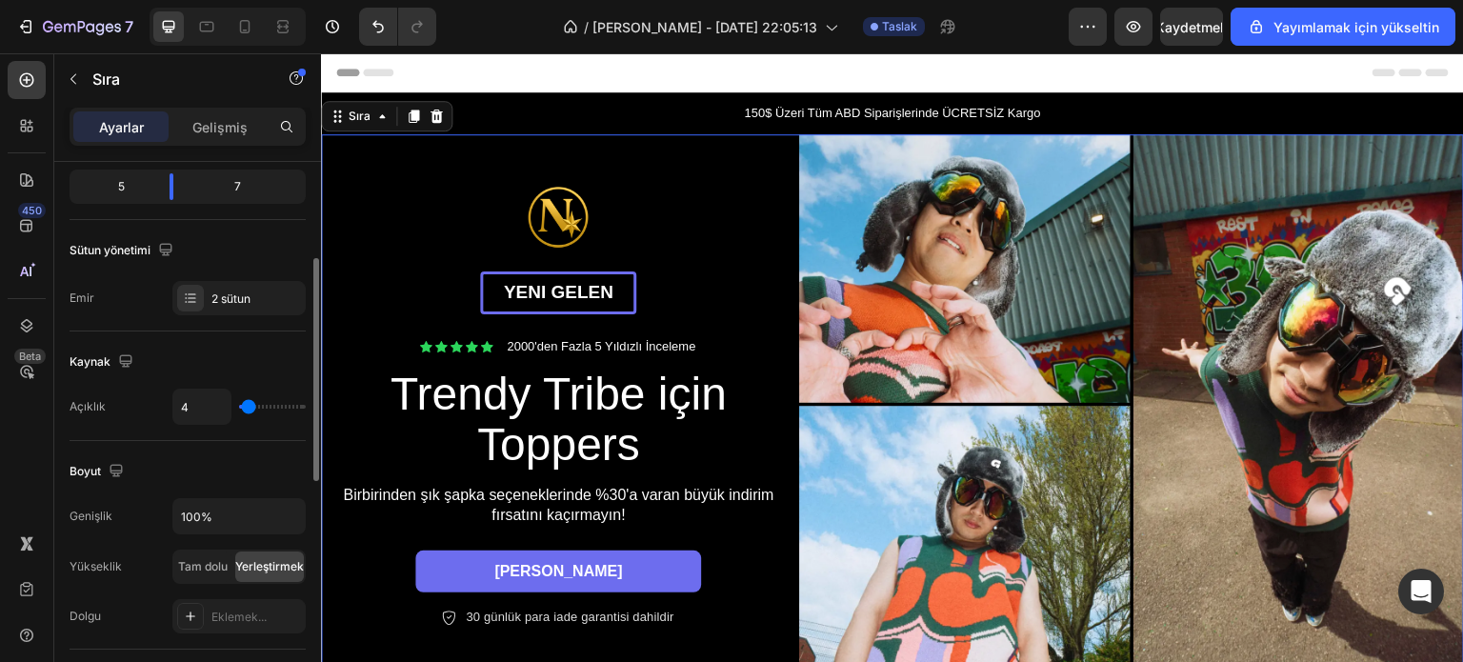
type input "0"
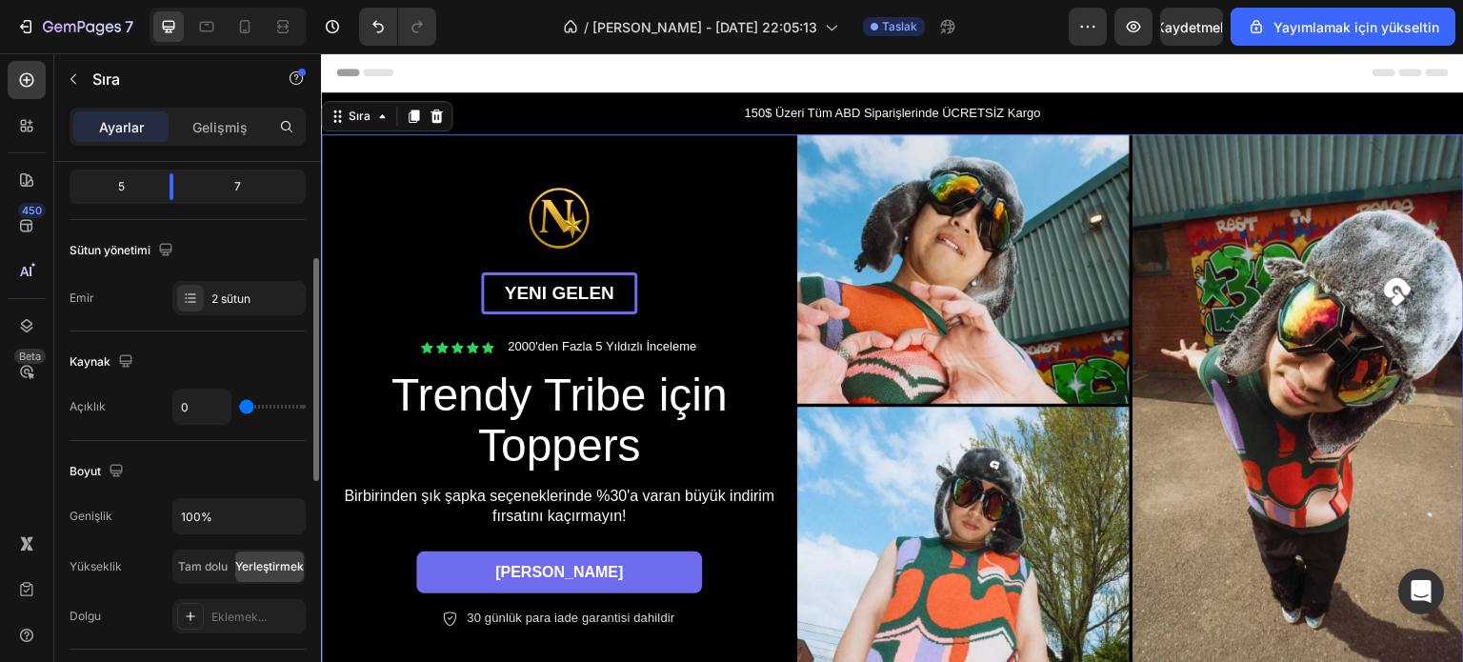
click at [242, 409] on input "range" at bounding box center [272, 407] width 67 height 4
click at [214, 570] on font "Tam dolu" at bounding box center [203, 566] width 50 height 14
click at [261, 561] on font "Yerleştirmek" at bounding box center [269, 566] width 69 height 14
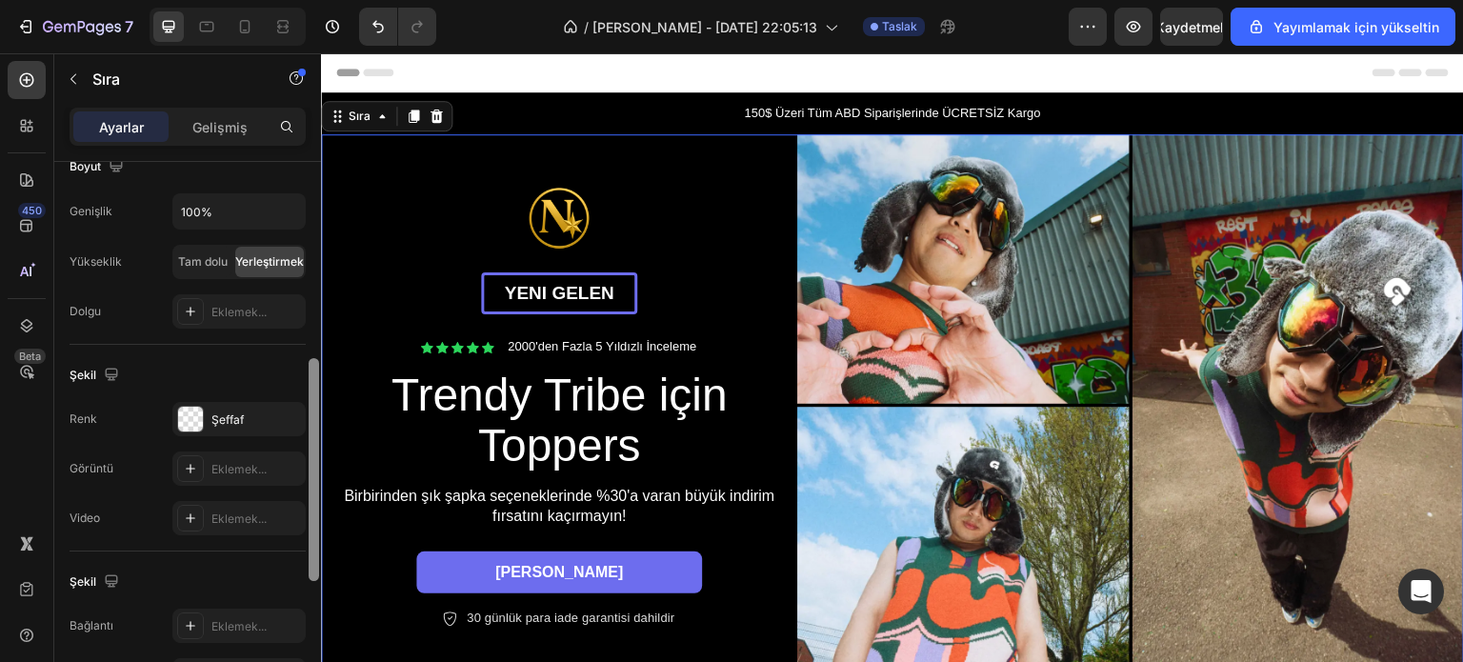
scroll to position [553, 0]
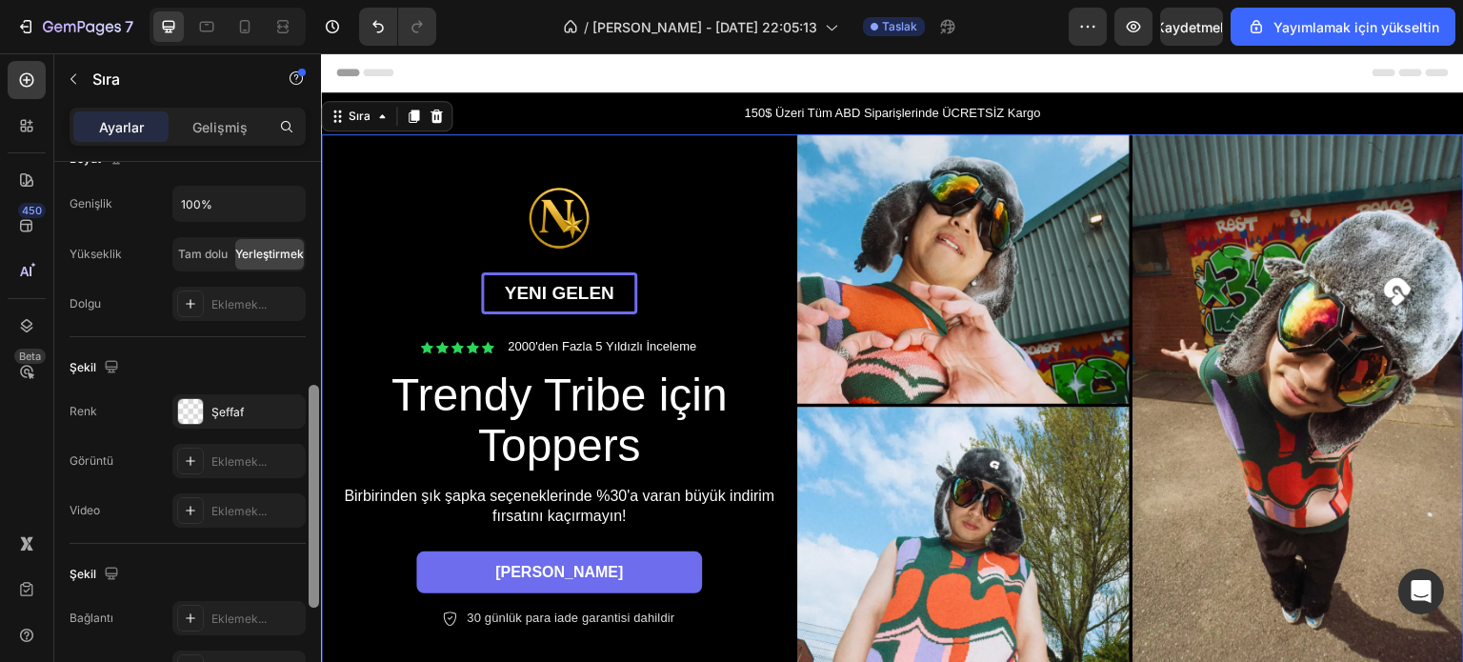
drag, startPoint x: 310, startPoint y: 405, endPoint x: 313, endPoint y: 530, distance: 125.8
click at [313, 530] on div at bounding box center [314, 496] width 10 height 223
click at [255, 414] on div "Şeffaf" at bounding box center [238, 412] width 55 height 17
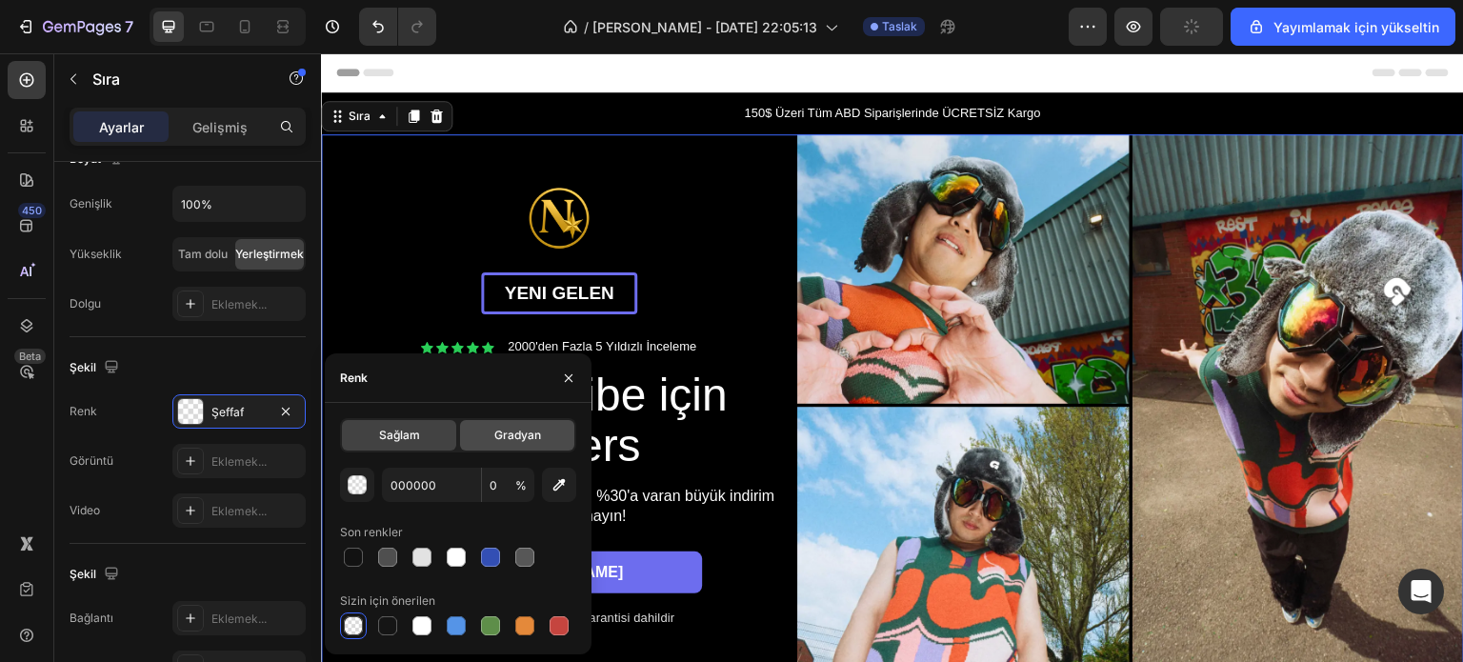
click at [522, 430] on font "Gradyan" at bounding box center [517, 435] width 47 height 14
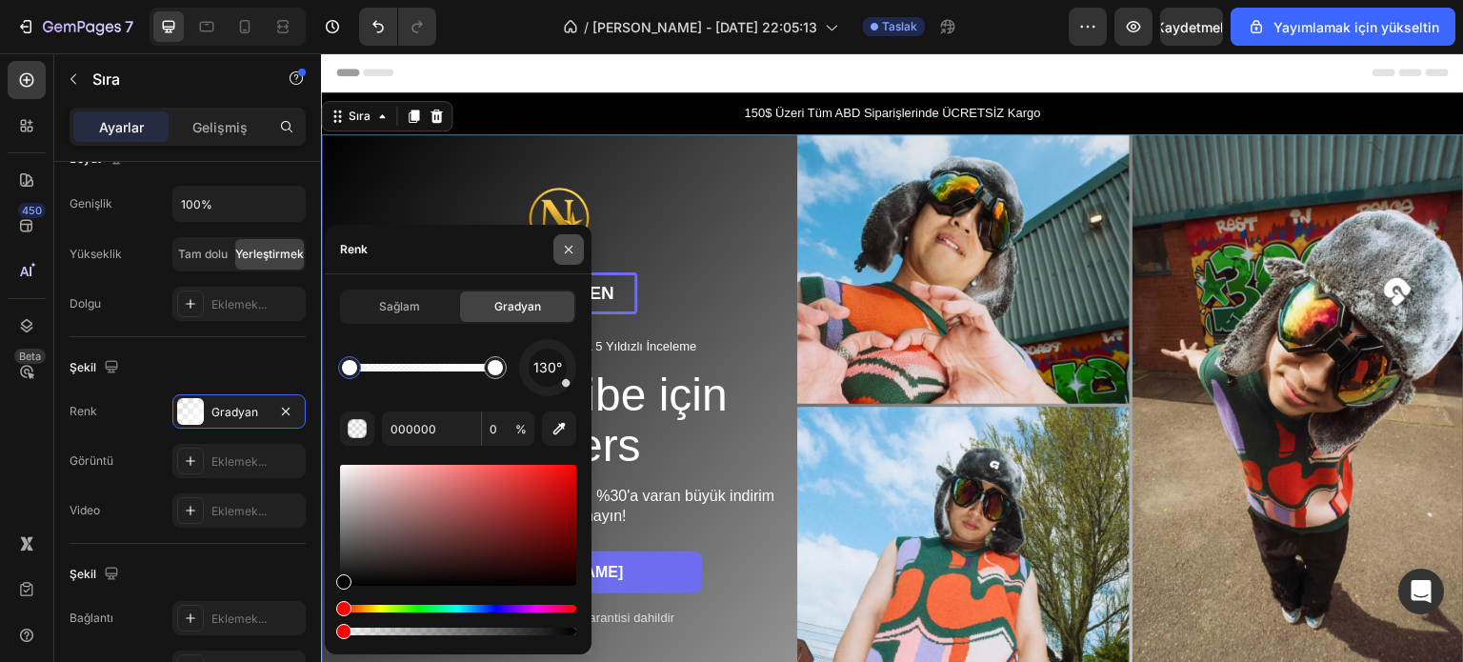
click at [566, 247] on icon "button" at bounding box center [569, 250] width 8 height 8
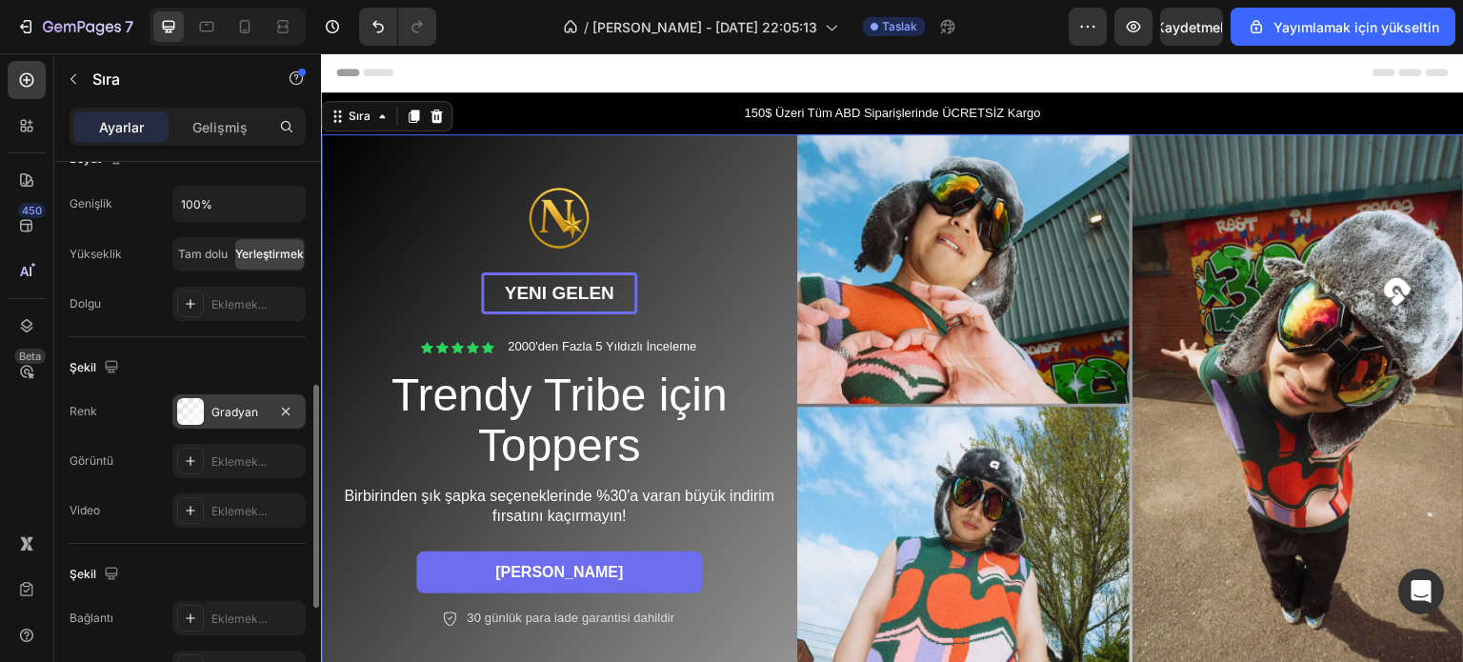
click at [250, 413] on font "Gradyan" at bounding box center [234, 412] width 47 height 14
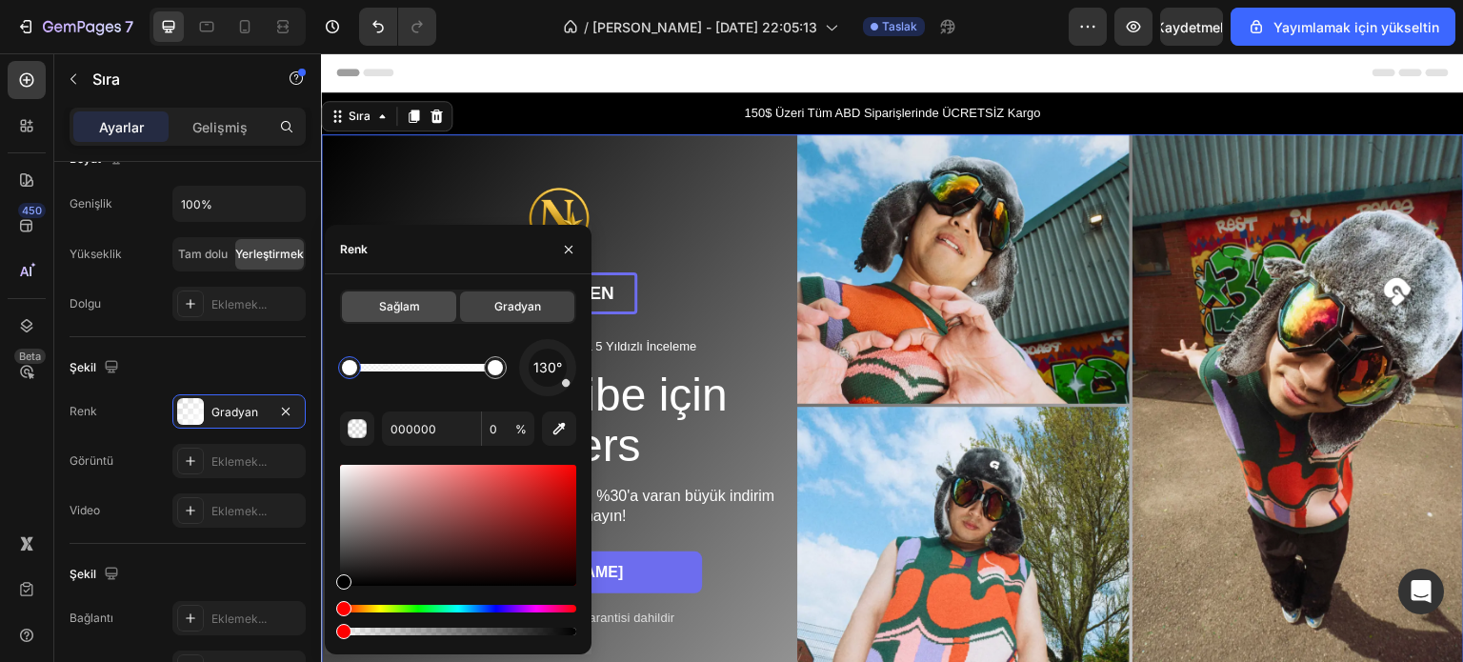
click at [390, 306] on font "Sağlam" at bounding box center [399, 306] width 41 height 14
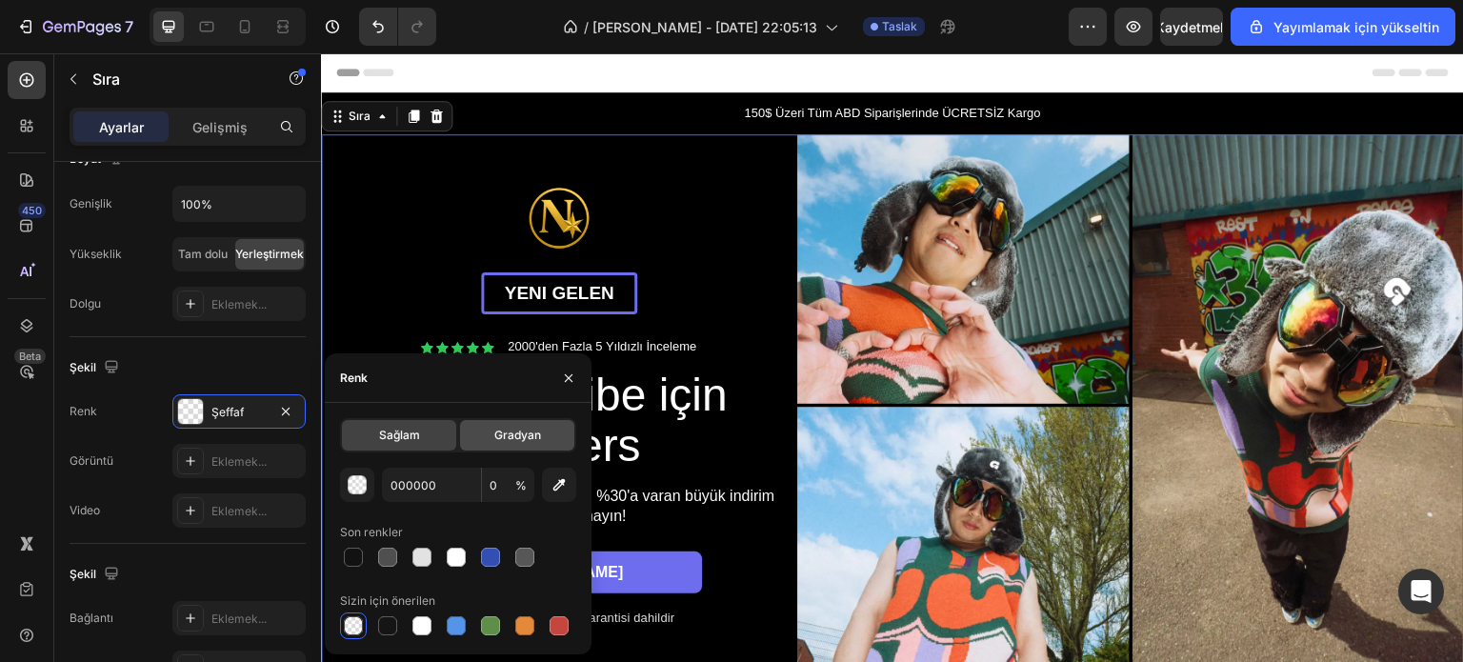
click at [528, 426] on div "Gradyan" at bounding box center [517, 435] width 114 height 30
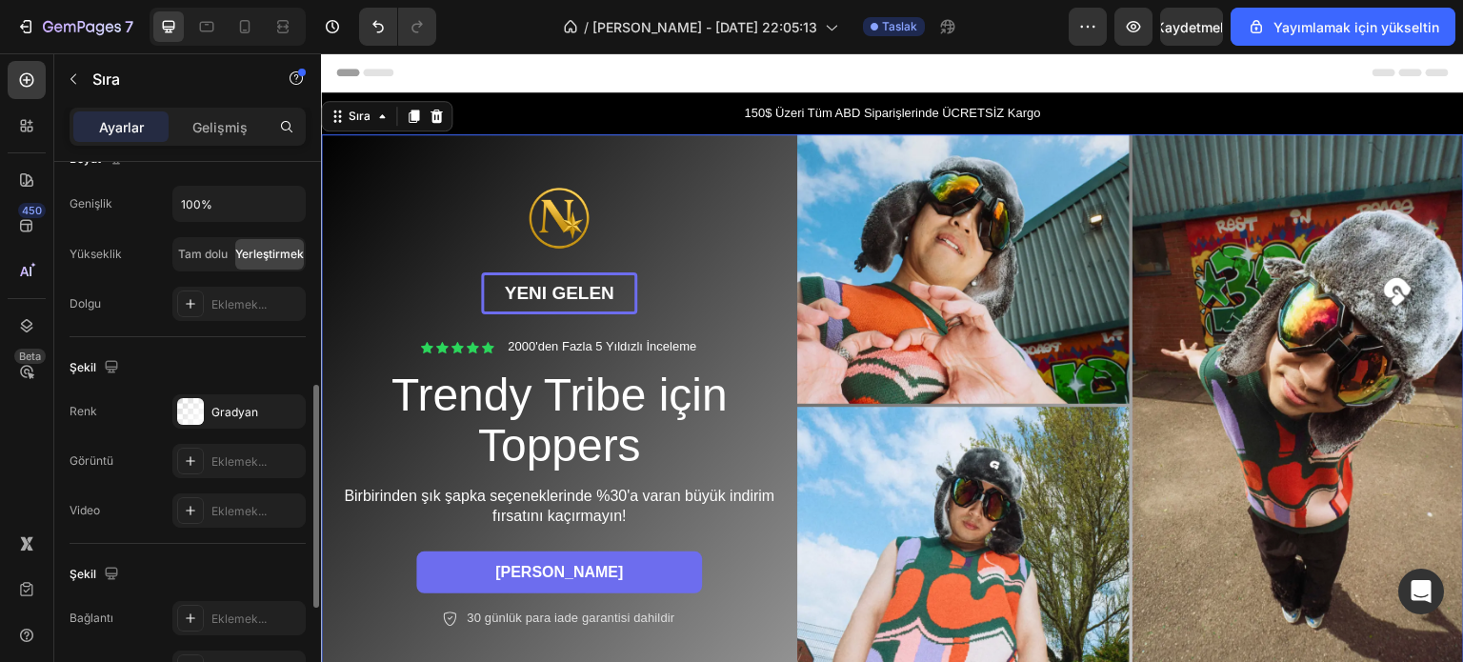
click at [263, 347] on div "Şekil Değişiklikler videoda gizlenmiş olabilir. Renk Gradyan Görüntü Eklemek...…" at bounding box center [188, 440] width 236 height 207
click at [246, 410] on font "Gradyan" at bounding box center [234, 412] width 47 height 14
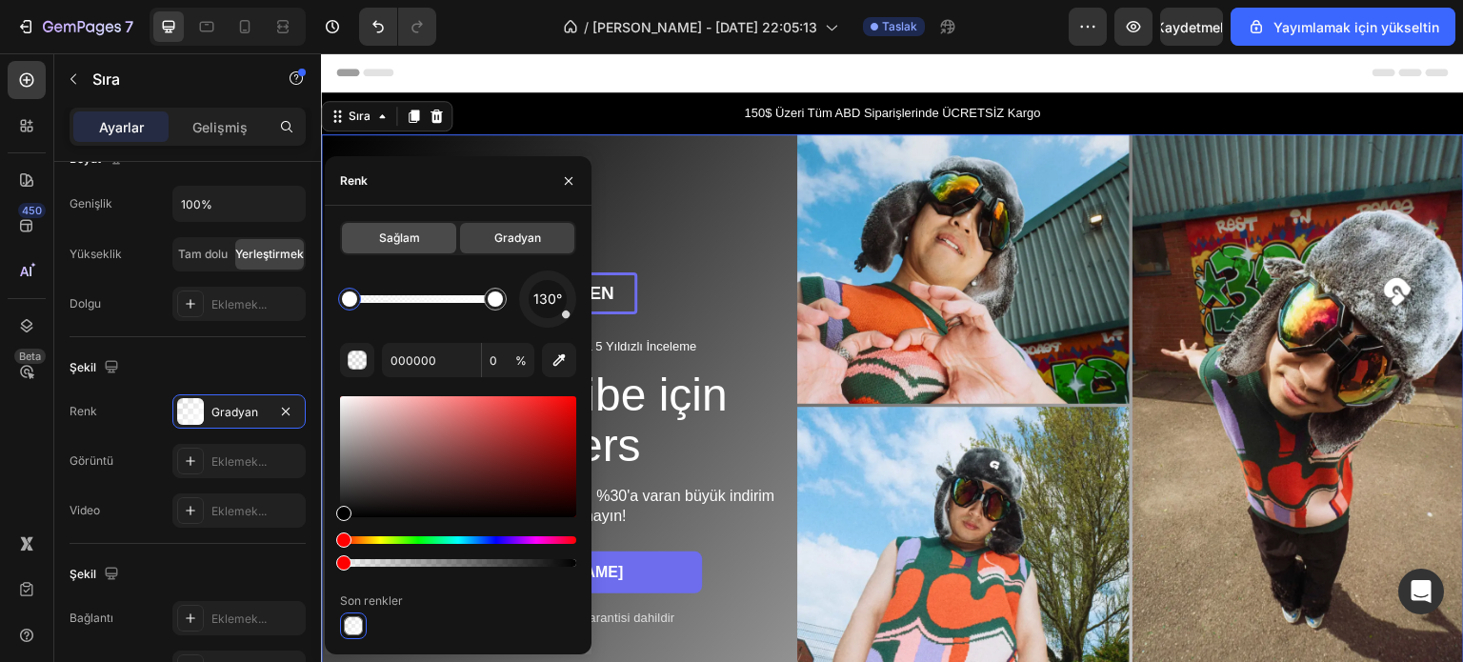
drag, startPoint x: 402, startPoint y: 234, endPoint x: 71, endPoint y: 186, distance: 334.0
click at [402, 234] on font "Sağlam" at bounding box center [399, 237] width 41 height 14
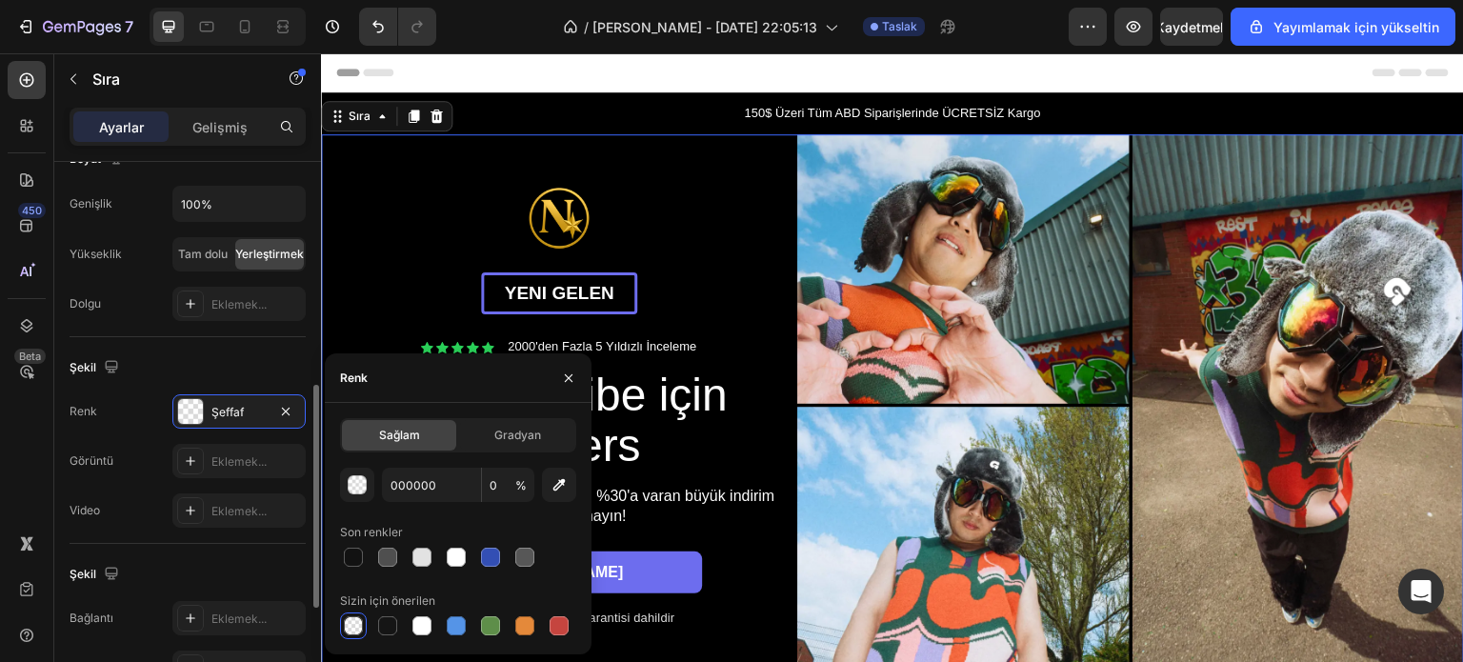
click at [194, 360] on div "Şekil" at bounding box center [188, 367] width 236 height 30
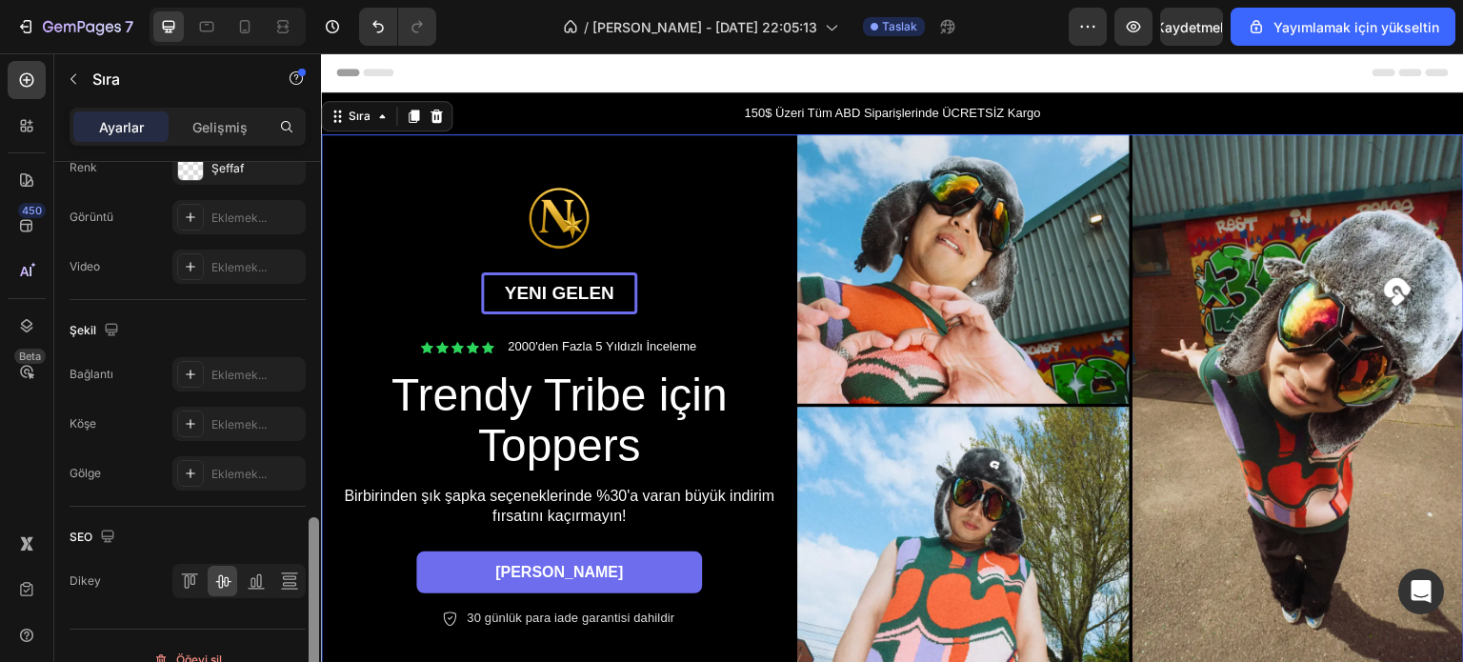
scroll to position [822, 0]
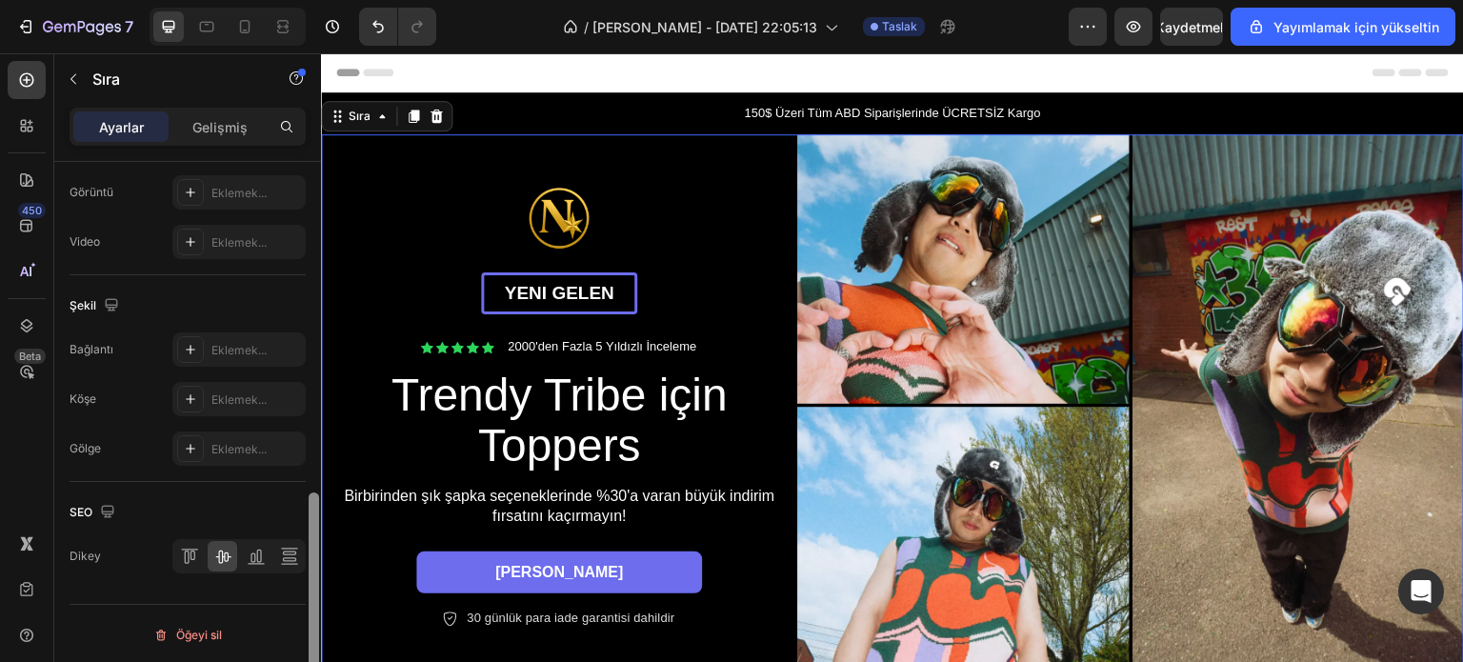
drag, startPoint x: 313, startPoint y: 437, endPoint x: 308, endPoint y: 553, distance: 116.3
click at [308, 553] on div at bounding box center [314, 439] width 14 height 554
click at [178, 550] on div at bounding box center [189, 556] width 30 height 30
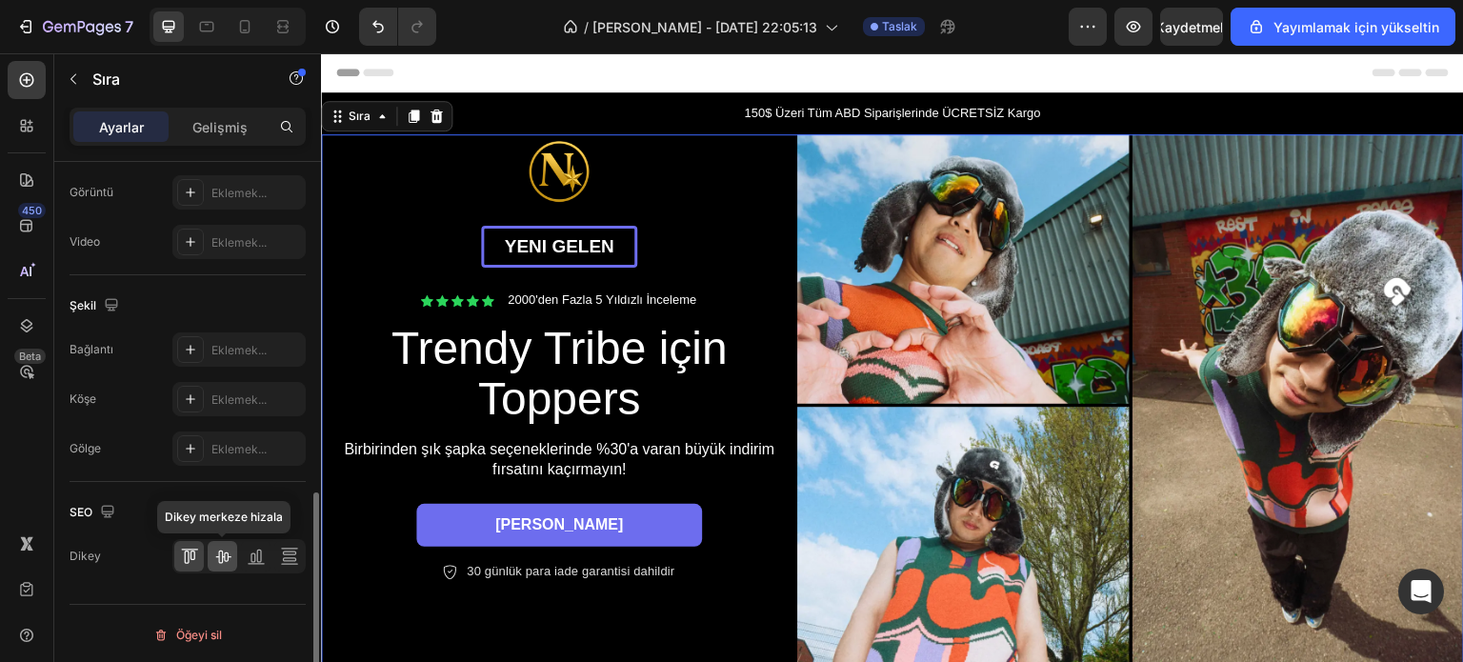
click at [213, 551] on icon at bounding box center [222, 556] width 19 height 19
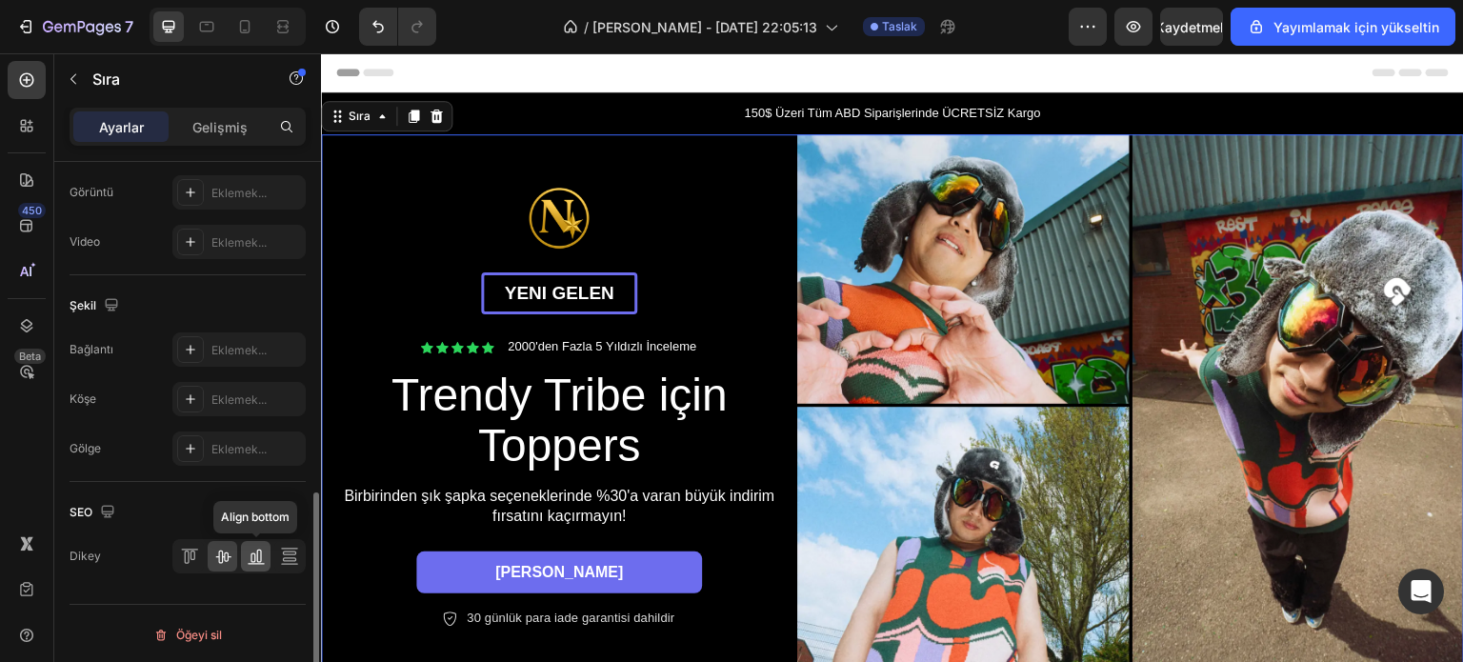
click at [253, 553] on icon at bounding box center [252, 558] width 5 height 10
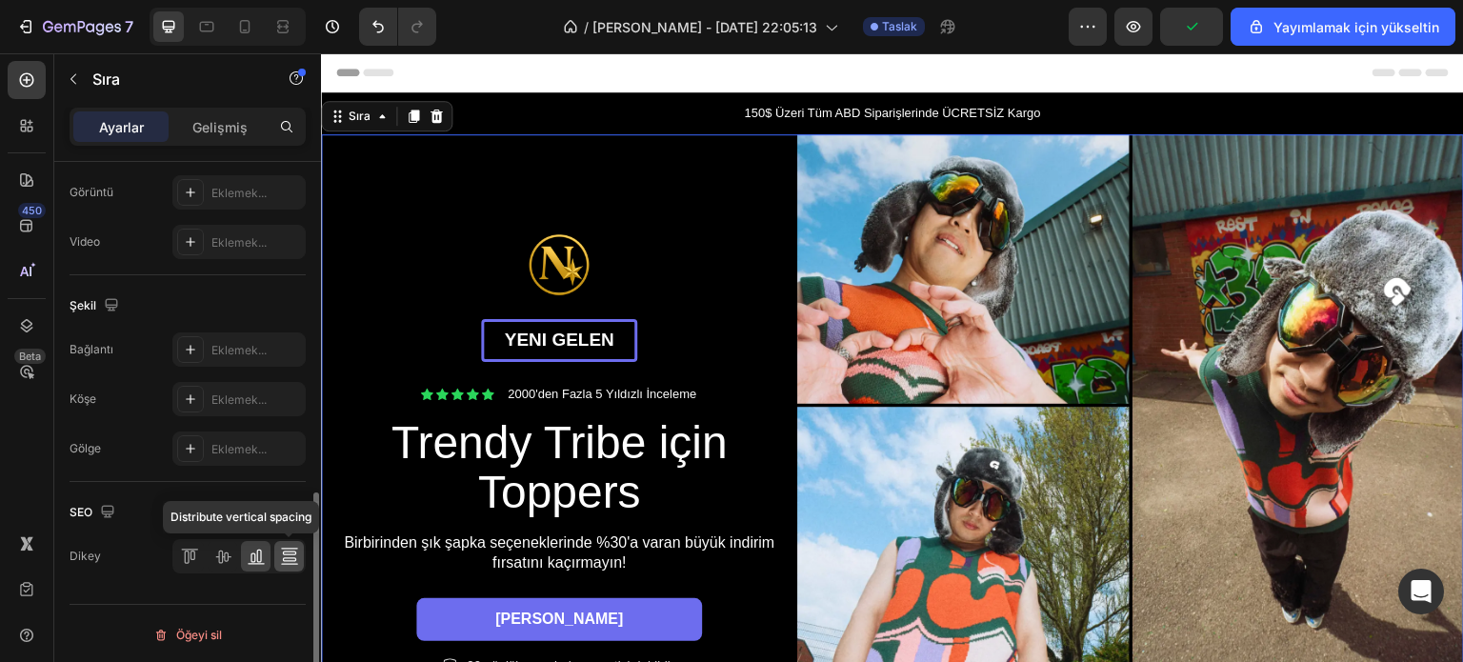
click at [280, 551] on icon at bounding box center [289, 556] width 19 height 19
click at [217, 551] on icon at bounding box center [222, 556] width 19 height 19
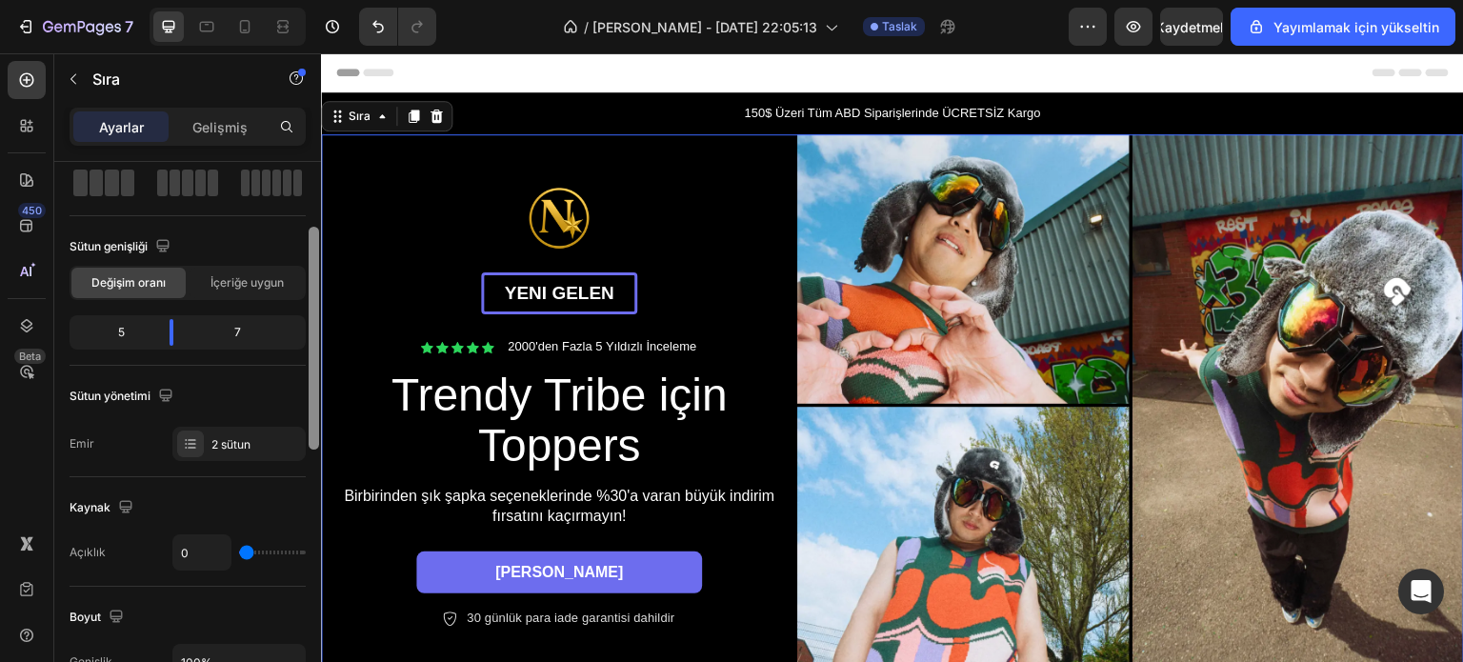
scroll to position [150, 0]
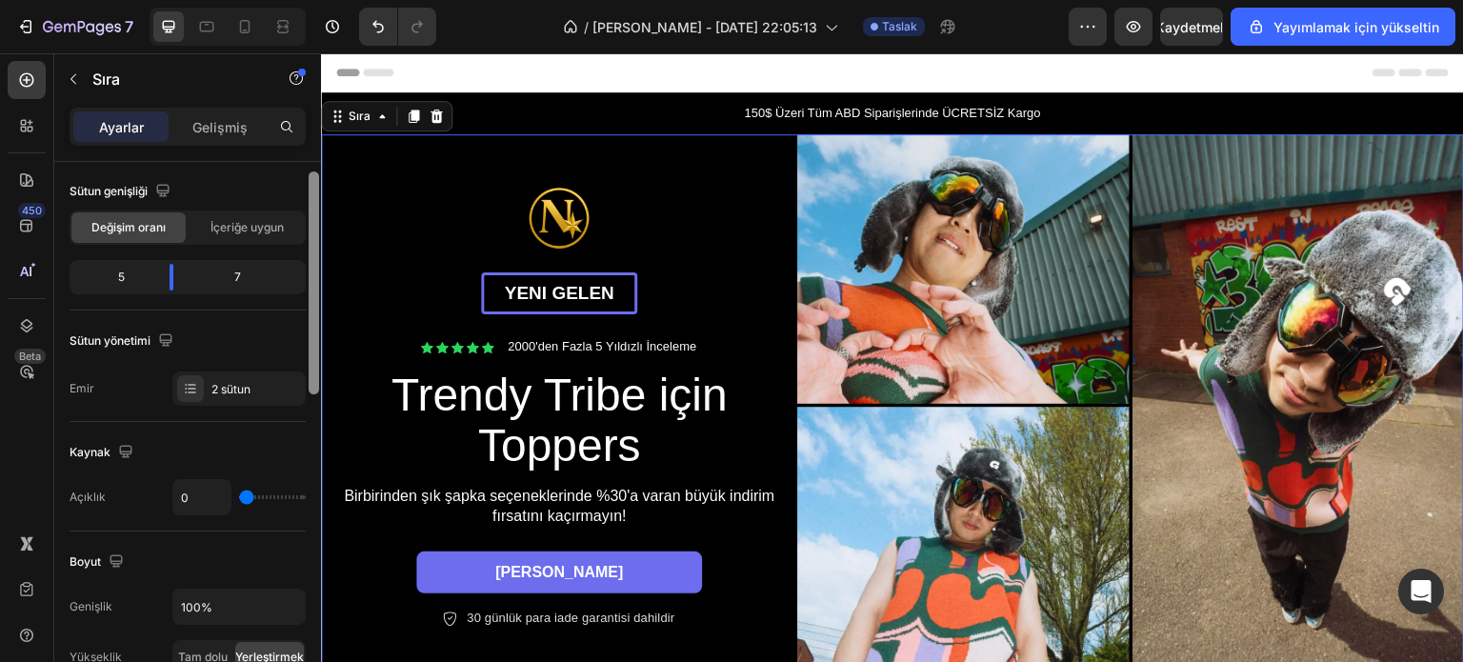
drag, startPoint x: 312, startPoint y: 561, endPoint x: 297, endPoint y: 291, distance: 270.0
click at [297, 291] on div "Düzen Sütun genişliği Değişim oranı İçeriğe uygun 5 7 Sütun yönetimi Emir 2 süt…" at bounding box center [187, 439] width 267 height 554
click at [242, 382] on font "2 sütun" at bounding box center [230, 389] width 39 height 14
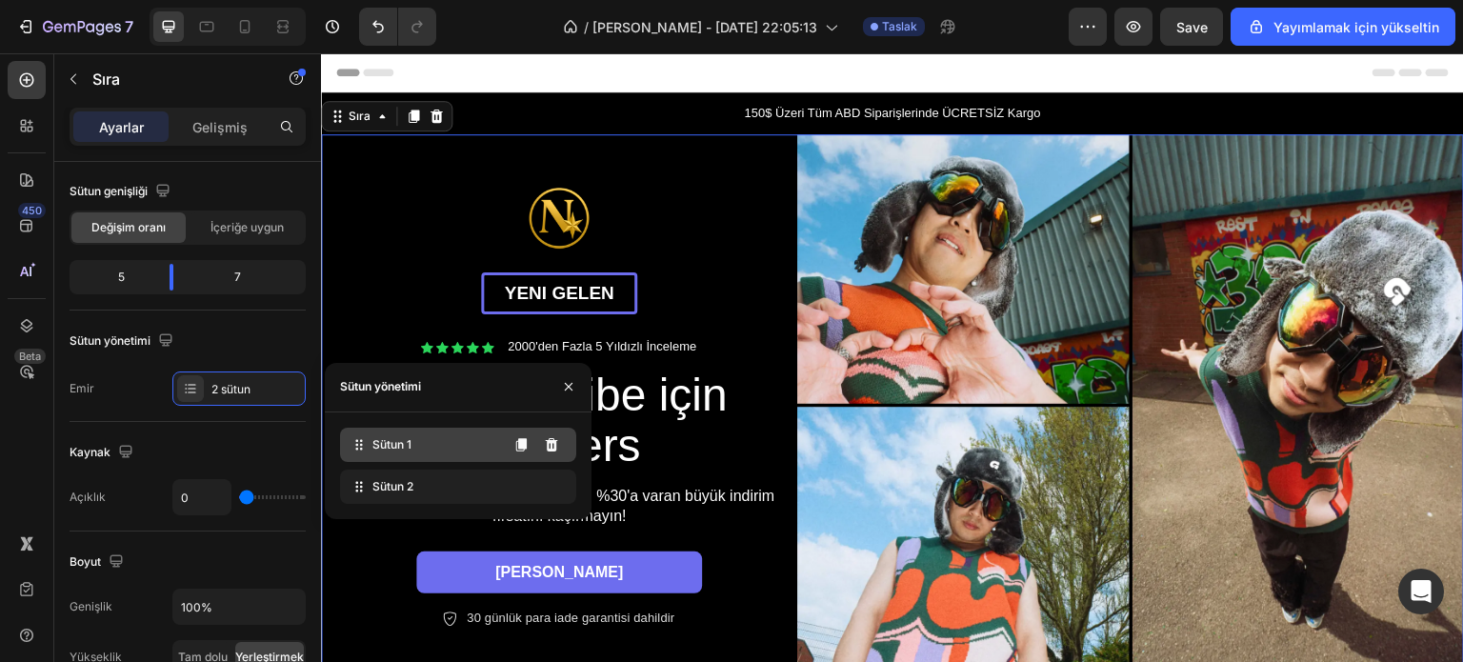
click at [381, 453] on div "Sütun 1" at bounding box center [458, 445] width 236 height 34
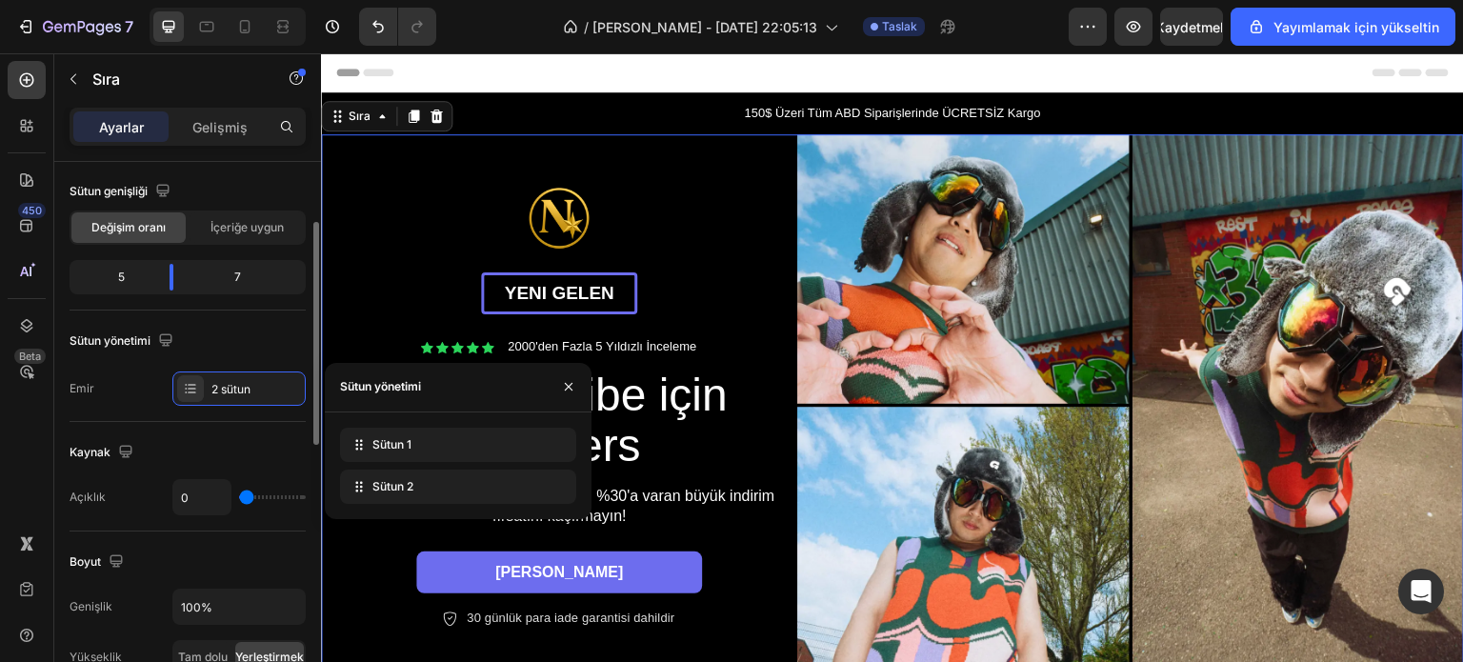
click at [248, 326] on div "Sütun yönetimi" at bounding box center [188, 341] width 236 height 30
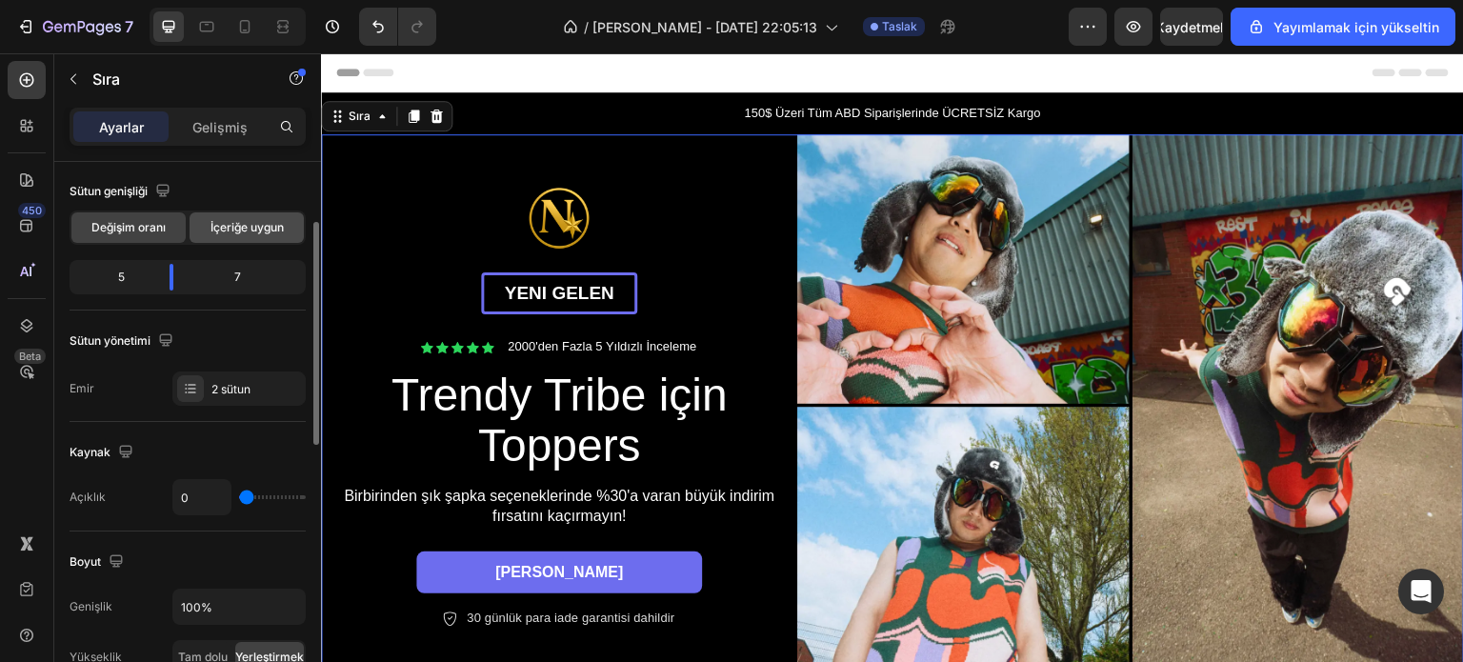
click at [268, 229] on font "İçeriğe uygun" at bounding box center [246, 227] width 73 height 14
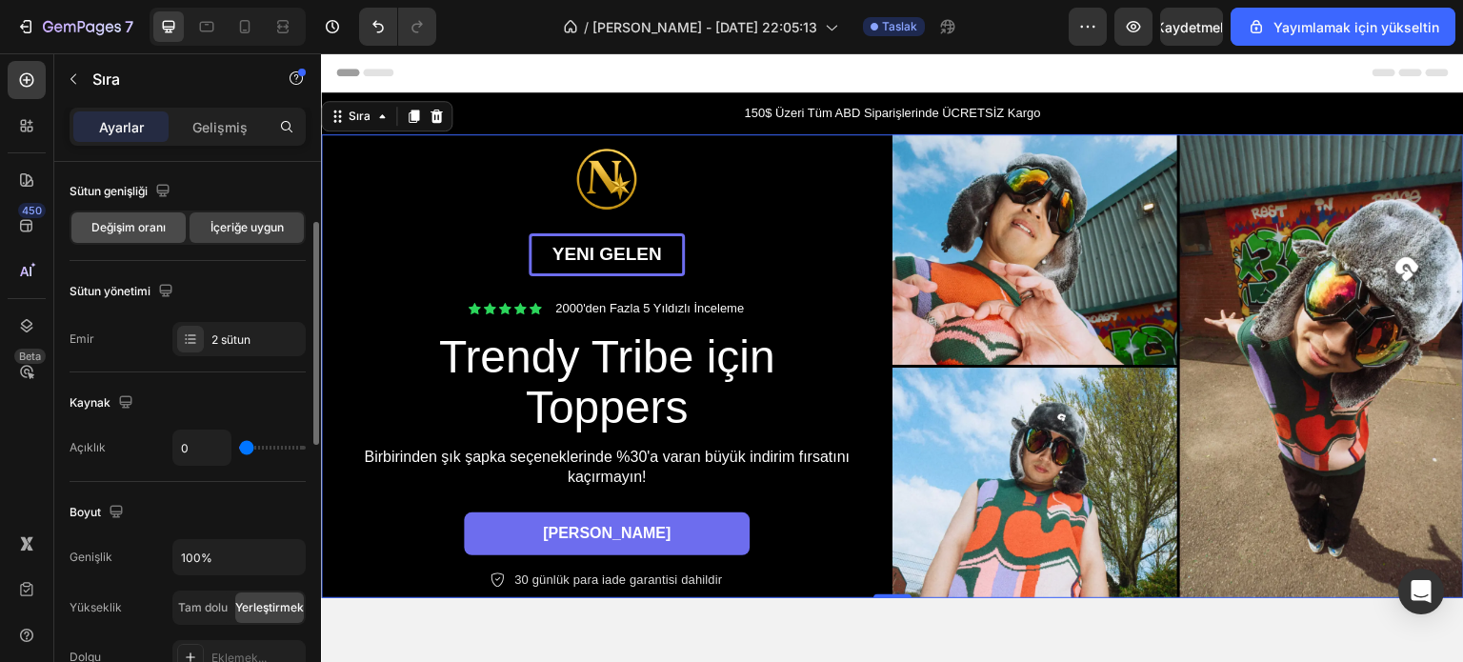
click at [152, 230] on font "Değişim oranı" at bounding box center [128, 227] width 74 height 14
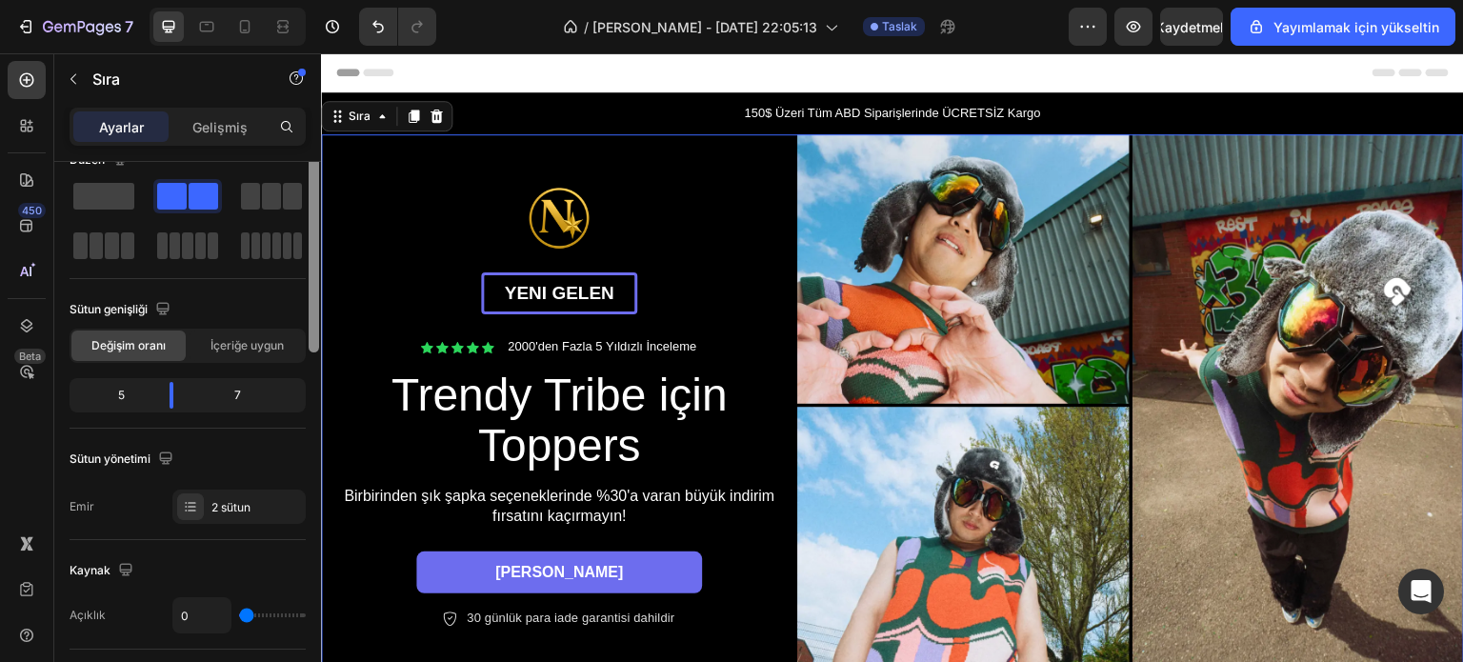
scroll to position [0, 0]
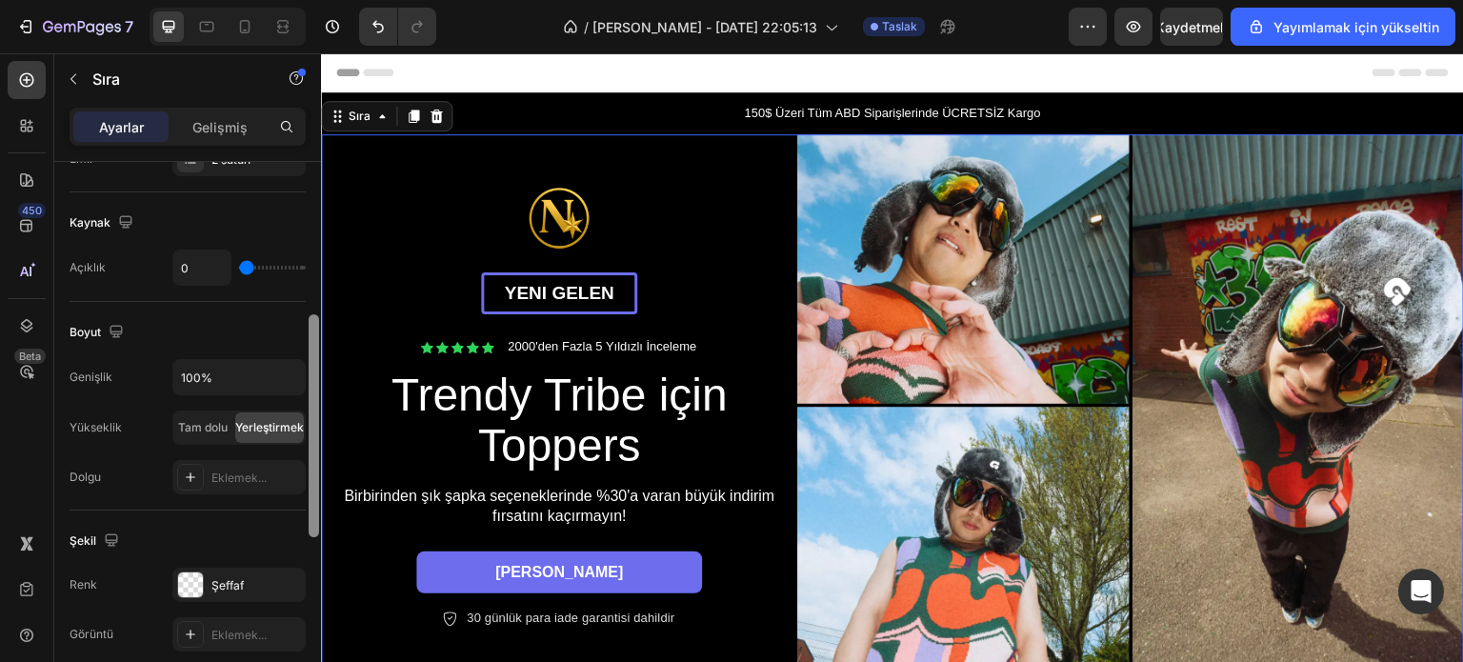
drag, startPoint x: 316, startPoint y: 341, endPoint x: 304, endPoint y: 434, distance: 94.2
click at [307, 434] on div at bounding box center [314, 439] width 14 height 554
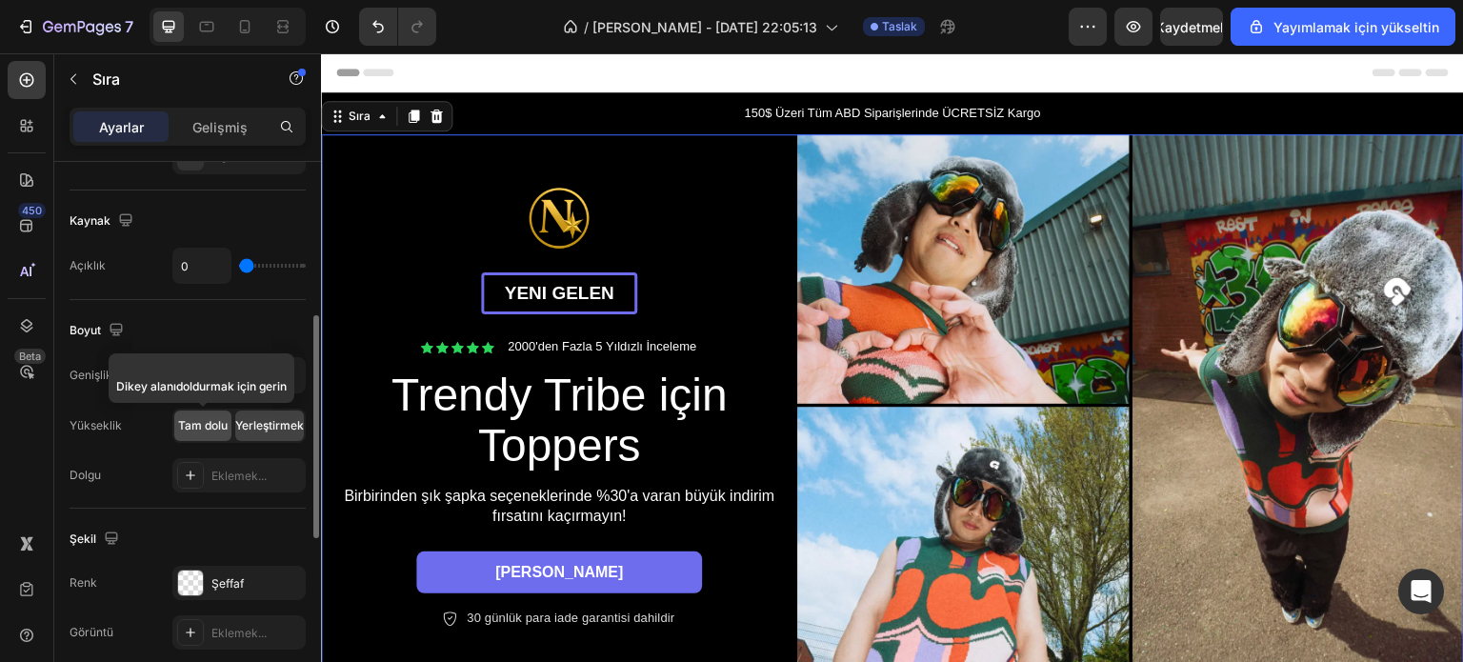
click at [200, 425] on font "Tam dolu" at bounding box center [203, 425] width 50 height 14
click at [265, 428] on font "Yerleştirmek" at bounding box center [269, 425] width 69 height 14
click at [207, 426] on font "Tam dolu" at bounding box center [203, 425] width 50 height 14
click at [263, 422] on font "Yerleştirmek" at bounding box center [269, 425] width 69 height 14
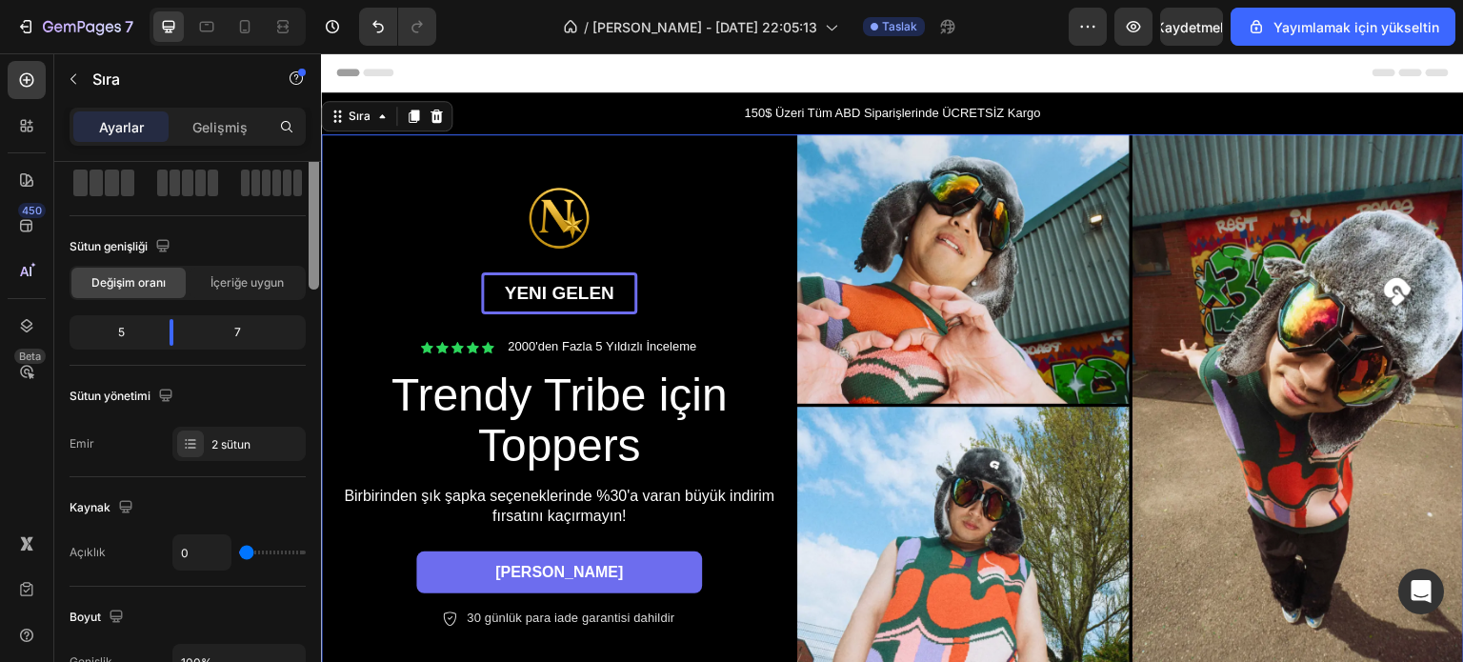
scroll to position [0, 0]
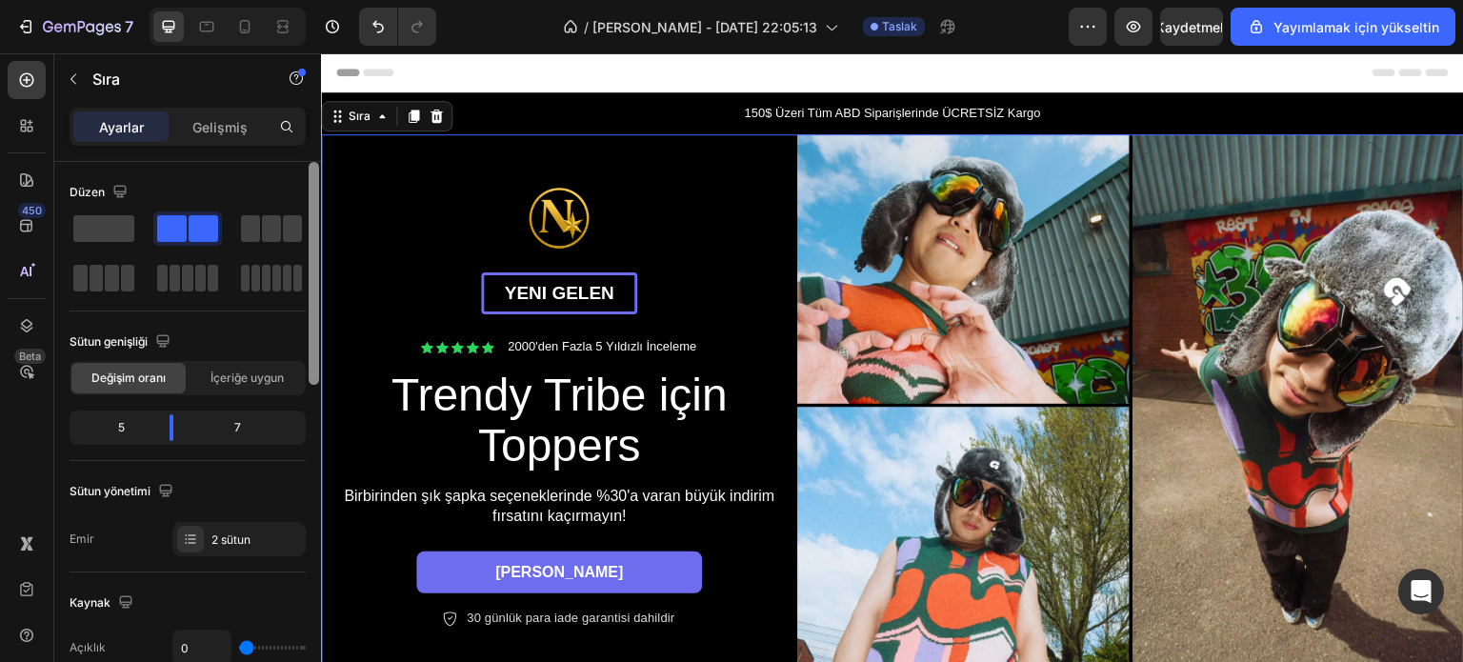
drag, startPoint x: 310, startPoint y: 420, endPoint x: 307, endPoint y: 243, distance: 177.2
click at [307, 243] on div at bounding box center [314, 439] width 14 height 554
click at [74, 74] on icon "button" at bounding box center [73, 79] width 6 height 10
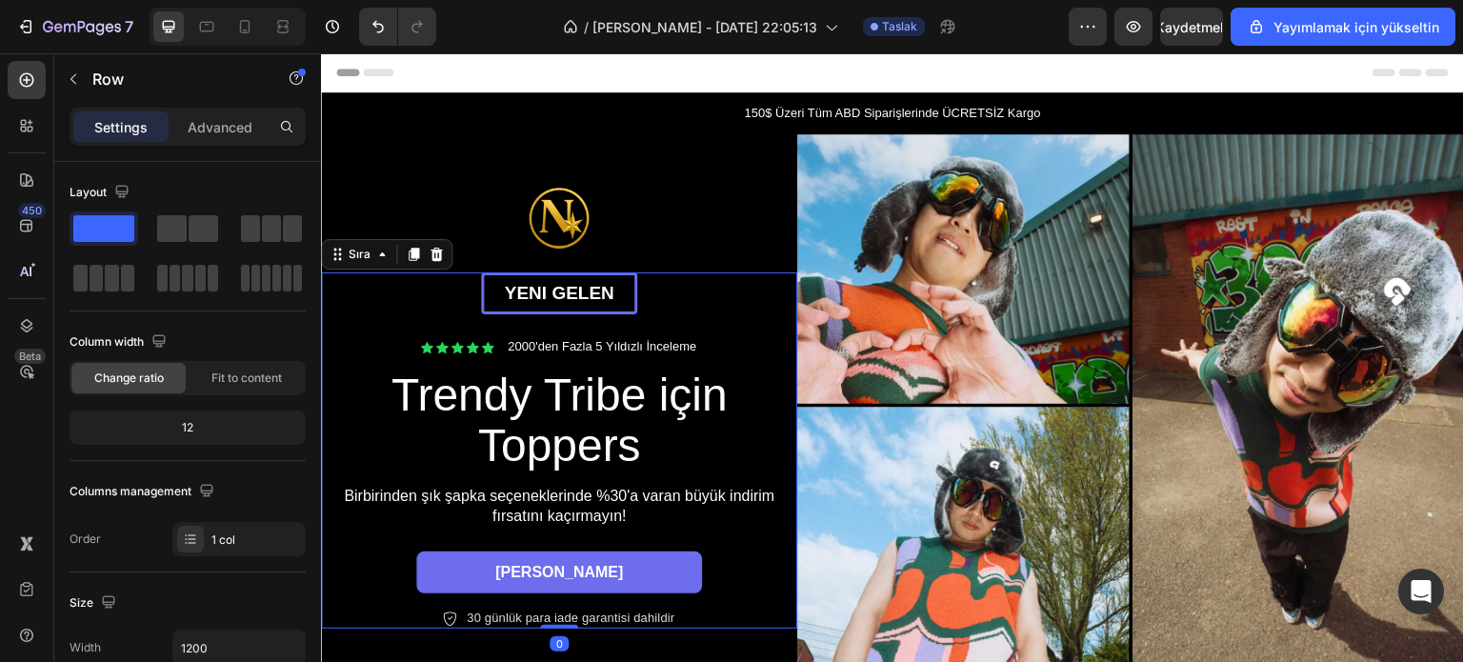
click at [321, 292] on div "Yeni gelen Metin Bloğu Sıra Simge Simge Simge Simge Simge Simge Listesi 2000'de…" at bounding box center [559, 450] width 476 height 357
click at [74, 71] on icon "button" at bounding box center [73, 78] width 15 height 15
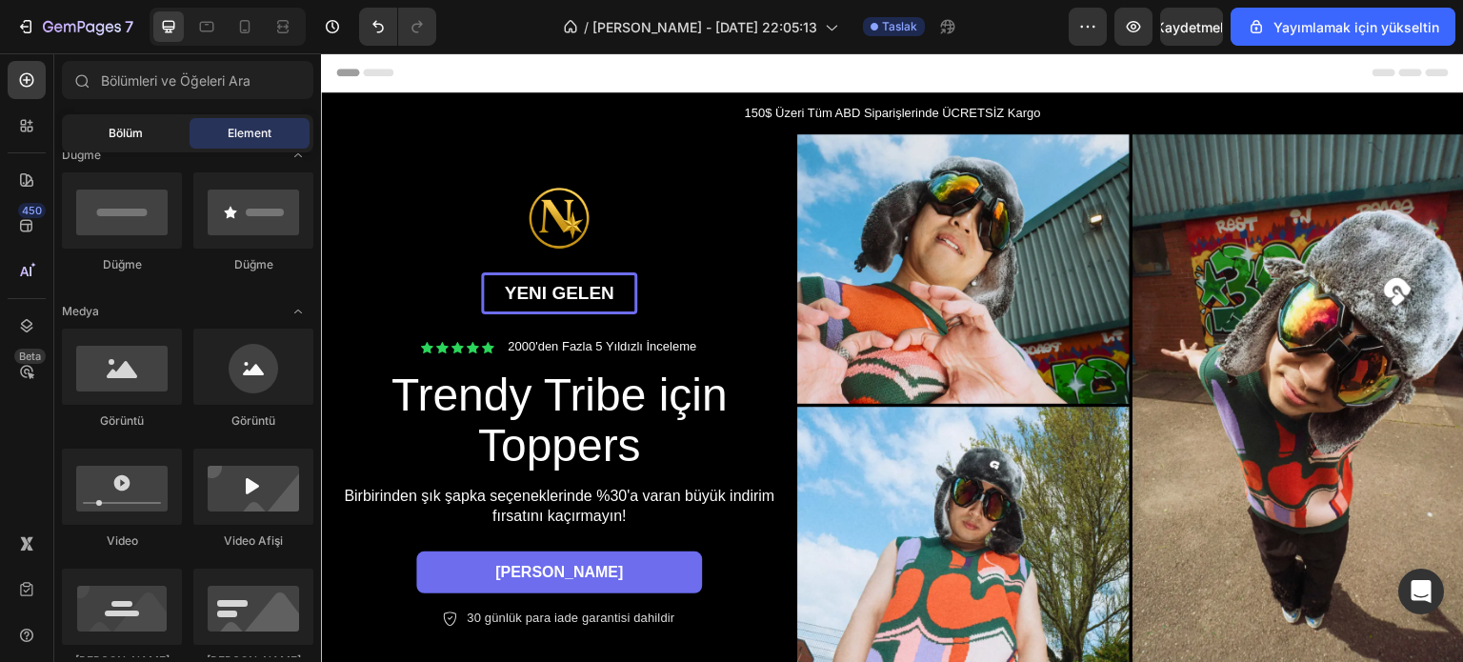
click at [140, 130] on font "Bölüm" at bounding box center [126, 133] width 34 height 14
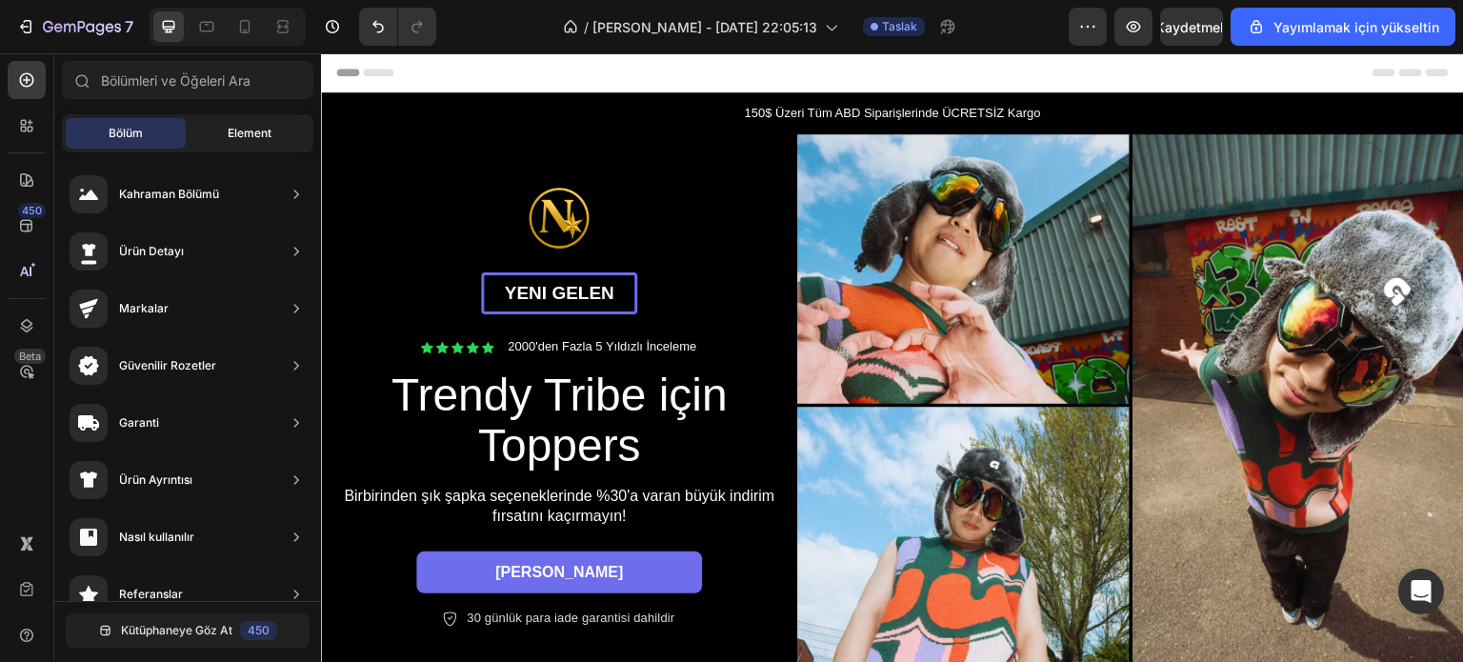
click at [218, 132] on div "Element" at bounding box center [250, 133] width 120 height 30
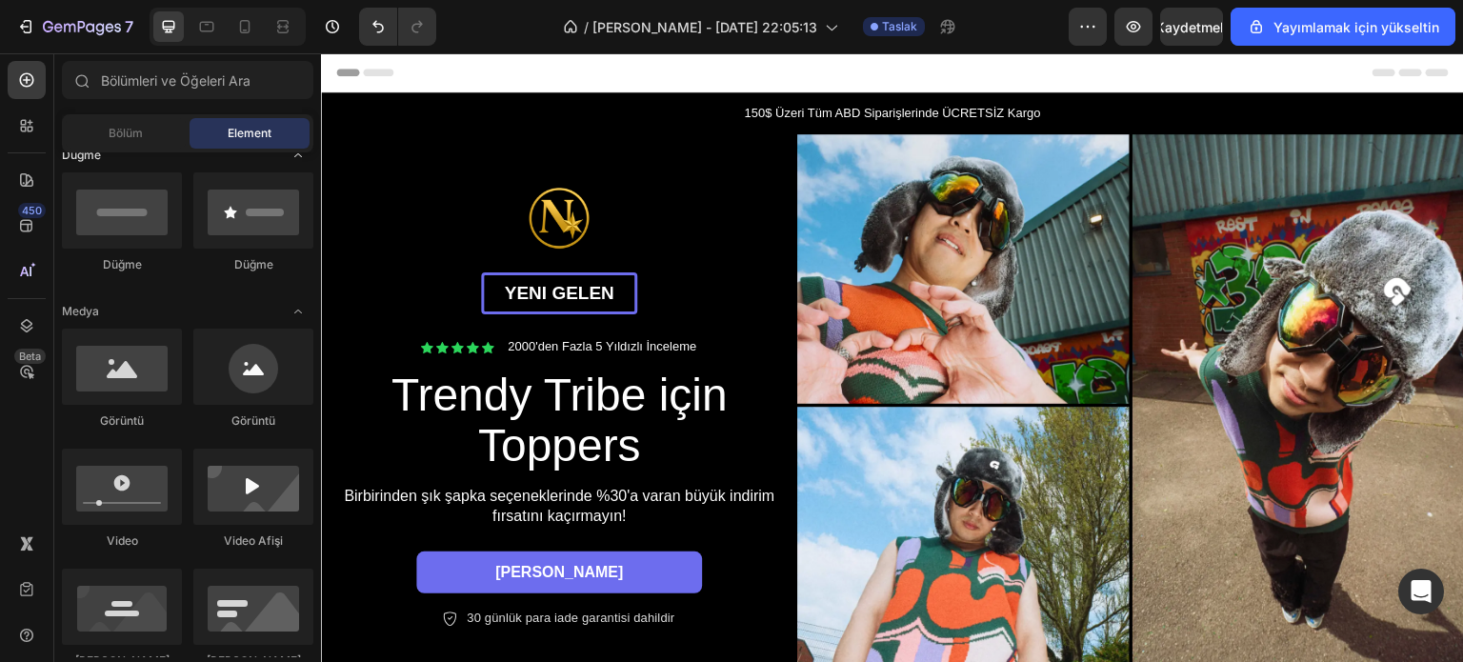
click at [296, 155] on icon "Açık konuma getirin" at bounding box center [297, 155] width 15 height 15
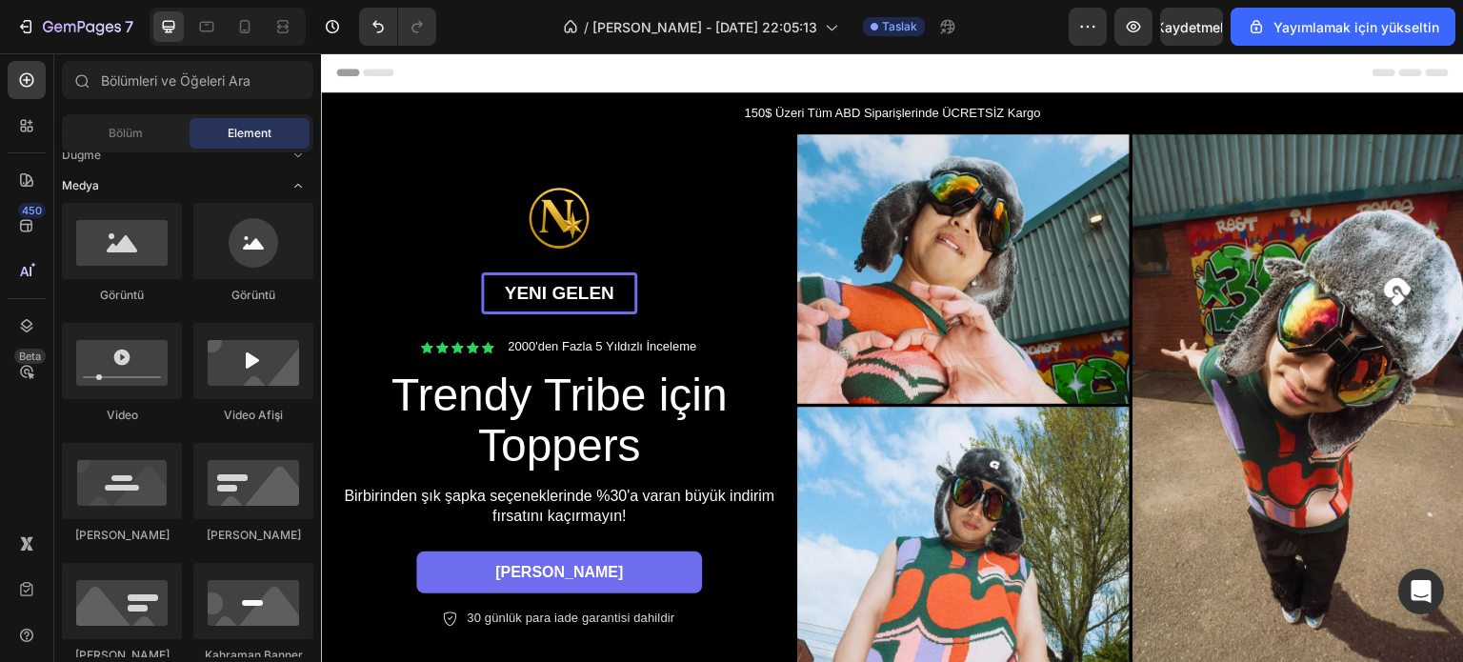
click at [297, 183] on icon "Açık konuma getirin" at bounding box center [297, 185] width 15 height 15
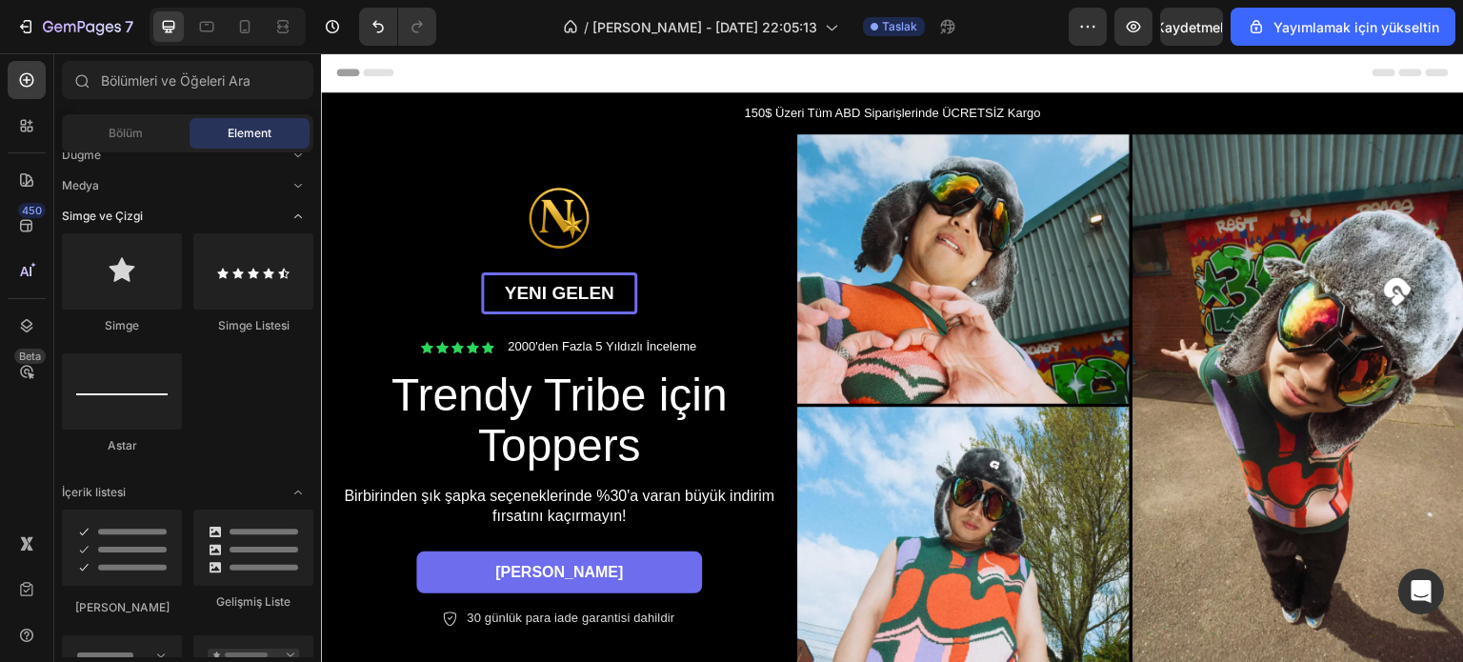
click at [298, 213] on icon "Açık konuma getirin" at bounding box center [297, 216] width 15 height 15
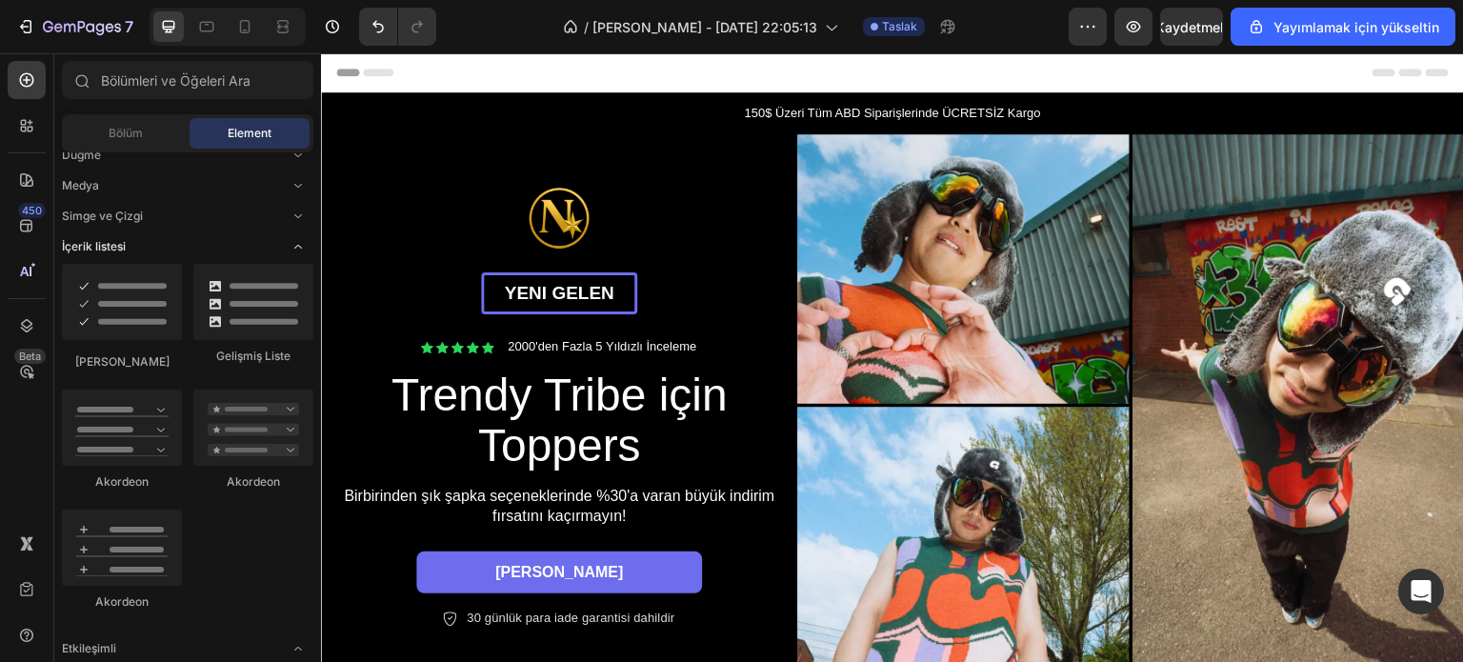
click at [298, 241] on icon "Açık konuma getirin" at bounding box center [297, 246] width 15 height 15
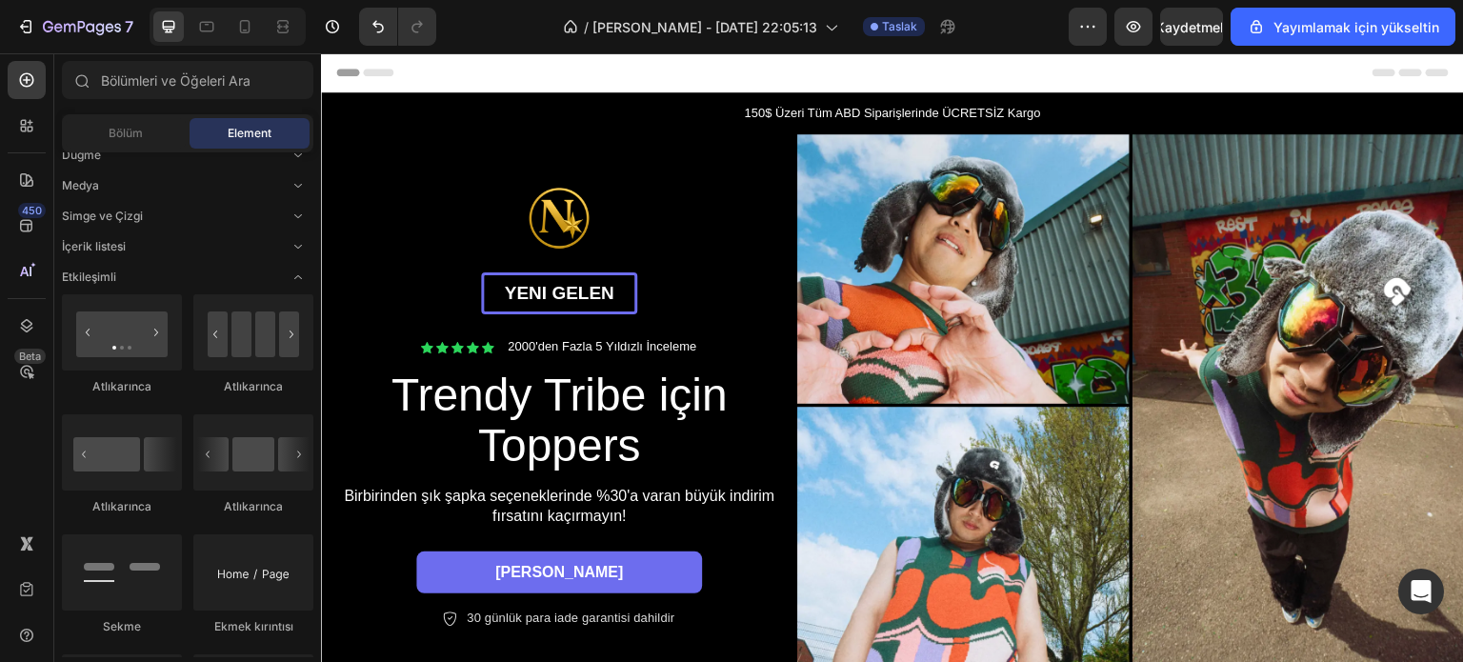
click at [297, 280] on icon "Açık konuma getirin" at bounding box center [297, 277] width 15 height 15
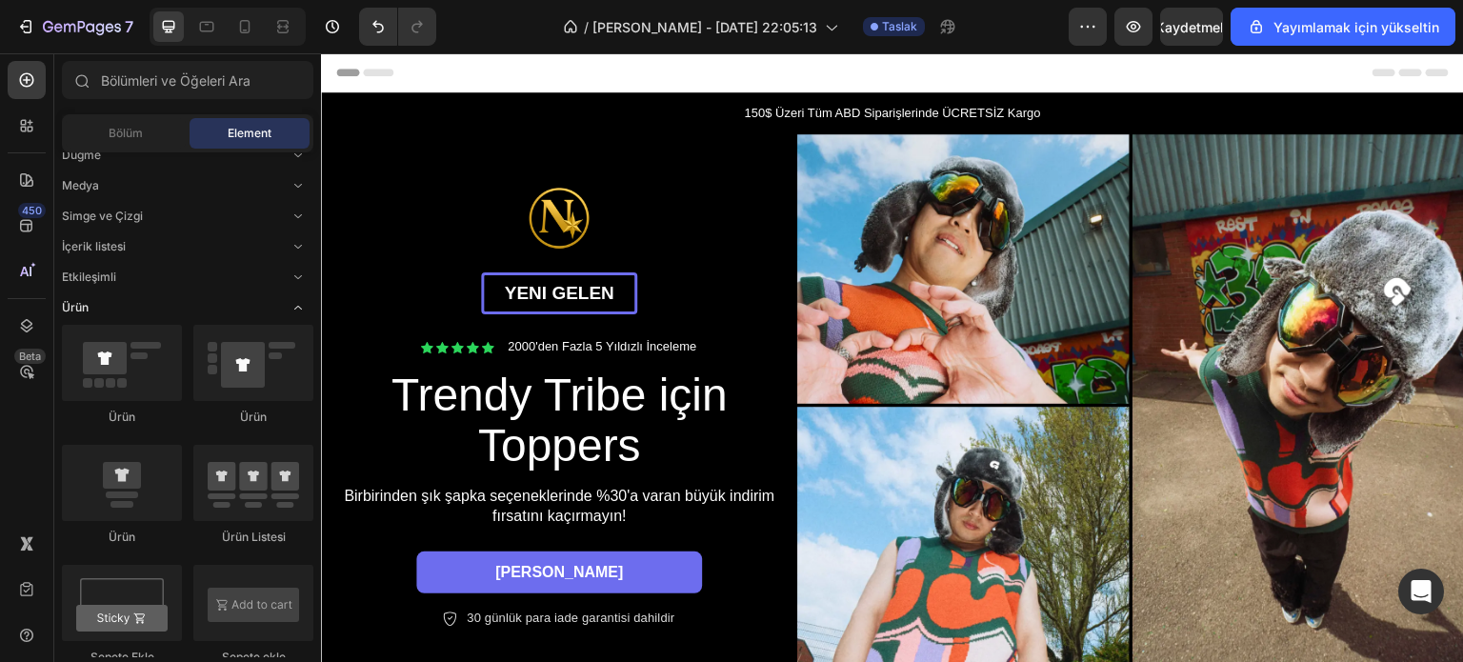
click at [297, 307] on icon "Açık konuma getirin" at bounding box center [297, 307] width 15 height 15
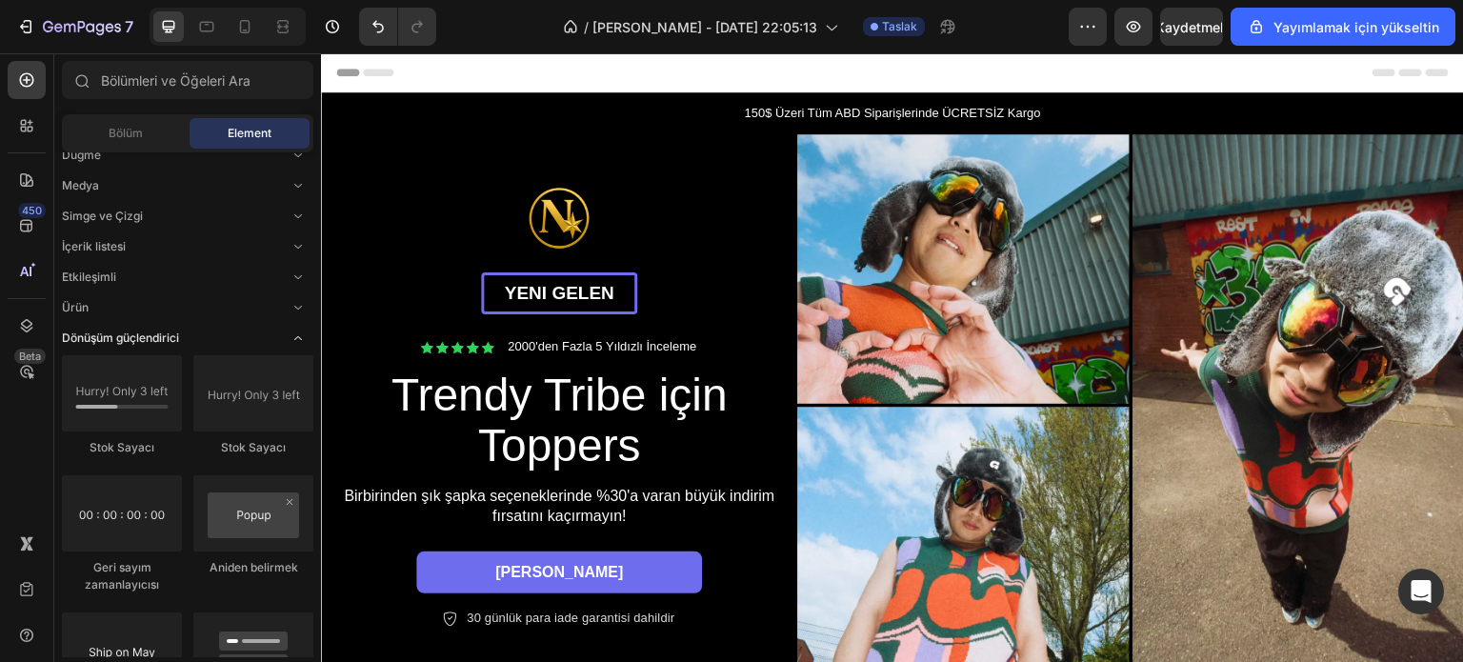
click at [293, 343] on icon "Açık konuma getirin" at bounding box center [297, 337] width 15 height 15
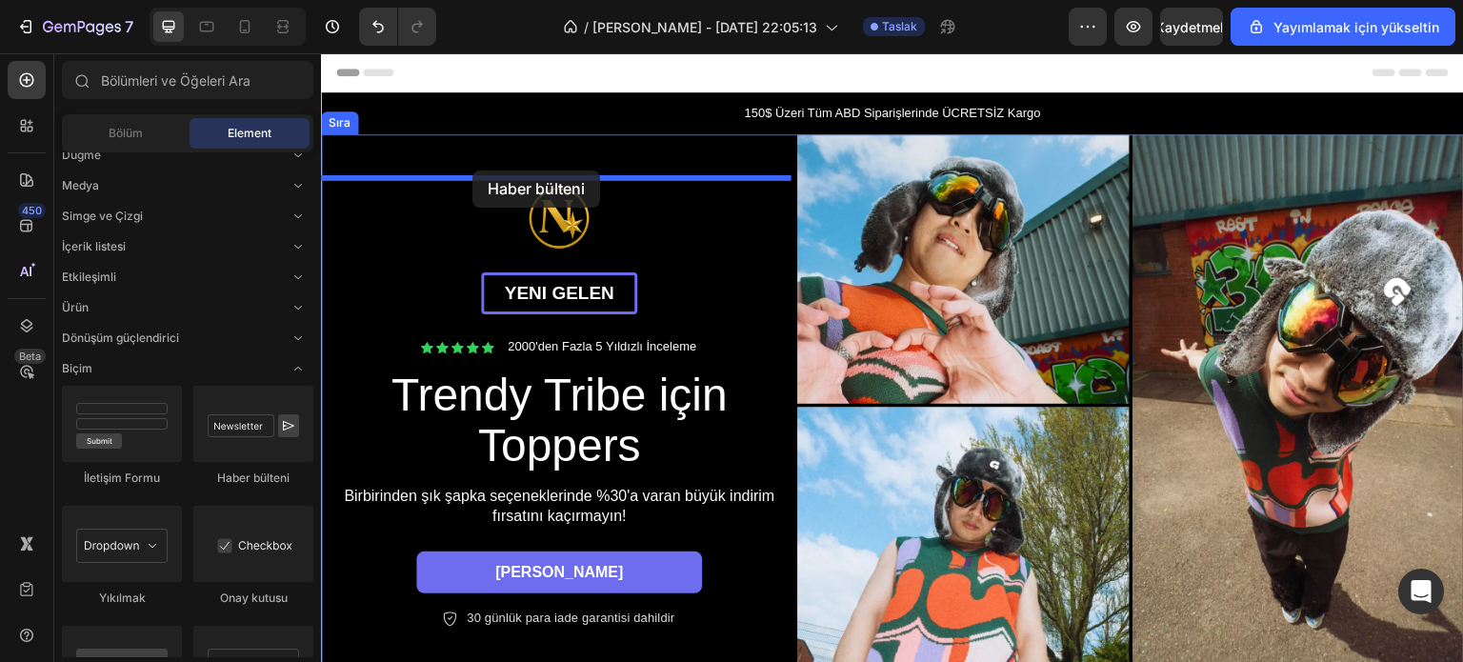
drag, startPoint x: 586, startPoint y: 483, endPoint x: 472, endPoint y: 170, distance: 332.3
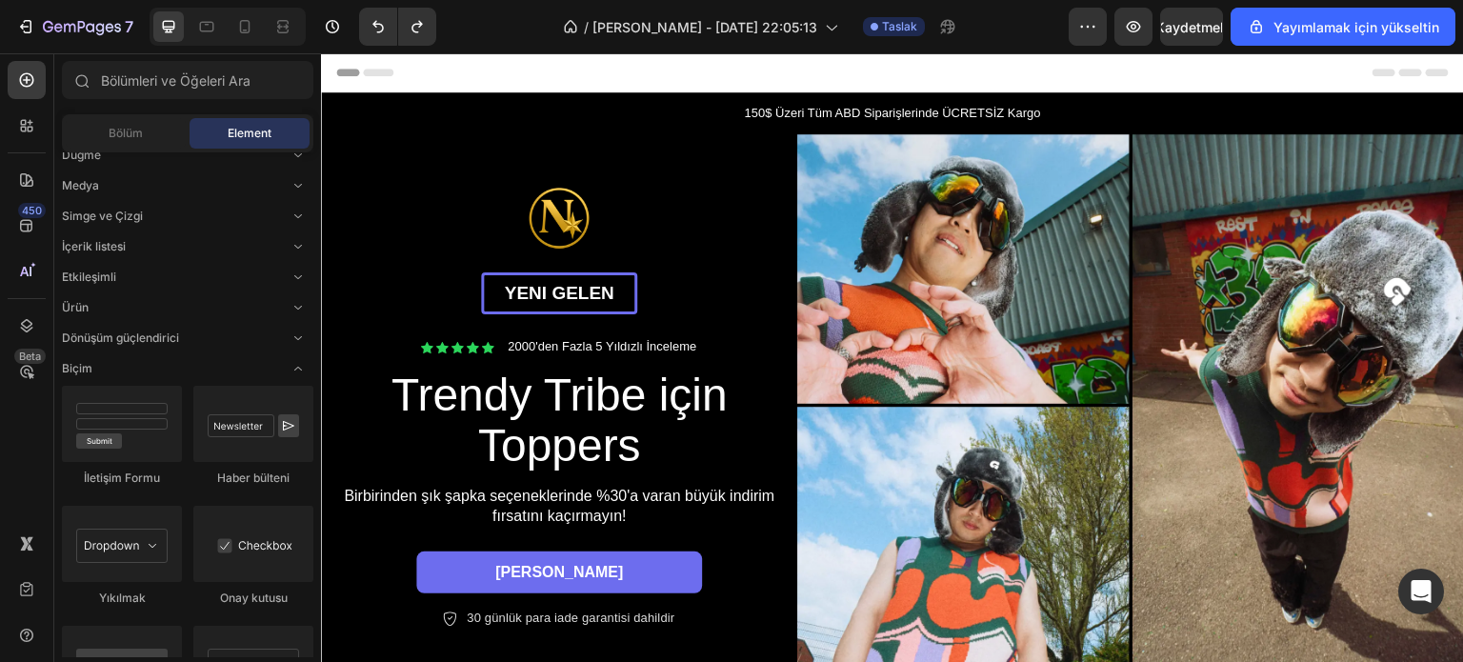
drag, startPoint x: 314, startPoint y: 390, endPoint x: 315, endPoint y: 407, distance: 16.2
drag, startPoint x: 309, startPoint y: 407, endPoint x: 310, endPoint y: 420, distance: 13.5
click at [310, 420] on div "Düzen Sıra Sıra Sıra Sıra Metin Başlık Metin Bloğu Düğme Medya Simge ve Çizgi İ…" at bounding box center [187, 404] width 267 height 505
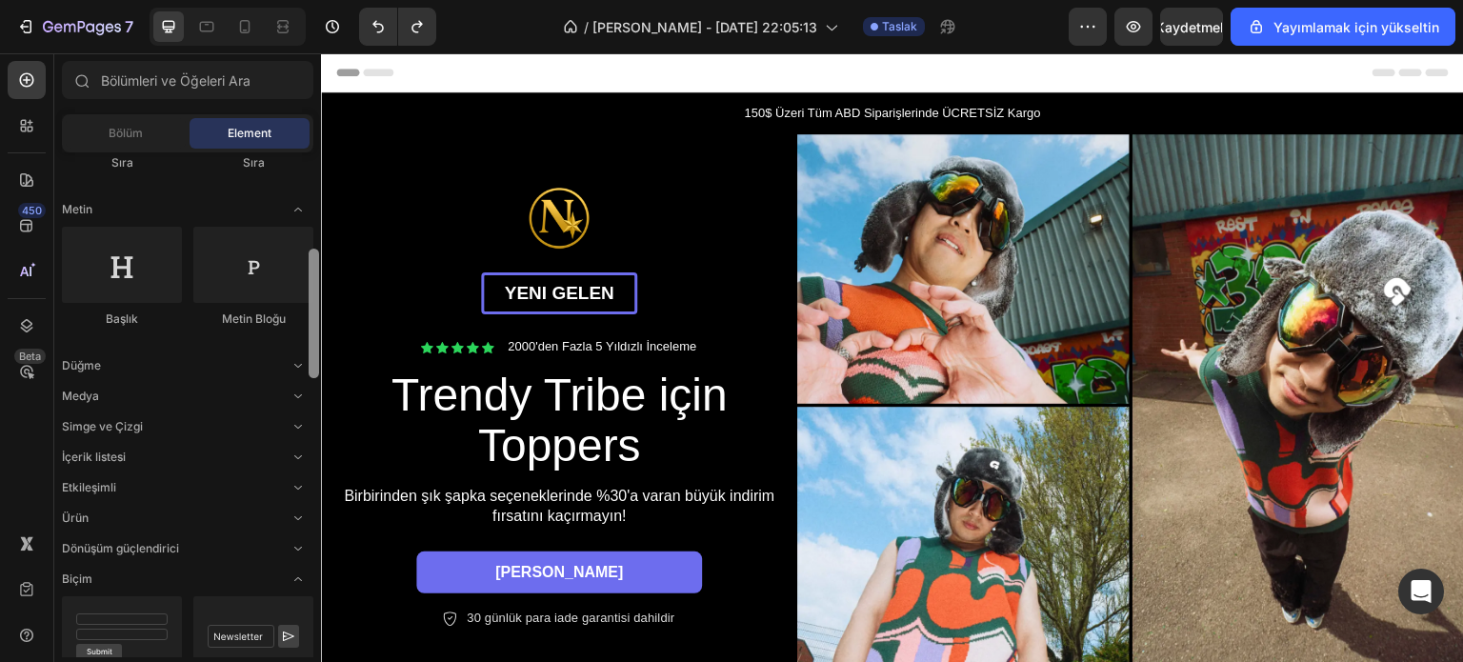
scroll to position [270, 0]
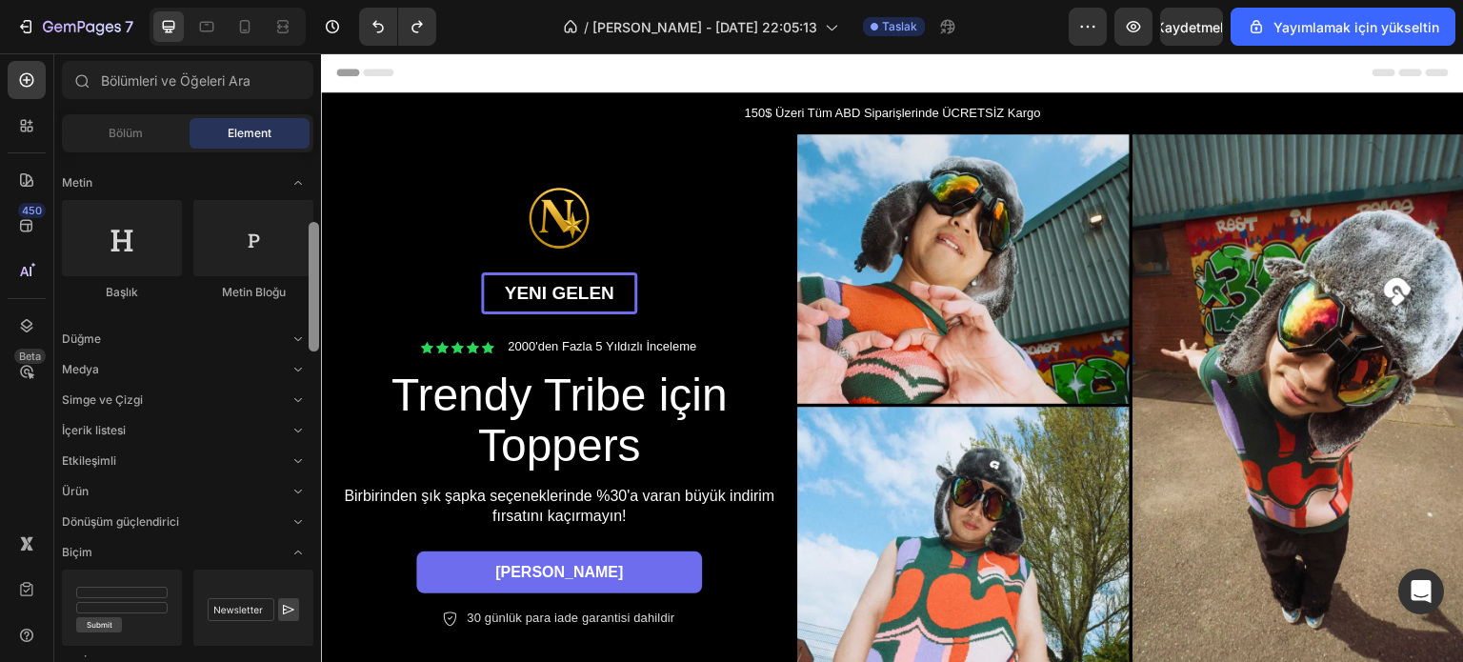
drag, startPoint x: 315, startPoint y: 373, endPoint x: 288, endPoint y: 326, distance: 55.1
click at [288, 326] on div "Düzen Sıra Sıra Sıra Sıra Metin Başlık Metin Bloğu Düğme Medya Simge ve Çizgi İ…" at bounding box center [187, 404] width 267 height 505
click at [213, 512] on div "Düğme" at bounding box center [187, 521] width 251 height 19
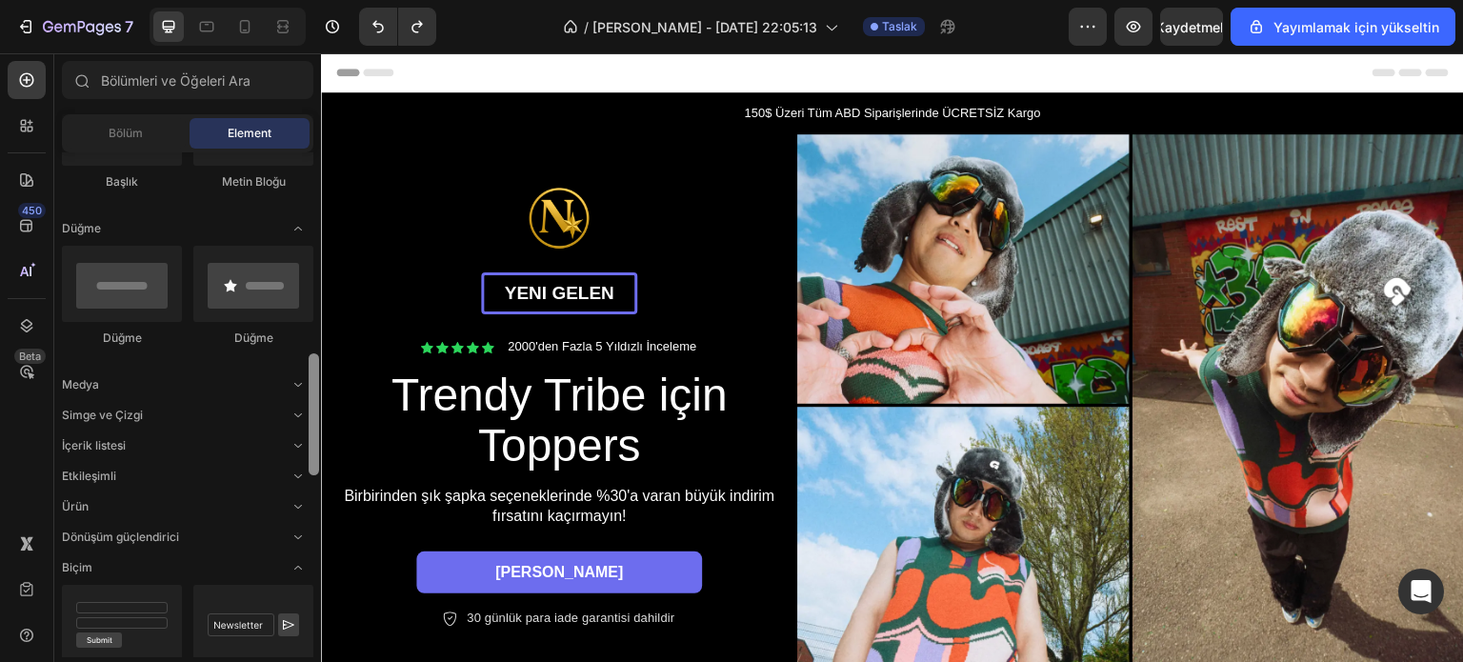
scroll to position [472, 0]
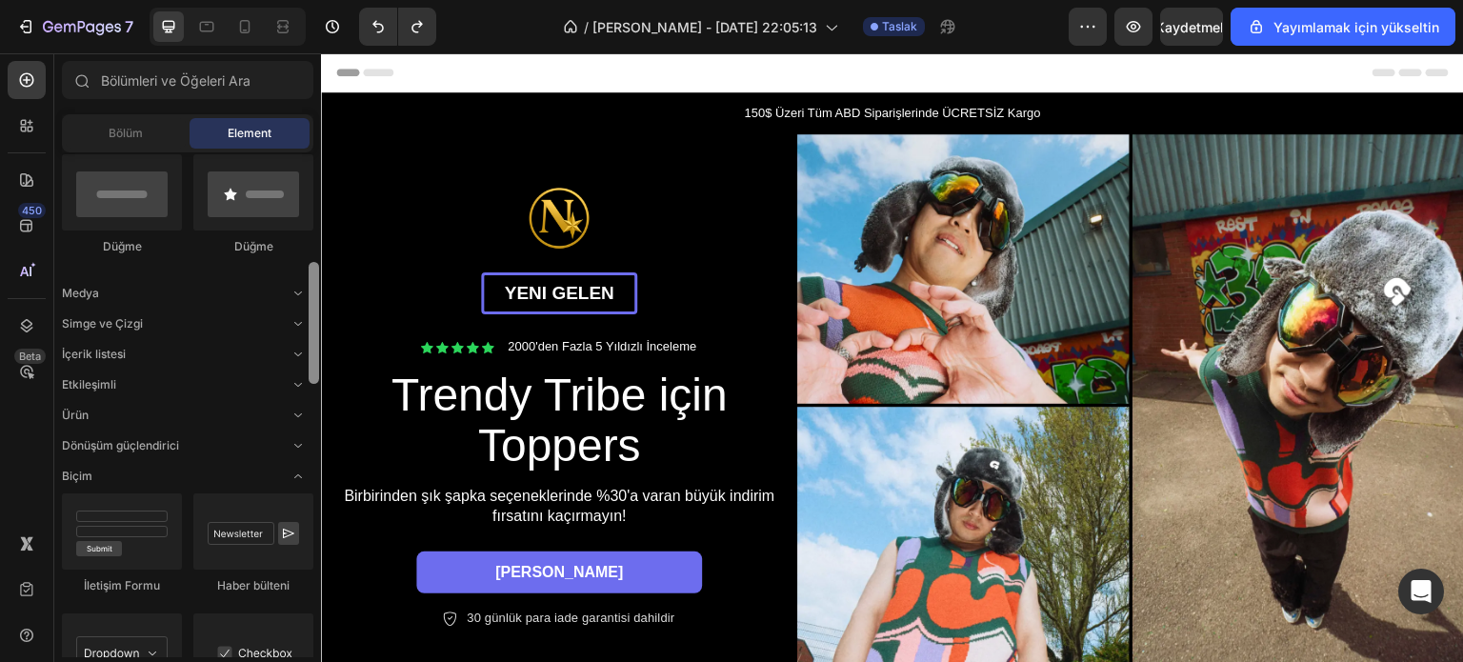
drag, startPoint x: 311, startPoint y: 332, endPoint x: 310, endPoint y: 343, distance: 10.5
click at [310, 343] on div at bounding box center [314, 323] width 10 height 122
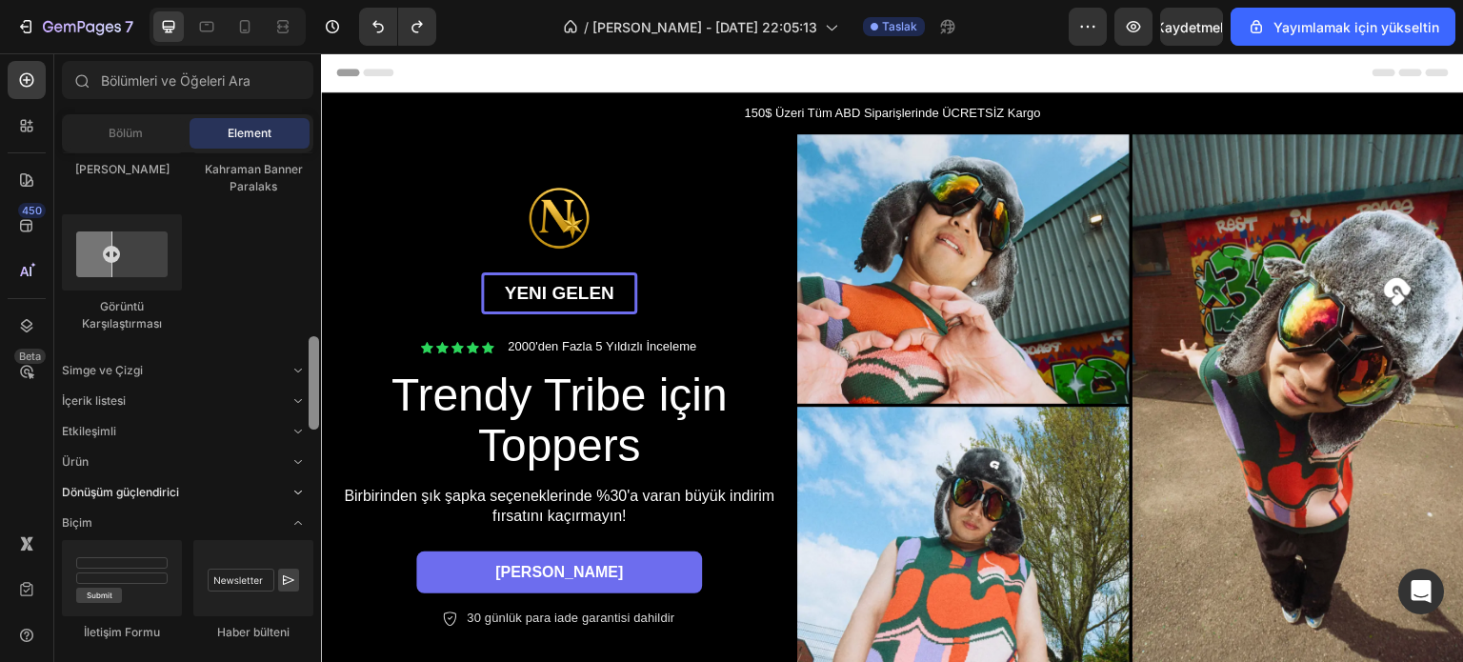
scroll to position [1082, 0]
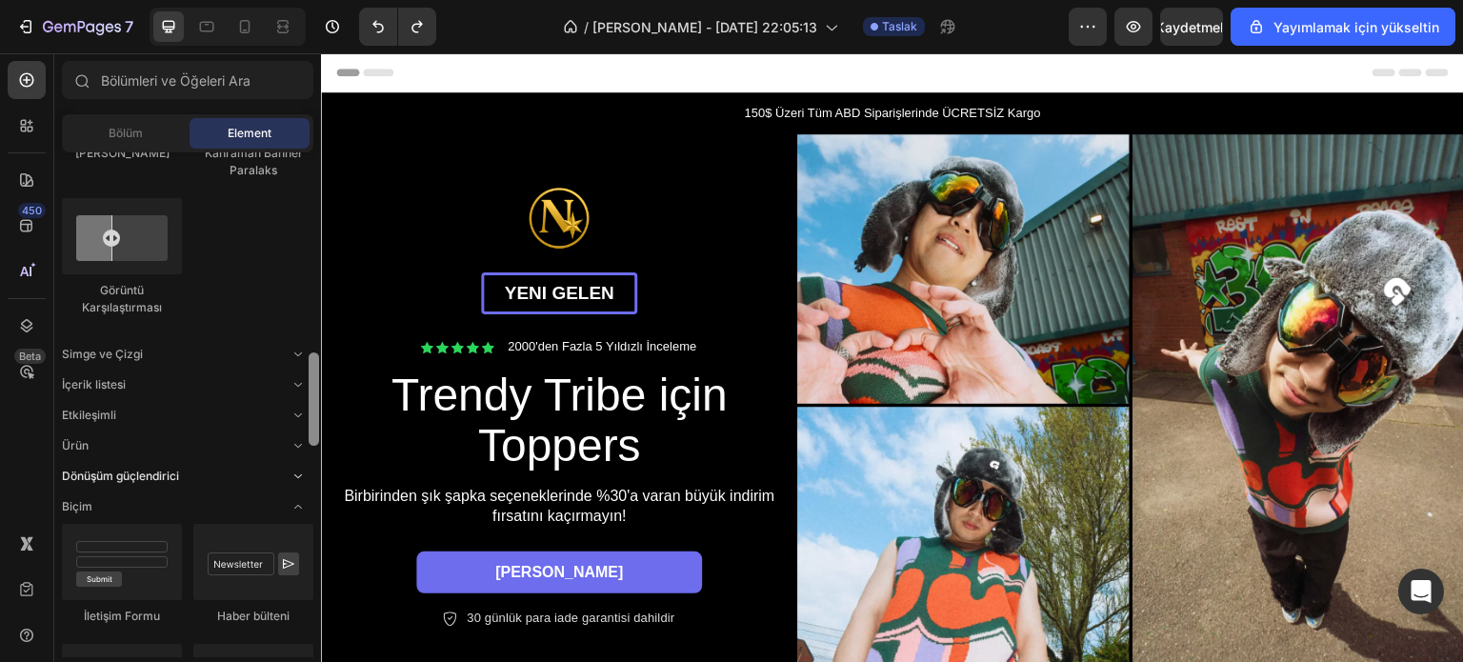
drag, startPoint x: 313, startPoint y: 339, endPoint x: 294, endPoint y: 487, distance: 148.8
click at [294, 487] on div "Düzen Sıra Sıra Sıra Sıra Metin Başlık Metin Bloğu Düğme Düğme Düğme Medya Görü…" at bounding box center [187, 404] width 267 height 505
click at [222, 349] on div "Simge ve Çizgi" at bounding box center [187, 354] width 251 height 19
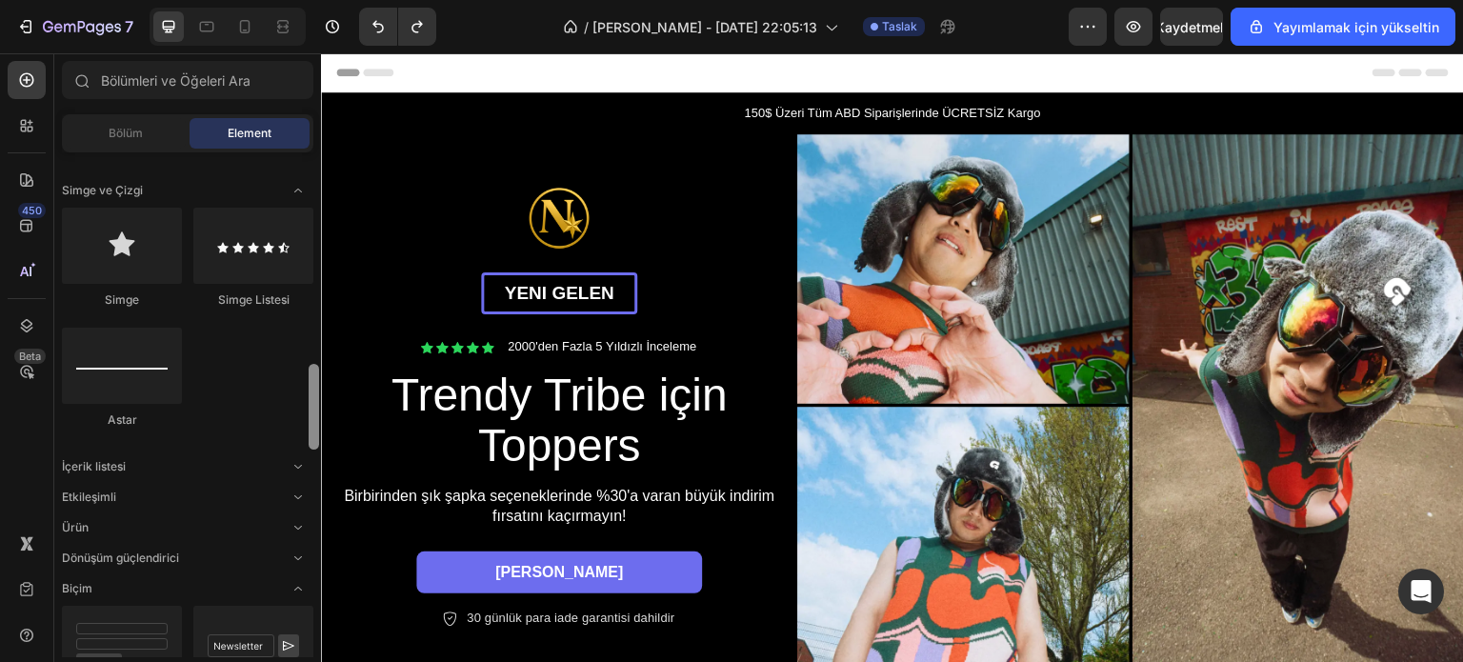
scroll to position [1261, 0]
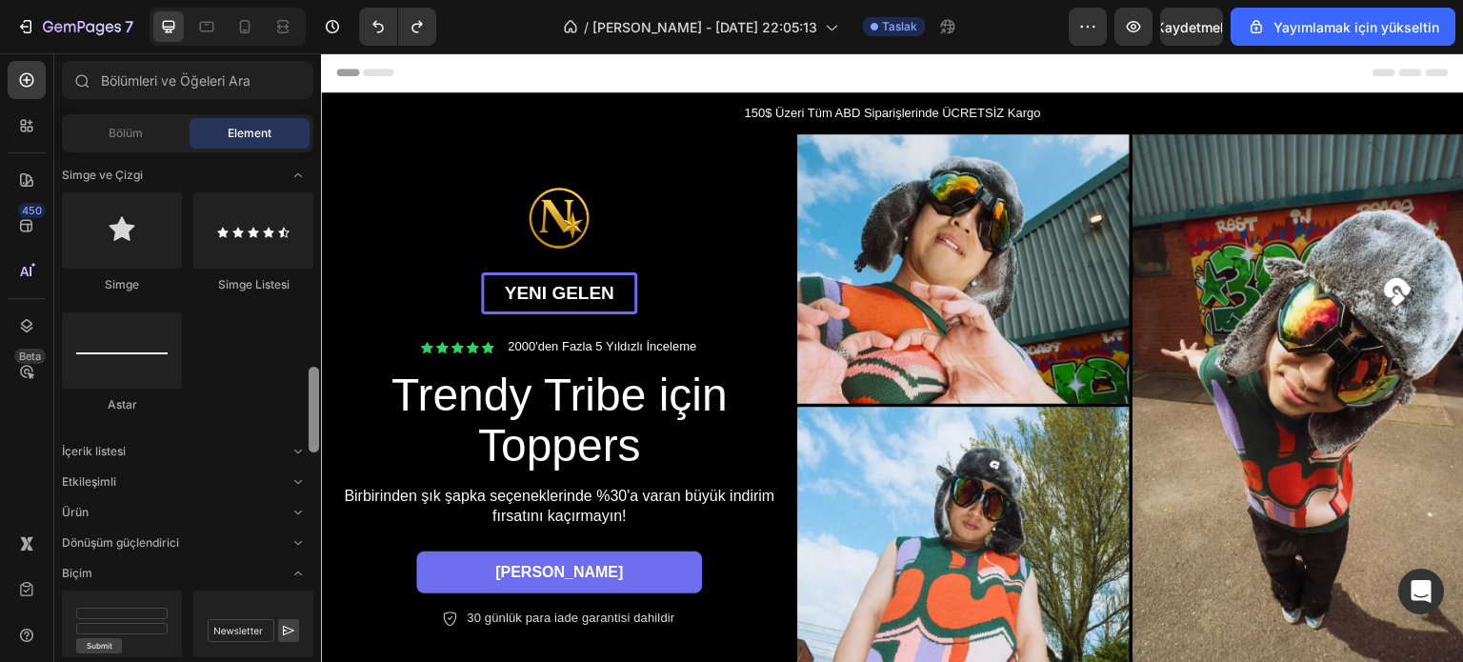
drag, startPoint x: 313, startPoint y: 412, endPoint x: 307, endPoint y: 440, distance: 28.4
click at [307, 440] on div at bounding box center [314, 404] width 14 height 505
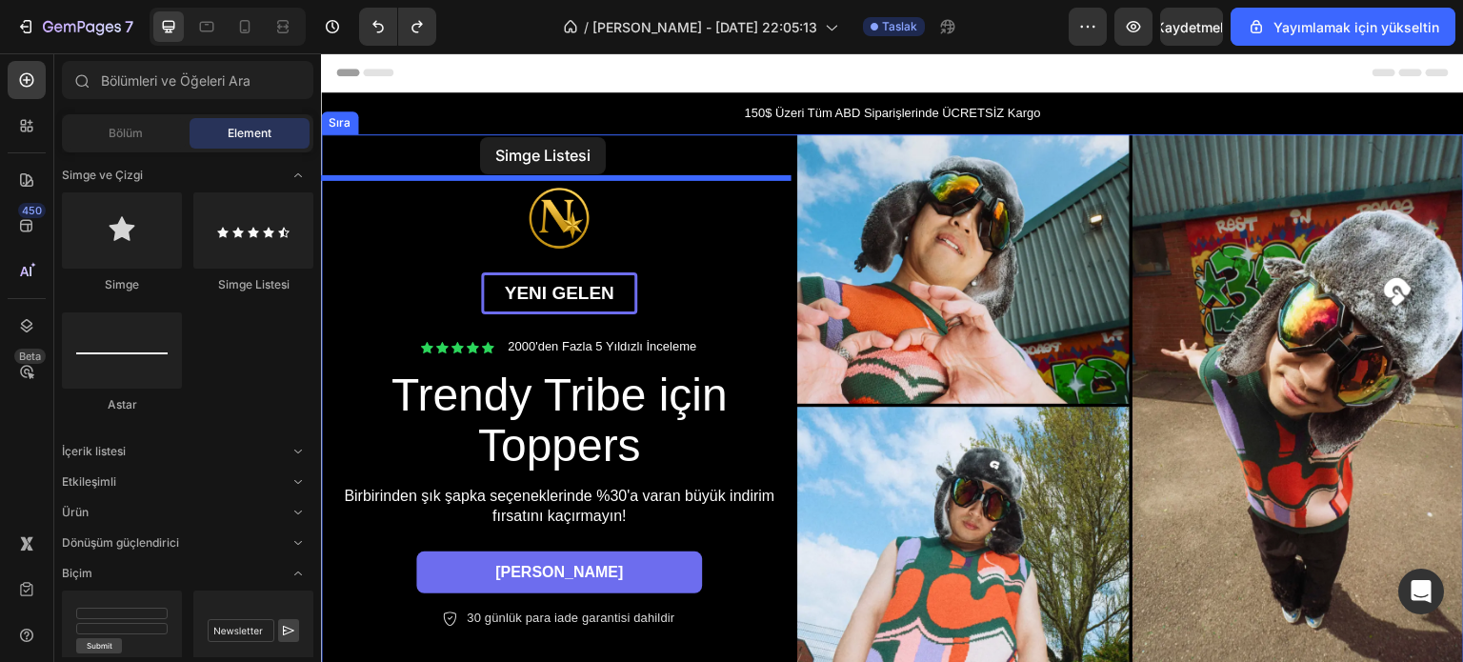
drag, startPoint x: 569, startPoint y: 300, endPoint x: 480, endPoint y: 137, distance: 185.4
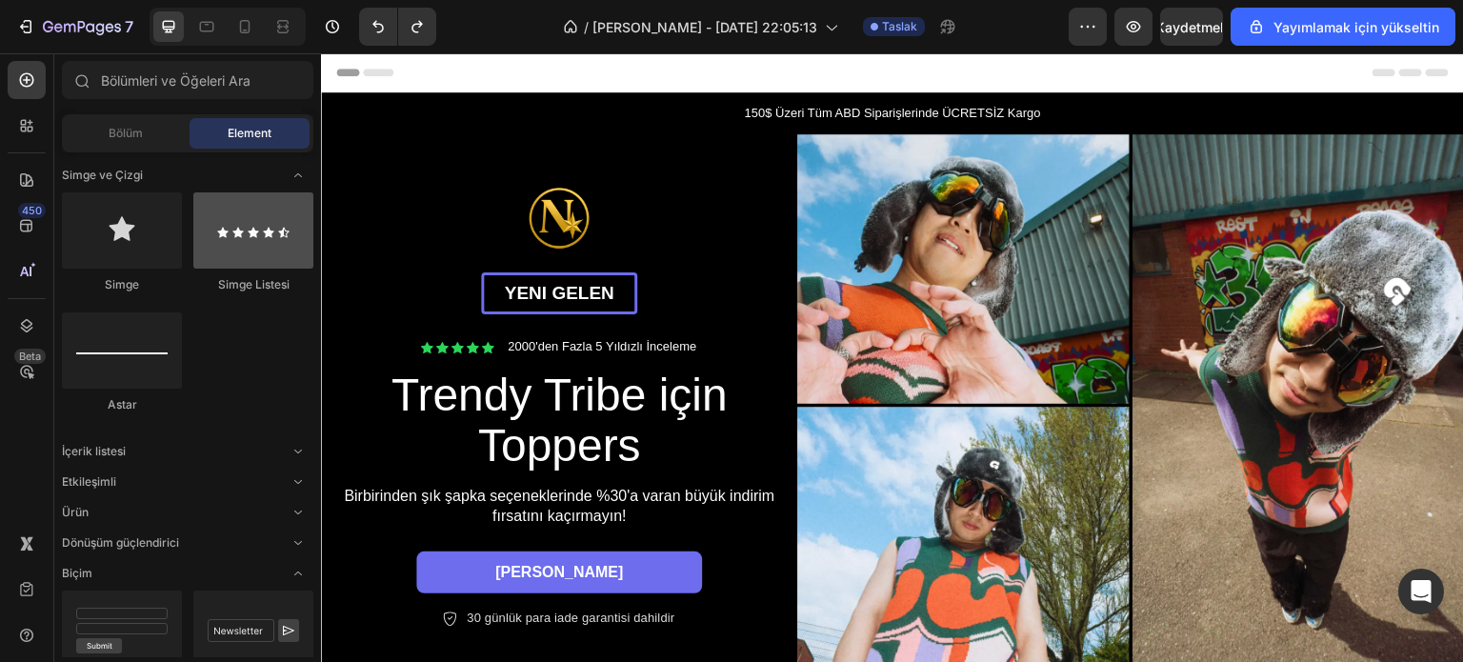
click at [309, 243] on div "Düzen Sıra Sıra Sıra Sıra Metin Başlık Metin Bloğu Düğme Düğme Düğme Medya Görü…" at bounding box center [187, 404] width 267 height 505
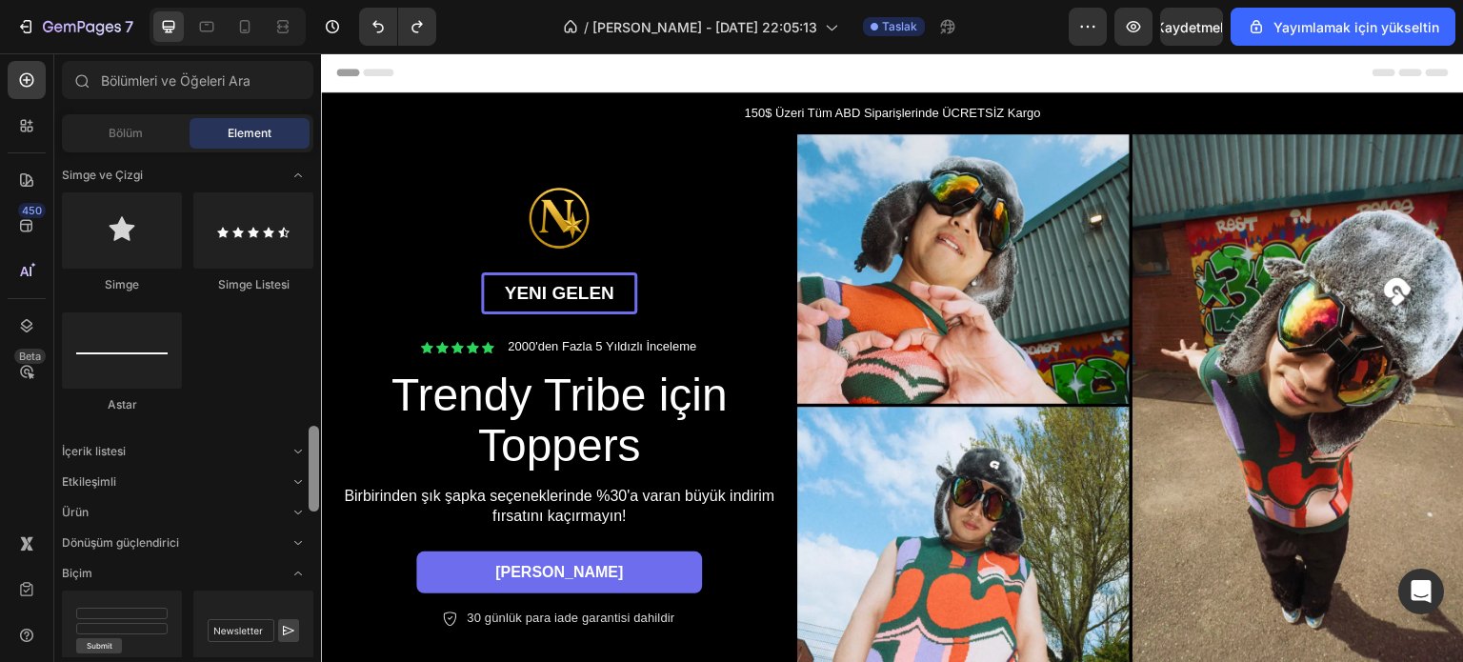
scroll to position [1457, 0]
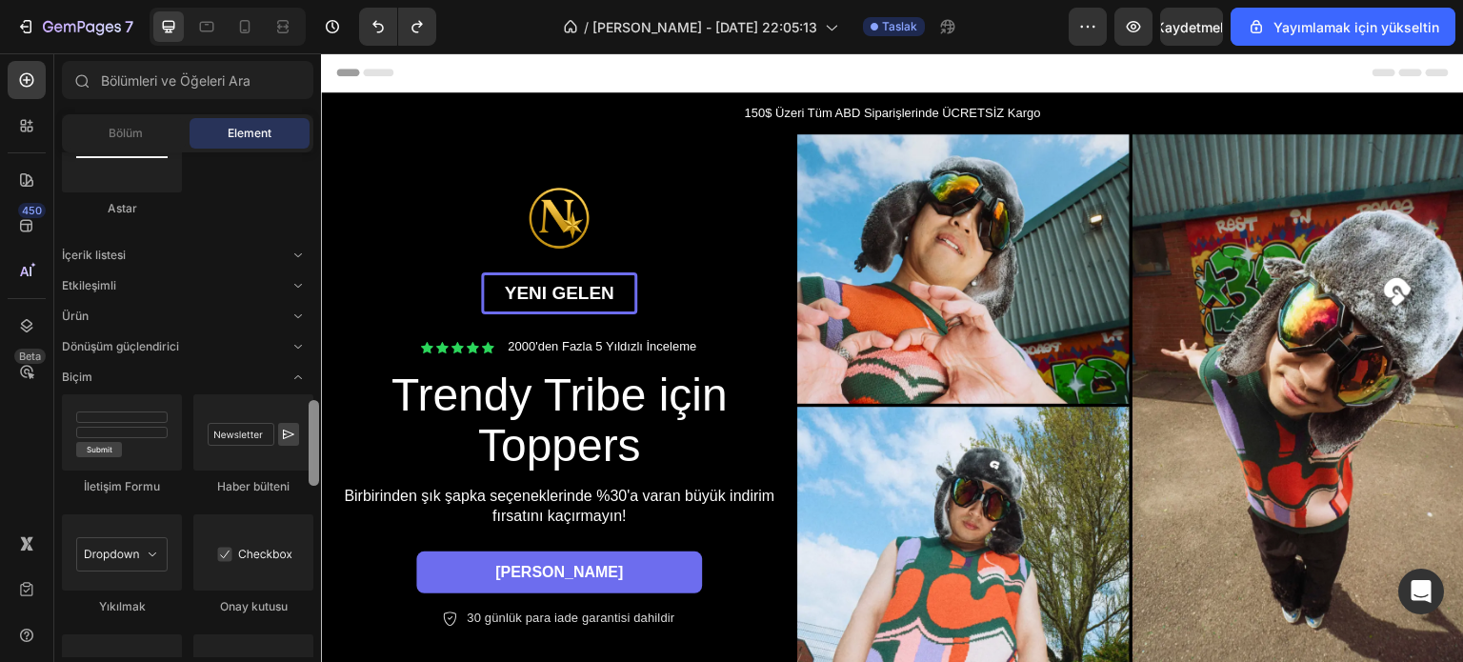
drag, startPoint x: 315, startPoint y: 393, endPoint x: 314, endPoint y: 418, distance: 24.8
click at [314, 418] on div at bounding box center [314, 443] width 10 height 86
click at [224, 259] on div "İçerik listesi" at bounding box center [187, 255] width 251 height 19
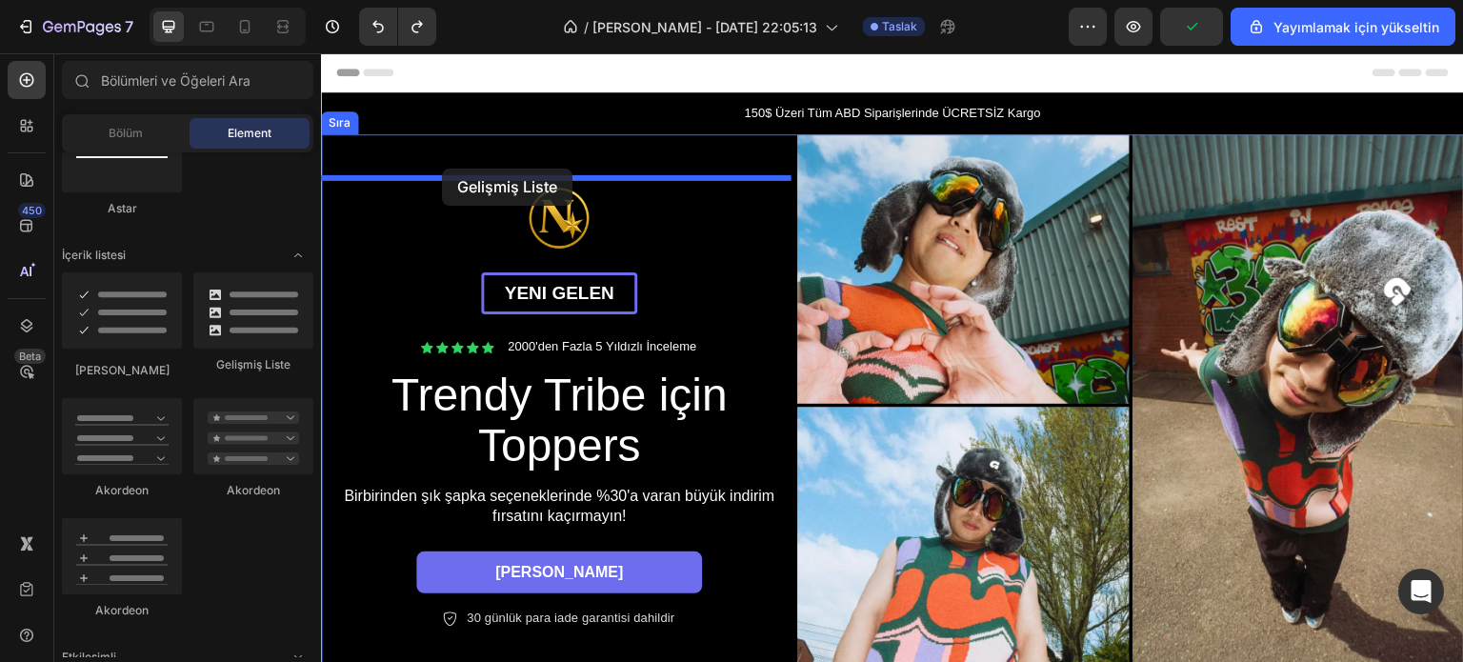
drag, startPoint x: 584, startPoint y: 367, endPoint x: 442, endPoint y: 169, distance: 243.7
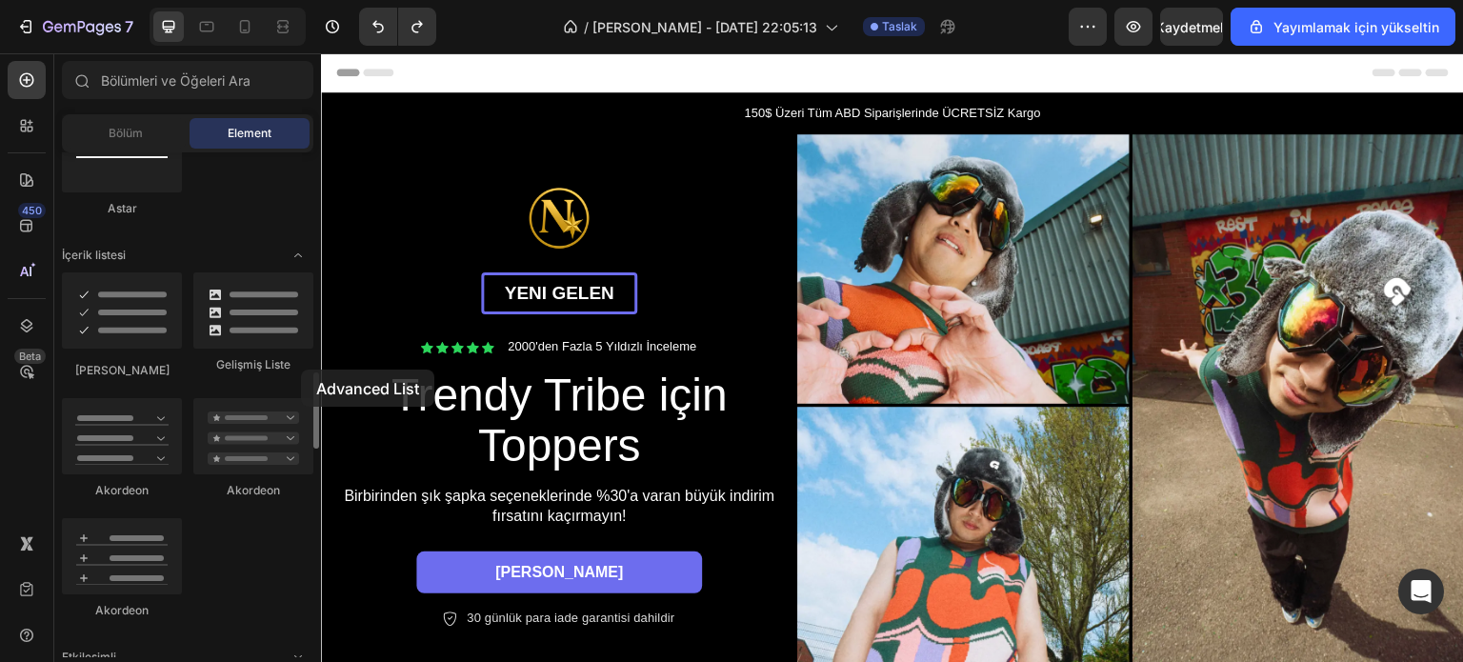
click at [301, 370] on div "Gelişmiş Liste" at bounding box center [253, 364] width 120 height 17
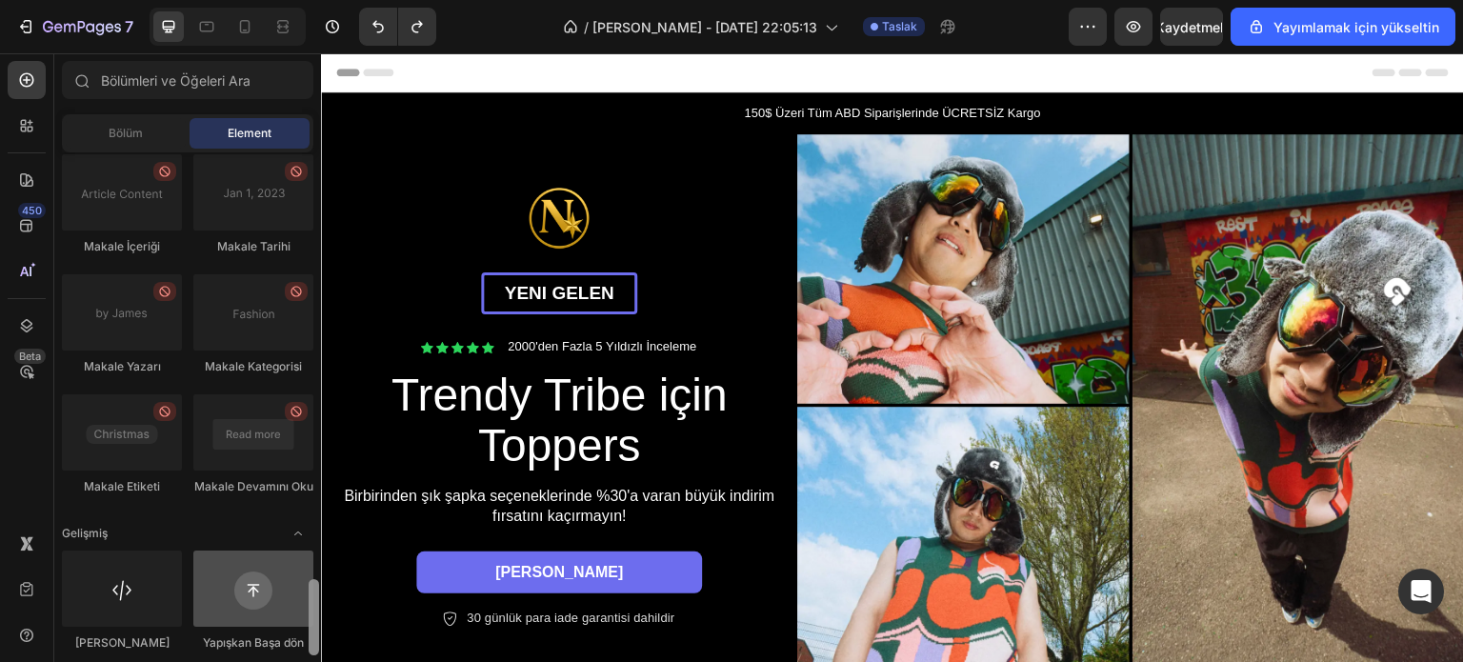
scroll to position [2836, 0]
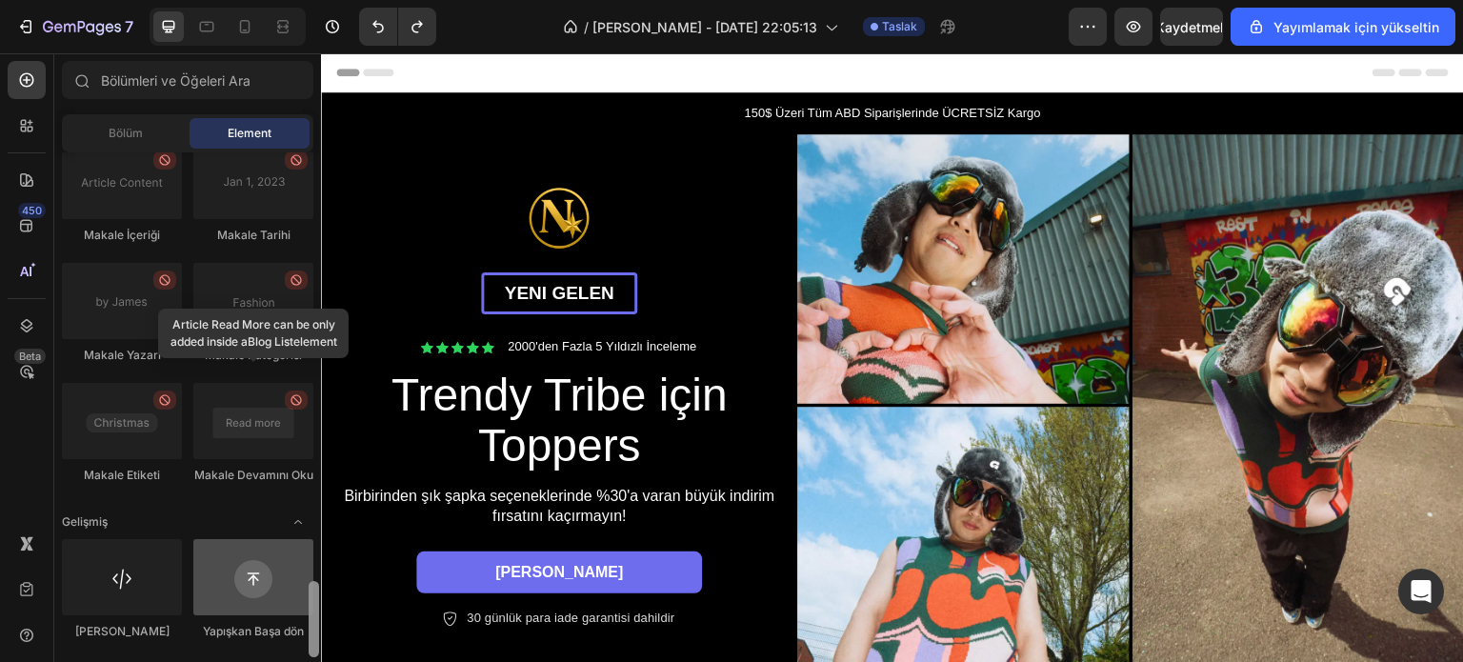
drag, startPoint x: 312, startPoint y: 397, endPoint x: 299, endPoint y: 601, distance: 204.3
click at [299, 601] on div "Düzen Sıra Sıra Sıra Sıra Metin Başlık Metin Bloğu Düğme Düğme Düğme Medya Görü…" at bounding box center [187, 404] width 267 height 505
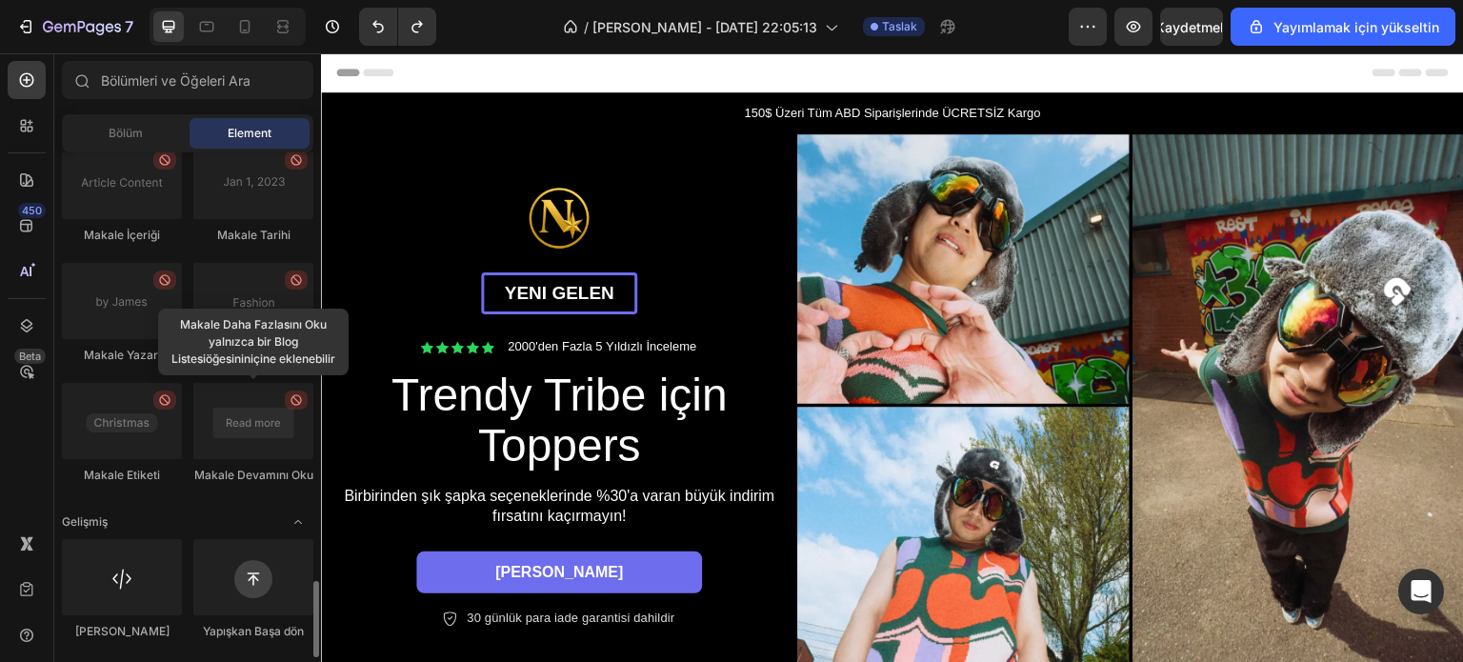
click at [182, 263] on div "Makale Tarihi" at bounding box center [122, 313] width 120 height 101
click at [284, 193] on div at bounding box center [253, 181] width 120 height 76
click at [293, 248] on div "Makale Listesi Makale Görseli Makale Başlığı Makale Özeti yalnızca bir Blog Lis…" at bounding box center [187, 202] width 251 height 598
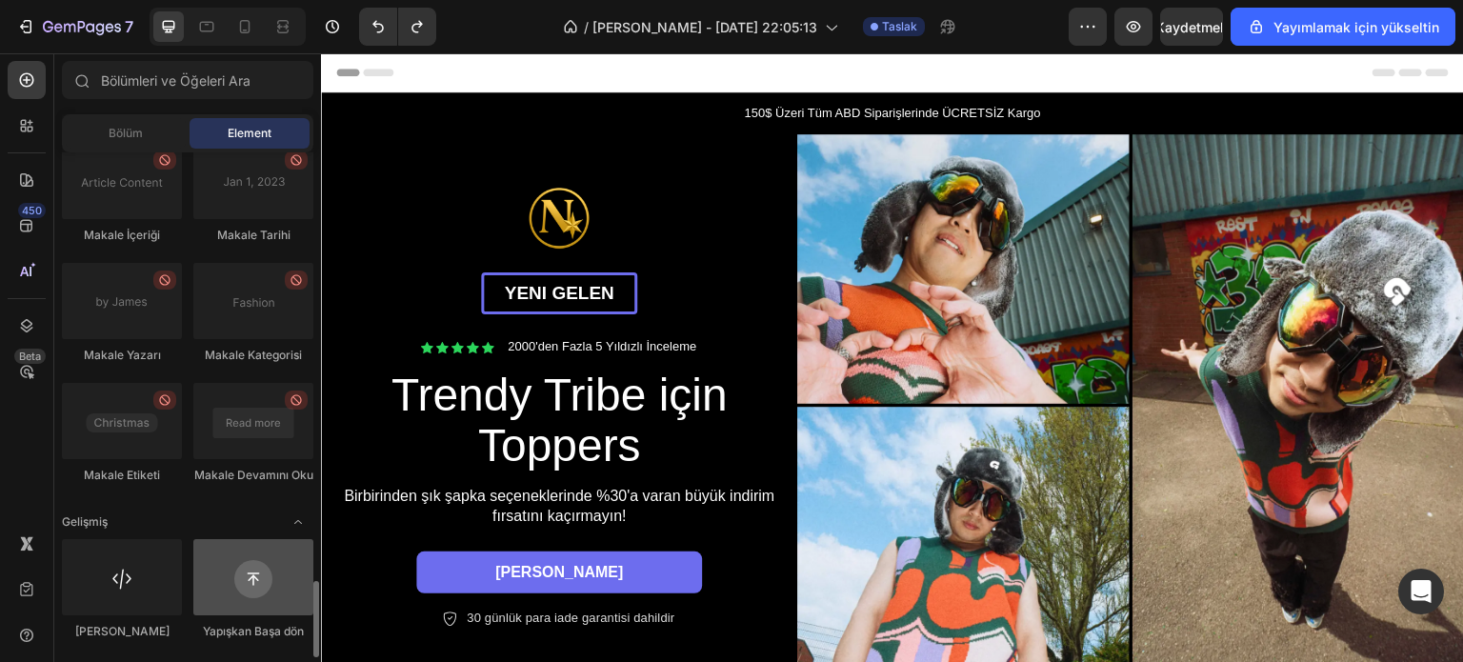
click at [270, 550] on div at bounding box center [253, 577] width 120 height 76
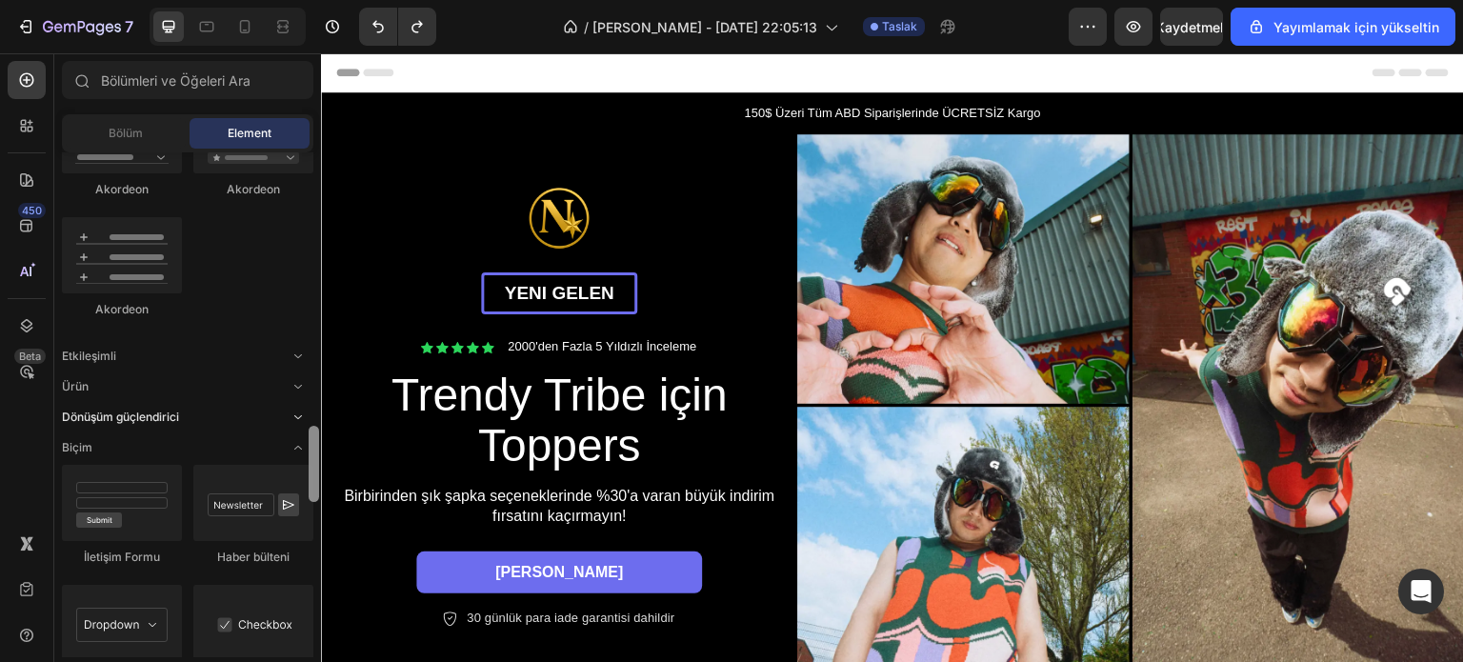
scroll to position [1765, 0]
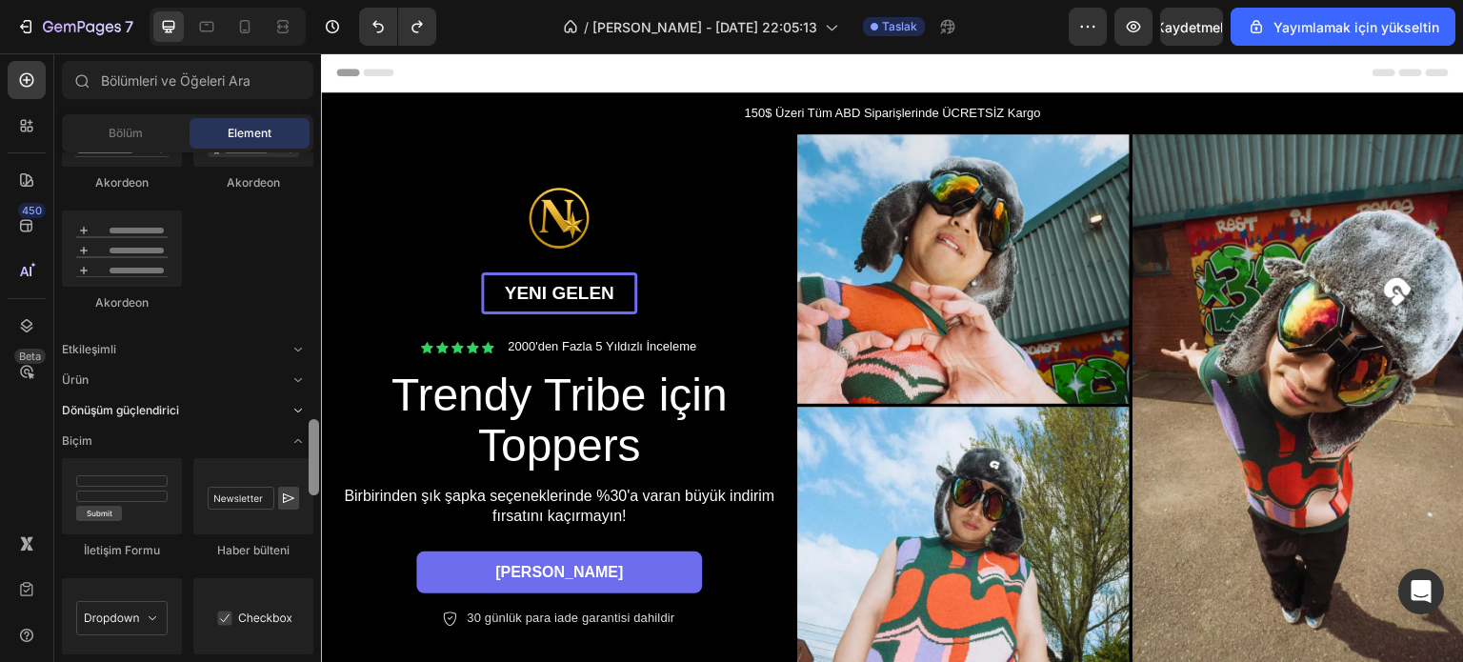
drag, startPoint x: 312, startPoint y: 588, endPoint x: 286, endPoint y: 426, distance: 164.1
click at [286, 426] on div "Düzen Sıra Sıra Sıra Sıra Metin Başlık Metin Bloğu Düğme Düğme Düğme Medya Görü…" at bounding box center [187, 404] width 267 height 505
click at [266, 411] on div "Dönüşüm güçlendirici" at bounding box center [187, 410] width 251 height 19
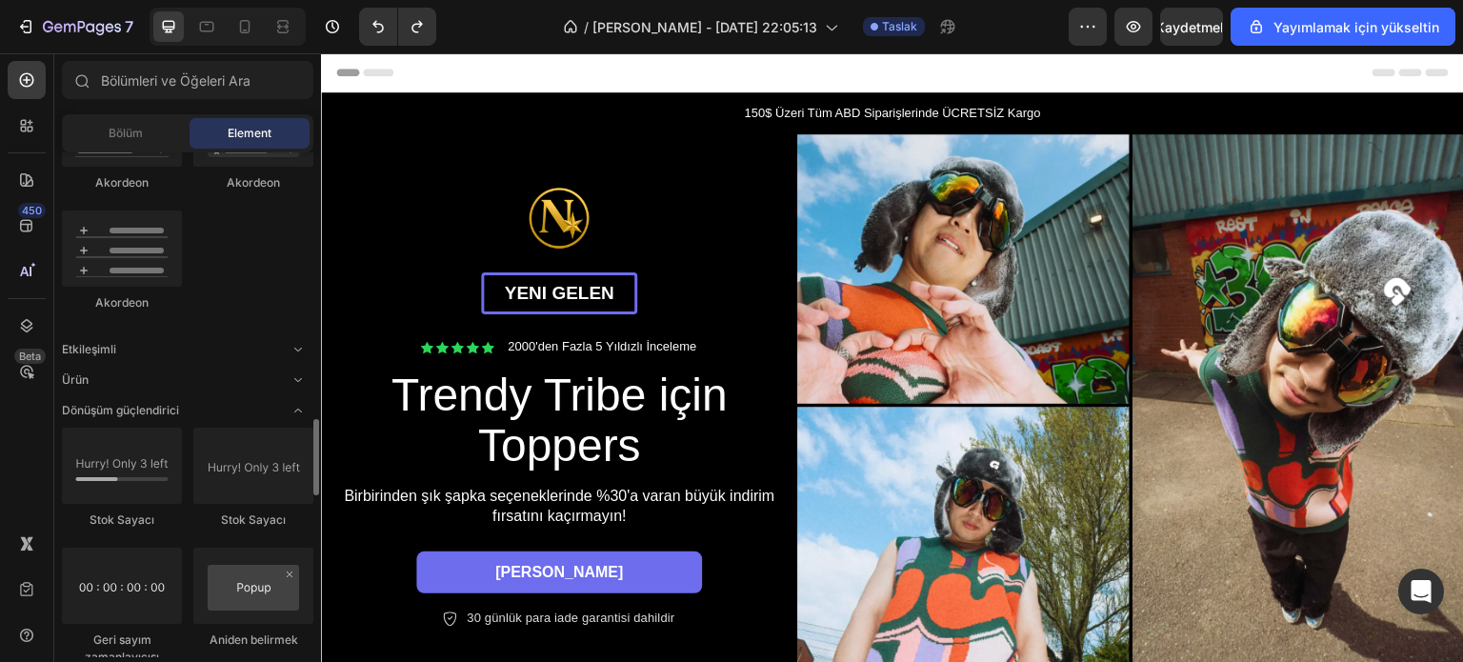
click at [250, 390] on div "Düzen Sıra Sıra Sıra Sıra Metin Başlık Metin Bloğu Düğme Düğme Düğme Medya Görü…" at bounding box center [187, 318] width 267 height 3861
click at [246, 383] on div "Ürün" at bounding box center [187, 379] width 251 height 19
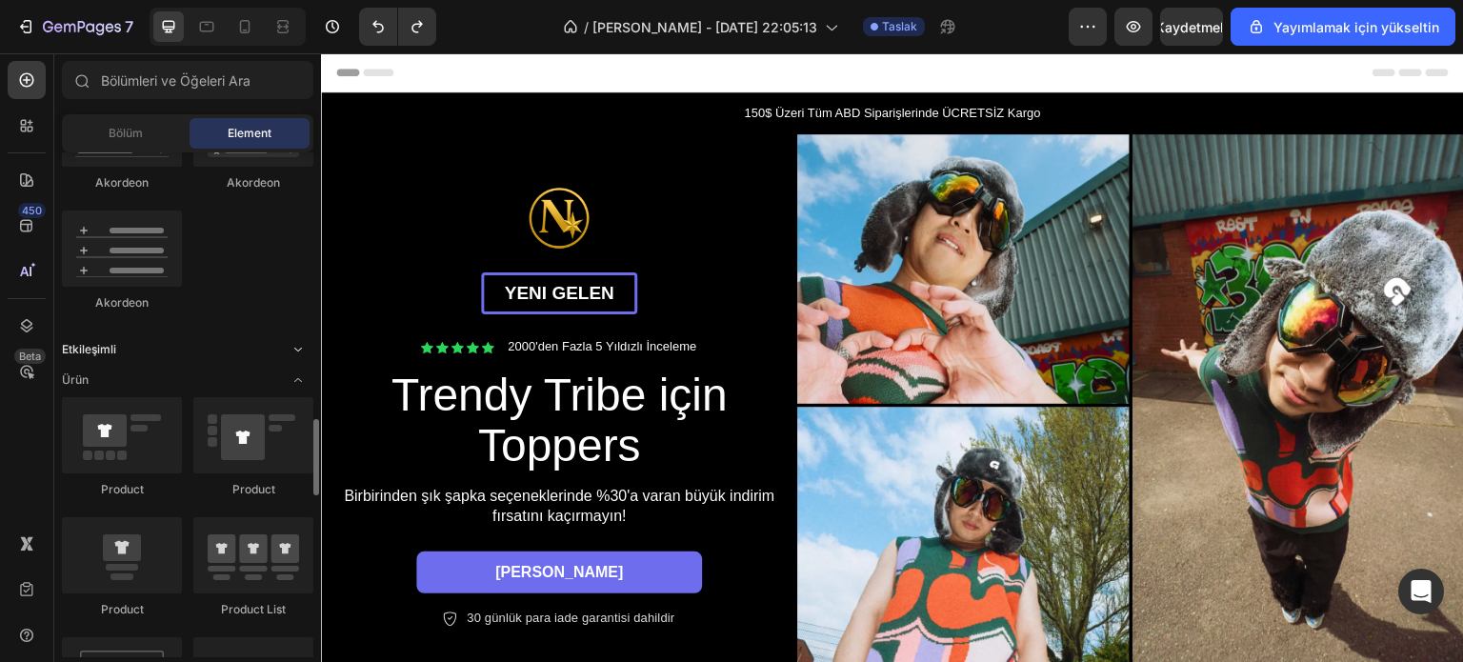
click at [236, 349] on div "Etkileşimli" at bounding box center [187, 349] width 251 height 19
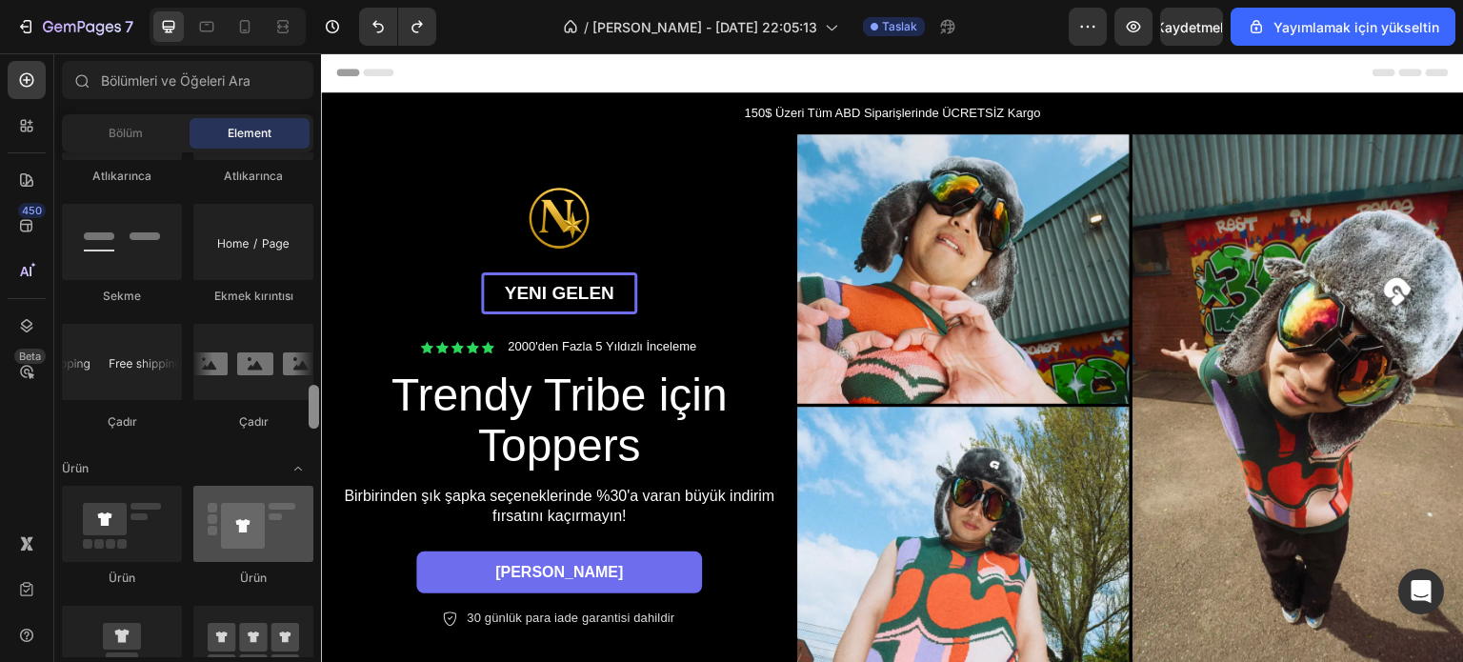
scroll to position [2219, 0]
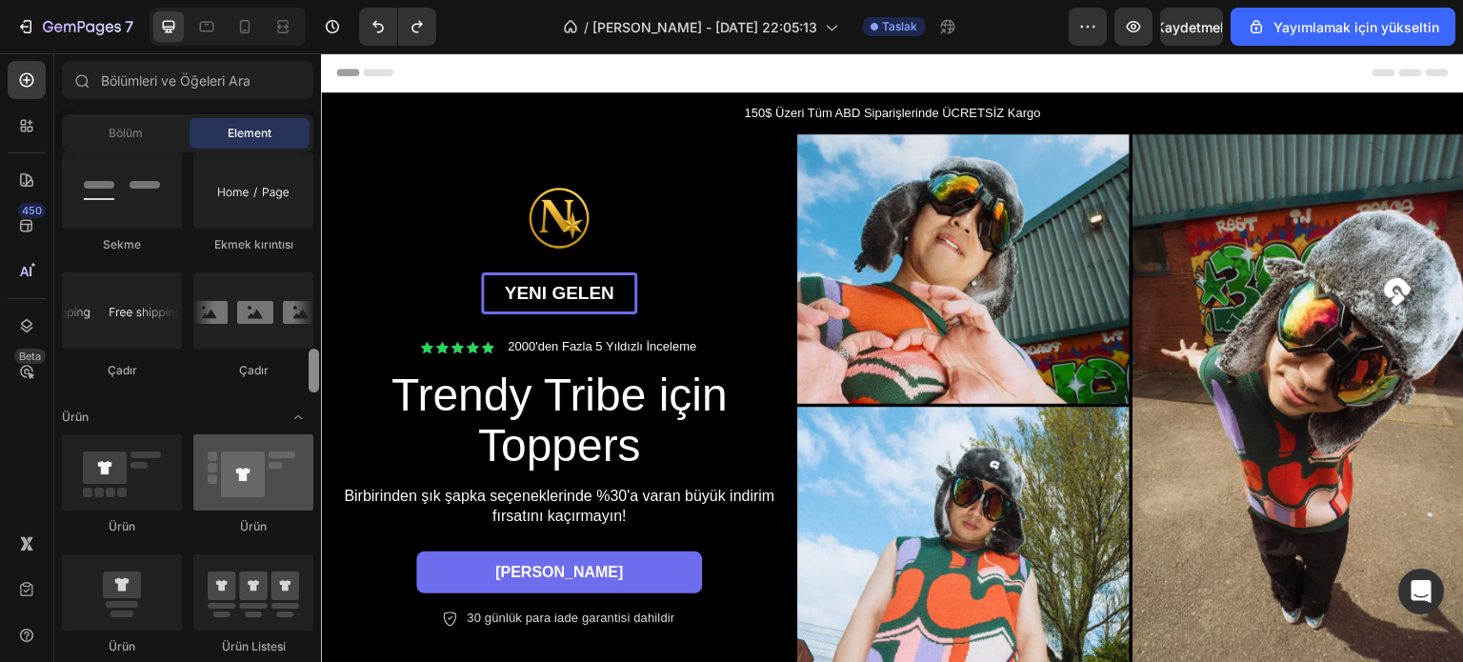
drag, startPoint x: 314, startPoint y: 430, endPoint x: 304, endPoint y: 498, distance: 69.4
click at [304, 498] on div "Düzen Sıra Sıra Sıra Sıra Metin Başlık Metin Bloğu Düğme Düğme Düğme Medya Görü…" at bounding box center [187, 404] width 267 height 505
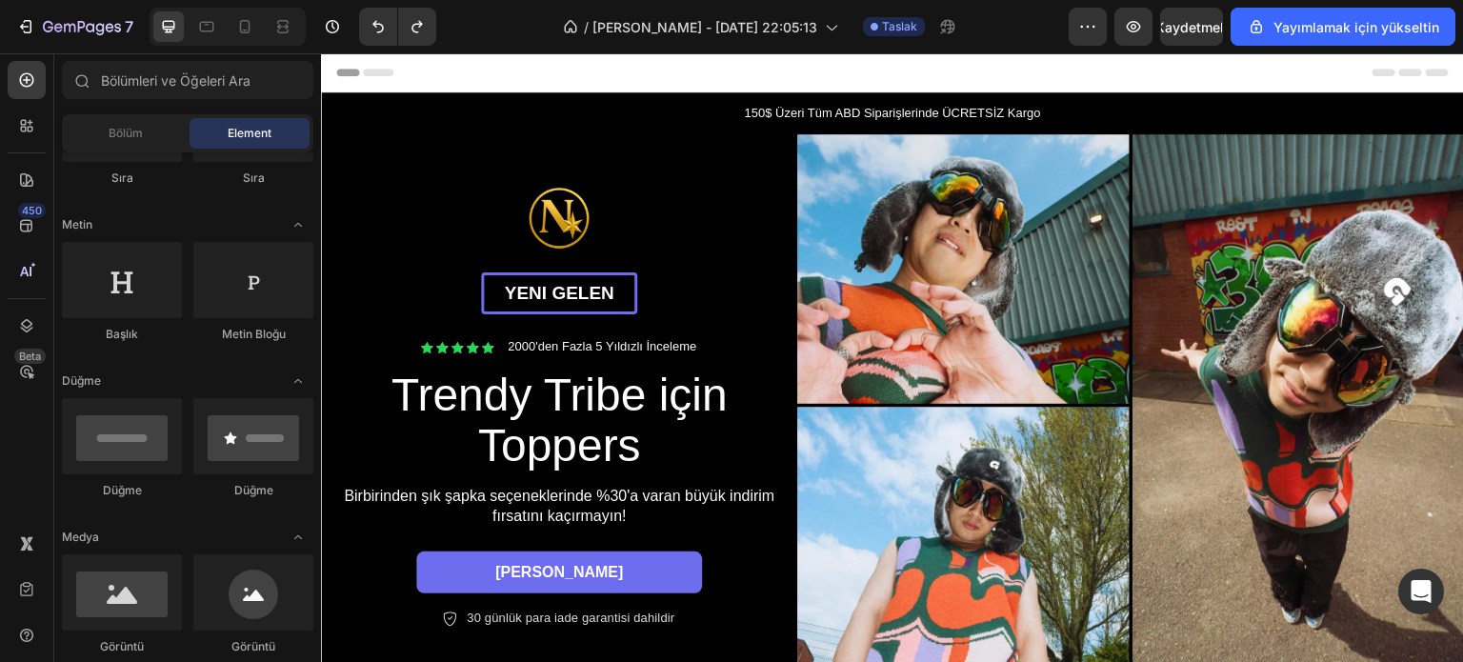
scroll to position [0, 0]
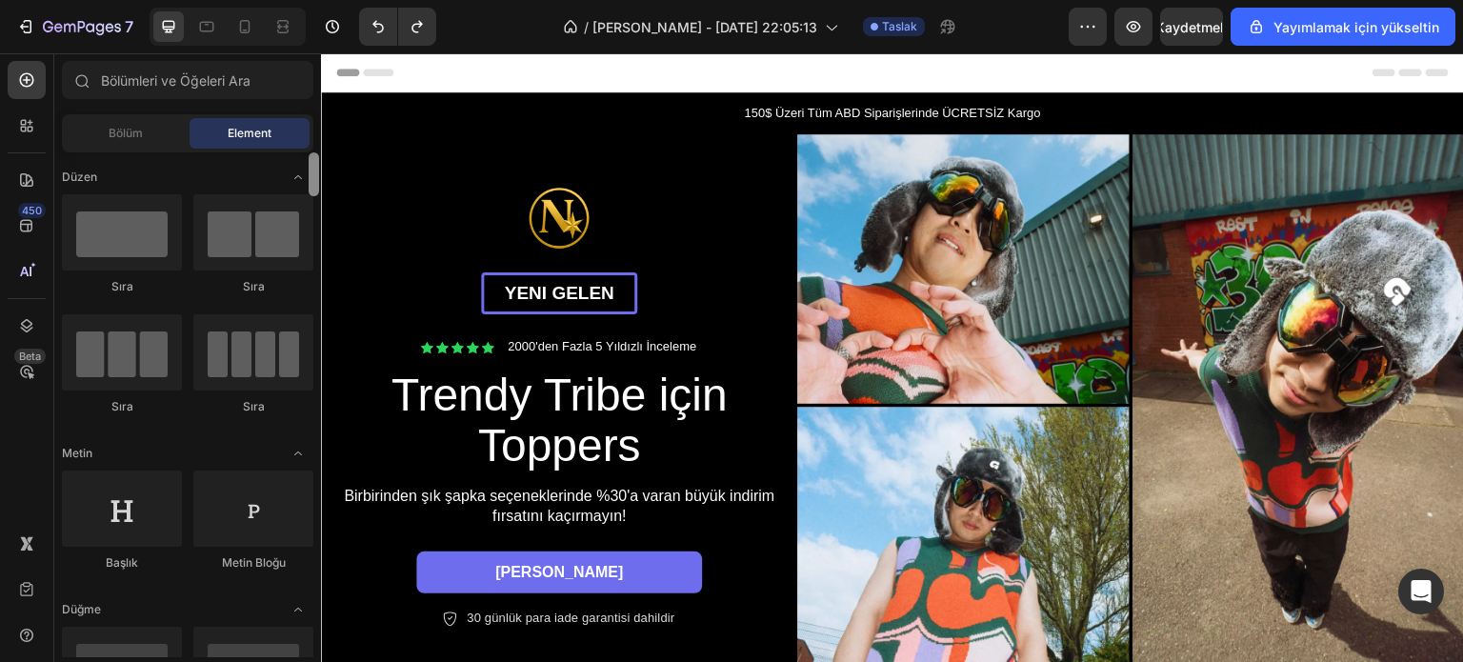
drag, startPoint x: 310, startPoint y: 374, endPoint x: 265, endPoint y: 150, distance: 229.2
click at [270, 151] on div "Bölümler(18) Elementler(83) Bölüm Element Kahraman Bölümü Ürün Detayı Markalar …" at bounding box center [187, 359] width 267 height 596
click at [162, 126] on div "Bölüm" at bounding box center [126, 133] width 120 height 30
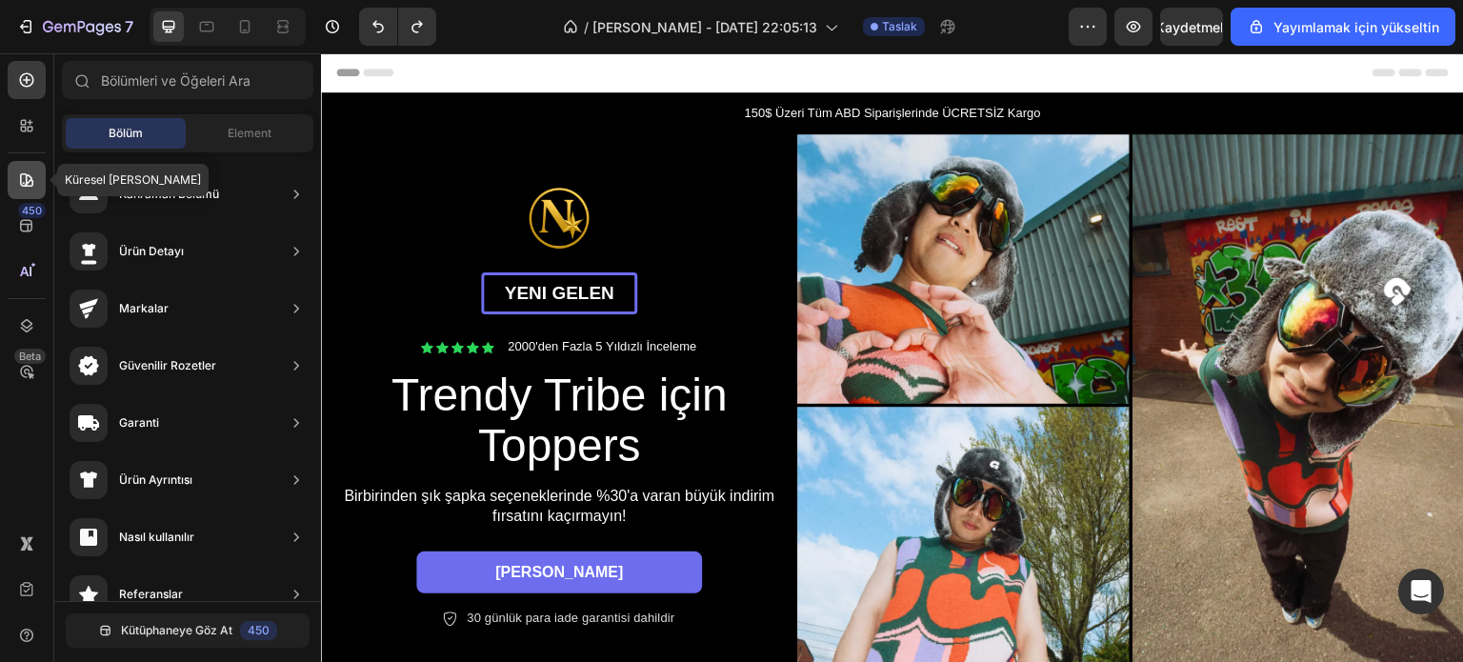
click at [26, 183] on icon at bounding box center [26, 179] width 19 height 19
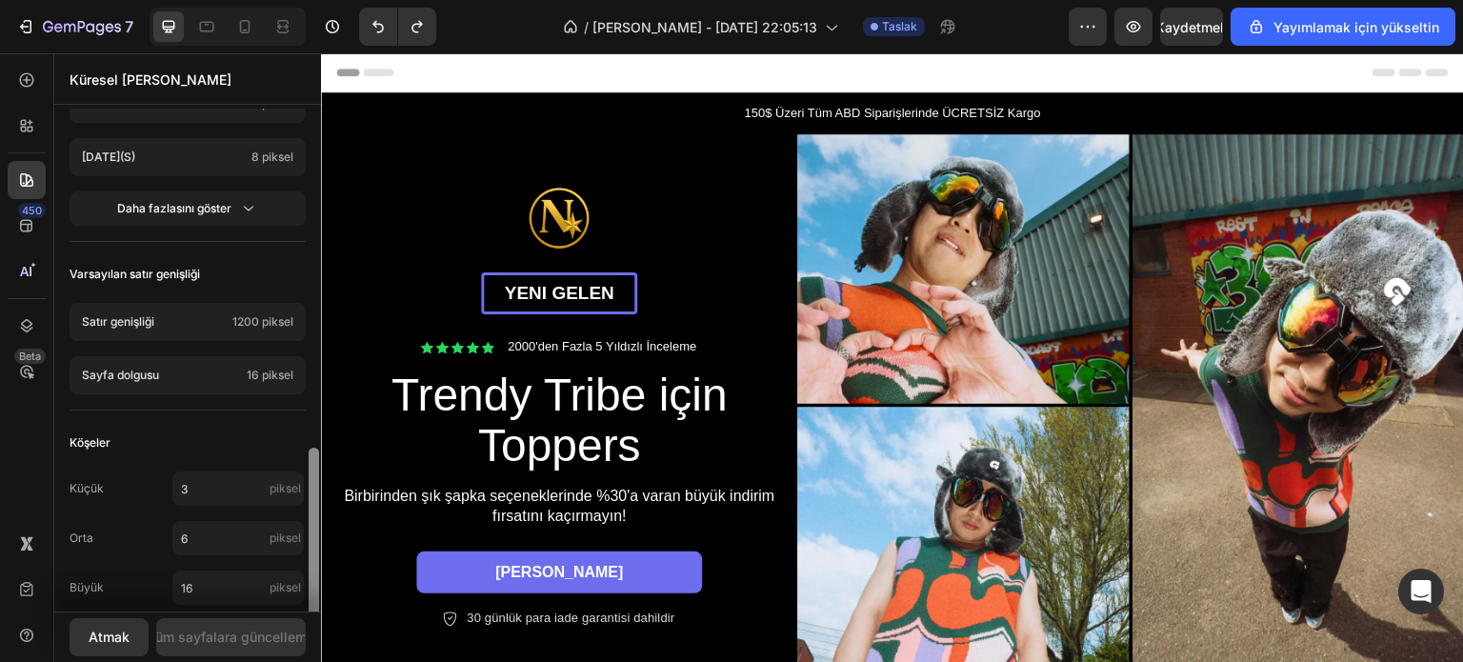
scroll to position [891, 0]
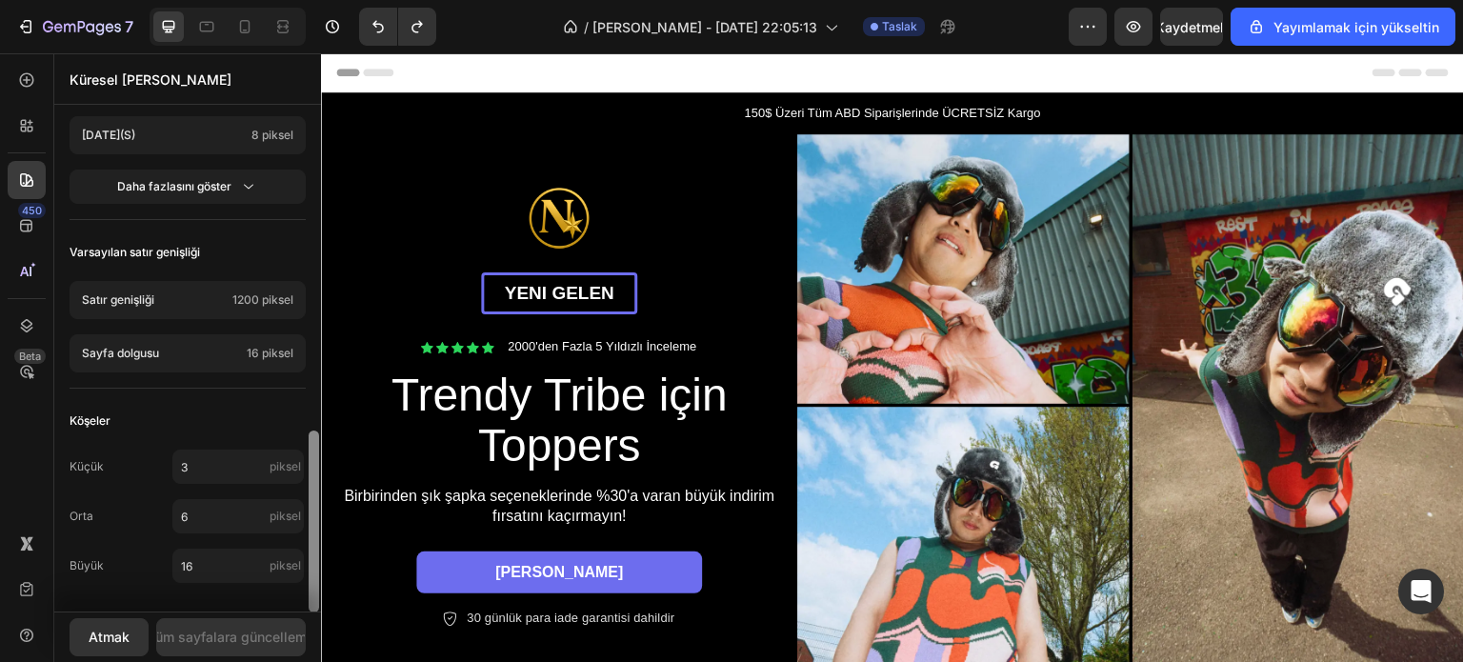
drag, startPoint x: 309, startPoint y: 167, endPoint x: 309, endPoint y: 502, distance: 335.2
click at [309, 502] on div at bounding box center [314, 521] width 10 height 182
click at [31, 233] on icon at bounding box center [26, 225] width 19 height 19
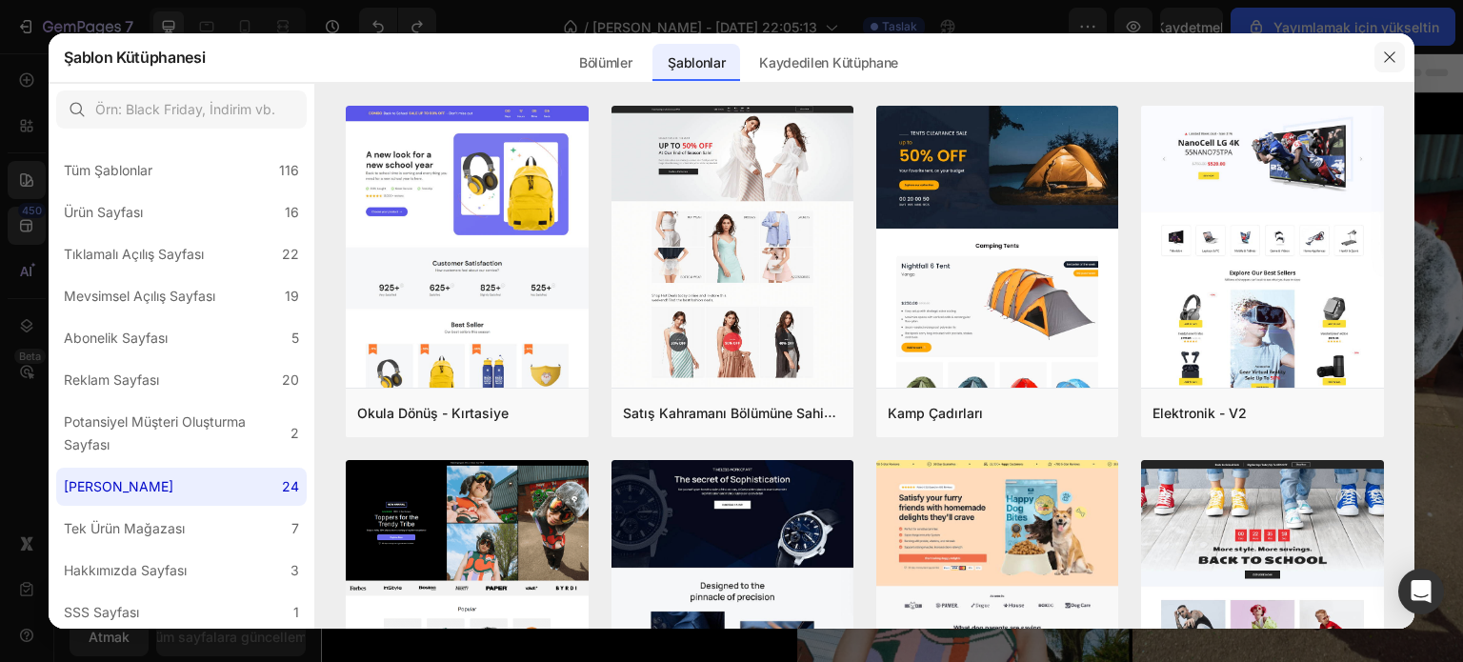
click at [1383, 50] on icon "button" at bounding box center [1389, 57] width 15 height 15
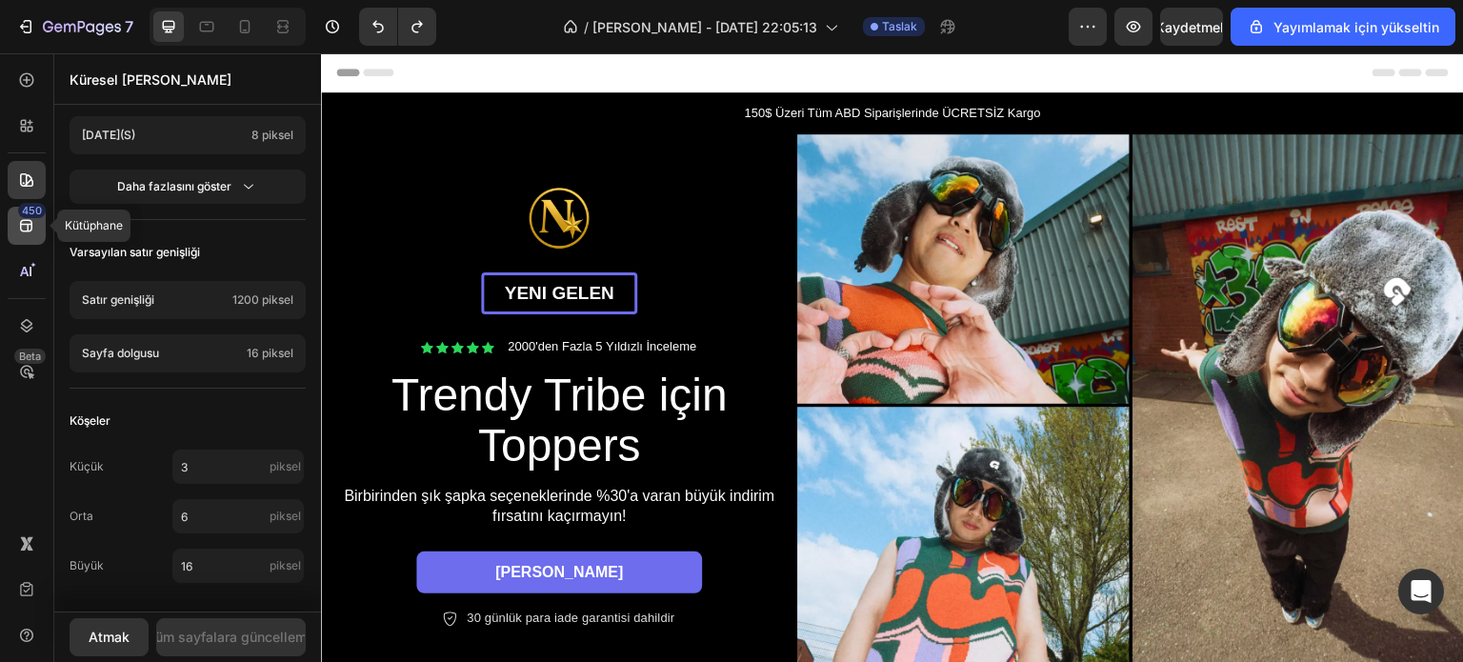
click at [17, 232] on icon at bounding box center [26, 225] width 19 height 19
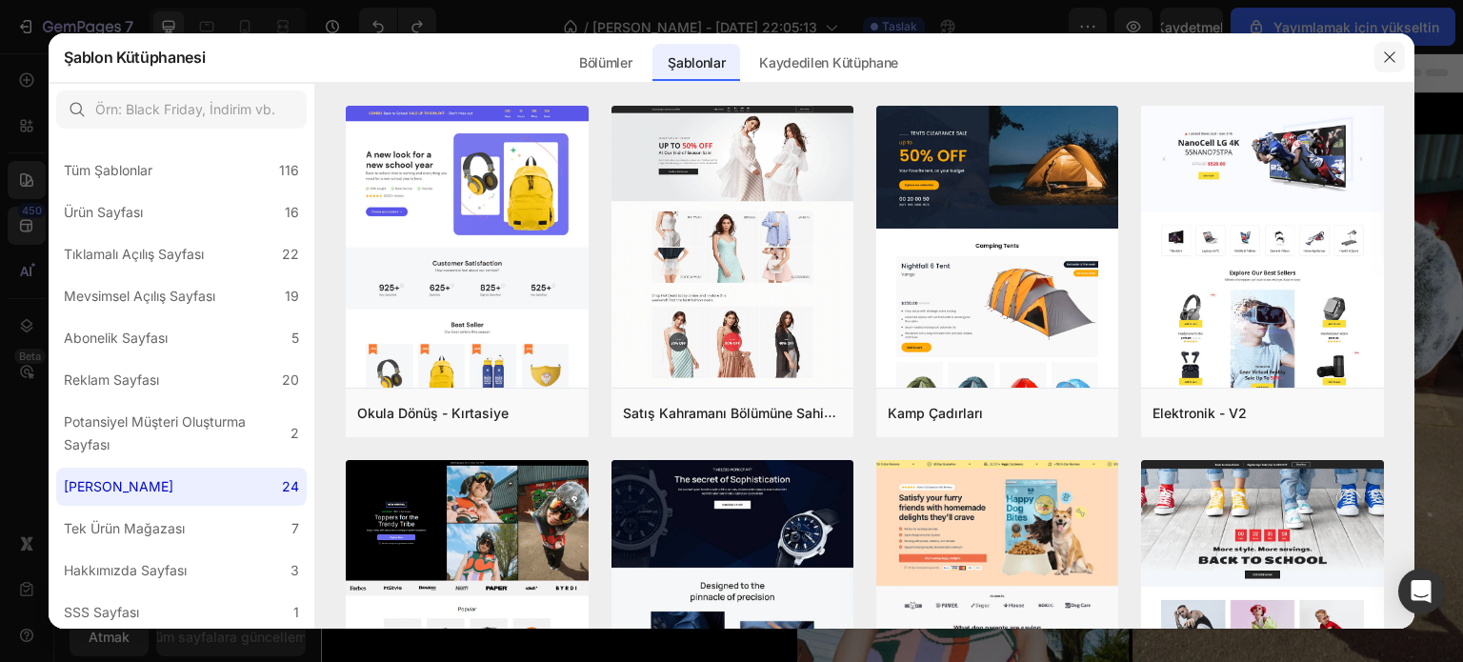
click at [1388, 55] on icon "button" at bounding box center [1389, 57] width 15 height 15
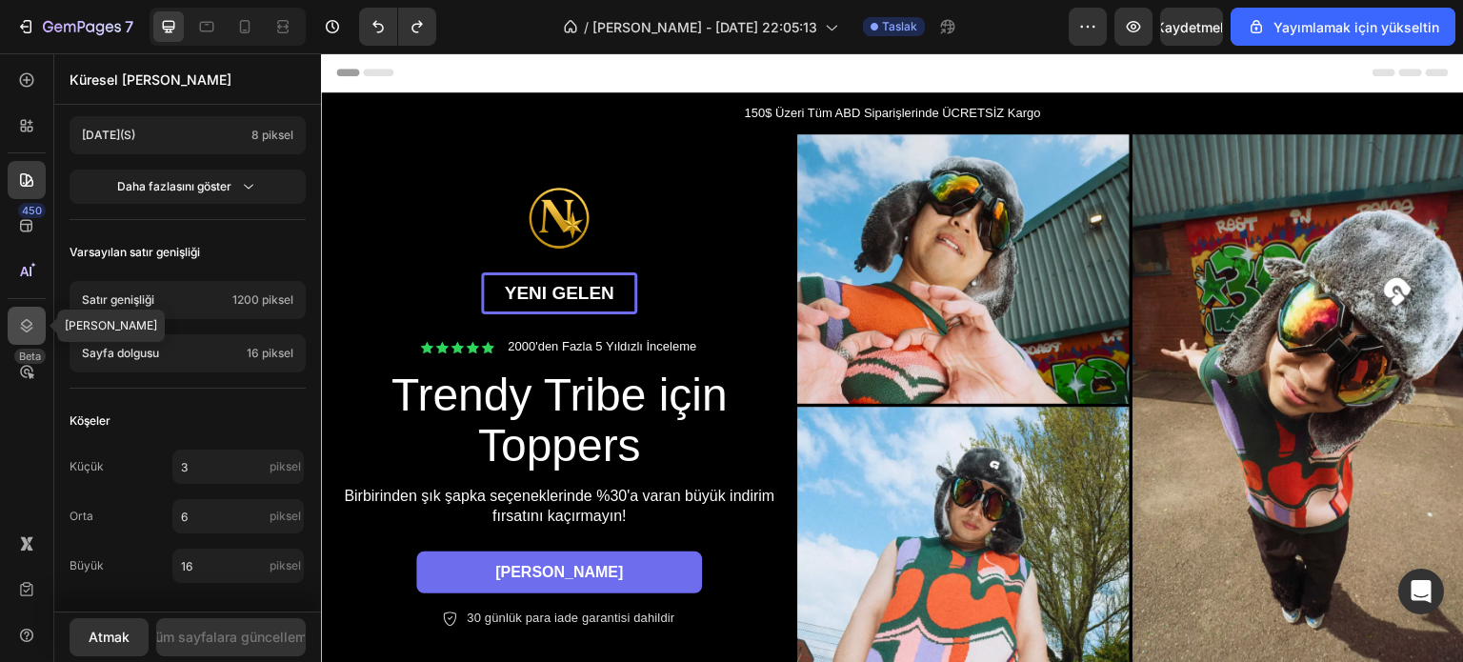
click at [21, 321] on icon at bounding box center [26, 325] width 19 height 19
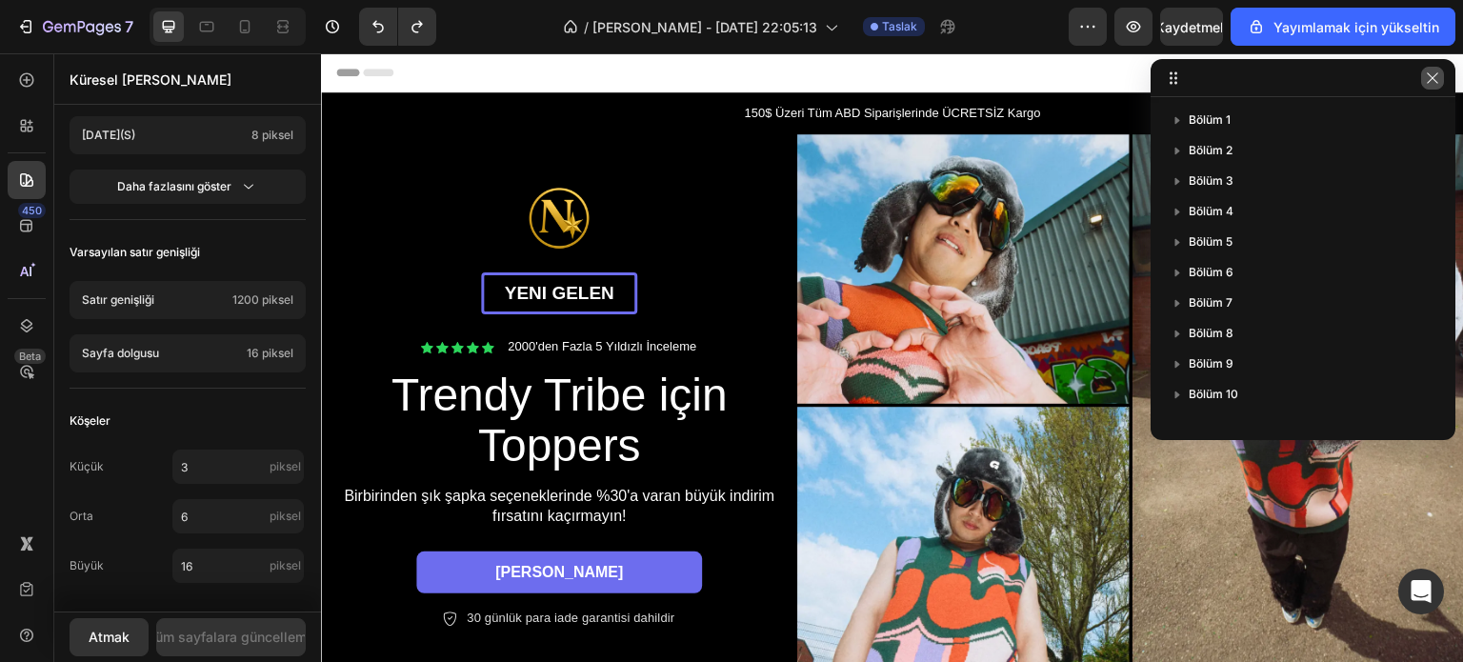
click at [1431, 78] on icon "button" at bounding box center [1432, 77] width 15 height 15
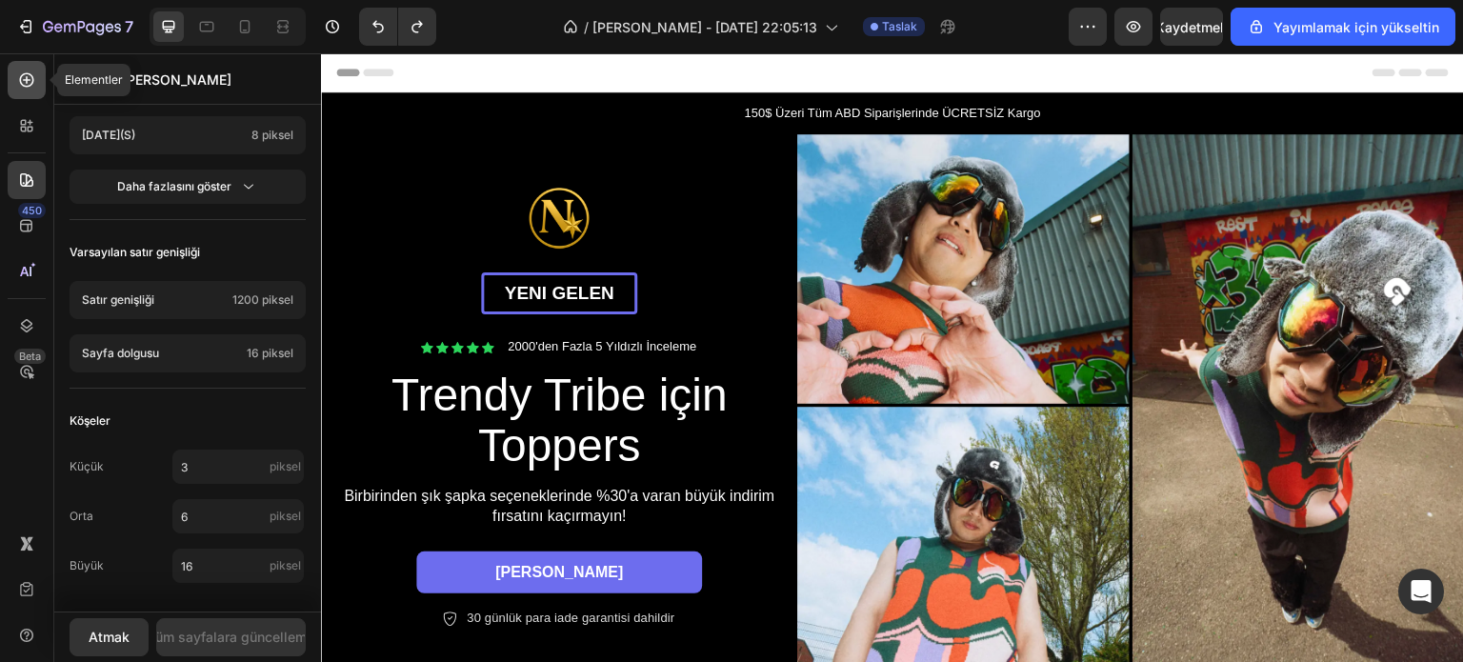
click at [25, 87] on icon at bounding box center [26, 79] width 19 height 19
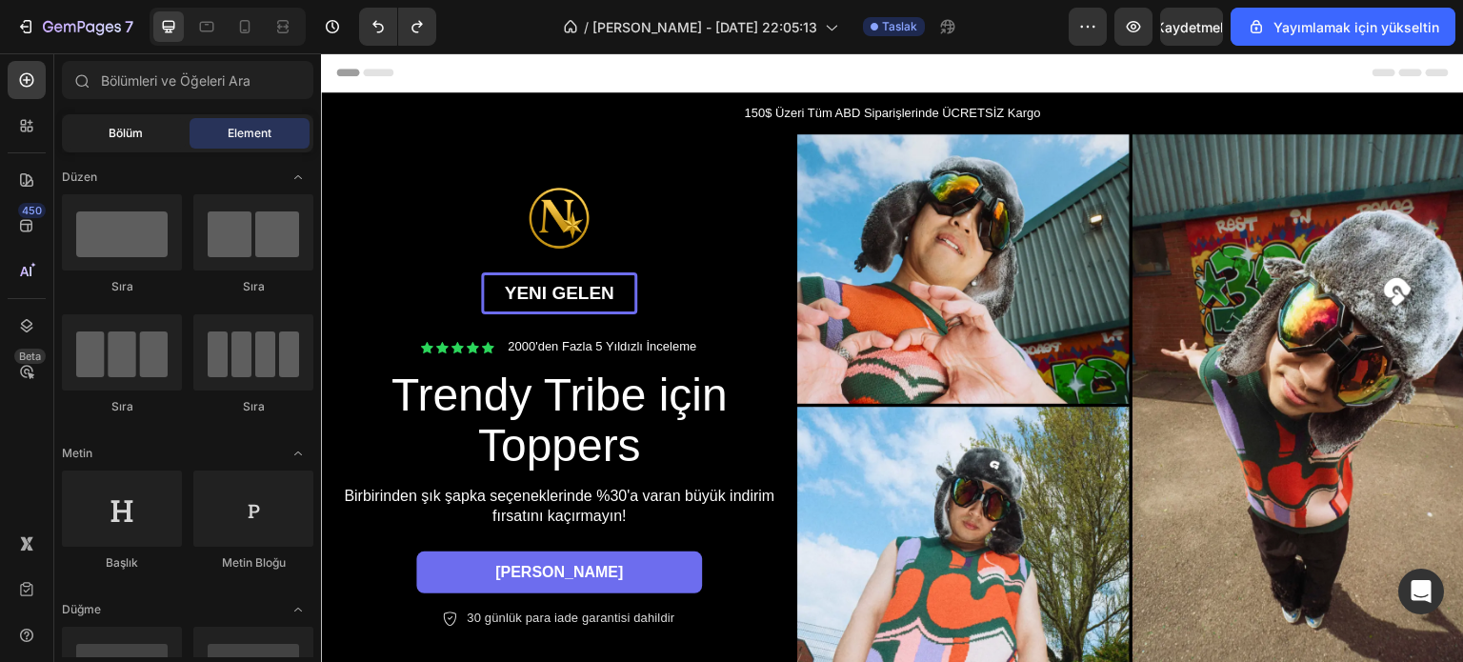
click at [122, 132] on font "Bölüm" at bounding box center [126, 133] width 34 height 14
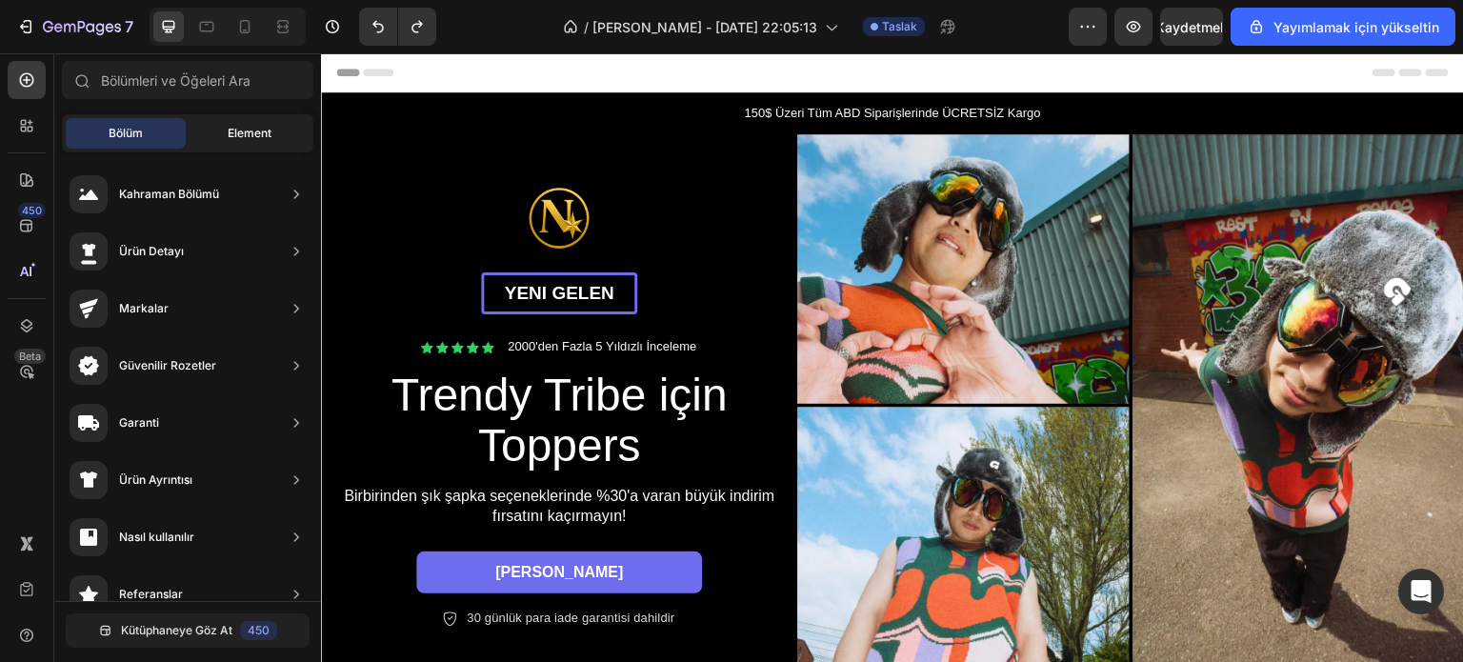
click at [246, 135] on font "Element" at bounding box center [250, 133] width 44 height 14
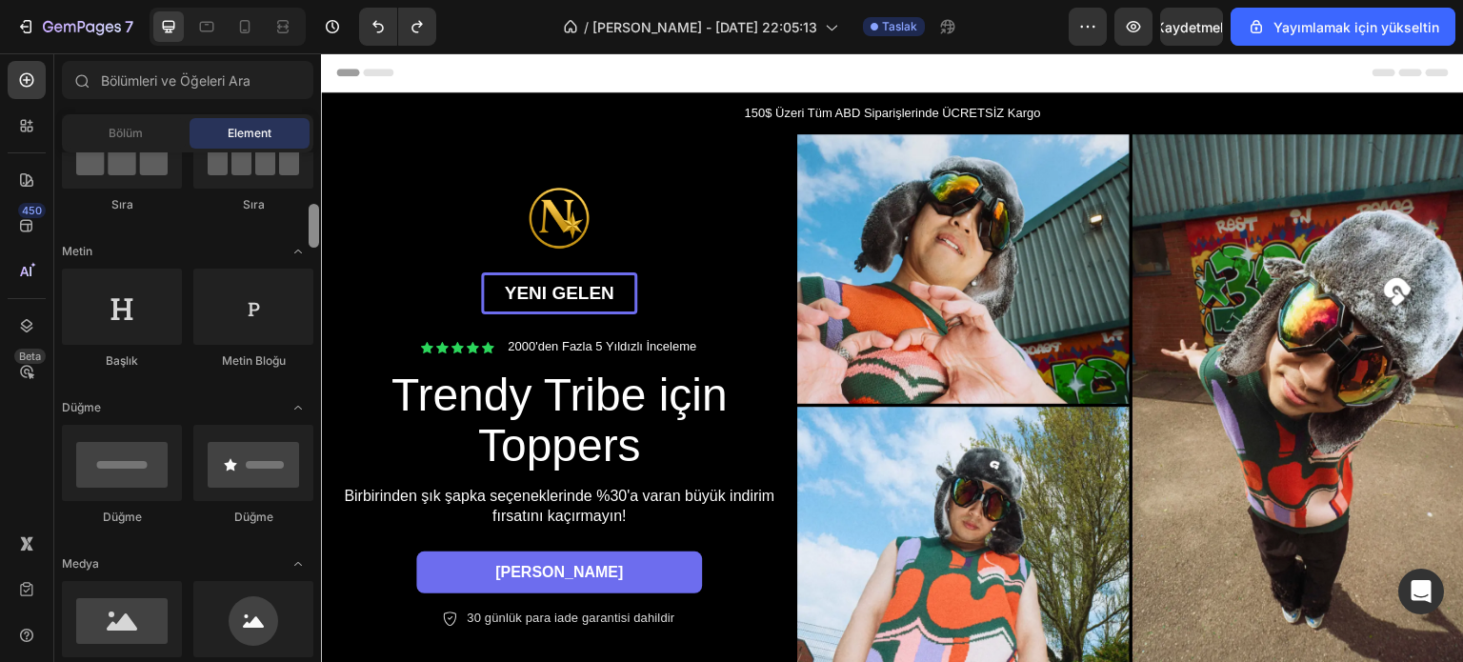
scroll to position [233, 0]
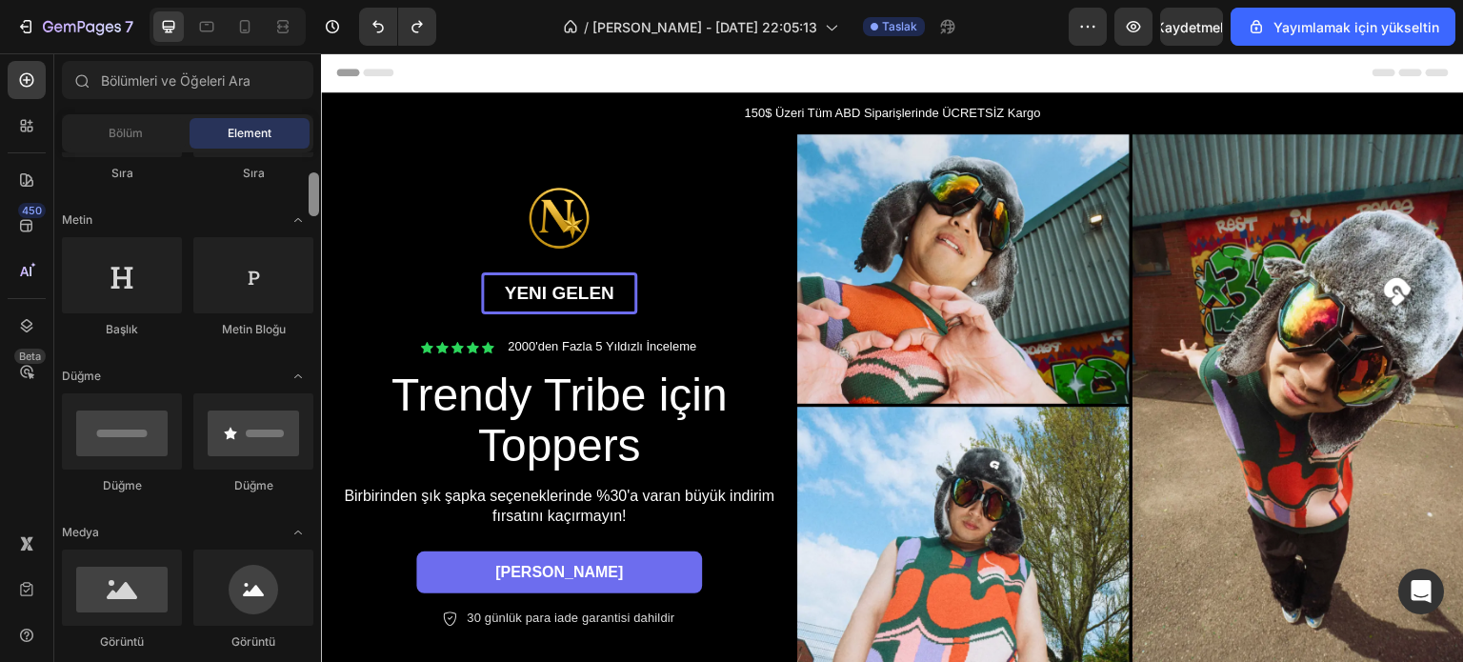
drag, startPoint x: 312, startPoint y: 179, endPoint x: 312, endPoint y: 200, distance: 21.0
click at [312, 200] on div at bounding box center [314, 194] width 10 height 44
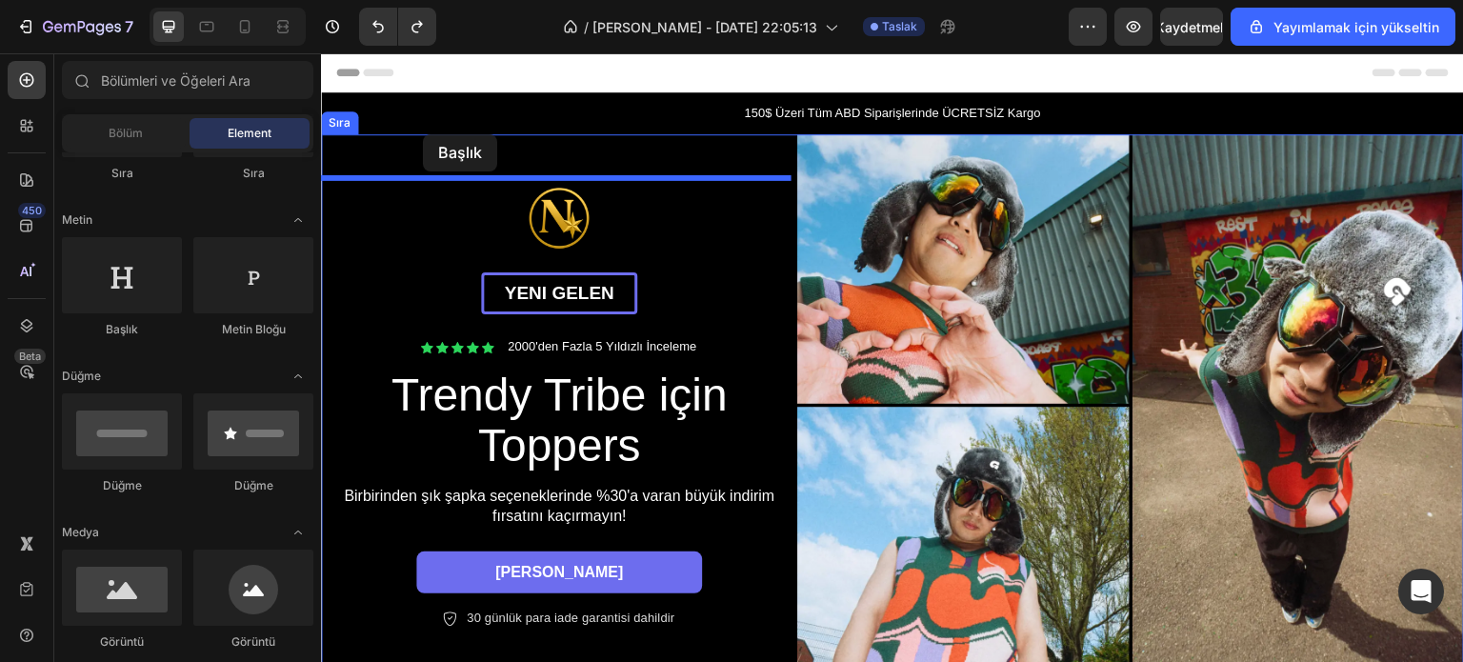
drag, startPoint x: 466, startPoint y: 334, endPoint x: 423, endPoint y: 134, distance: 204.5
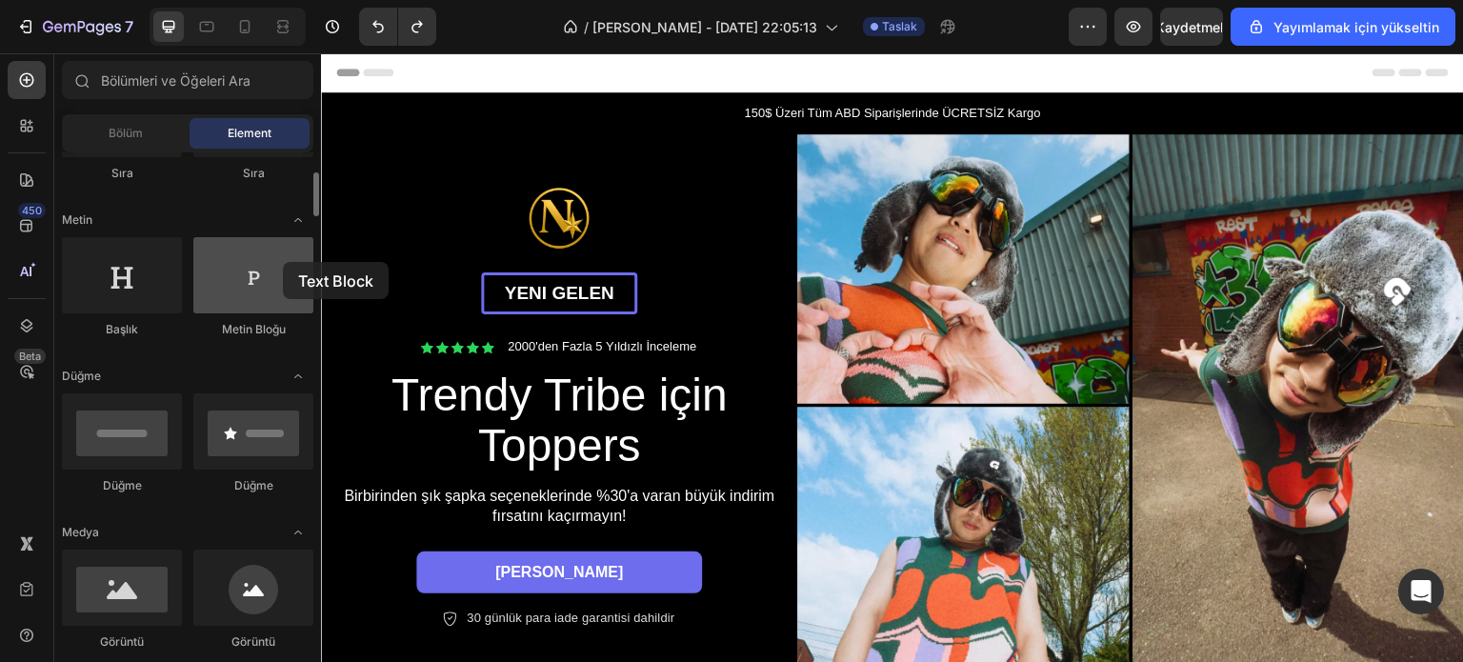
click at [283, 262] on div at bounding box center [253, 275] width 120 height 76
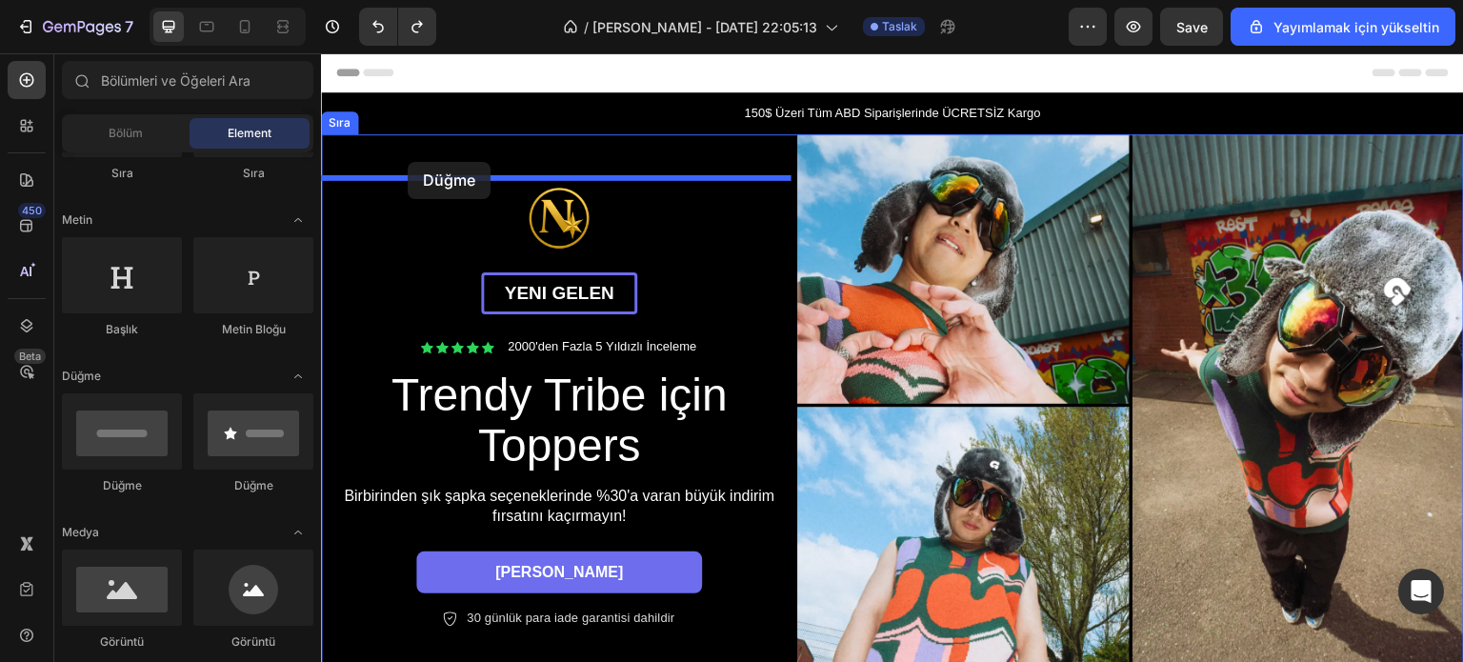
drag, startPoint x: 468, startPoint y: 498, endPoint x: 408, endPoint y: 162, distance: 341.5
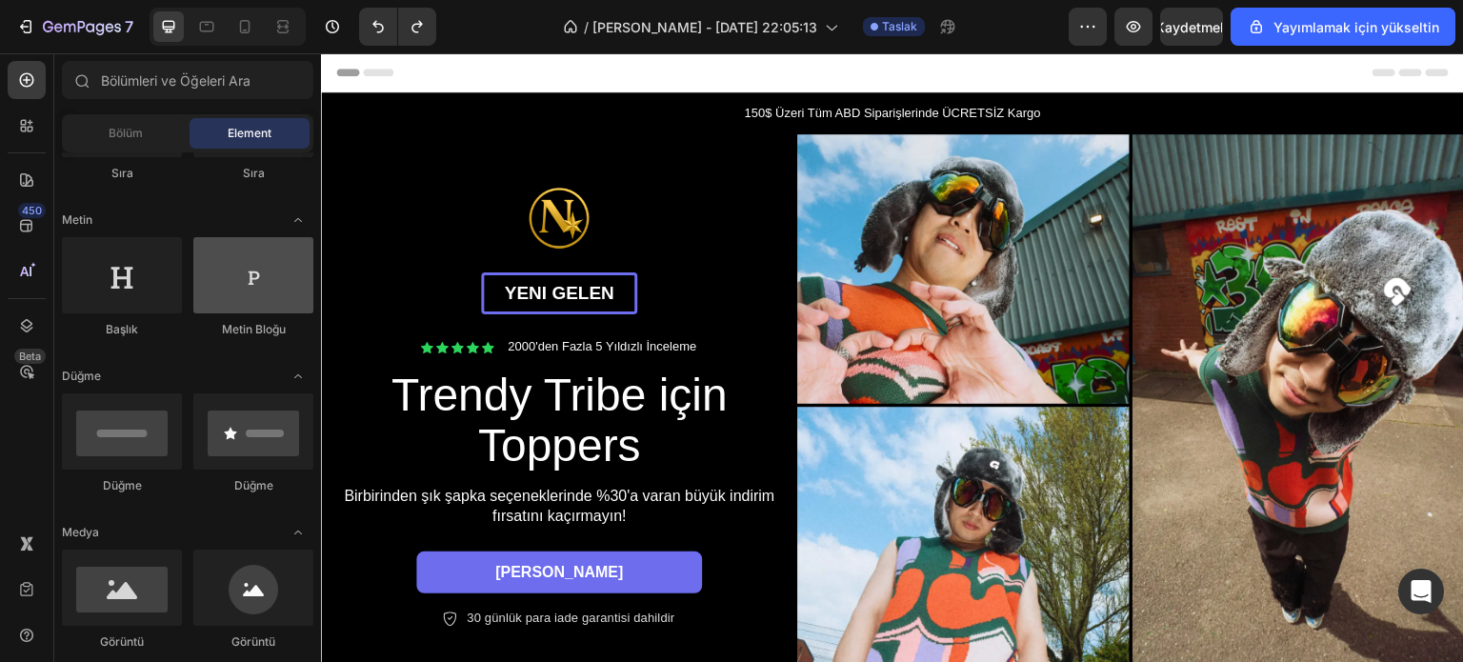
click at [243, 289] on div at bounding box center [253, 275] width 120 height 76
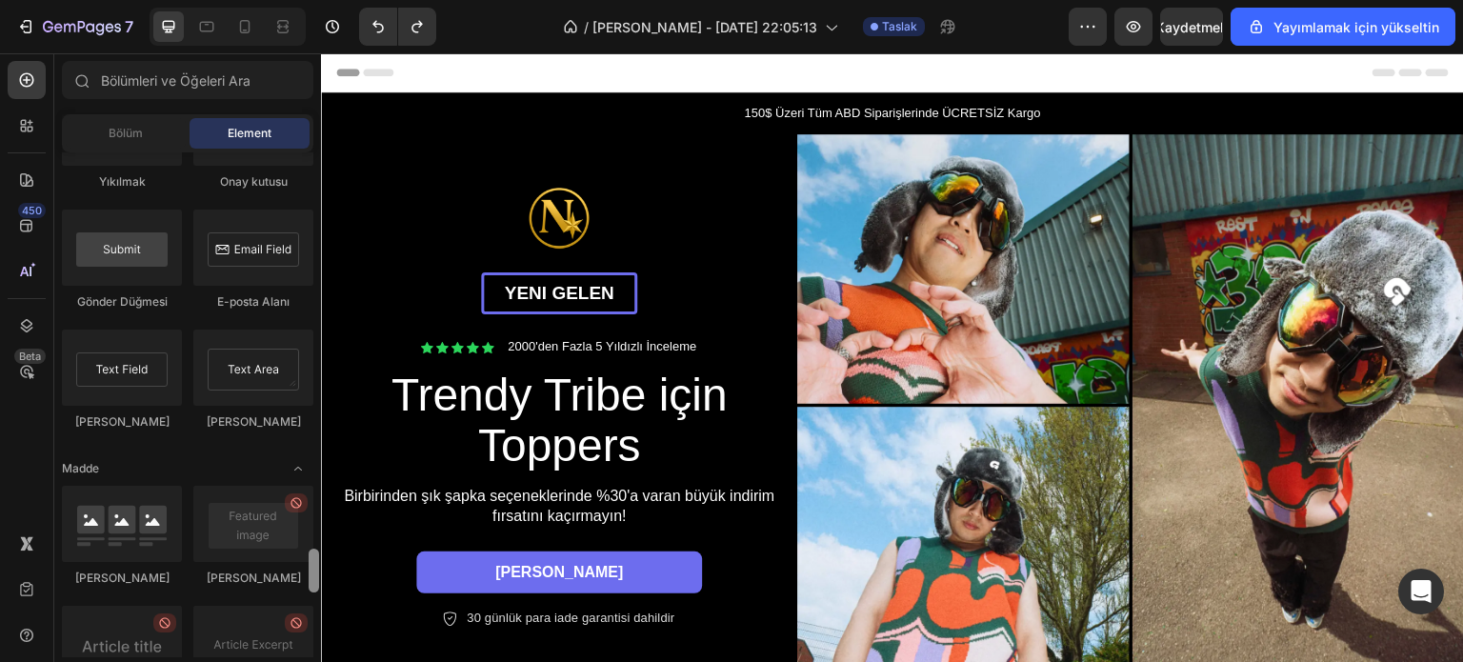
scroll to position [4690, 0]
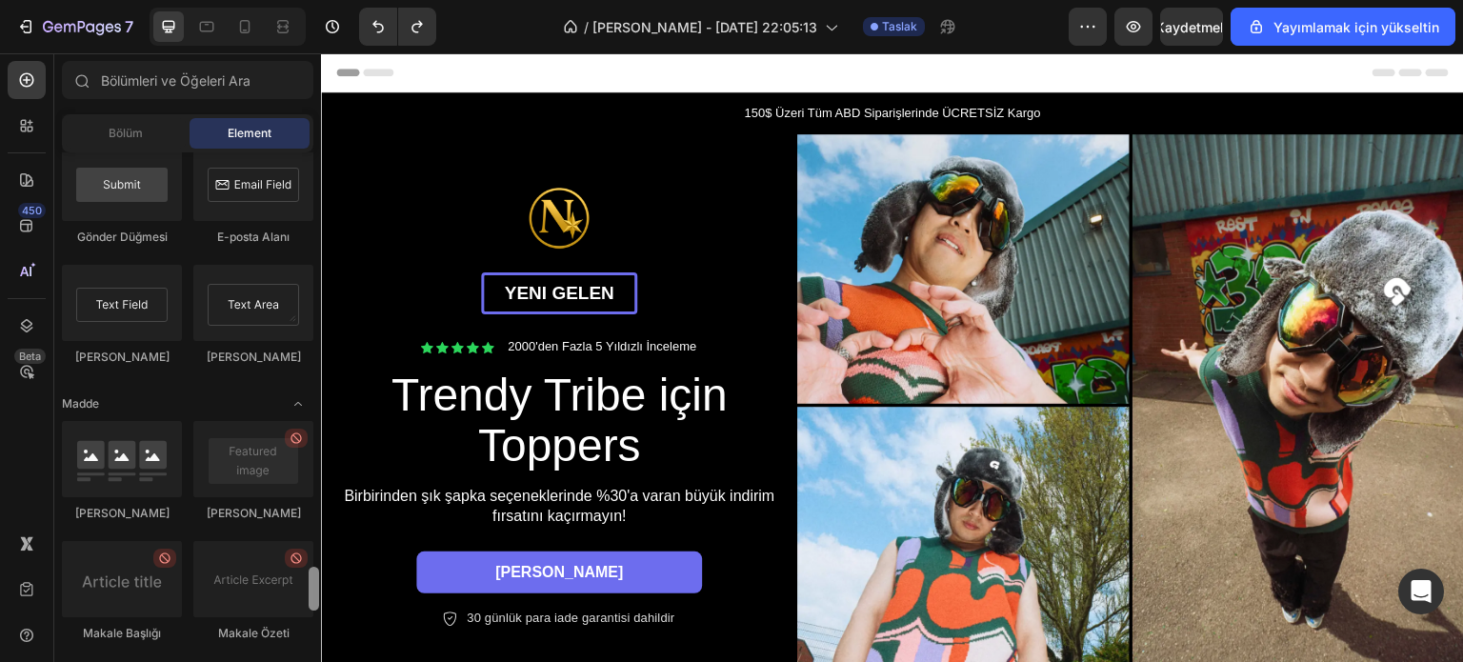
drag, startPoint x: 309, startPoint y: 190, endPoint x: 319, endPoint y: 585, distance: 394.4
click at [319, 585] on div at bounding box center [314, 404] width 14 height 505
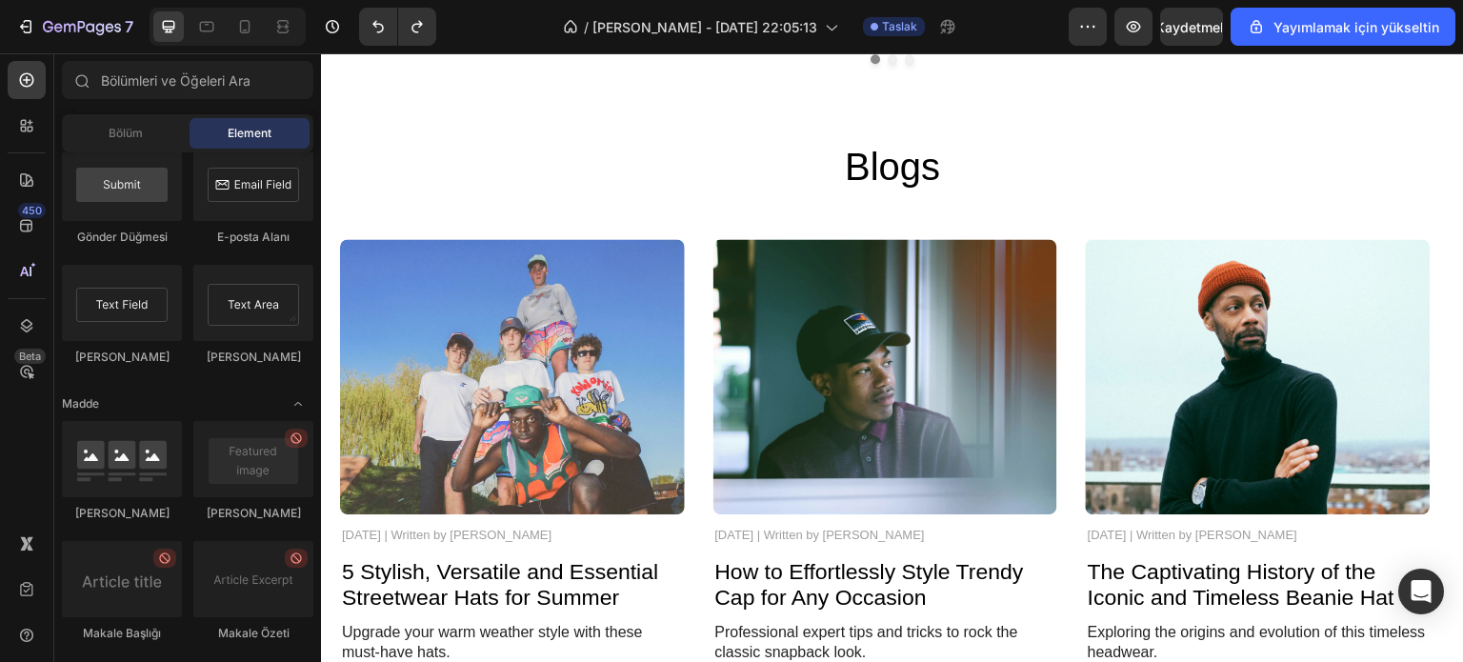
scroll to position [4000, 0]
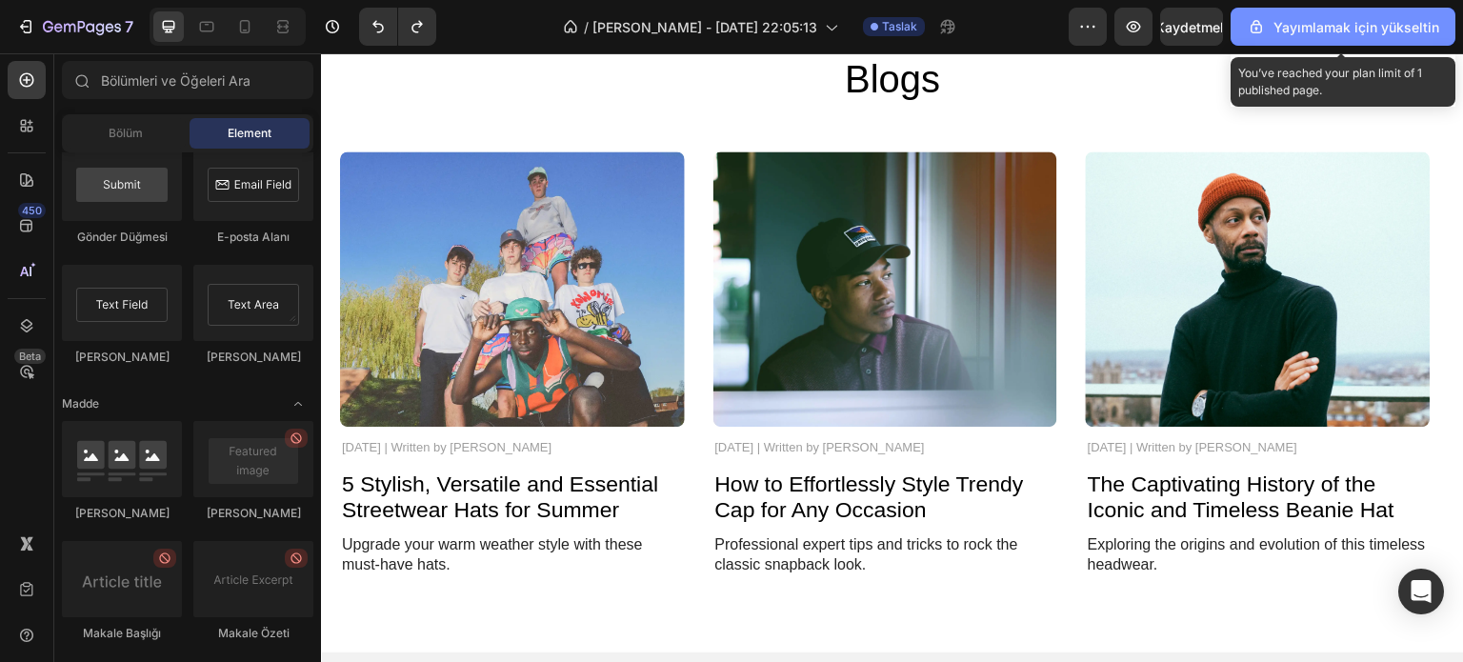
click at [1362, 12] on button "Yayımlamak için yükseltin" at bounding box center [1343, 27] width 225 height 38
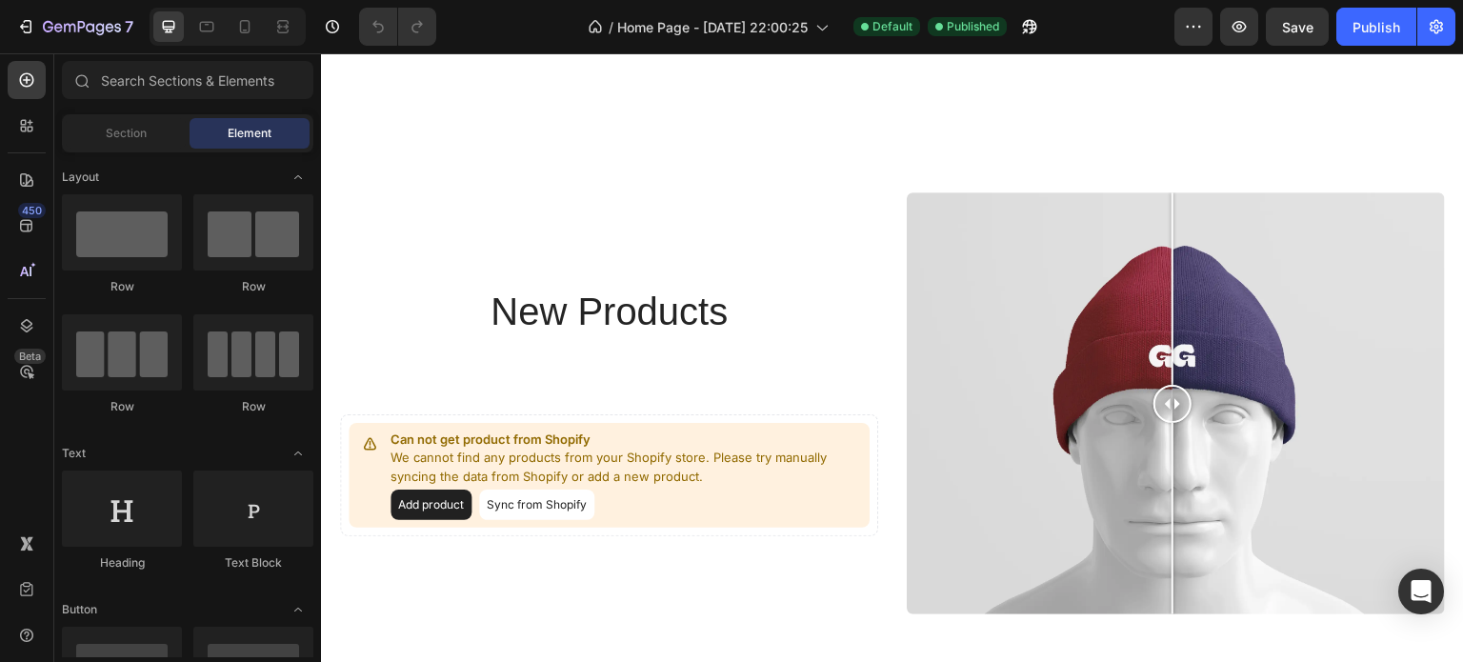
scroll to position [2675, 0]
